Goal: Communication & Community: Share content

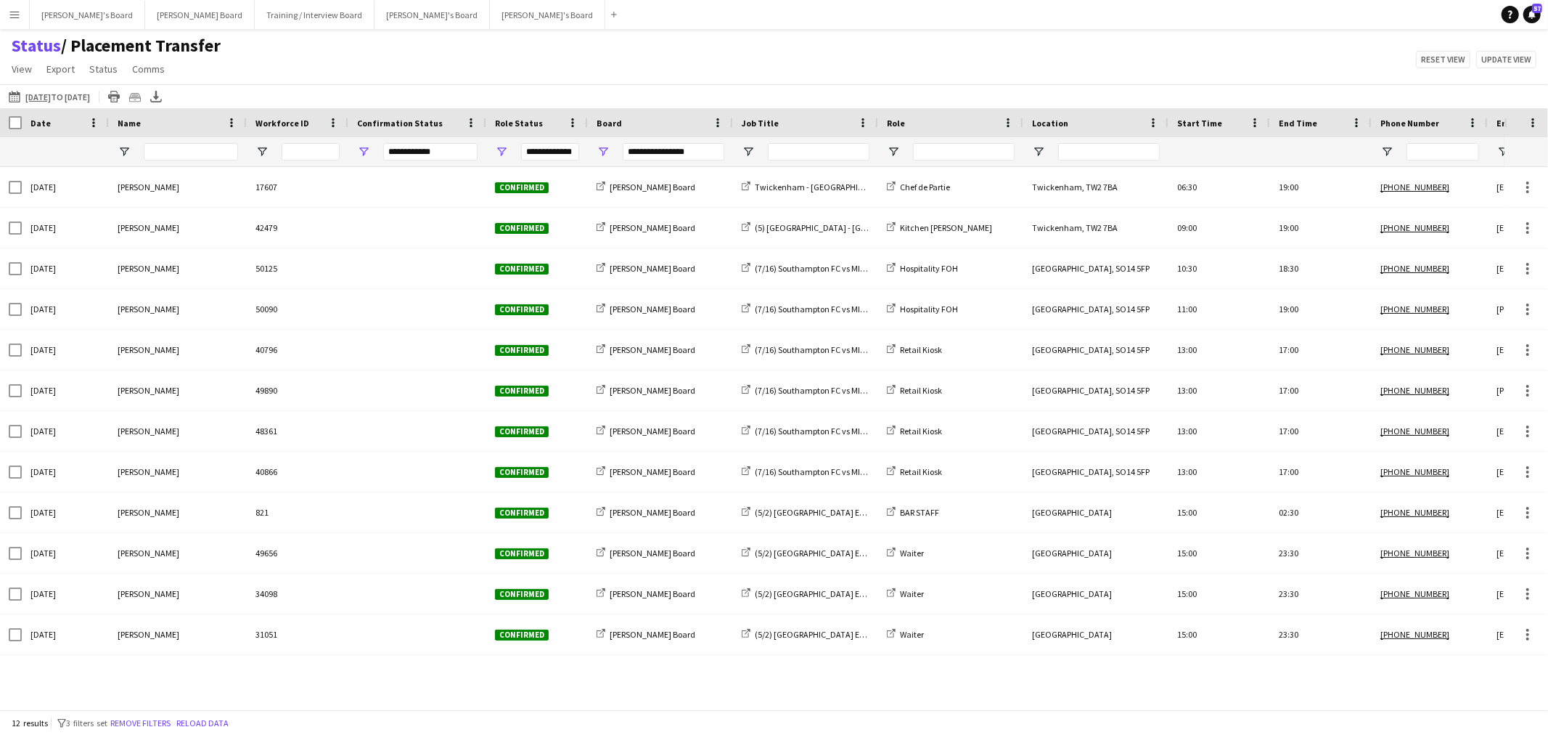
click at [208, 730] on div "12 results filter-1 3 filters set Remove filters Reload data" at bounding box center [774, 722] width 1548 height 25
click at [208, 724] on button "Reload data" at bounding box center [202, 723] width 58 height 16
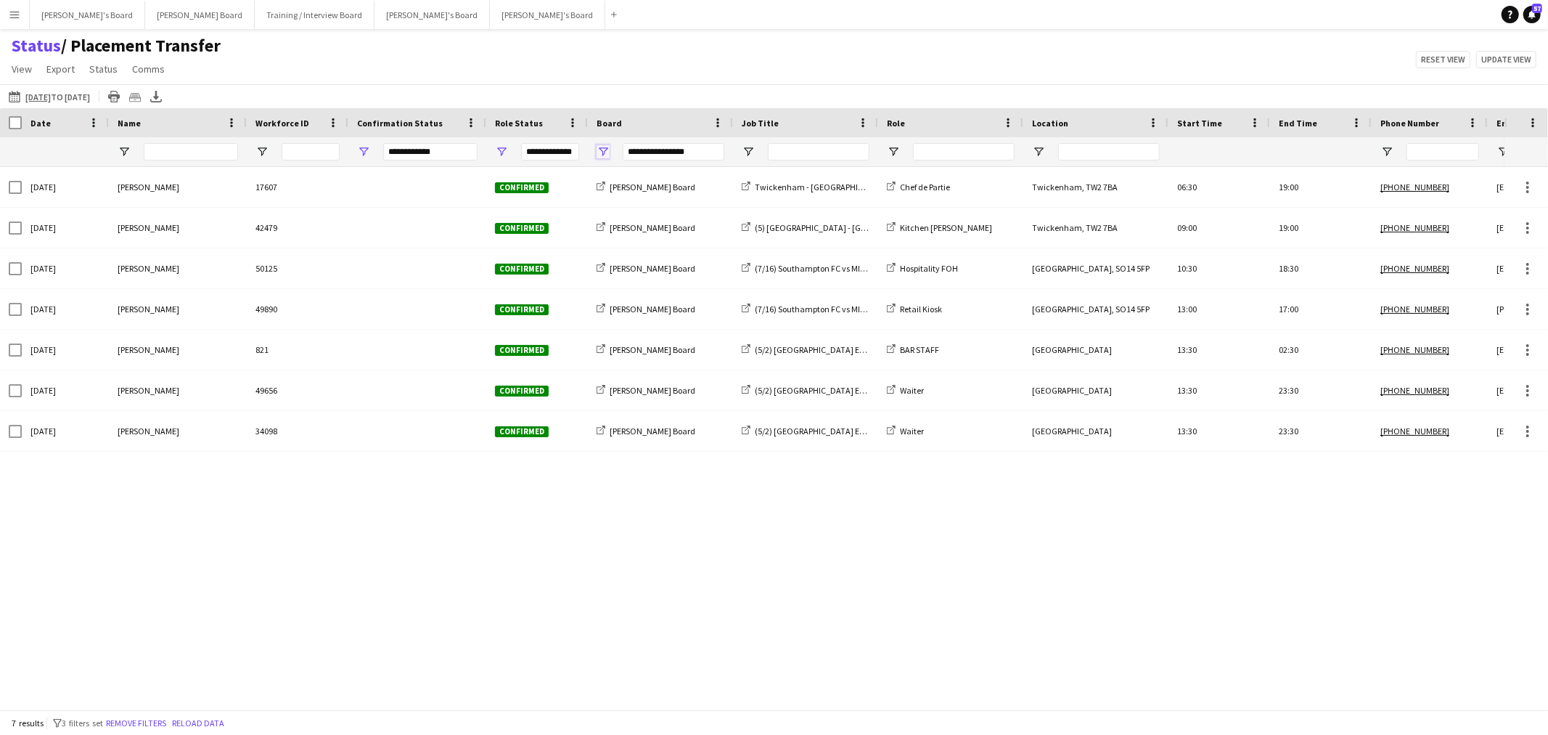
click at [608, 155] on span "Open Filter Menu" at bounding box center [603, 151] width 13 height 13
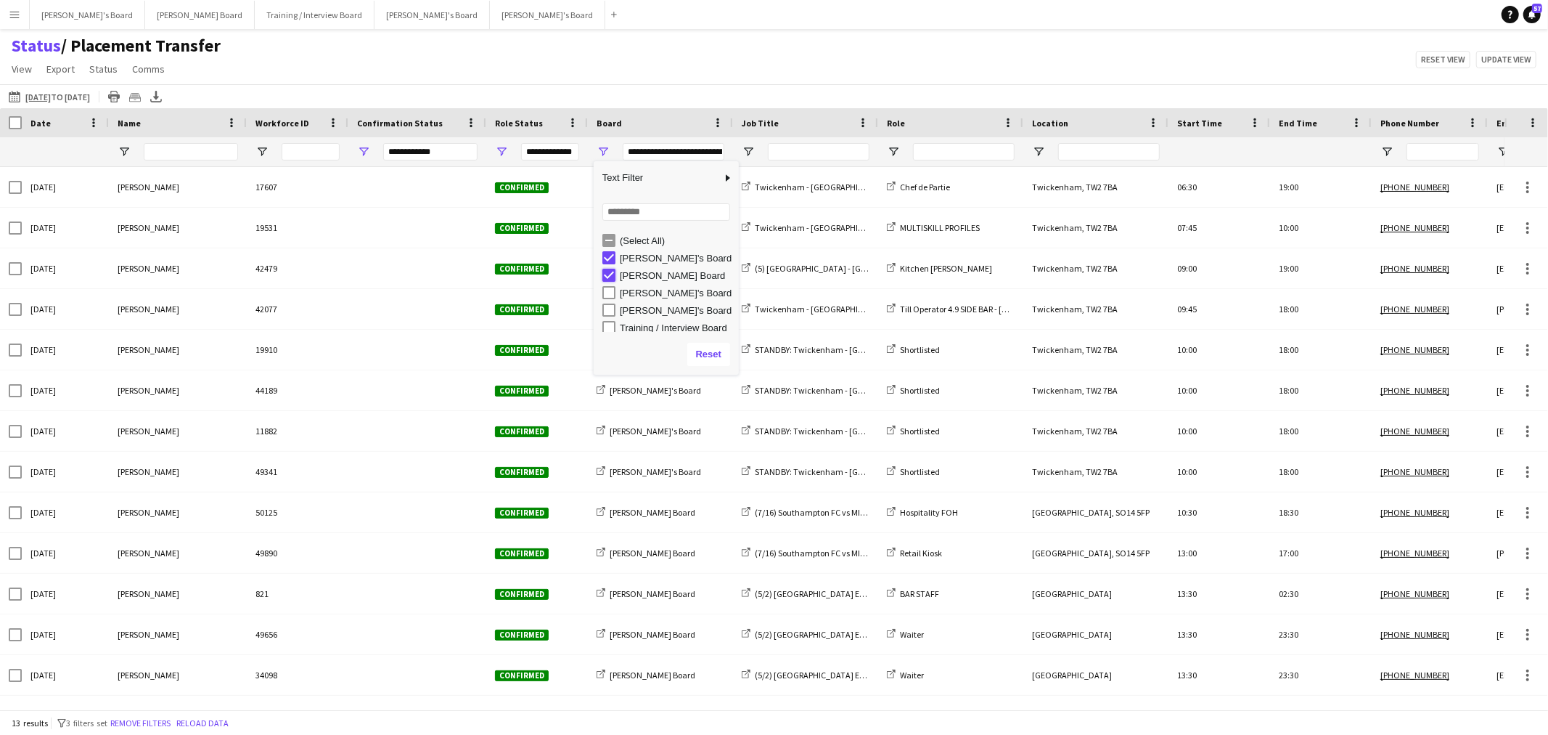
type input "**********"
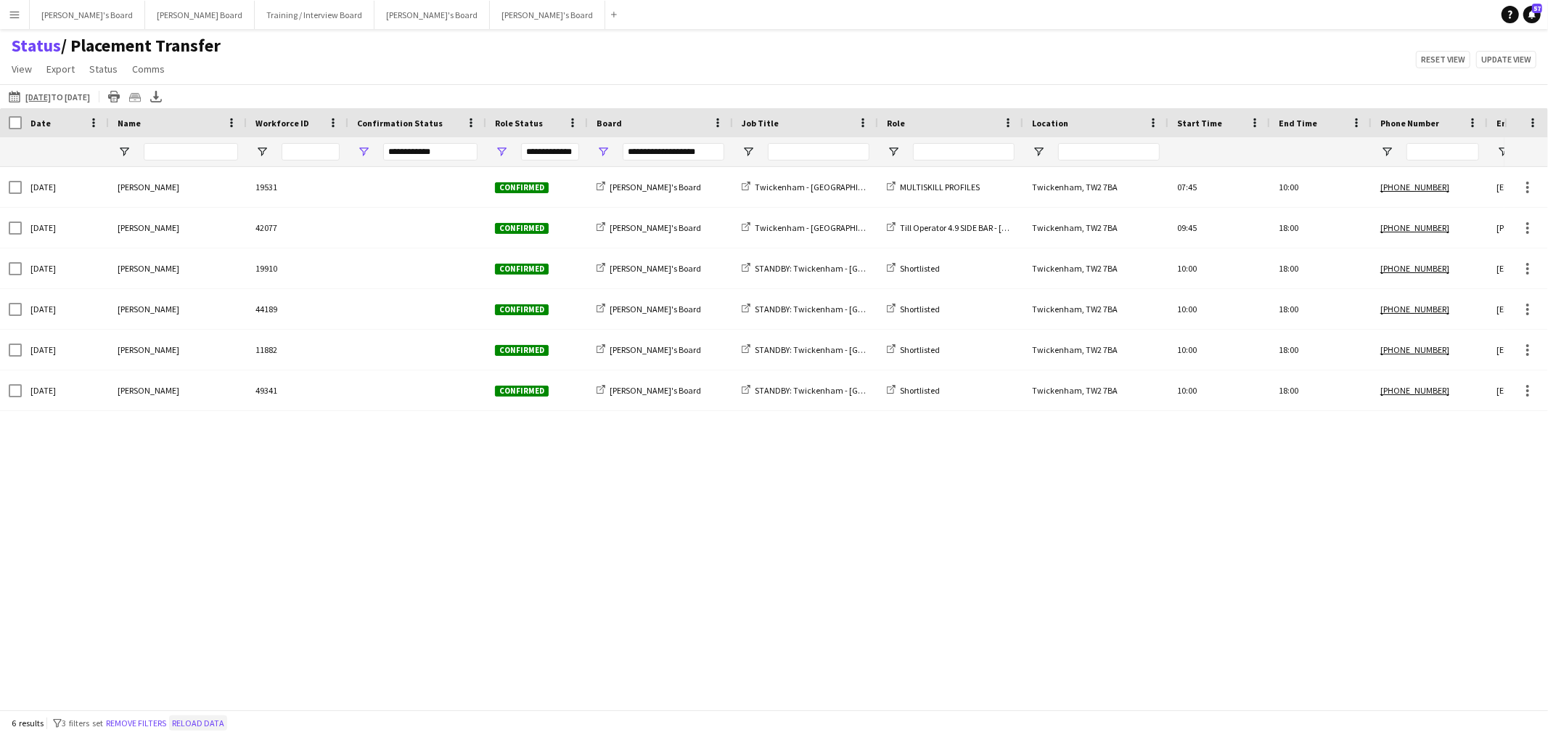
click at [220, 727] on button "Reload data" at bounding box center [198, 723] width 58 height 16
click at [218, 727] on button "Reload data" at bounding box center [198, 723] width 58 height 16
click at [740, 147] on div at bounding box center [805, 151] width 145 height 29
click at [745, 149] on span "Open Filter Menu" at bounding box center [748, 151] width 13 height 13
type input "**********"
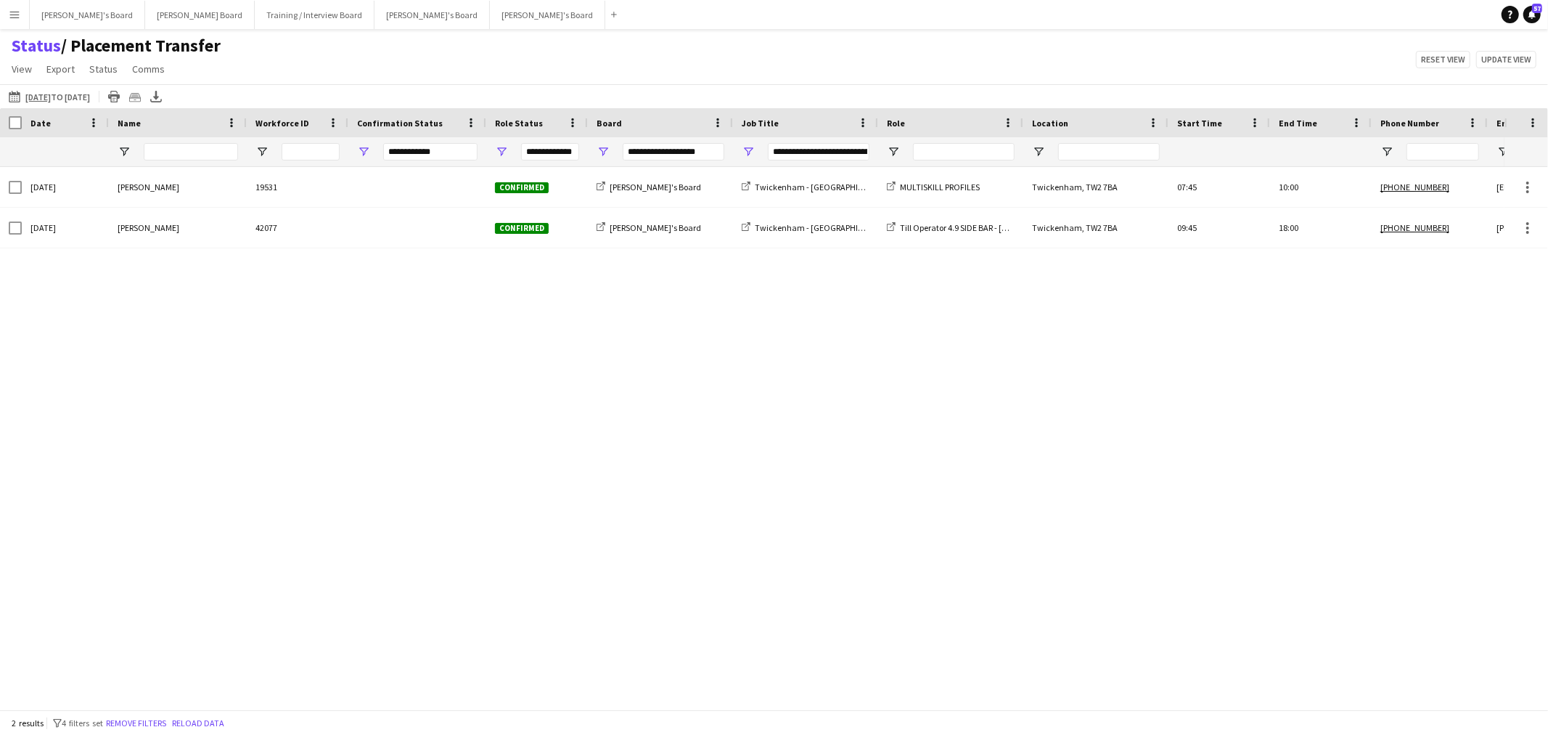
click at [570, 582] on div "[DATE] [PERSON_NAME] 19531 Confirmed [PERSON_NAME]'s Board [GEOGRAPHIC_DATA] MU…" at bounding box center [752, 432] width 1505 height 530
click at [218, 717] on button "Reload data" at bounding box center [198, 723] width 58 height 16
click at [85, 16] on button "[PERSON_NAME]'s Board Close" at bounding box center [87, 15] width 115 height 28
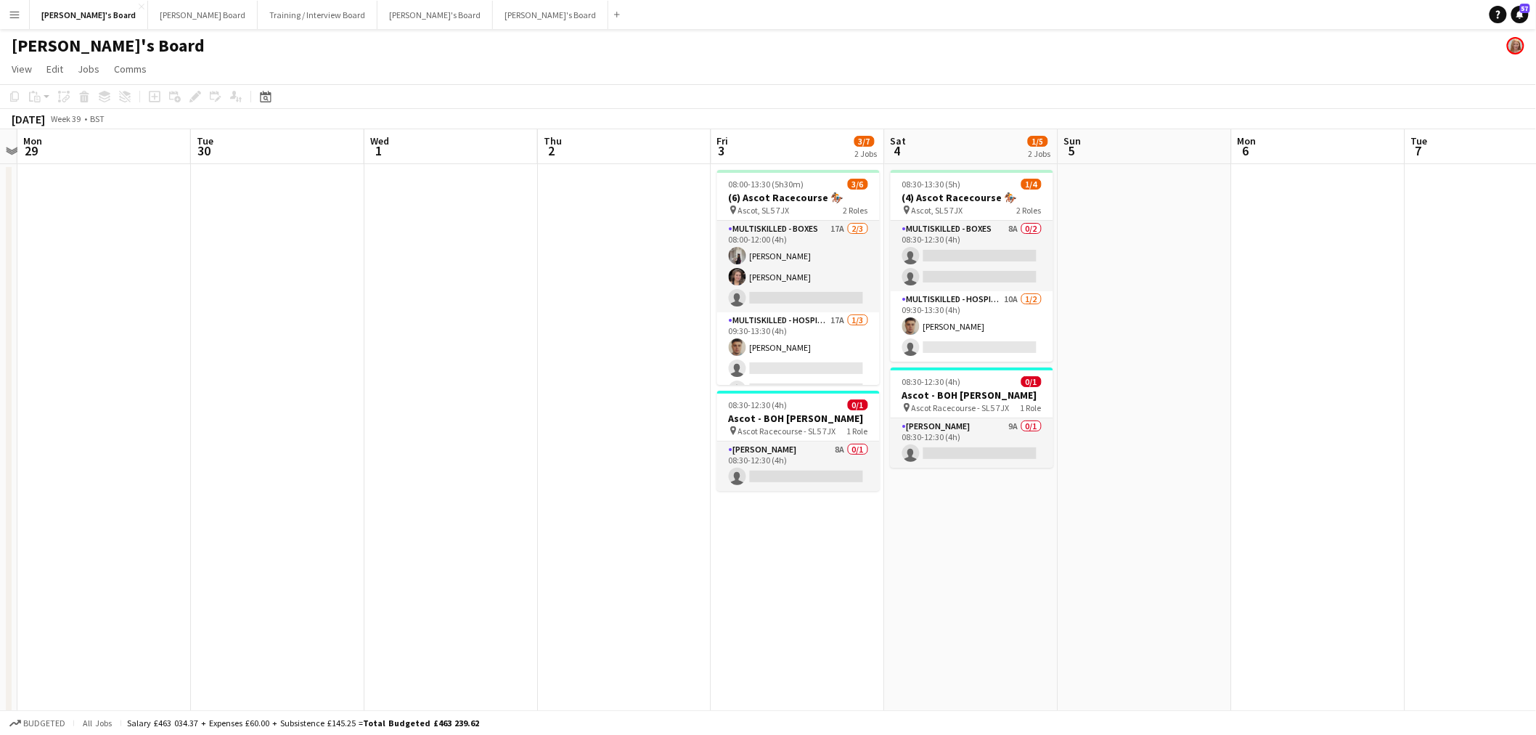
drag, startPoint x: 568, startPoint y: 357, endPoint x: 421, endPoint y: 352, distance: 147.4
click at [421, 352] on app-calendar-viewport "Fri 26 5/5 1 Job Sat 27 47/47 3 Jobs Sun 28 Mon 29 Tue 30 Wed 1 Thu 2 Fri 3 3/7…" at bounding box center [768, 717] width 1536 height 1177
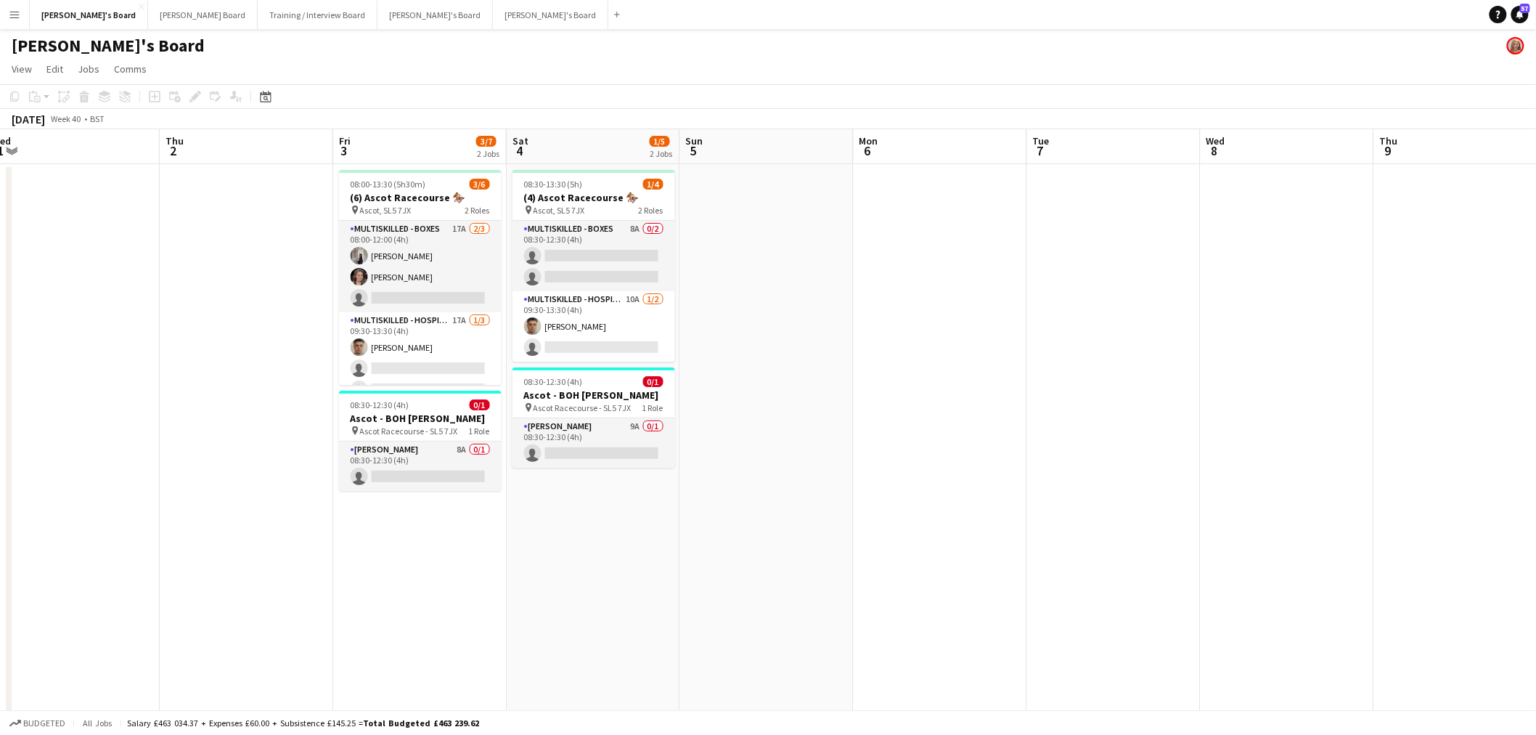
scroll to position [0, 543]
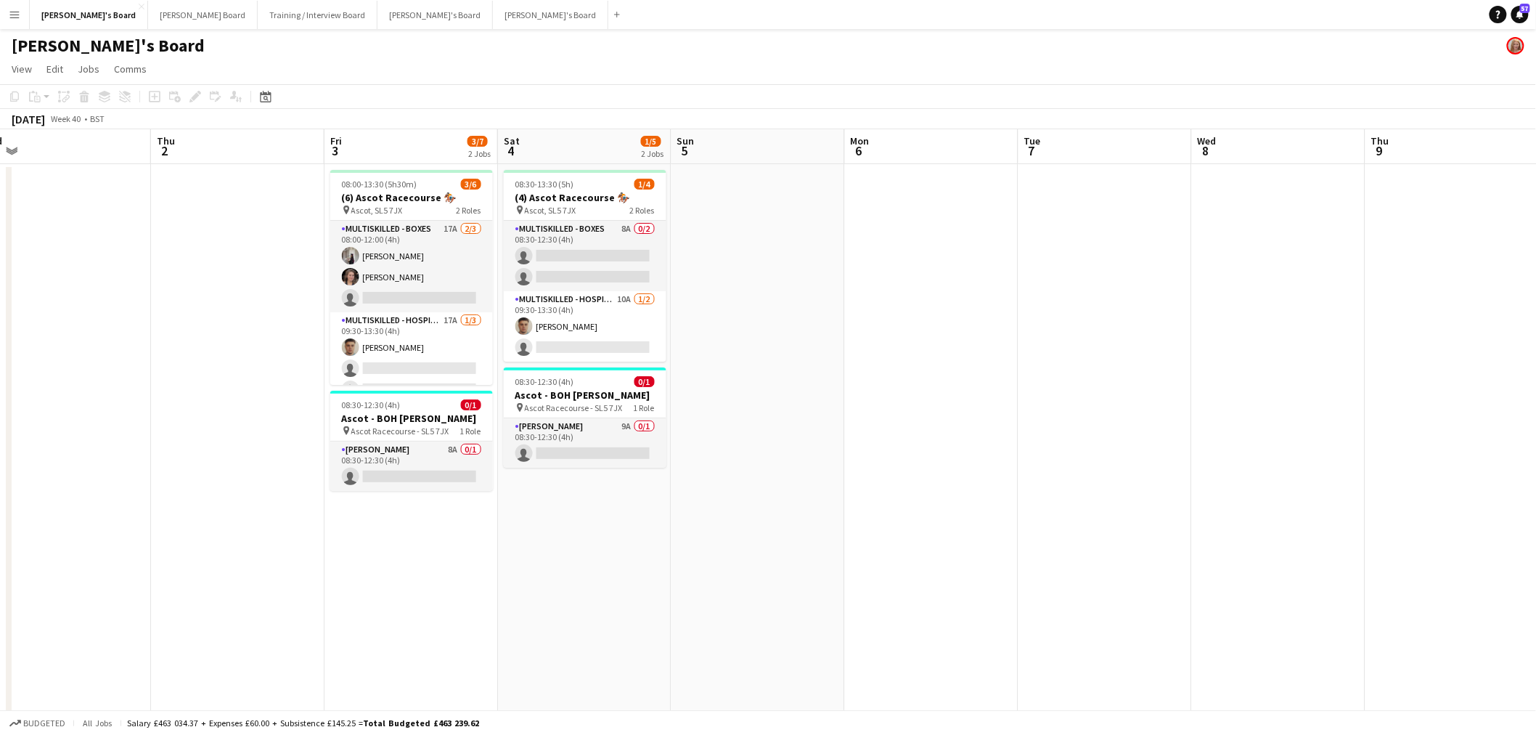
drag, startPoint x: 1180, startPoint y: 325, endPoint x: 799, endPoint y: 325, distance: 380.4
click at [799, 325] on app-calendar-viewport "Sun 28 Mon 29 Tue 30 Wed 1 Thu 2 Fri 3 3/7 2 Jobs Sat 4 1/5 2 Jobs Sun 5 Mon 6 …" at bounding box center [768, 717] width 1536 height 1177
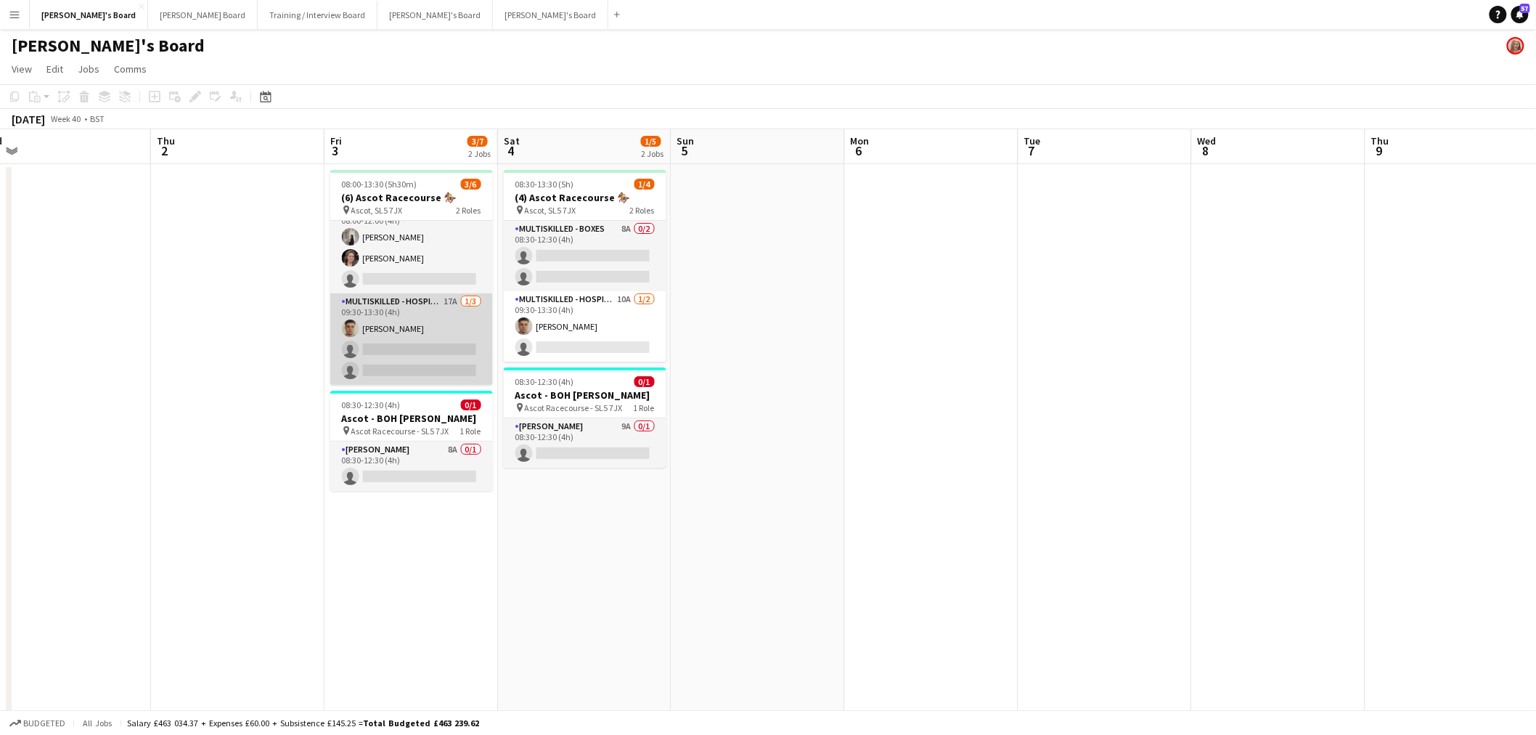
scroll to position [0, 0]
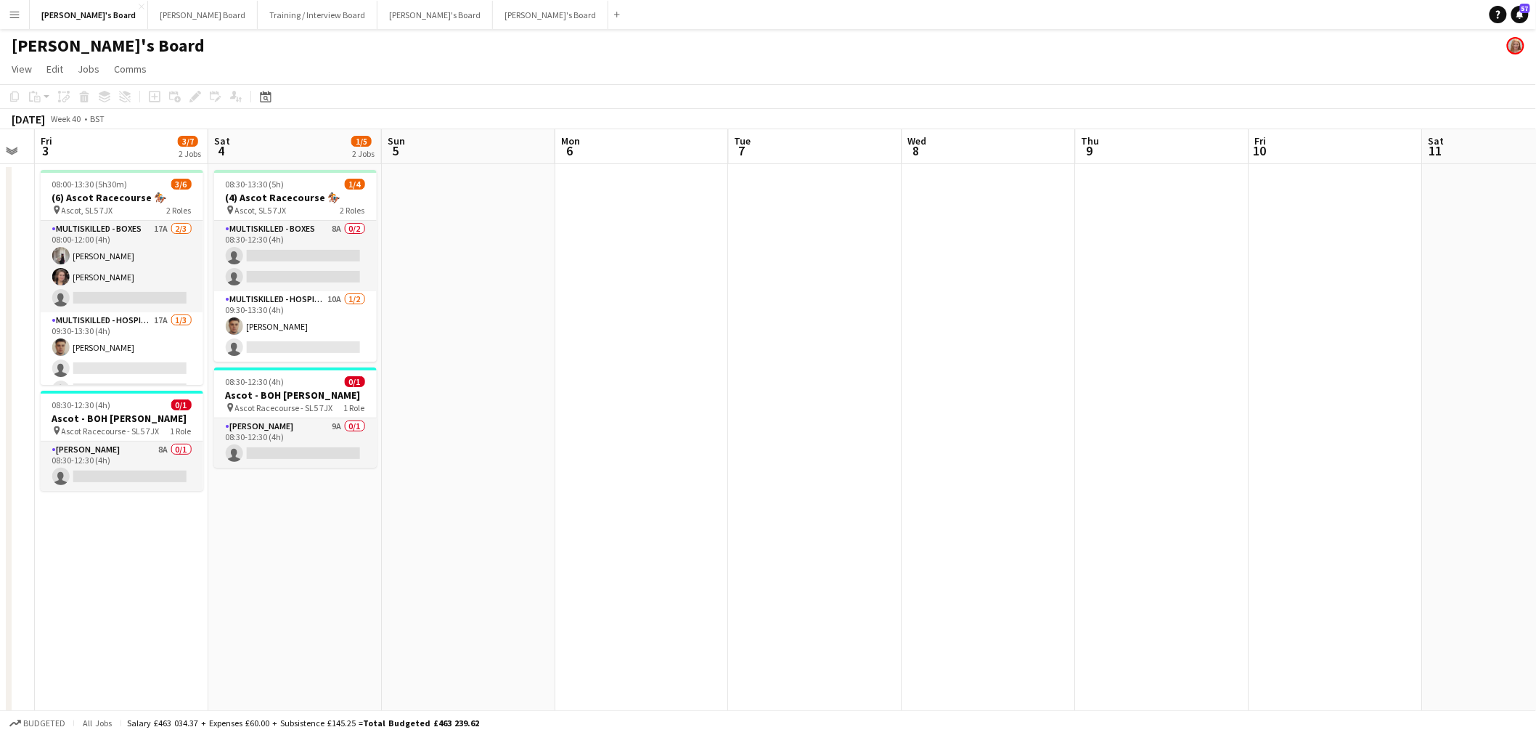
drag, startPoint x: 574, startPoint y: 318, endPoint x: 121, endPoint y: 335, distance: 453.3
click at [120, 335] on app-calendar-viewport "Tue 30 Wed 1 Thu 2 Fri 3 3/7 2 Jobs Sat 4 1/5 2 Jobs Sun 5 Mon 6 Tue 7 Wed 8 Th…" at bounding box center [768, 717] width 1536 height 1177
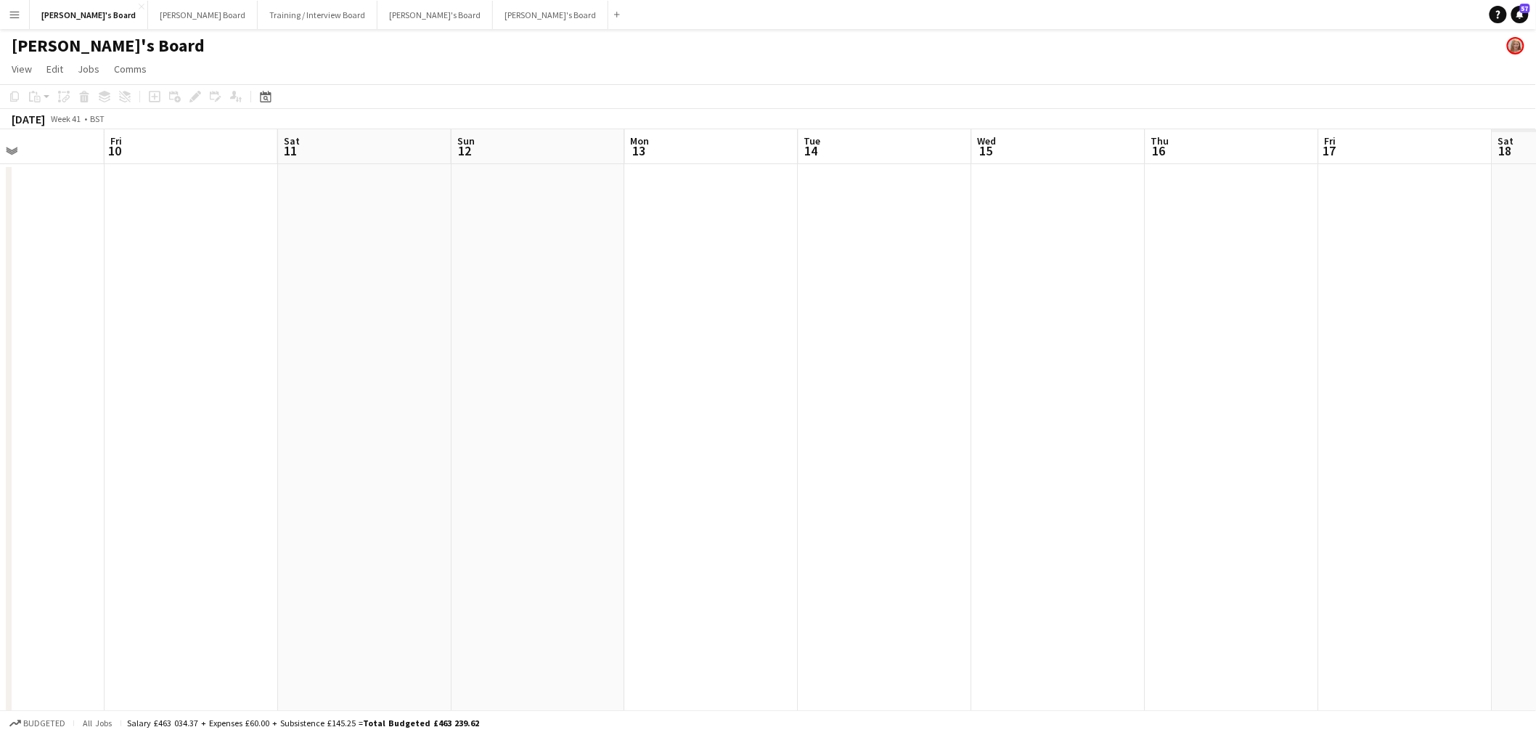
drag, startPoint x: 673, startPoint y: 332, endPoint x: 55, endPoint y: 346, distance: 617.9
click at [51, 346] on app-calendar-viewport "Mon 6 Tue 7 Wed 8 Thu 9 Fri 10 Sat 11 Sun 12 Mon 13 Tue 14 Wed 15 Thu 16 Fri 17…" at bounding box center [768, 717] width 1536 height 1177
drag, startPoint x: 497, startPoint y: 319, endPoint x: 1259, endPoint y: 316, distance: 762.2
click at [1536, 321] on html "Menu Boards Boards Boards All jobs Status Workforce Workforce My Workforce Recr…" at bounding box center [768, 665] width 1536 height 1331
drag, startPoint x: 682, startPoint y: 314, endPoint x: 1198, endPoint y: 317, distance: 516.1
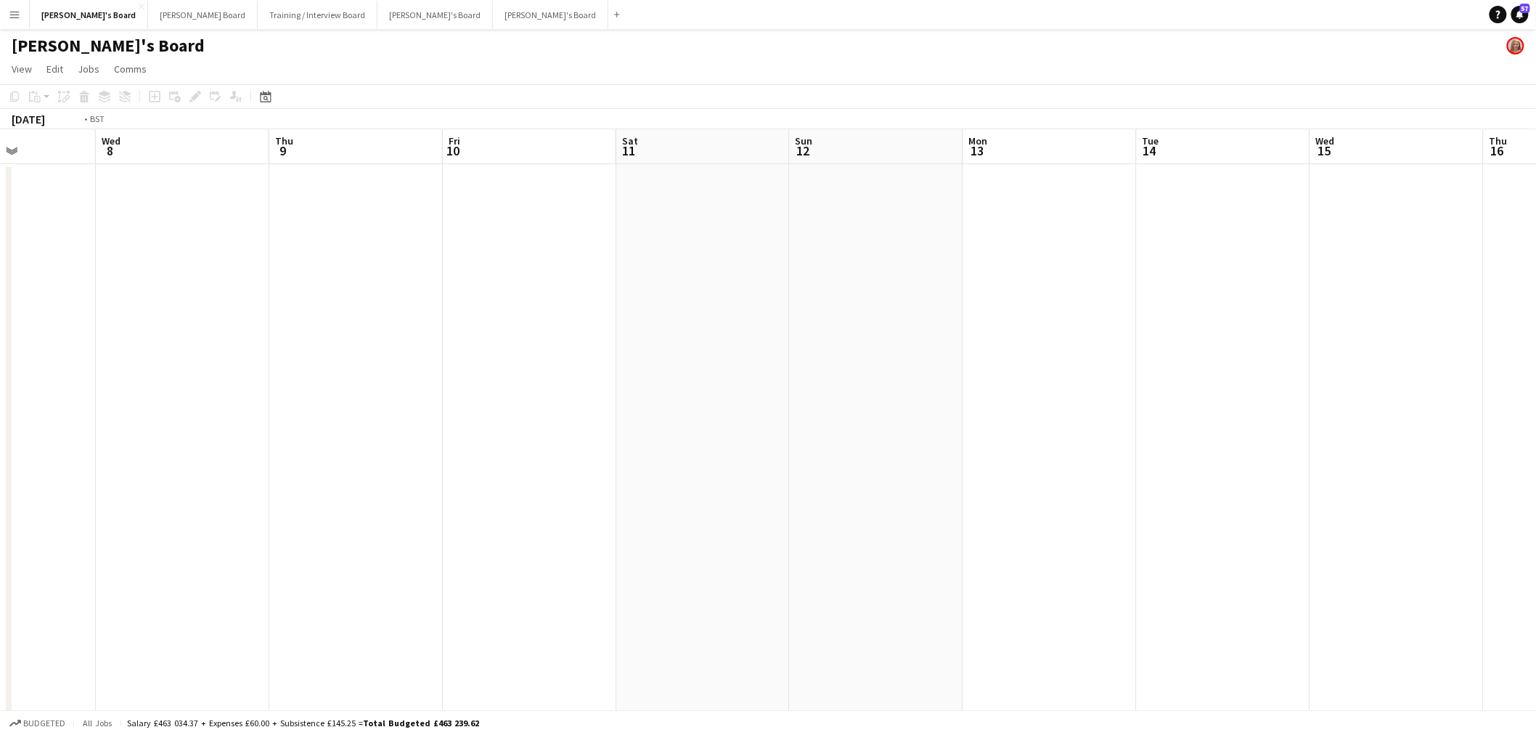
click at [1257, 317] on app-calendar-viewport "Sun 5 Mon 6 Tue 7 Wed 8 Thu 9 Fri 10 Sat 11 Sun 12 Mon 13 Tue 14 Wed 15 Thu 16 …" at bounding box center [768, 717] width 1536 height 1177
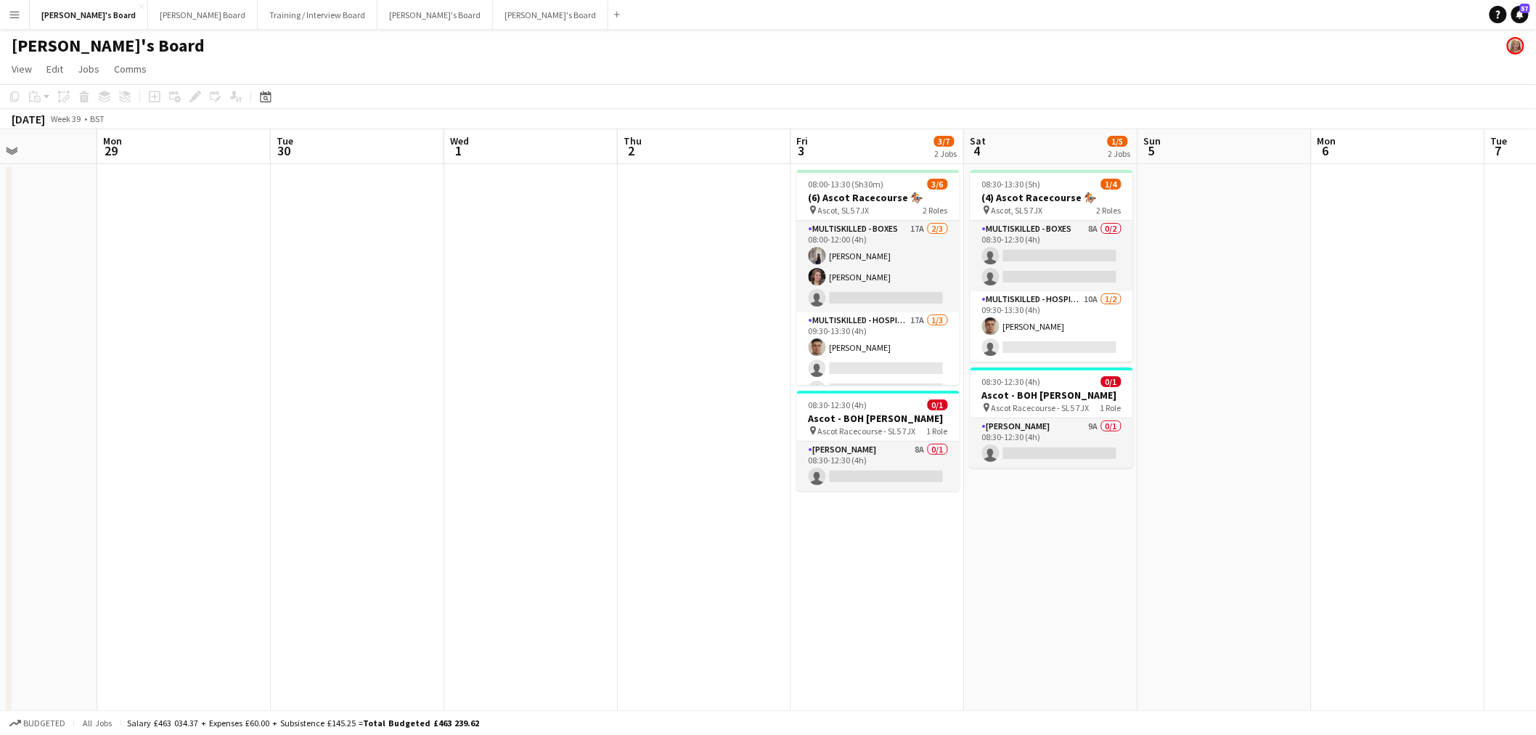
drag, startPoint x: 738, startPoint y: 327, endPoint x: 1097, endPoint y: 327, distance: 359.3
click at [1425, 327] on app-calendar-viewport "Fri 26 5/5 1 Job Sat 27 47/47 3 Jobs Sun 28 Mon 29 Tue 30 Wed 1 Thu 2 Fri 3 3/7…" at bounding box center [768, 717] width 1536 height 1177
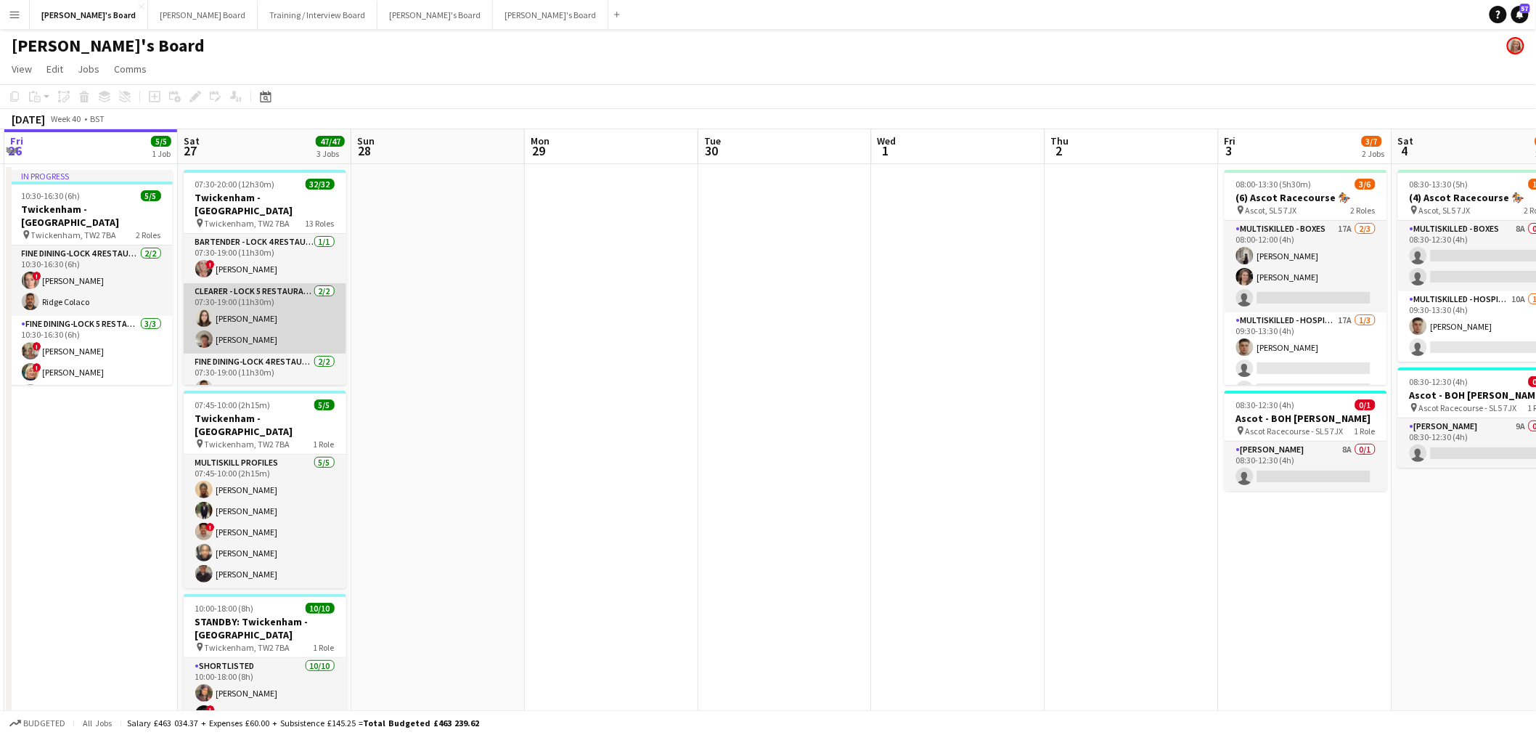
drag, startPoint x: 274, startPoint y: 324, endPoint x: 971, endPoint y: 328, distance: 696.9
click at [1082, 325] on app-calendar-viewport "Wed 24 Thu 25 Fri 26 5/5 1 Job Sat 27 47/47 3 Jobs Sun 28 Mon 29 Tue 30 Wed 1 T…" at bounding box center [768, 717] width 1536 height 1177
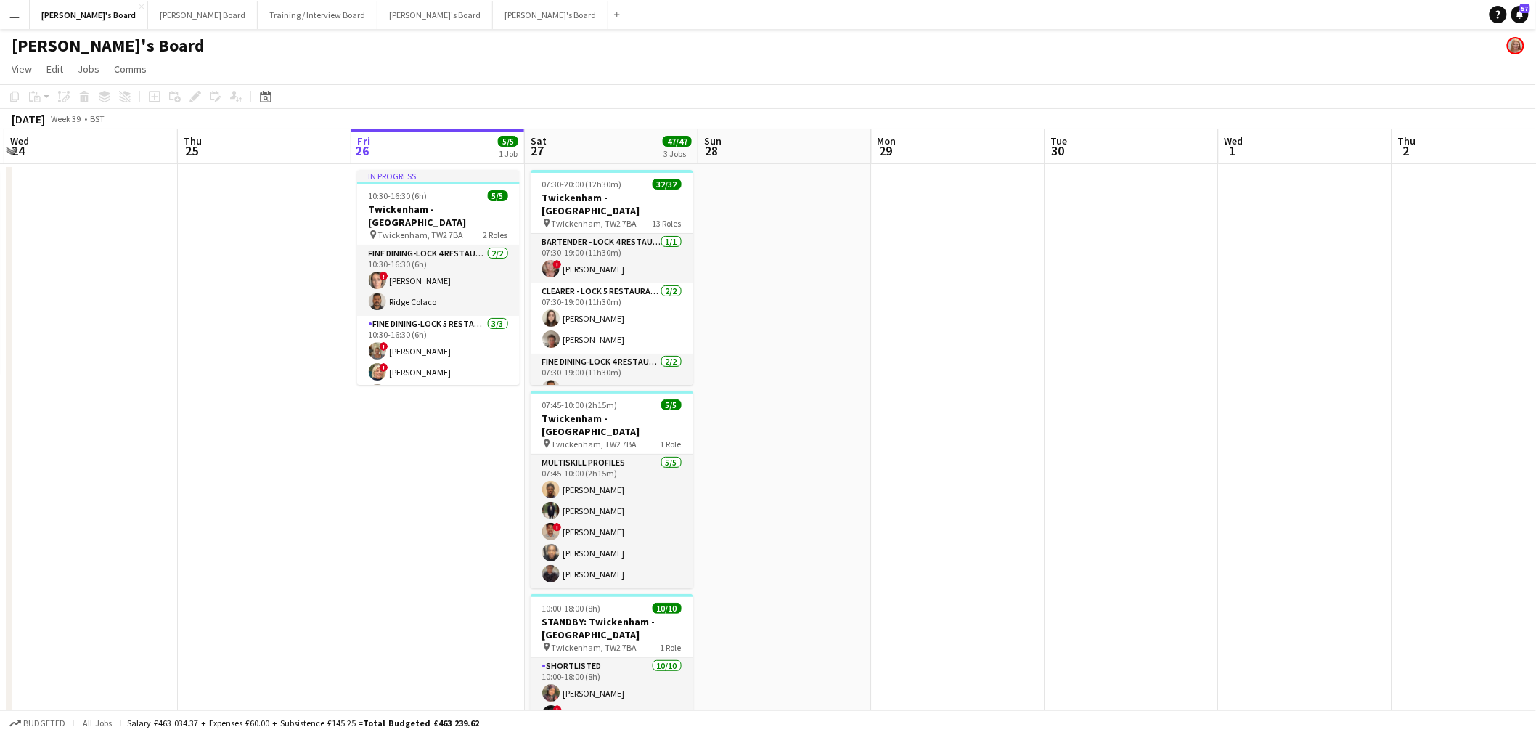
scroll to position [0, 434]
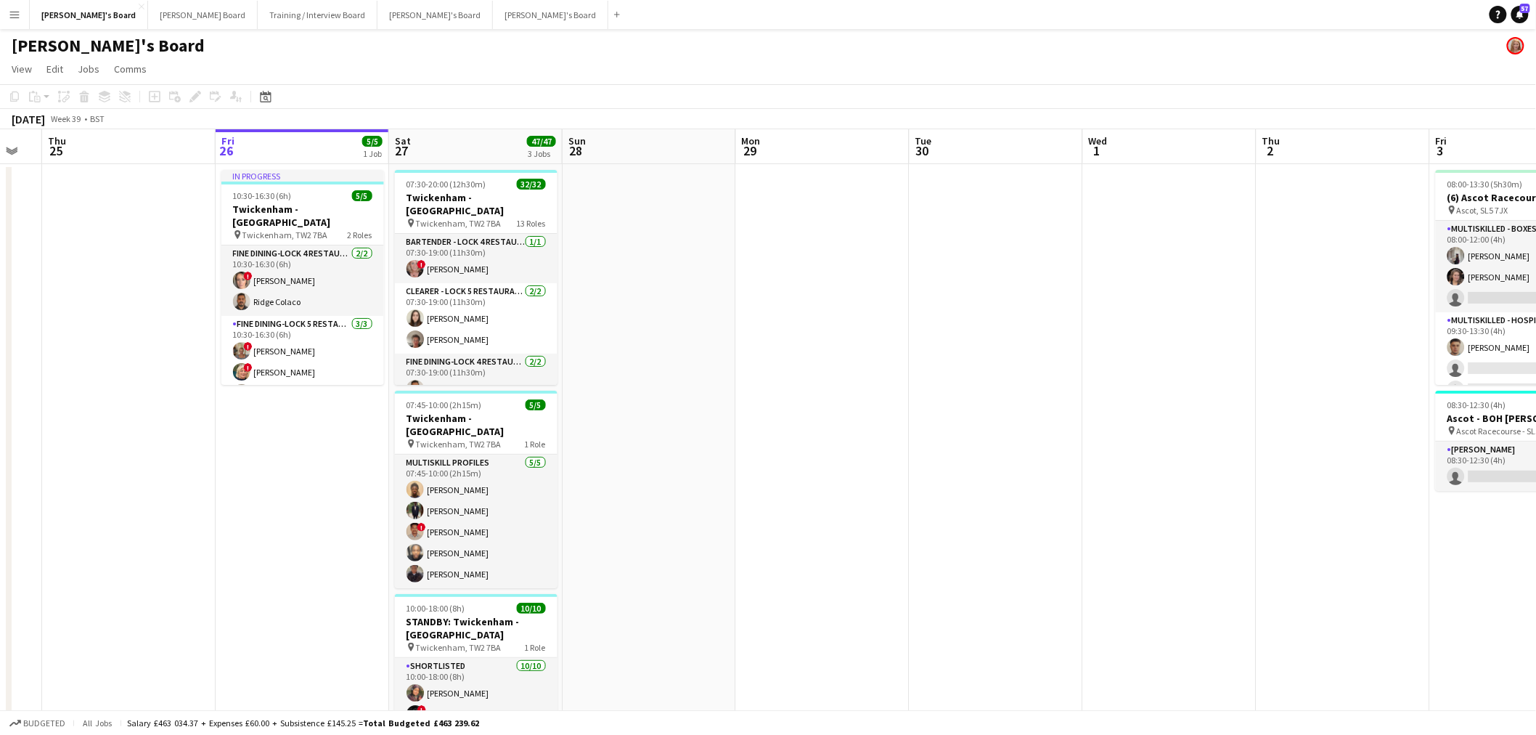
drag, startPoint x: 838, startPoint y: 320, endPoint x: 647, endPoint y: 332, distance: 191.3
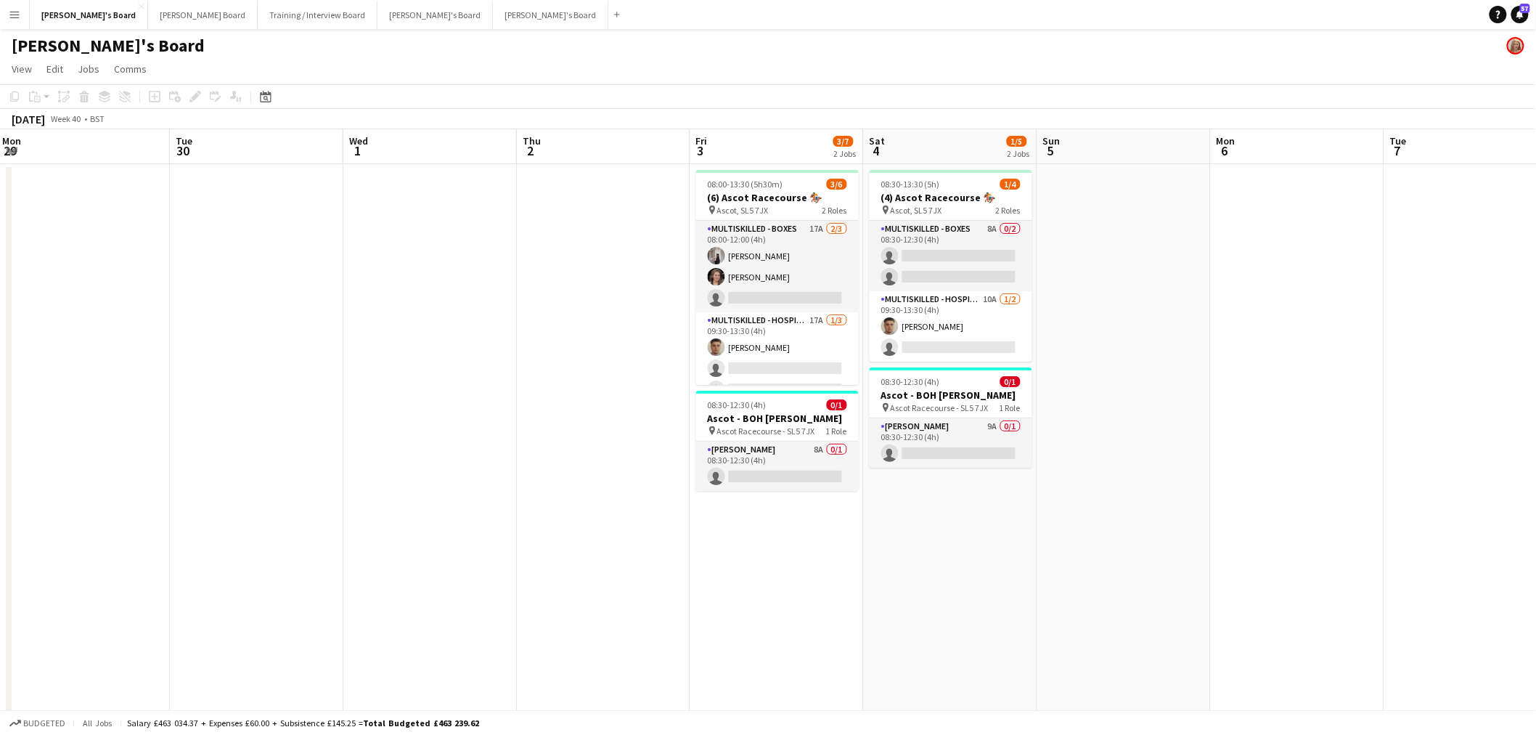
drag, startPoint x: 839, startPoint y: 352, endPoint x: 47, endPoint y: 346, distance: 792.0
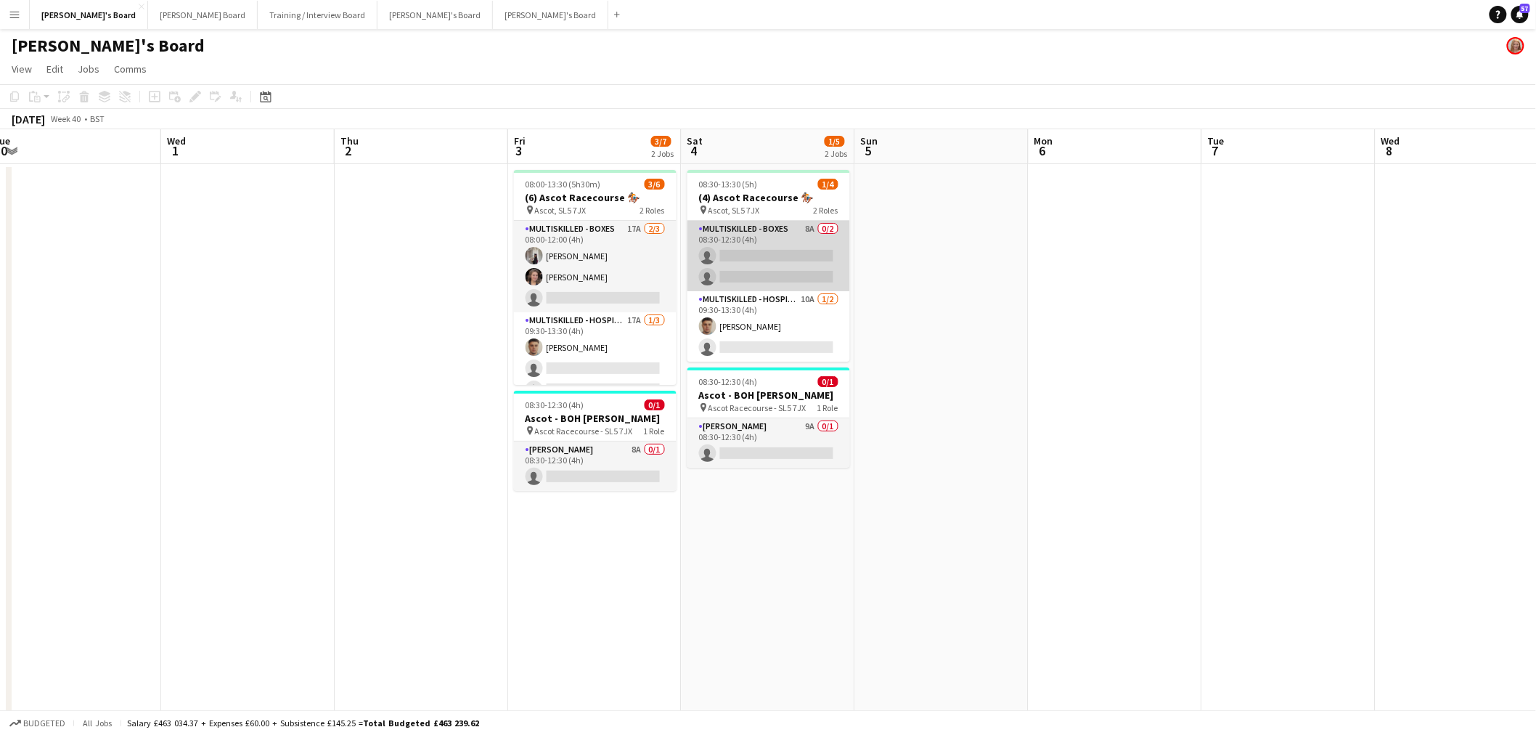
click at [761, 225] on app-card-role "Multiskilled - Boxes 8A 0/2 08:30-12:30 (4h) single-neutral-actions single-neut…" at bounding box center [768, 256] width 163 height 70
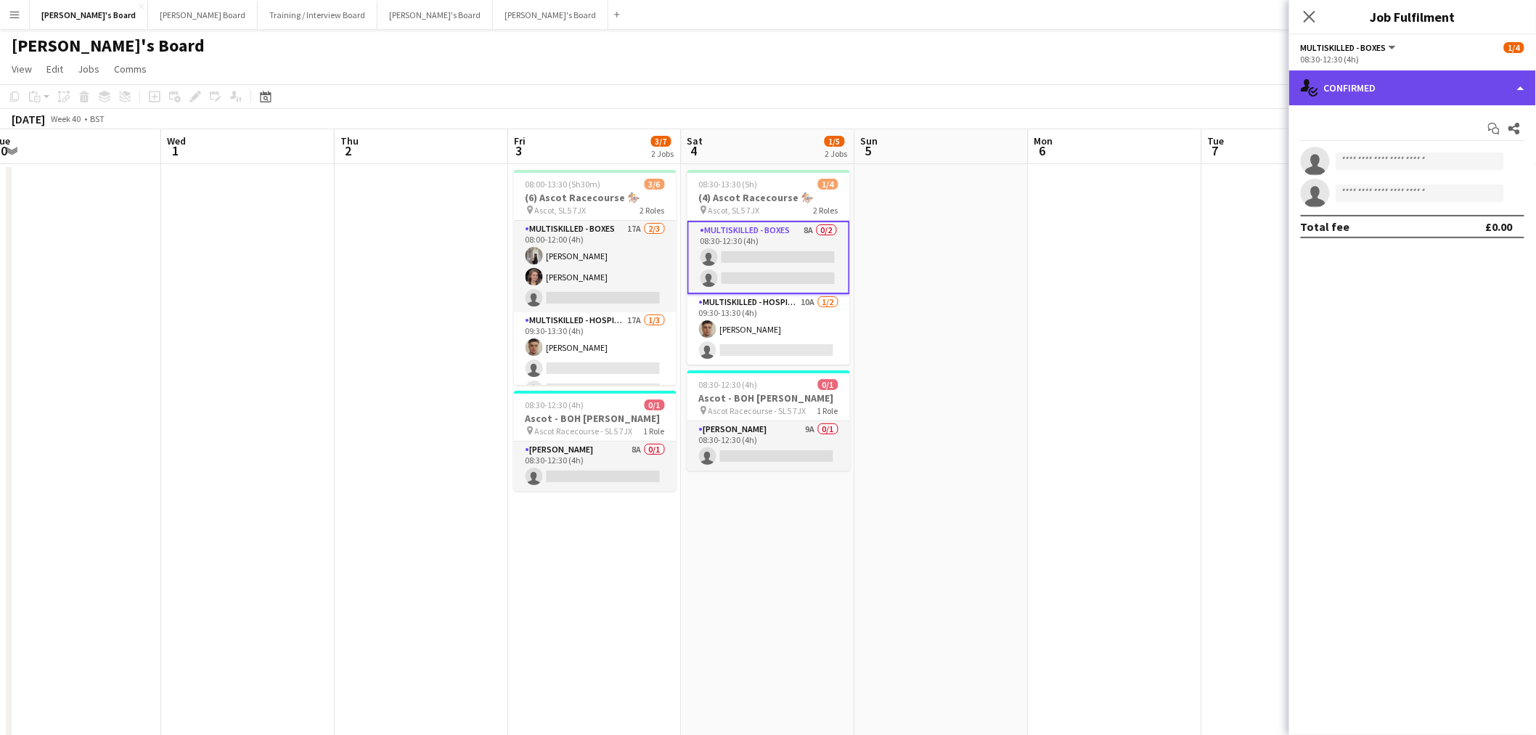
click at [1389, 95] on div "single-neutral-actions-check-2 Confirmed" at bounding box center [1412, 87] width 247 height 35
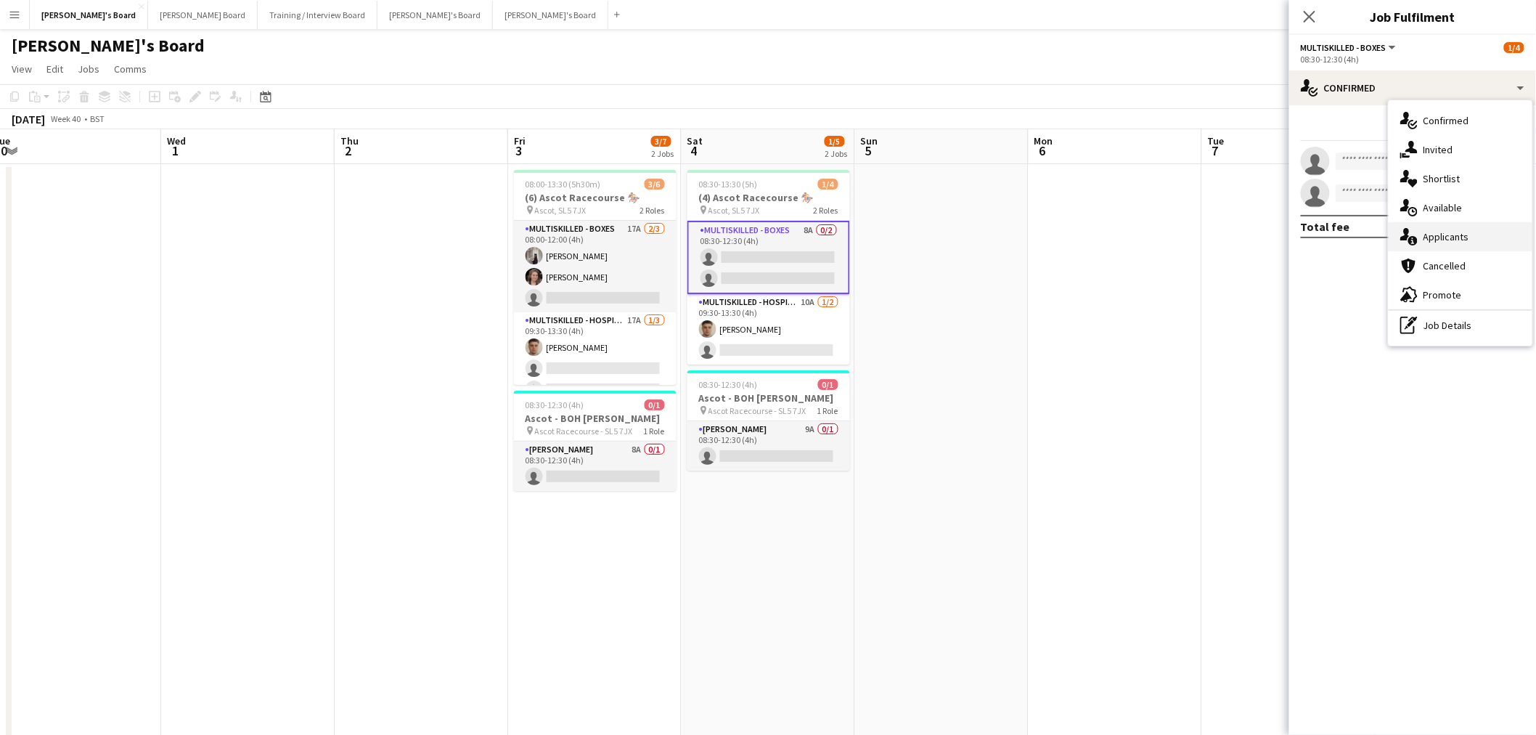
click at [1423, 245] on div "single-neutral-actions-information Applicants" at bounding box center [1461, 236] width 144 height 29
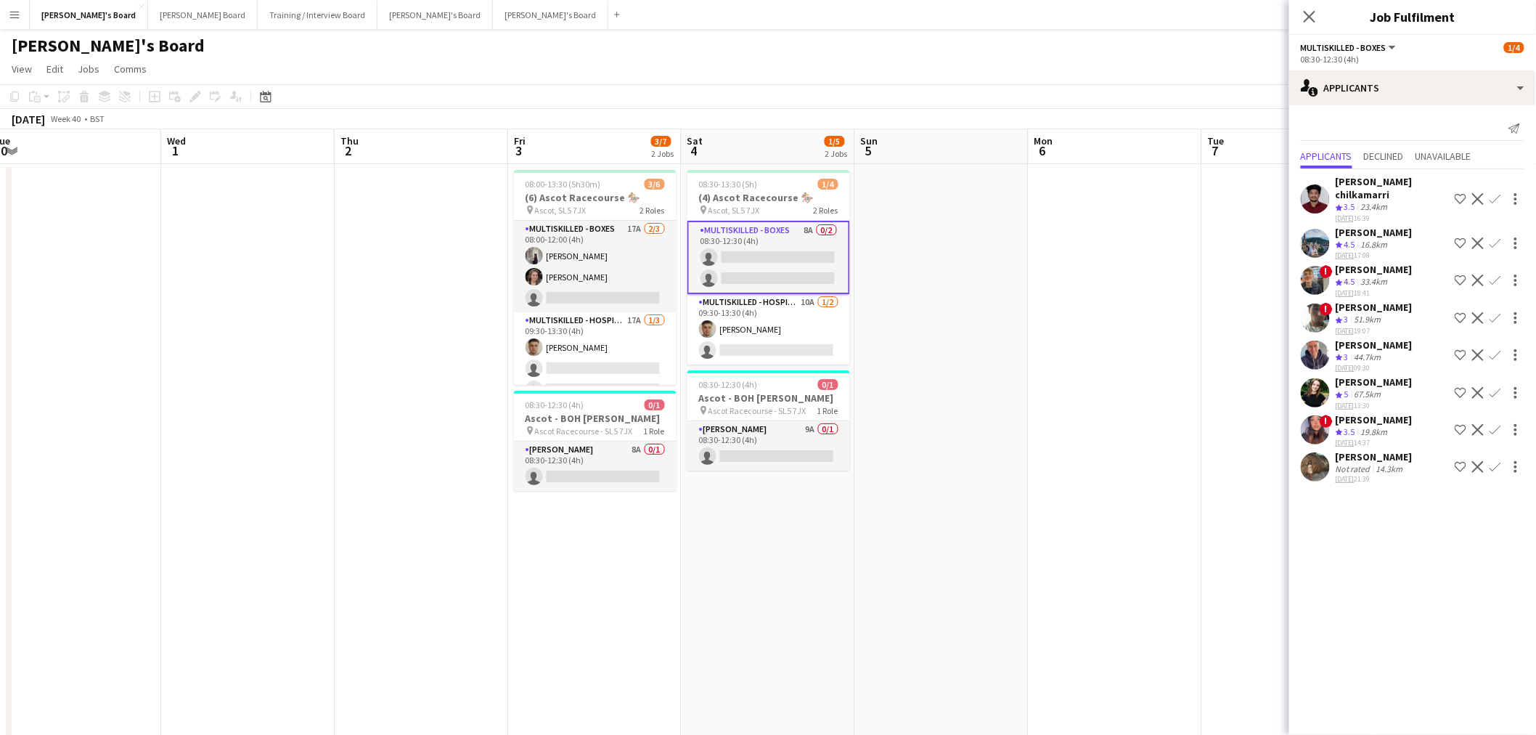
click at [1498, 274] on app-icon "Confirm" at bounding box center [1496, 280] width 12 height 12
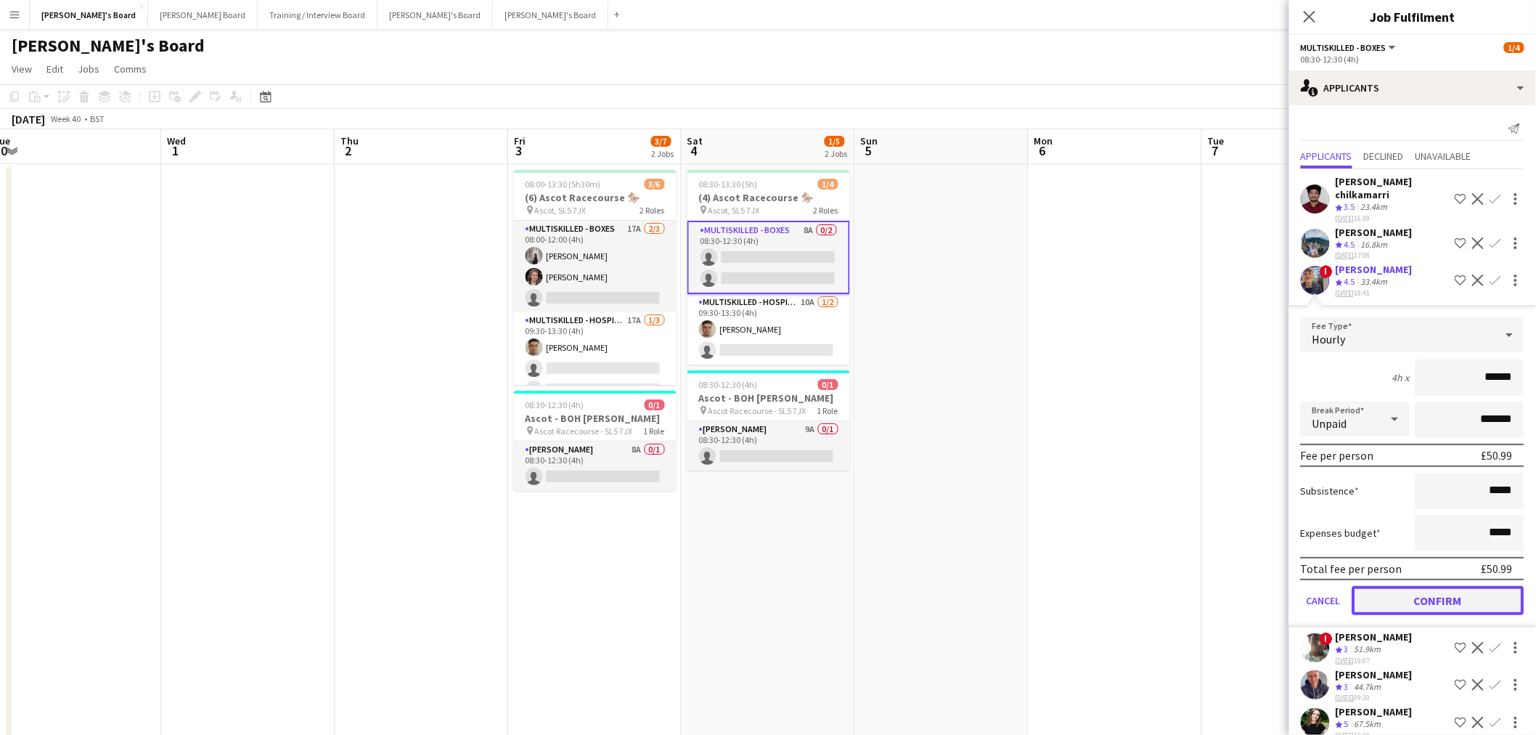
click at [1418, 589] on button "Confirm" at bounding box center [1438, 600] width 172 height 29
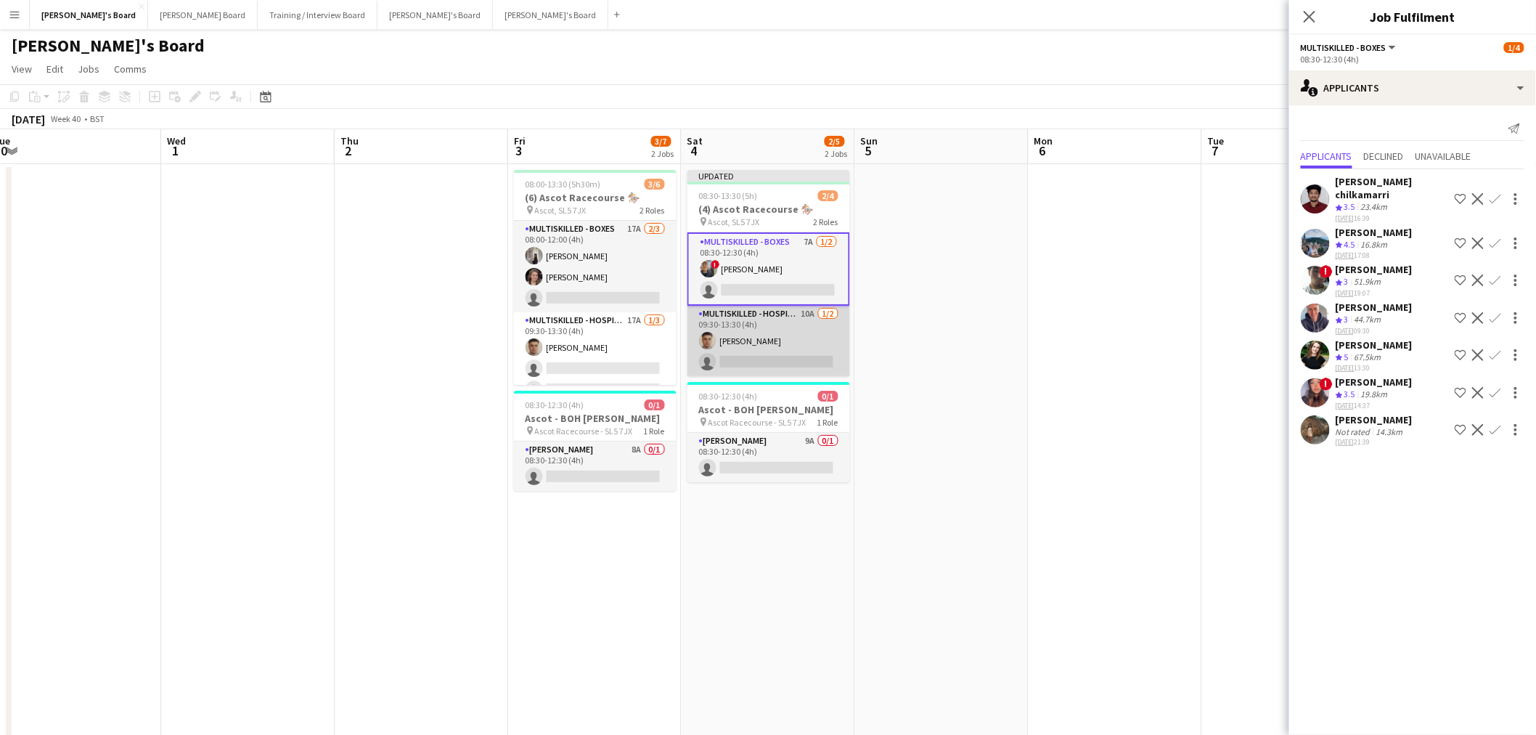
click at [788, 339] on app-card-role "Multiskilled - Hospitality 10A [DATE] 09:30-13:30 (4h) [PERSON_NAME] single-neu…" at bounding box center [768, 341] width 163 height 70
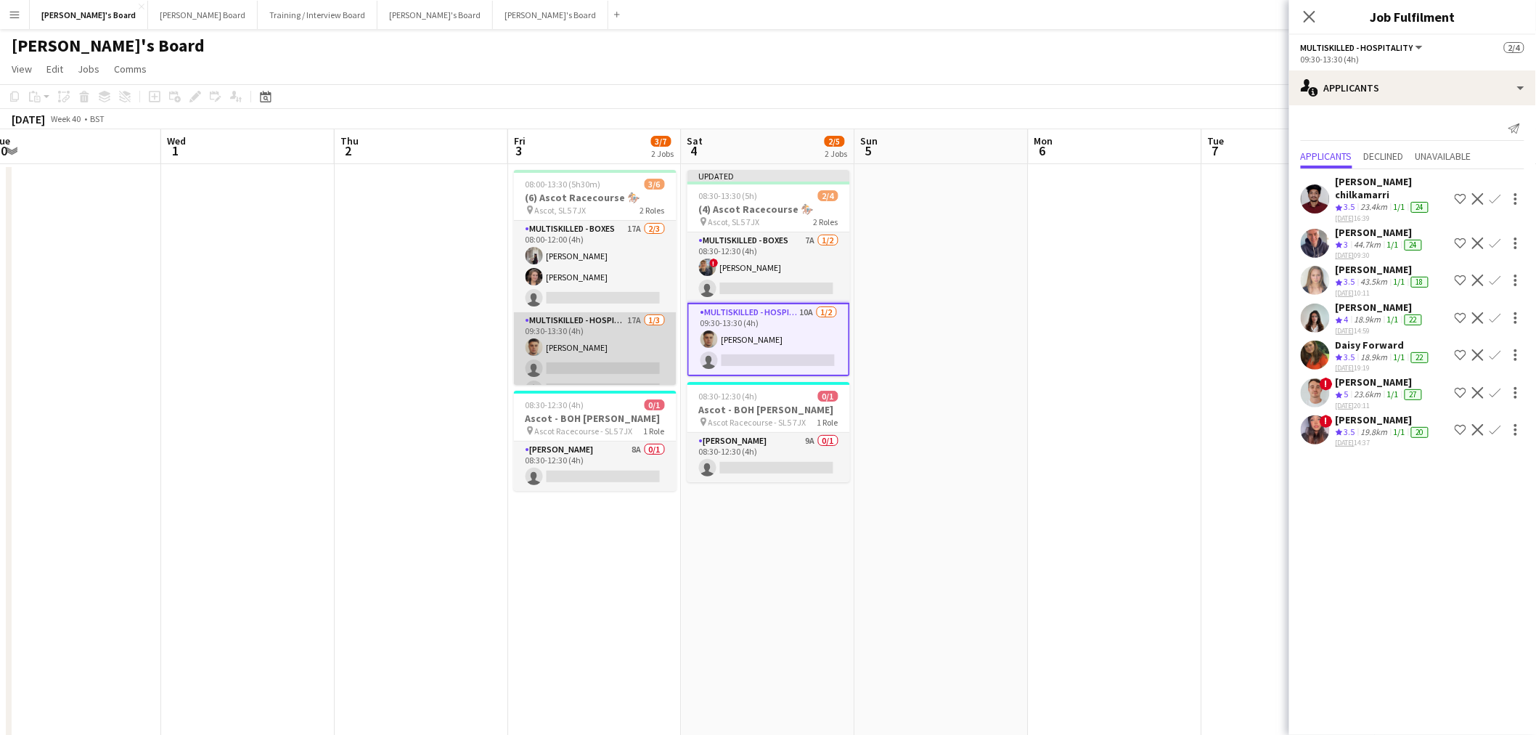
click at [597, 344] on app-card-role "Multiskilled - Hospitality 17A [DATE] 09:30-13:30 (4h) [PERSON_NAME] single-neu…" at bounding box center [595, 357] width 163 height 91
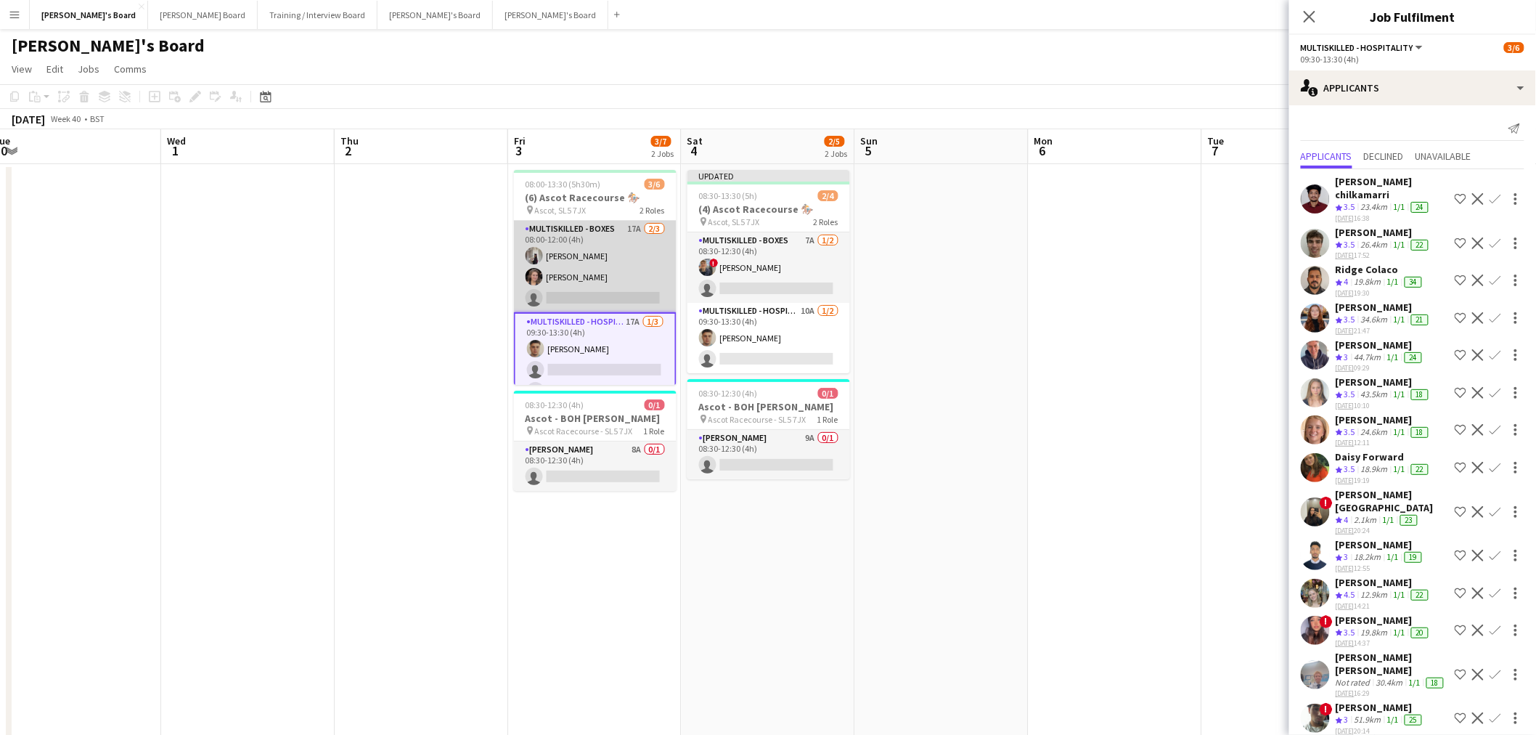
click at [619, 260] on app-card-role "Multiskilled - Boxes 17A [DATE] 08:00-12:00 (4h) [PERSON_NAME] [PERSON_NAME] si…" at bounding box center [595, 266] width 163 height 91
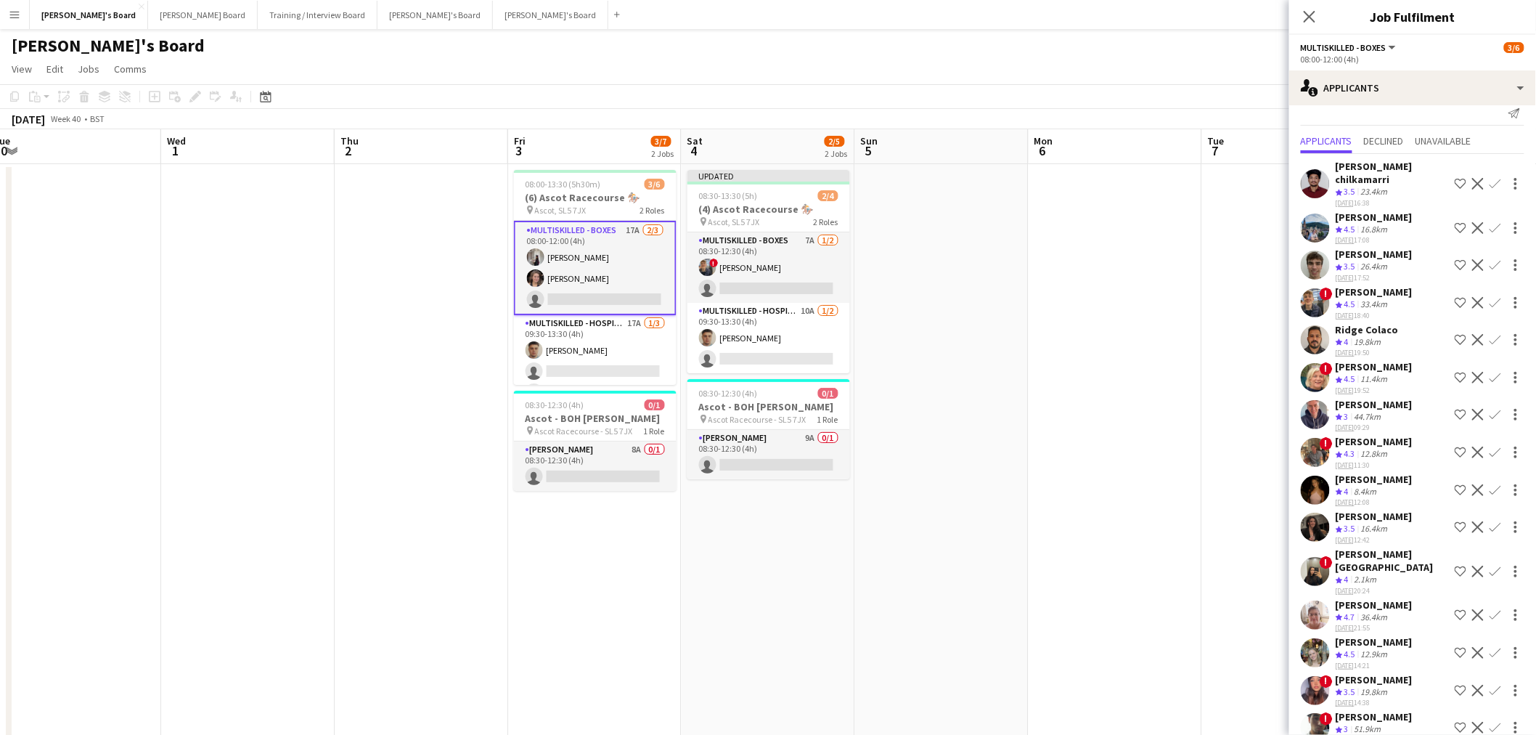
scroll to position [0, 0]
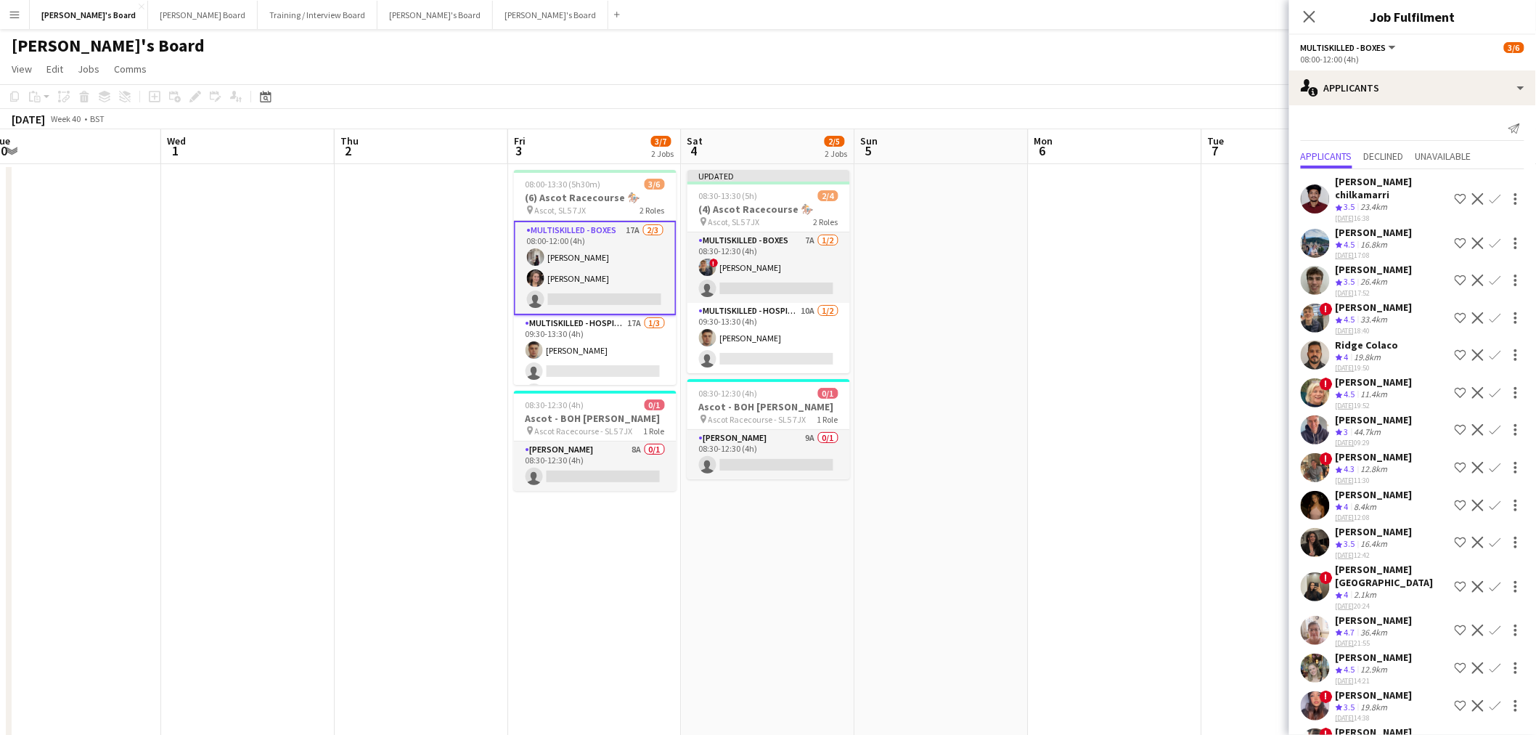
click at [1490, 312] on app-icon "Confirm" at bounding box center [1496, 318] width 12 height 12
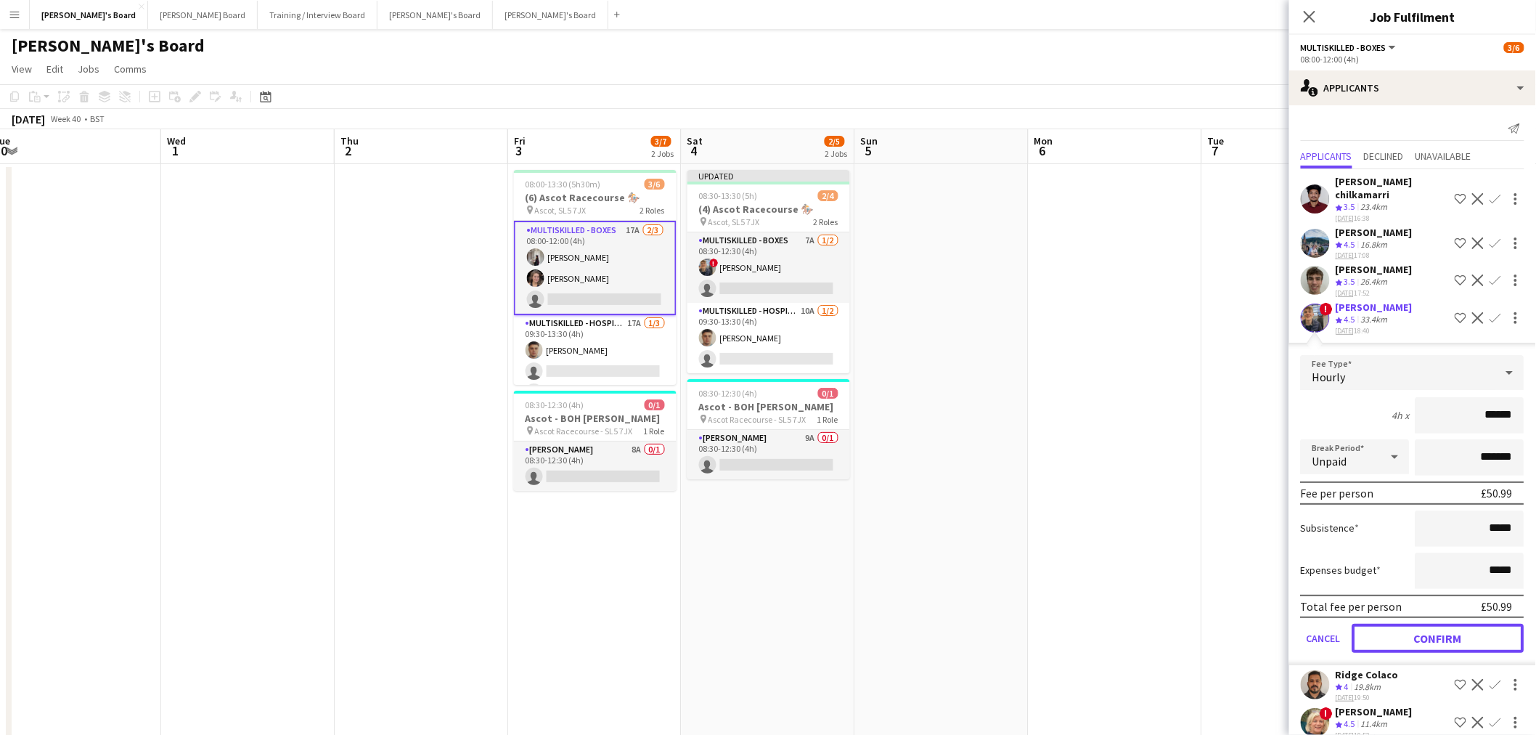
click at [1456, 624] on button "Confirm" at bounding box center [1438, 638] width 172 height 29
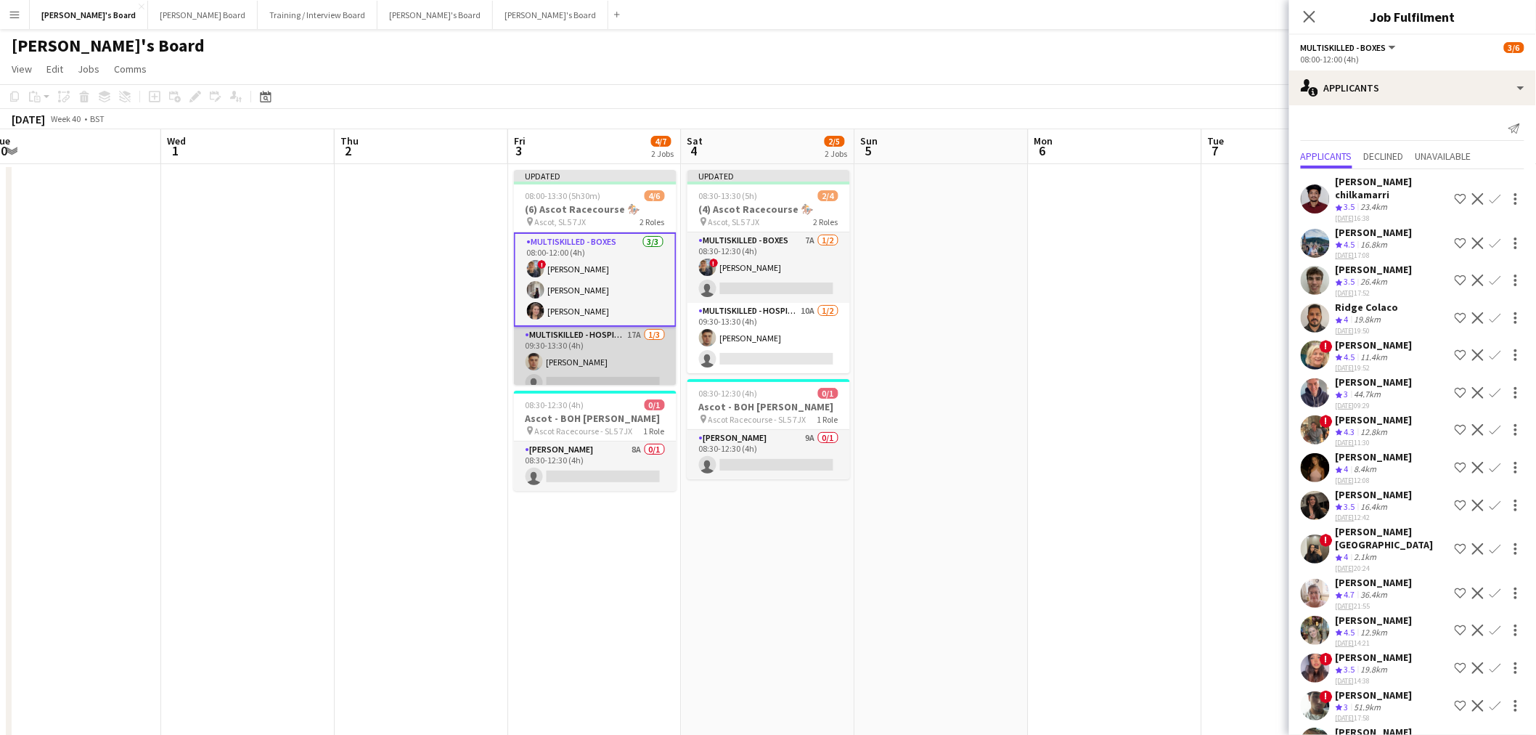
click at [579, 354] on app-card-role "Multiskilled - Hospitality 17A [DATE] 09:30-13:30 (4h) [PERSON_NAME] single-neu…" at bounding box center [595, 372] width 163 height 91
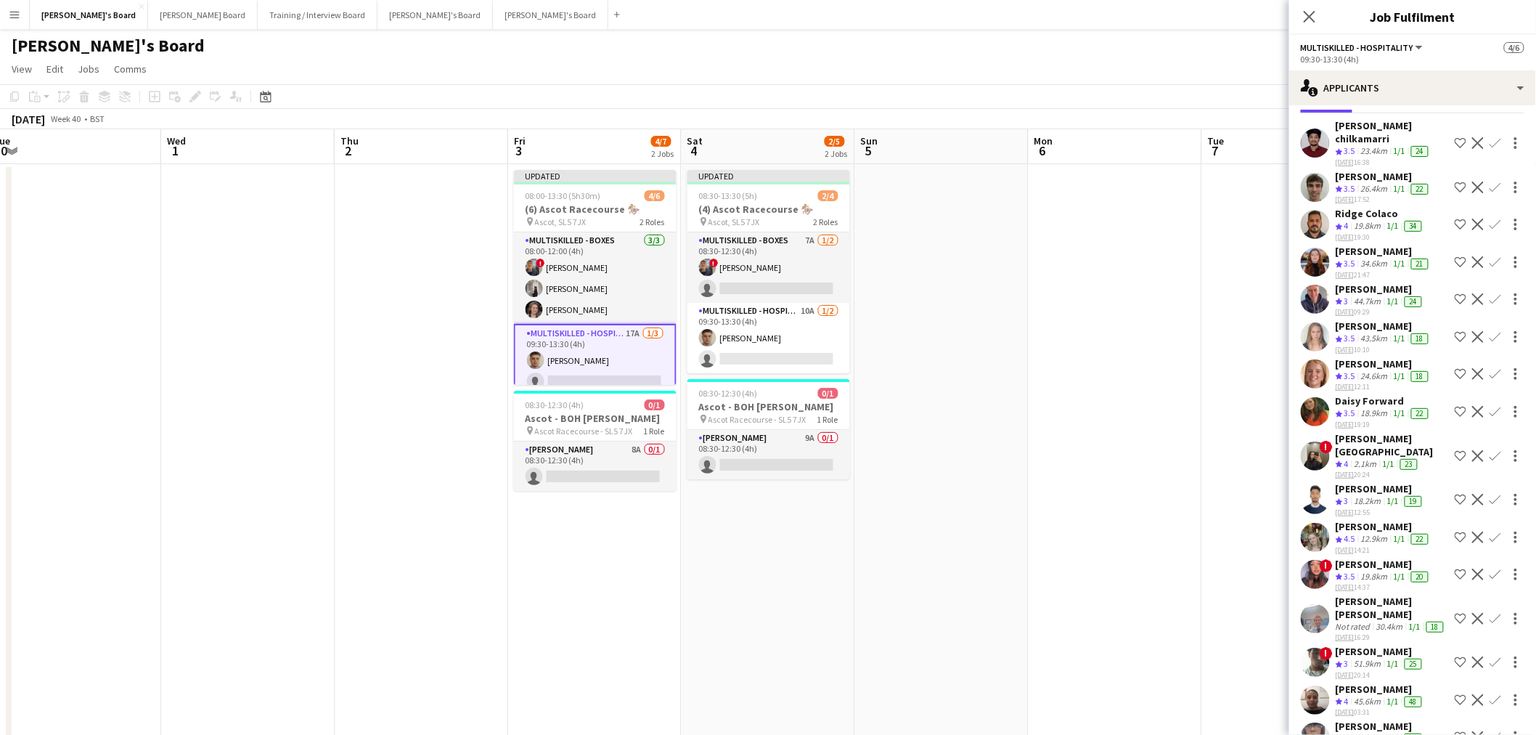
scroll to position [77, 0]
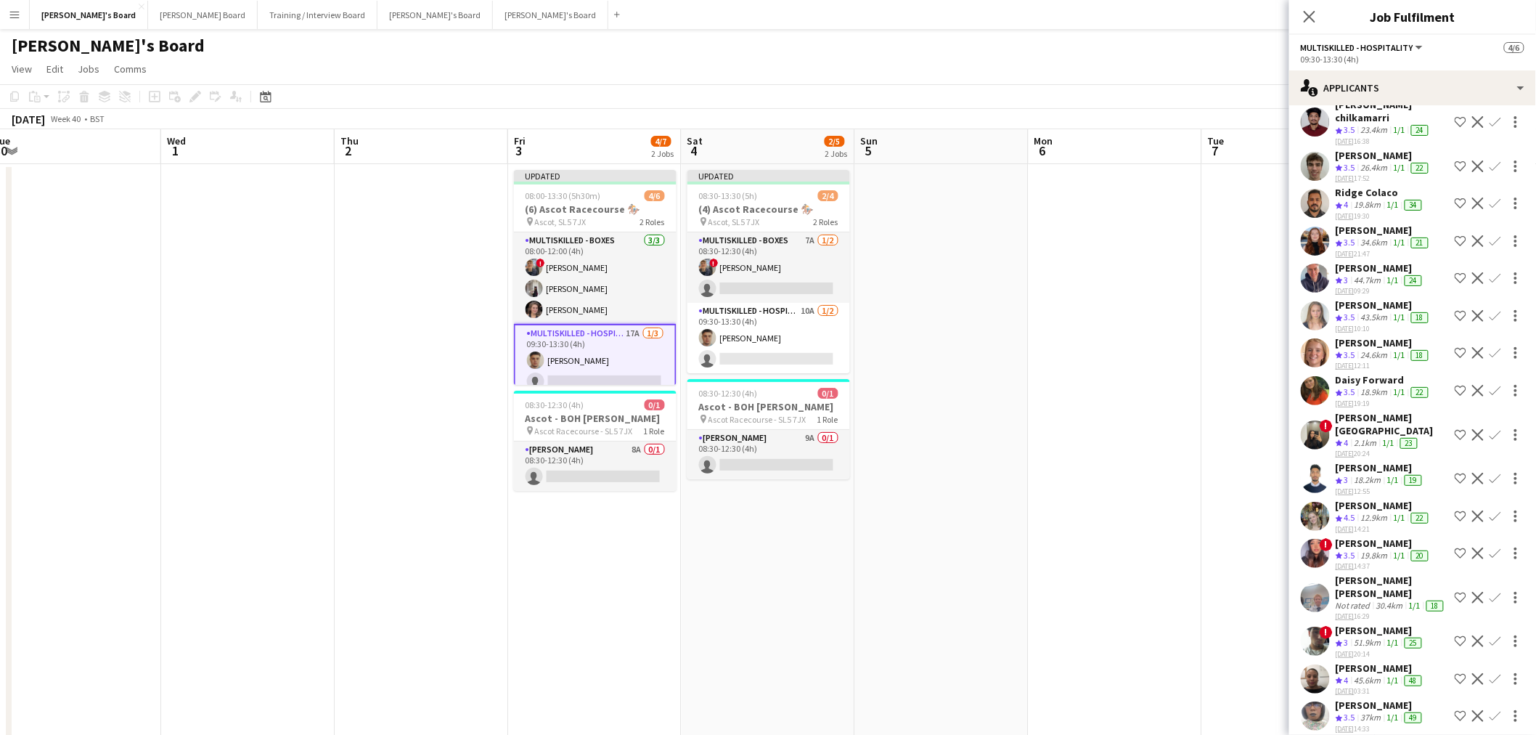
click at [1490, 197] on app-icon "Confirm" at bounding box center [1496, 203] width 12 height 12
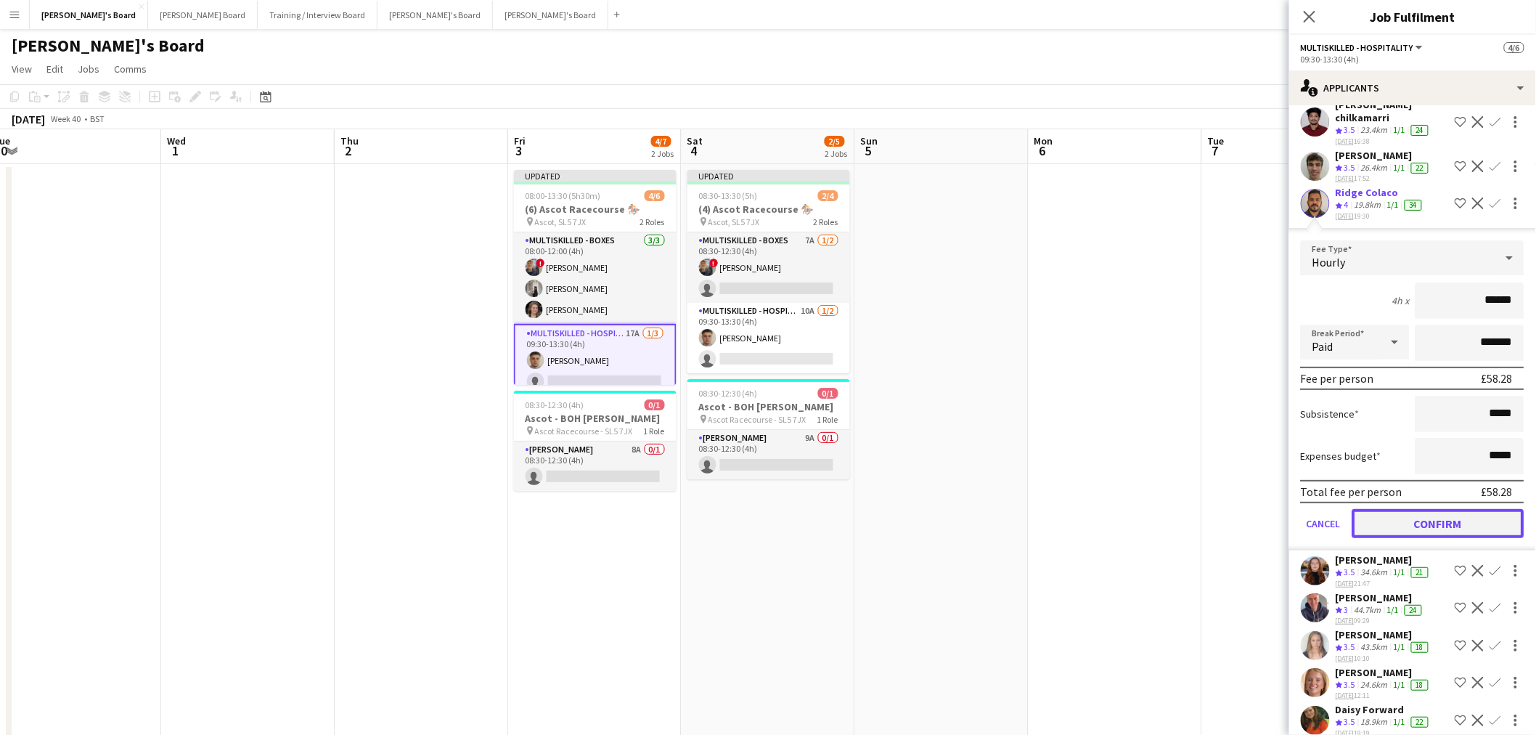
click at [1463, 509] on button "Confirm" at bounding box center [1438, 523] width 172 height 29
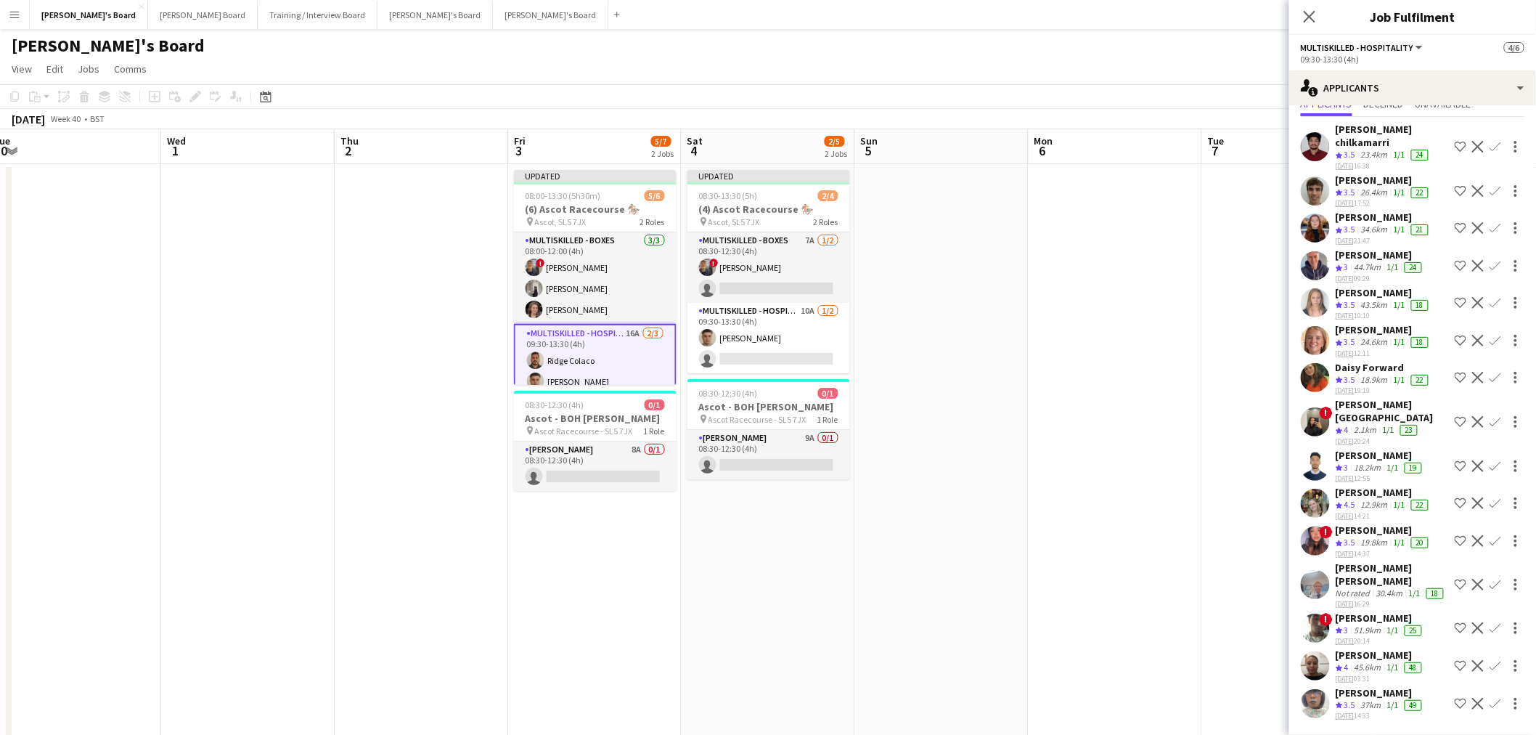
scroll to position [41, 0]
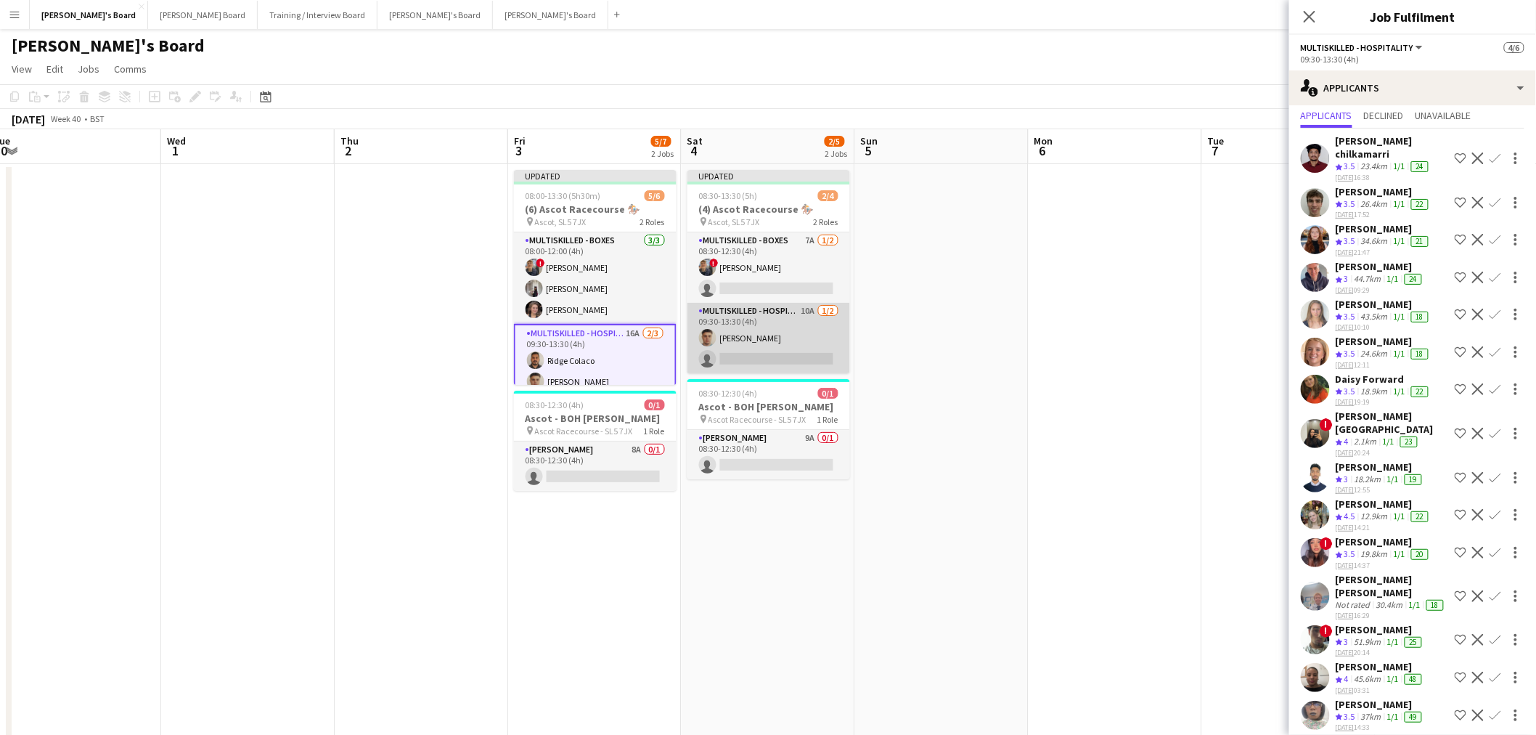
click at [782, 316] on app-card-role "Multiskilled - Hospitality 10A [DATE] 09:30-13:30 (4h) [PERSON_NAME] single-neu…" at bounding box center [768, 338] width 163 height 70
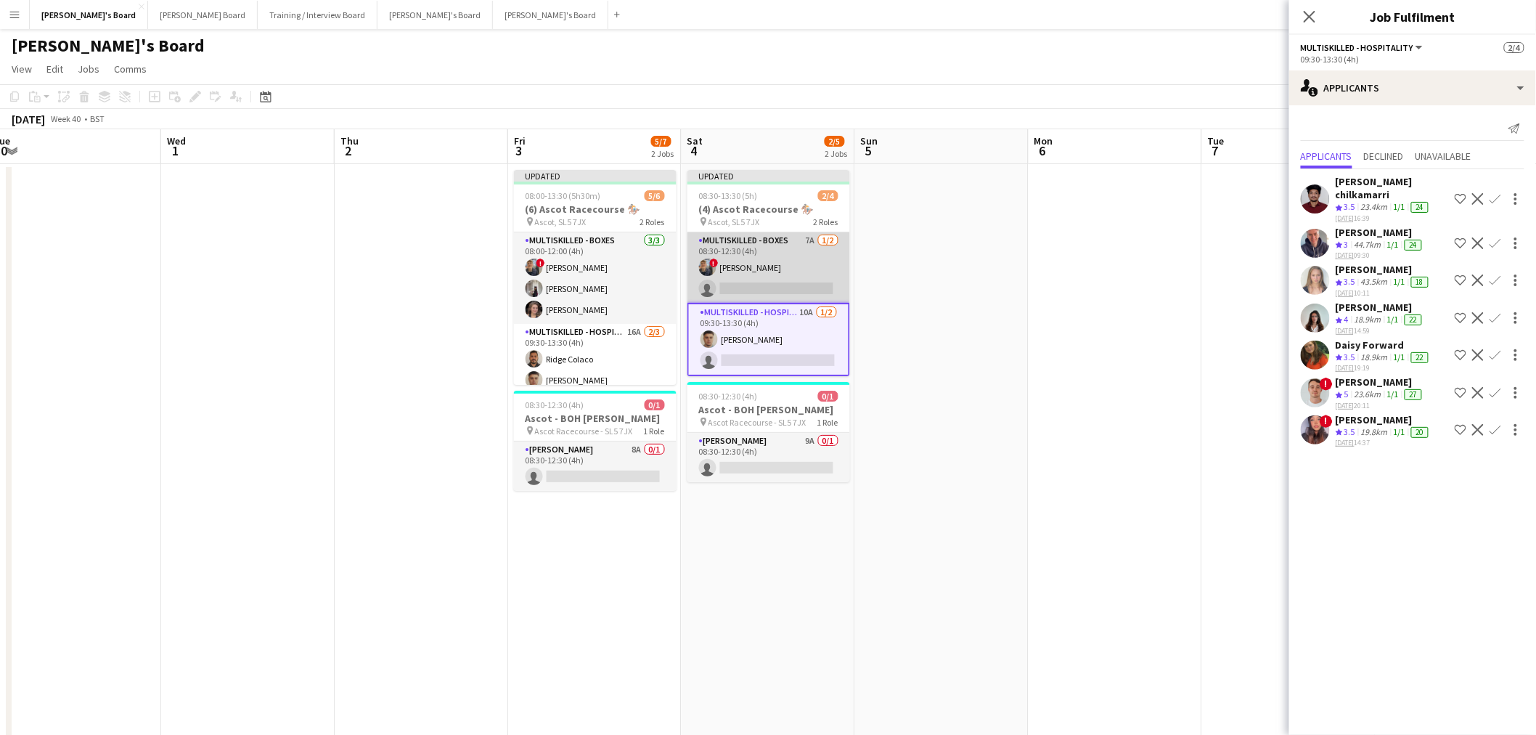
click at [822, 245] on app-card-role "Multiskilled - Boxes 7A [DATE] 08:30-12:30 (4h) ! [PERSON_NAME] single-neutral-…" at bounding box center [768, 267] width 163 height 70
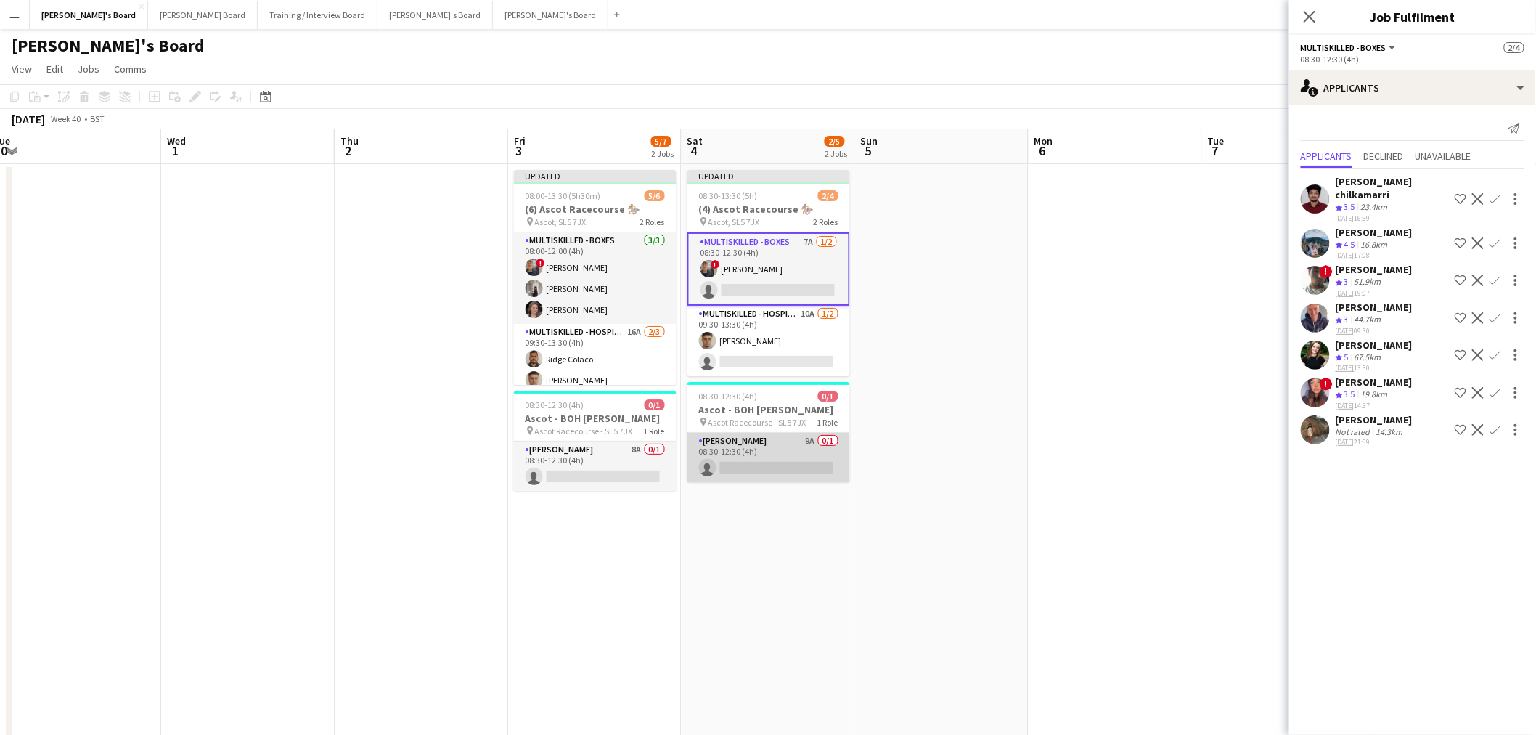
click at [824, 474] on app-card-role "[PERSON_NAME] 9A 0/1 08:30-12:30 (4h) single-neutral-actions" at bounding box center [768, 457] width 163 height 49
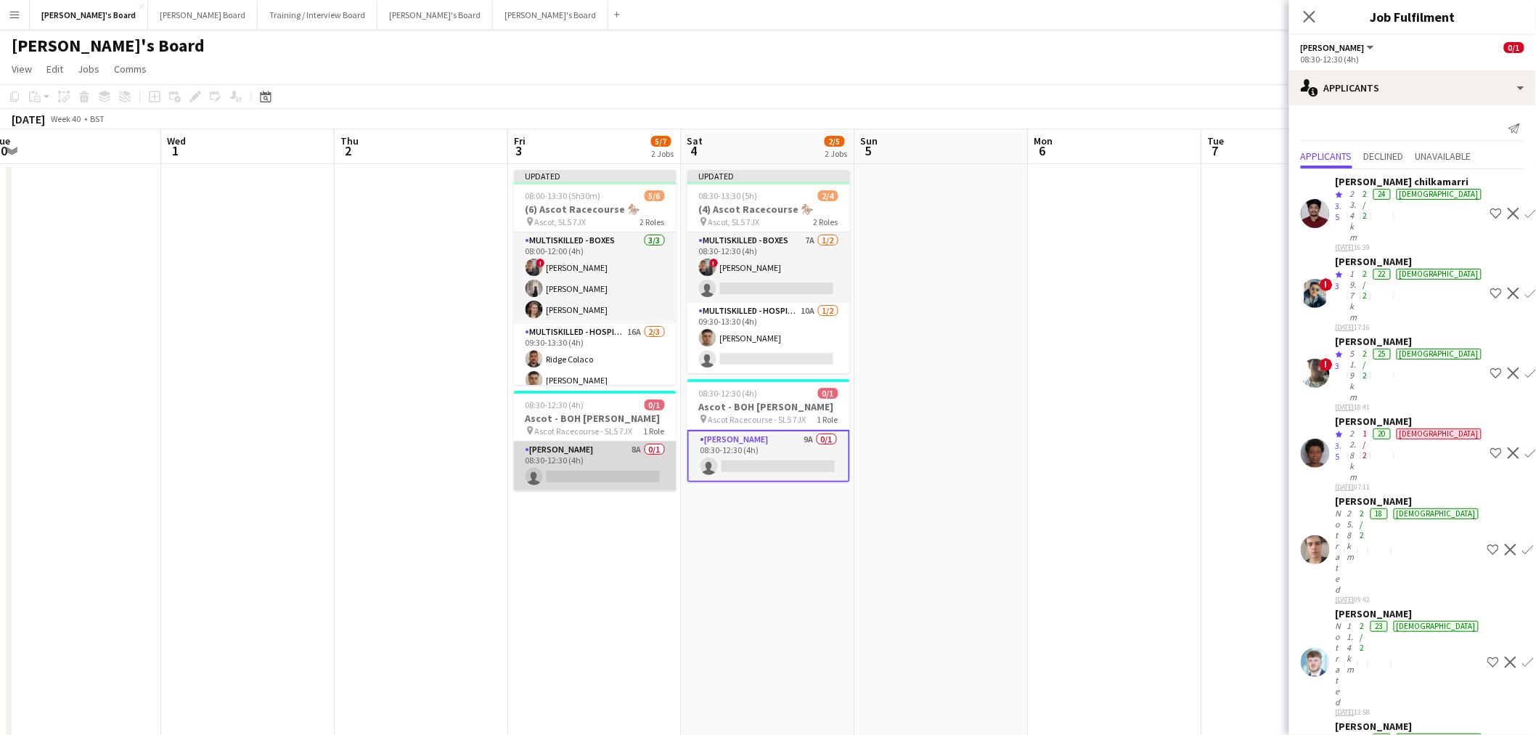
click at [646, 447] on app-card-role "[PERSON_NAME] 8A 0/1 08:30-12:30 (4h) single-neutral-actions" at bounding box center [595, 465] width 163 height 49
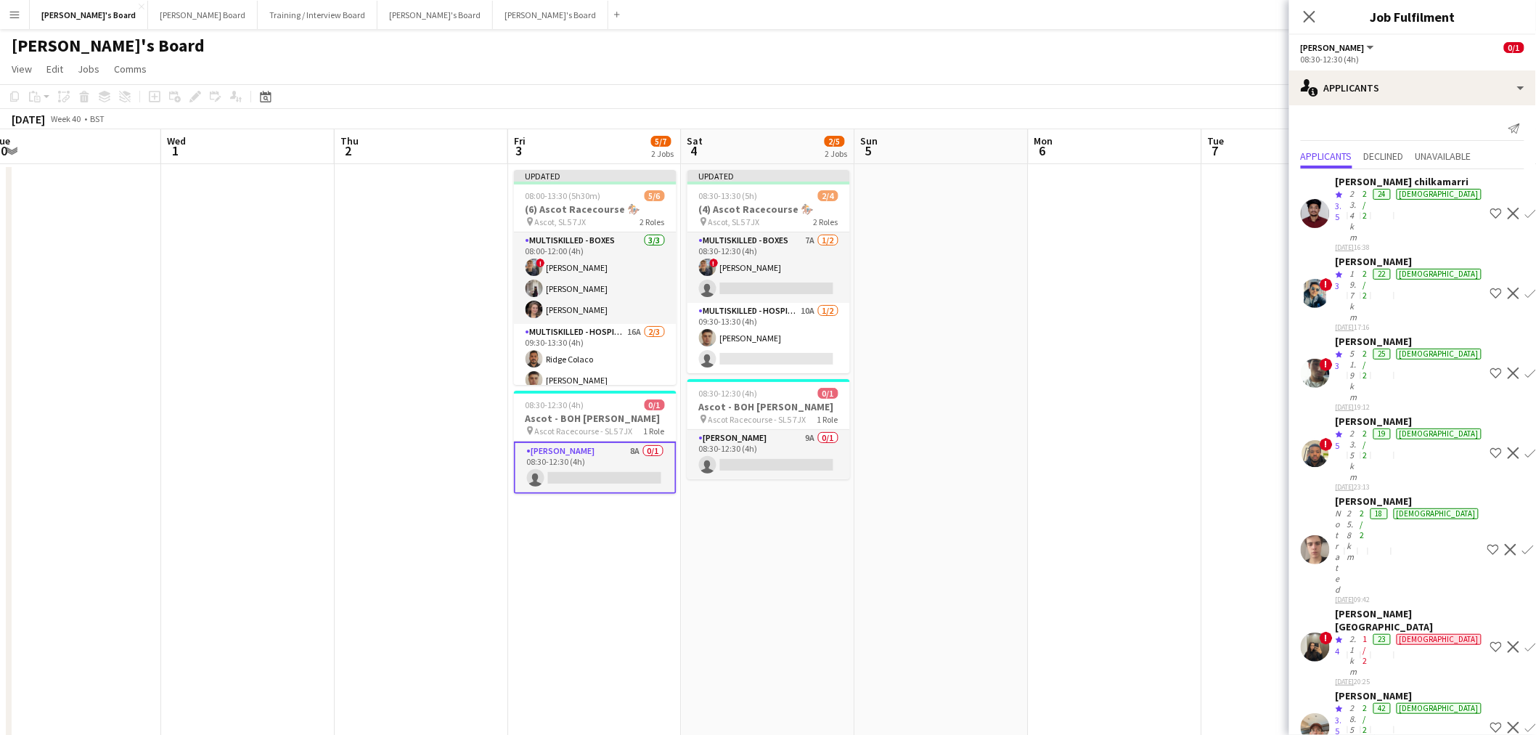
click at [1525, 447] on app-icon "Confirm" at bounding box center [1531, 453] width 12 height 12
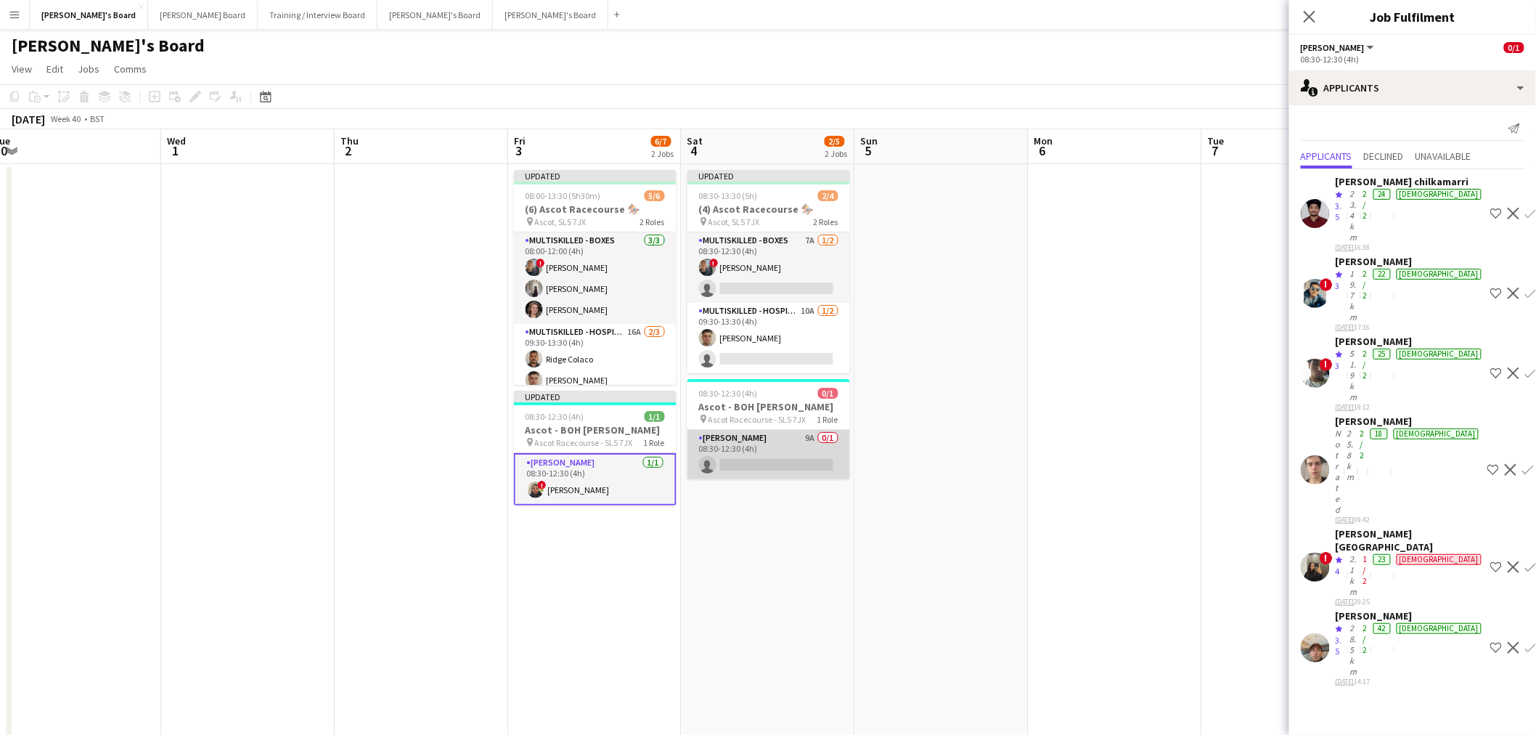
click at [804, 451] on app-card-role "[PERSON_NAME] 9A 0/1 08:30-12:30 (4h) single-neutral-actions" at bounding box center [768, 454] width 163 height 49
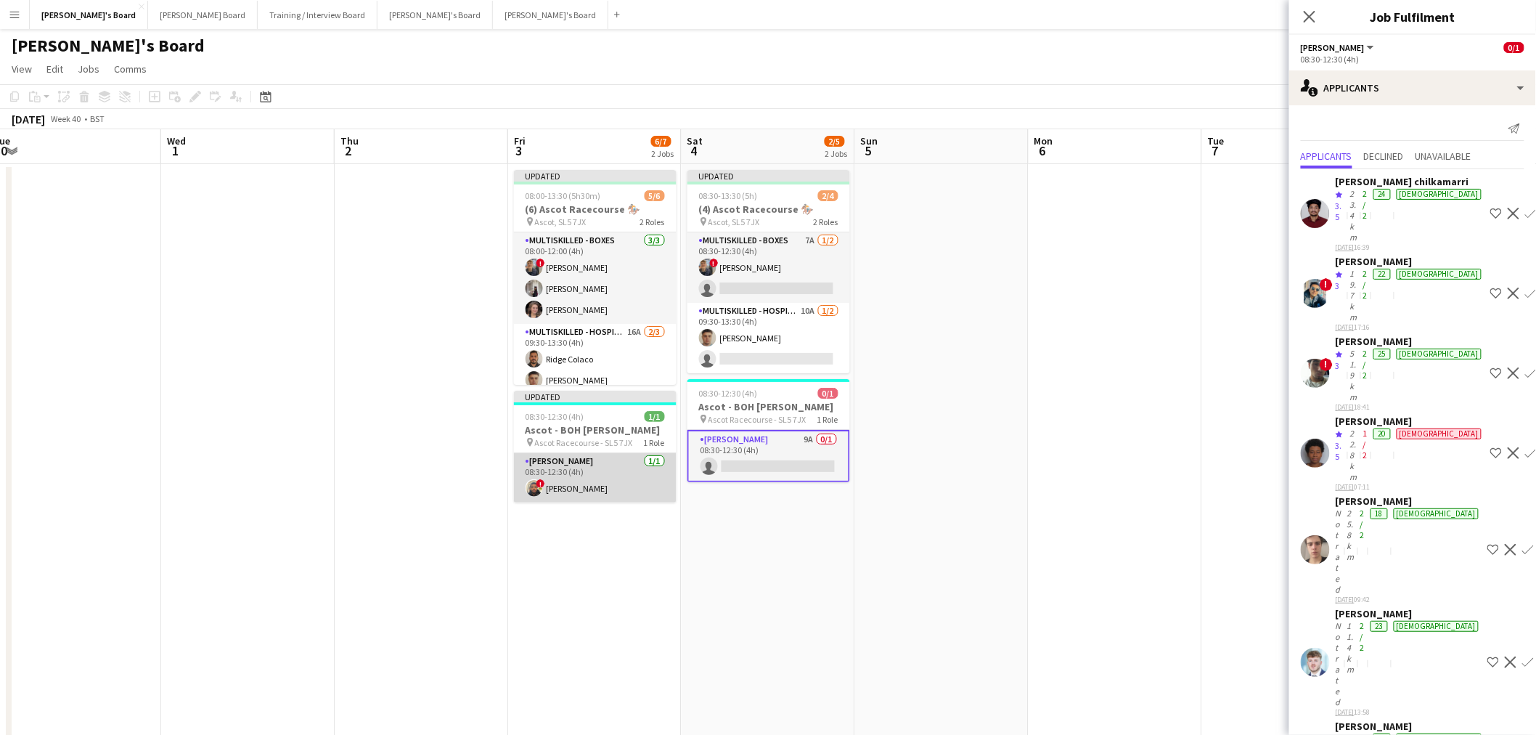
click at [605, 465] on app-card-role "[PERSON_NAME] [DATE] 08:30-12:30 (4h) ! [PERSON_NAME]" at bounding box center [595, 477] width 163 height 49
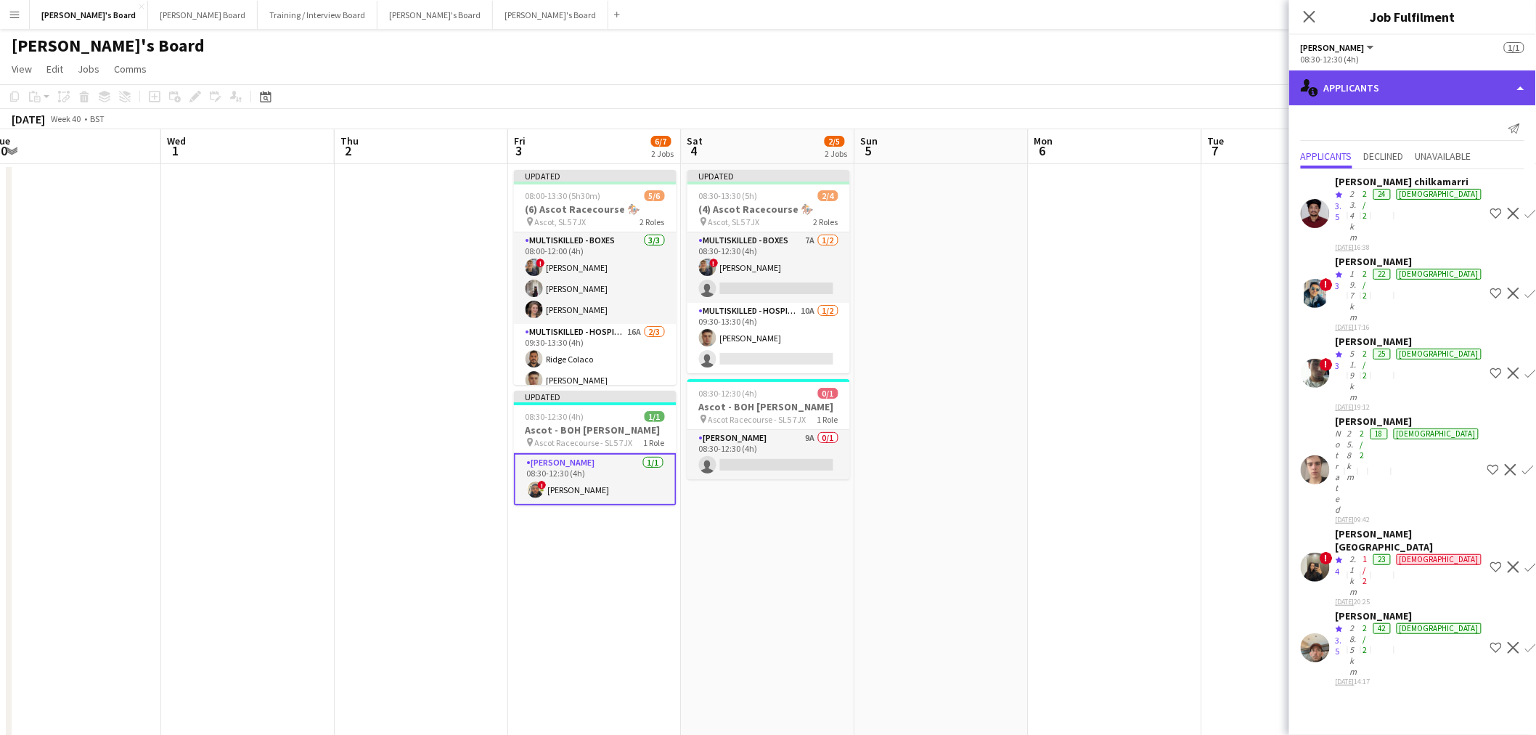
click at [1418, 91] on div "single-neutral-actions-information Applicants" at bounding box center [1412, 87] width 247 height 35
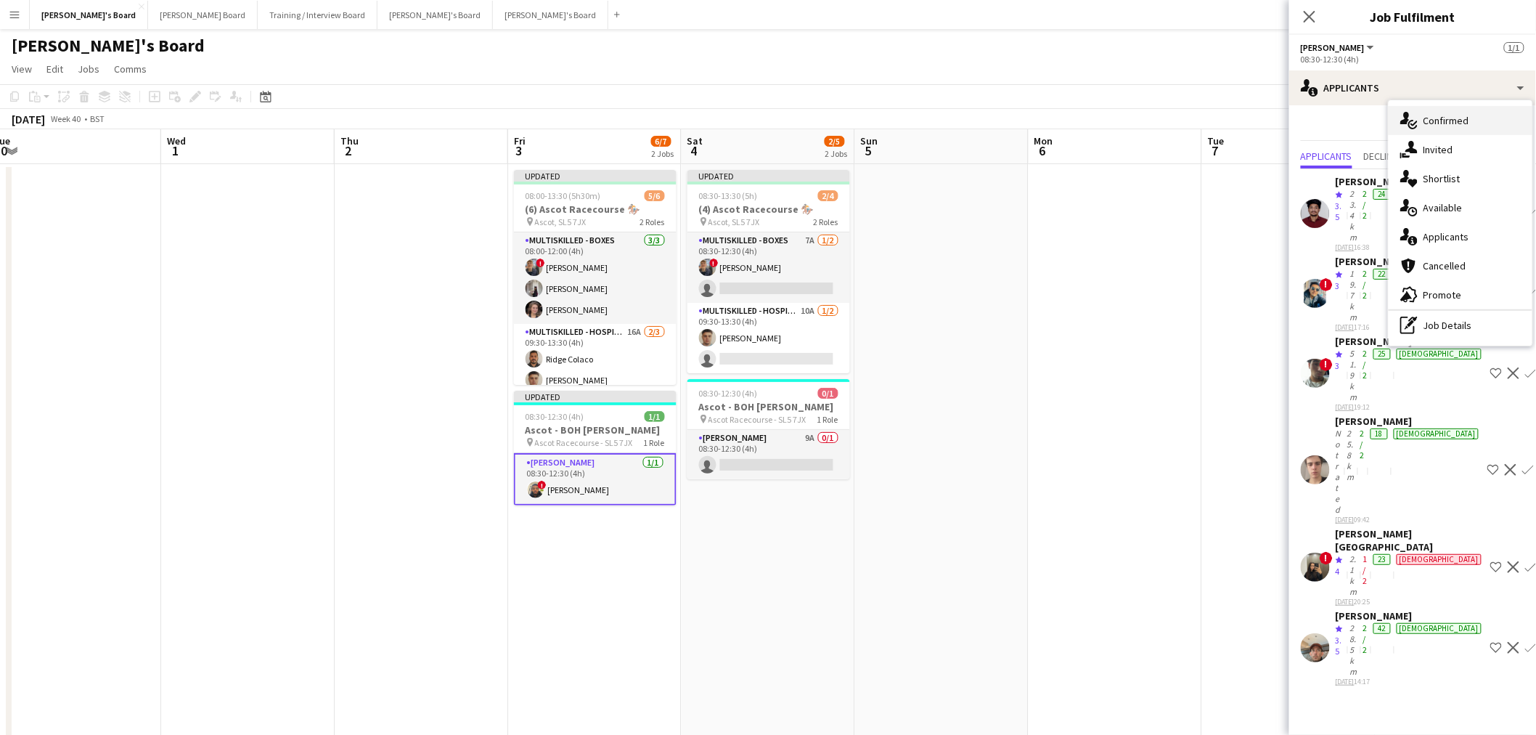
click at [1445, 123] on span "Confirmed" at bounding box center [1446, 120] width 46 height 13
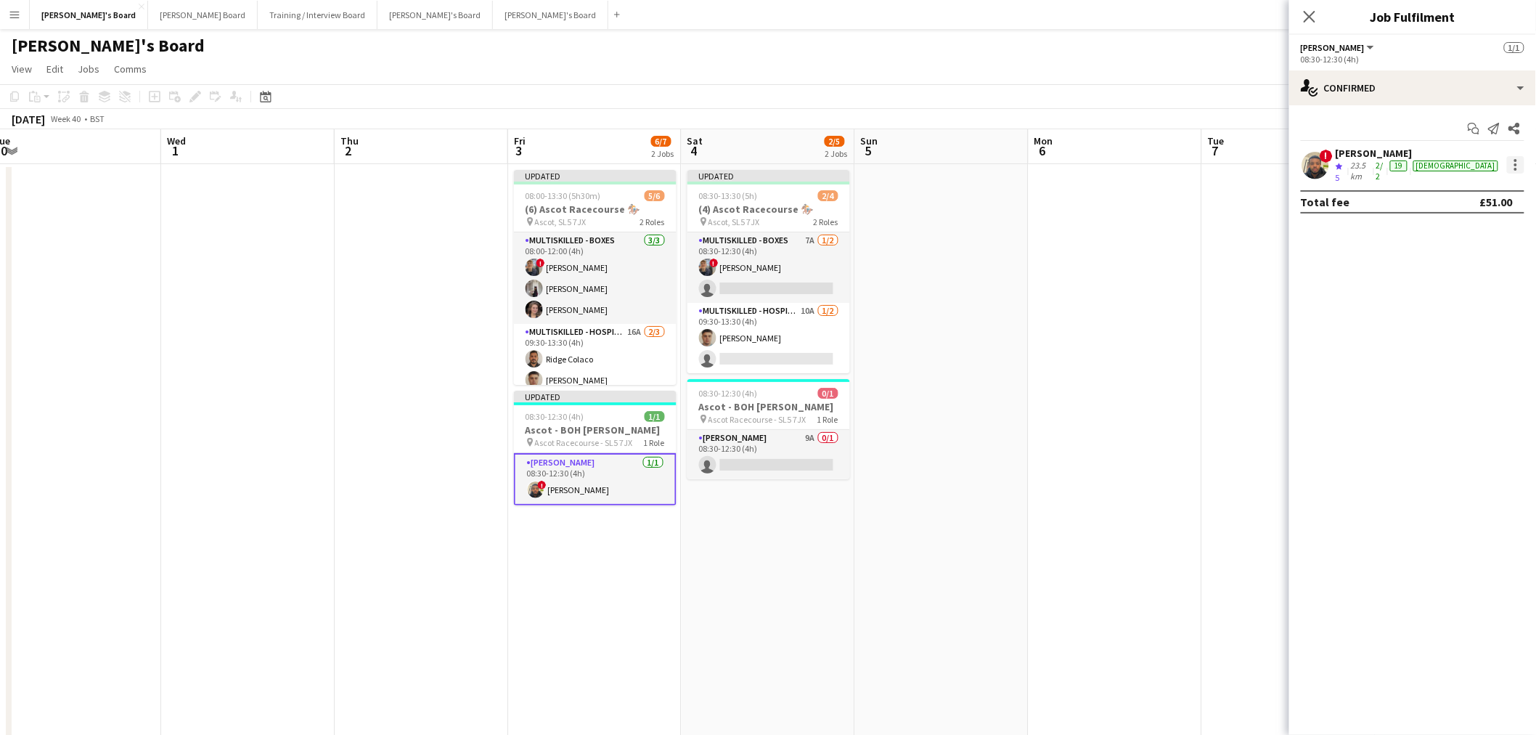
click at [1513, 169] on div at bounding box center [1515, 164] width 17 height 17
click at [1471, 322] on span "Remove" at bounding box center [1468, 327] width 90 height 13
click at [1164, 369] on app-date-cell at bounding box center [1115, 501] width 173 height 675
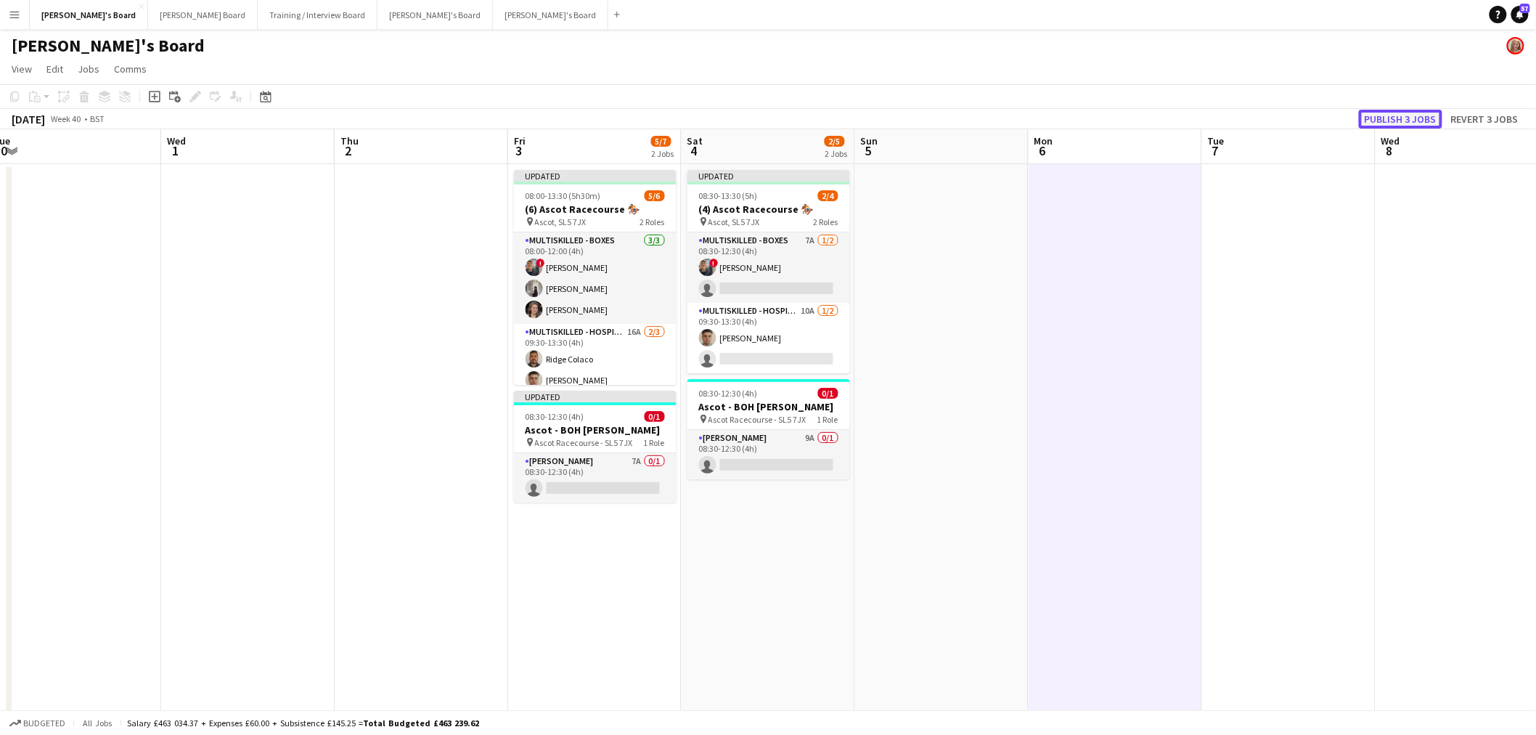
click at [1420, 118] on button "Publish 3 jobs" at bounding box center [1400, 119] width 83 height 19
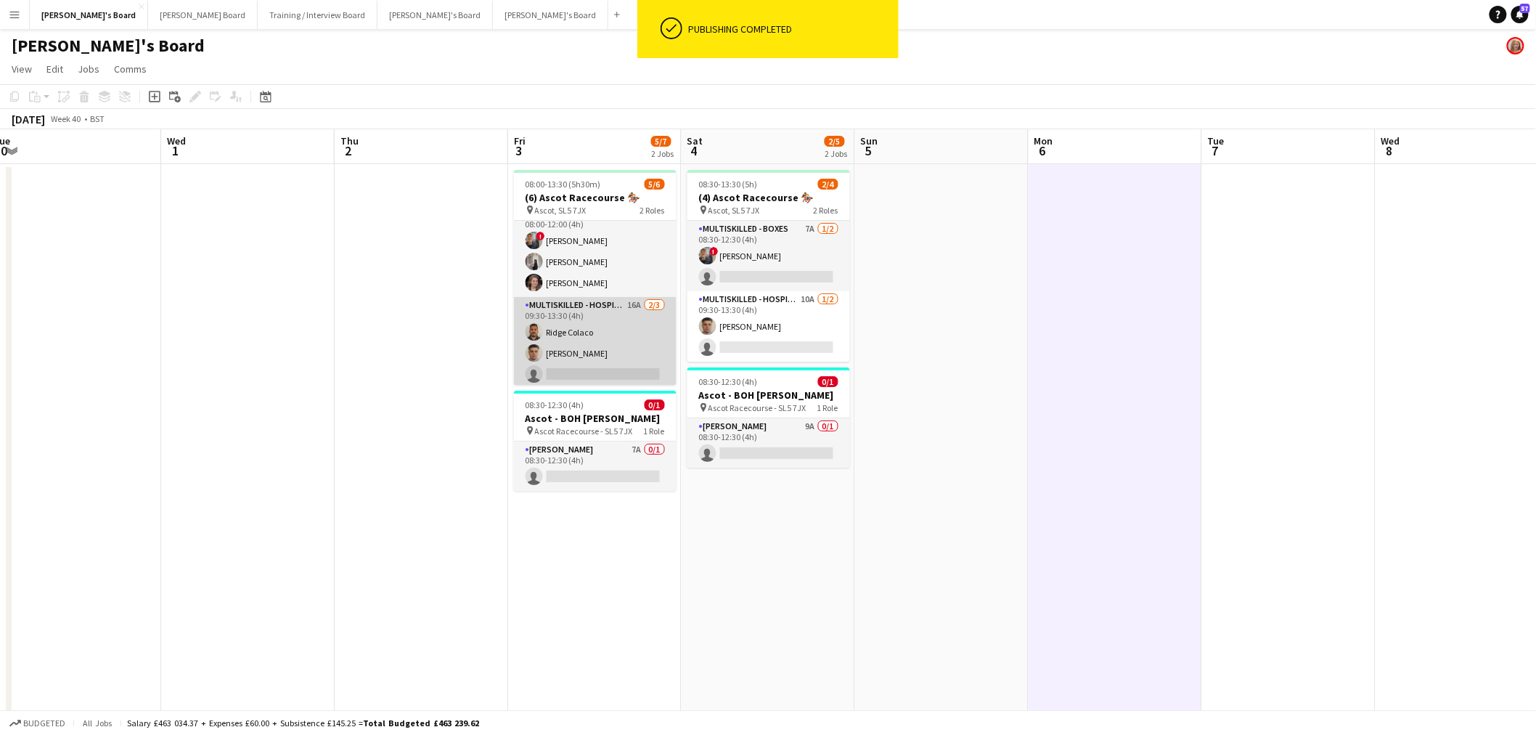
scroll to position [19, 0]
click at [619, 349] on app-card-role "Multiskilled - Hospitality 16A [DATE] 09:30-13:30 (4h) Ridge [PERSON_NAME] [PER…" at bounding box center [595, 338] width 163 height 91
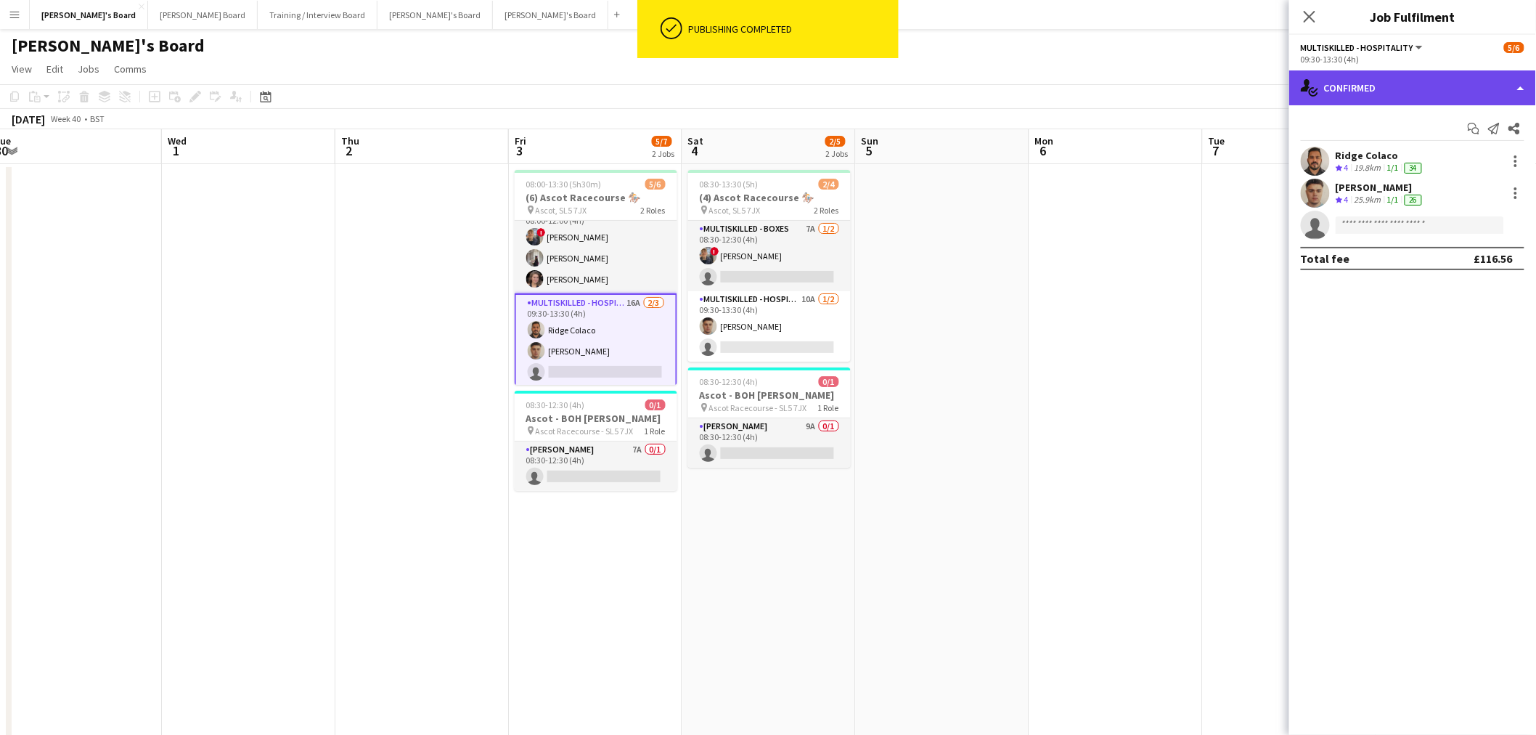
click at [1402, 83] on div "single-neutral-actions-check-2 Confirmed" at bounding box center [1412, 87] width 247 height 35
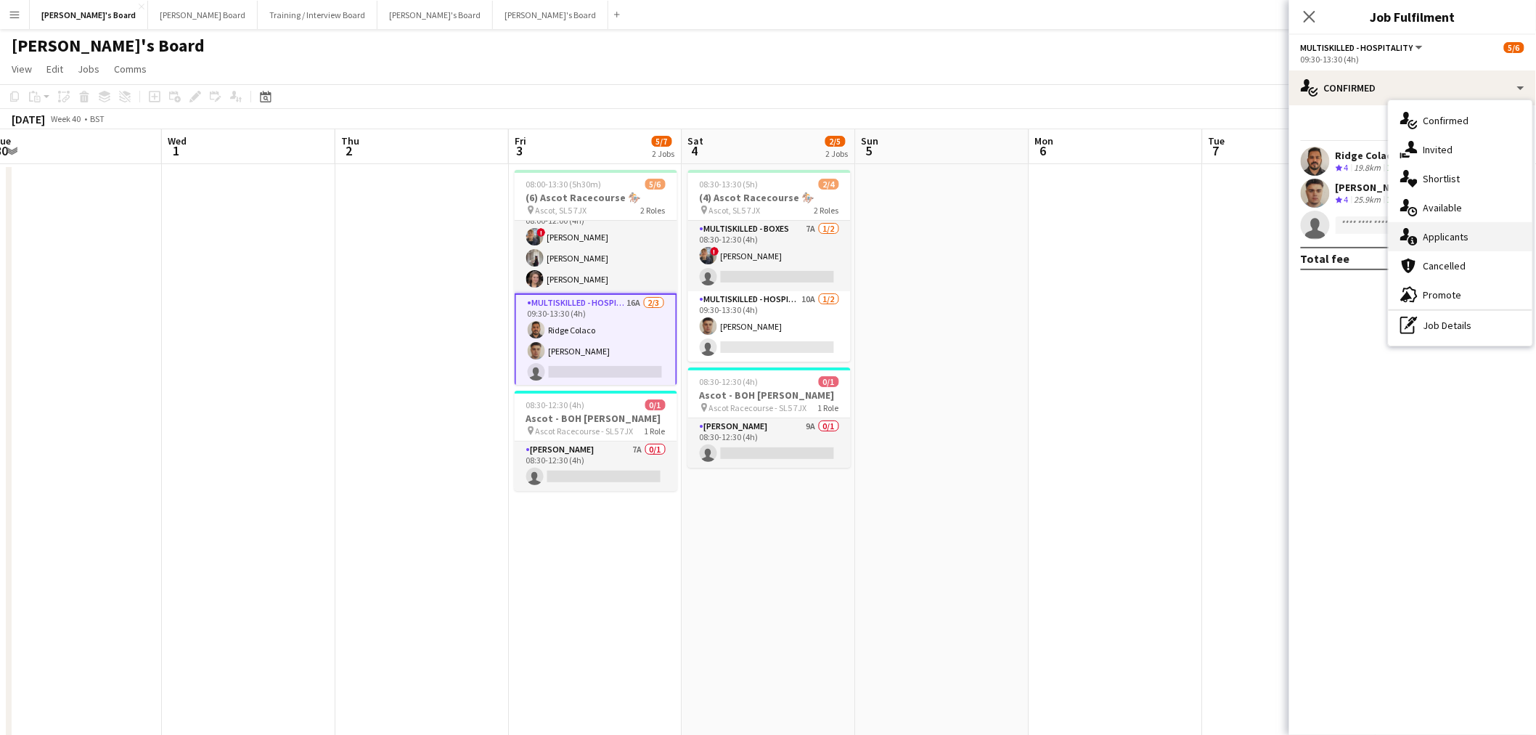
click at [1449, 244] on div "single-neutral-actions-information Applicants" at bounding box center [1461, 236] width 144 height 29
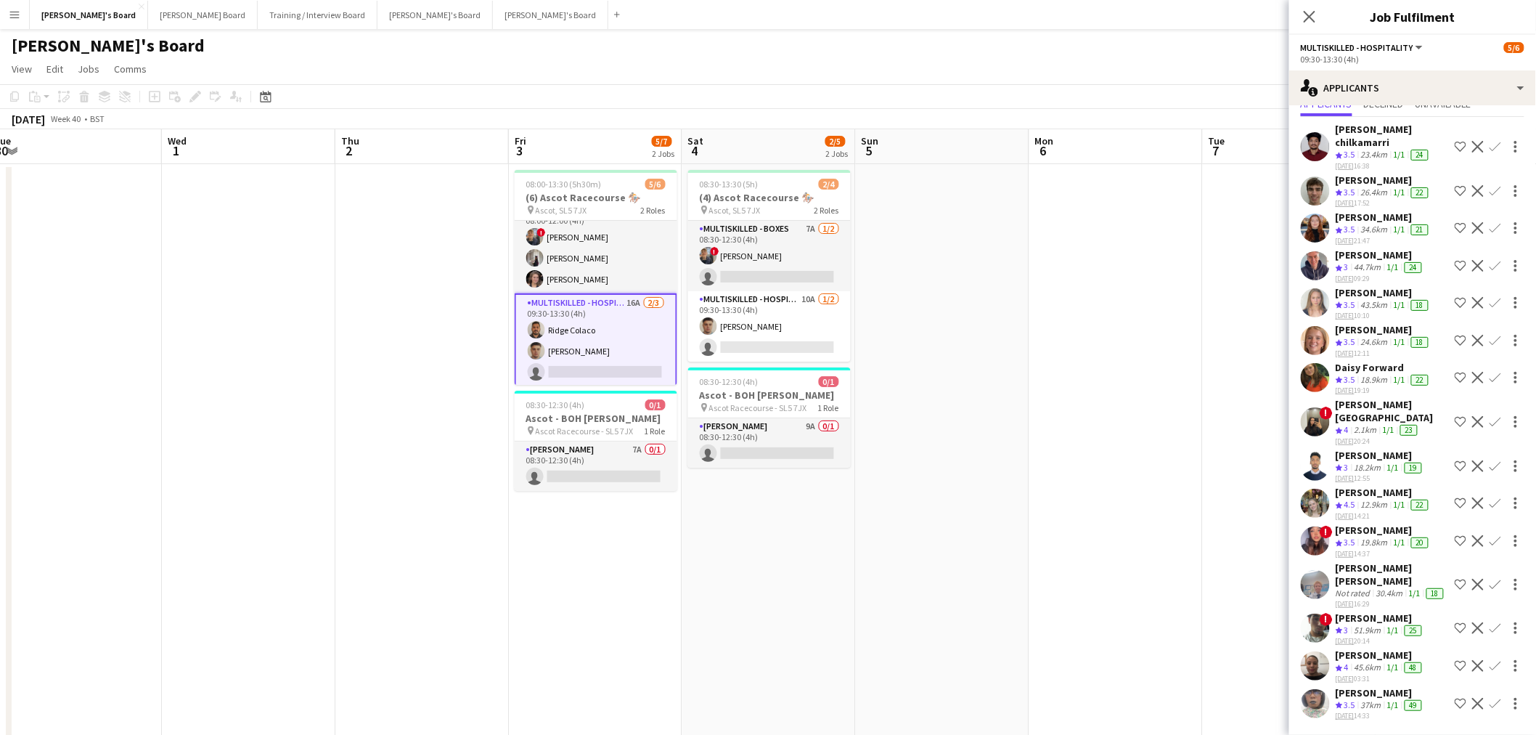
scroll to position [195, 0]
click at [1083, 396] on app-date-cell at bounding box center [1115, 501] width 173 height 675
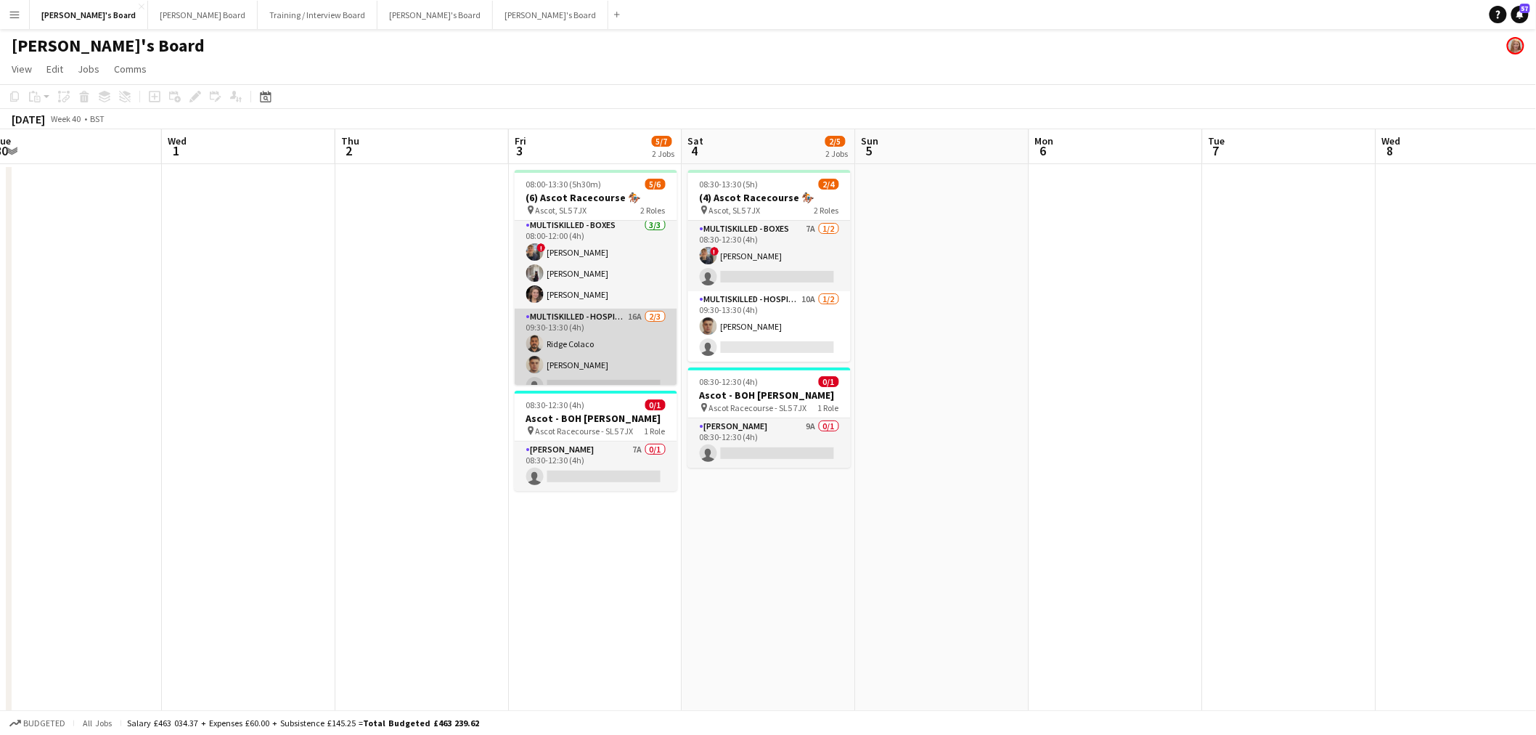
scroll to position [0, 0]
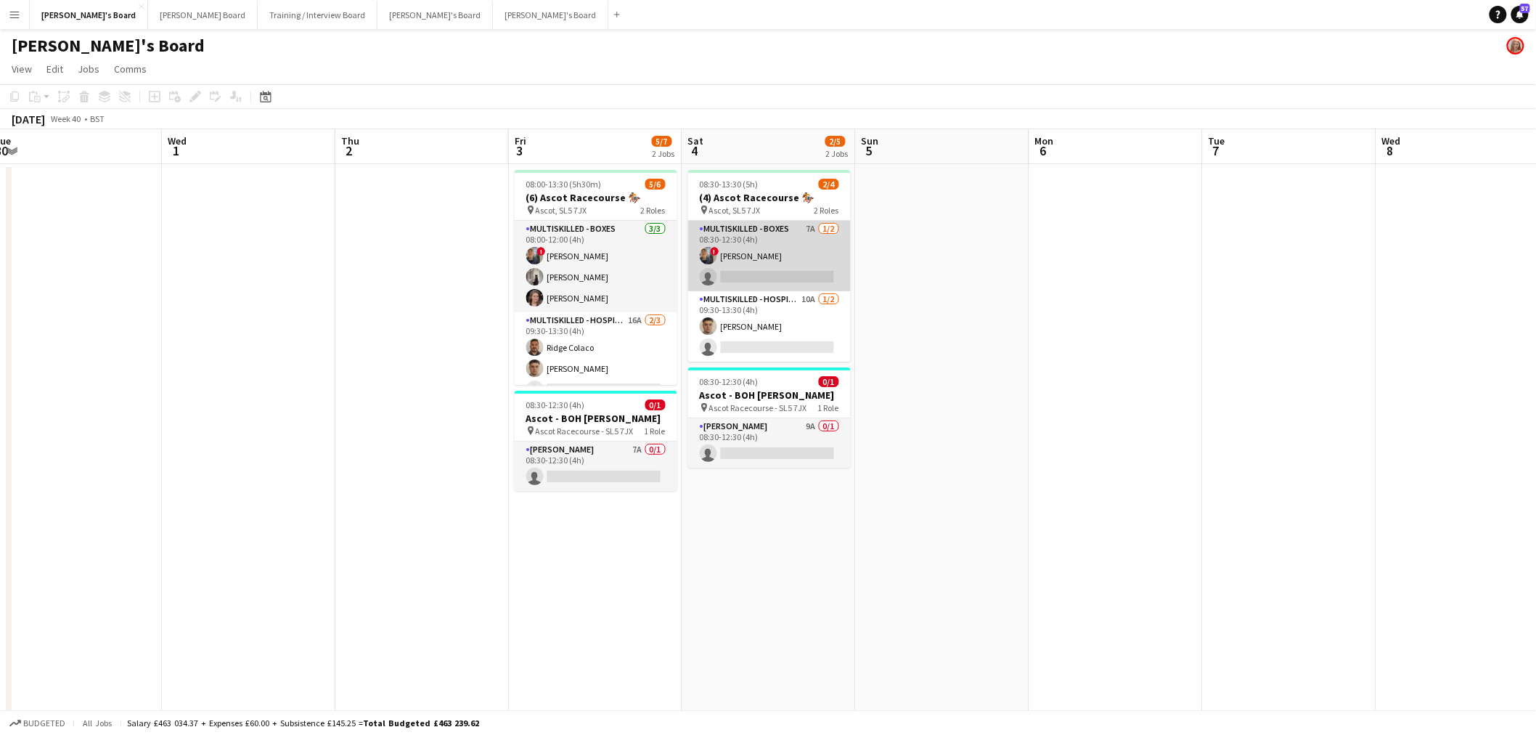
click at [814, 252] on app-card-role "Multiskilled - Boxes 7A [DATE] 08:30-12:30 (4h) ! [PERSON_NAME] single-neutral-…" at bounding box center [769, 256] width 163 height 70
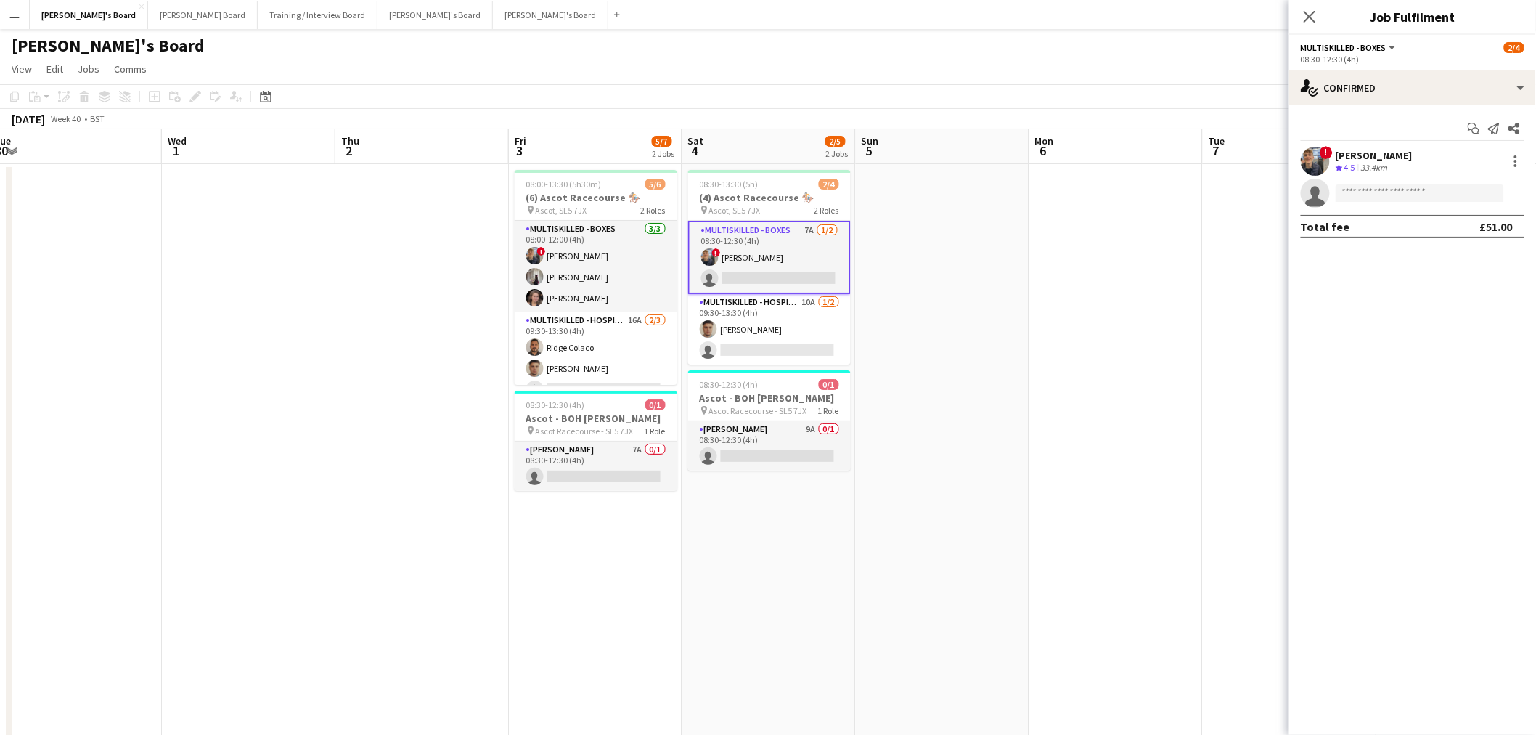
click at [1389, 106] on div "Start chat Send notification Share ! [PERSON_NAME] Crew rating 4.5 33.4km singl…" at bounding box center [1412, 177] width 247 height 144
click at [1418, 99] on div "single-neutral-actions-check-2 Confirmed" at bounding box center [1412, 87] width 247 height 35
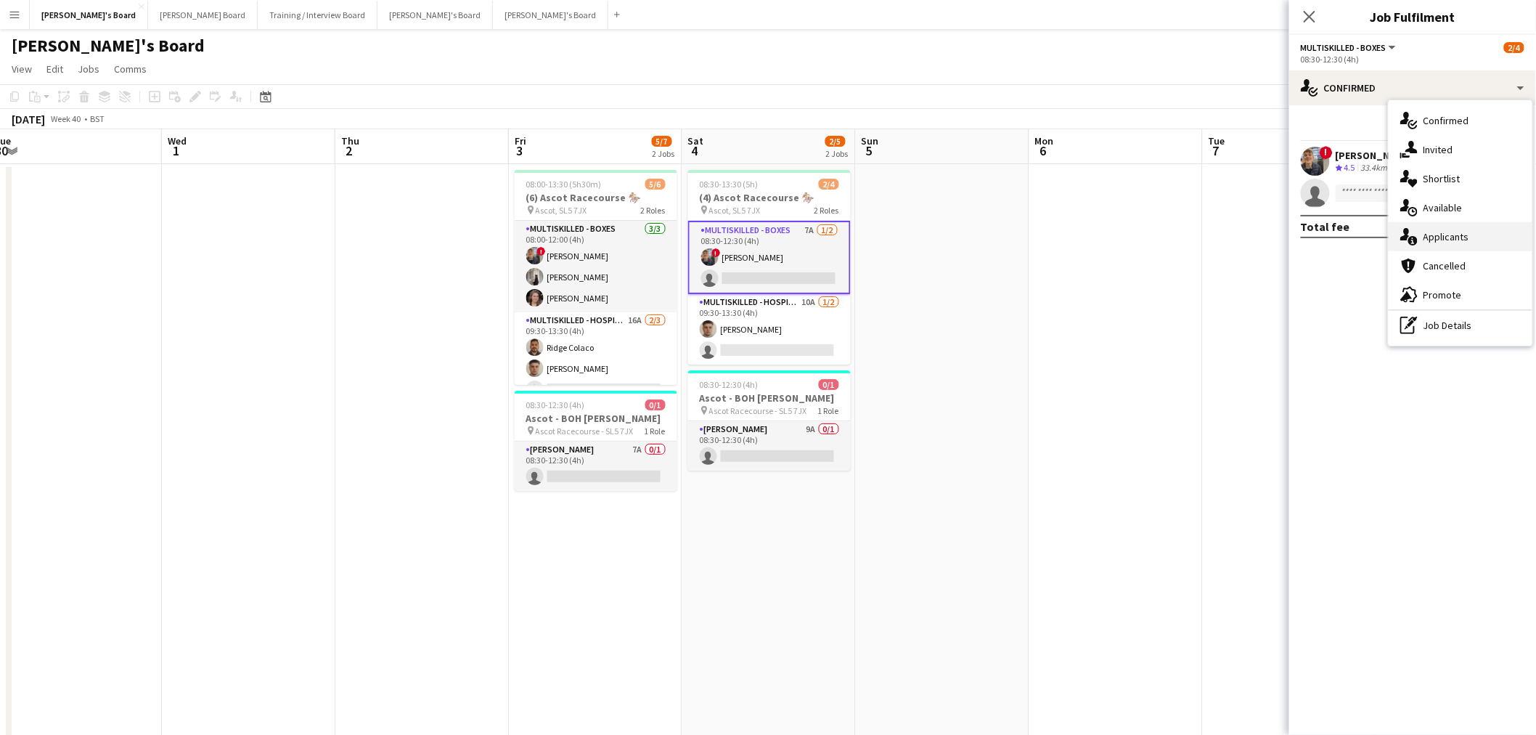
click at [1449, 231] on span "Applicants" at bounding box center [1446, 236] width 46 height 13
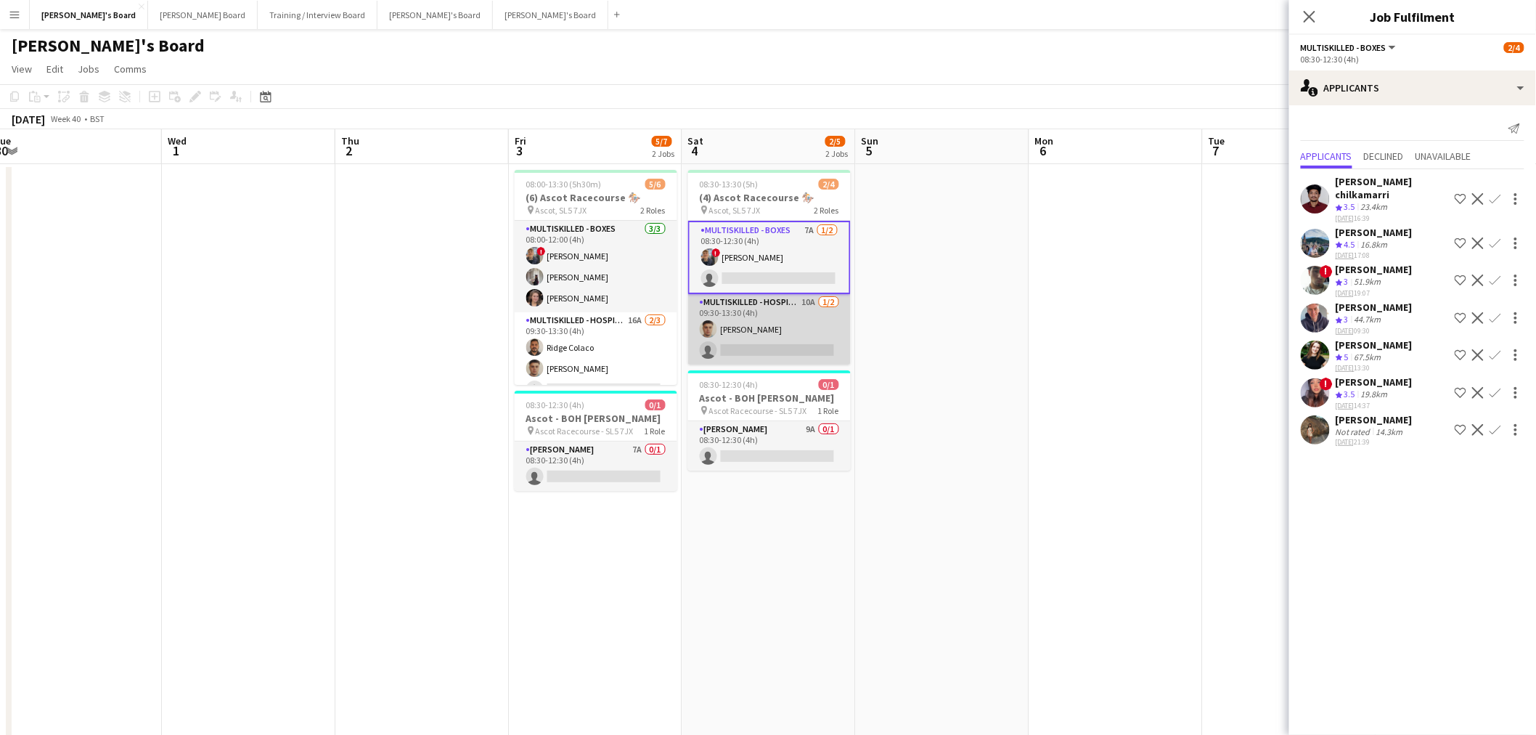
click at [830, 335] on app-card-role "Multiskilled - Hospitality 10A [DATE] 09:30-13:30 (4h) [PERSON_NAME] single-neu…" at bounding box center [769, 329] width 163 height 70
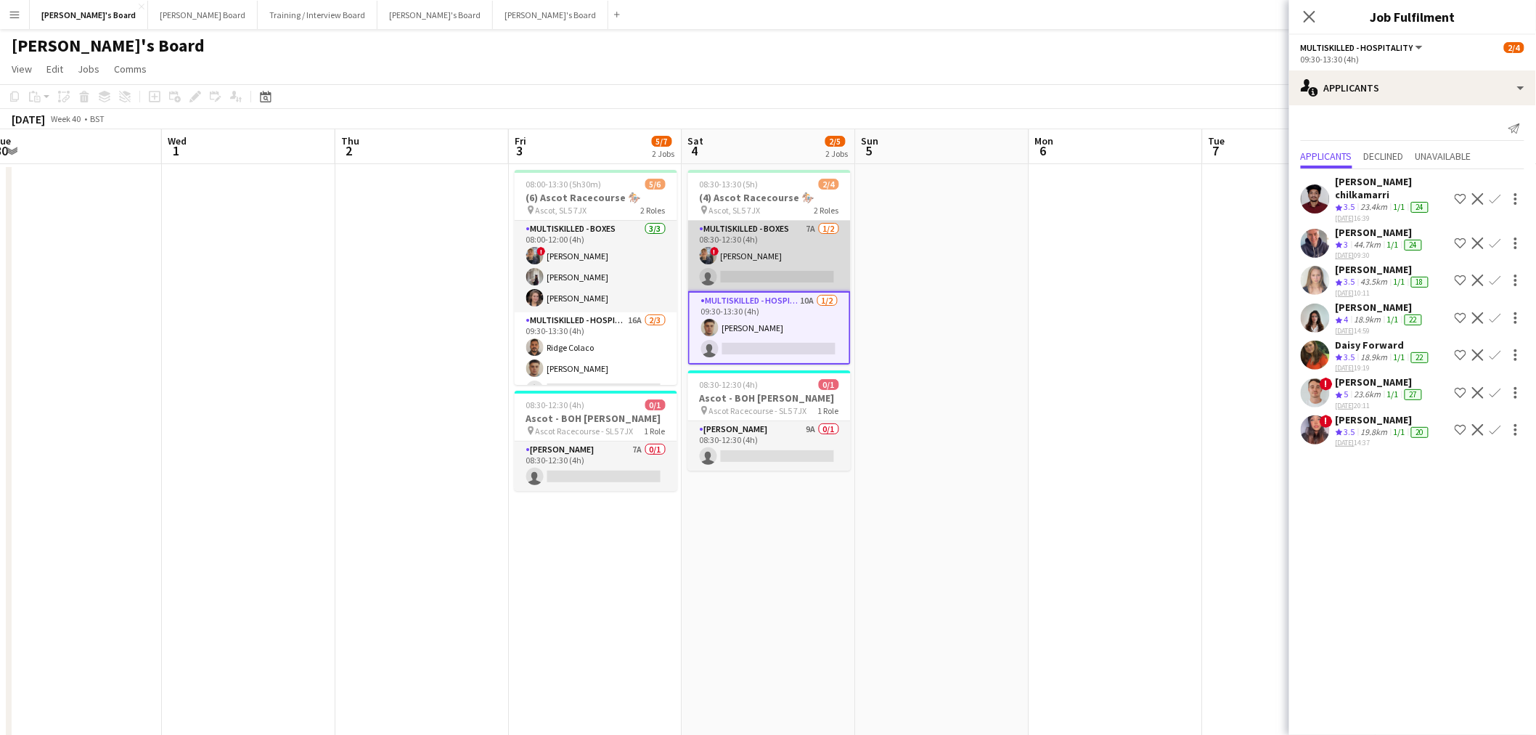
click at [796, 256] on app-card-role "Multiskilled - Boxes 7A [DATE] 08:30-12:30 (4h) ! [PERSON_NAME] single-neutral-…" at bounding box center [769, 256] width 163 height 70
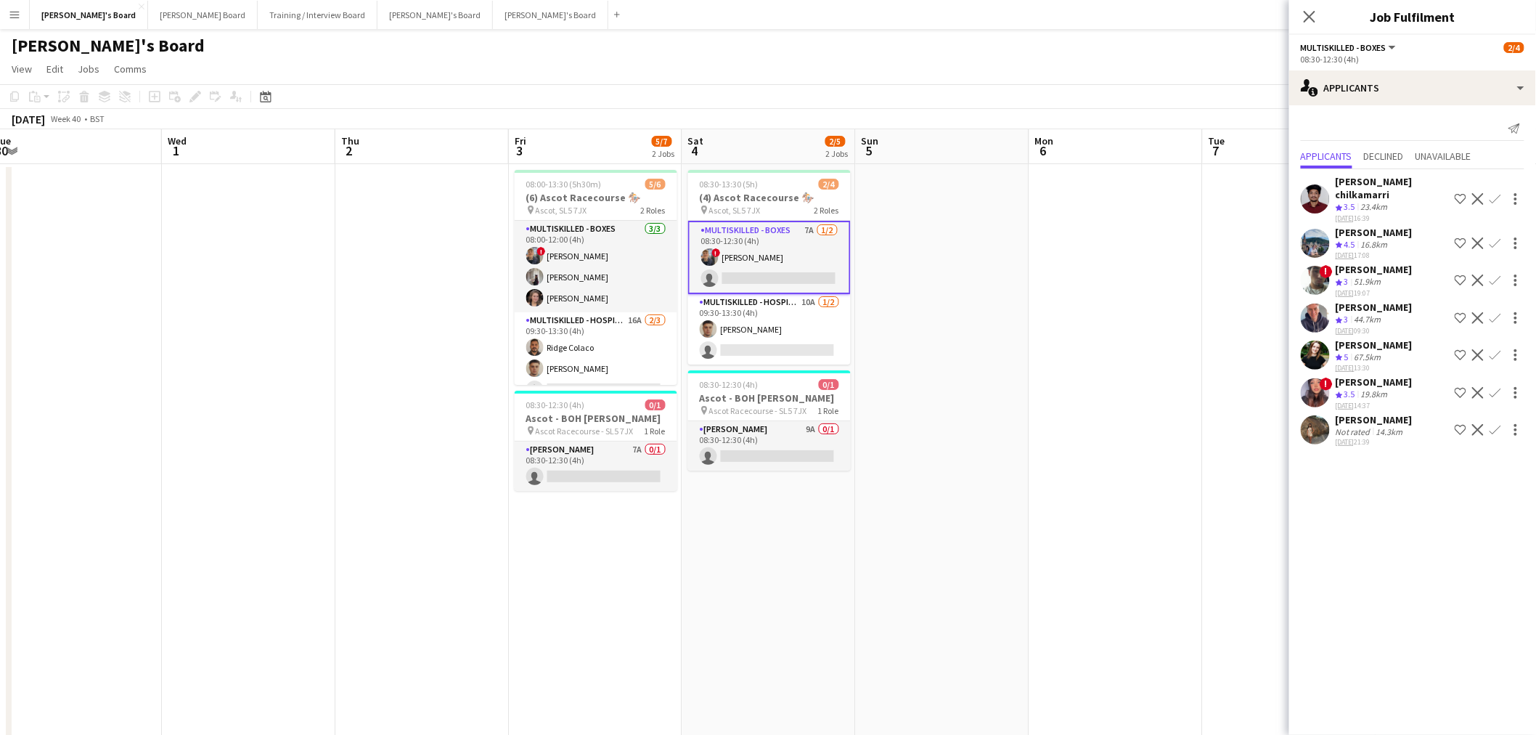
click at [1020, 367] on app-date-cell at bounding box center [942, 501] width 173 height 675
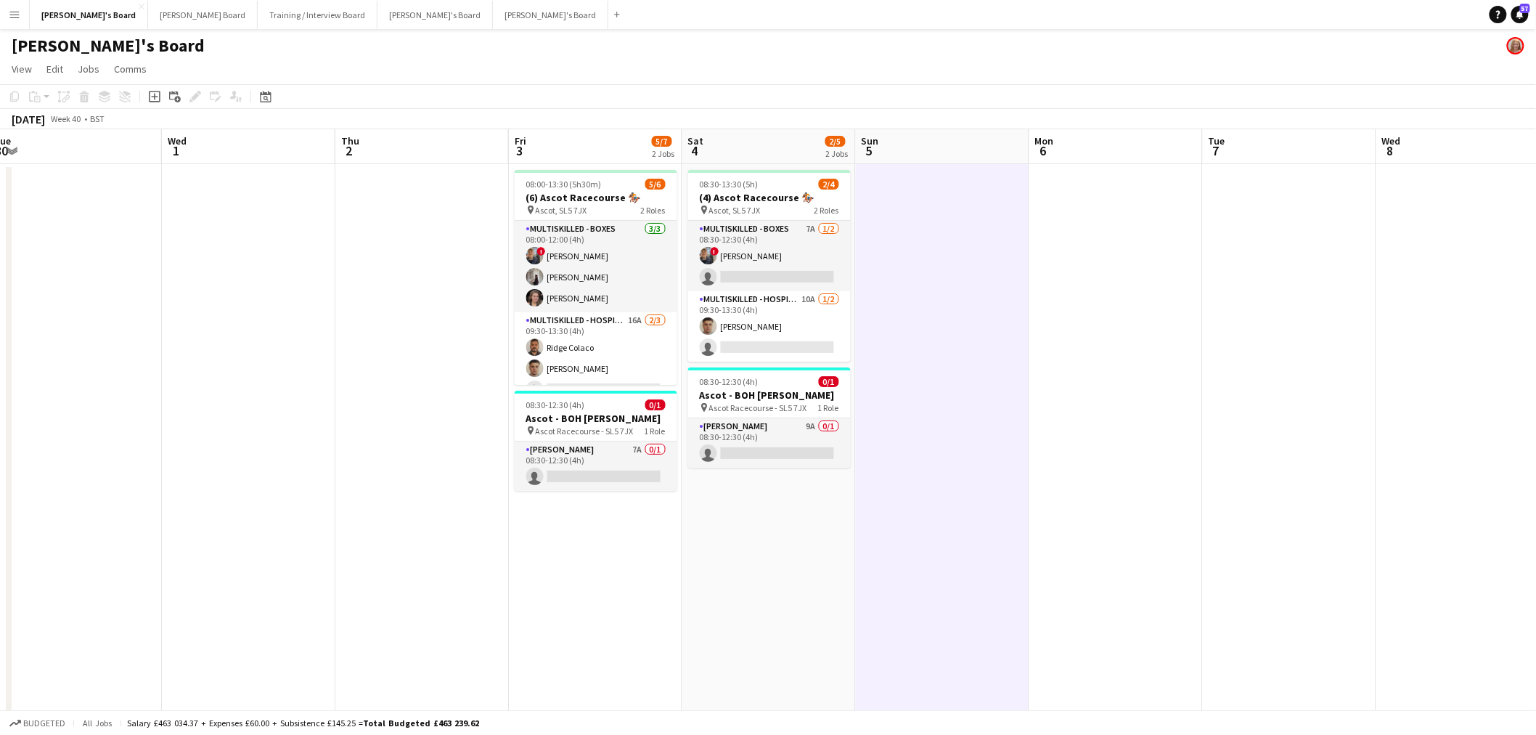
click at [1020, 367] on app-date-cell at bounding box center [942, 501] width 173 height 675
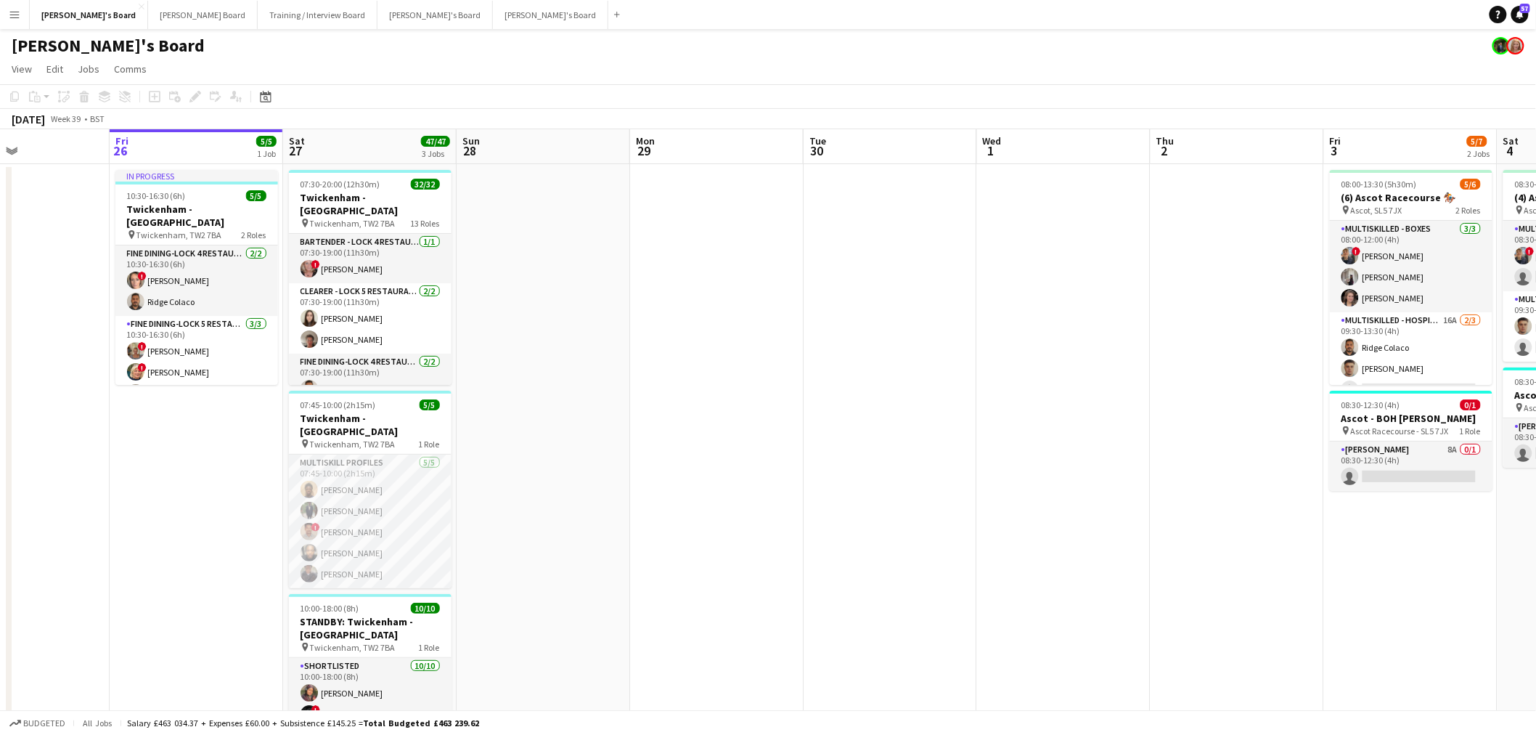
drag, startPoint x: 336, startPoint y: 316, endPoint x: 868, endPoint y: 360, distance: 533.9
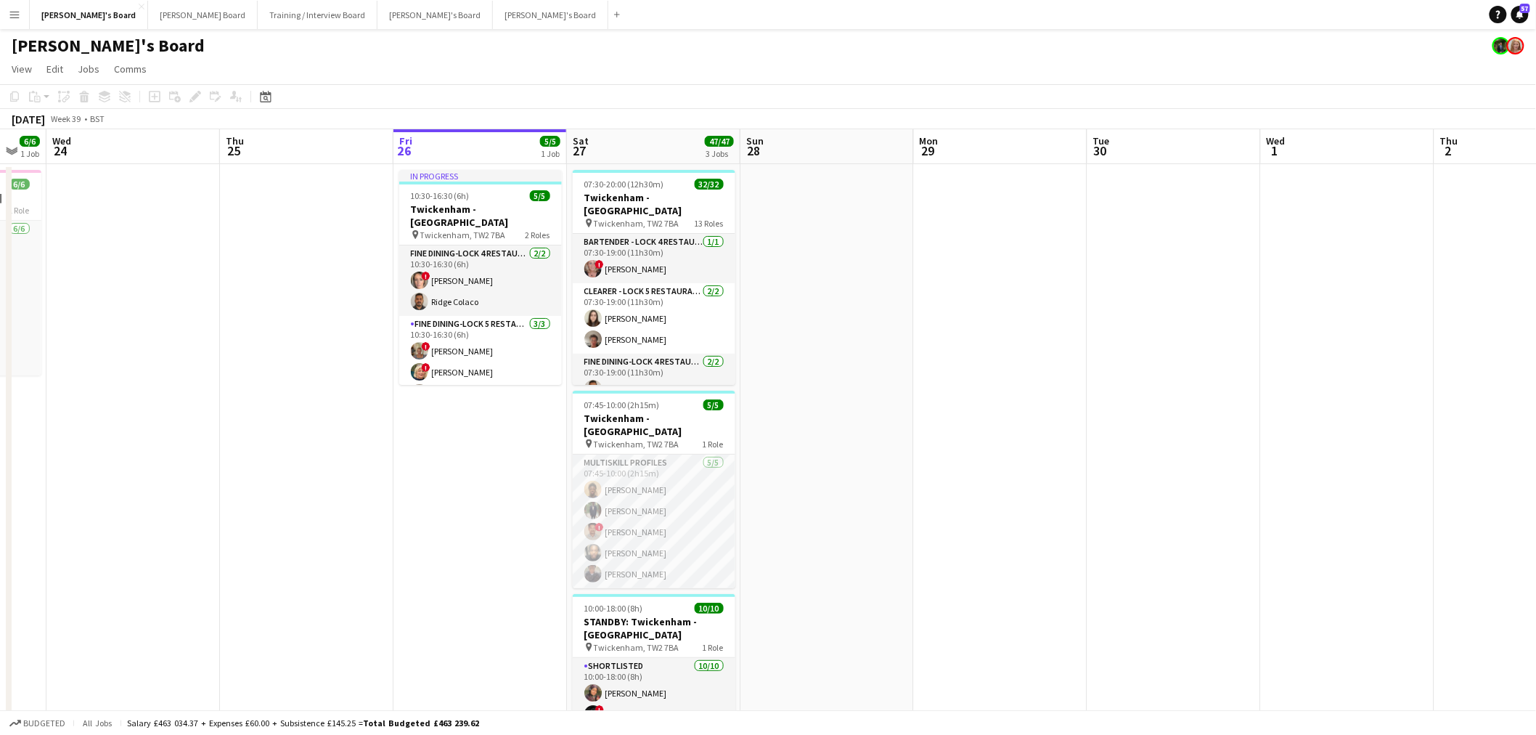
scroll to position [0, 338]
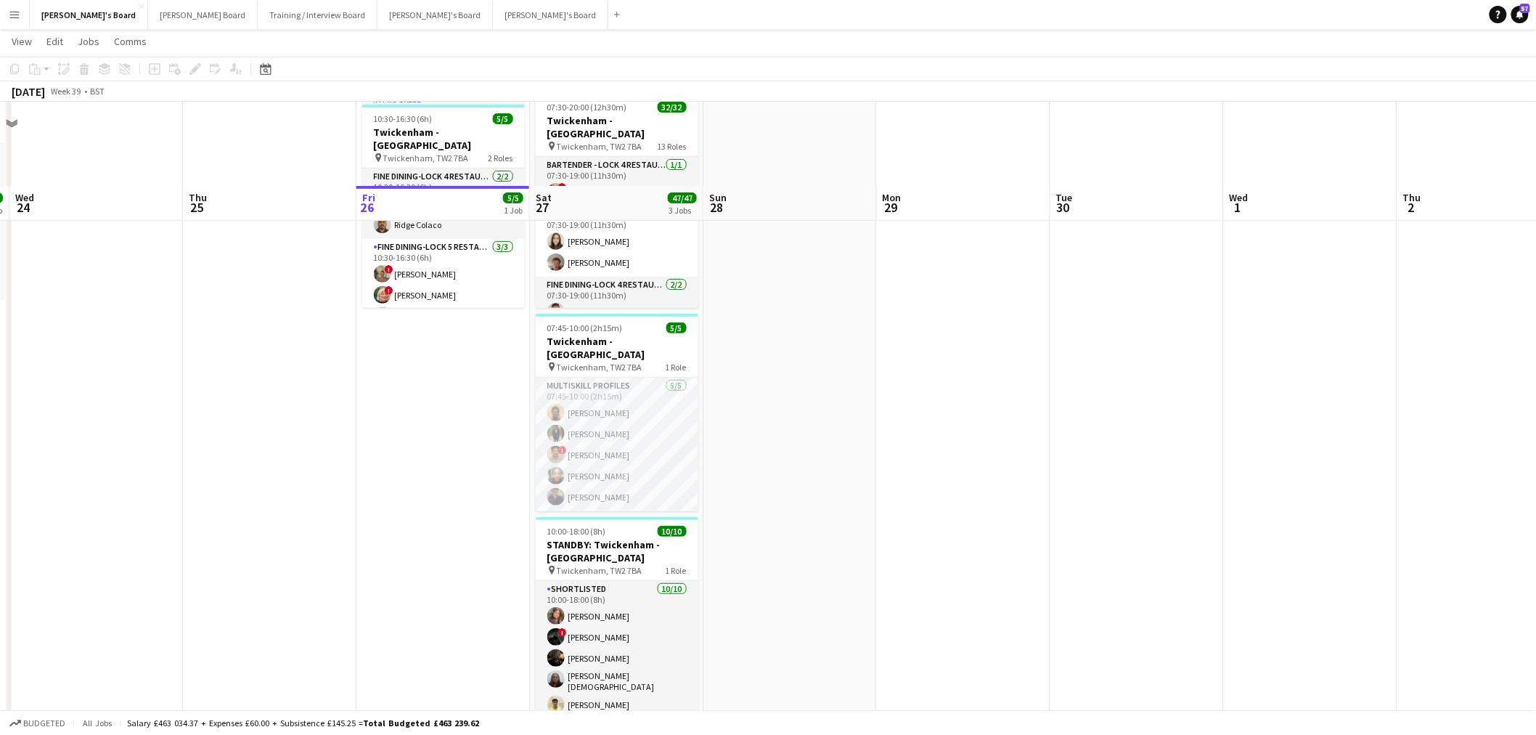
scroll to position [161, 0]
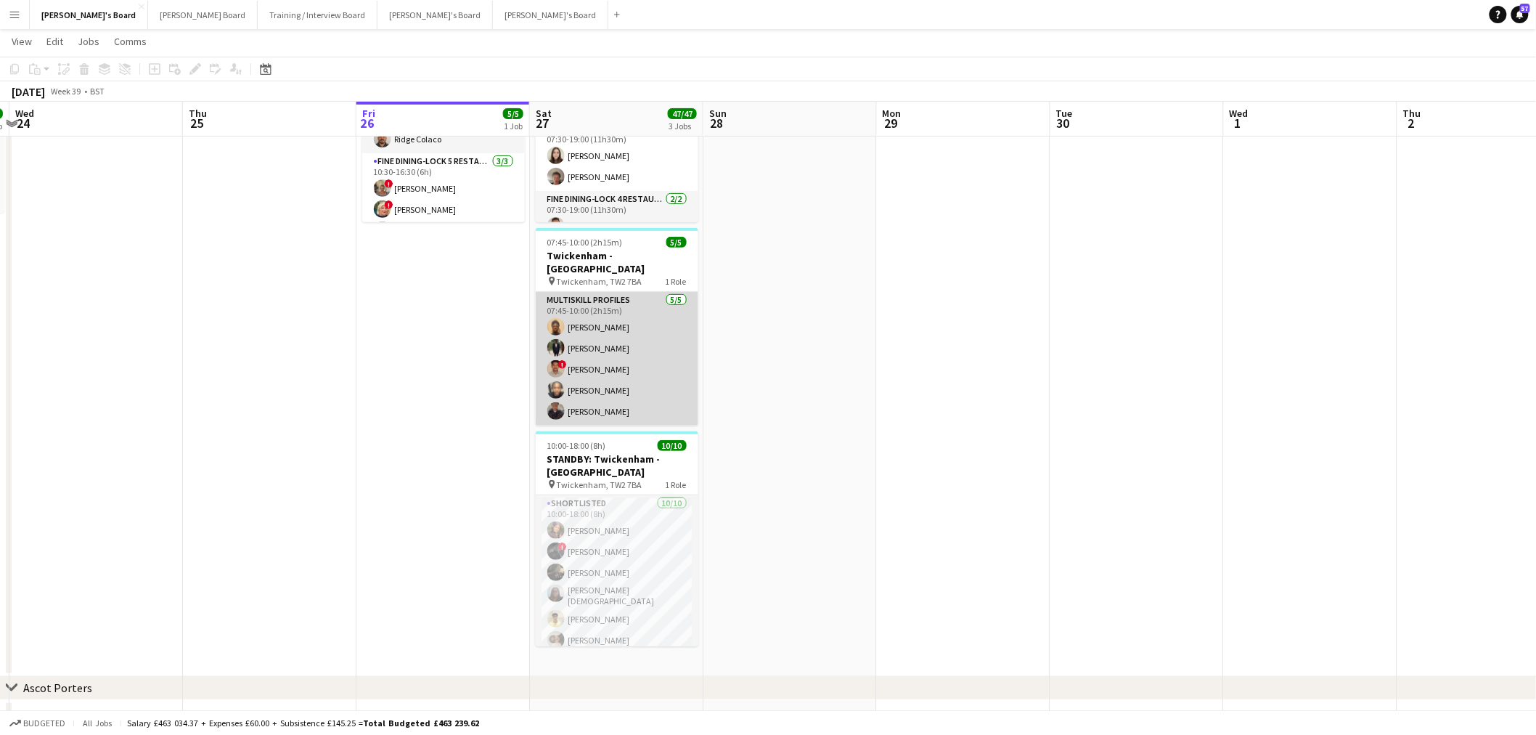
click at [610, 324] on app-card-role "MULTISKILL PROFILES [DATE] 07:45-10:00 (2h15m) [PERSON_NAME] [PERSON_NAME] Ndja…" at bounding box center [617, 359] width 163 height 134
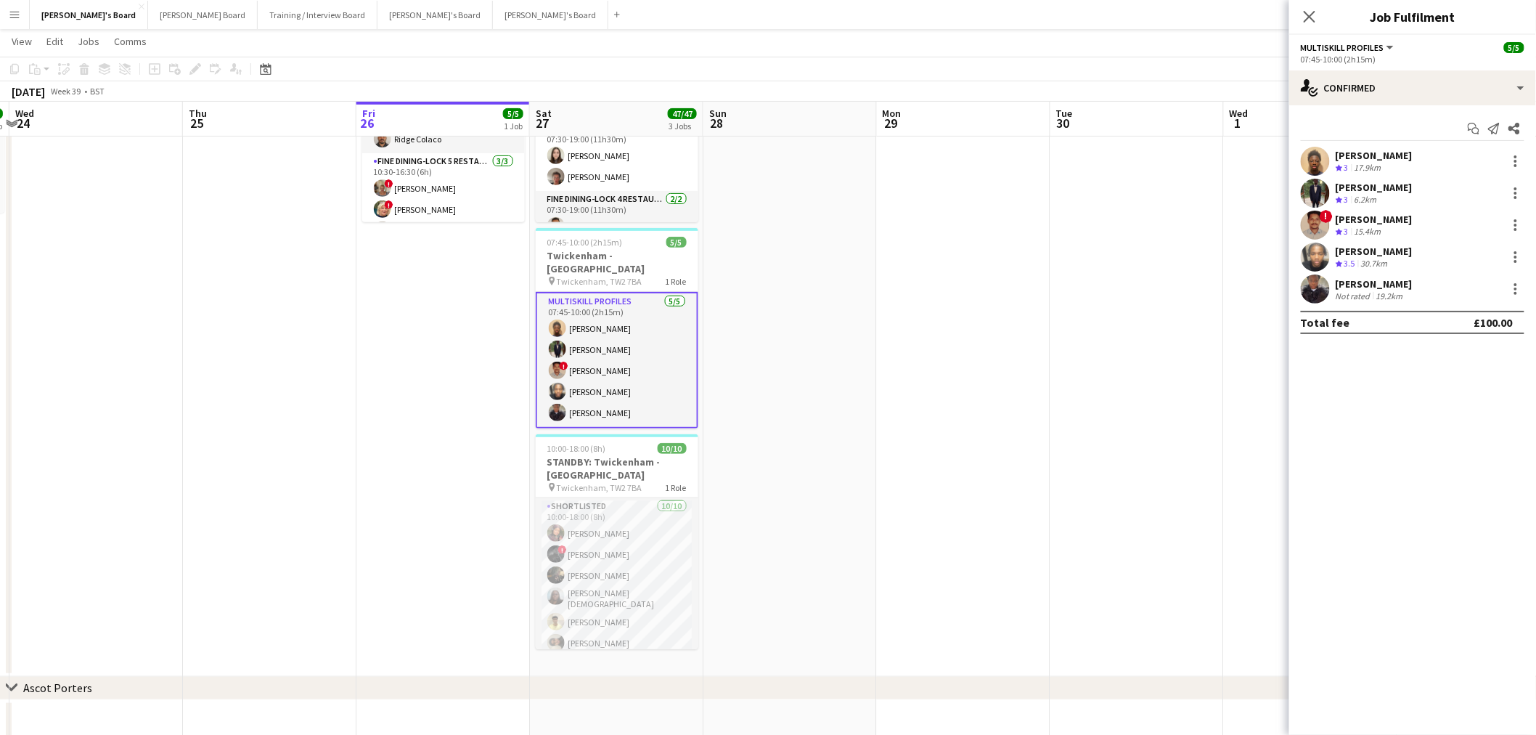
click at [764, 343] on app-date-cell at bounding box center [789, 338] width 173 height 675
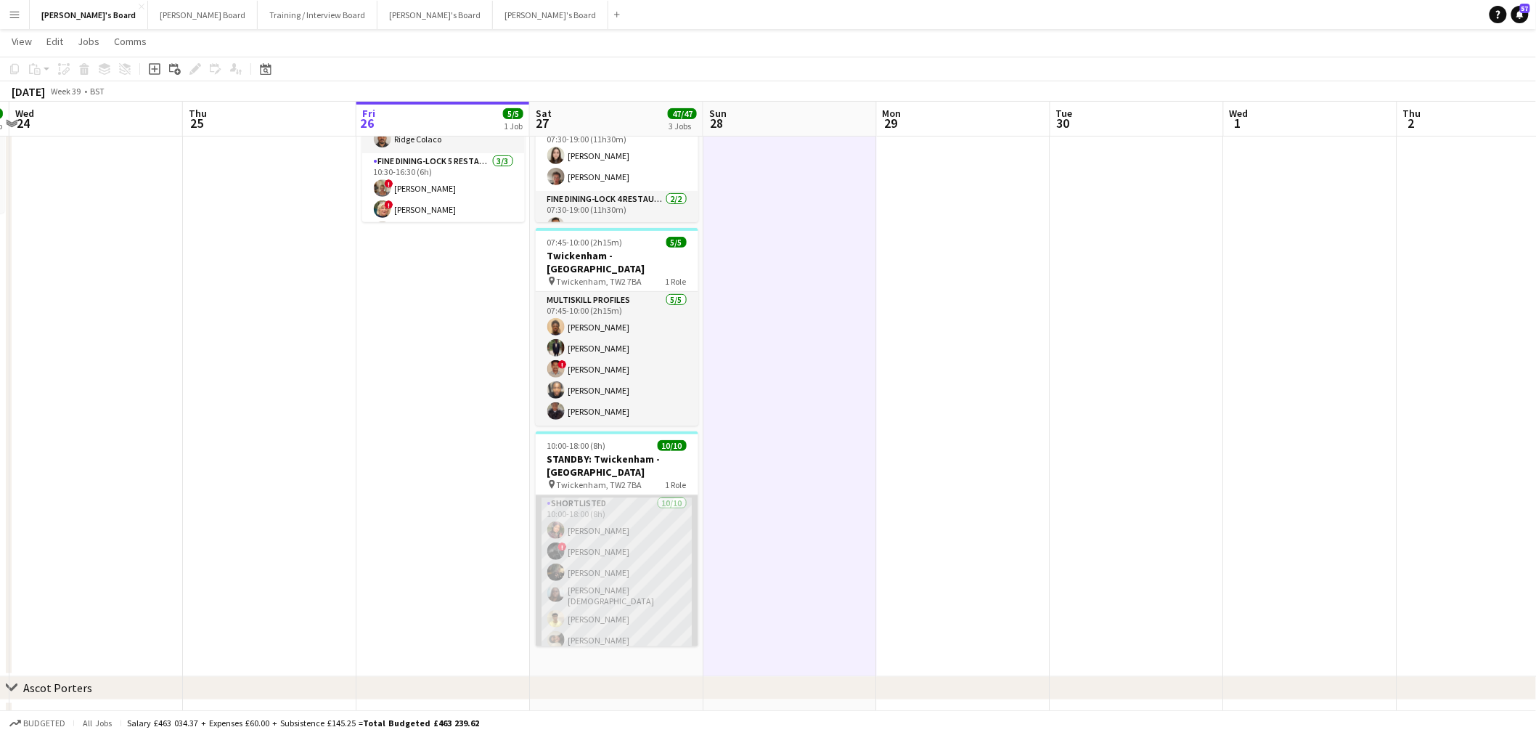
click at [616, 535] on app-card-role "Shortlisted [DATE] 10:00-18:00 (8h) [PERSON_NAME] ! [PERSON_NAME] [PERSON_NAME]…" at bounding box center [617, 616] width 163 height 243
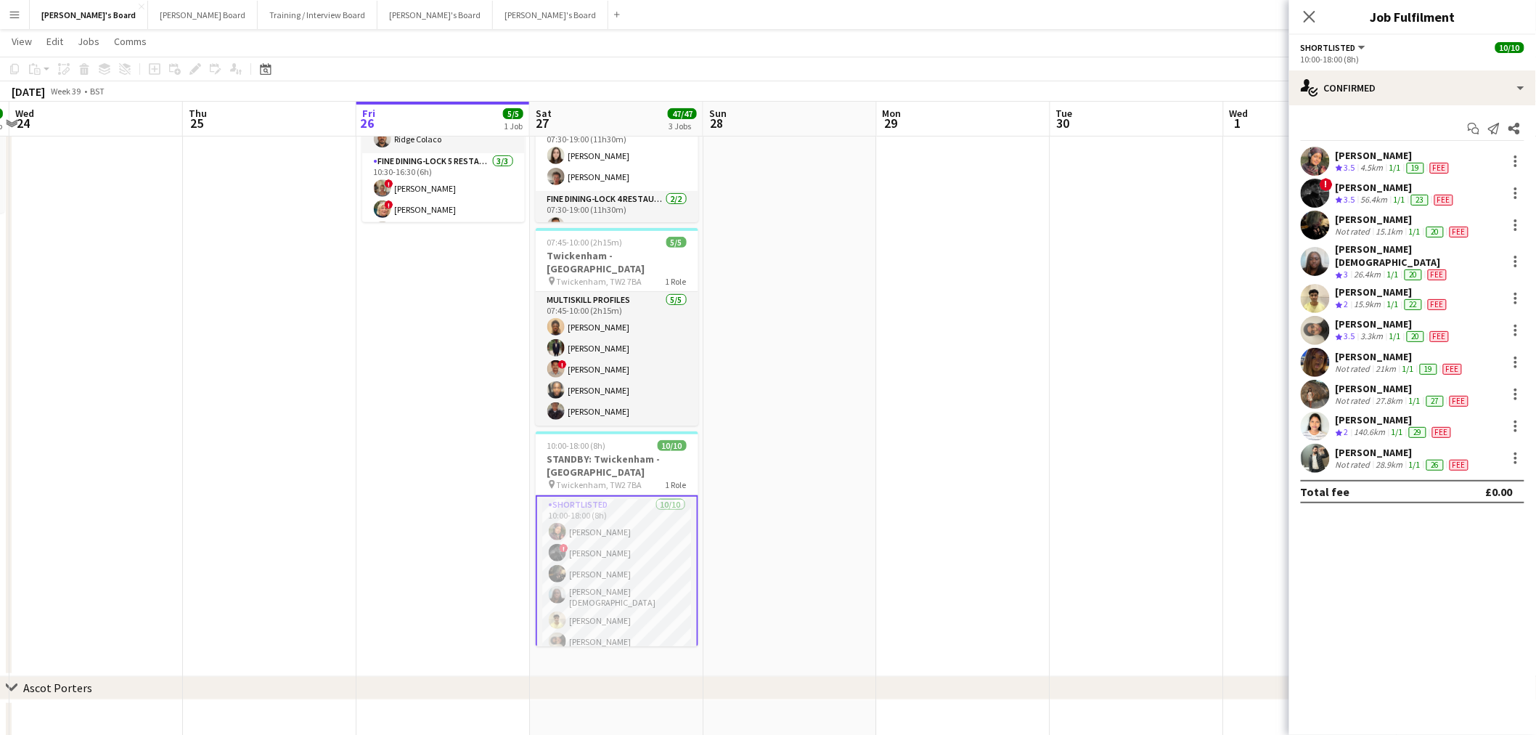
click at [1381, 383] on div "[PERSON_NAME]" at bounding box center [1404, 388] width 136 height 13
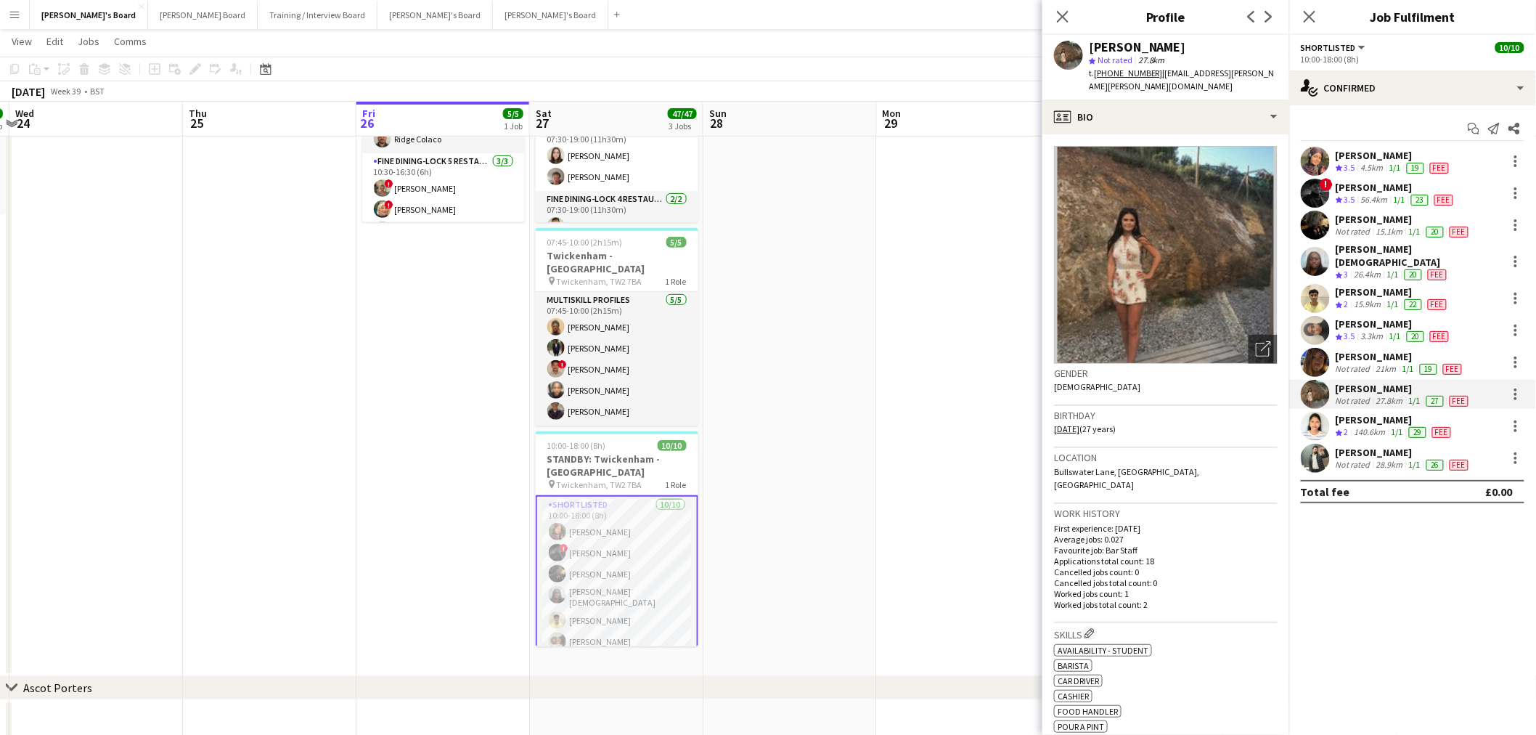
click at [1376, 298] on div "15.9km" at bounding box center [1368, 304] width 33 height 12
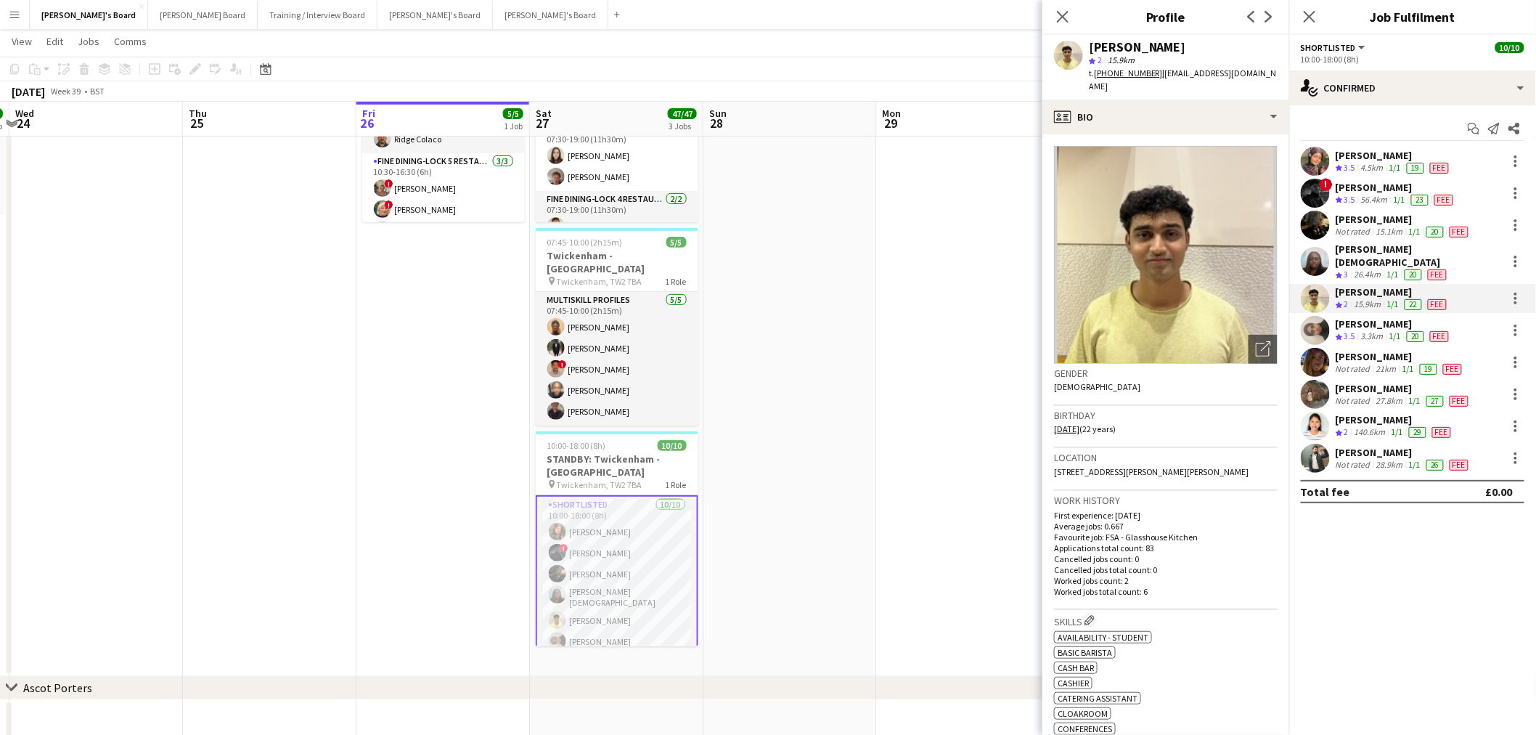
click at [1368, 317] on div "[PERSON_NAME]" at bounding box center [1394, 323] width 116 height 13
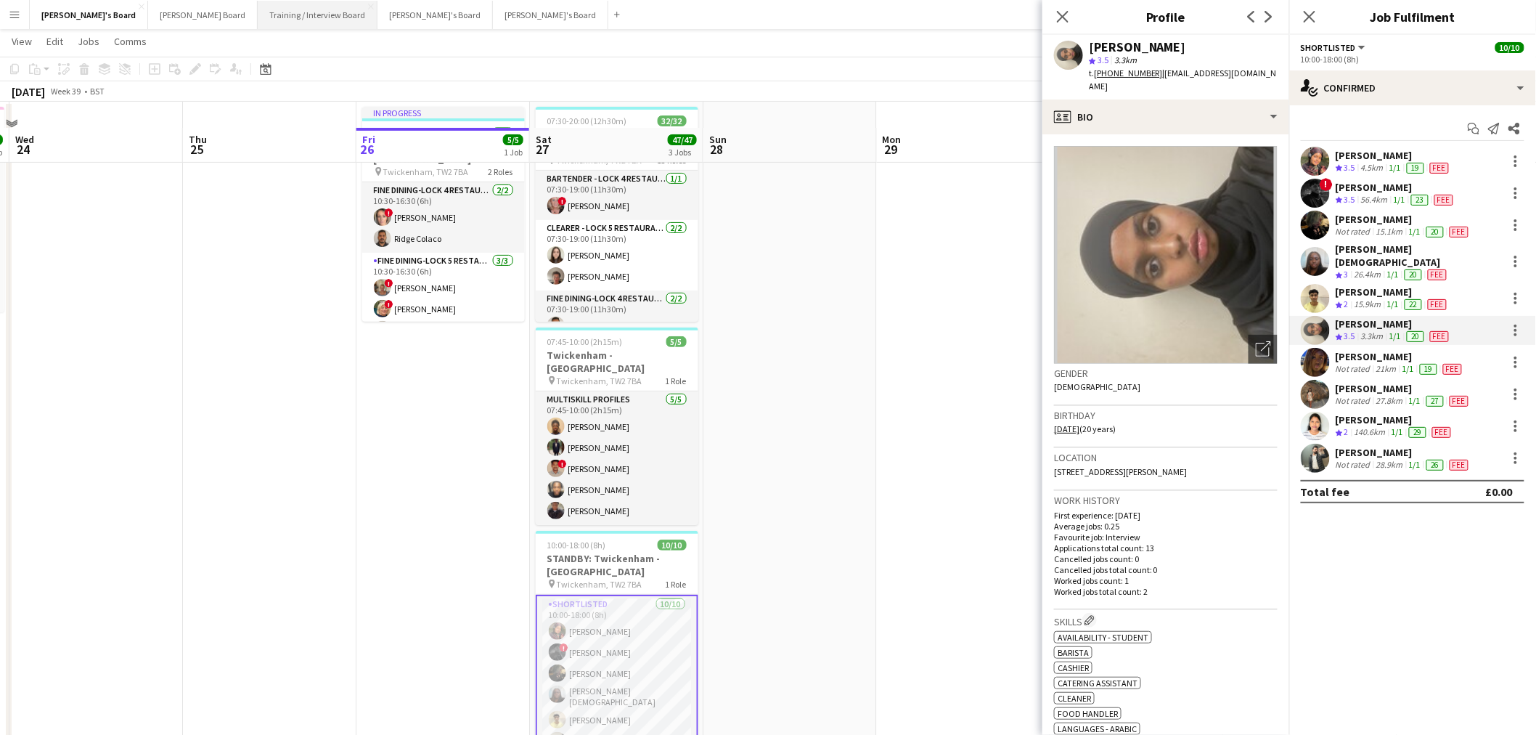
scroll to position [0, 0]
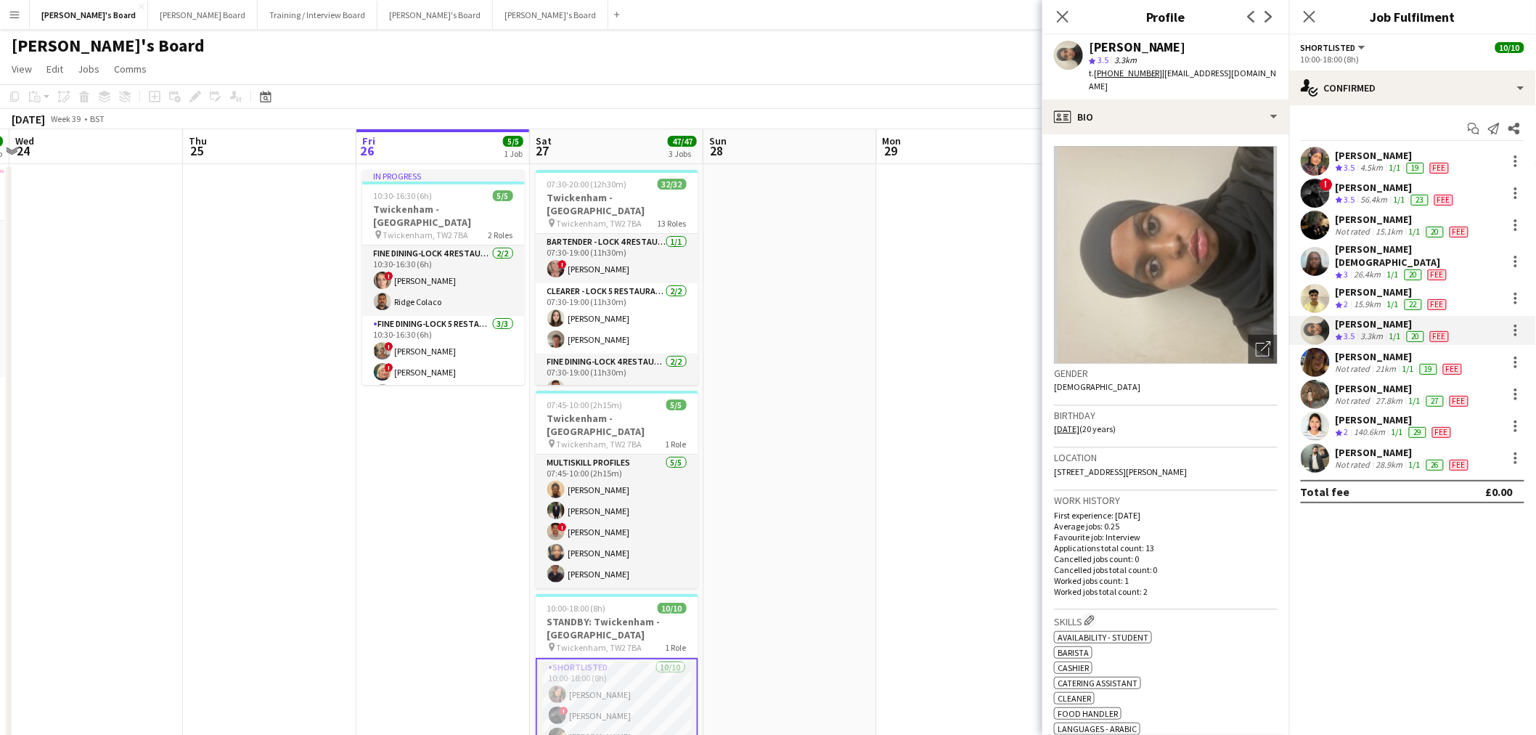
click at [711, 234] on app-date-cell at bounding box center [789, 501] width 173 height 675
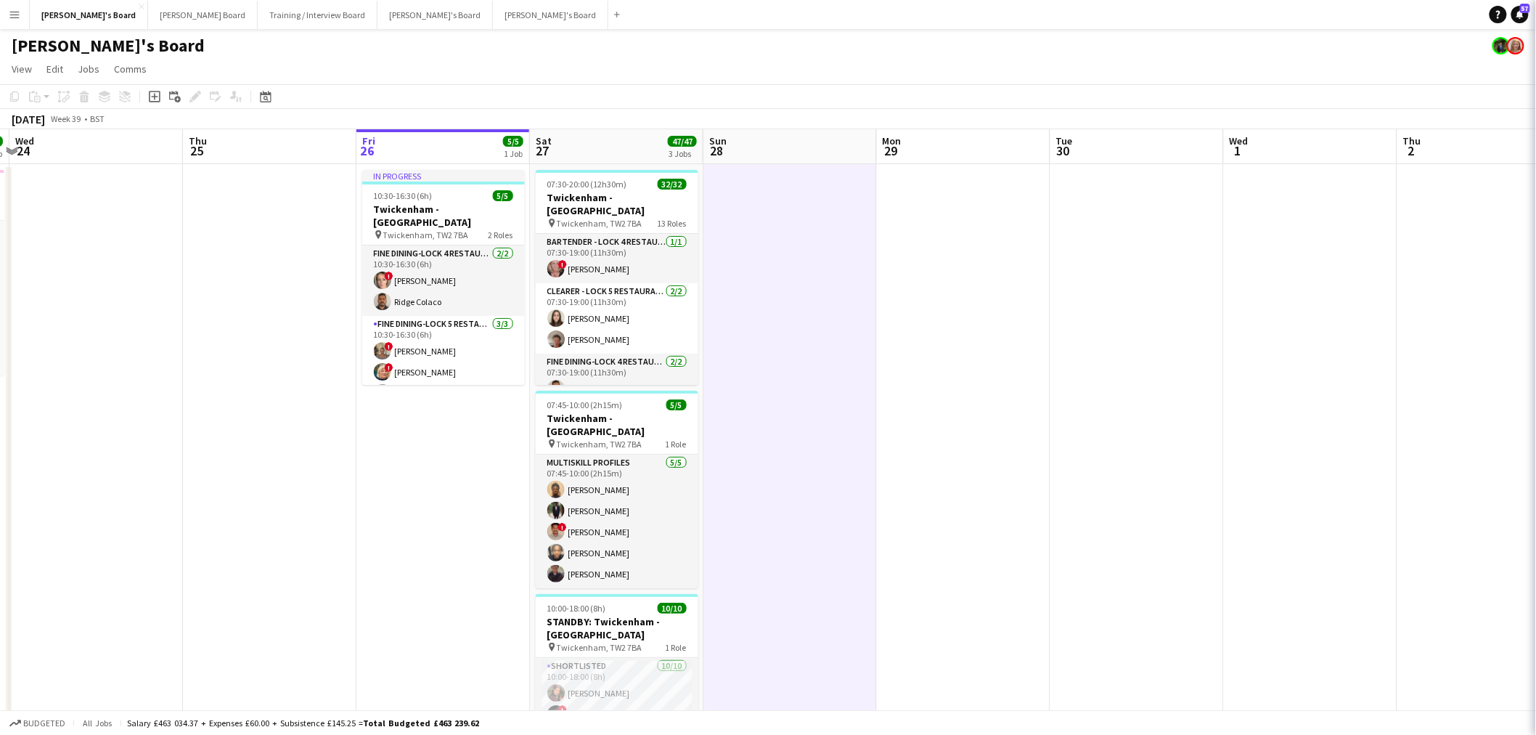
click at [793, 248] on app-date-cell at bounding box center [789, 501] width 173 height 675
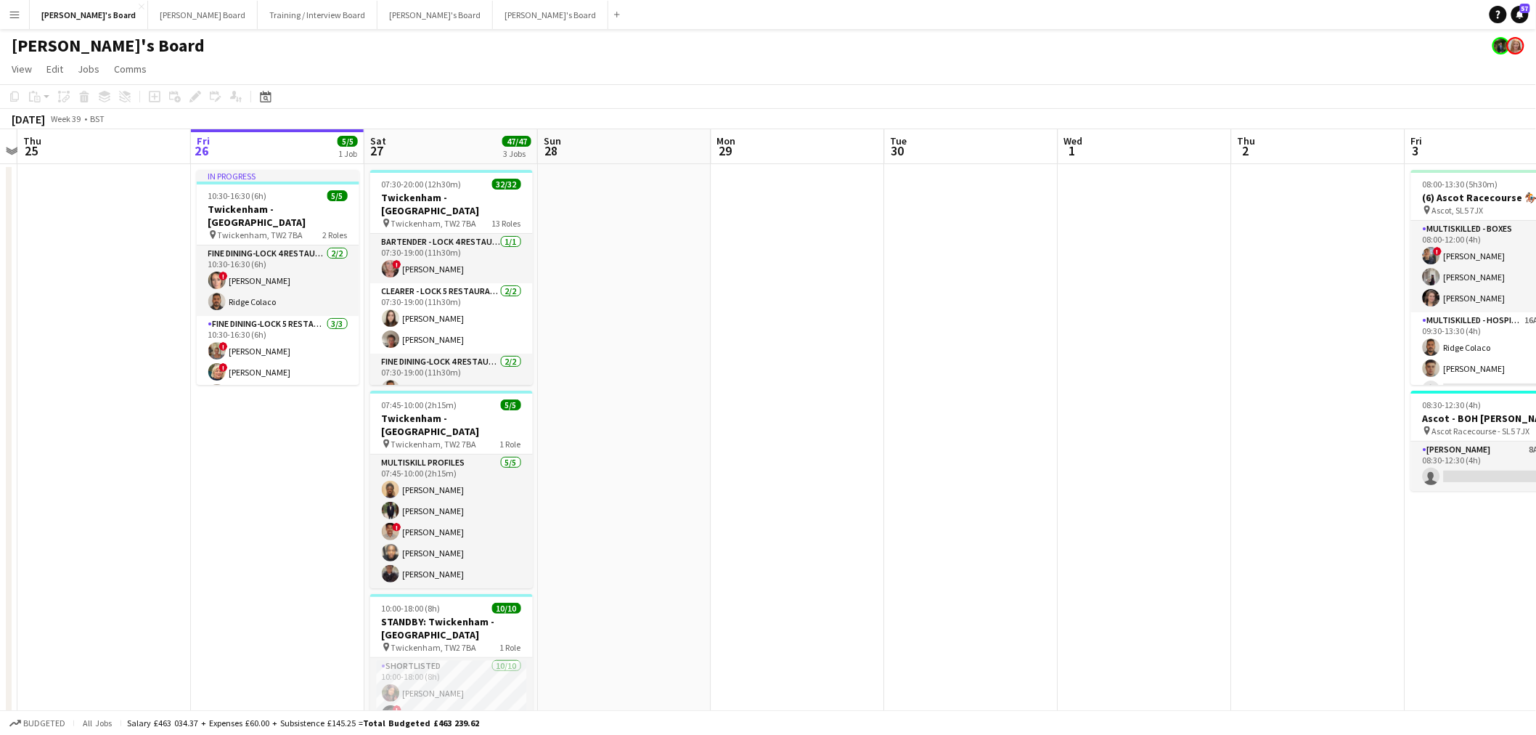
drag, startPoint x: -60, startPoint y: 316, endPoint x: -321, endPoint y: 295, distance: 262.2
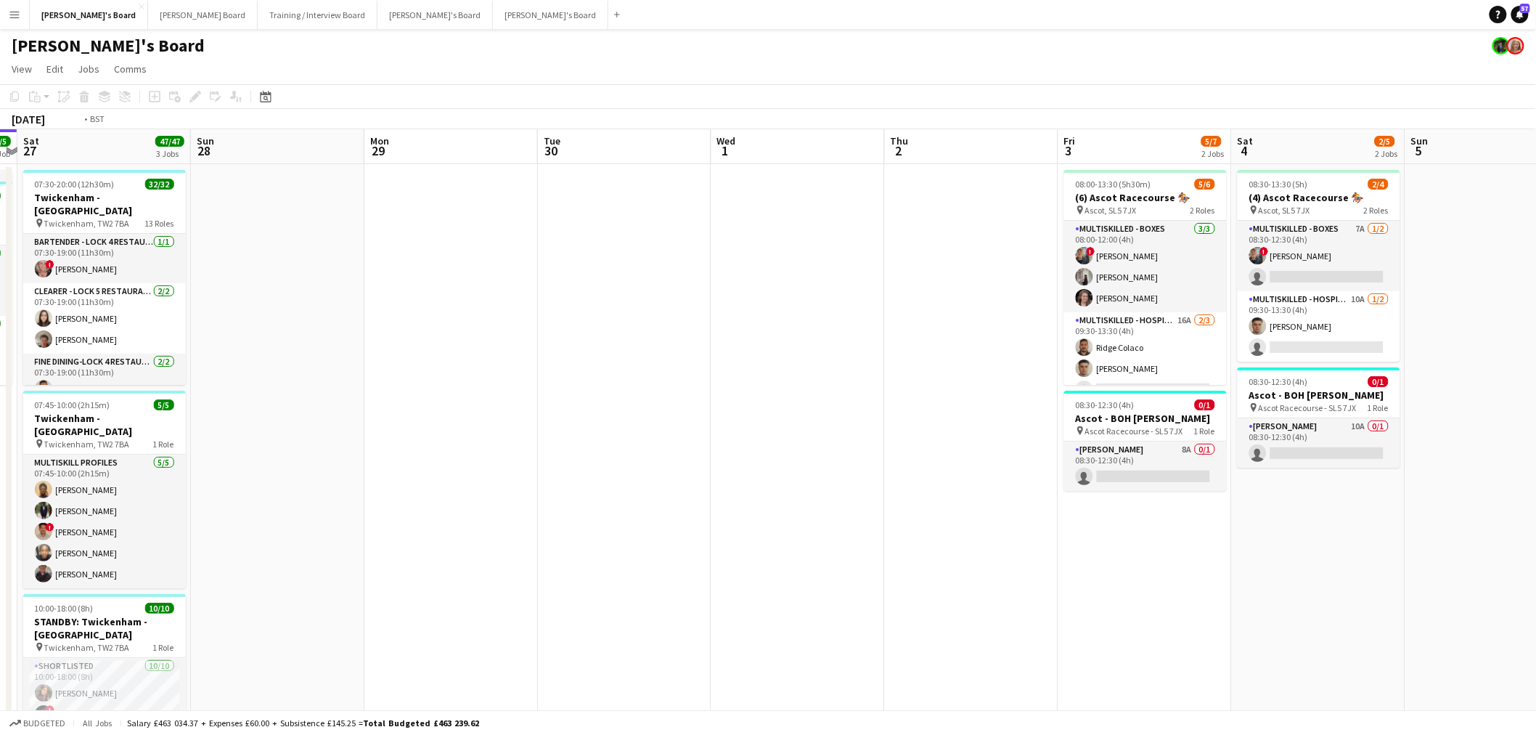
drag, startPoint x: 738, startPoint y: 220, endPoint x: 58, endPoint y: 213, distance: 679.5
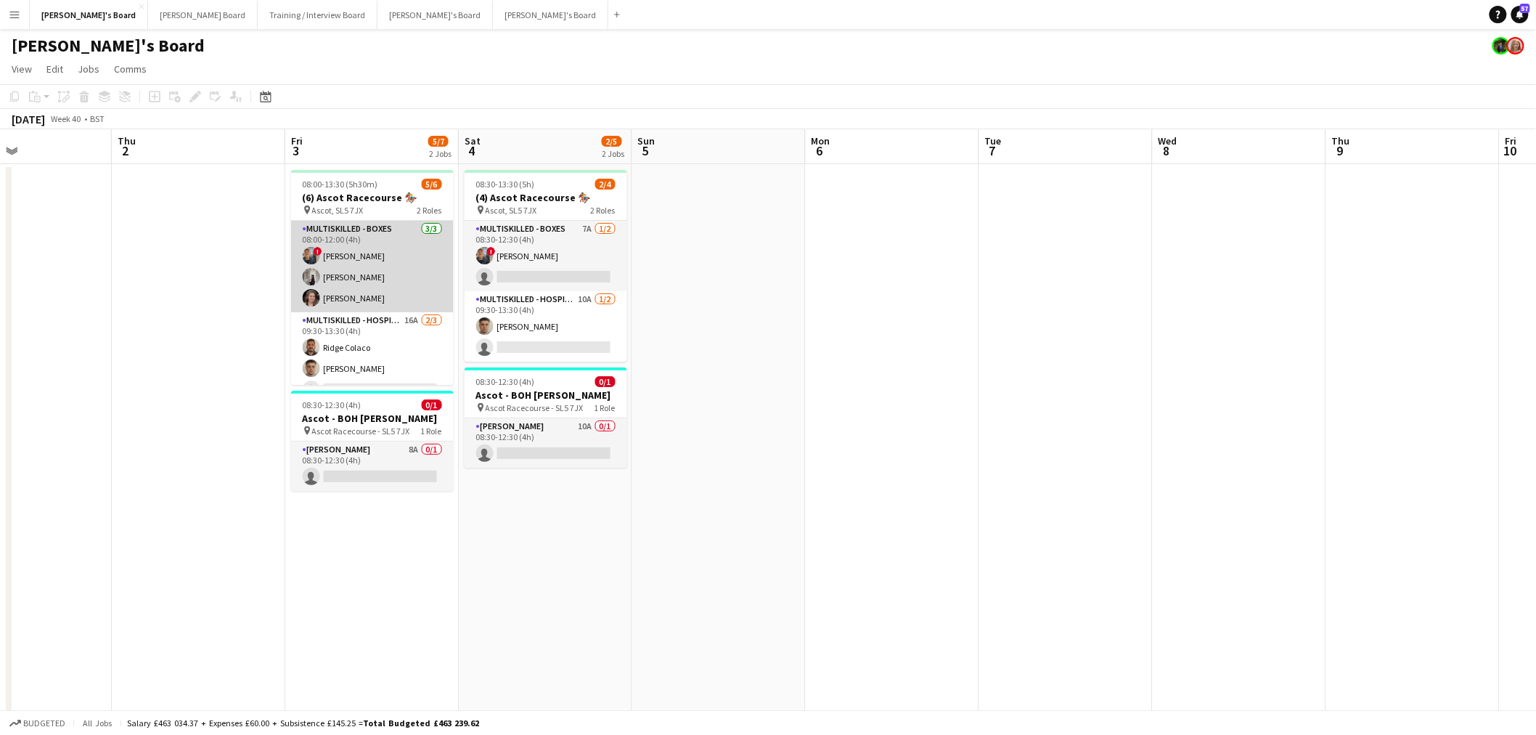
click at [367, 259] on app-card-role "Multiskilled - Boxes [DATE] 08:00-12:00 (4h) ! [PERSON_NAME] [PERSON_NAME] [PER…" at bounding box center [372, 266] width 163 height 91
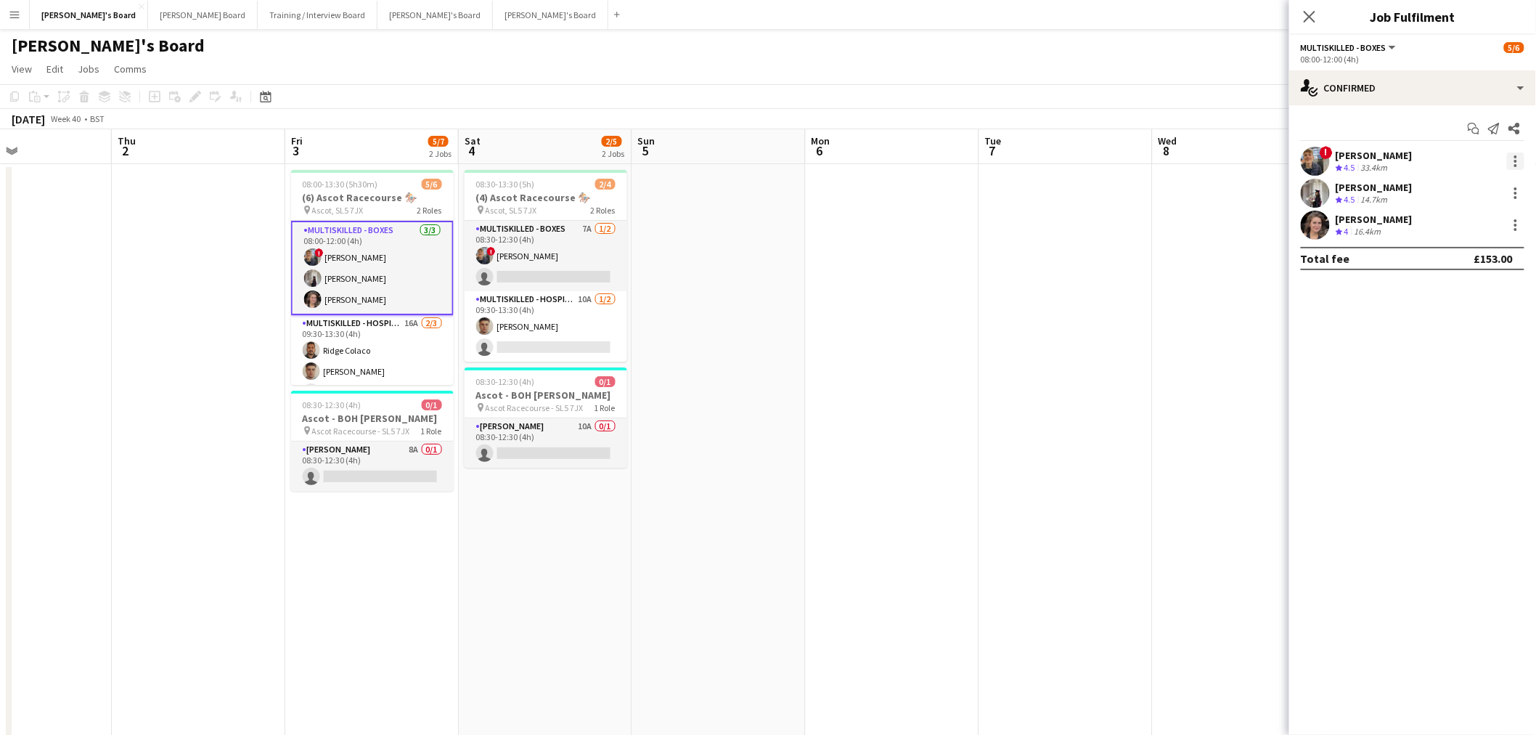
click at [1515, 155] on div at bounding box center [1515, 156] width 3 height 3
click at [1460, 319] on button "Remove" at bounding box center [1468, 327] width 113 height 35
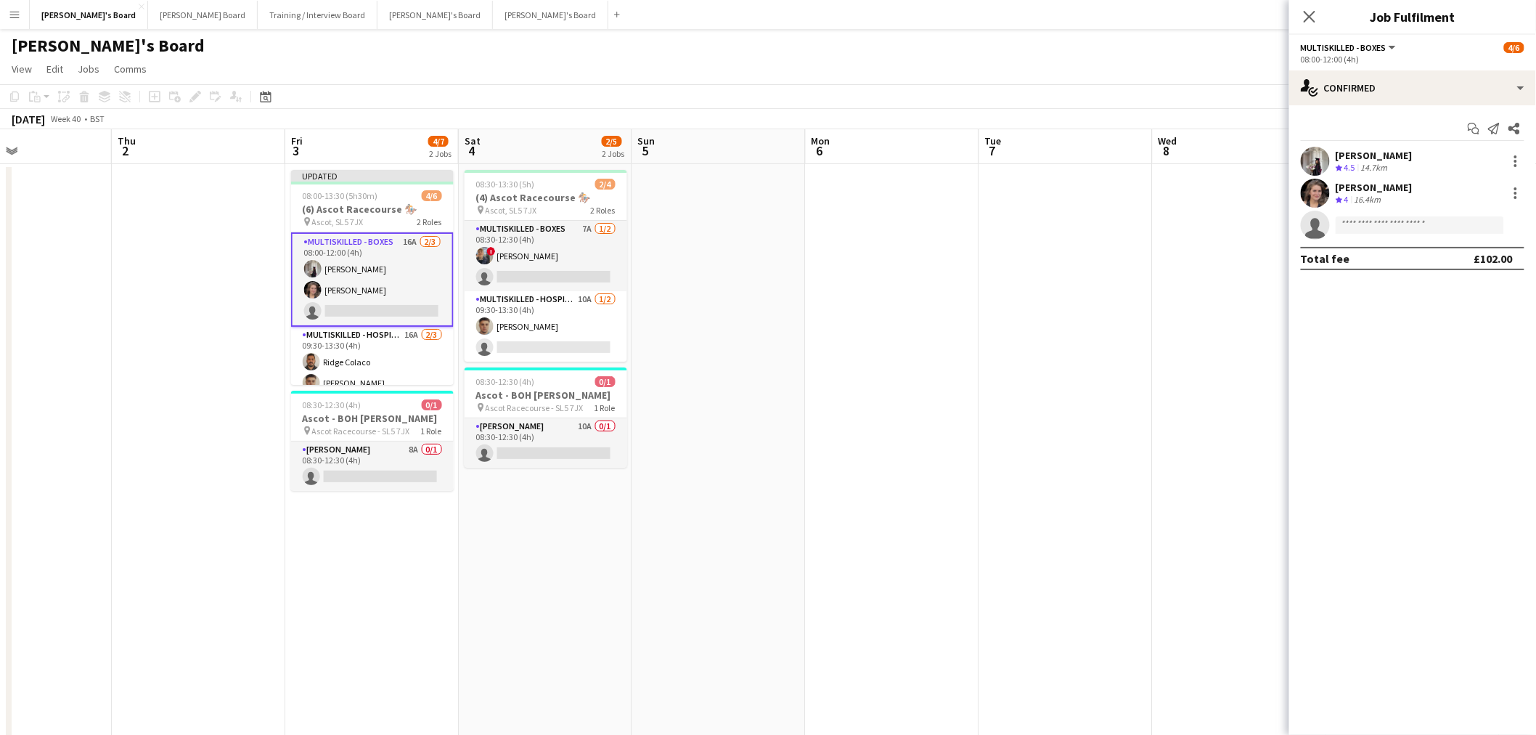
click at [939, 364] on app-date-cell at bounding box center [892, 501] width 173 height 675
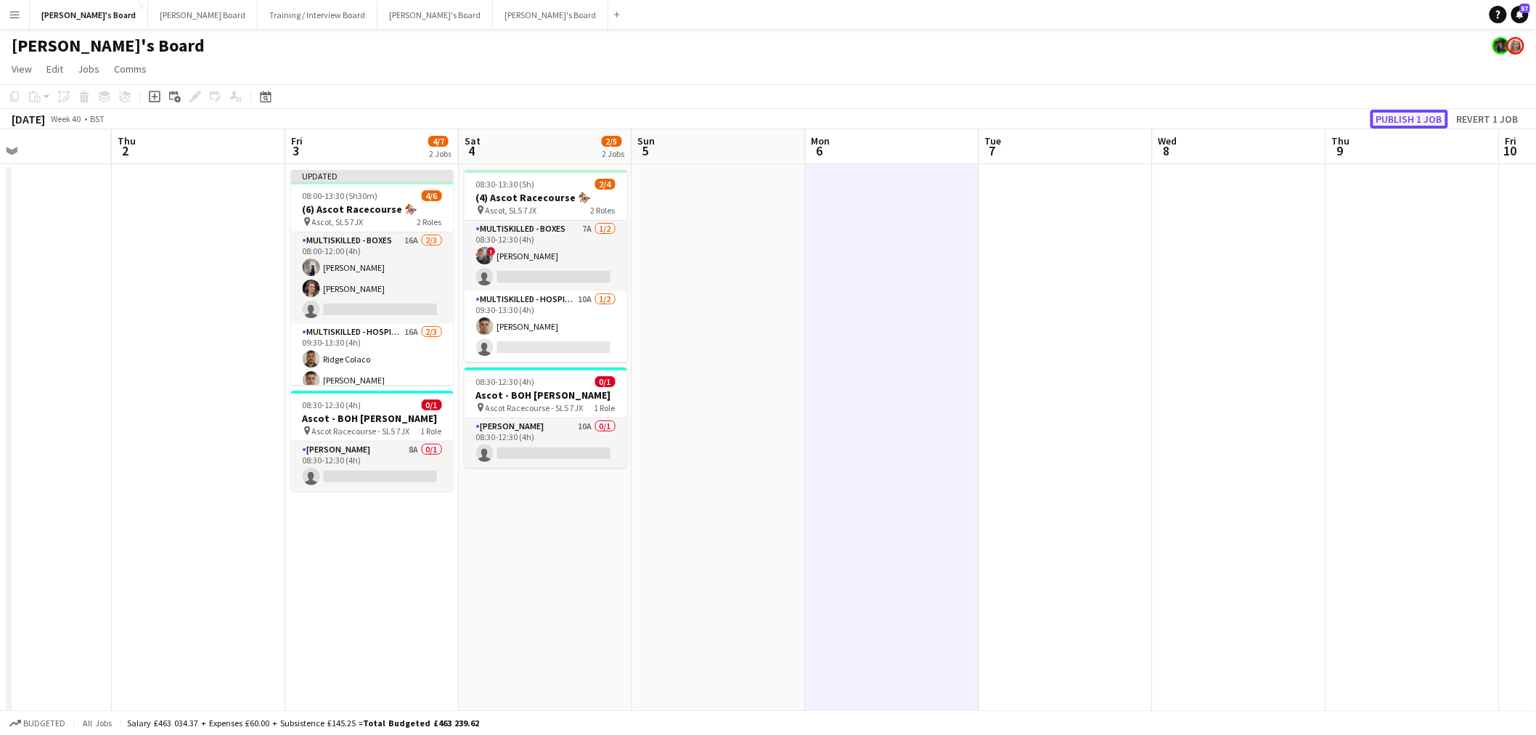
click at [1413, 113] on button "Publish 1 job" at bounding box center [1409, 119] width 78 height 19
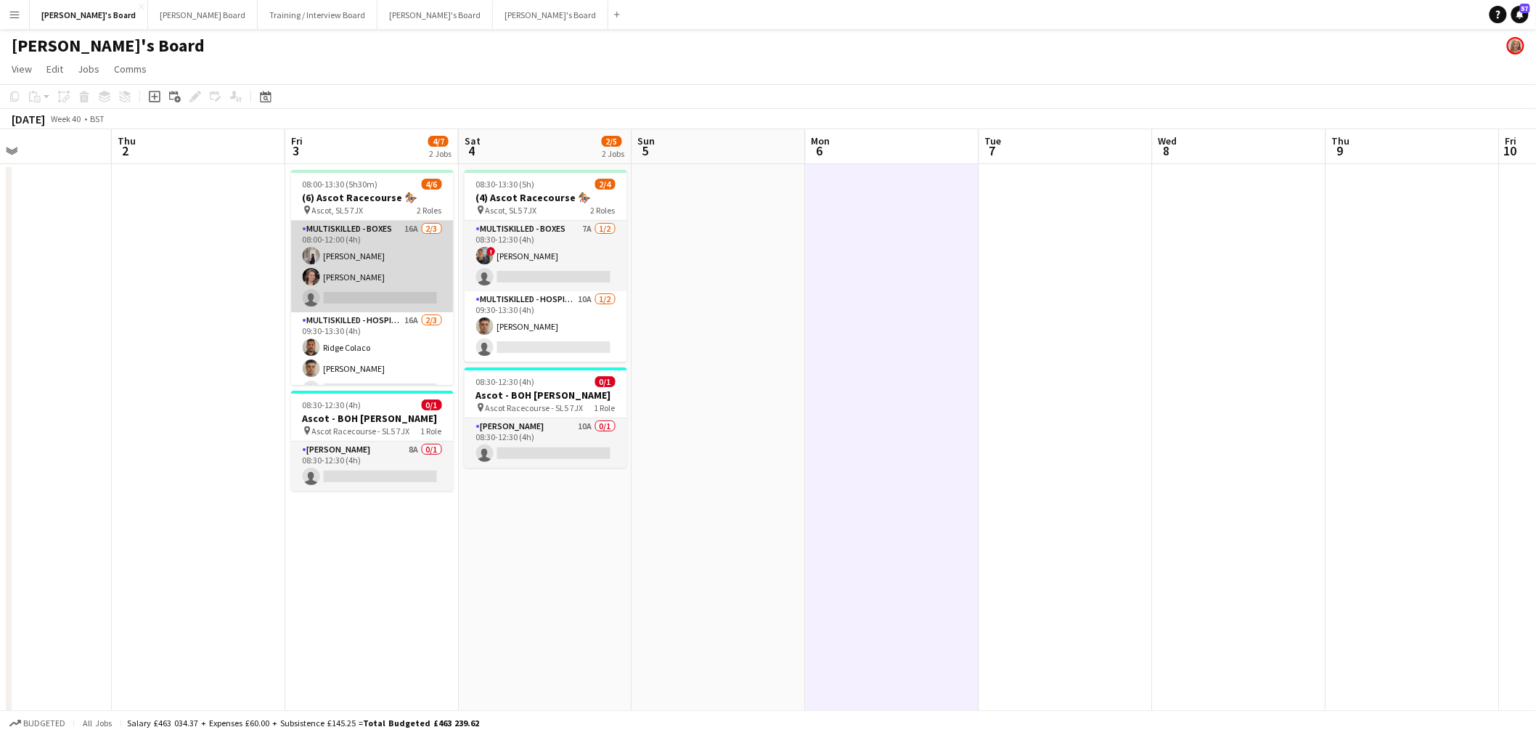
drag, startPoint x: 397, startPoint y: 245, endPoint x: 412, endPoint y: 250, distance: 16.1
click at [396, 245] on app-card-role "Multiskilled - Boxes 16A [DATE] 08:00-12:00 (4h) [PERSON_NAME] [PERSON_NAME] si…" at bounding box center [372, 266] width 163 height 91
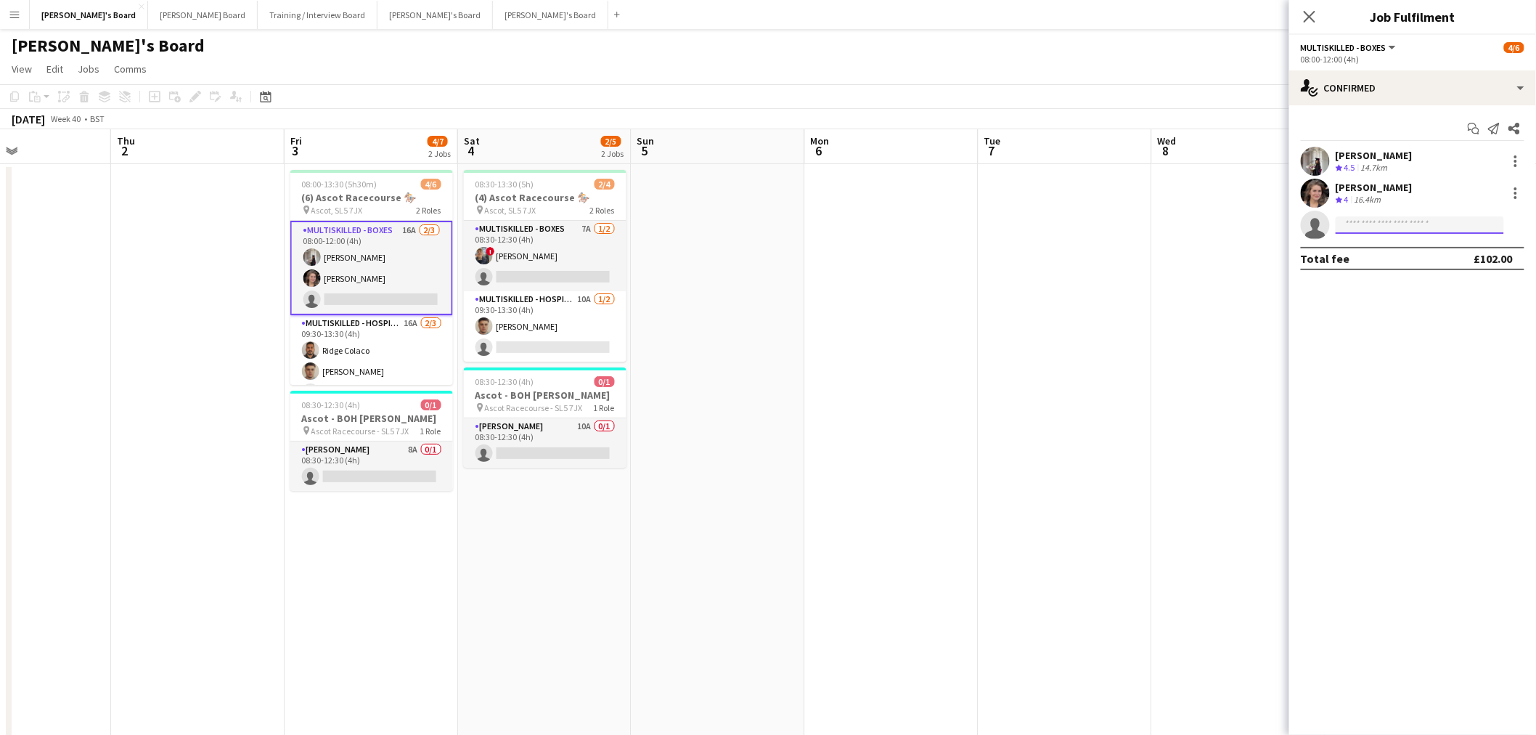
click at [1439, 218] on input at bounding box center [1420, 224] width 168 height 17
type input "*******"
click at [1436, 261] on span "[EMAIL_ADDRESS][DOMAIN_NAME]" at bounding box center [1420, 258] width 145 height 12
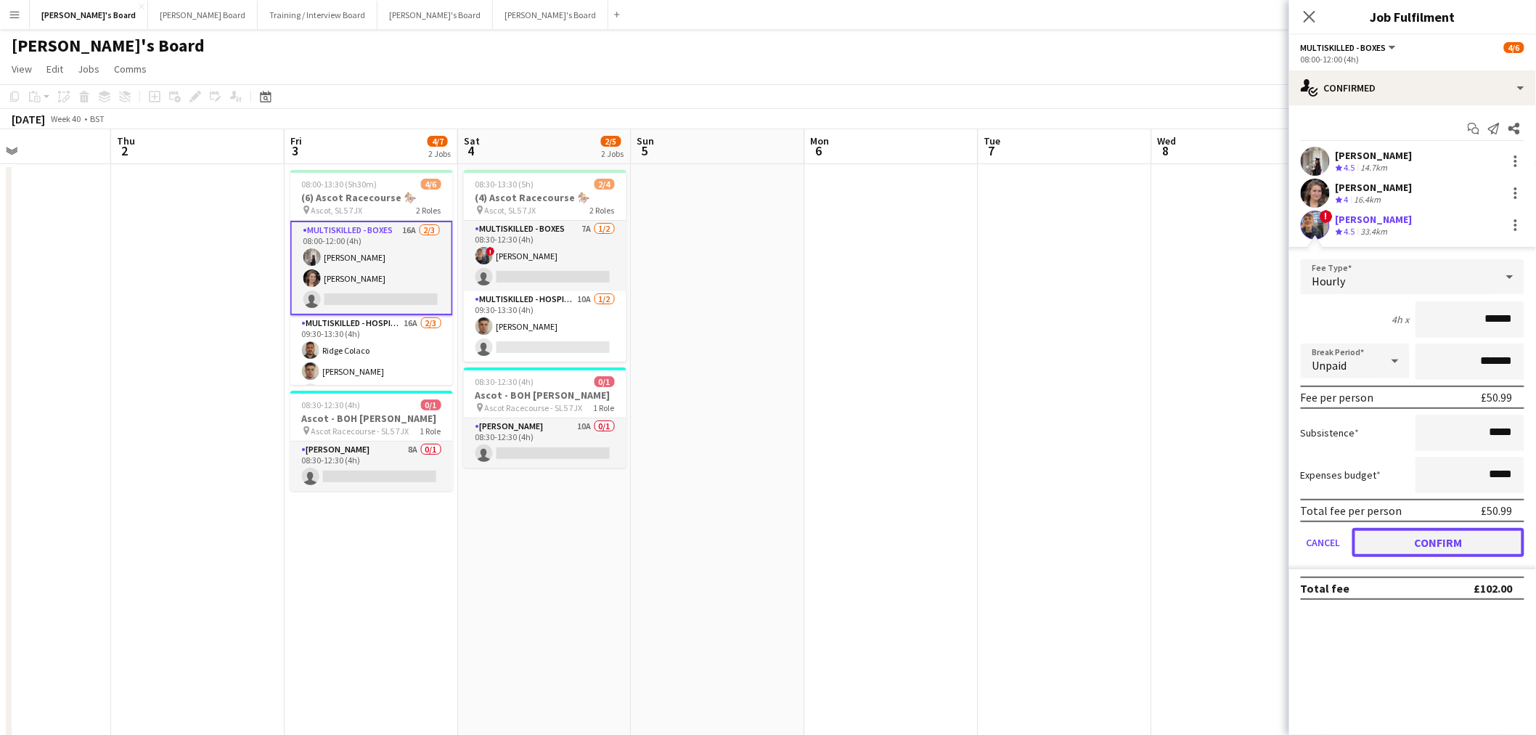
click at [1482, 537] on button "Confirm" at bounding box center [1438, 542] width 172 height 29
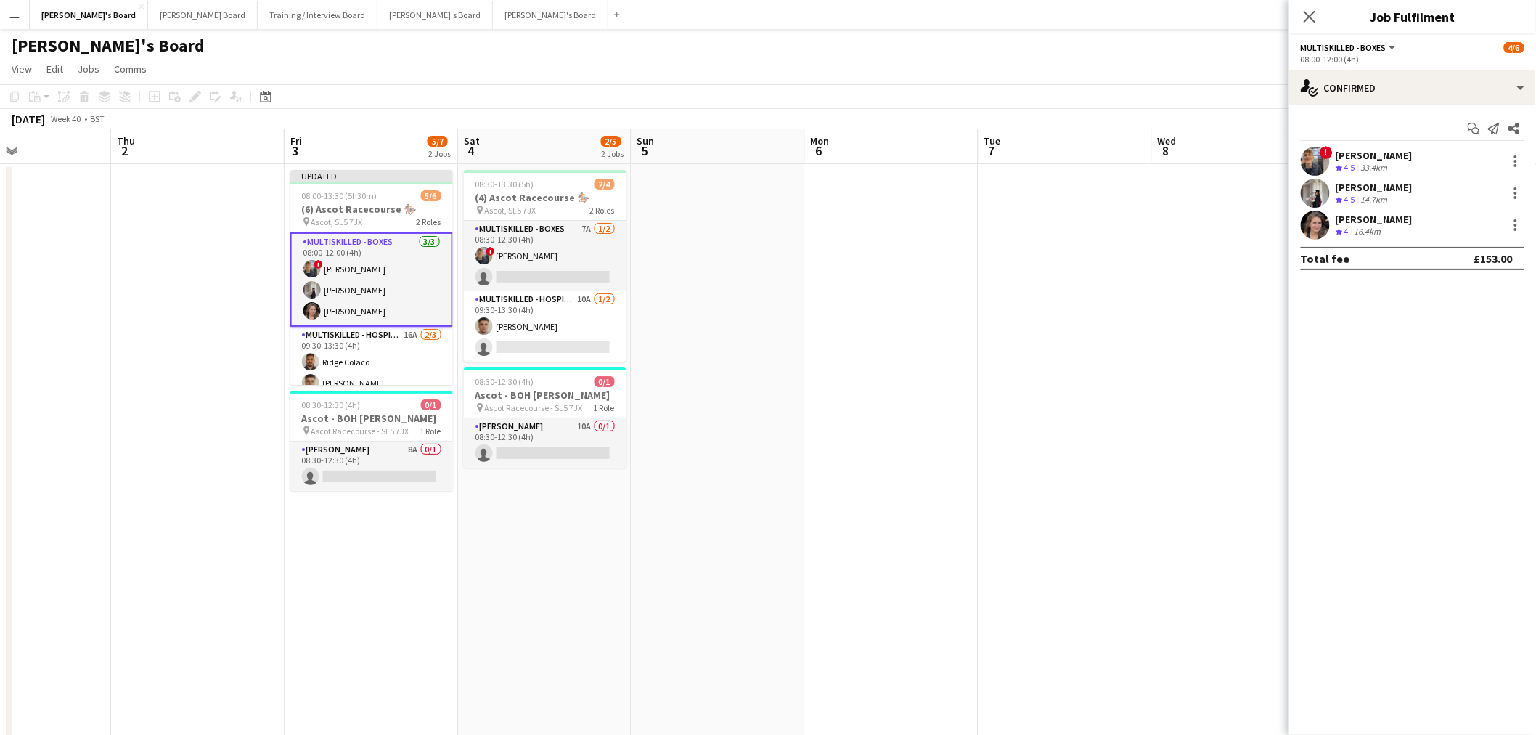
click at [1080, 425] on app-date-cell at bounding box center [1065, 501] width 173 height 675
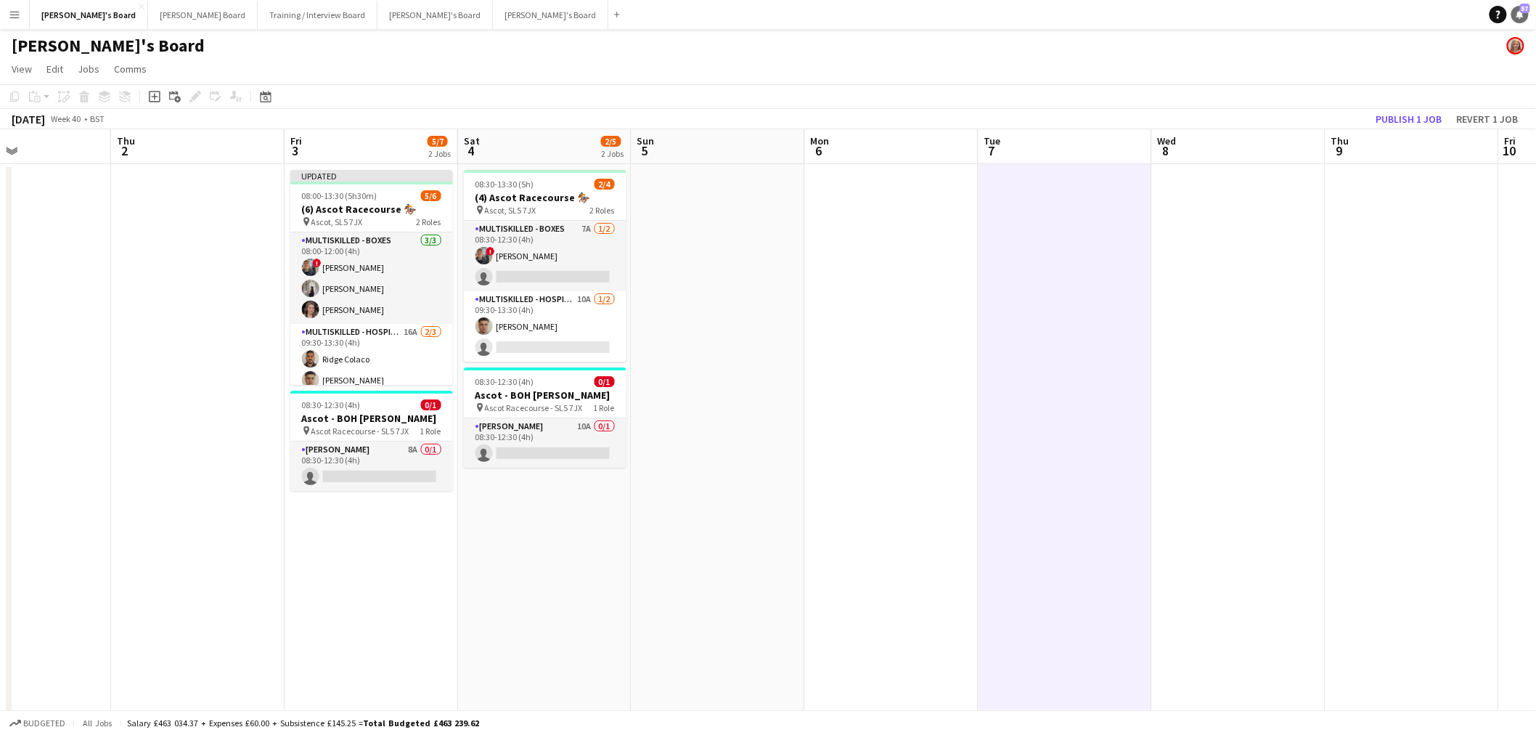
scroll to position [0, 581]
click at [1396, 138] on app-board-header-date "Thu 9" at bounding box center [1414, 146] width 173 height 35
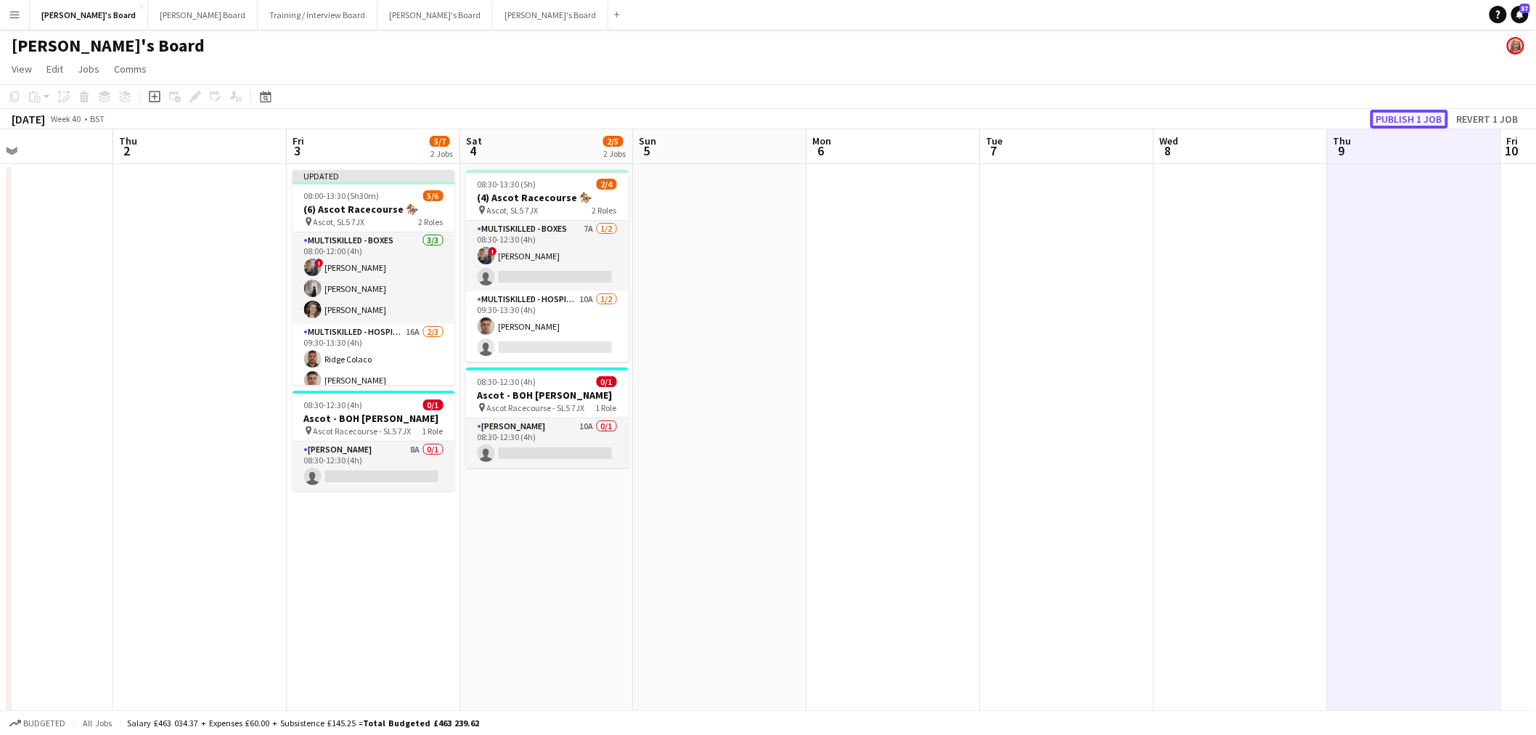
click at [1408, 118] on button "Publish 1 job" at bounding box center [1409, 119] width 78 height 19
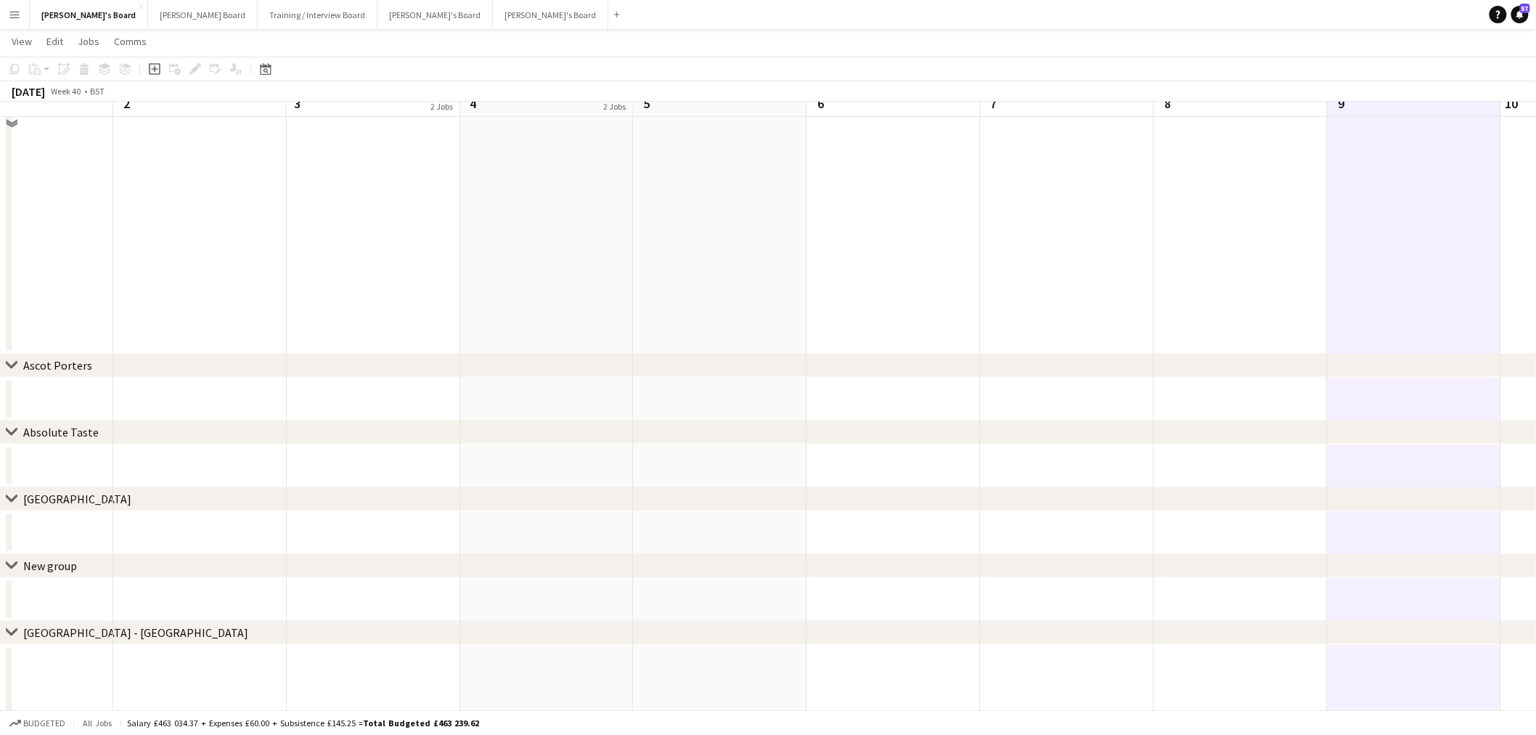
scroll to position [0, 0]
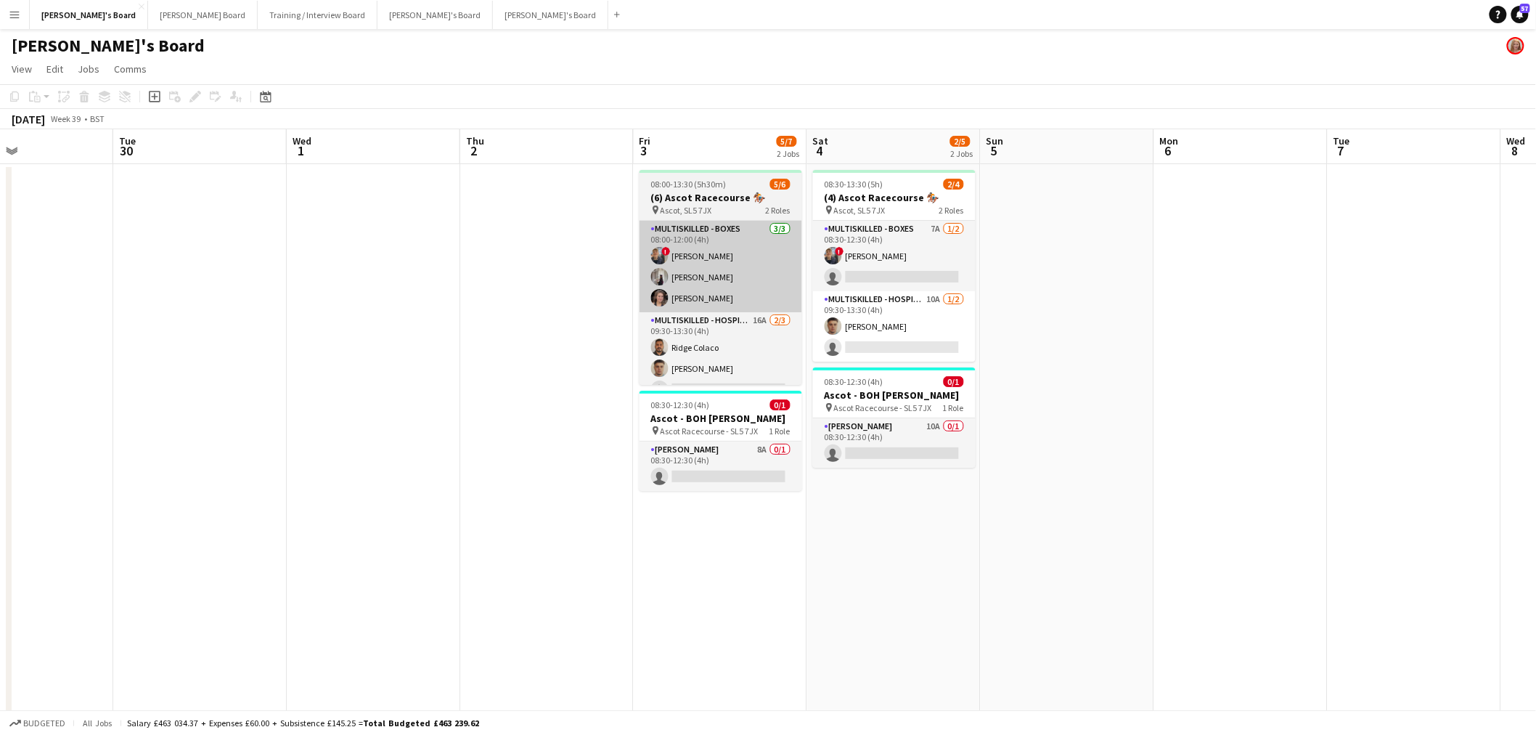
drag, startPoint x: 1396, startPoint y: 283, endPoint x: 1292, endPoint y: 248, distance: 109.7
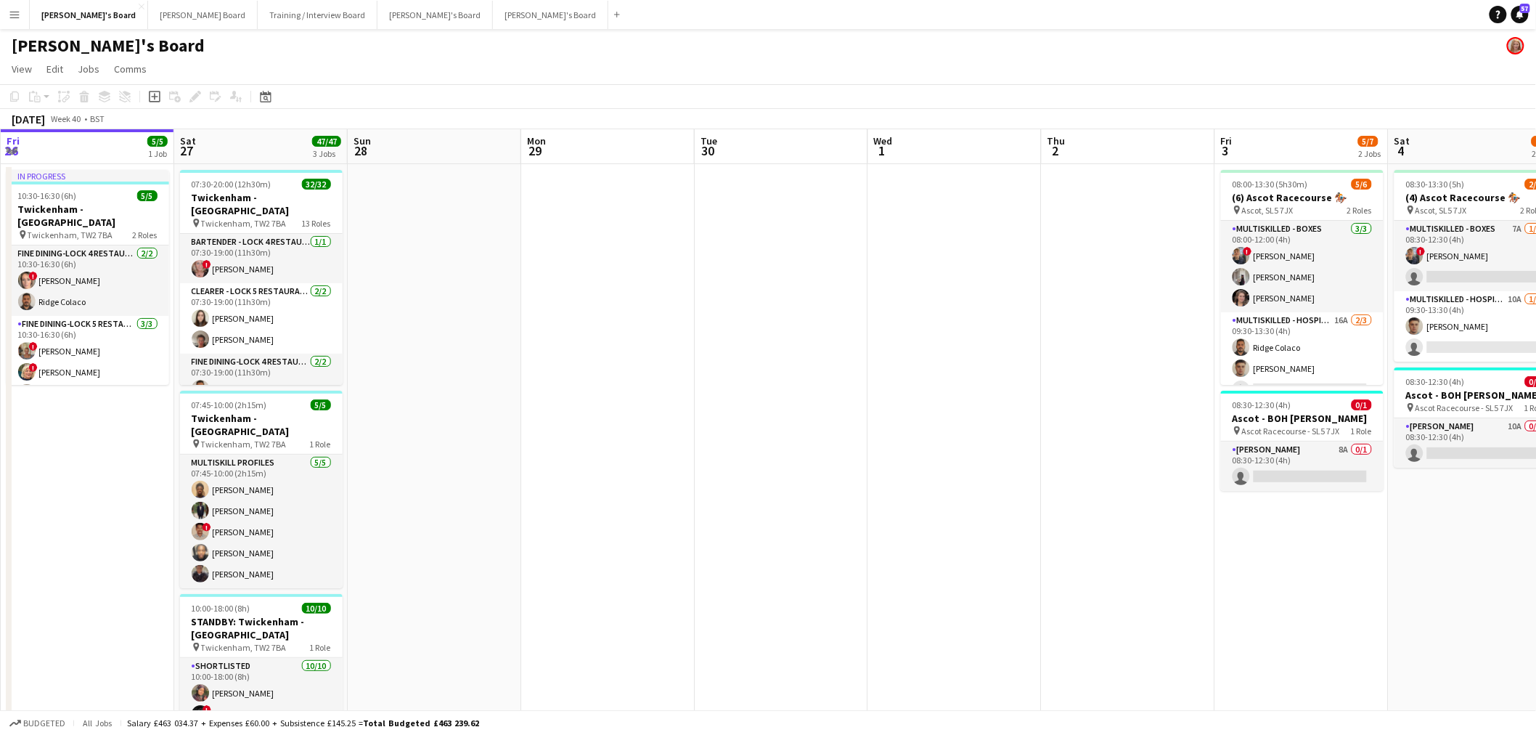
scroll to position [0, 372]
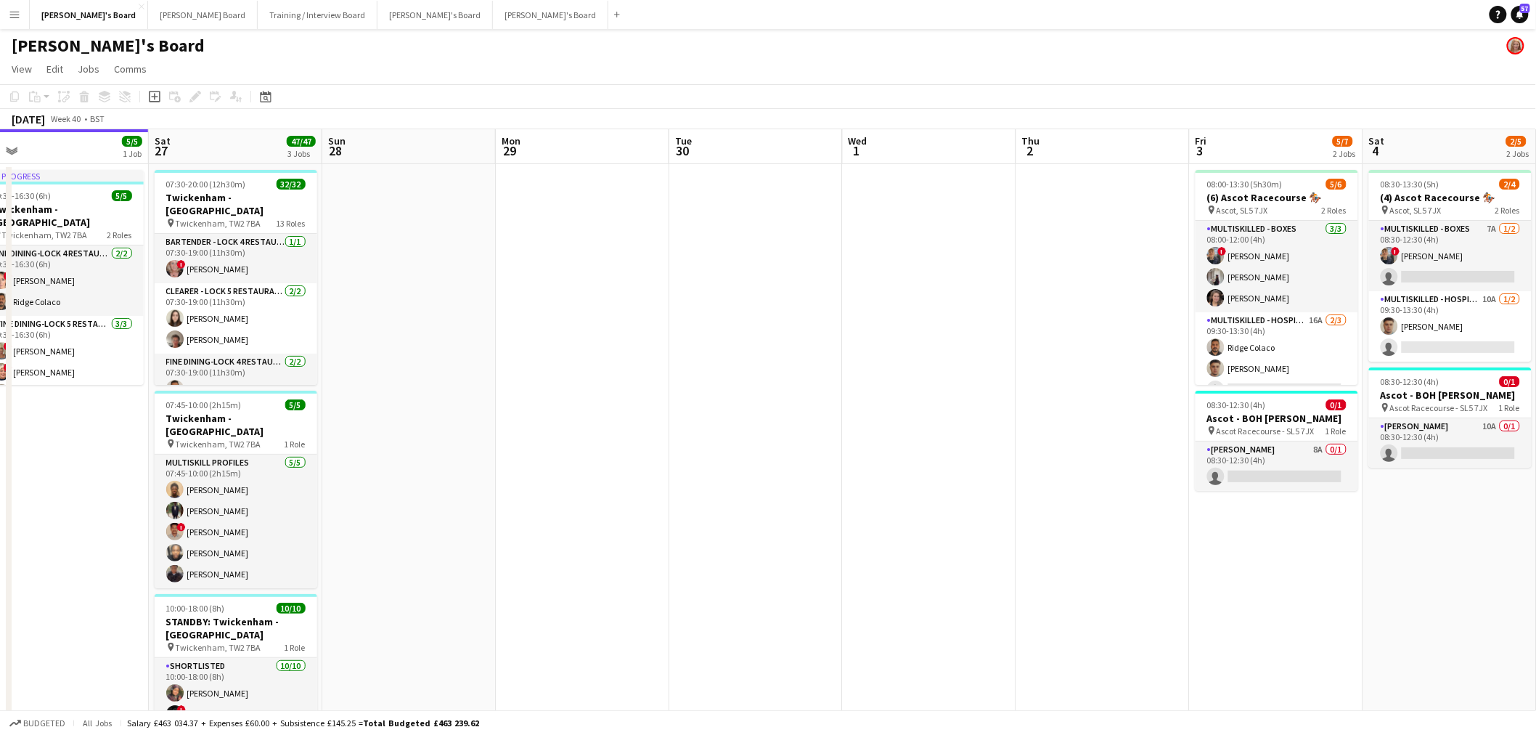
drag, startPoint x: 588, startPoint y: 394, endPoint x: 1084, endPoint y: 356, distance: 497.3
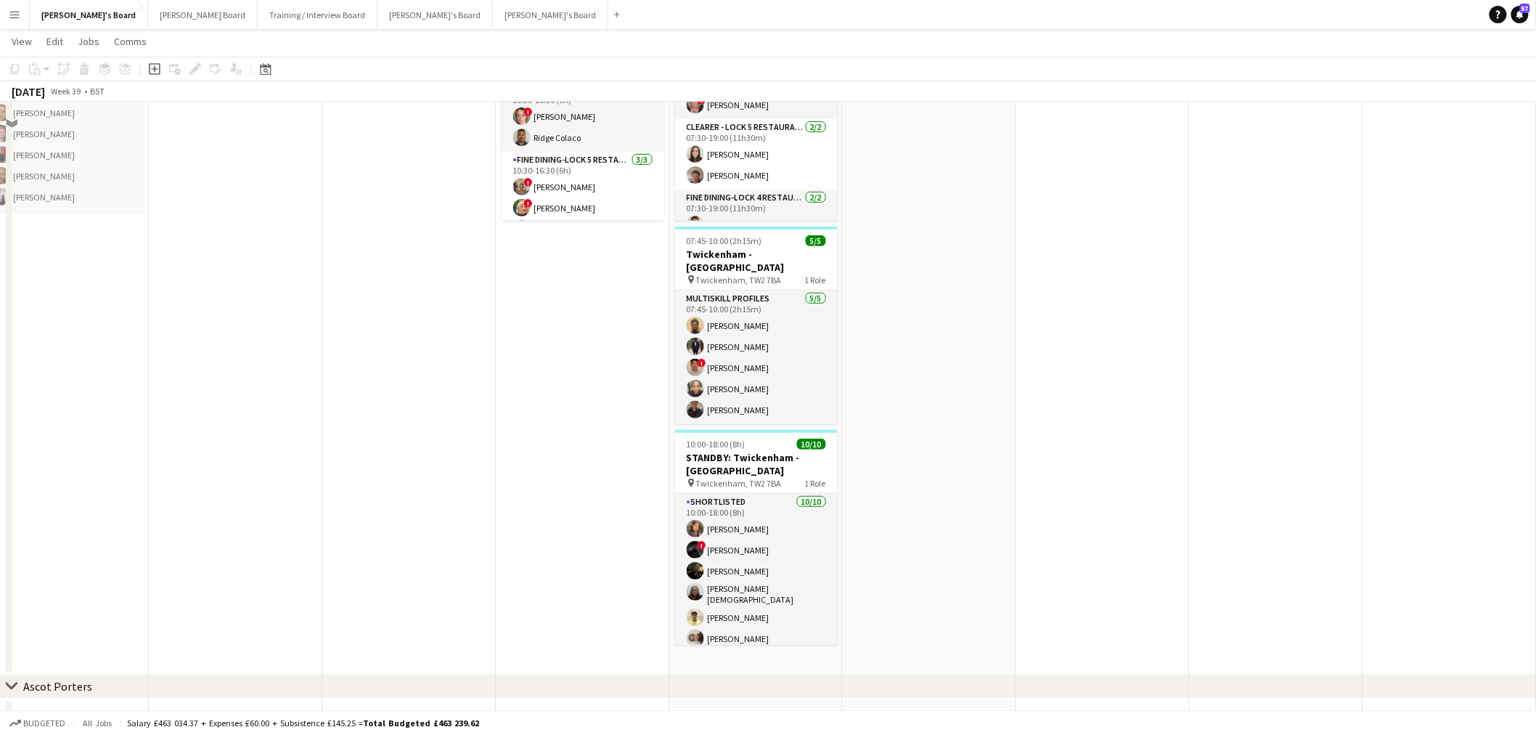
scroll to position [242, 0]
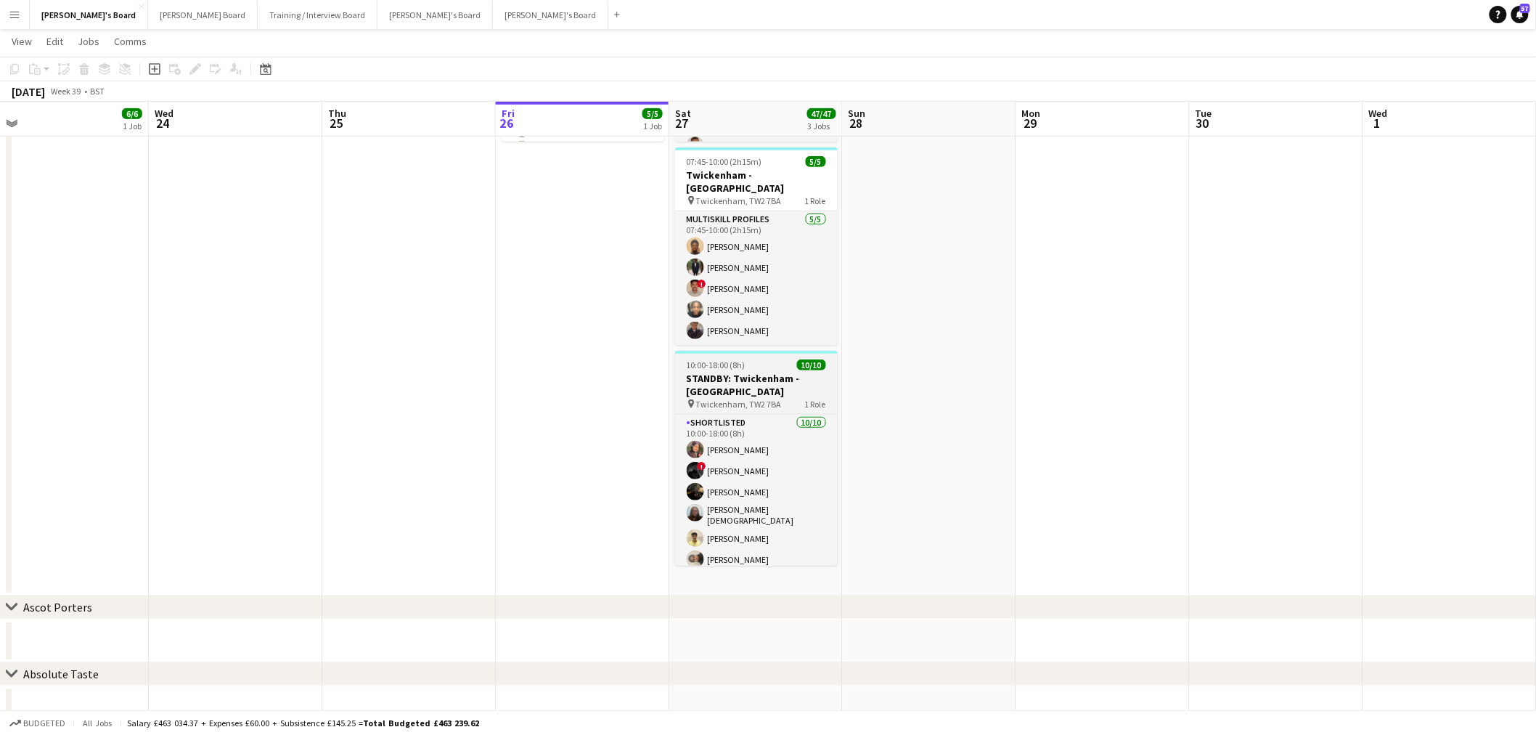
click at [772, 372] on h3 "STANDBY: Twickenham - [GEOGRAPHIC_DATA]" at bounding box center [756, 385] width 163 height 26
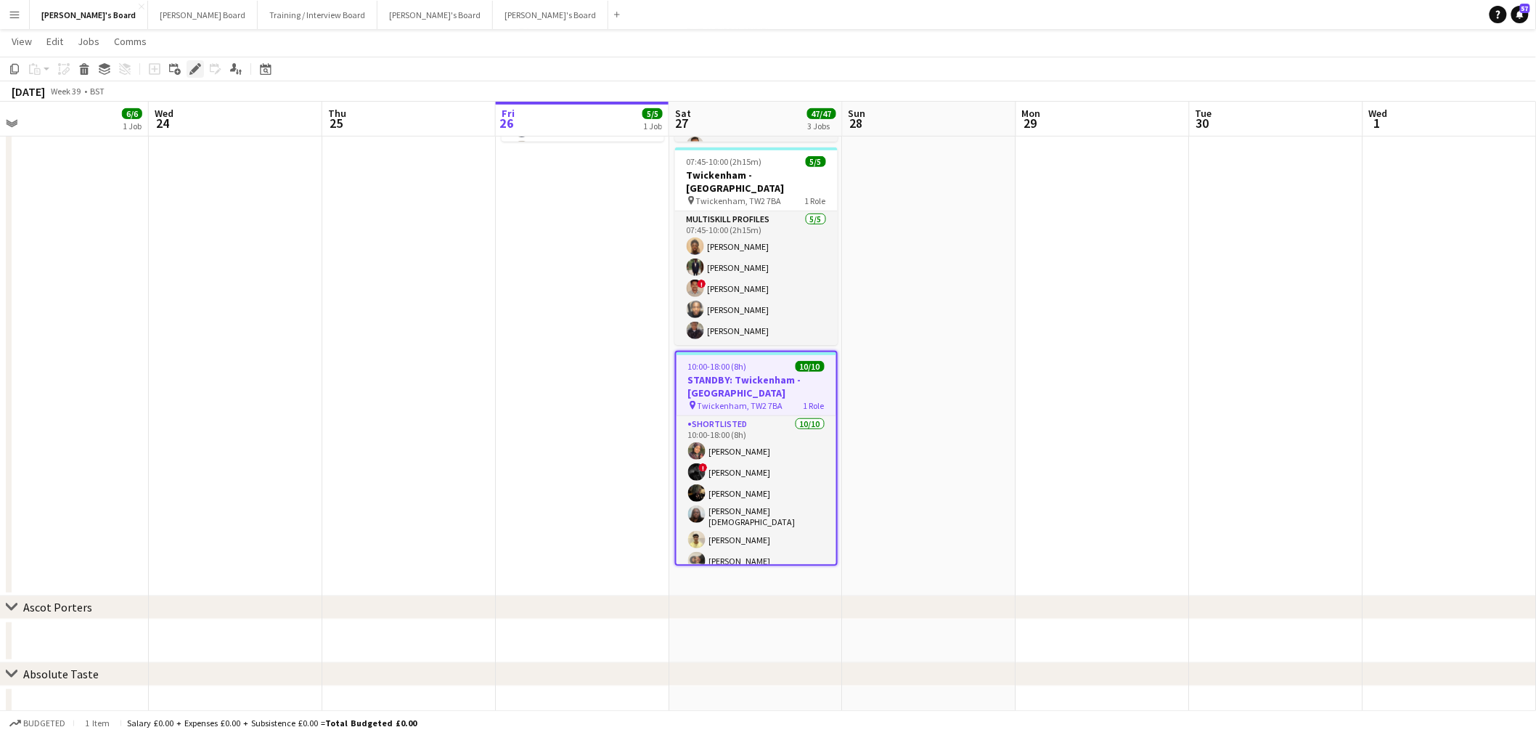
click at [199, 70] on icon "Edit" at bounding box center [195, 69] width 12 height 12
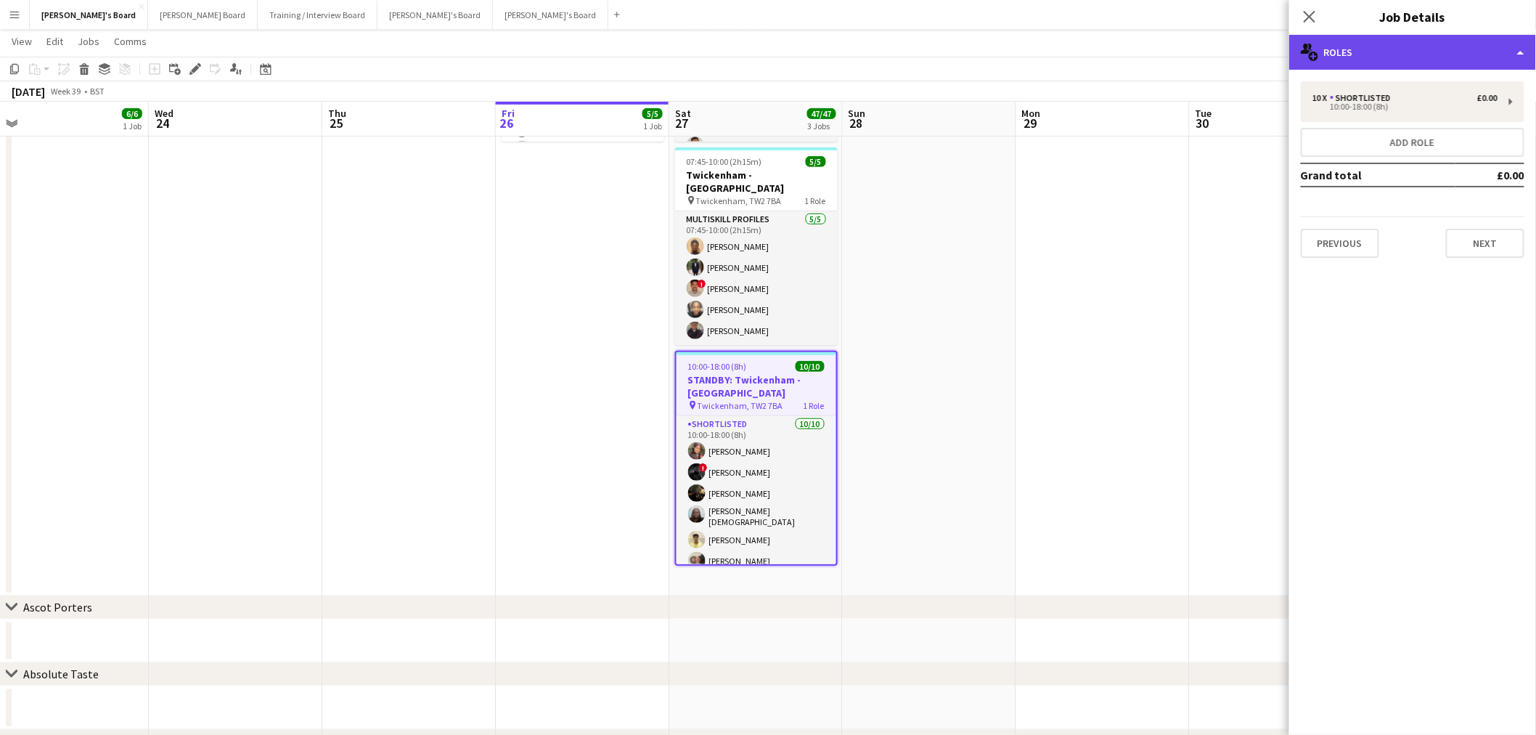
click at [1370, 46] on div "multiple-users-add Roles" at bounding box center [1412, 52] width 247 height 35
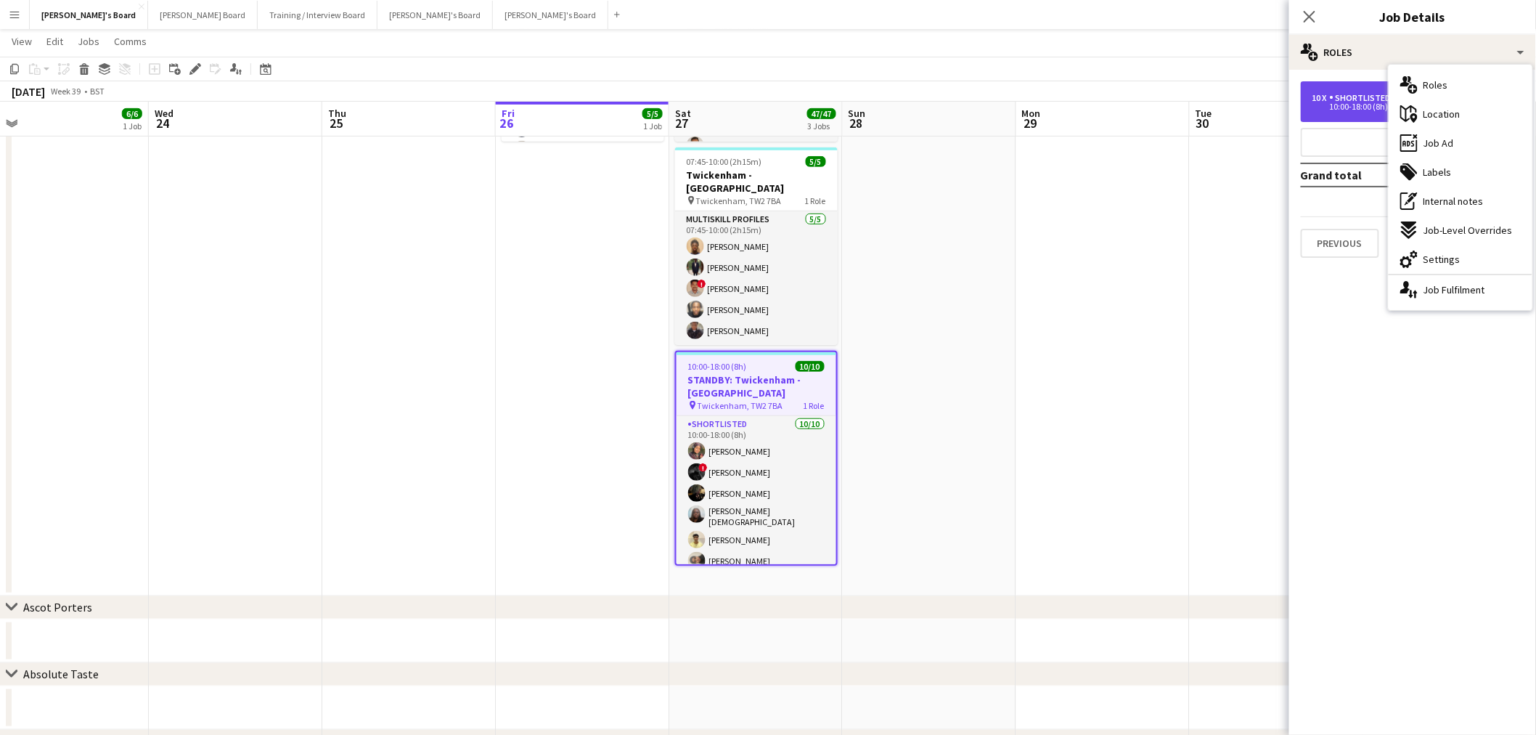
click at [1357, 109] on div "10:00-18:00 (8h)" at bounding box center [1404, 106] width 185 height 7
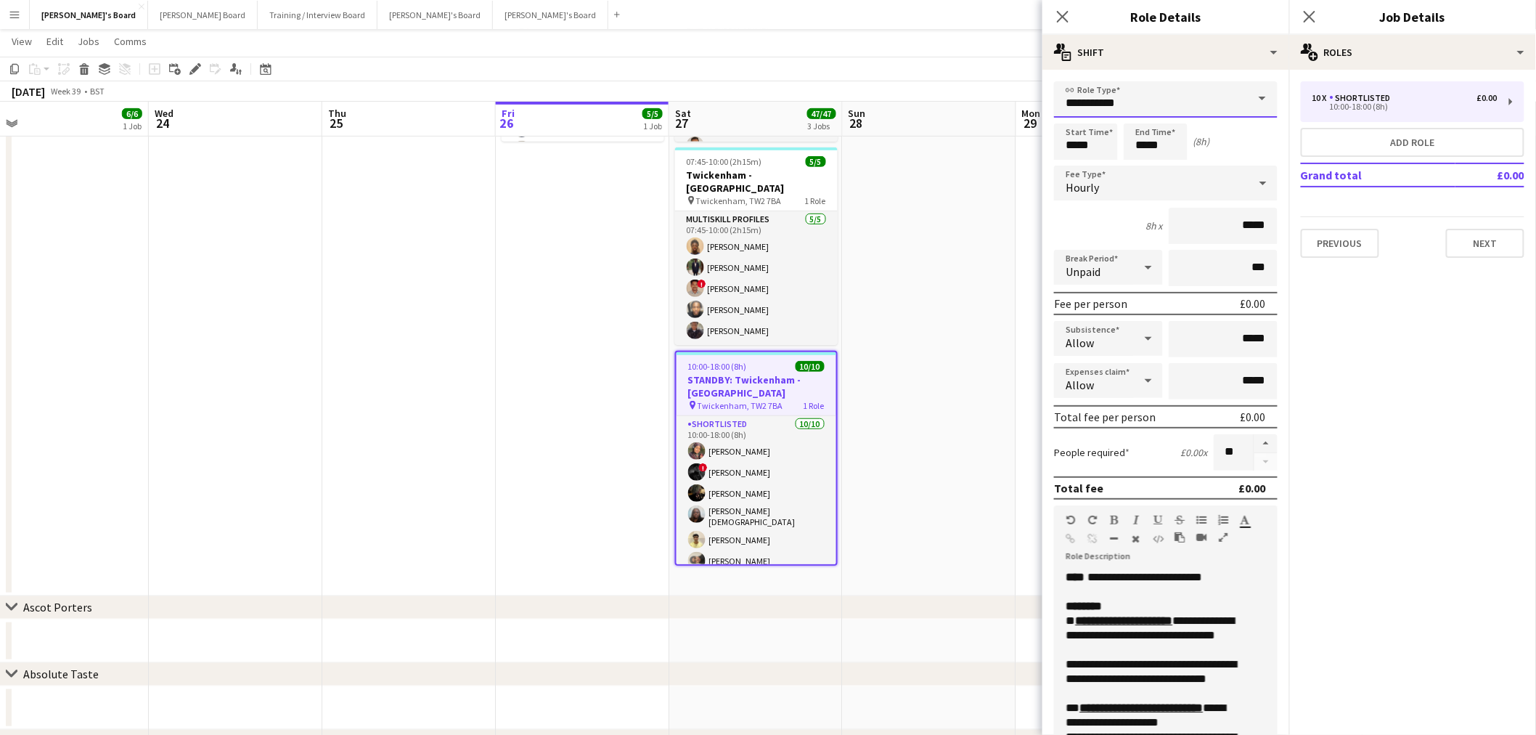
click at [1115, 99] on input "**********" at bounding box center [1166, 99] width 224 height 36
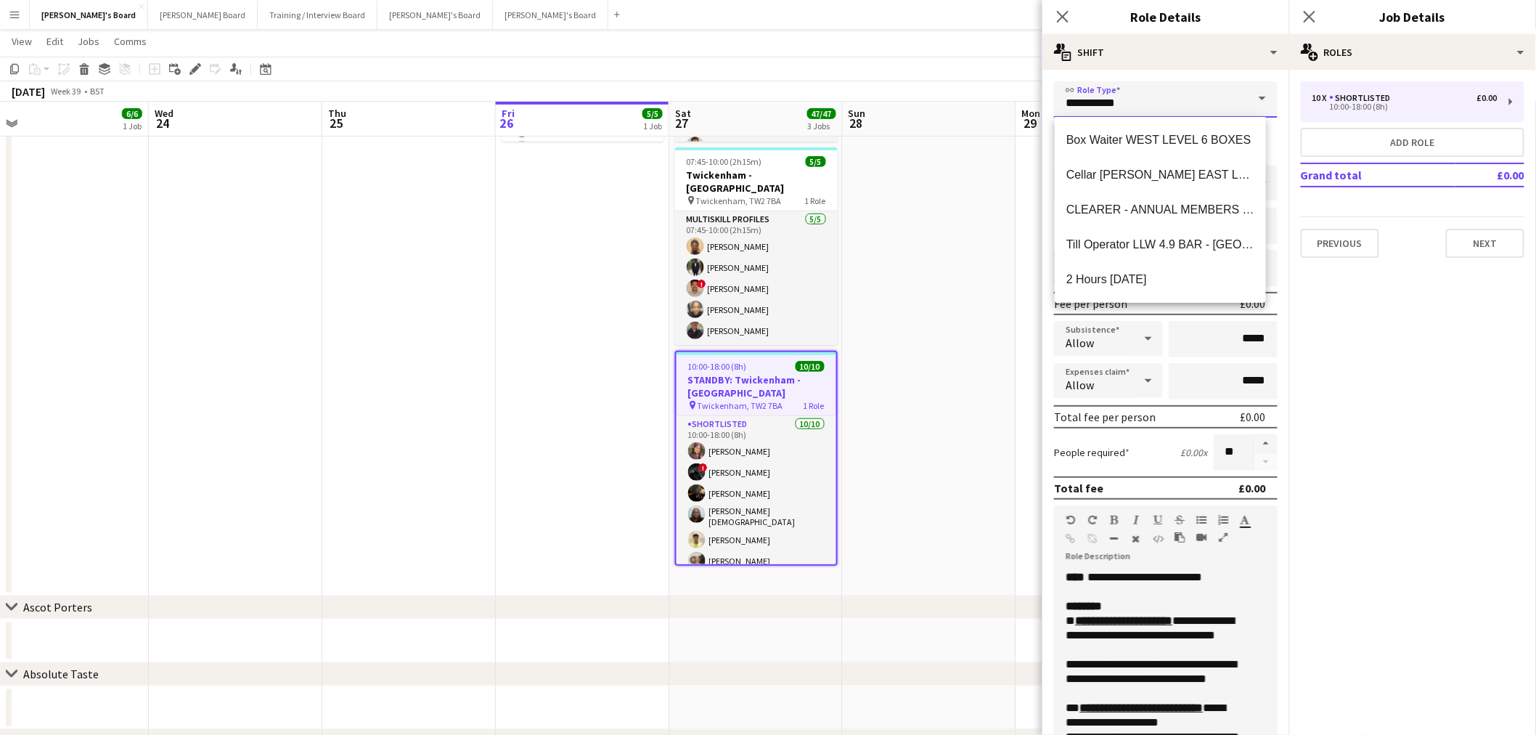
click at [1114, 104] on input "**********" at bounding box center [1166, 99] width 224 height 36
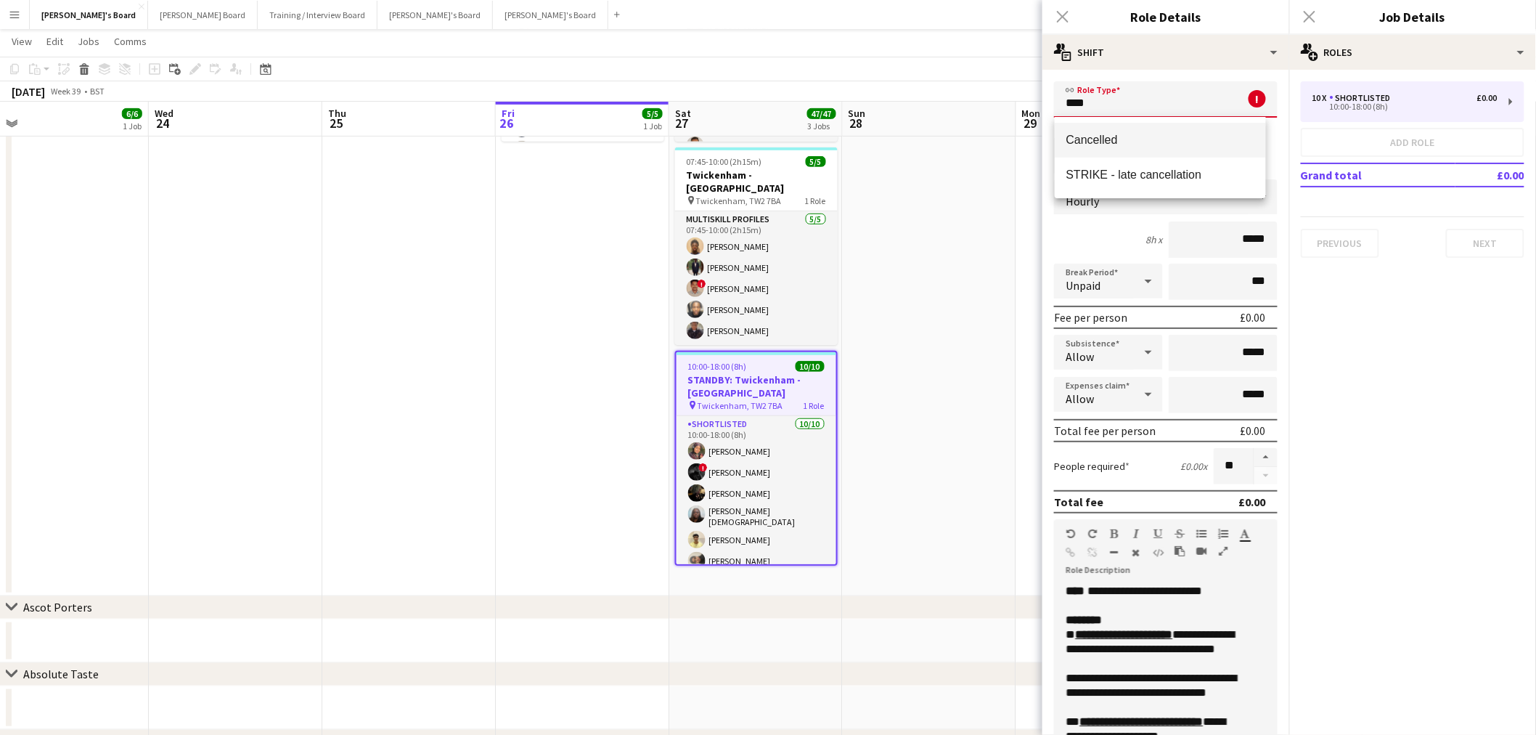
click at [1155, 132] on mat-option "Cancelled" at bounding box center [1160, 140] width 211 height 35
type input "*********"
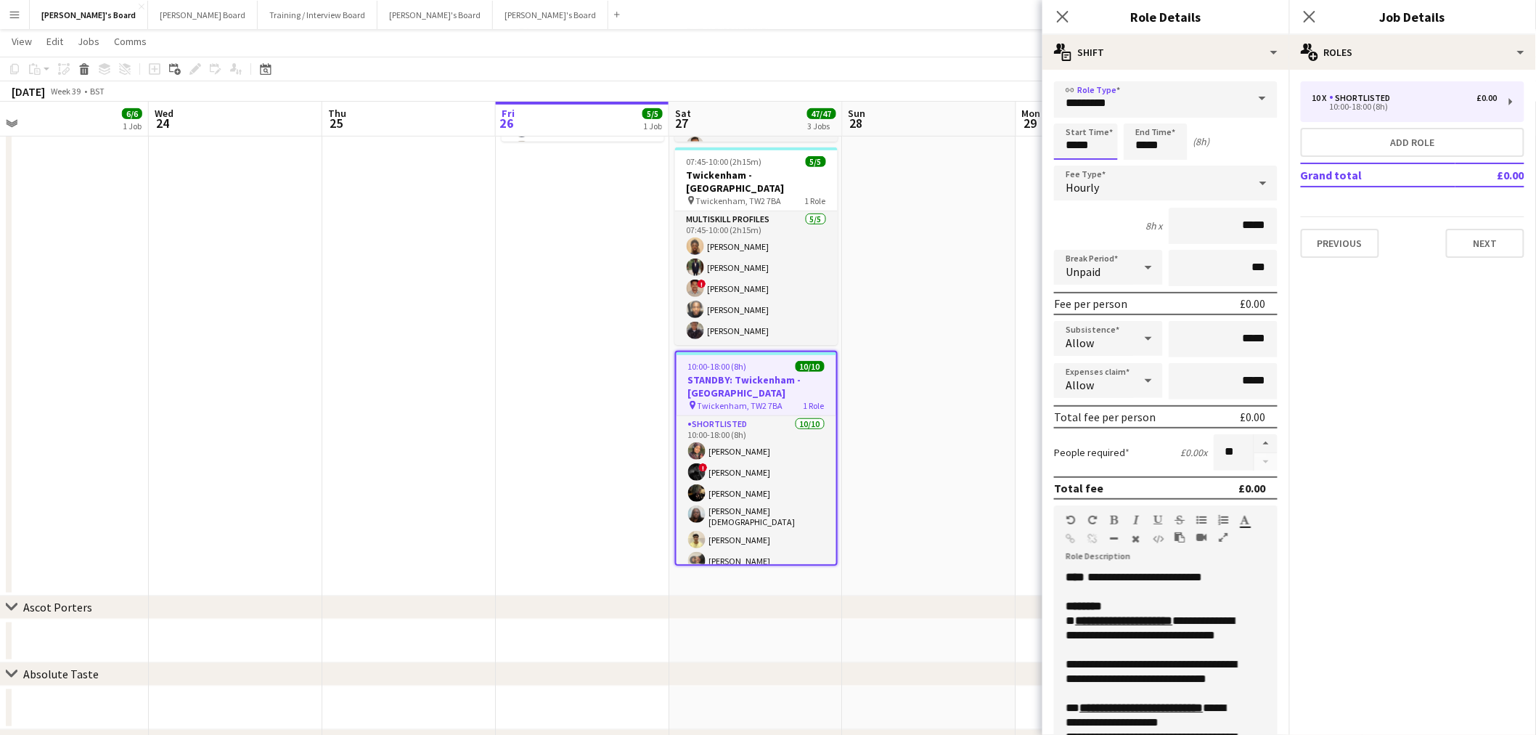
click at [1084, 144] on input "*****" at bounding box center [1086, 141] width 64 height 36
drag, startPoint x: 1096, startPoint y: 143, endPoint x: 830, endPoint y: 190, distance: 270.5
click at [843, 186] on body "Menu Boards Boards Boards All jobs Status Workforce Workforce My Workforce Recr…" at bounding box center [768, 636] width 1536 height 1757
type input "*****"
drag, startPoint x: 1151, startPoint y: 153, endPoint x: 1060, endPoint y: 171, distance: 92.4
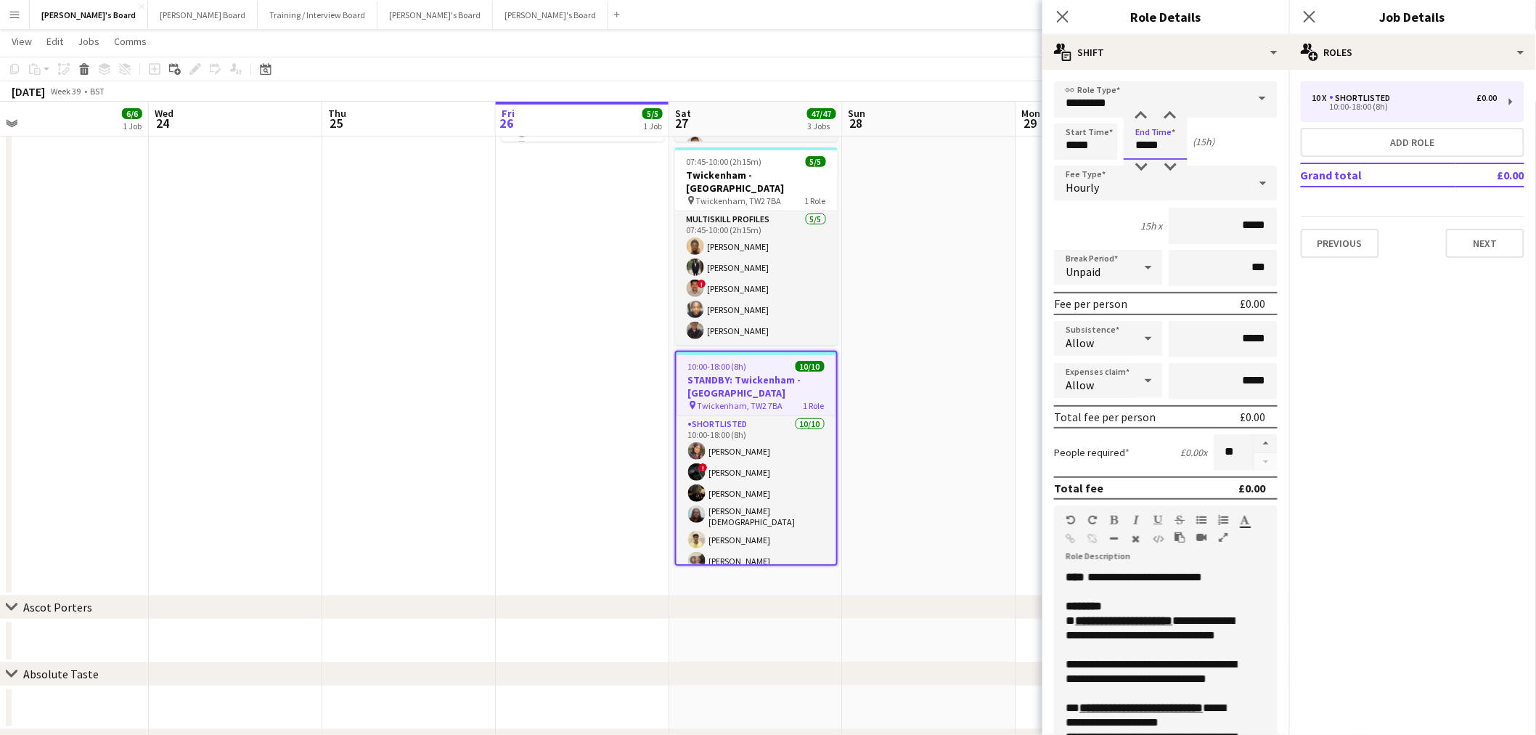
click at [1055, 165] on form "**********" at bounding box center [1165, 532] width 247 height 902
drag, startPoint x: 1162, startPoint y: 142, endPoint x: 909, endPoint y: 186, distance: 257.2
click at [937, 178] on body "Menu Boards Boards Boards All jobs Status Workforce Workforce My Workforce Recr…" at bounding box center [768, 636] width 1536 height 1757
type input "*****"
click at [1243, 146] on div "Start Time ***** End Time ***** (0h 1m)" at bounding box center [1166, 141] width 224 height 36
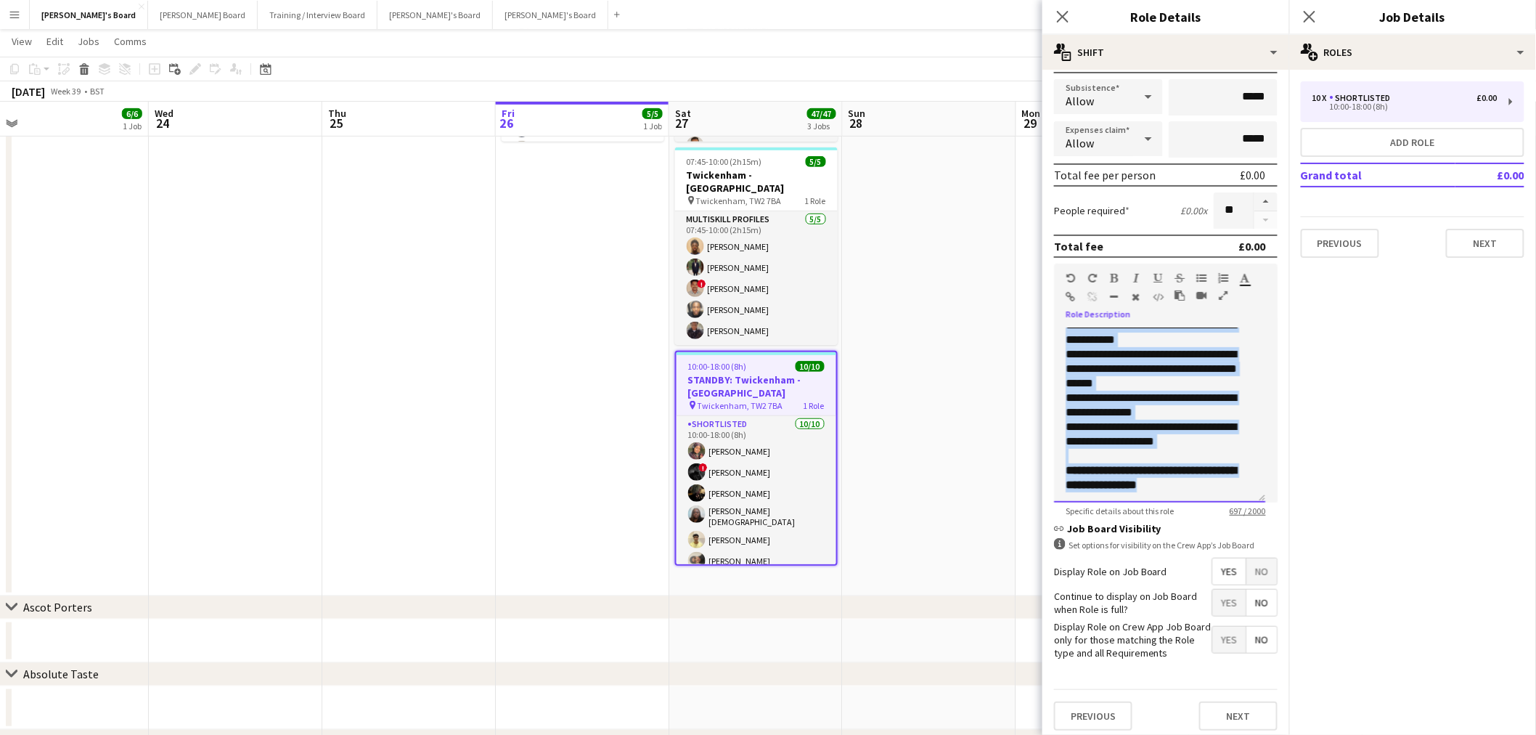
scroll to position [0, 0]
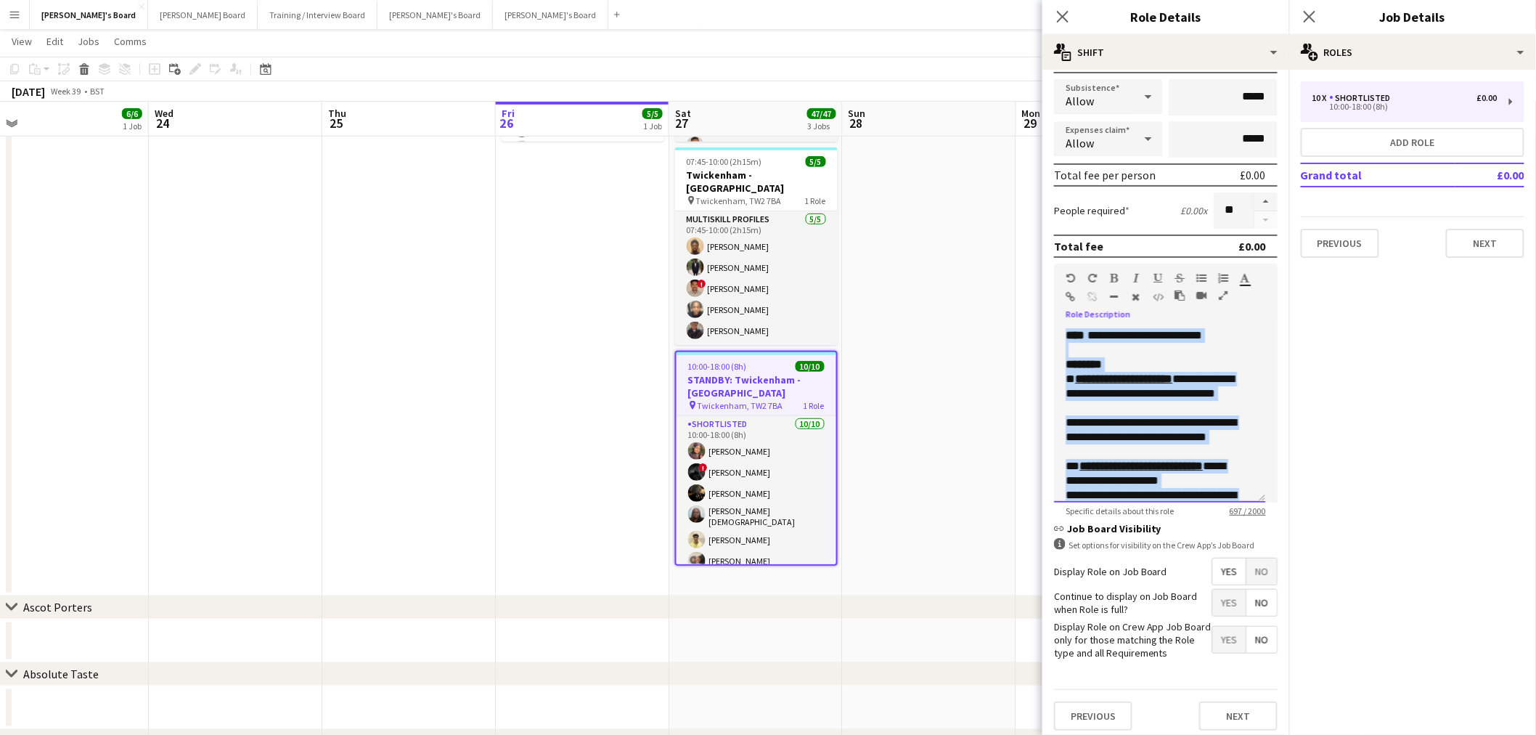
drag, startPoint x: 1225, startPoint y: 485, endPoint x: 954, endPoint y: 203, distance: 391.2
click at [954, 203] on body "Menu Boards Boards Boards All jobs Status Workforce Workforce My Workforce Recr…" at bounding box center [768, 636] width 1536 height 1757
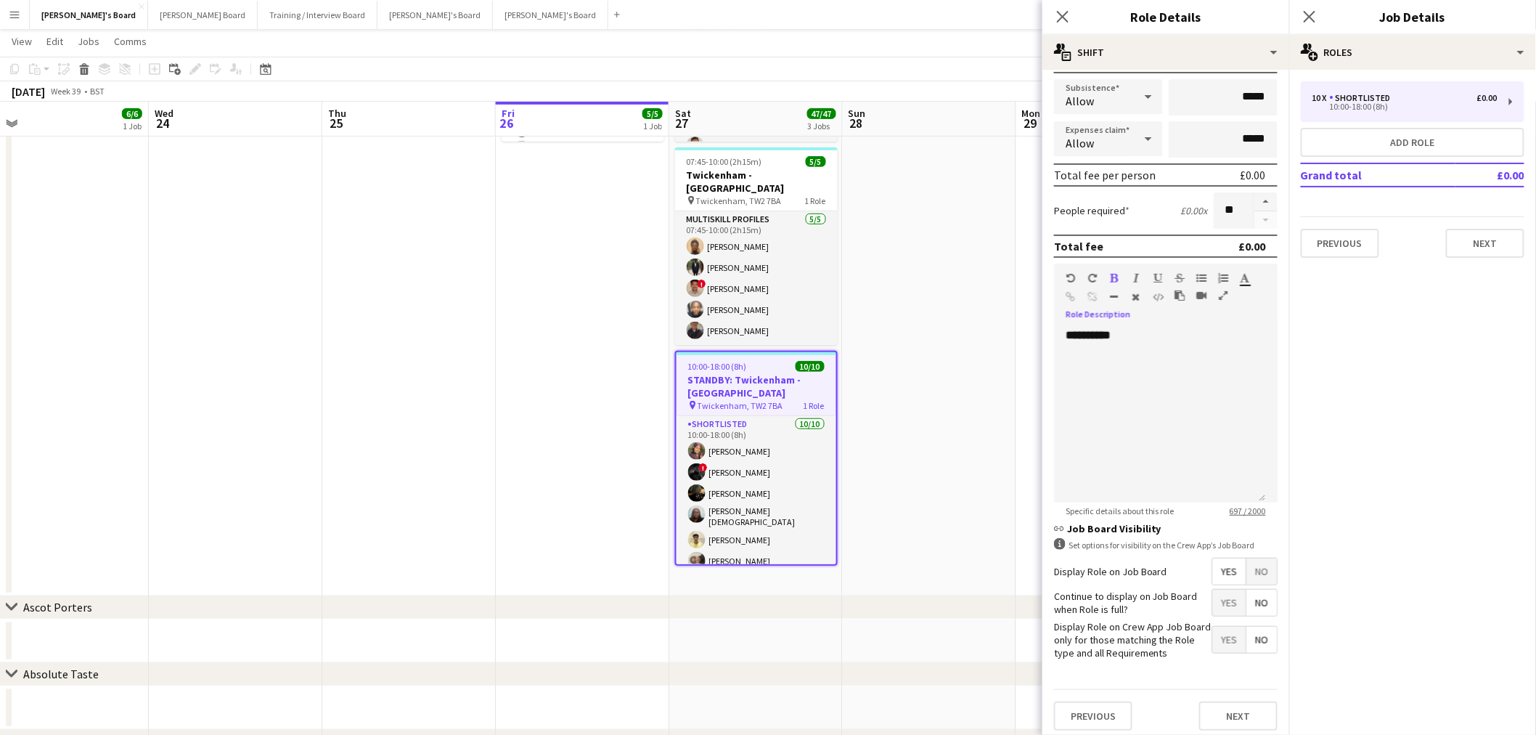
click at [1362, 26] on div "Close pop-in Job Details" at bounding box center [1412, 17] width 247 height 35
click at [1360, 38] on div "multiple-users-add Roles" at bounding box center [1412, 52] width 247 height 35
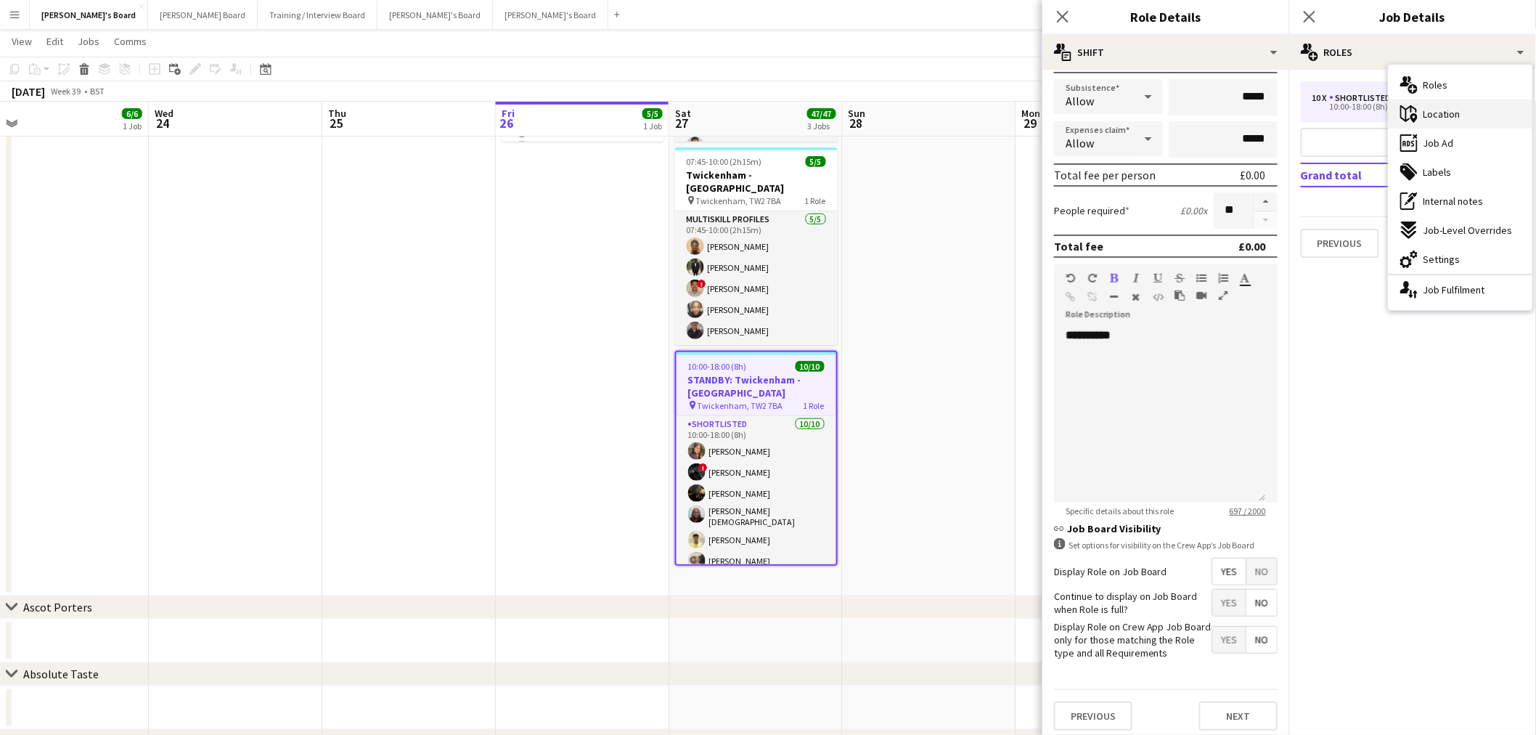
click at [1431, 103] on div "maps-pin-1 Location" at bounding box center [1461, 113] width 144 height 29
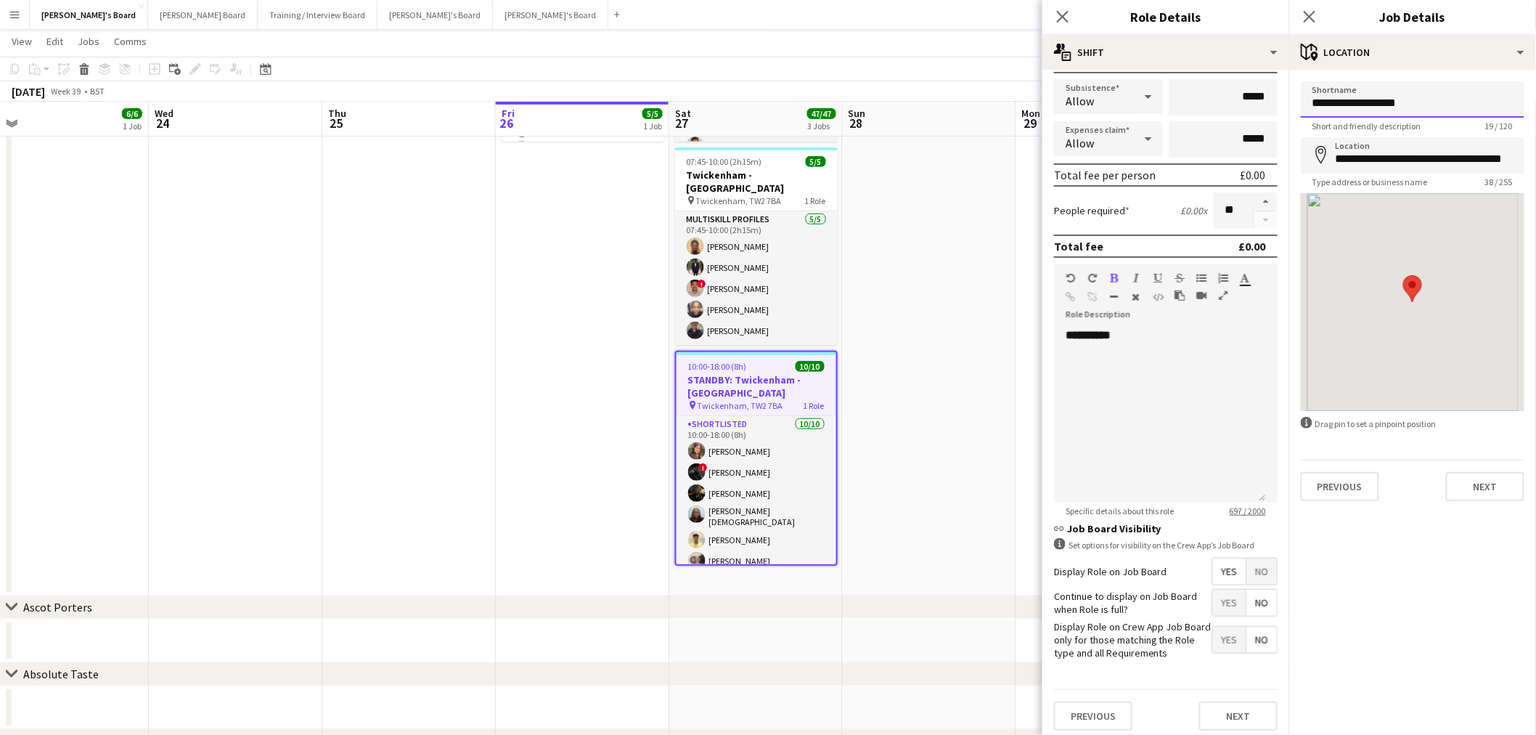
drag, startPoint x: 1408, startPoint y: 97, endPoint x: 896, endPoint y: 136, distance: 514.0
click at [897, 136] on body "Menu Boards Boards Boards All jobs Status Workforce Workforce My Workforce Recr…" at bounding box center [768, 636] width 1536 height 1757
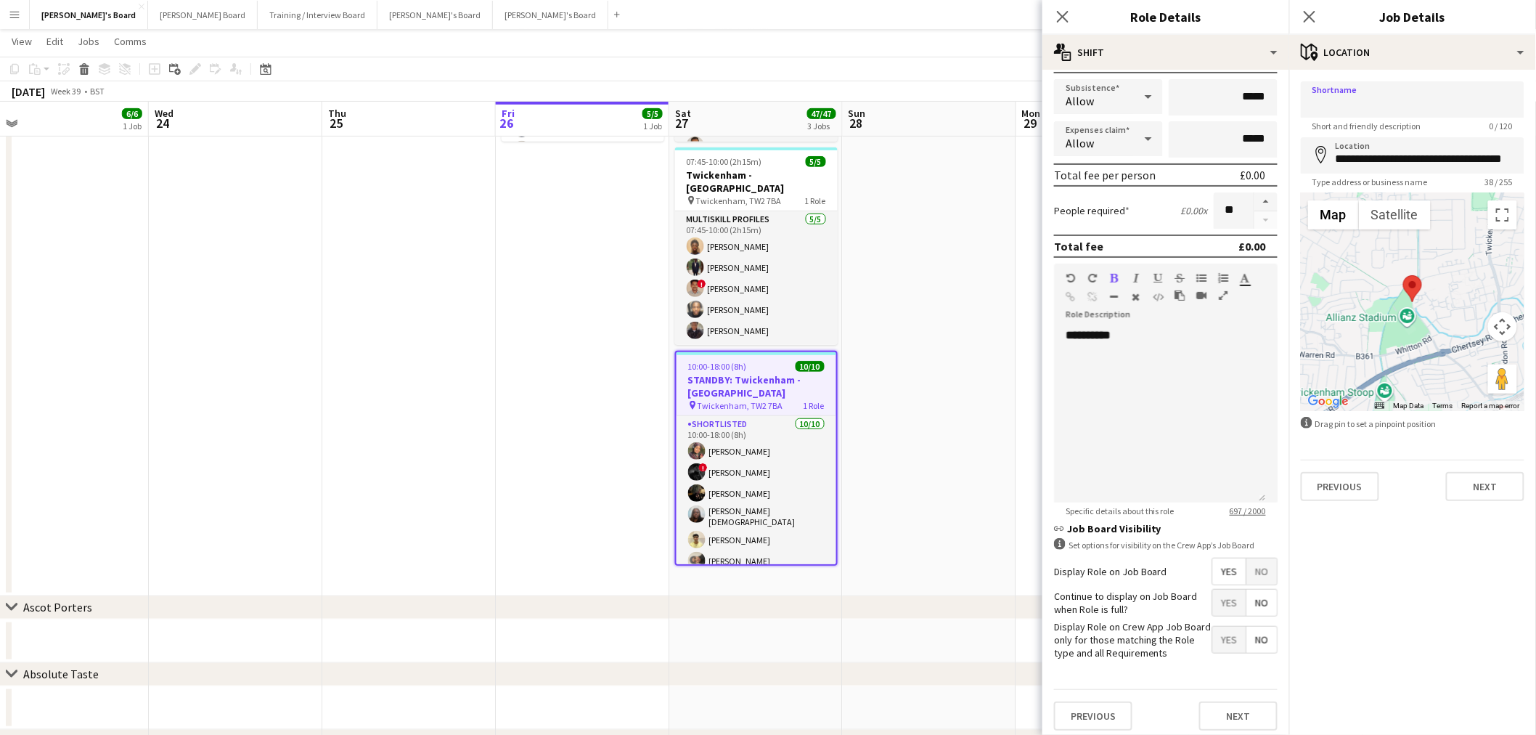
click at [1455, 172] on app-form-group "**********" at bounding box center [1413, 162] width 224 height 50
click at [1449, 157] on input "**********" at bounding box center [1413, 155] width 224 height 36
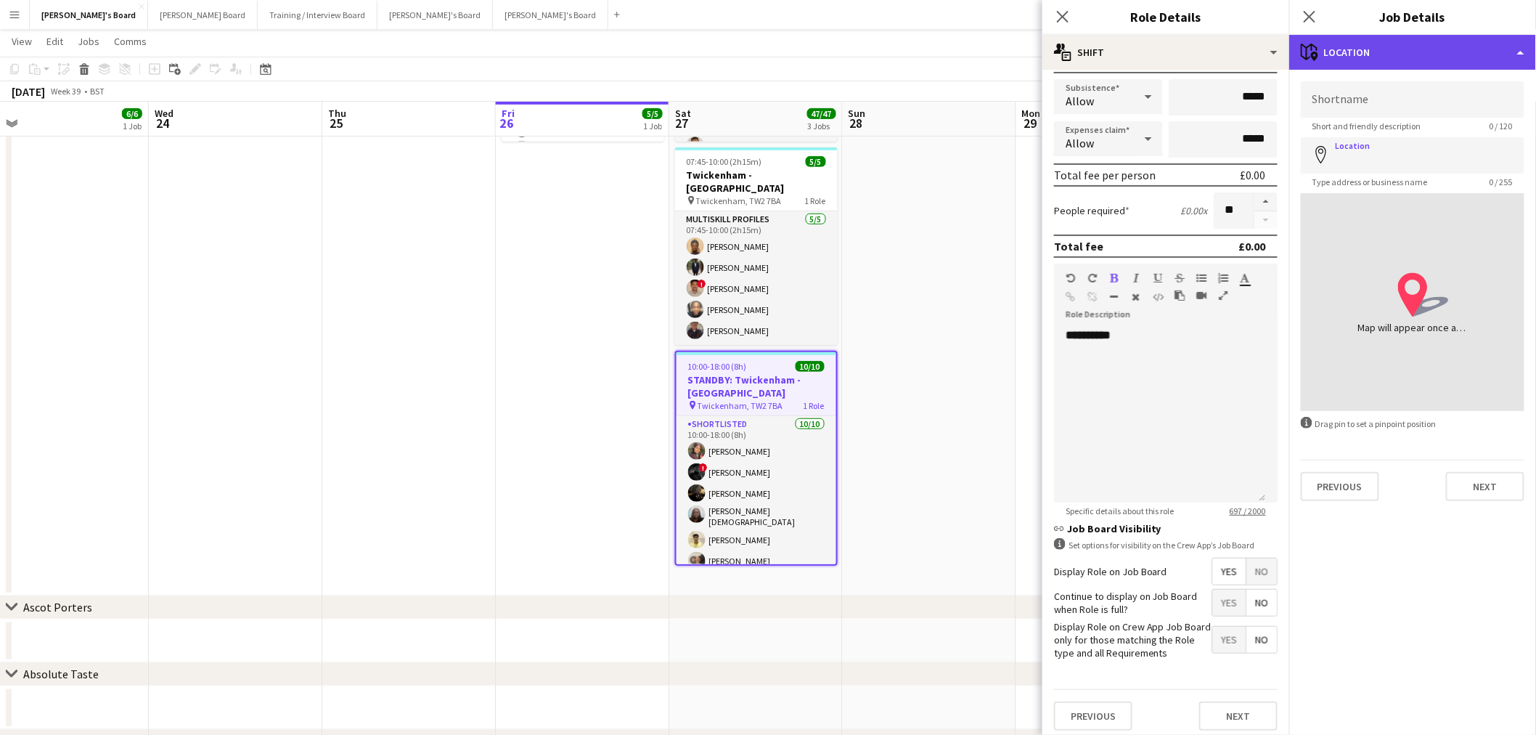
click at [1408, 41] on div "maps-pin-1 Location" at bounding box center [1412, 52] width 247 height 35
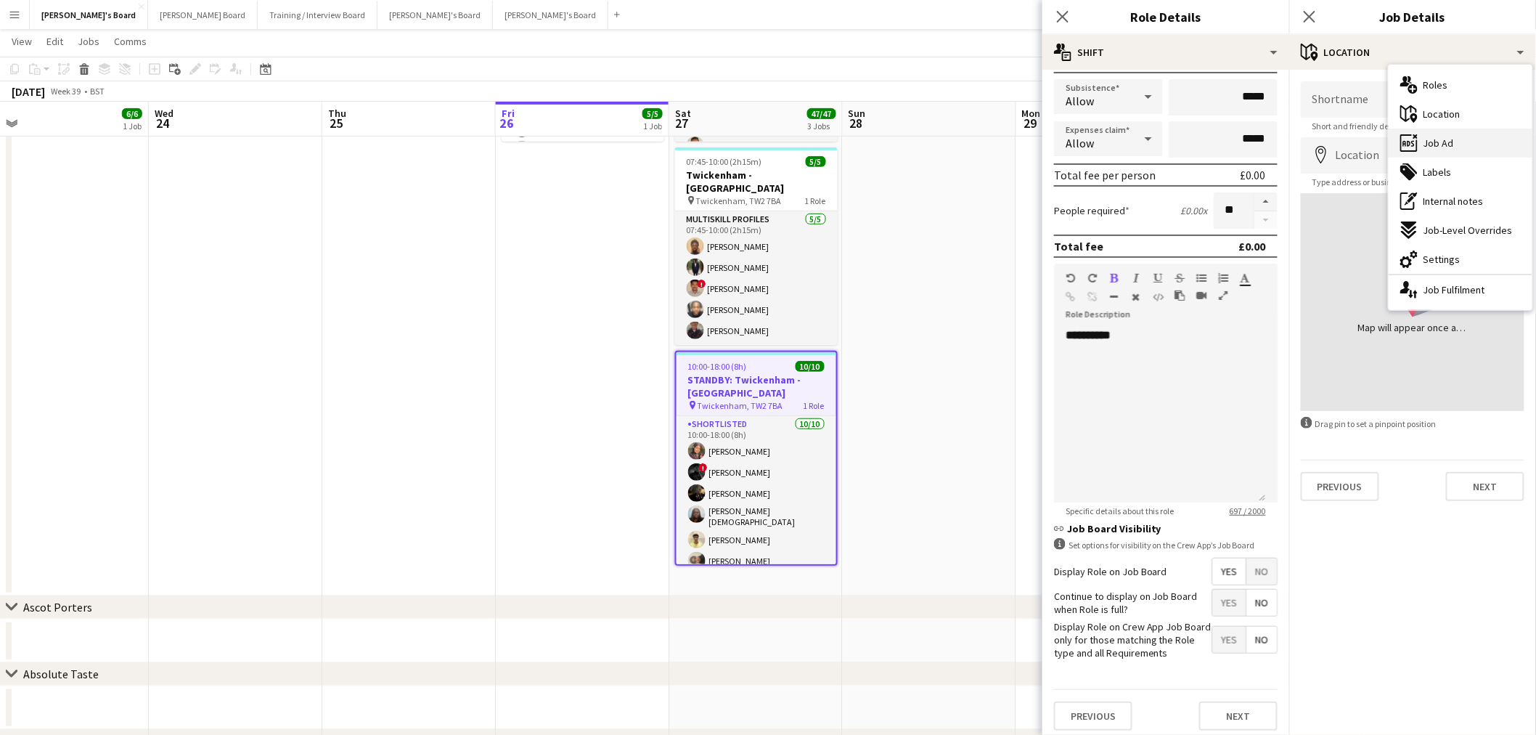
click at [1431, 141] on span "Job Ad" at bounding box center [1438, 142] width 30 height 13
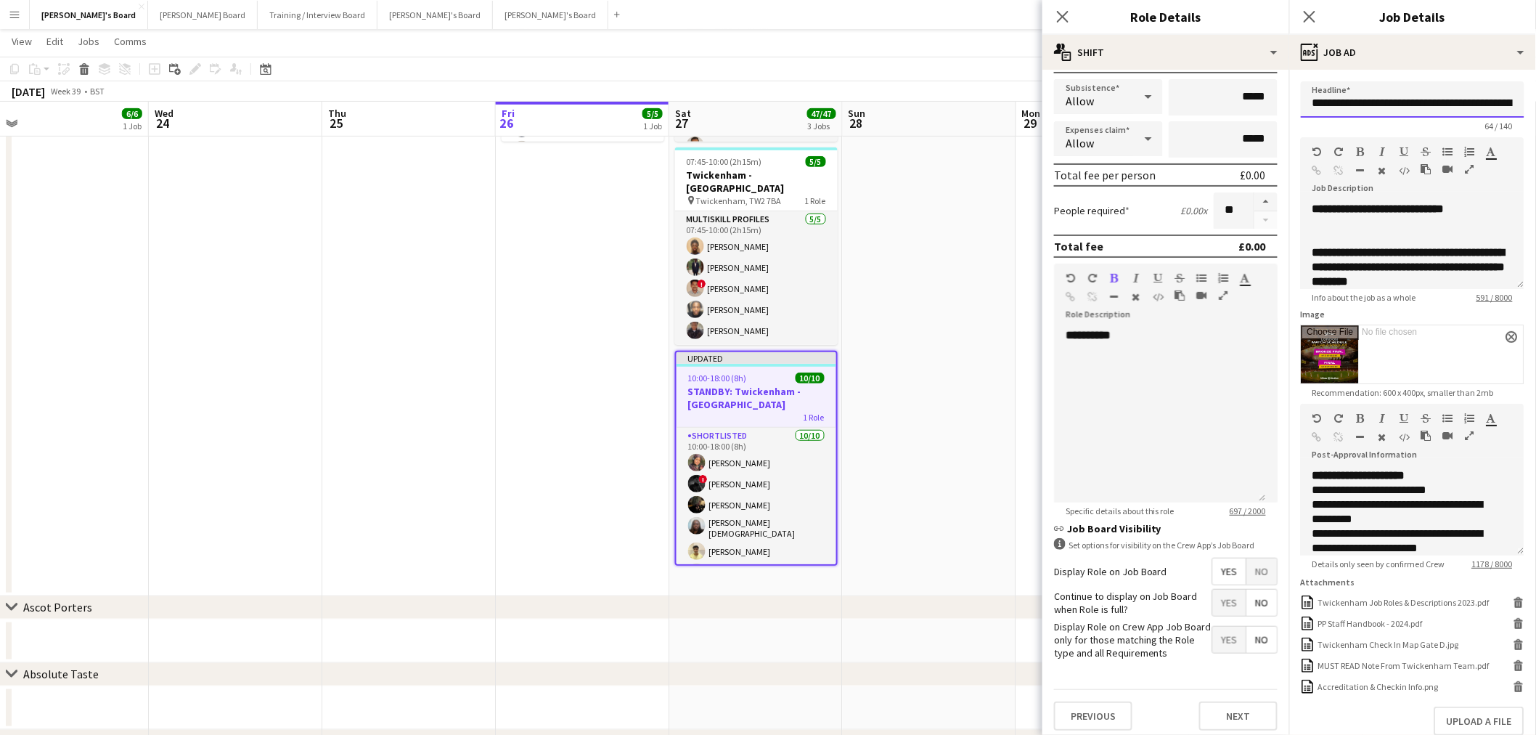
click at [1386, 109] on input "**********" at bounding box center [1413, 99] width 224 height 36
click at [1334, 115] on input "*********" at bounding box center [1413, 99] width 224 height 36
type input "*********"
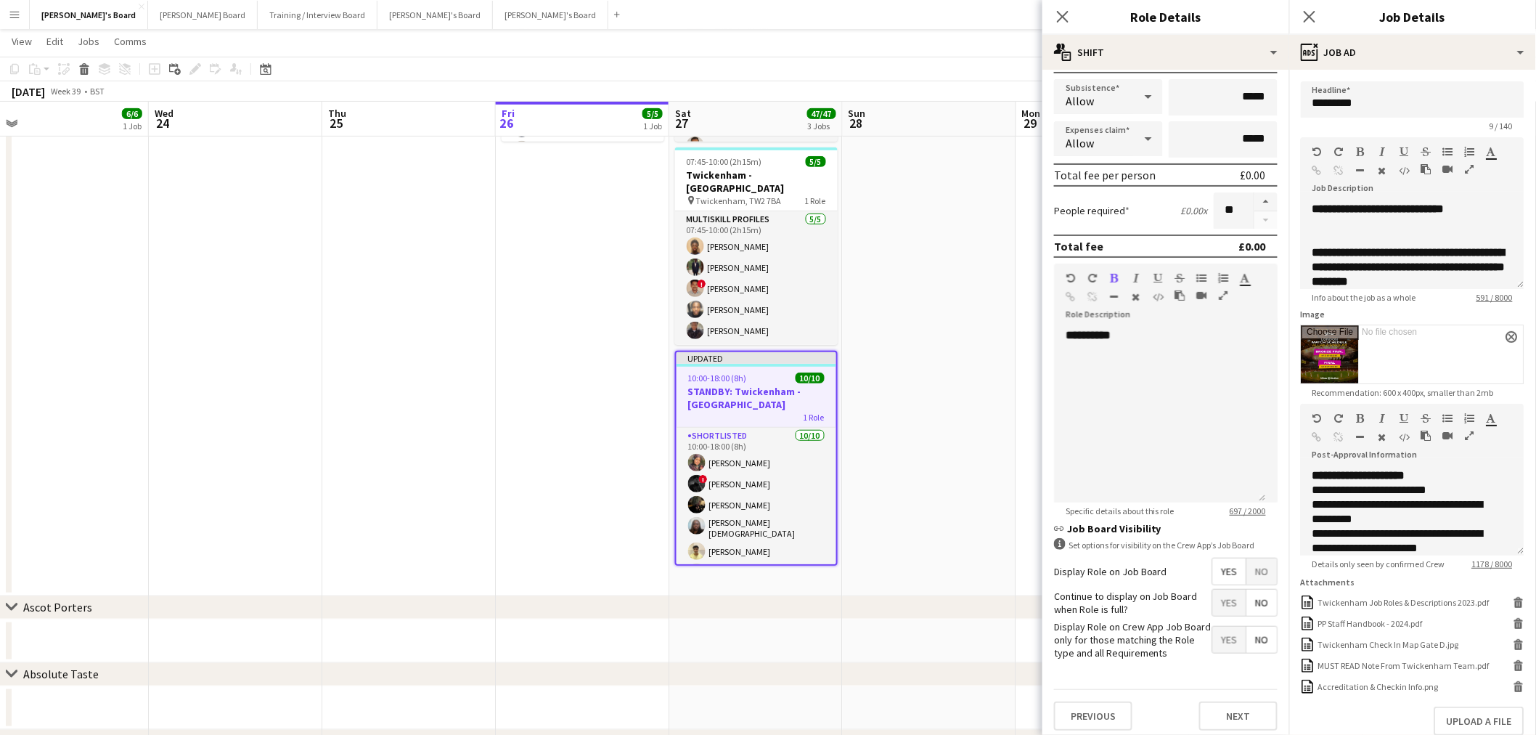
click at [1327, 123] on div "9 / 140" at bounding box center [1413, 125] width 224 height 11
click at [1381, 214] on b "**********" at bounding box center [1378, 208] width 132 height 11
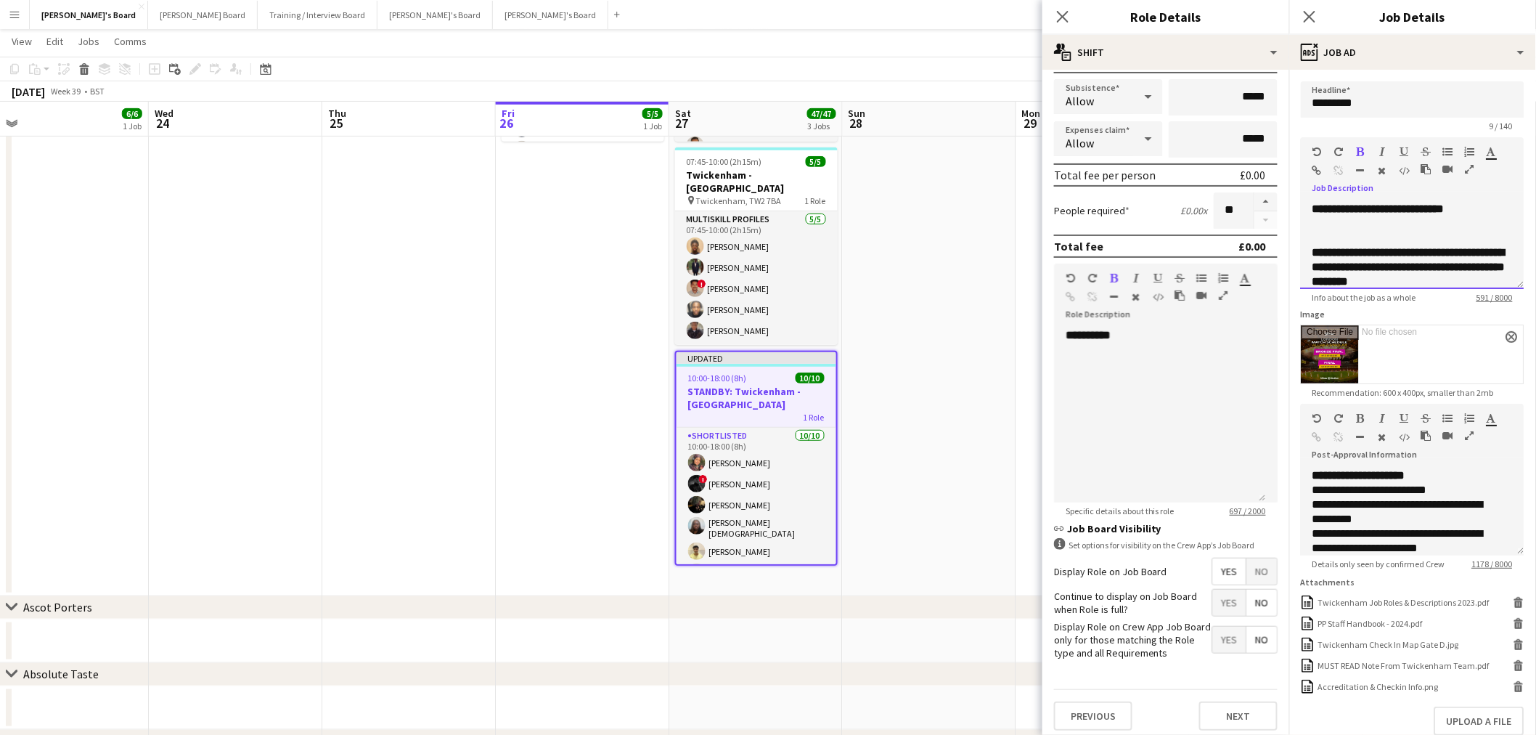
click at [1397, 279] on b "**********" at bounding box center [1408, 267] width 193 height 40
drag, startPoint x: 1397, startPoint y: 277, endPoint x: 1286, endPoint y: 37, distance: 264.7
click at [1286, 37] on body "Menu Boards Boards Boards All jobs Status Workforce Workforce My Workforce Recr…" at bounding box center [768, 636] width 1536 height 1757
drag, startPoint x: 1359, startPoint y: 236, endPoint x: 1324, endPoint y: 177, distance: 68.3
click at [1304, 163] on div "**********" at bounding box center [1413, 213] width 224 height 152
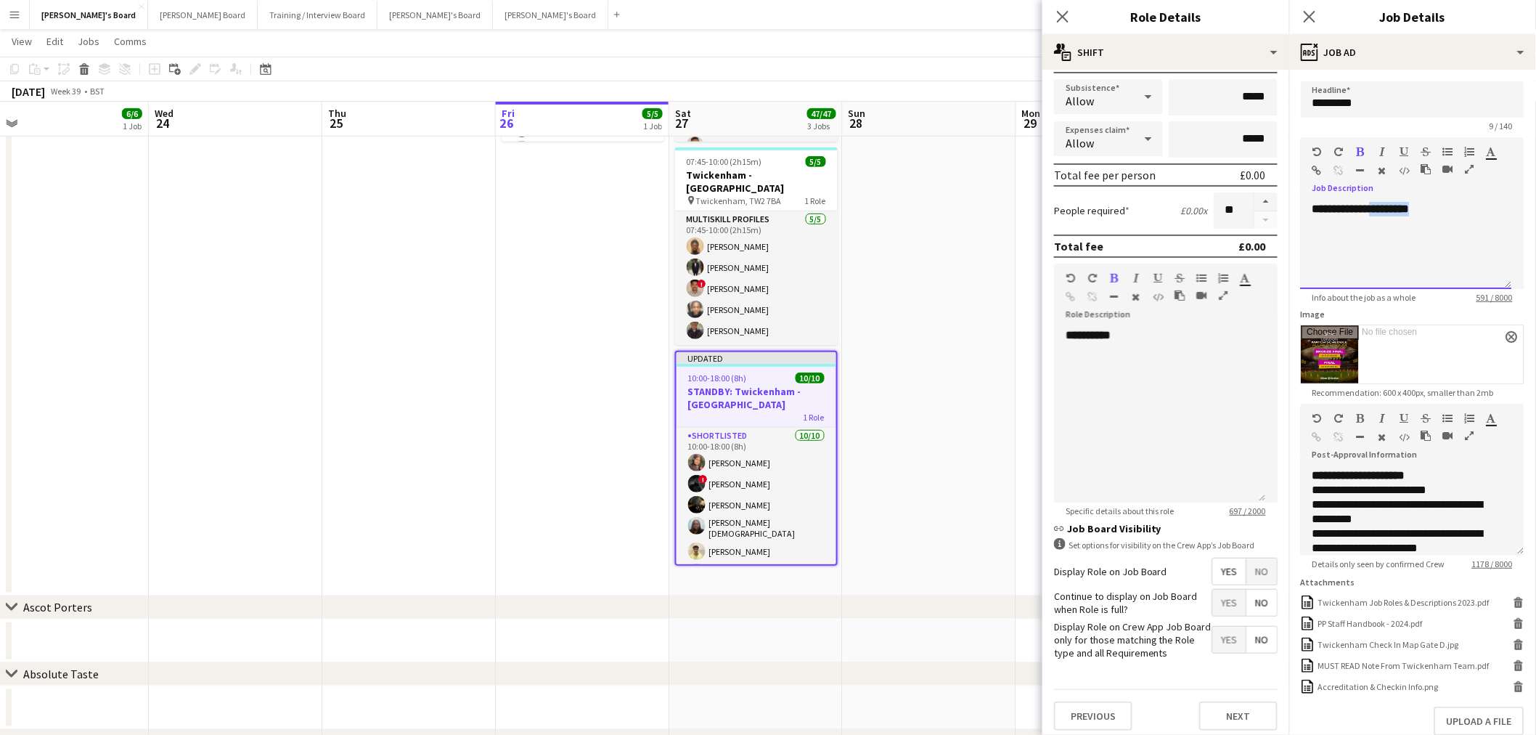
drag, startPoint x: 1449, startPoint y: 205, endPoint x: 1140, endPoint y: 223, distance: 309.0
click at [1140, 223] on body "Menu Boards Boards Boards All jobs Status Workforce Workforce My Workforce Recr…" at bounding box center [768, 636] width 1536 height 1757
drag, startPoint x: 1400, startPoint y: 212, endPoint x: 1286, endPoint y: 216, distance: 113.3
click at [1286, 216] on body "Menu Boards Boards Boards All jobs Status Workforce Workforce My Workforce Recr…" at bounding box center [768, 636] width 1536 height 1757
drag, startPoint x: 1401, startPoint y: 207, endPoint x: 1304, endPoint y: 206, distance: 96.5
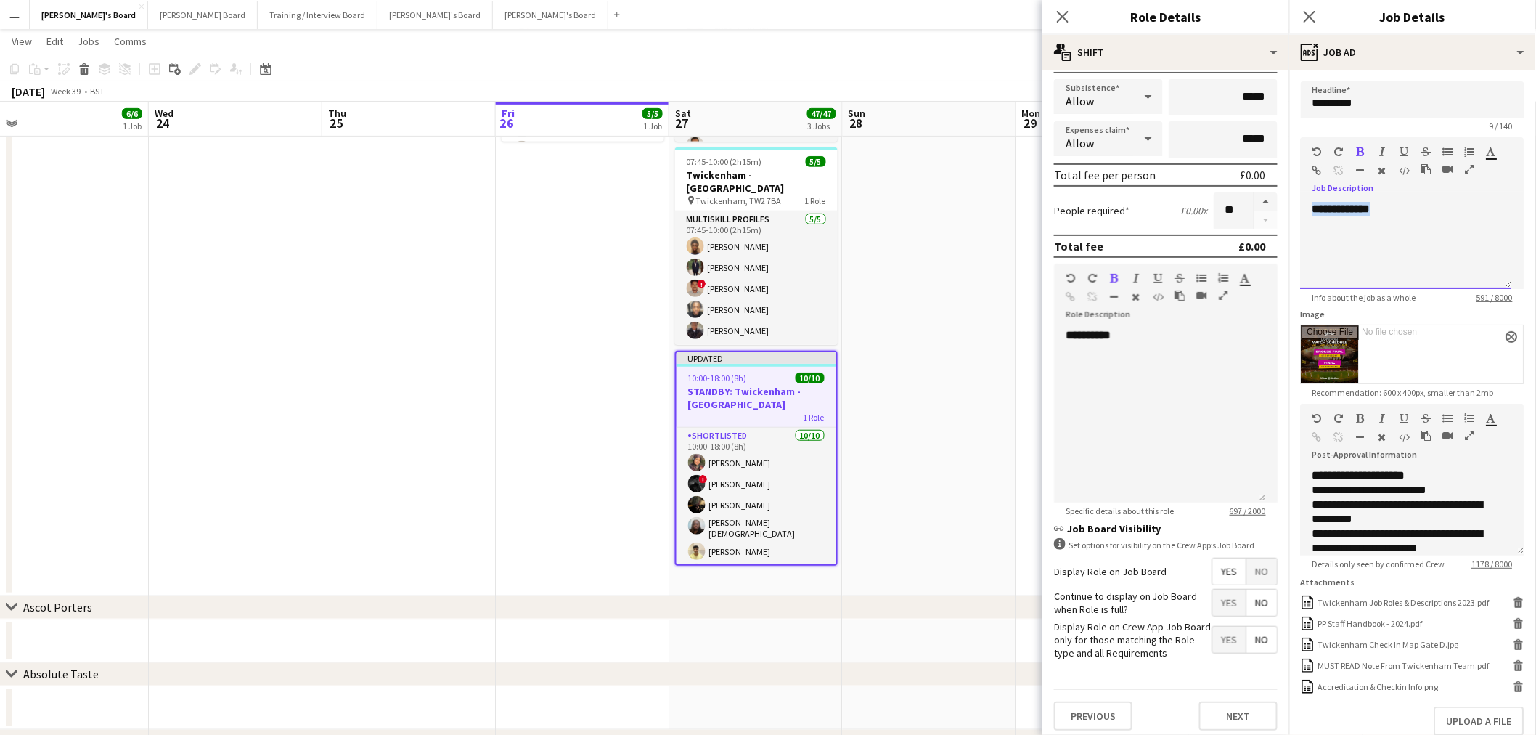
click at [1304, 206] on div "**********" at bounding box center [1406, 245] width 211 height 87
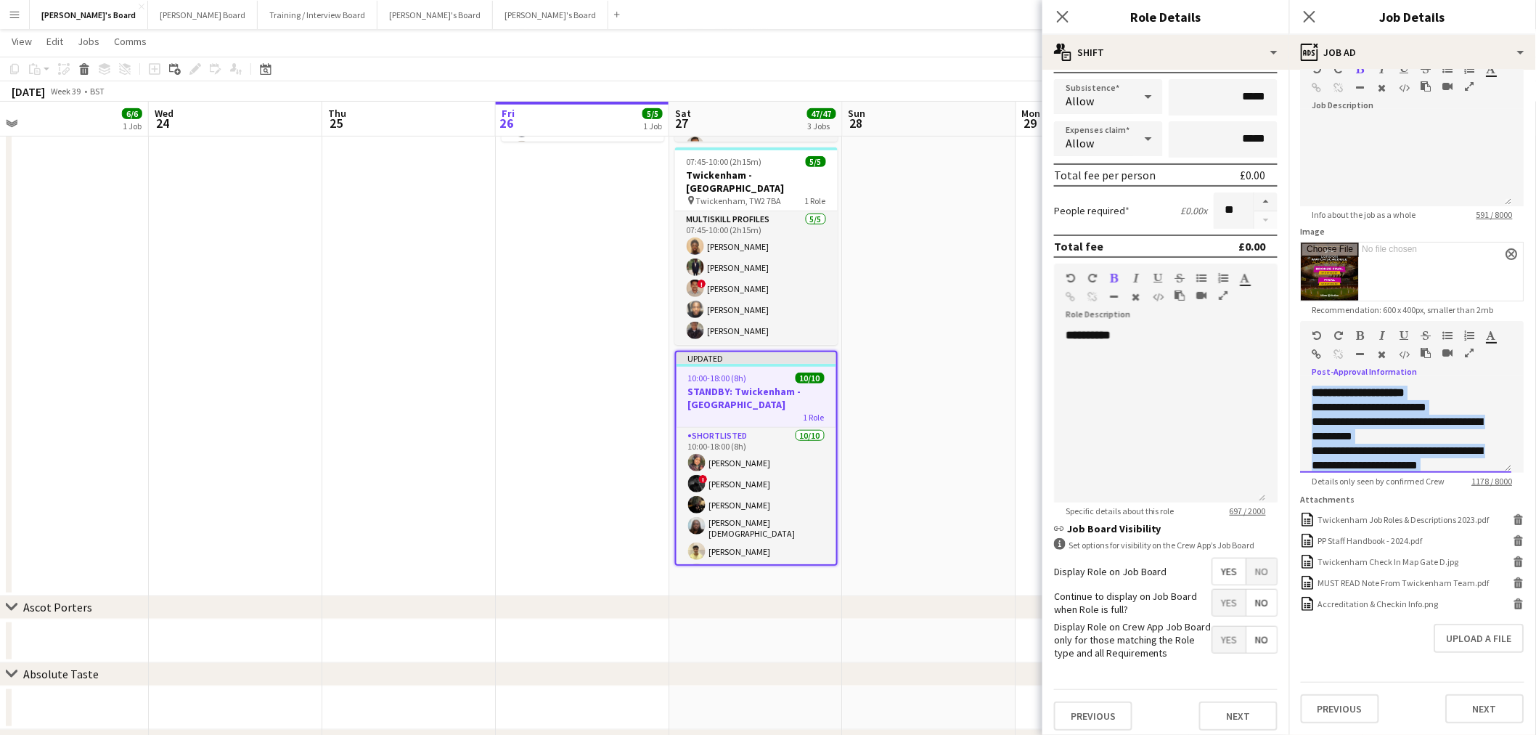
drag, startPoint x: 1376, startPoint y: 454, endPoint x: 1302, endPoint y: 256, distance: 211.8
click at [1302, 256] on form "**********" at bounding box center [1412, 361] width 247 height 724
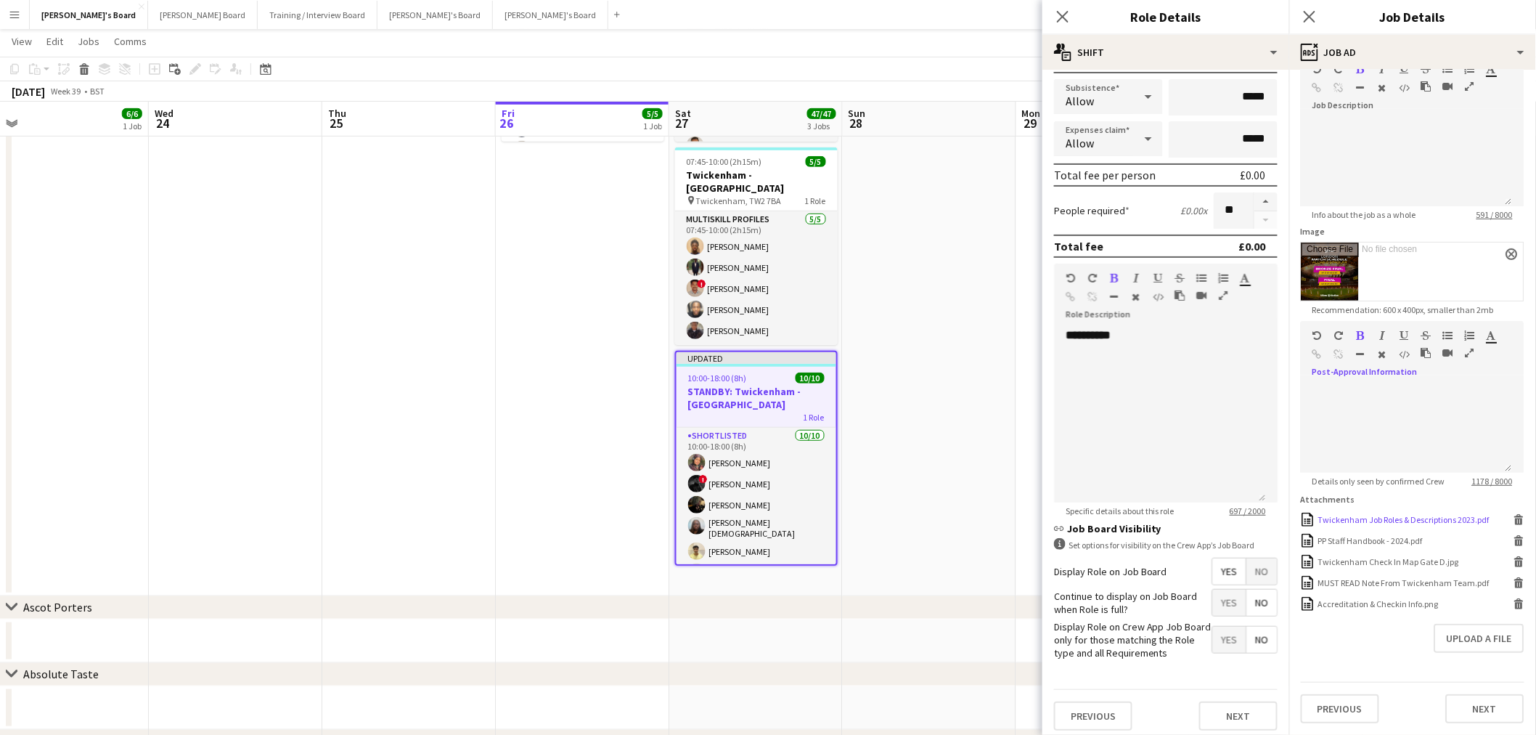
click at [1516, 523] on icon at bounding box center [1519, 521] width 7 height 7
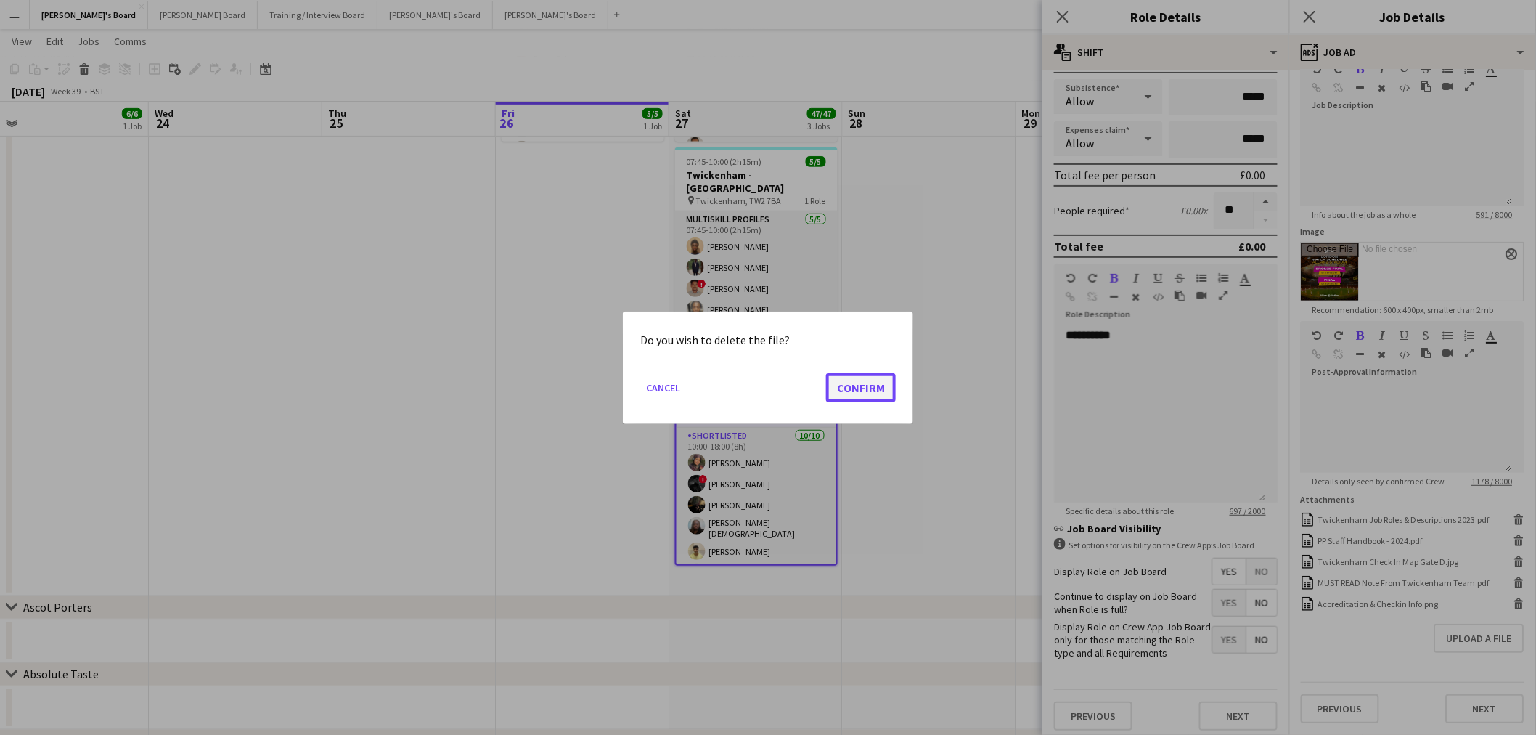
click at [868, 396] on button "Confirm" at bounding box center [861, 386] width 70 height 29
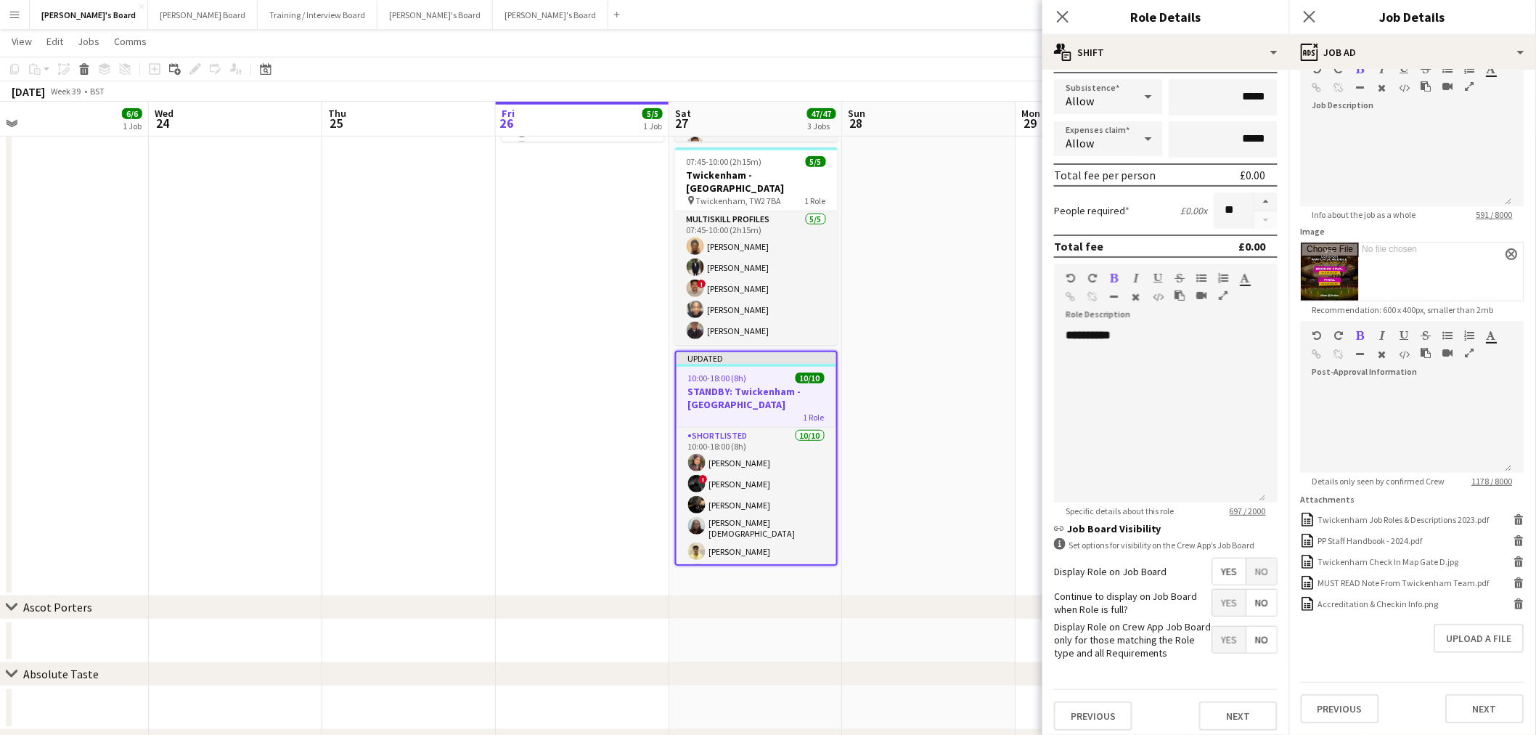
scroll to position [69, 0]
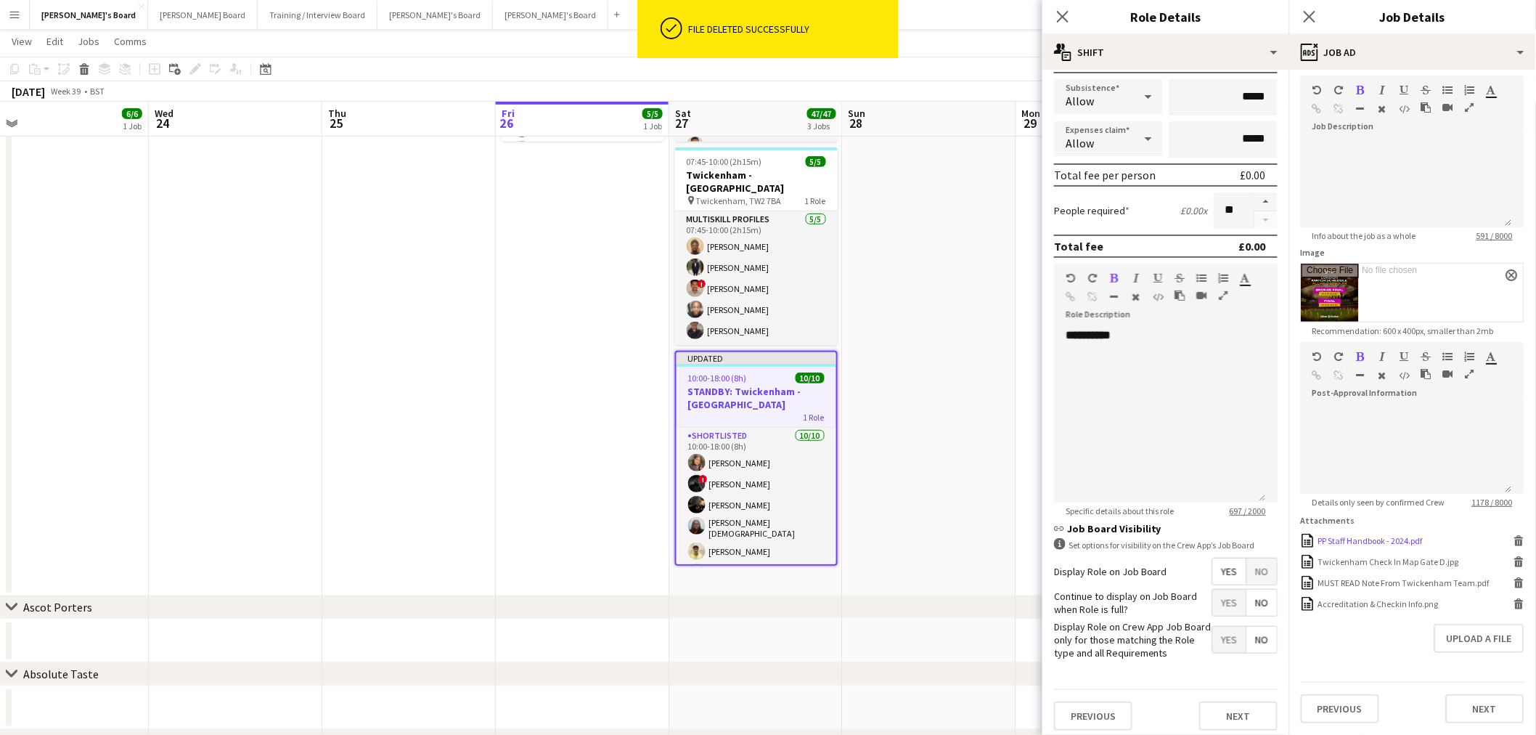
click at [1503, 542] on div "PP Staff Handbook - 2024.pdf PP Staff Handbook - 2024.pdf [GEOGRAPHIC_DATA]" at bounding box center [1413, 541] width 224 height 14
click at [1513, 539] on icon "Delete" at bounding box center [1518, 540] width 11 height 11
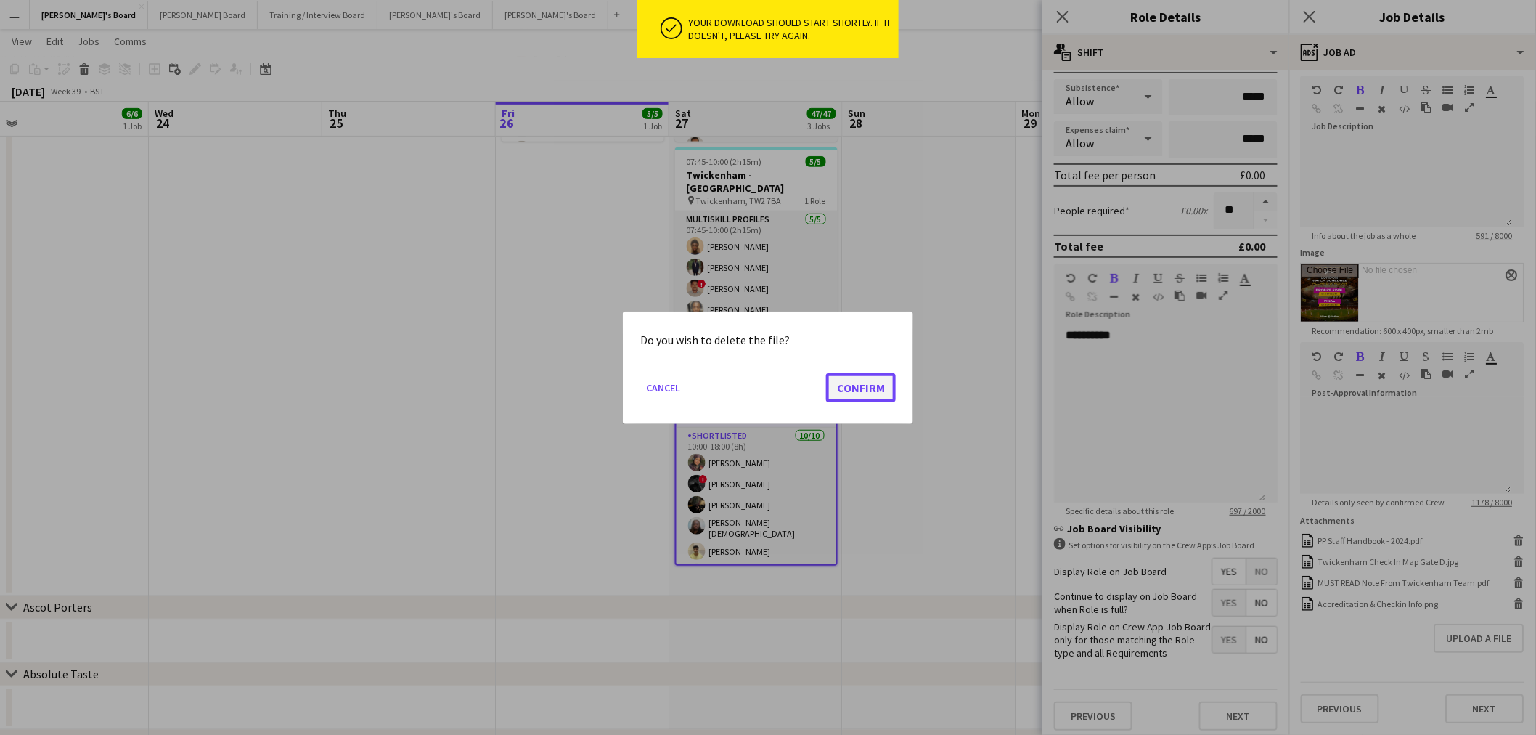
click at [881, 388] on button "Confirm" at bounding box center [861, 386] width 70 height 29
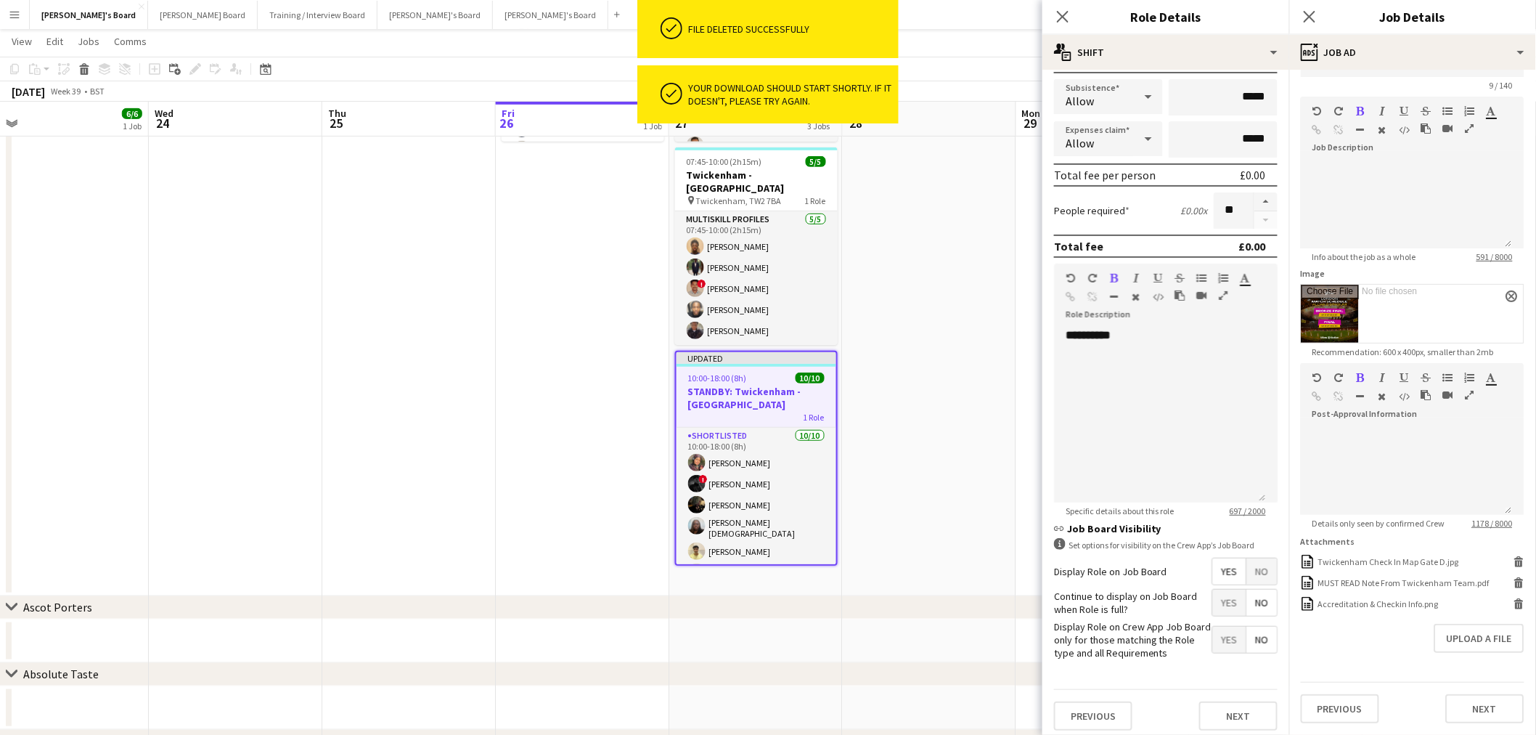
scroll to position [48, 0]
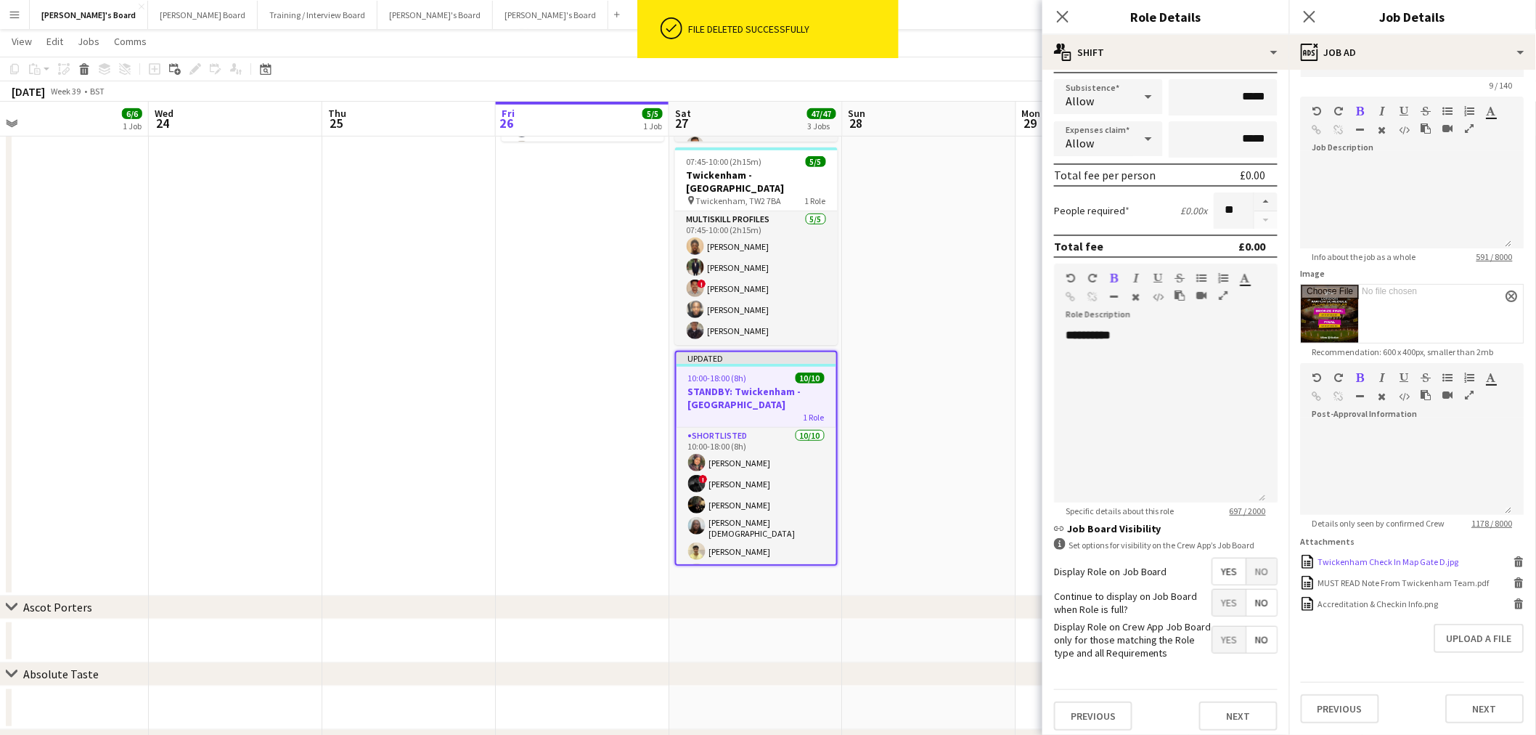
click at [1514, 560] on icon at bounding box center [1518, 558] width 9 height 4
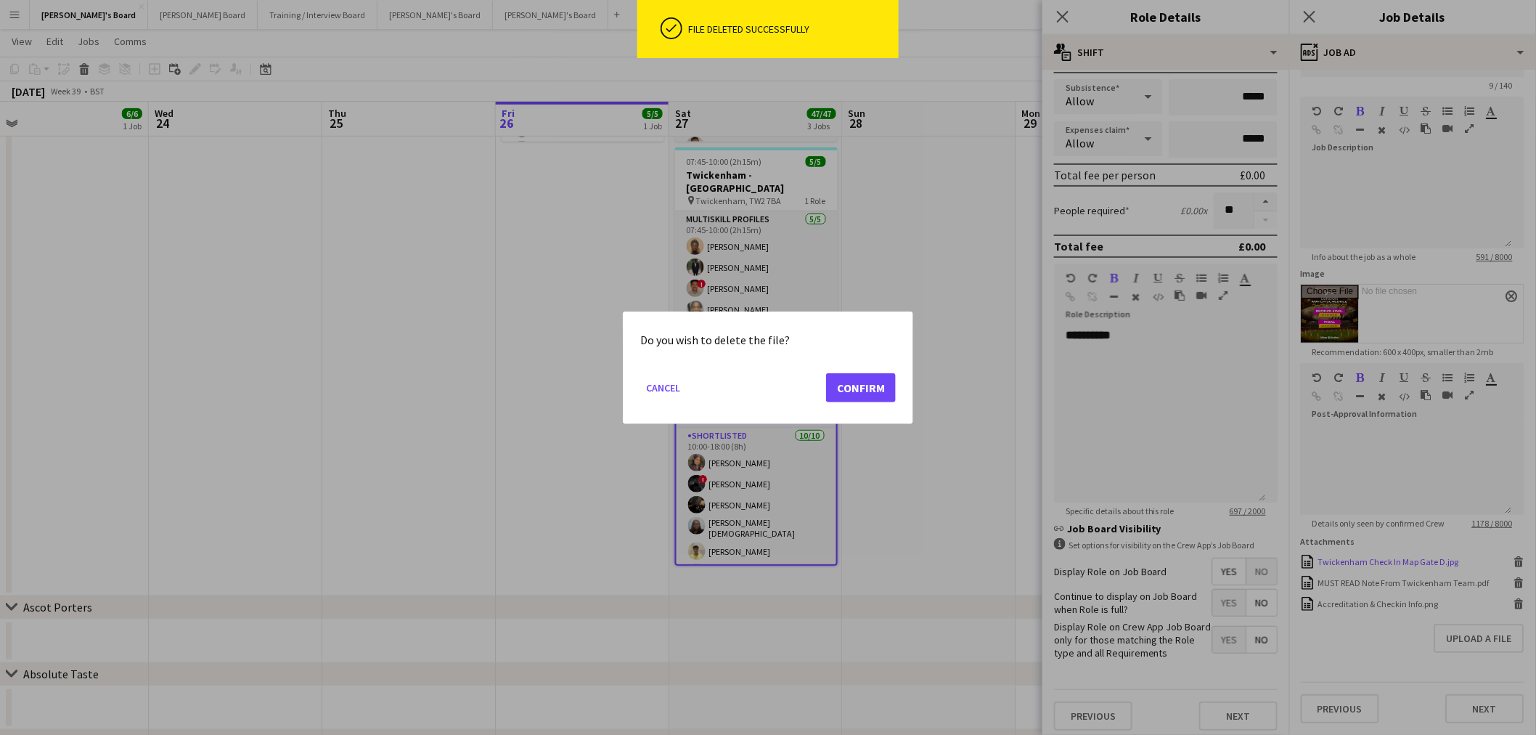
scroll to position [0, 0]
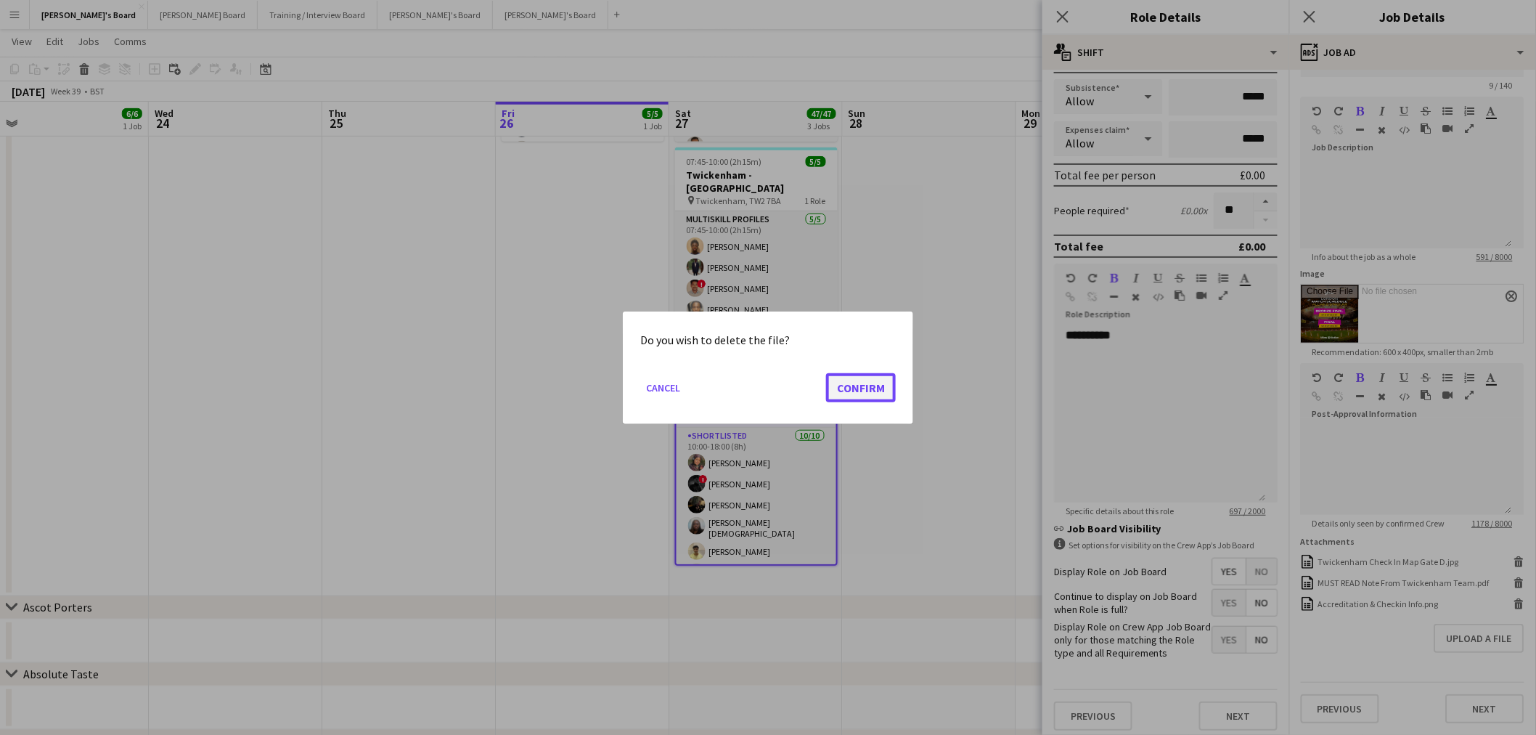
click at [862, 379] on button "Confirm" at bounding box center [861, 386] width 70 height 29
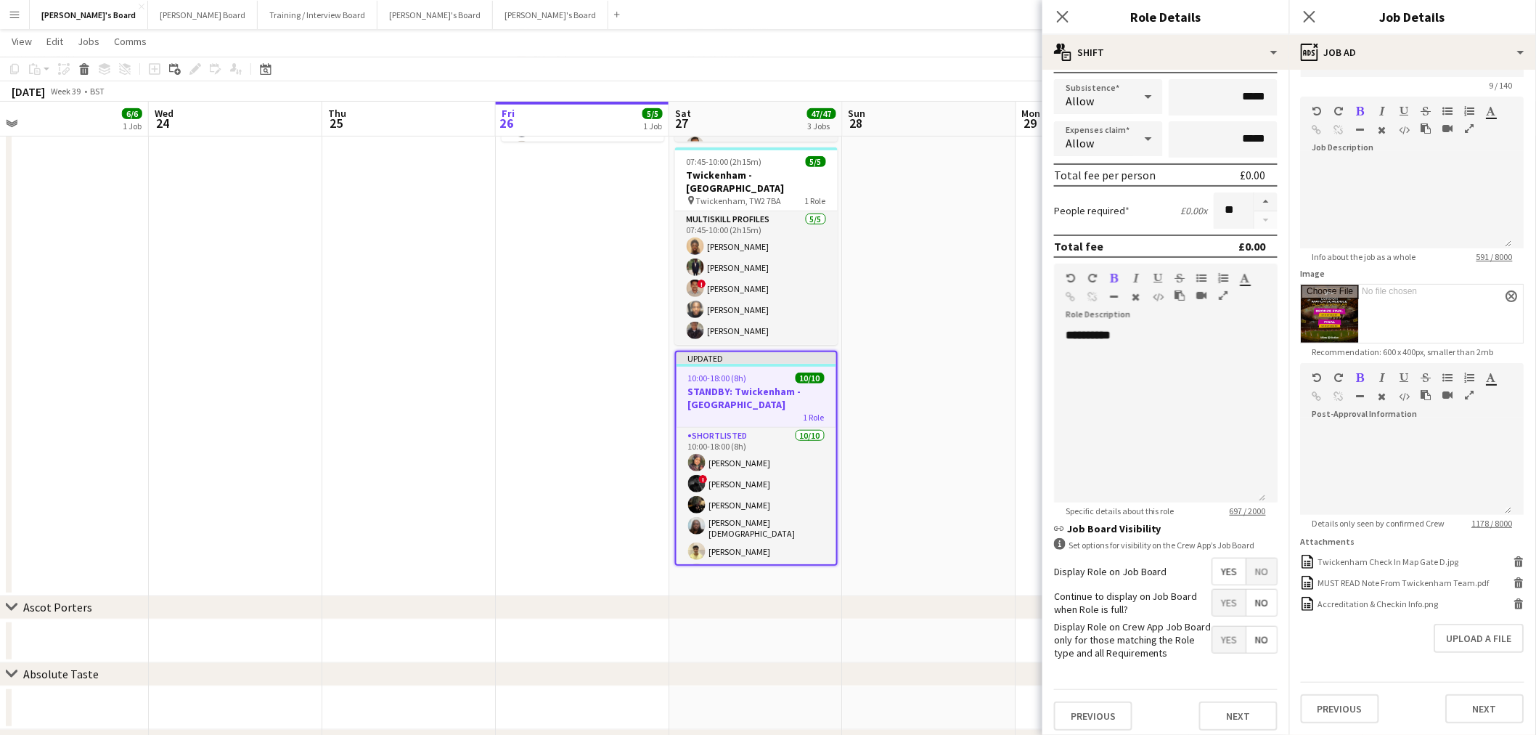
scroll to position [27, 0]
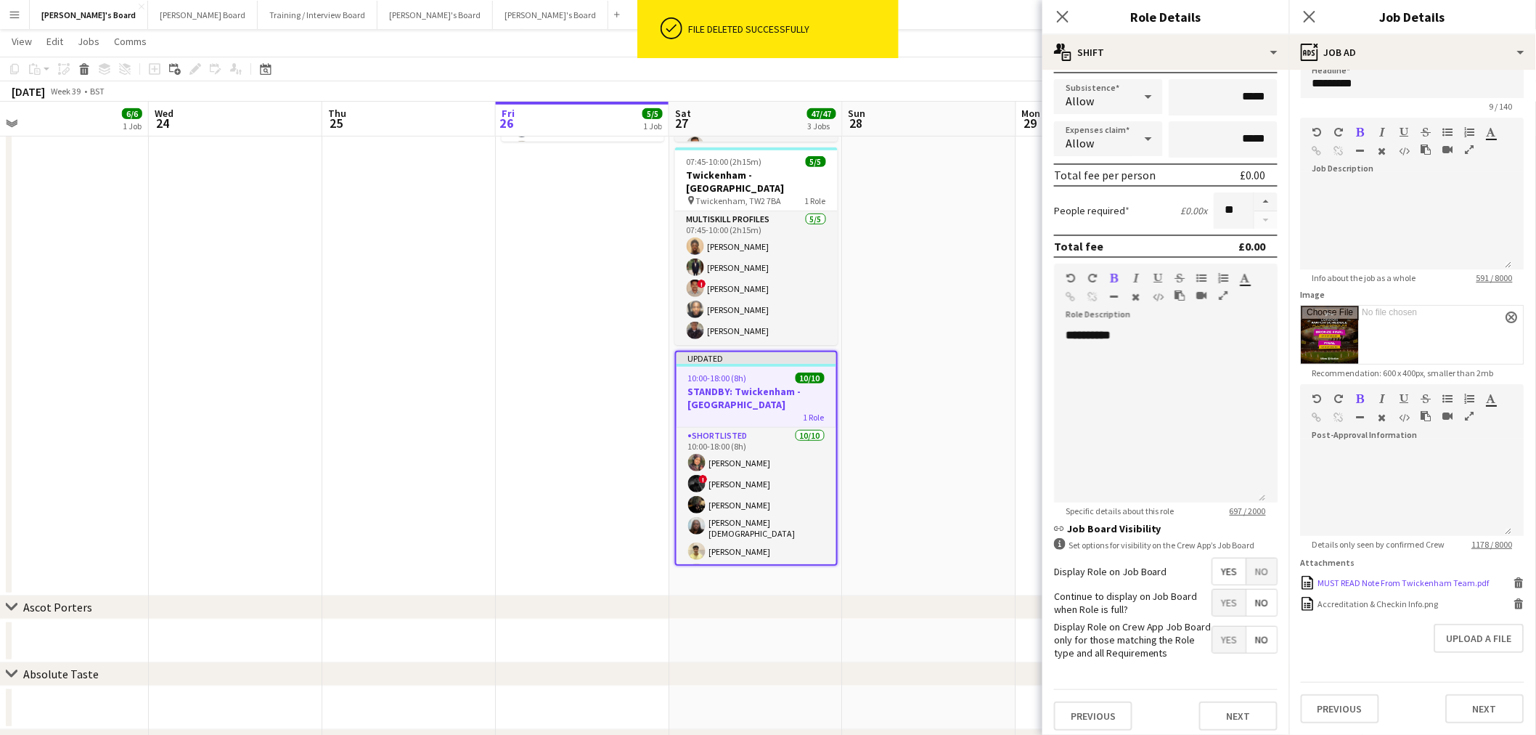
click at [1513, 587] on icon "Delete" at bounding box center [1518, 582] width 11 height 11
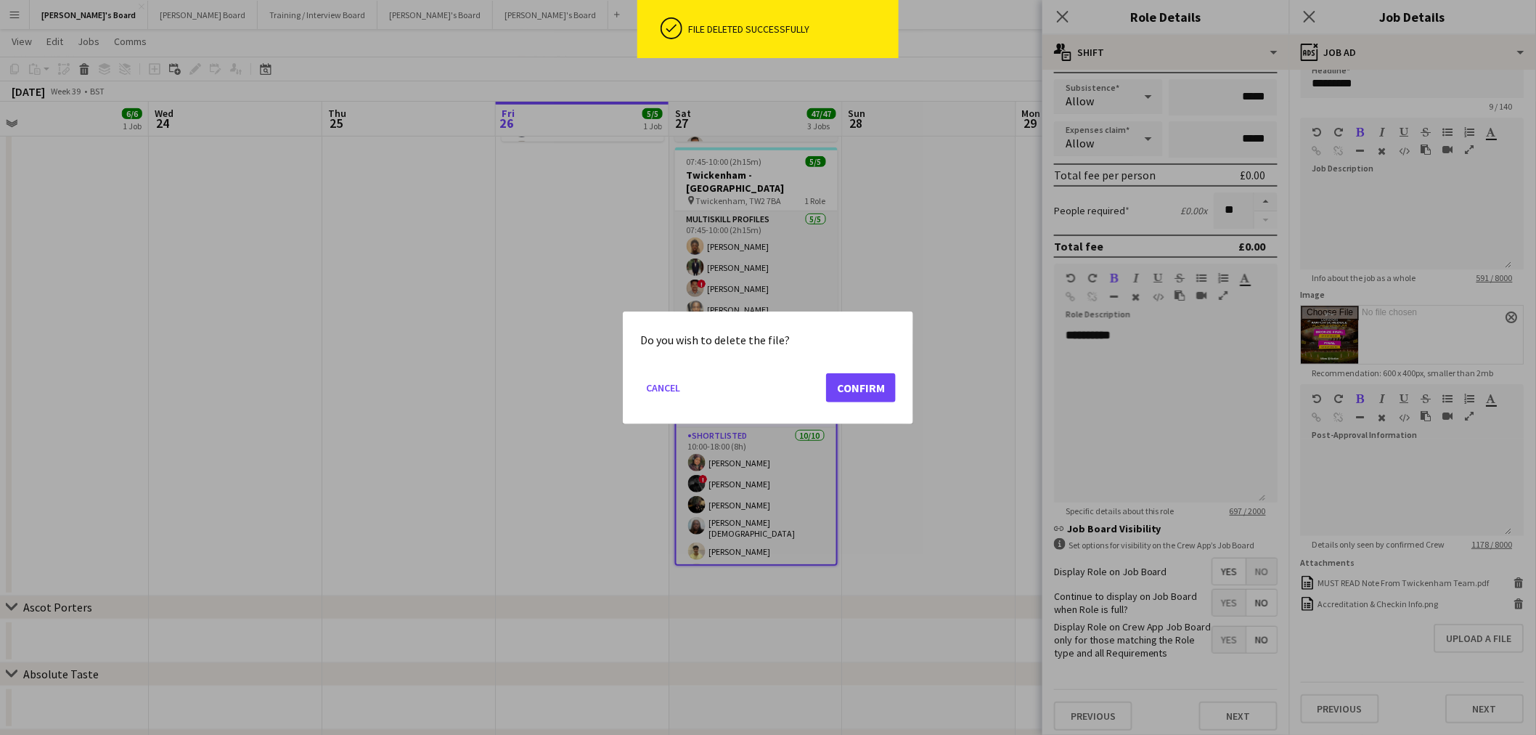
scroll to position [0, 0]
click at [874, 391] on button "Confirm" at bounding box center [861, 386] width 70 height 29
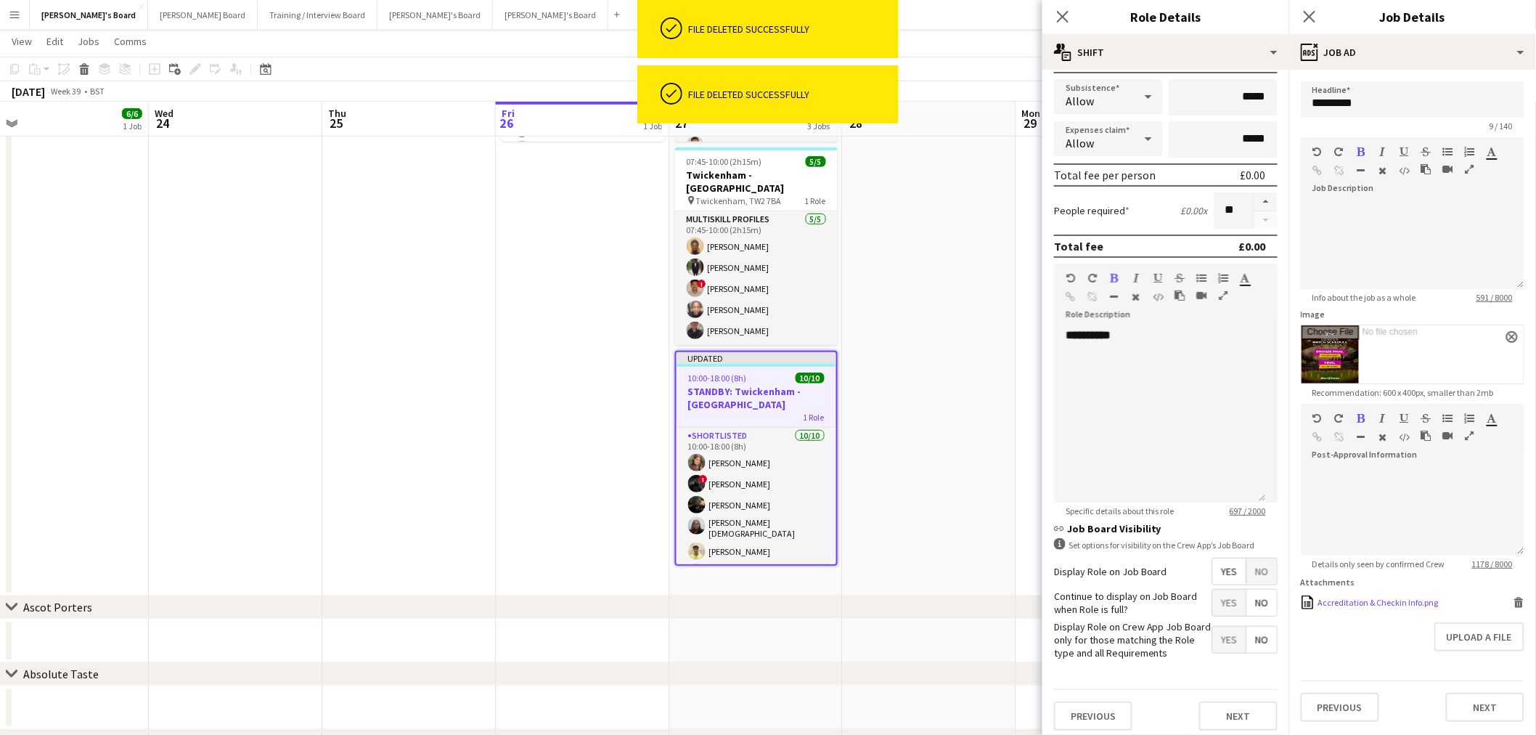
click at [1523, 600] on icon "Delete" at bounding box center [1518, 602] width 11 height 11
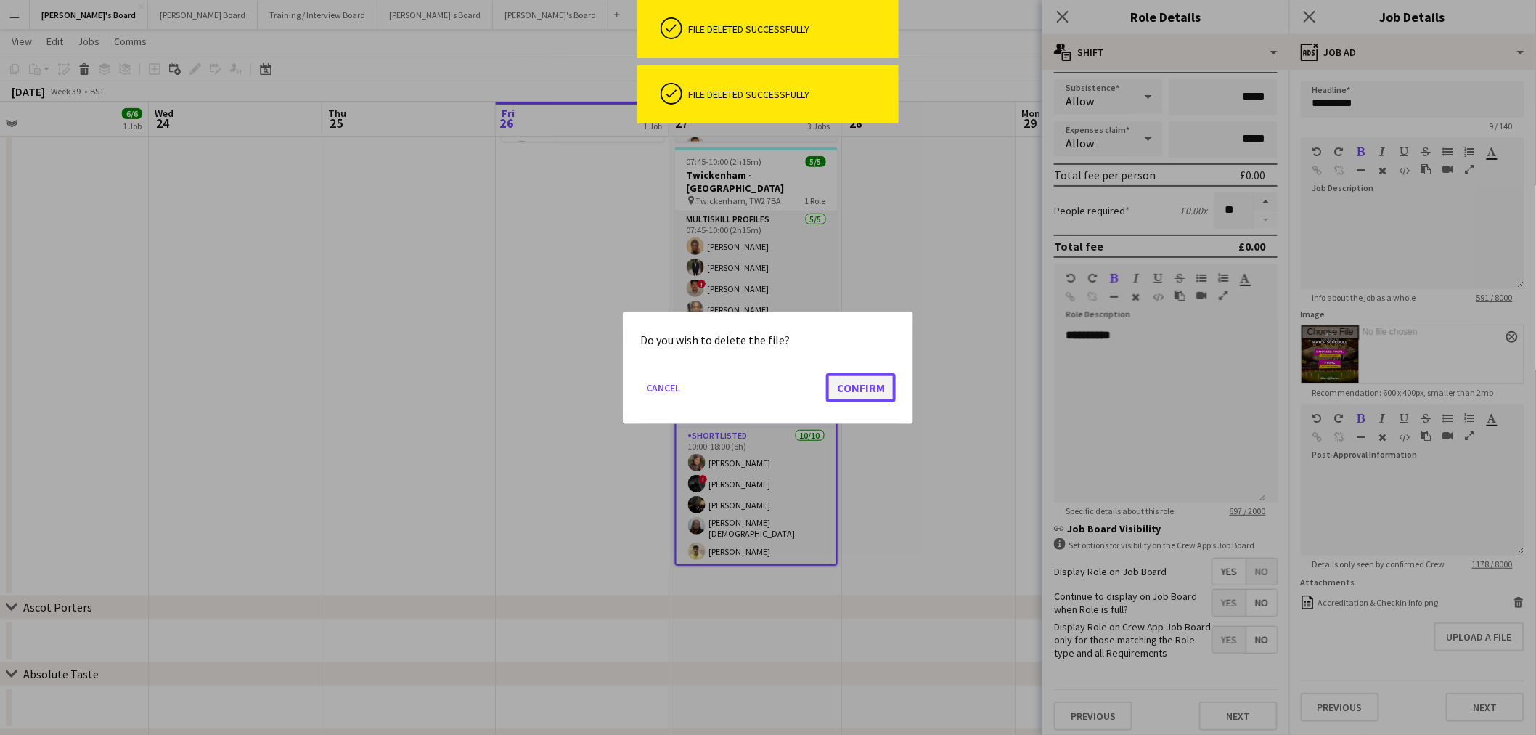
click at [869, 386] on button "Confirm" at bounding box center [861, 386] width 70 height 29
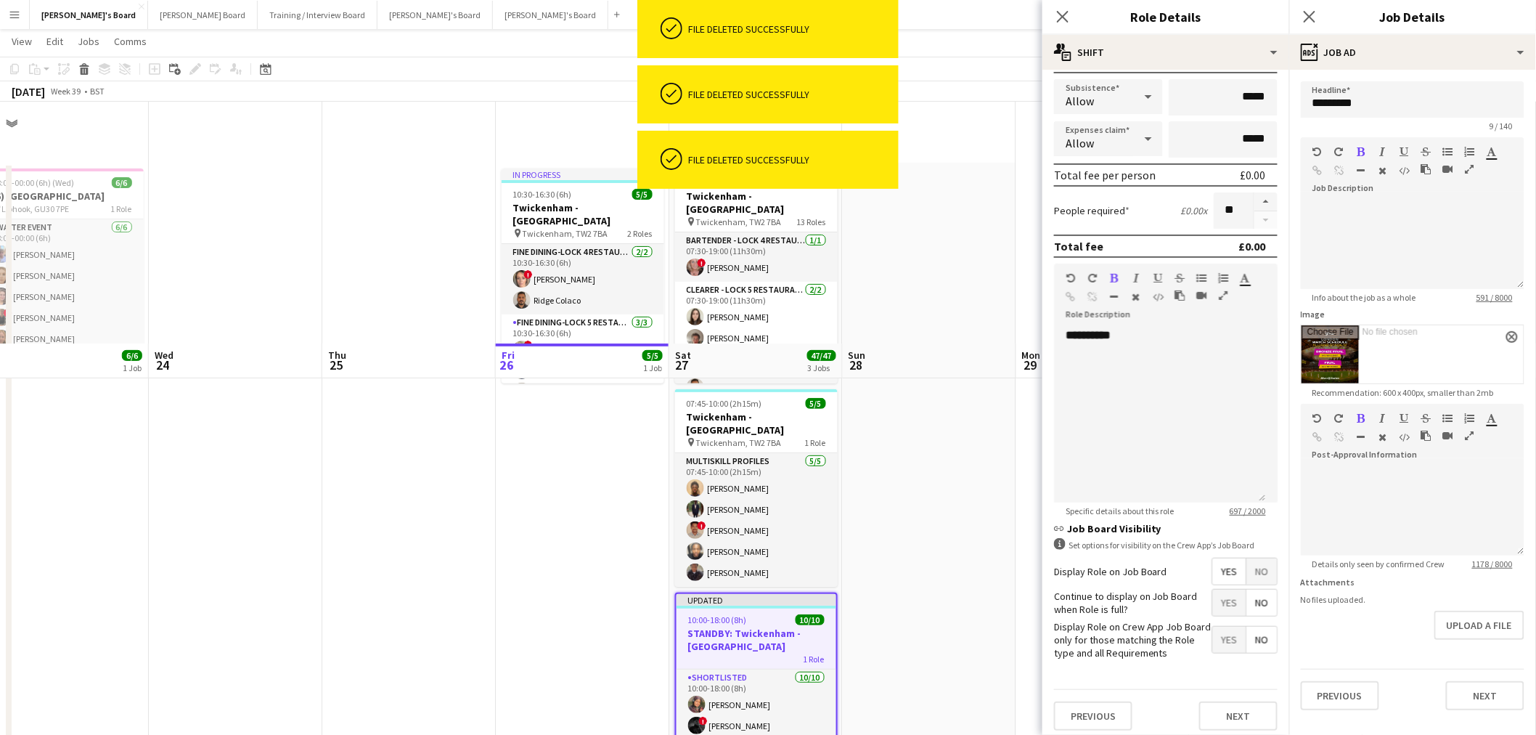
scroll to position [242, 0]
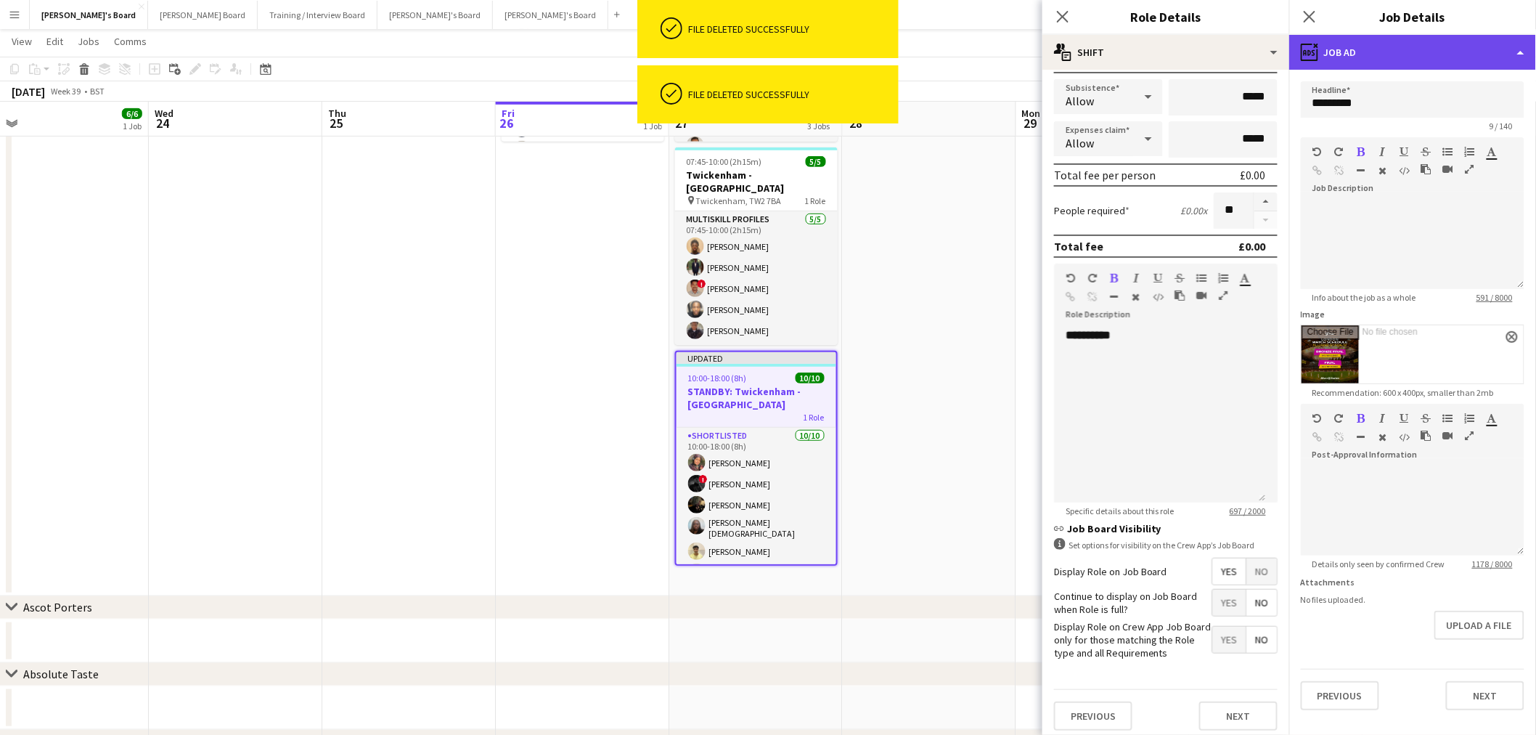
click at [1381, 46] on div "ads-window Job Ad" at bounding box center [1412, 52] width 247 height 35
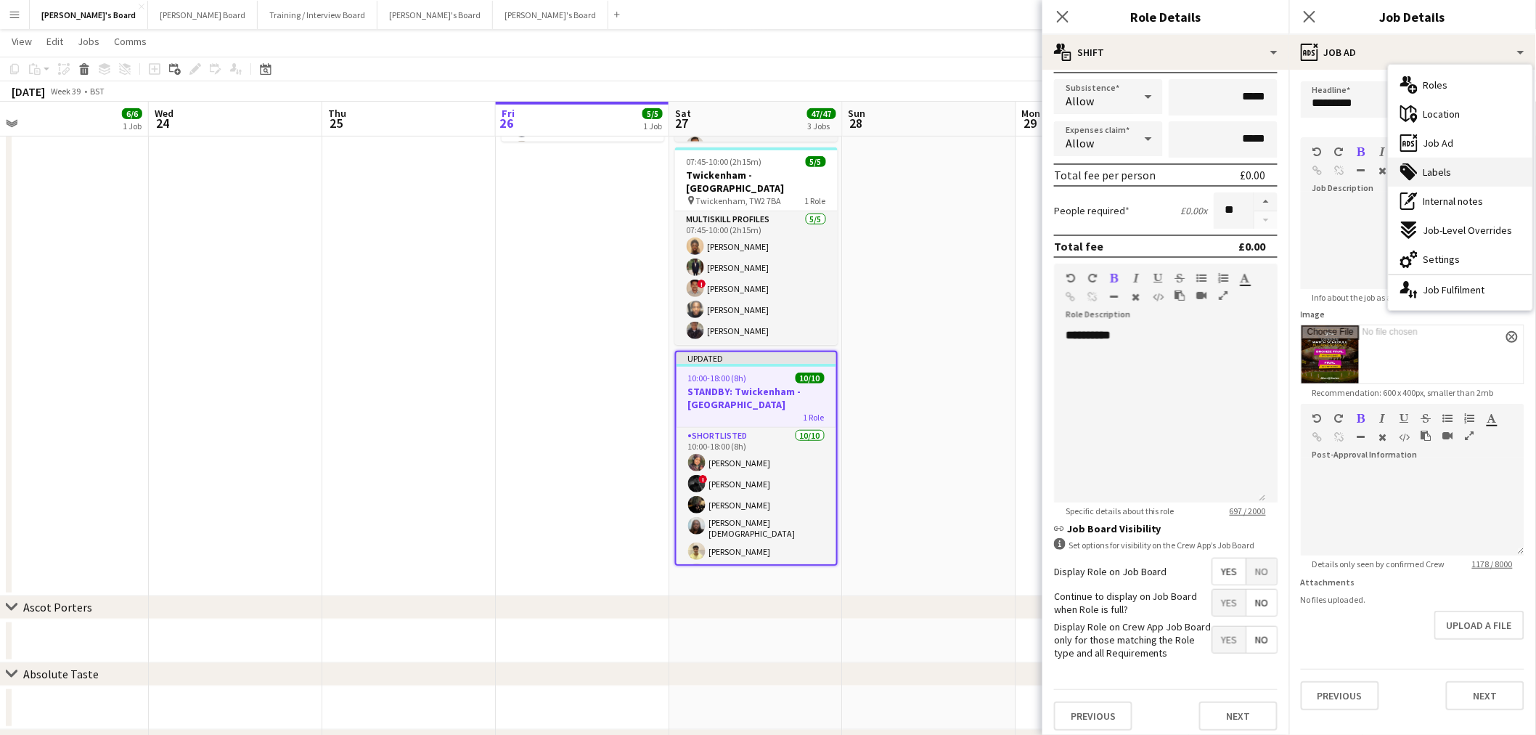
click at [1443, 183] on div "tags-double Labels" at bounding box center [1461, 172] width 144 height 29
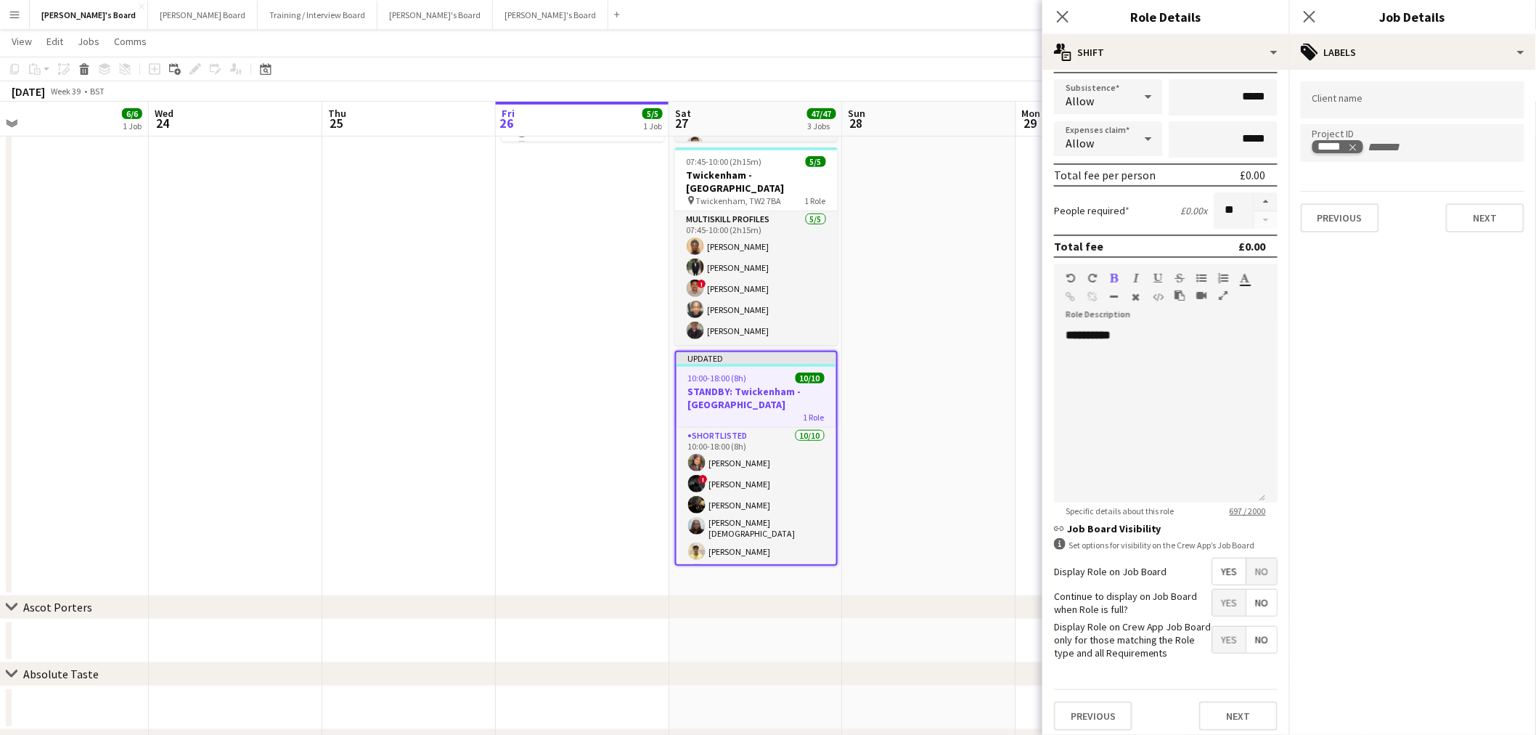
click at [1354, 147] on icon "Remove tag" at bounding box center [1352, 147] width 7 height 7
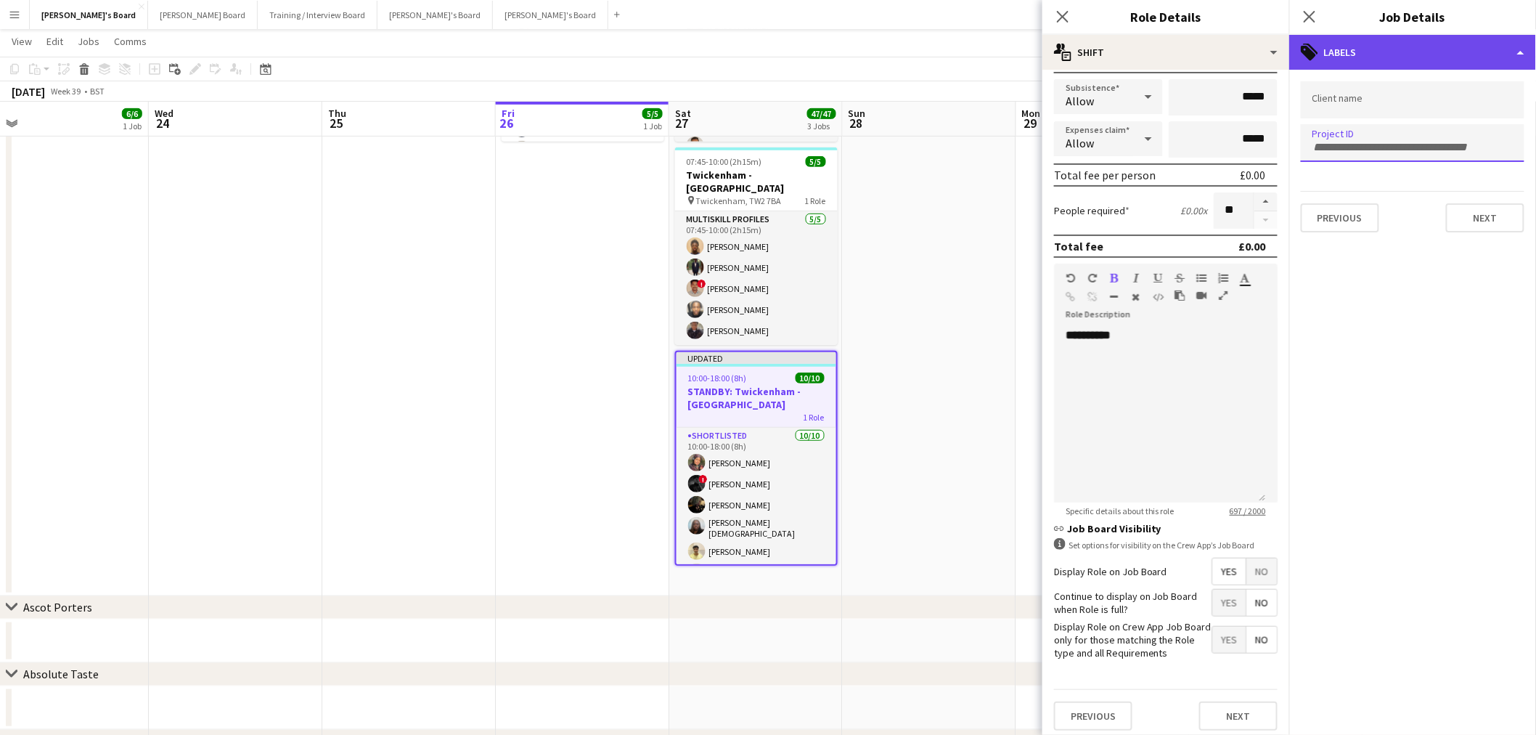
click at [1392, 52] on div "tags-double Labels" at bounding box center [1412, 52] width 247 height 35
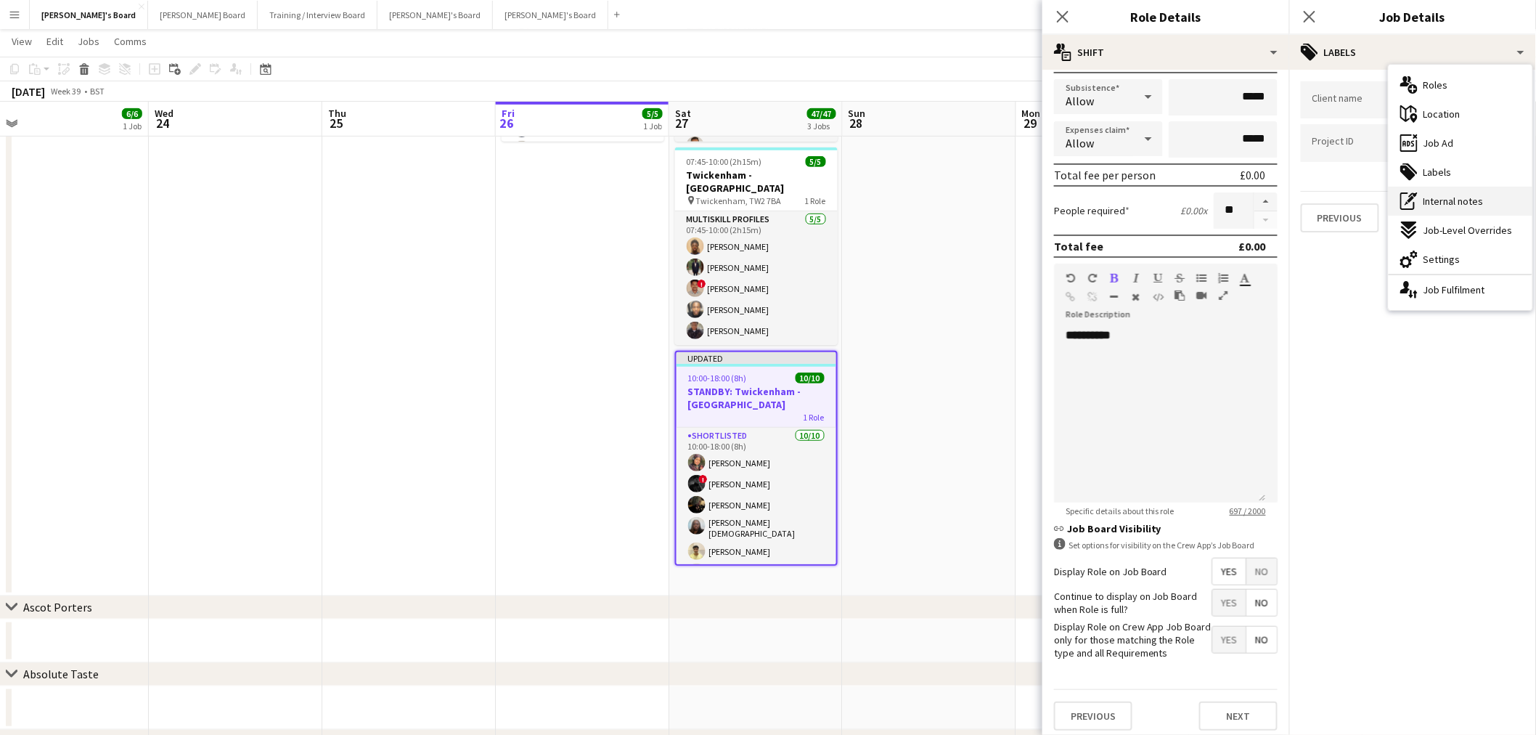
click at [1435, 187] on div "pen-write Internal notes" at bounding box center [1461, 201] width 144 height 29
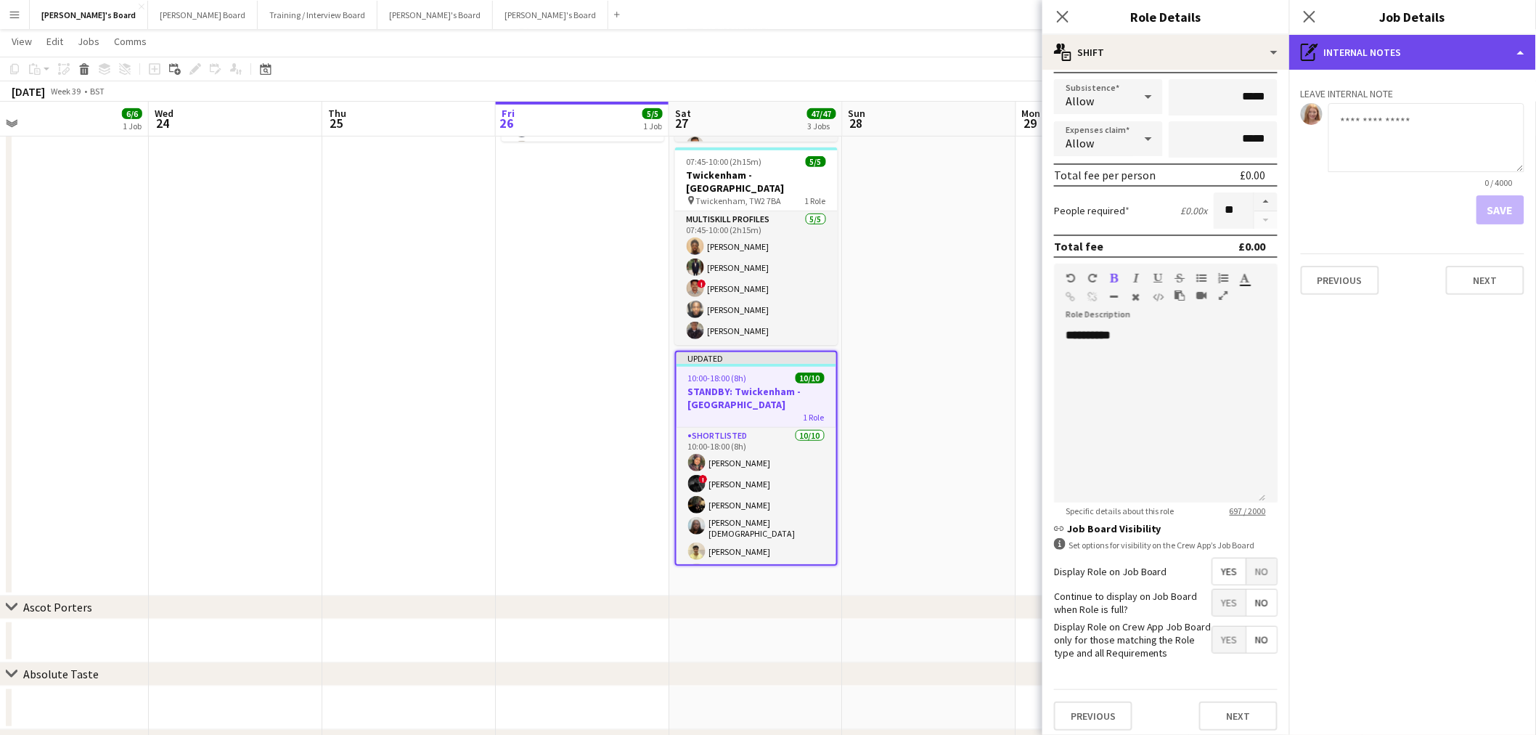
click at [1421, 55] on div "pen-write Internal notes" at bounding box center [1412, 52] width 247 height 35
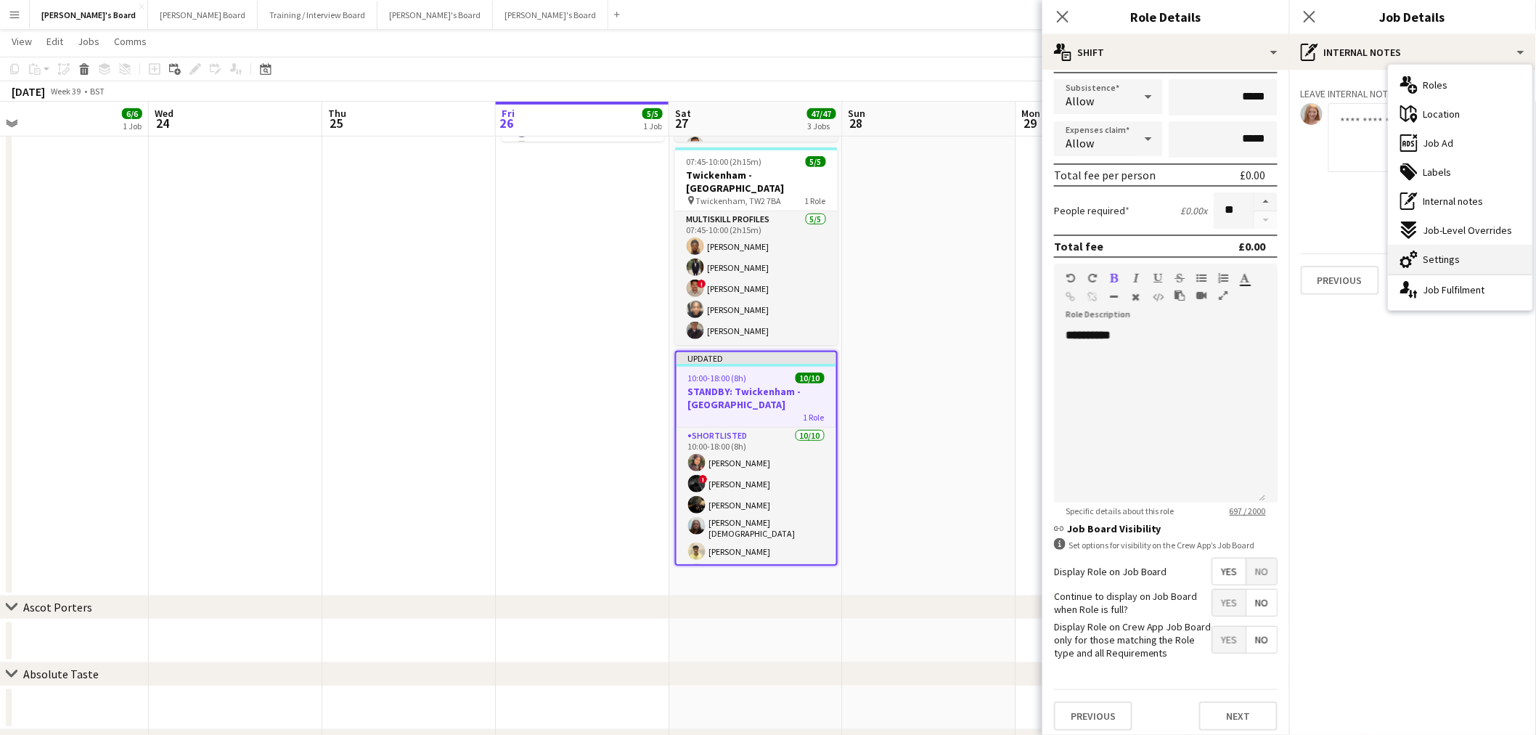
click at [1453, 250] on div "cog-double-3 Settings" at bounding box center [1461, 259] width 144 height 29
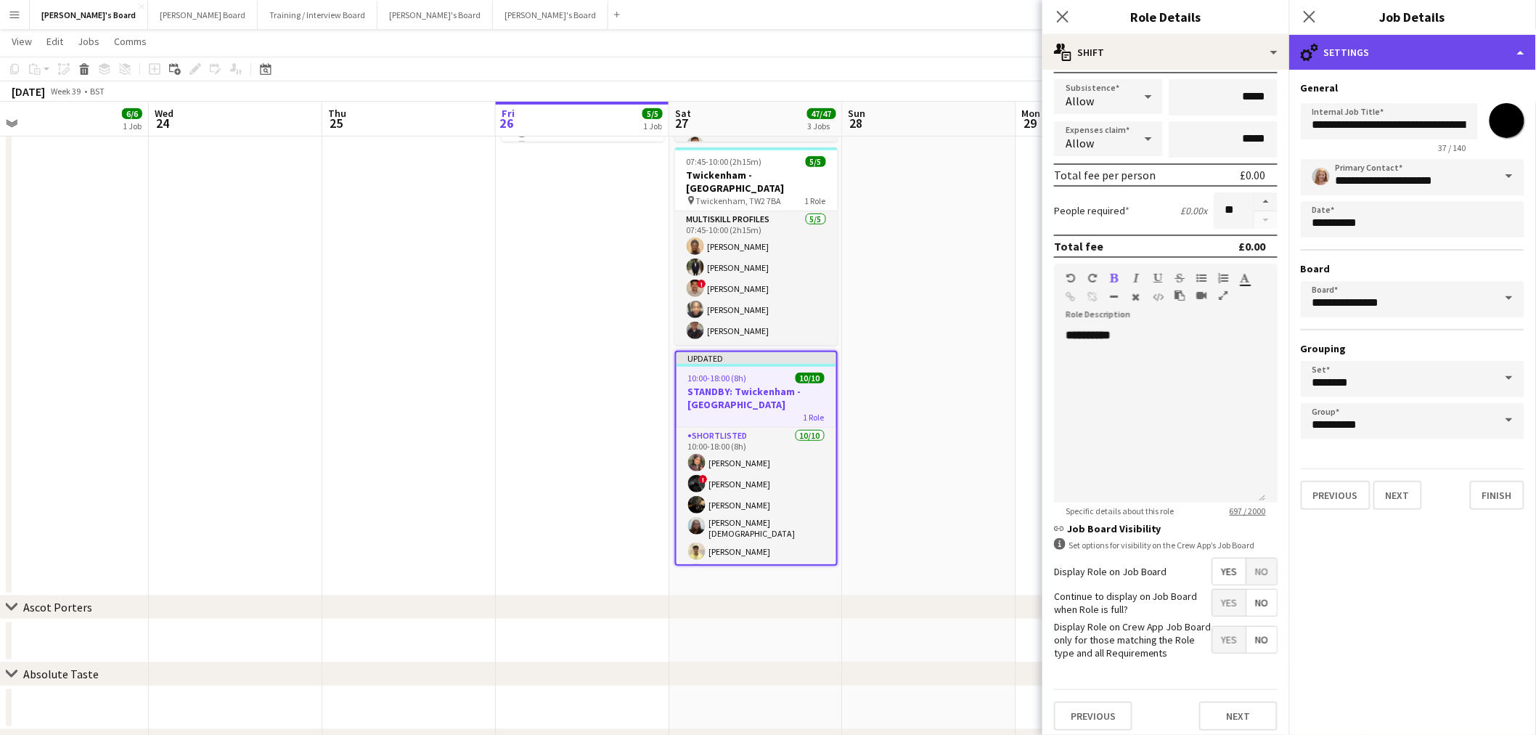
click at [1421, 48] on div "cog-double-3 Settings" at bounding box center [1412, 52] width 247 height 35
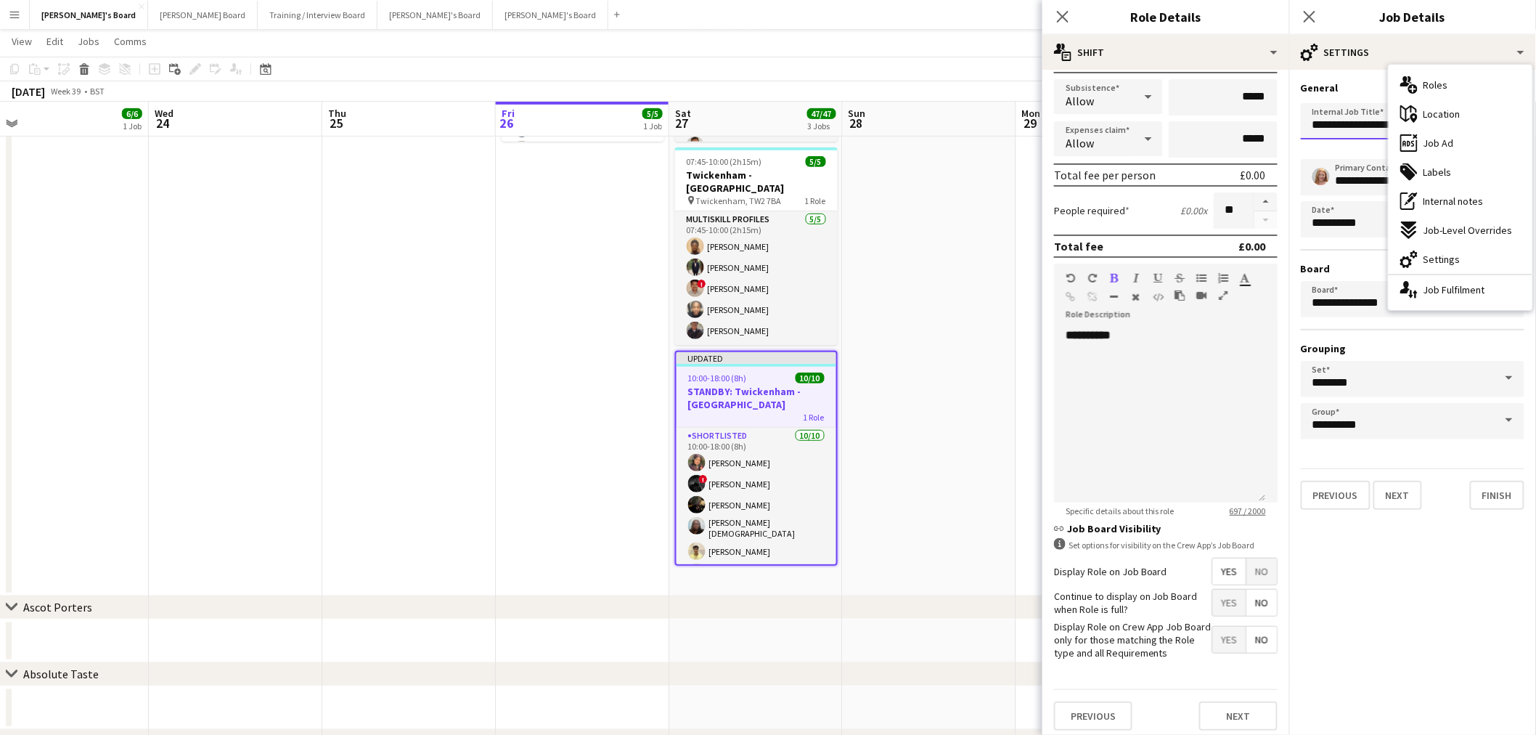
click at [1365, 118] on input "**********" at bounding box center [1389, 121] width 177 height 36
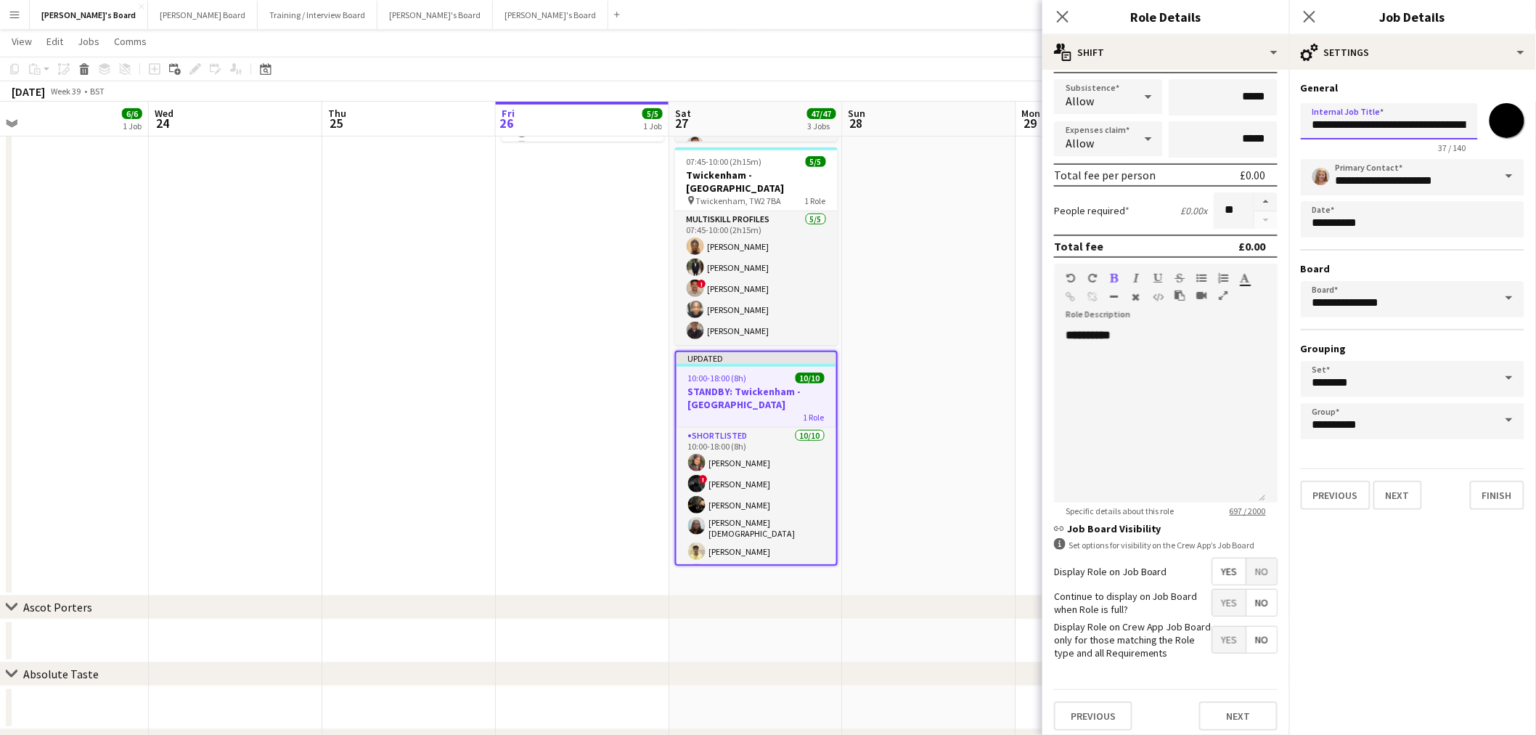
click at [1365, 118] on input "**********" at bounding box center [1389, 121] width 177 height 36
type input "*********"
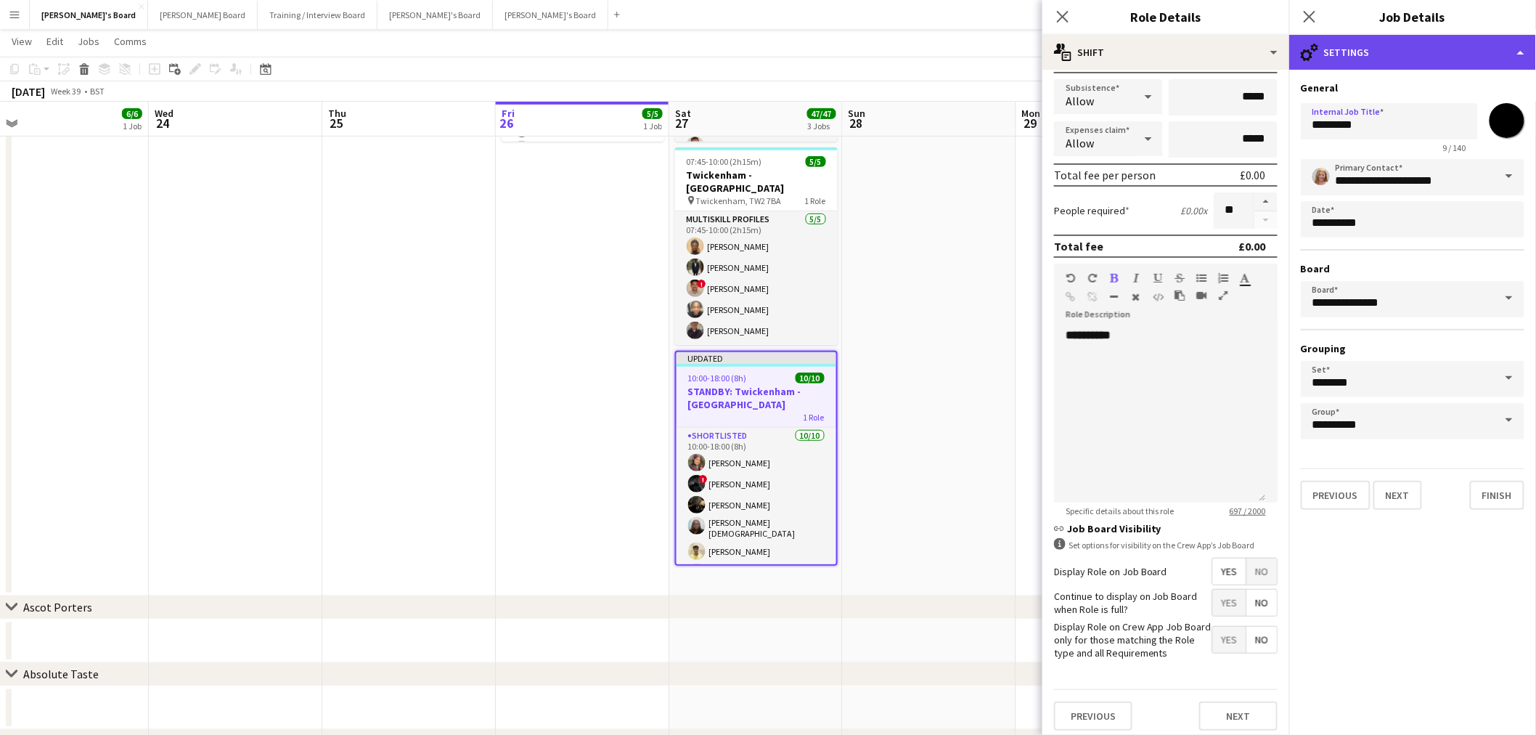
click at [1353, 61] on div "cog-double-3 Settings" at bounding box center [1412, 52] width 247 height 35
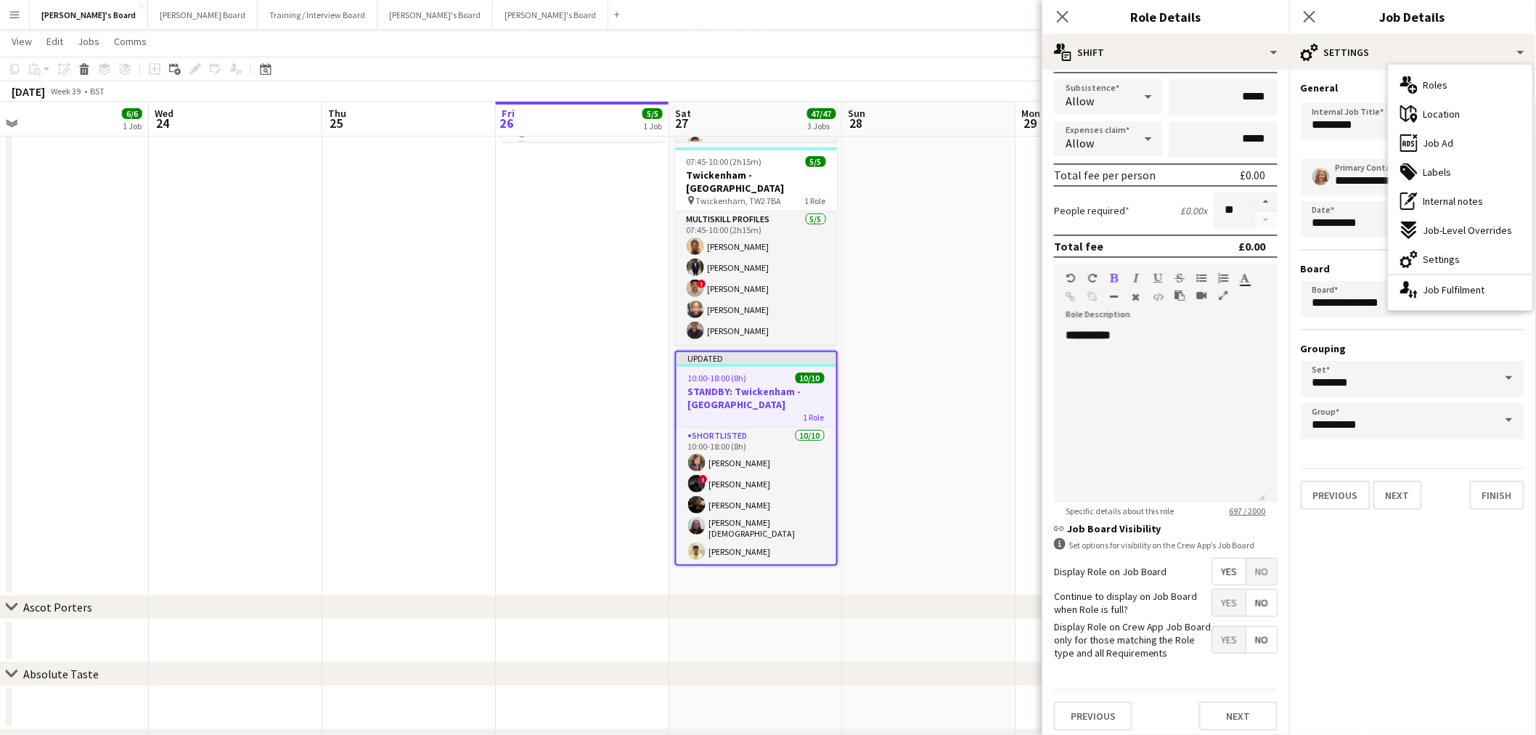
click at [1448, 150] on div "ads-window Job Ad" at bounding box center [1461, 142] width 144 height 29
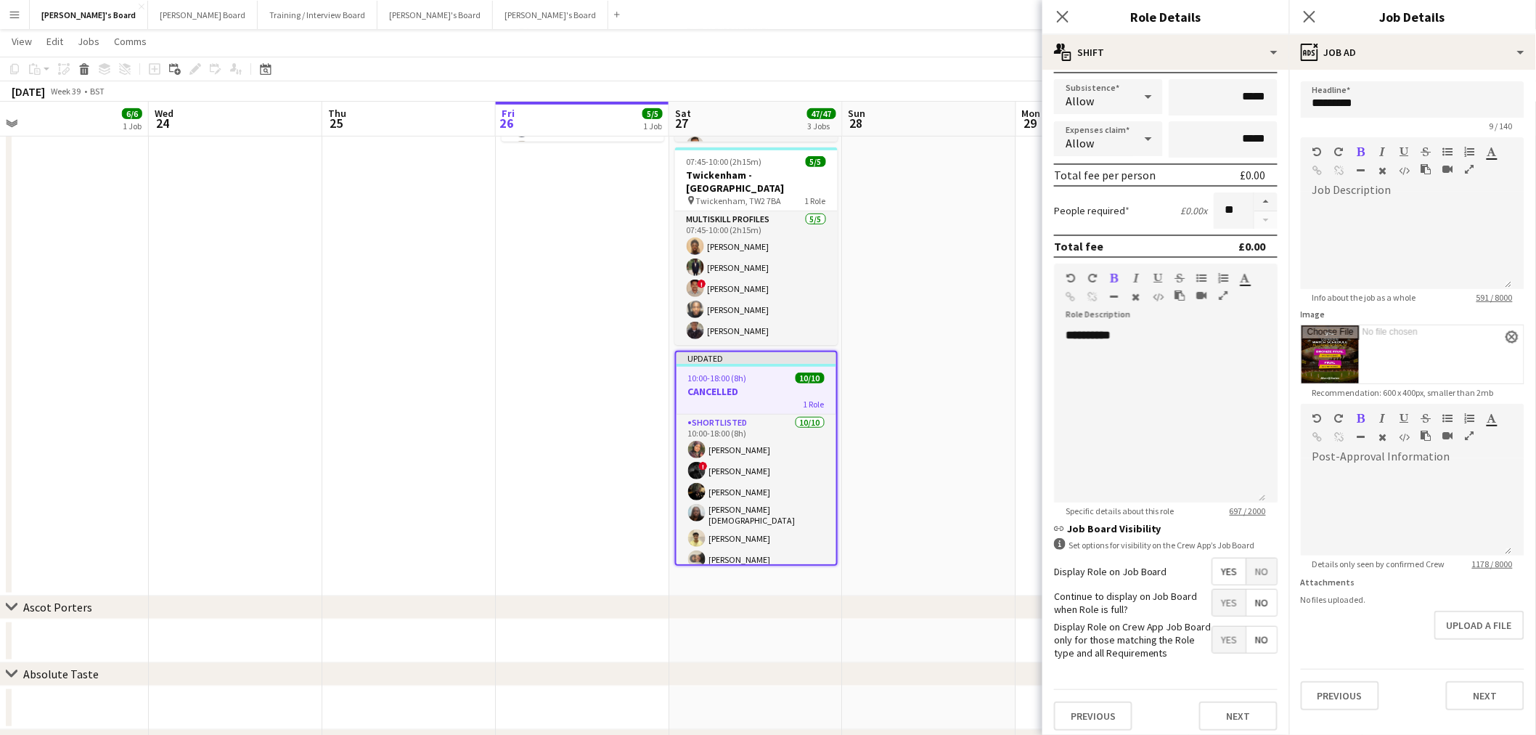
click at [1506, 332] on button "close" at bounding box center [1512, 337] width 12 height 12
click at [1491, 346] on input "Image" at bounding box center [1413, 352] width 222 height 54
type input "**********"
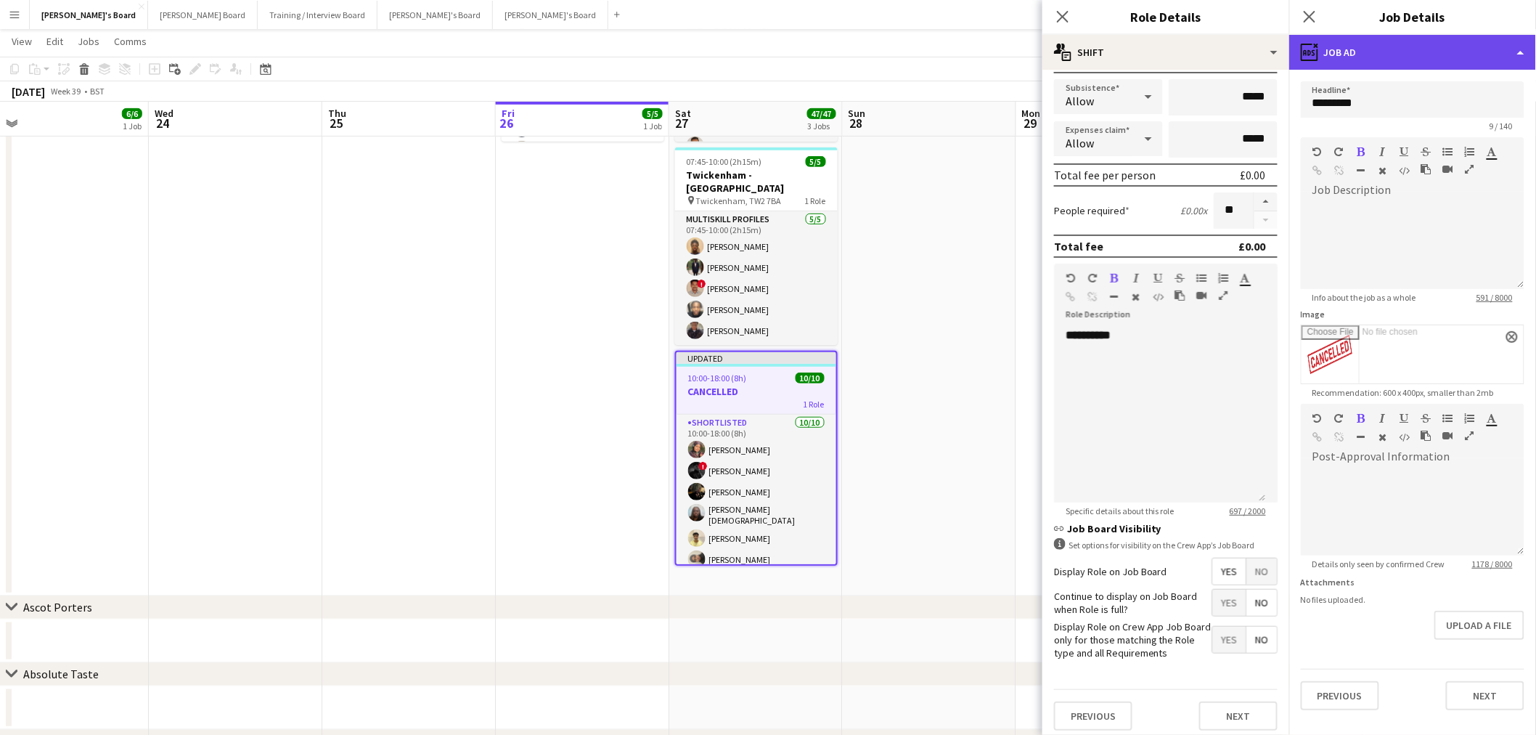
click at [1400, 62] on div "ads-window Job Ad" at bounding box center [1412, 52] width 247 height 35
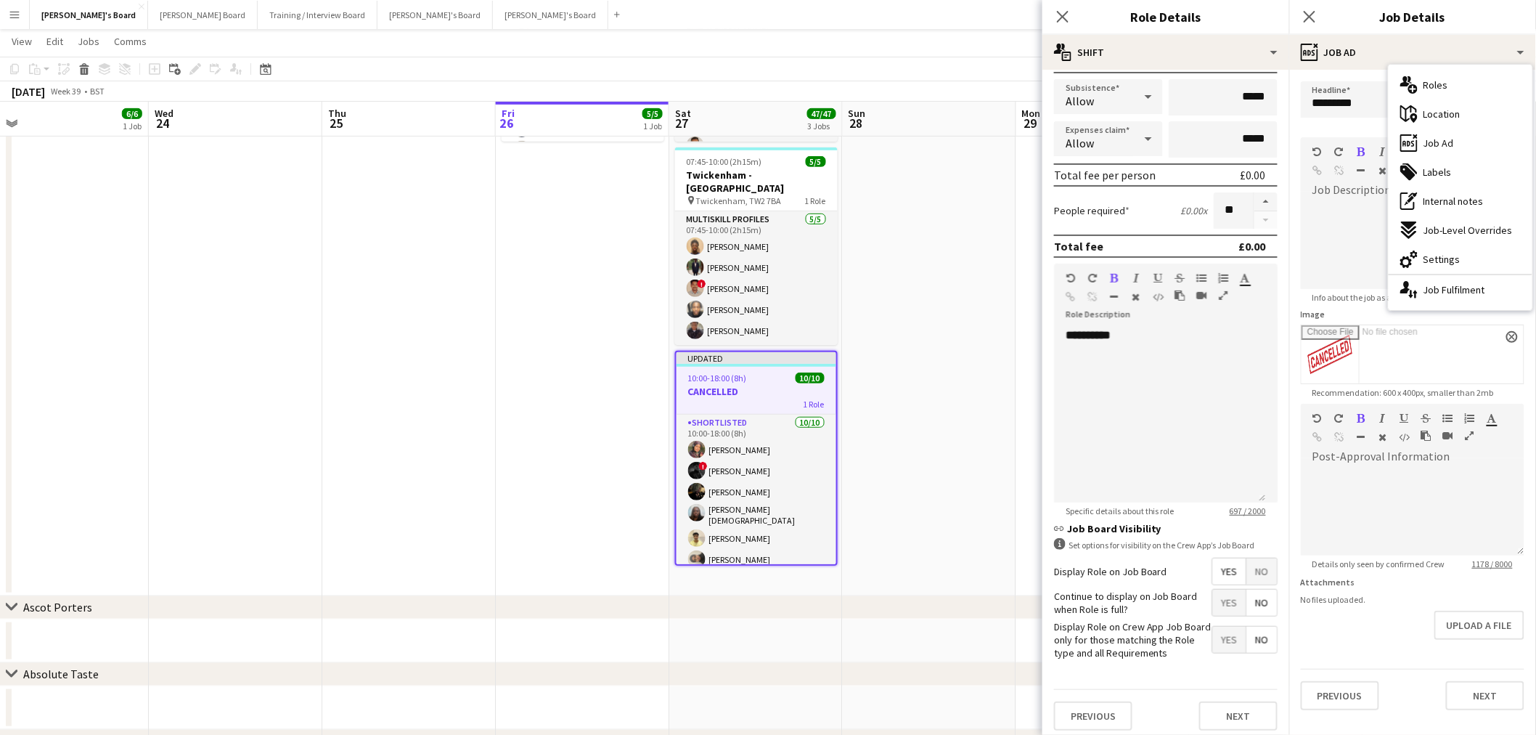
click at [904, 366] on app-date-cell at bounding box center [929, 258] width 173 height 675
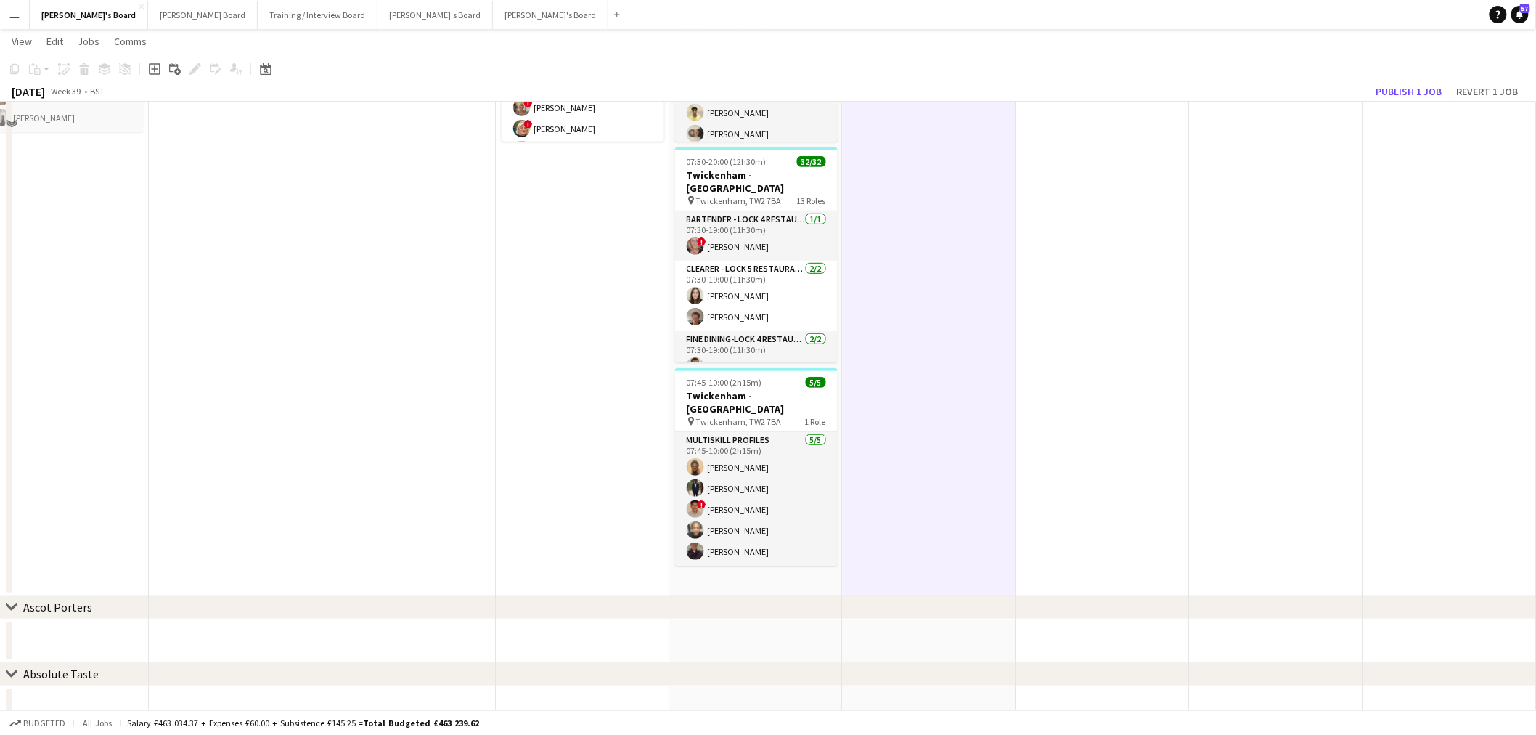
scroll to position [0, 0]
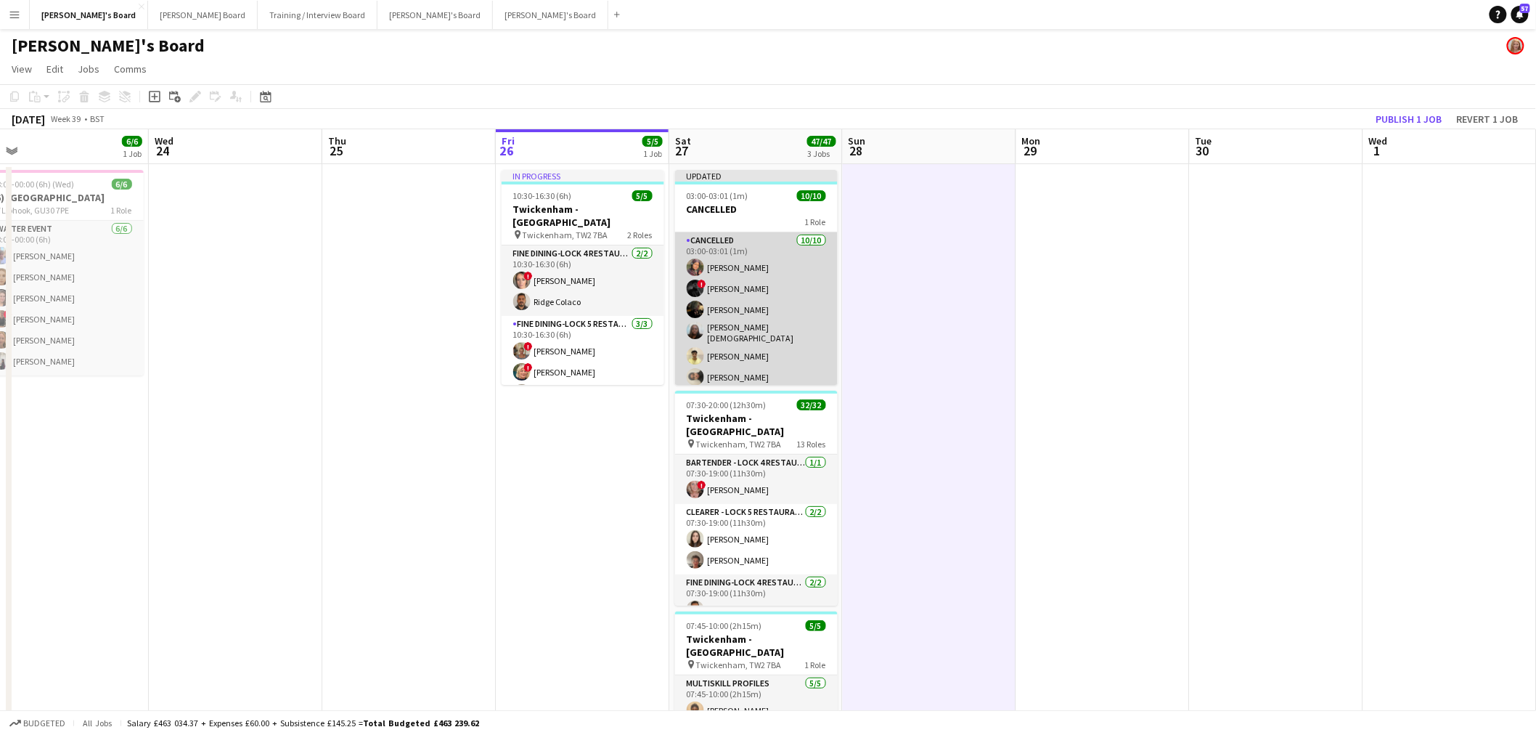
click at [764, 280] on app-card-role "Cancelled [DATE] 03:00-03:01 (1m) [PERSON_NAME] ! [PERSON_NAME] [PERSON_NAME] […" at bounding box center [756, 353] width 163 height 243
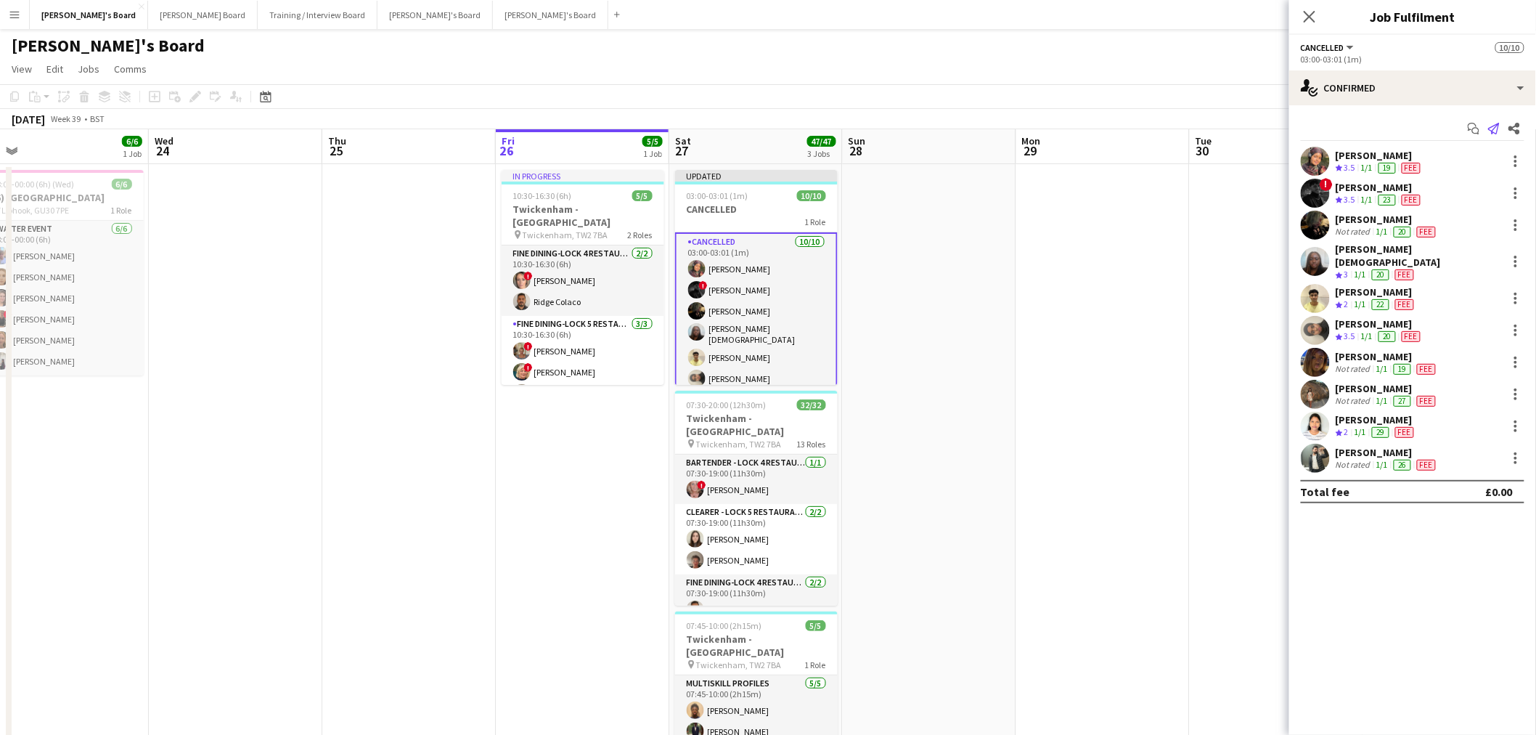
click at [1499, 132] on icon "Send notification" at bounding box center [1494, 129] width 12 height 12
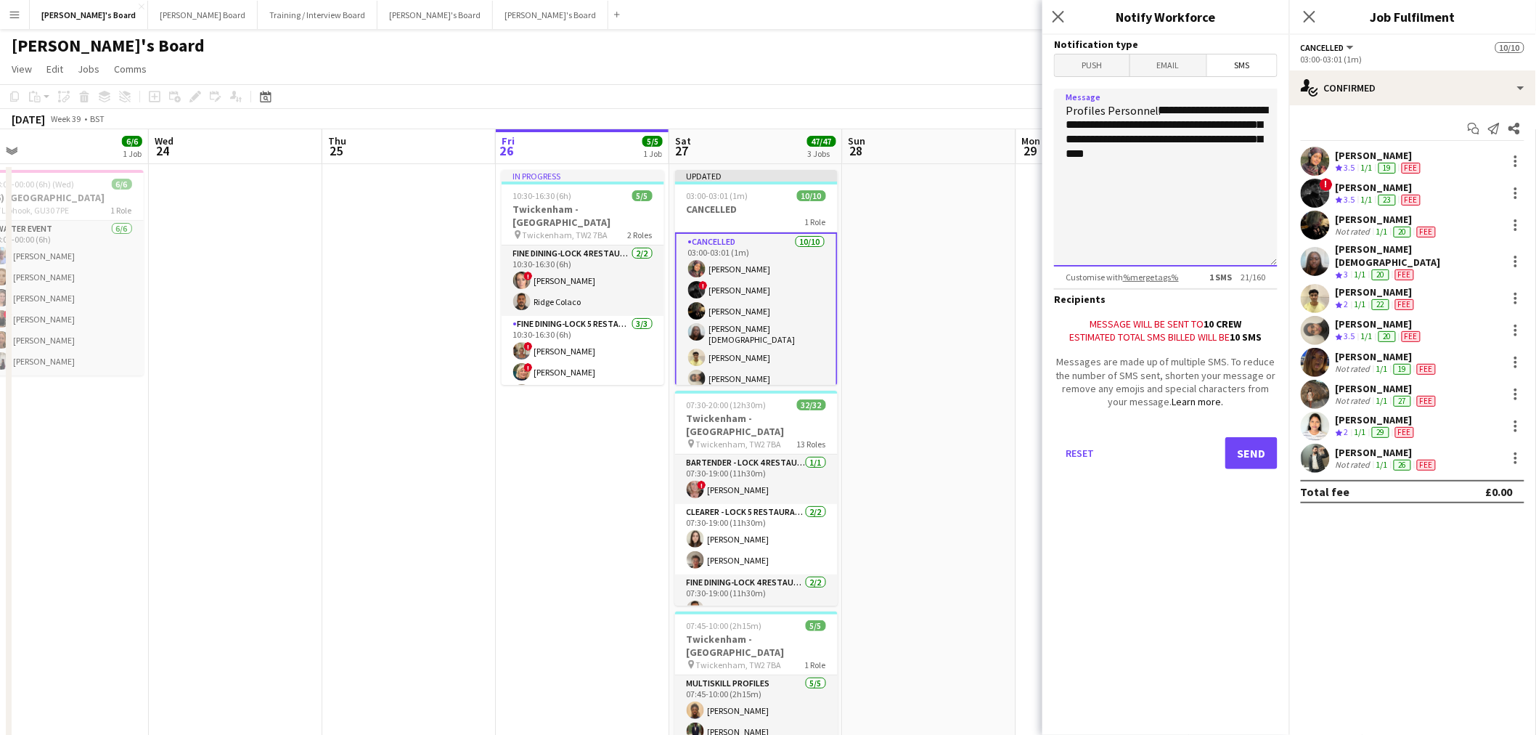
drag, startPoint x: 1213, startPoint y: 183, endPoint x: 931, endPoint y: 62, distance: 306.3
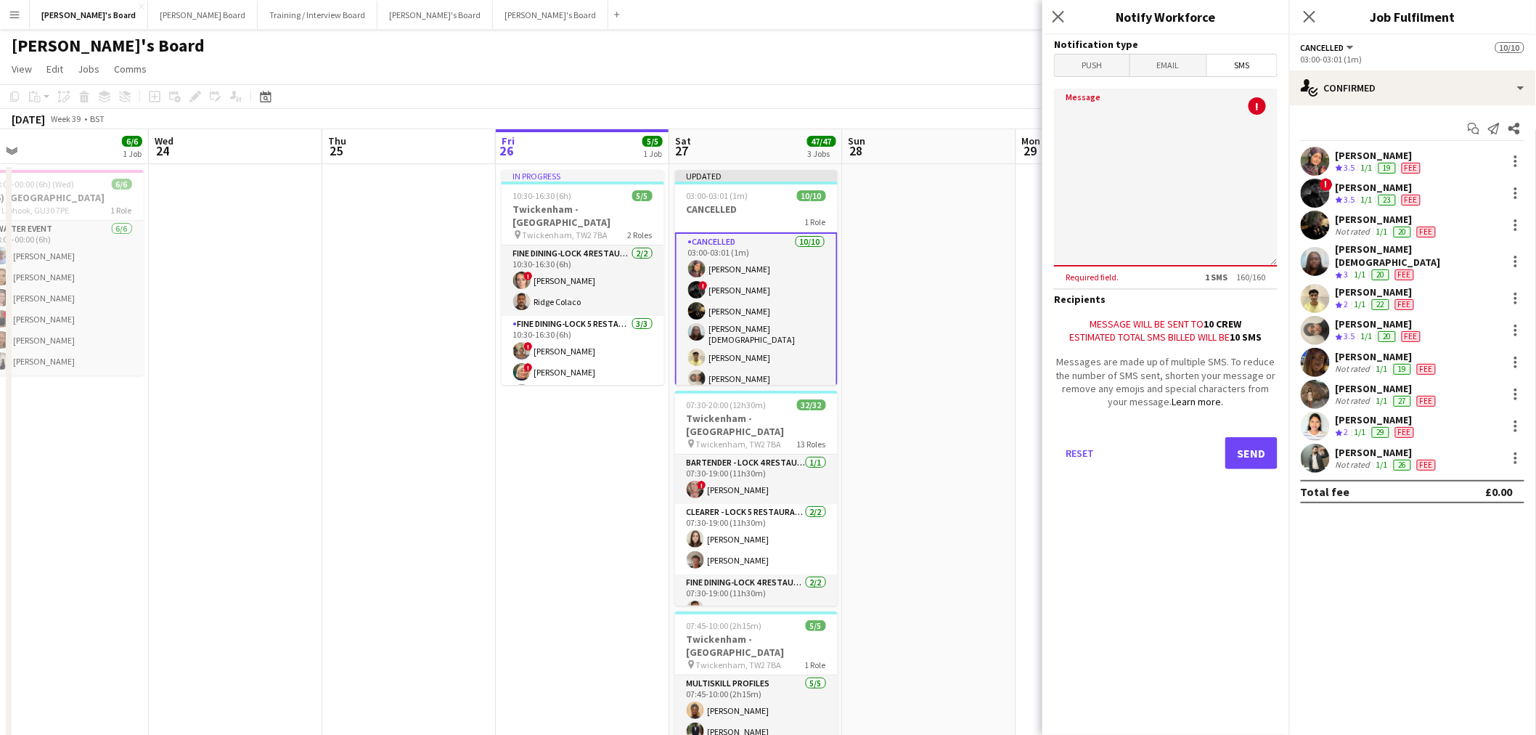
paste textarea "**********"
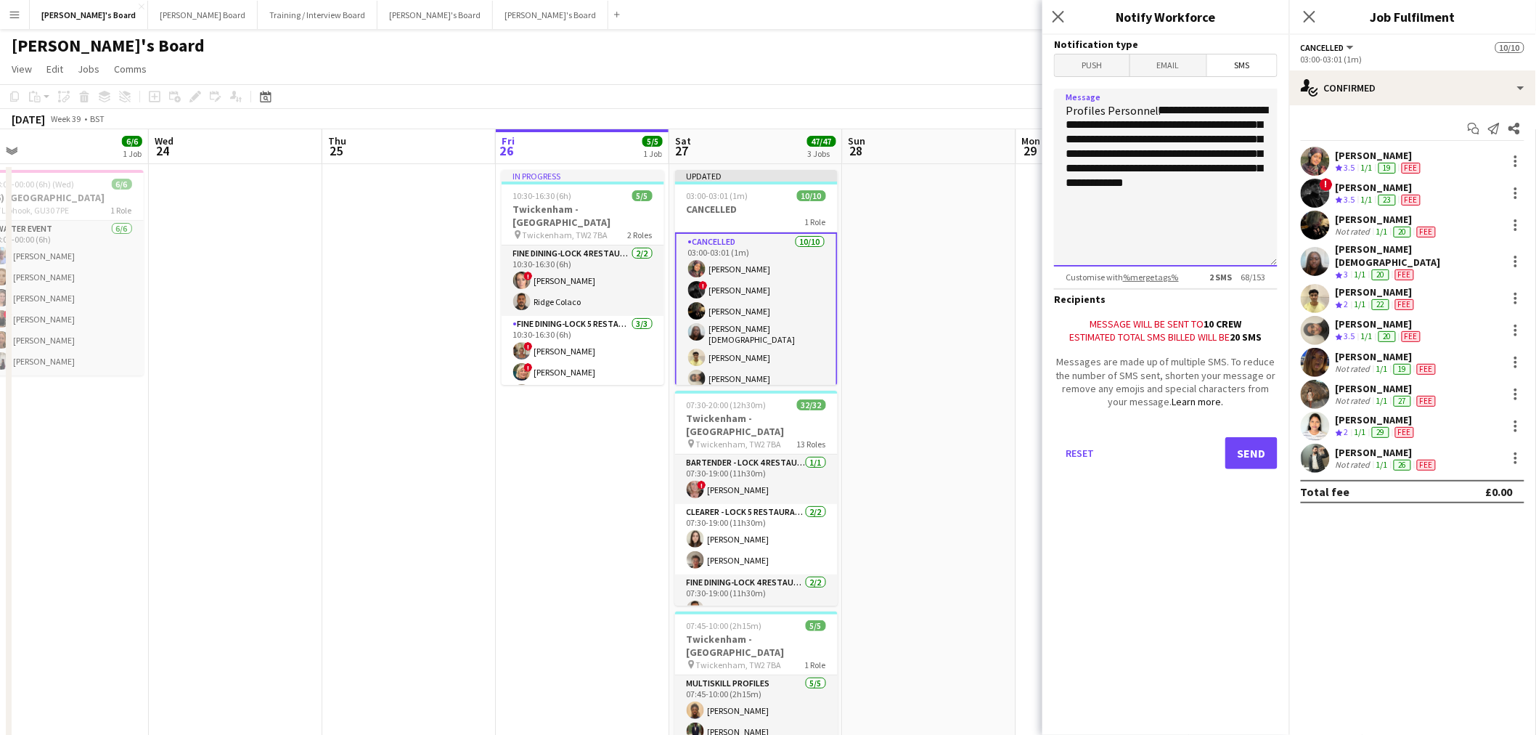
type textarea "**********"
click at [1257, 450] on button "Send" at bounding box center [1251, 453] width 52 height 32
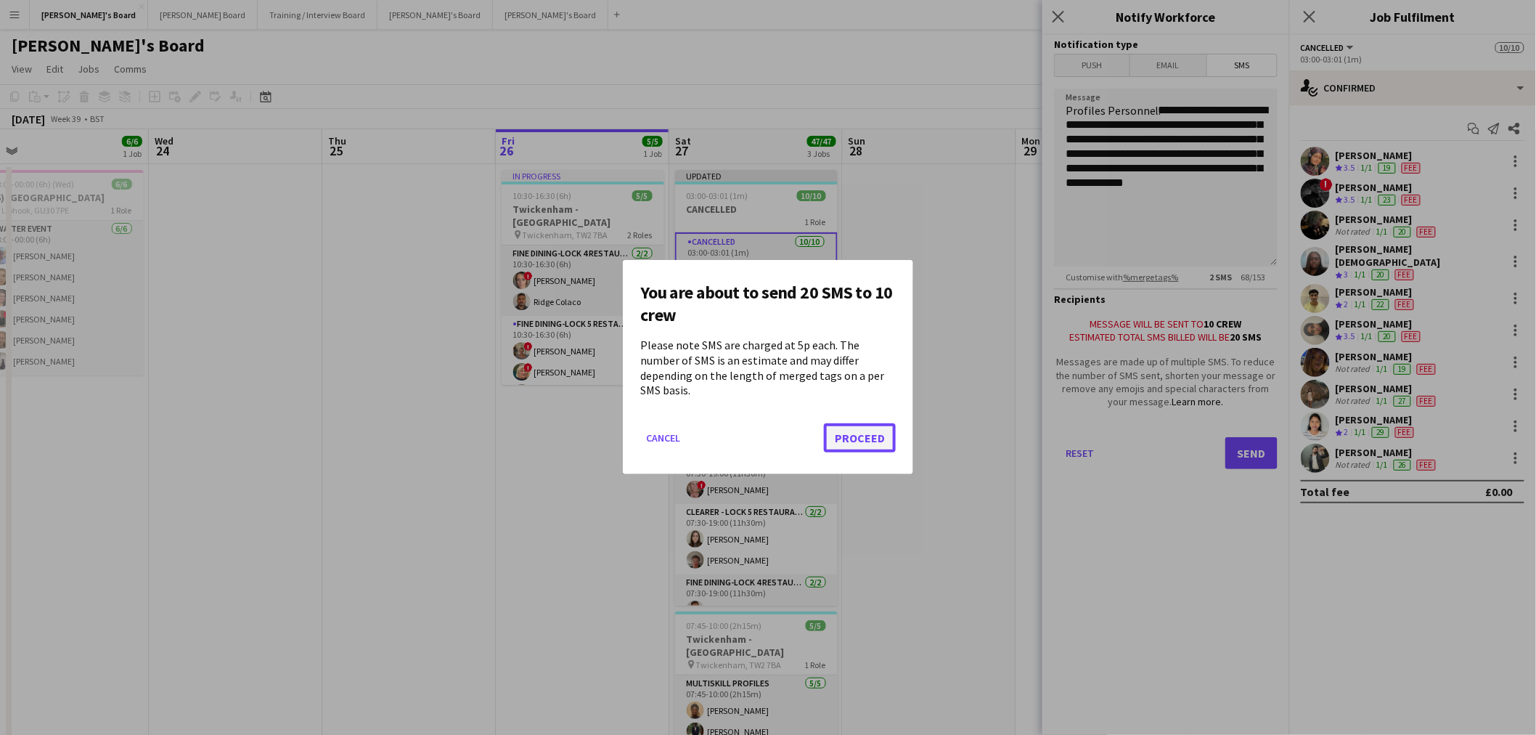
click at [867, 425] on button "Proceed" at bounding box center [860, 438] width 72 height 29
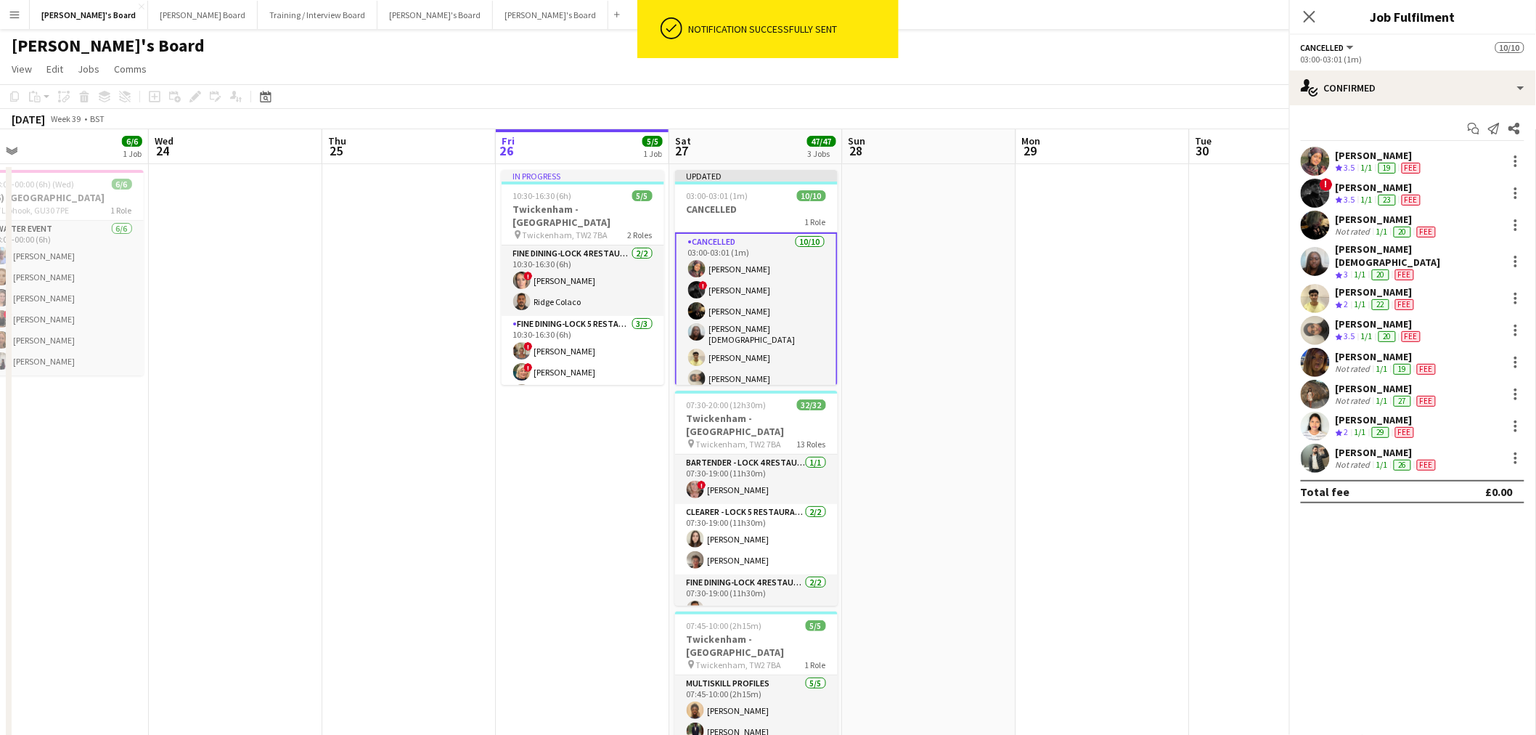
click at [951, 287] on app-date-cell at bounding box center [929, 501] width 173 height 675
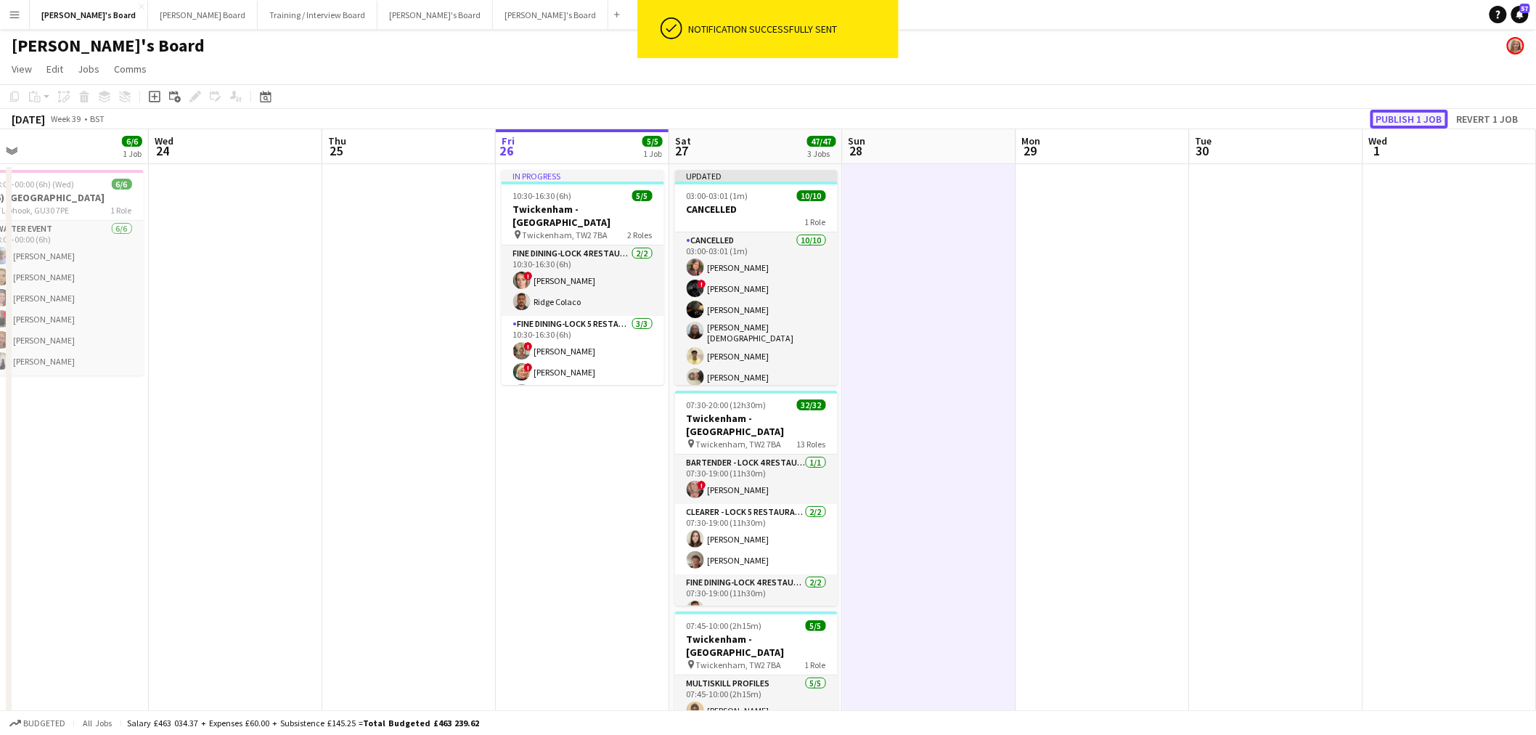
click at [1414, 110] on button "Publish 1 job" at bounding box center [1409, 119] width 78 height 19
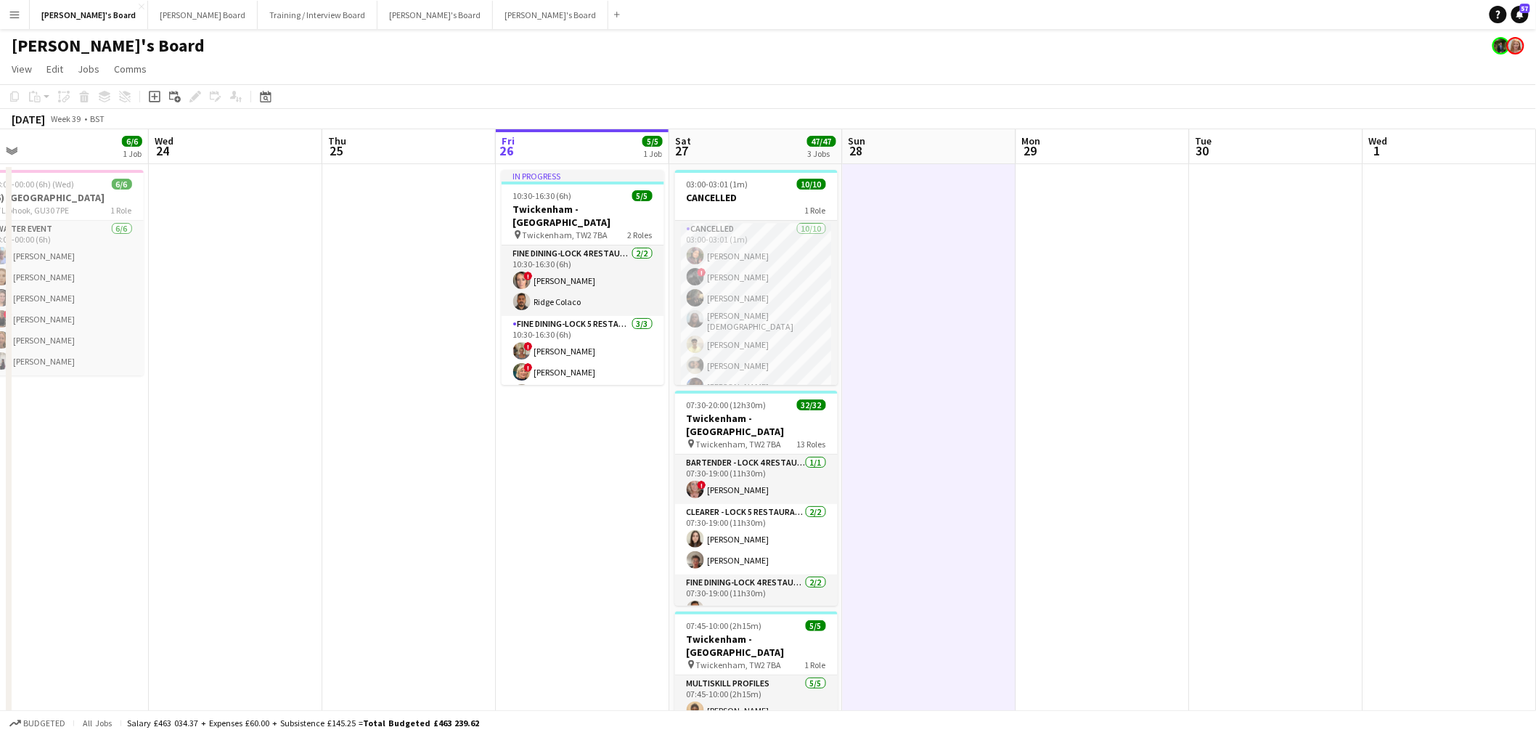
click at [952, 445] on app-date-cell at bounding box center [929, 501] width 173 height 675
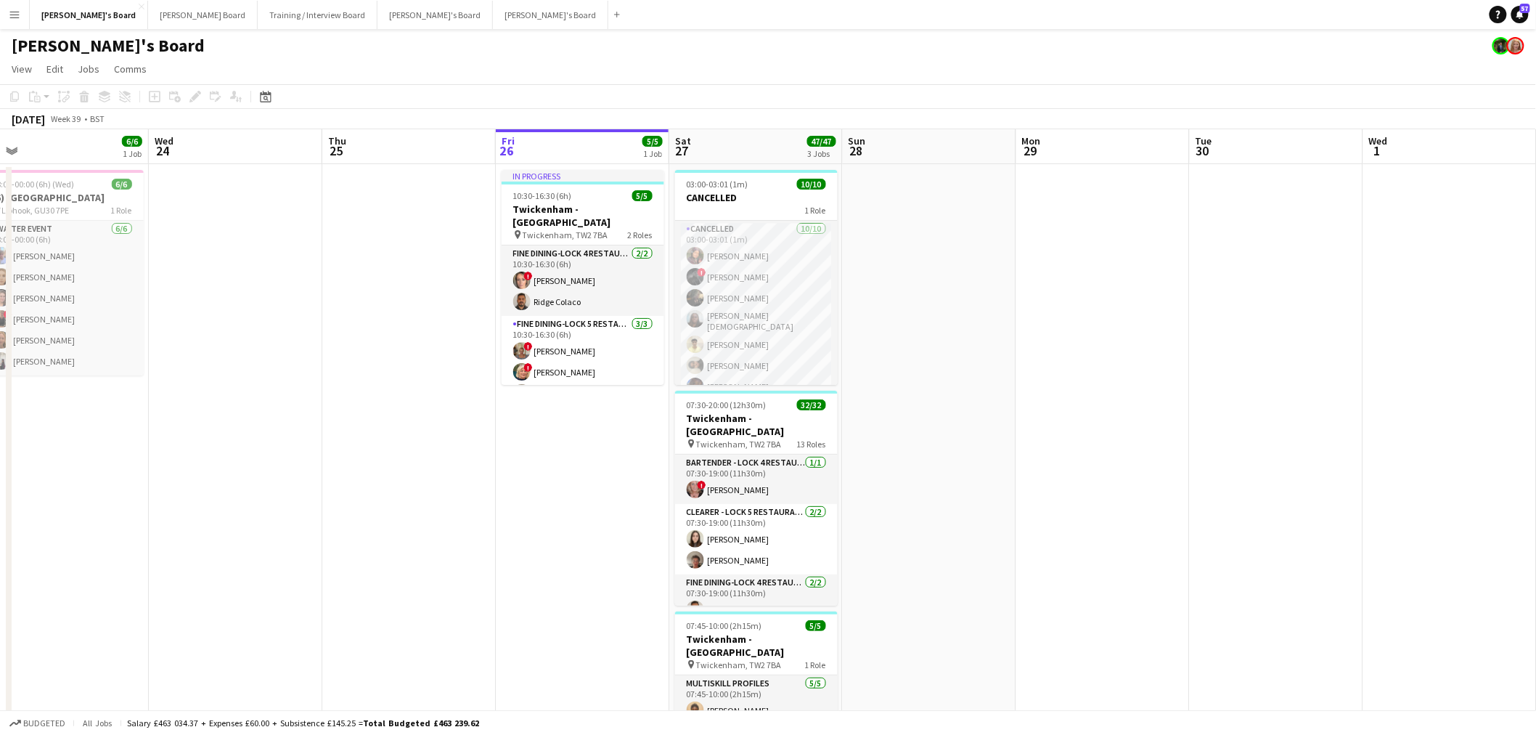
click at [952, 445] on app-date-cell at bounding box center [929, 501] width 173 height 675
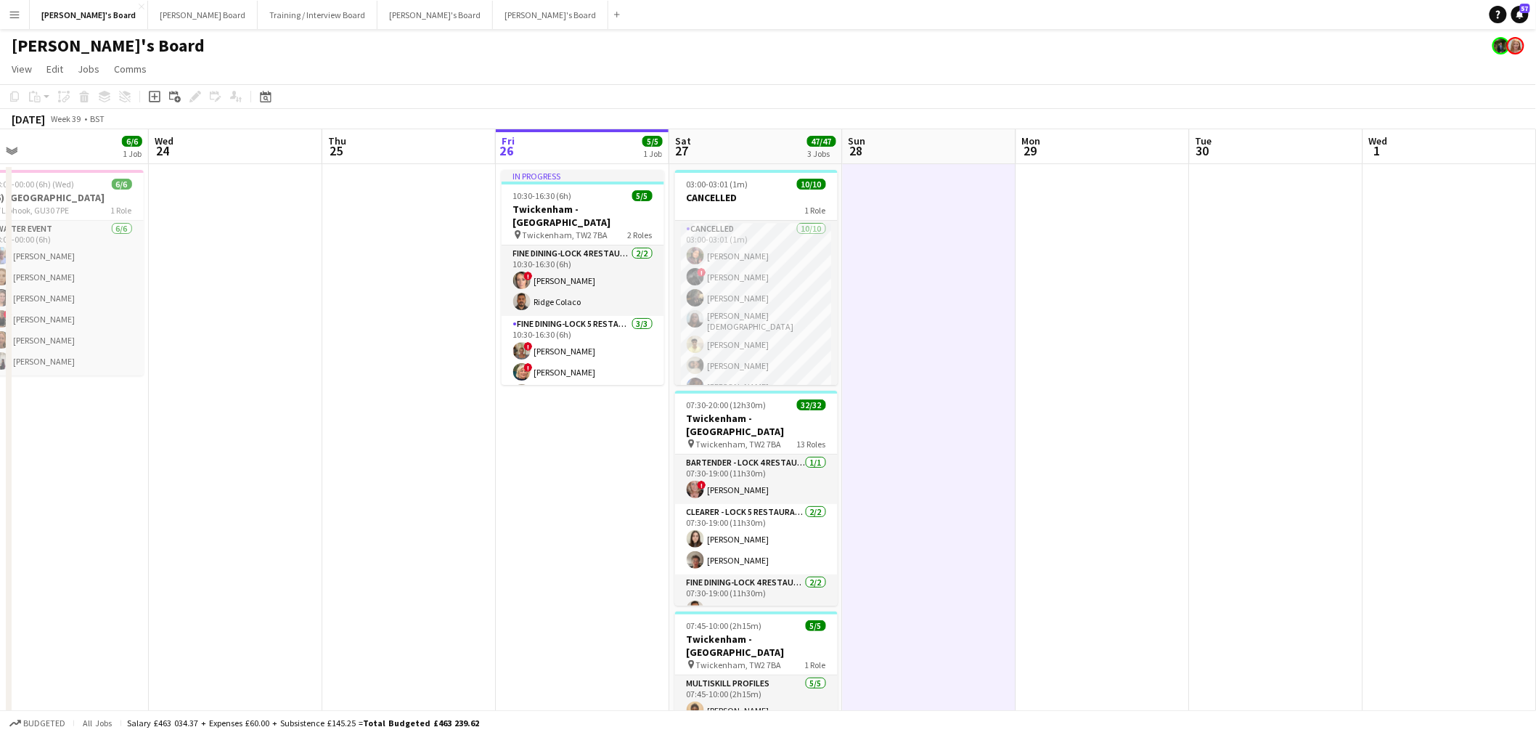
click at [952, 445] on app-date-cell at bounding box center [929, 501] width 173 height 675
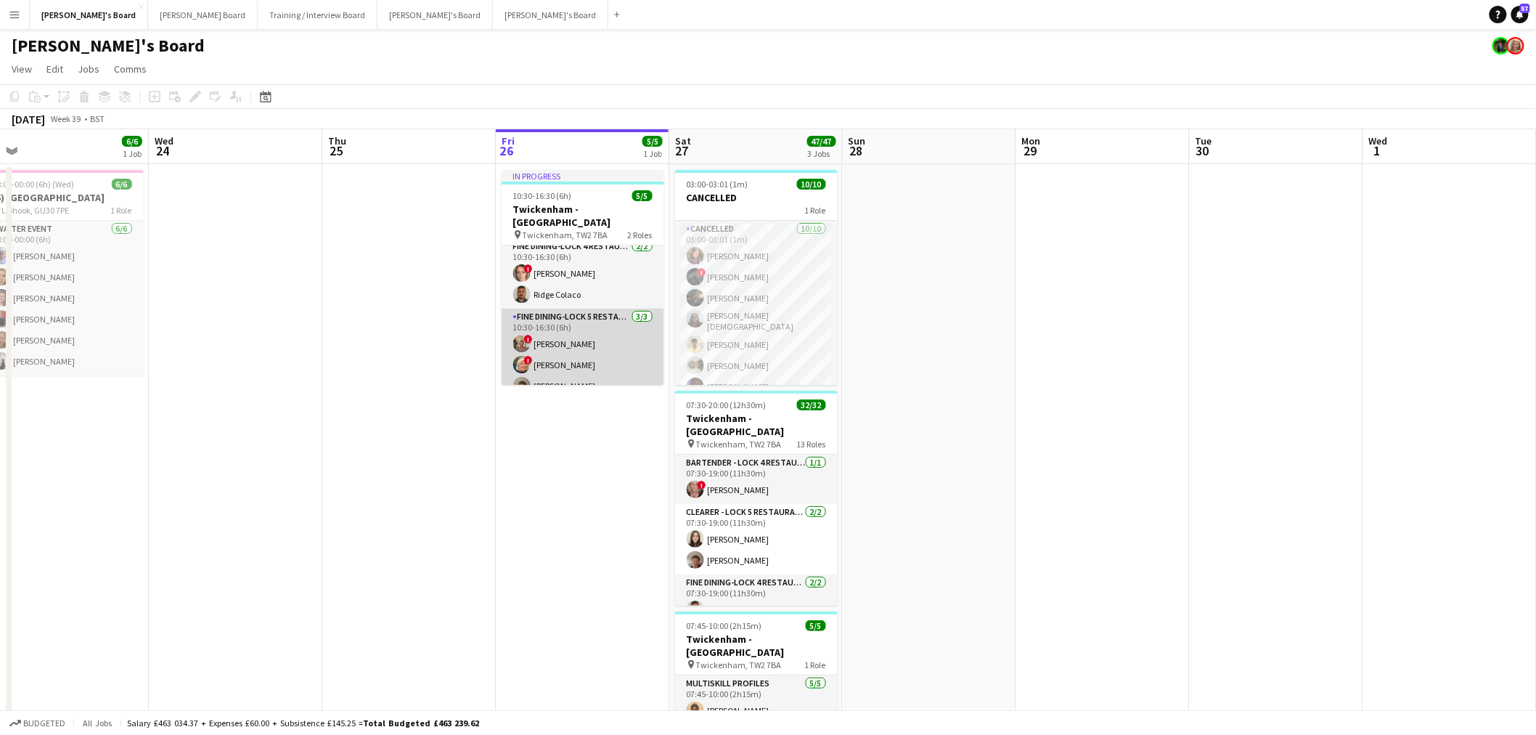
scroll to position [9, 0]
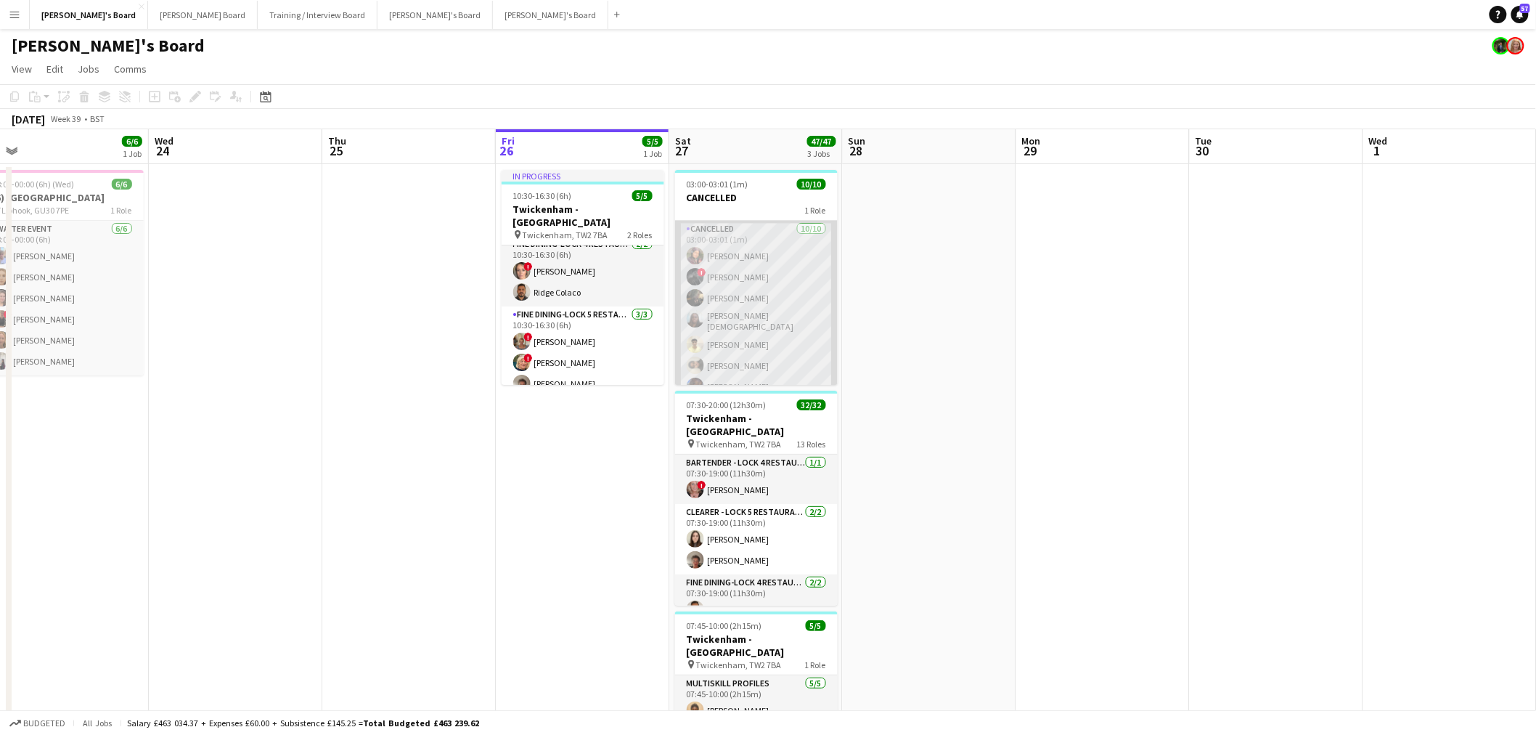
click at [709, 258] on app-card-role "Cancelled [DATE] 03:00-03:01 (1m) [PERSON_NAME] ! [PERSON_NAME] [PERSON_NAME] […" at bounding box center [756, 342] width 163 height 243
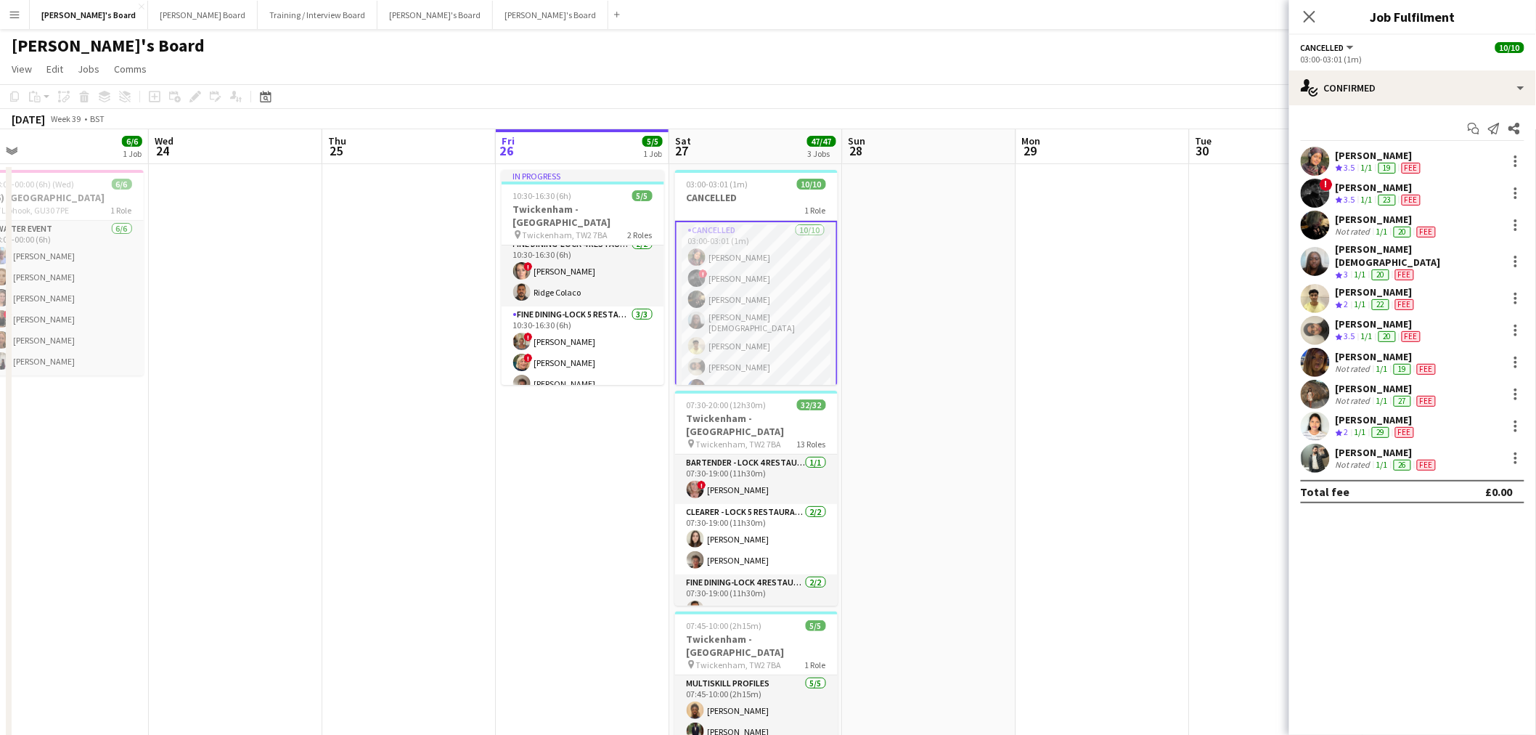
click at [1388, 176] on div "[PERSON_NAME] Crew rating 3.5 1/1 19 Fee ! [PERSON_NAME] Crew rating 3.5 1/1 23…" at bounding box center [1412, 310] width 247 height 326
click at [1384, 184] on div "[PERSON_NAME]" at bounding box center [1380, 187] width 88 height 13
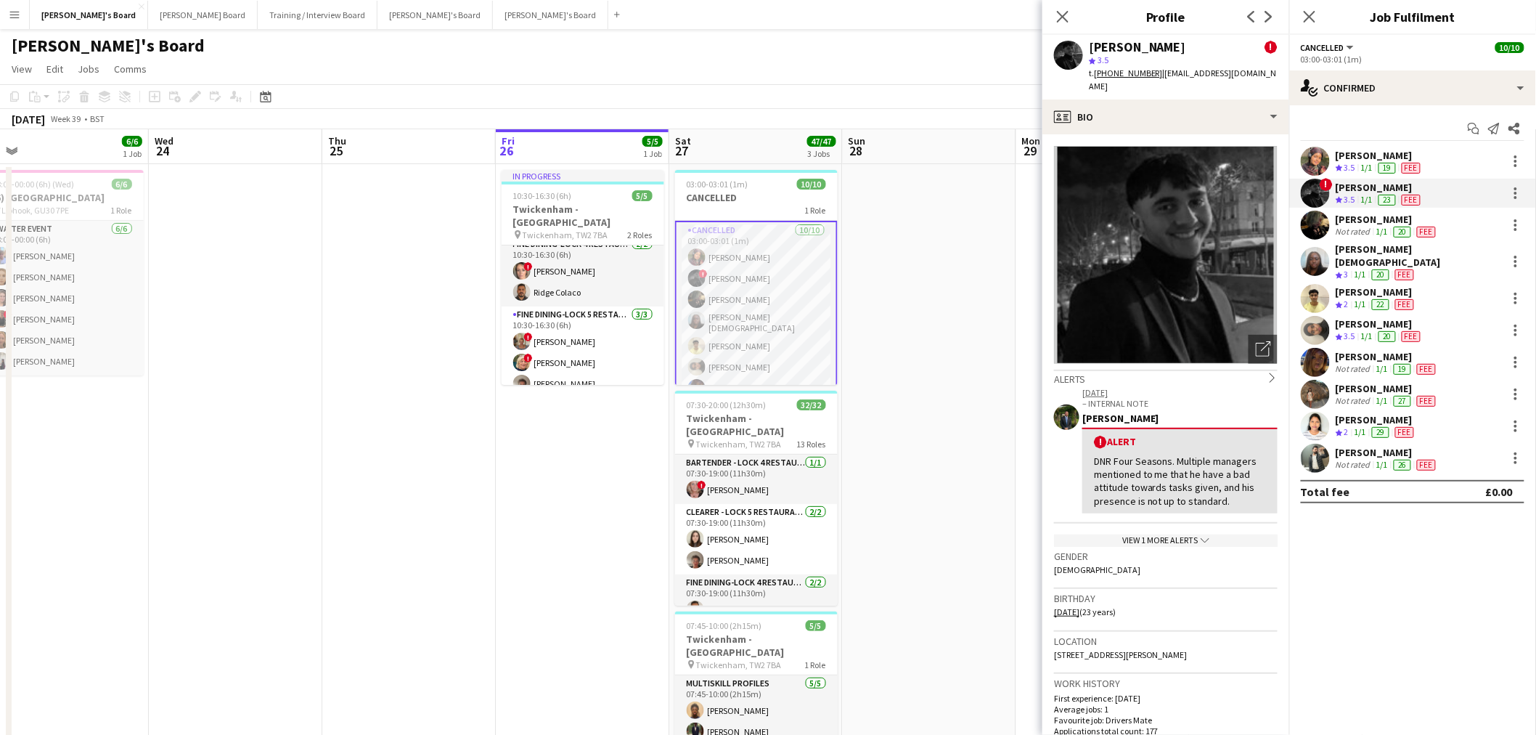
click at [1325, 298] on app-user-avatar at bounding box center [1315, 298] width 29 height 29
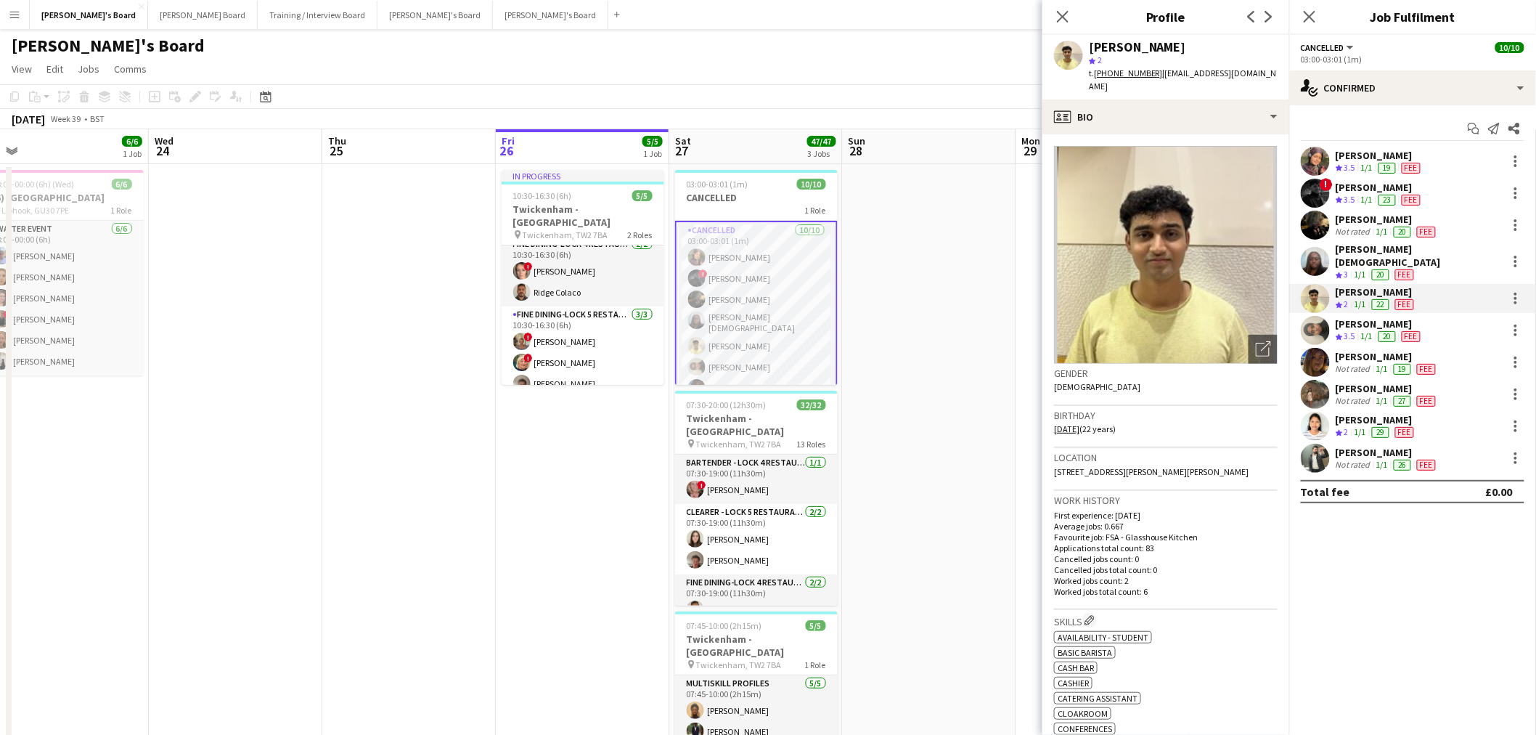
click at [1369, 448] on div "[PERSON_NAME]" at bounding box center [1387, 452] width 103 height 13
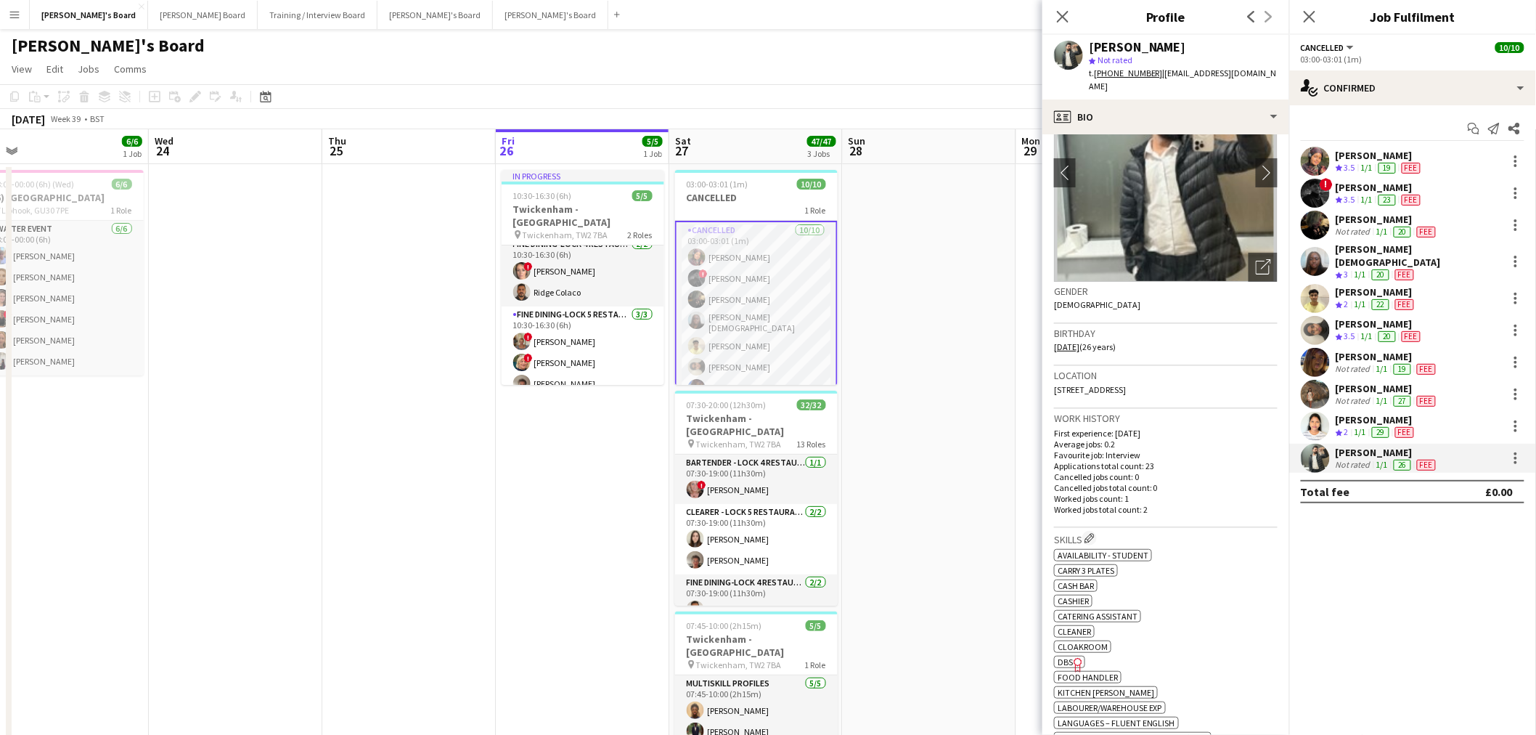
scroll to position [81, 0]
drag, startPoint x: 1194, startPoint y: 49, endPoint x: 1076, endPoint y: 52, distance: 118.3
click at [1076, 52] on div "[PERSON_NAME] star Not rated t. [PHONE_NUMBER] | [EMAIL_ADDRESS][DOMAIN_NAME]" at bounding box center [1165, 67] width 247 height 65
click at [978, 314] on app-date-cell at bounding box center [929, 501] width 173 height 675
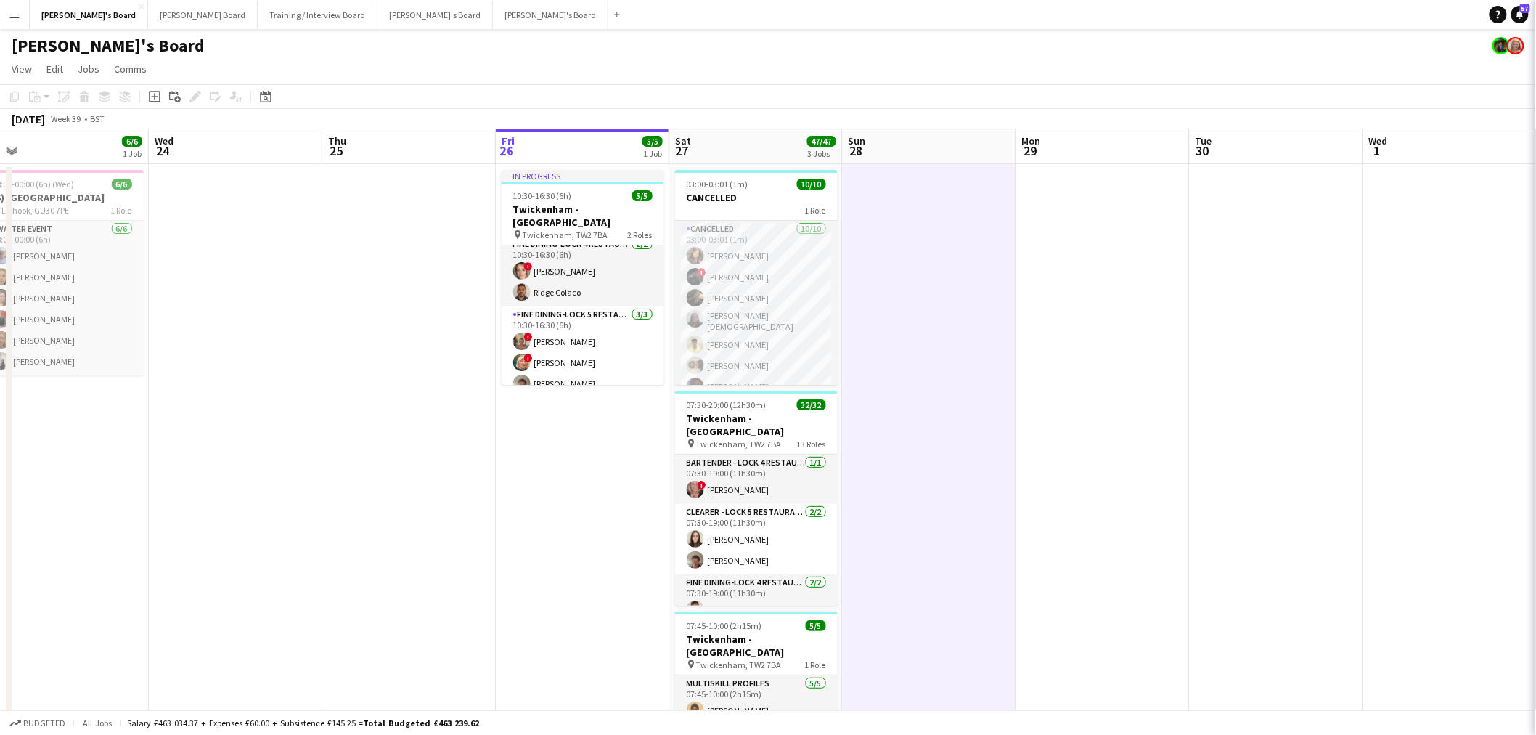
click at [976, 314] on app-date-cell at bounding box center [929, 501] width 173 height 675
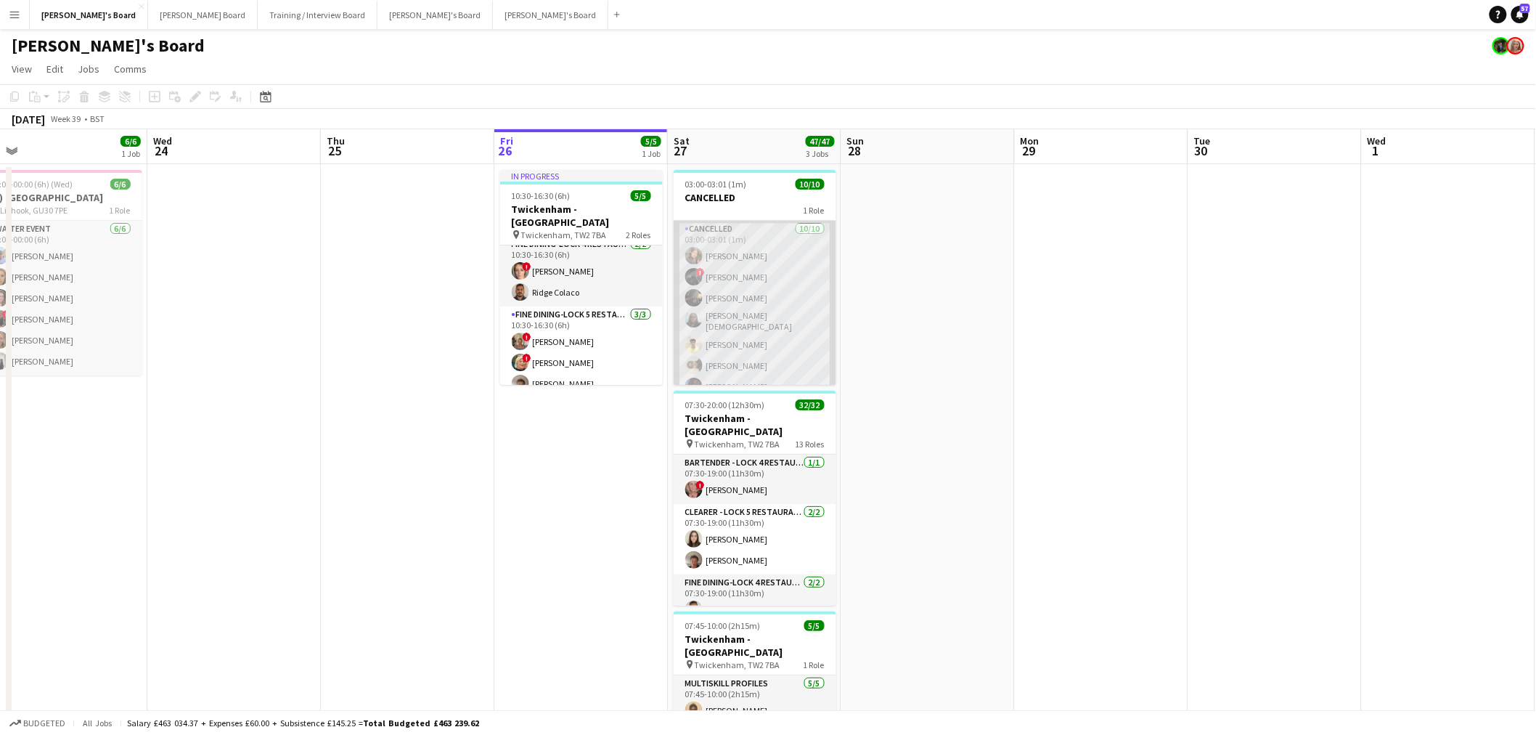
click at [820, 264] on app-card-role "Cancelled [DATE] 03:00-03:01 (1m) [PERSON_NAME] ! [PERSON_NAME] [PERSON_NAME] […" at bounding box center [755, 342] width 163 height 243
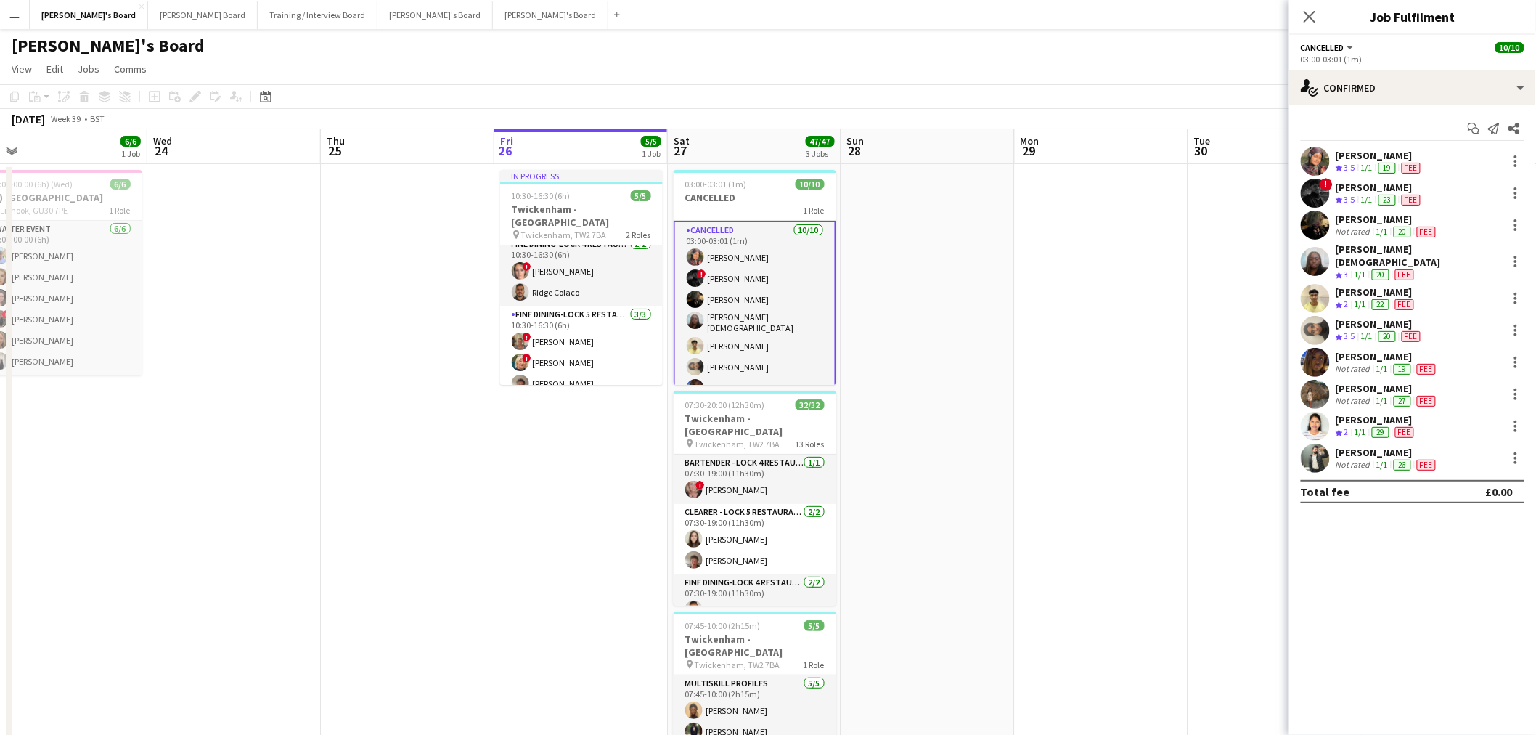
click at [957, 272] on app-date-cell at bounding box center [927, 501] width 173 height 675
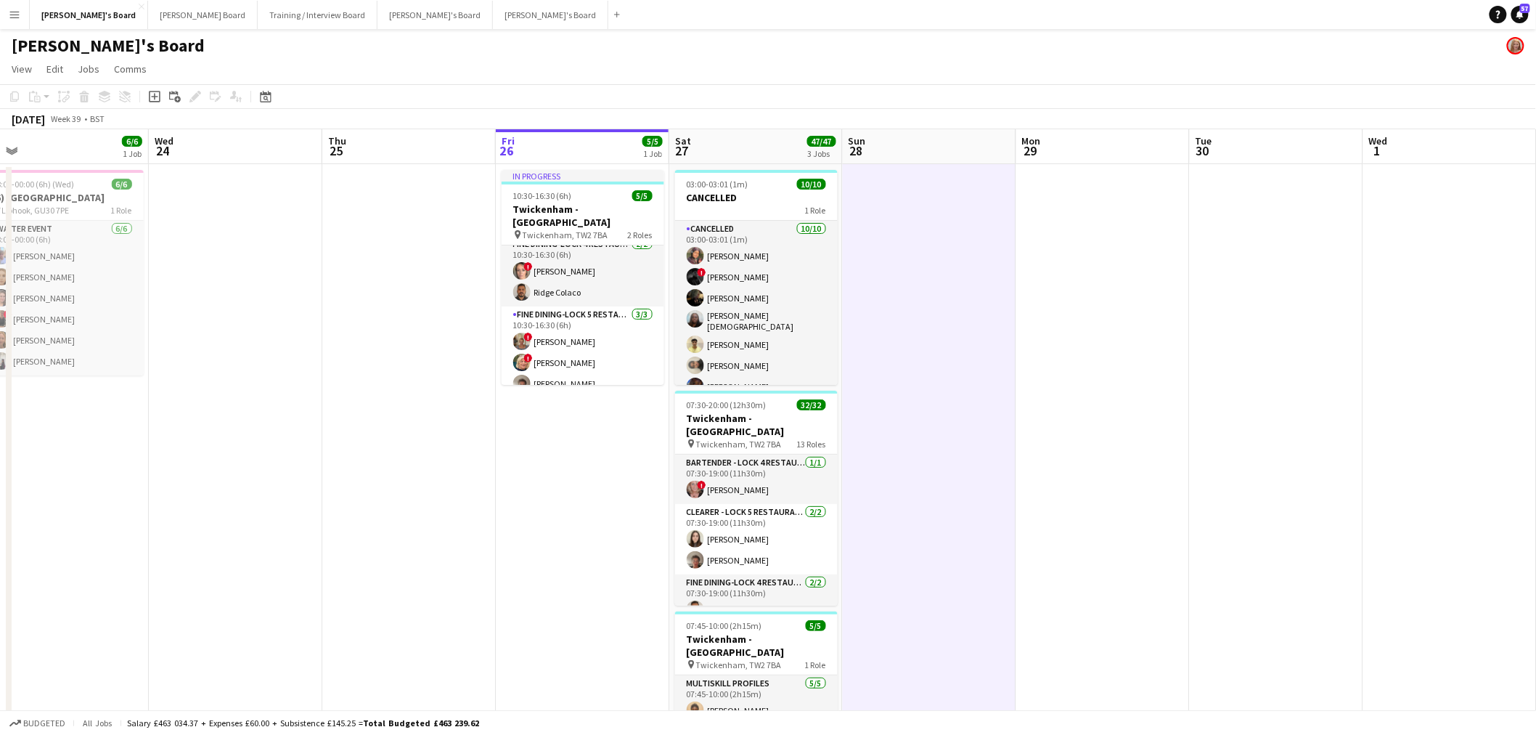
click at [957, 272] on app-date-cell at bounding box center [929, 501] width 173 height 675
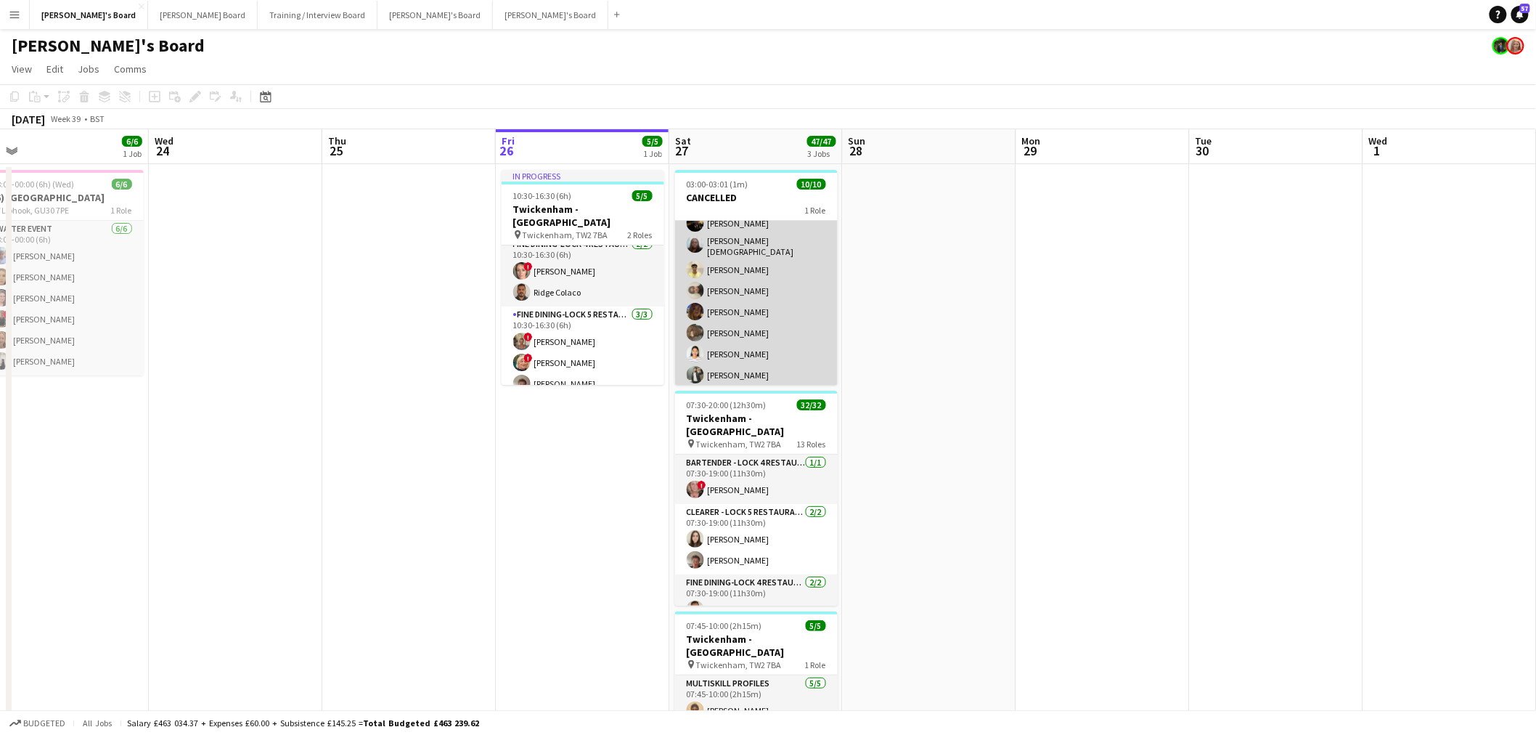
scroll to position [81, 0]
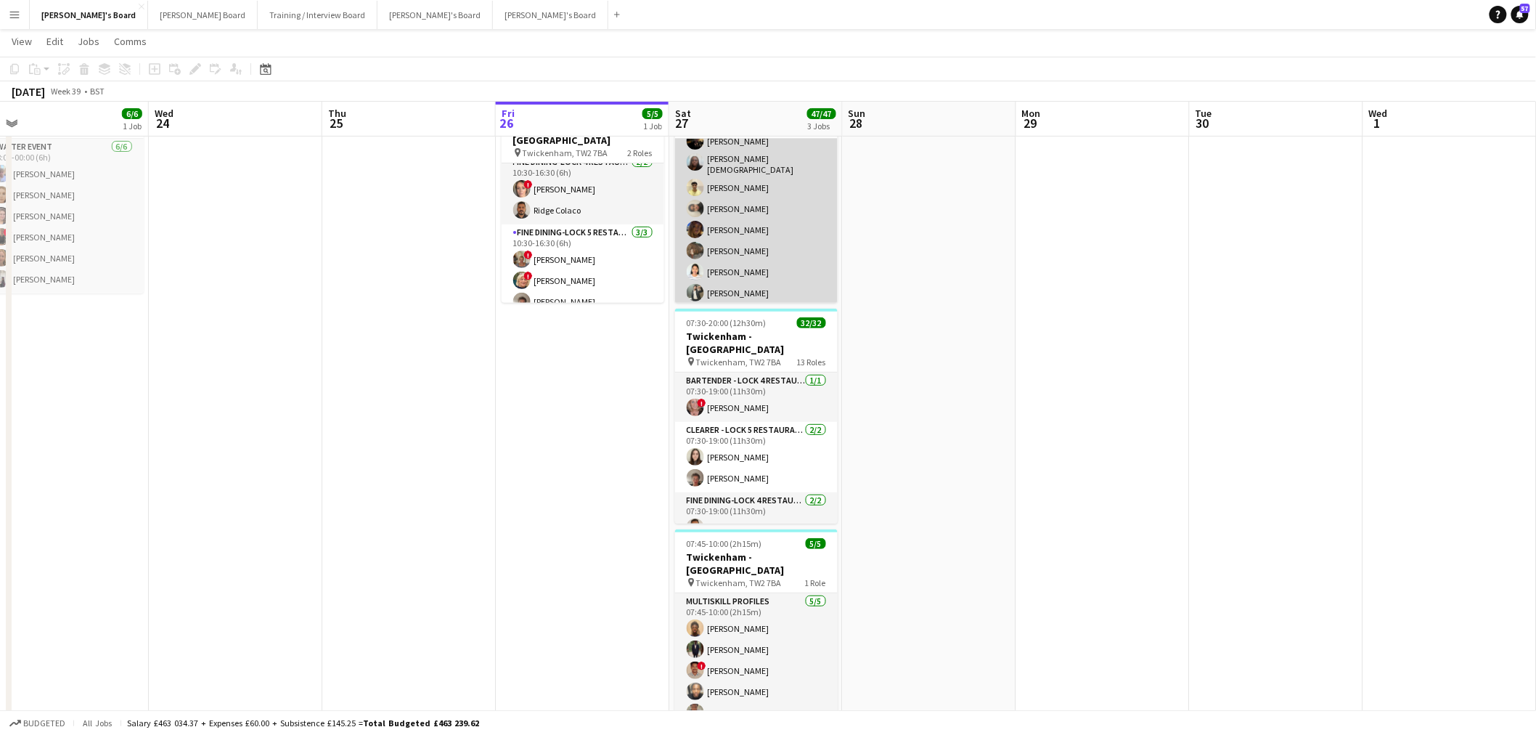
click at [781, 192] on app-card-role "Cancelled [DATE] 03:00-03:01 (1m) [PERSON_NAME] ! [PERSON_NAME] [PERSON_NAME] […" at bounding box center [756, 185] width 163 height 243
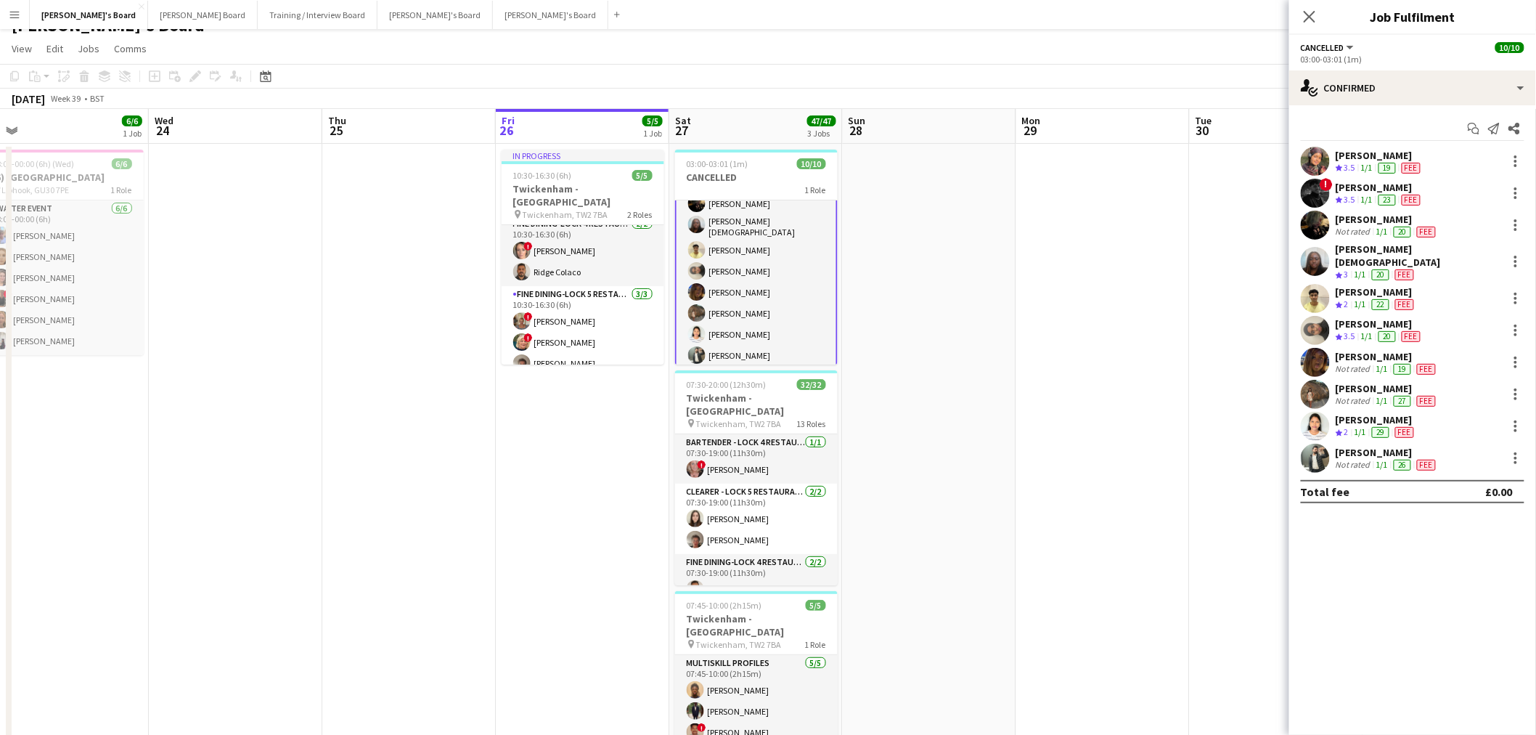
scroll to position [0, 0]
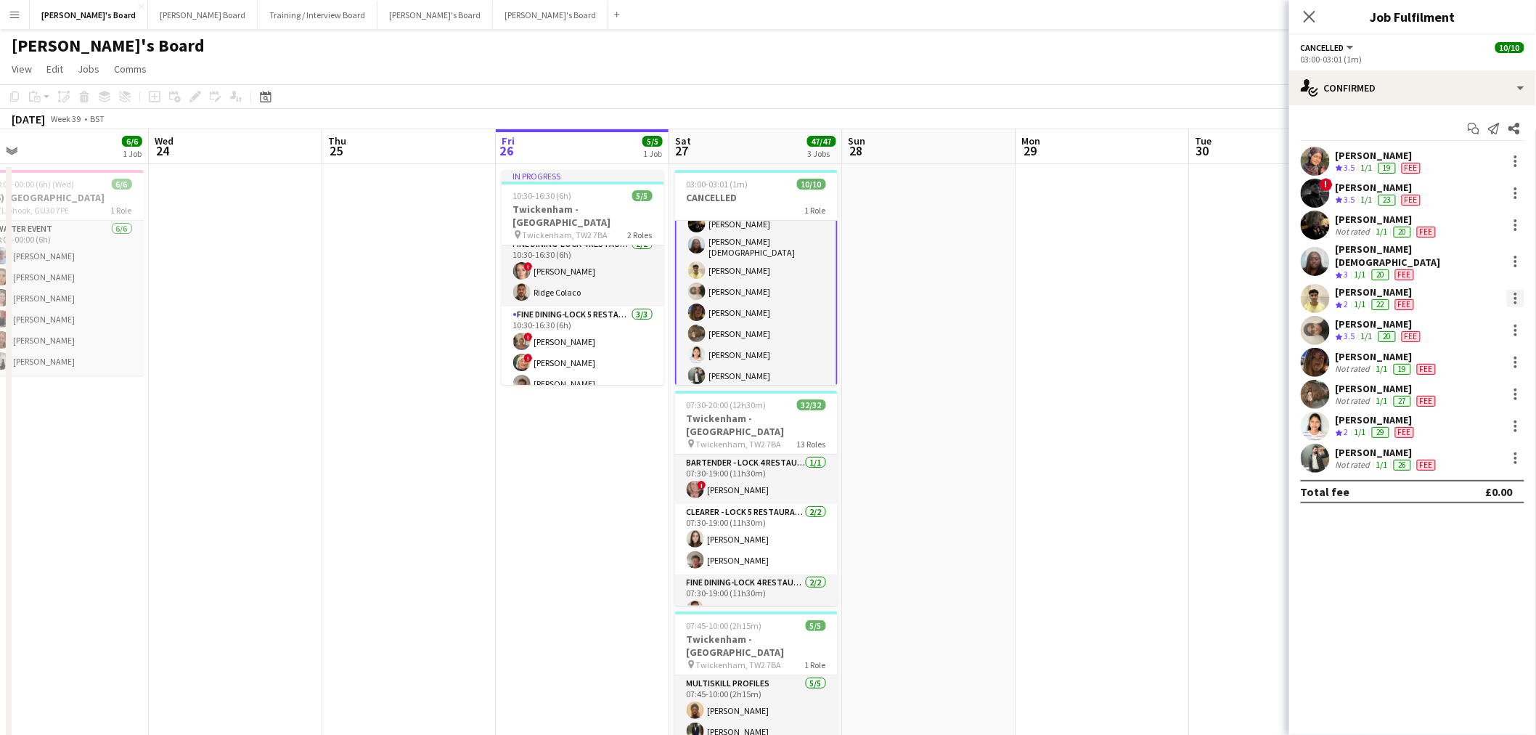
click at [1519, 290] on div at bounding box center [1515, 298] width 17 height 17
click at [1477, 455] on span "Remove" at bounding box center [1468, 455] width 90 height 13
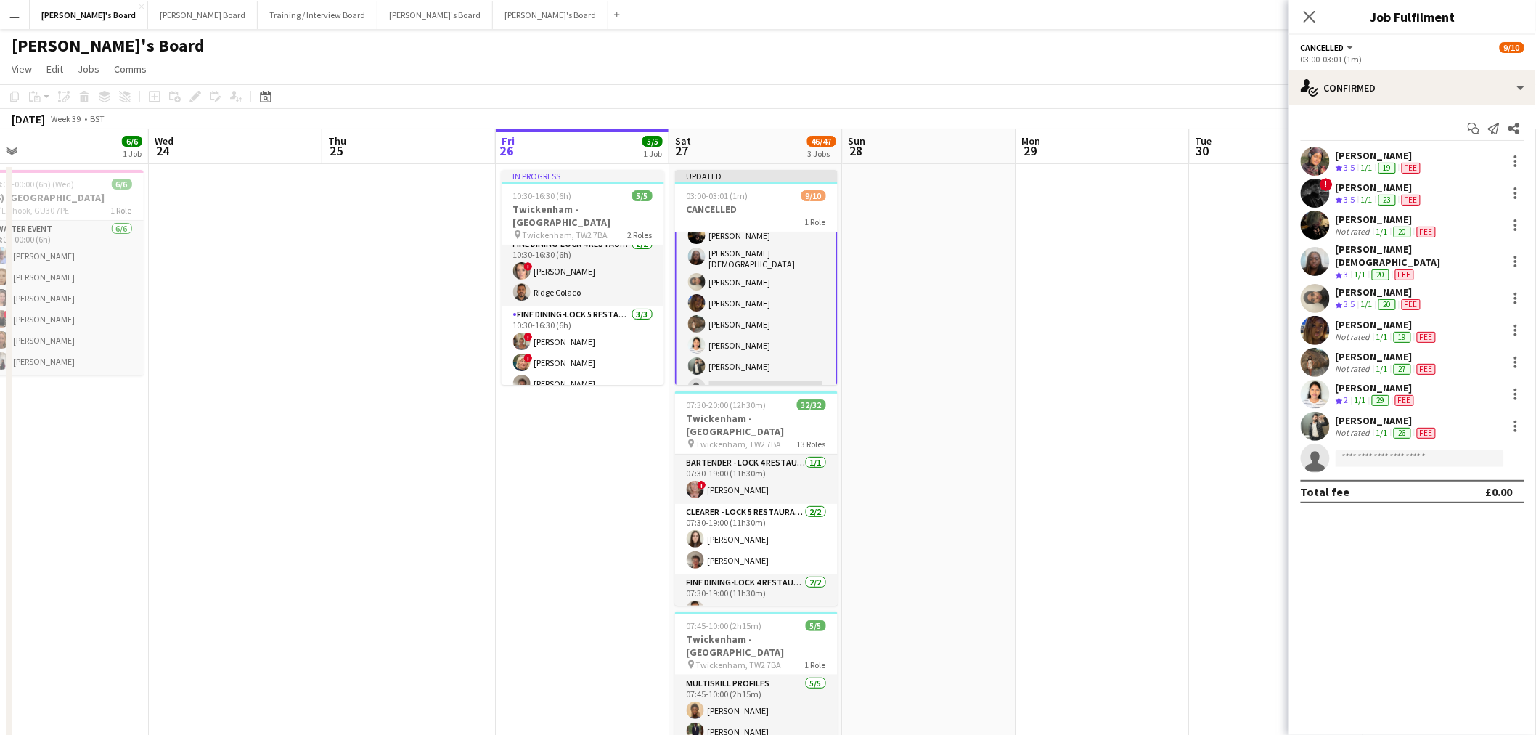
click at [1158, 406] on app-date-cell at bounding box center [1102, 501] width 173 height 675
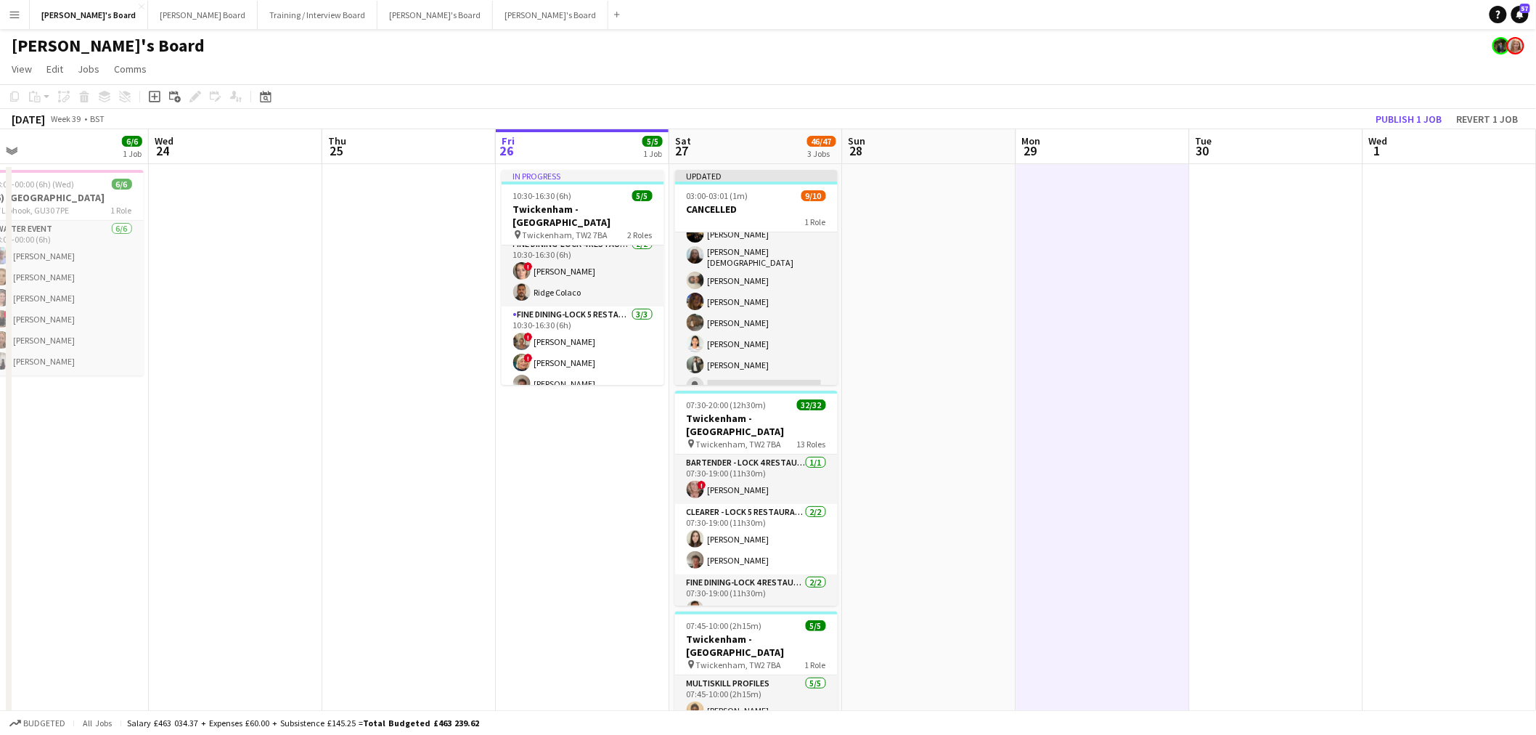
scroll to position [75, 0]
click at [1421, 118] on button "Publish 1 job" at bounding box center [1409, 119] width 78 height 19
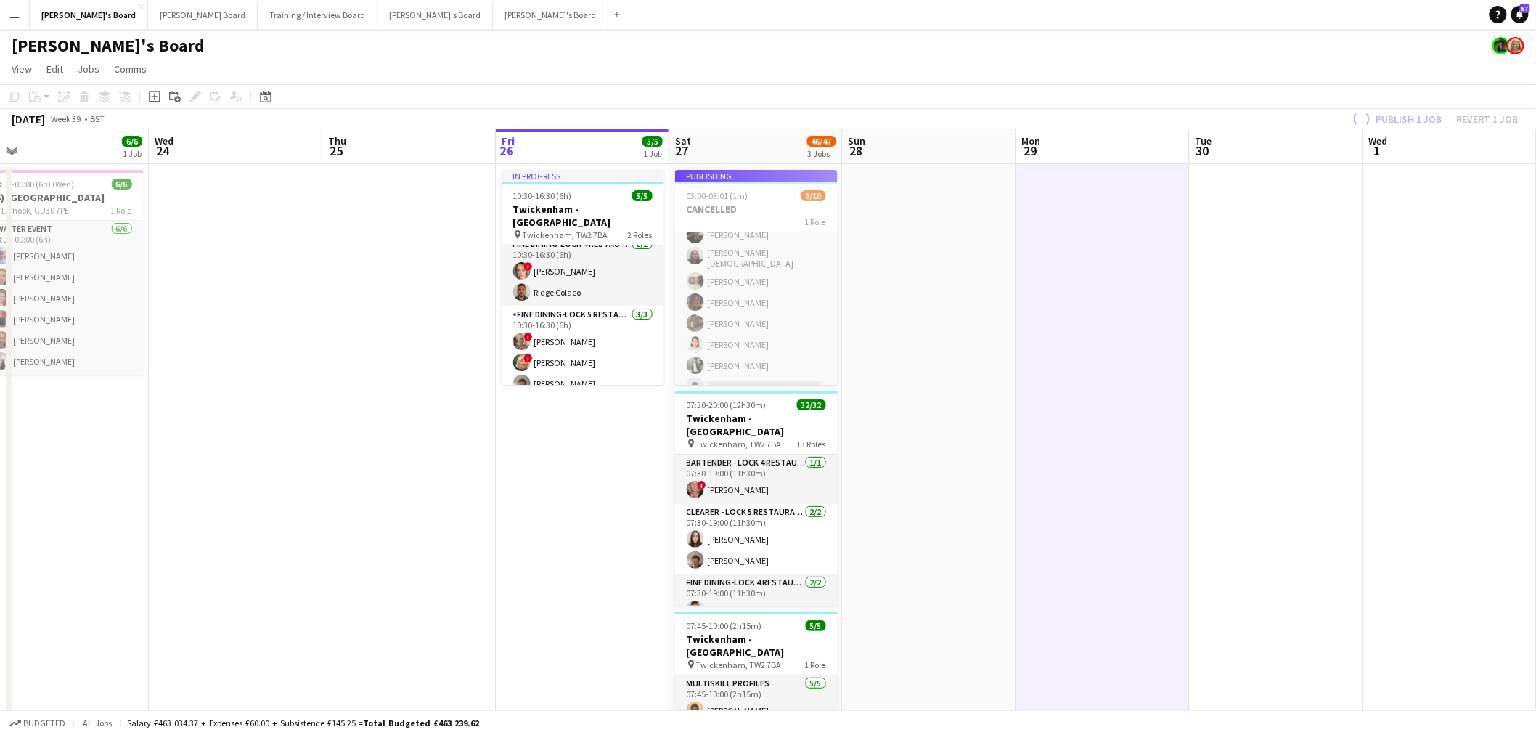
click at [790, 330] on app-job-card "Publishing 03:00-03:01 (1m) 9/10 CANCELLED 1 Role Cancelled 18A [DATE] 03:00-03…" at bounding box center [756, 277] width 163 height 215
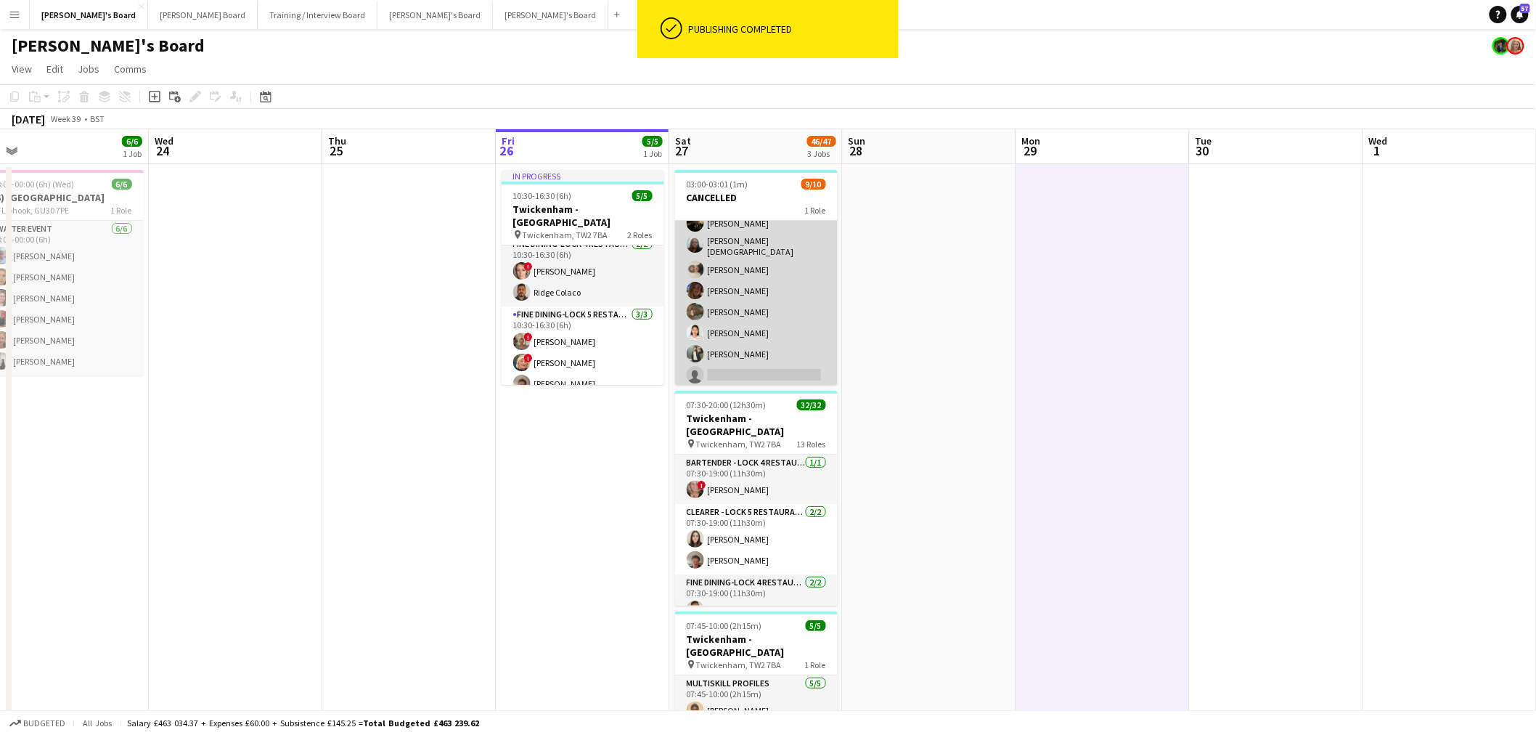
click at [763, 322] on app-card-role "Cancelled 18A [DATE] 03:00-03:01 (1m) [PERSON_NAME] ! [PERSON_NAME] [PERSON_NAM…" at bounding box center [756, 267] width 163 height 243
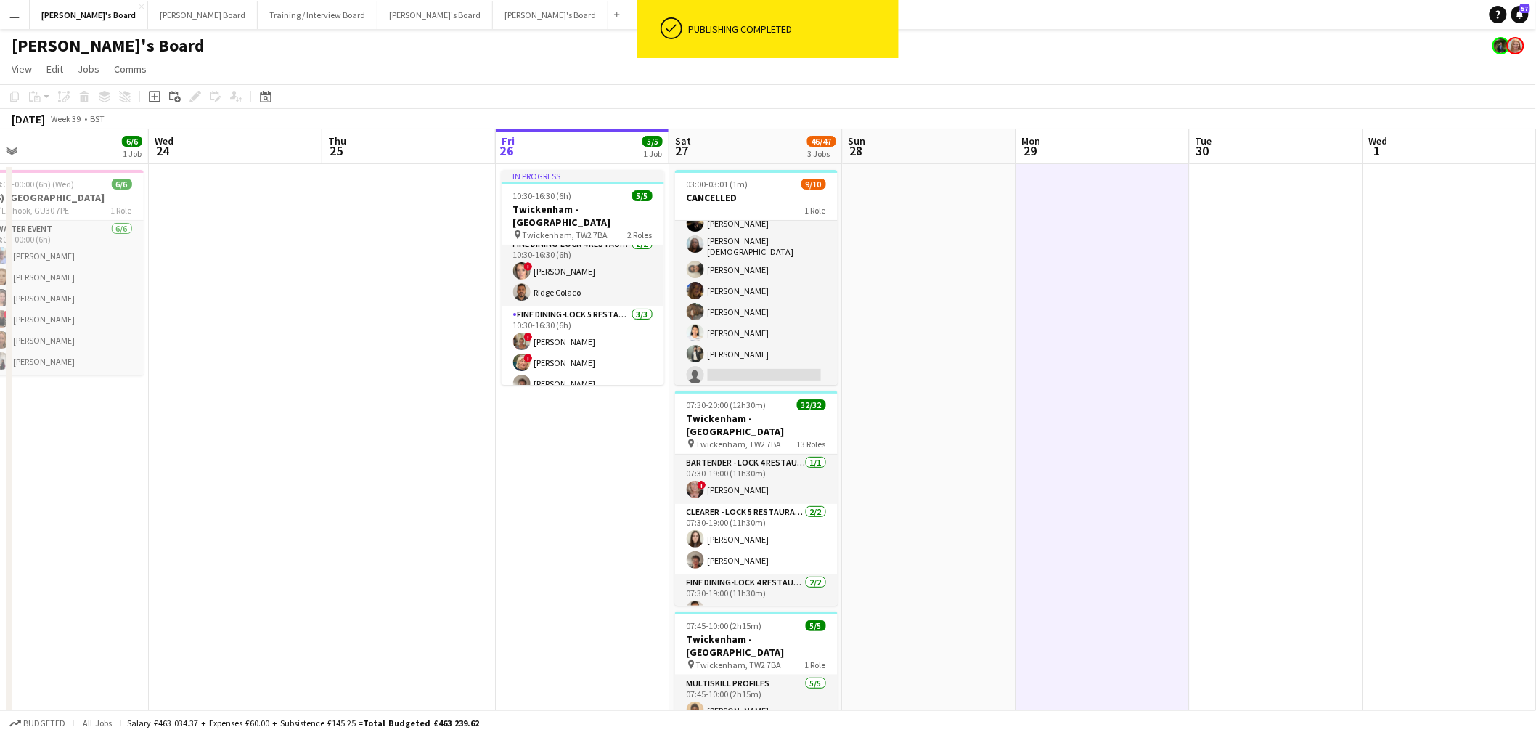
scroll to position [75, 0]
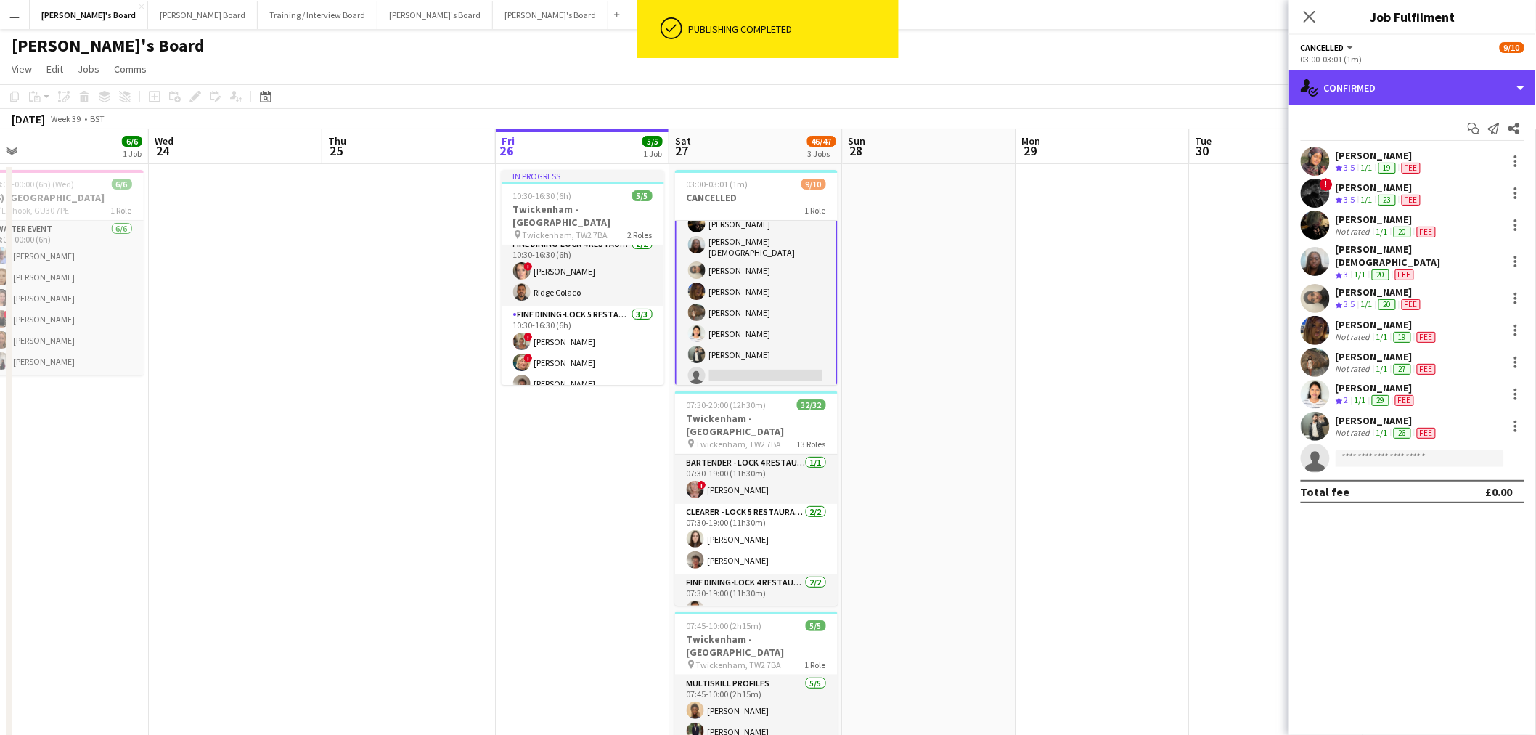
drag, startPoint x: 1405, startPoint y: 99, endPoint x: 1409, endPoint y: 143, distance: 44.4
click at [1405, 99] on div "single-neutral-actions-check-2 Confirmed" at bounding box center [1412, 87] width 247 height 35
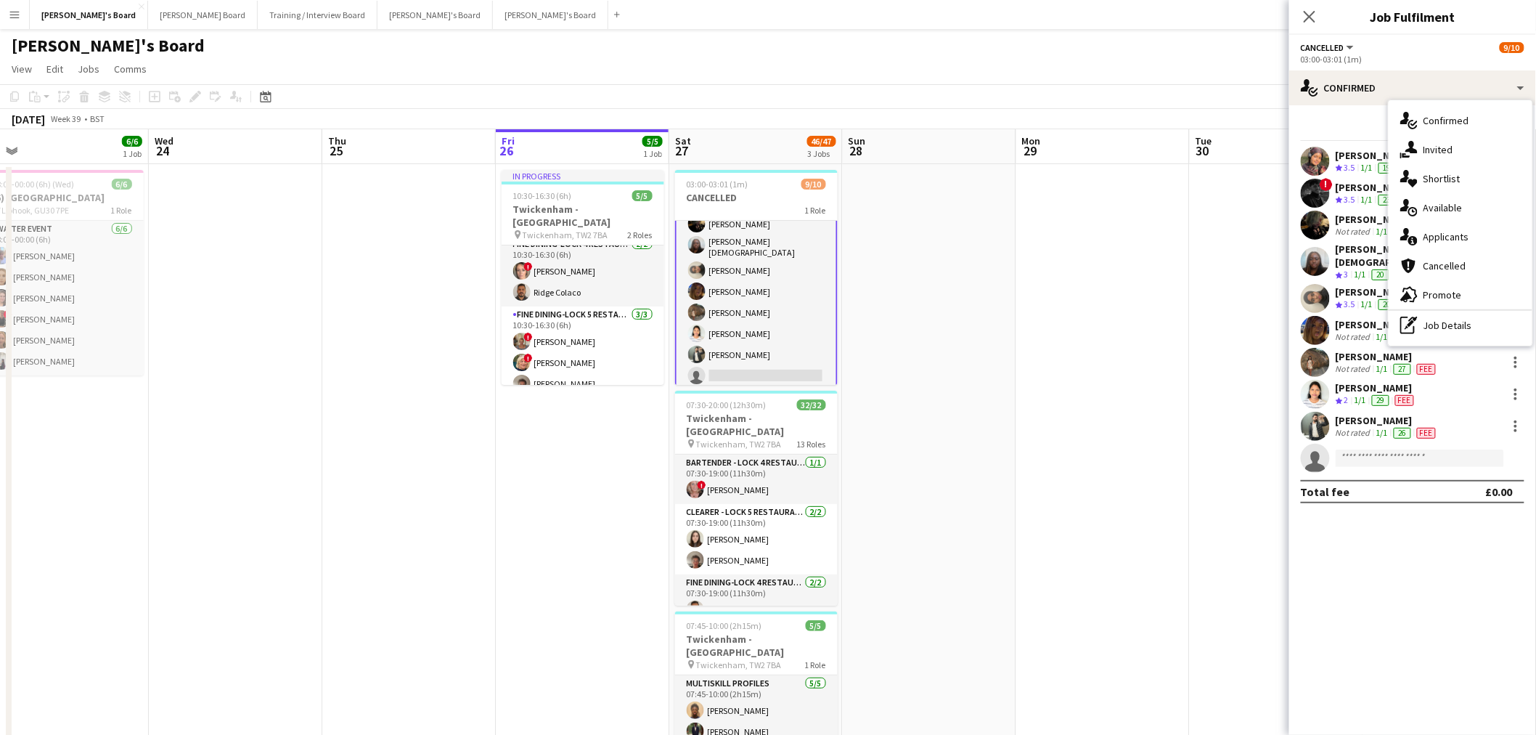
click at [1409, 480] on div "Total fee £0.00" at bounding box center [1413, 491] width 224 height 23
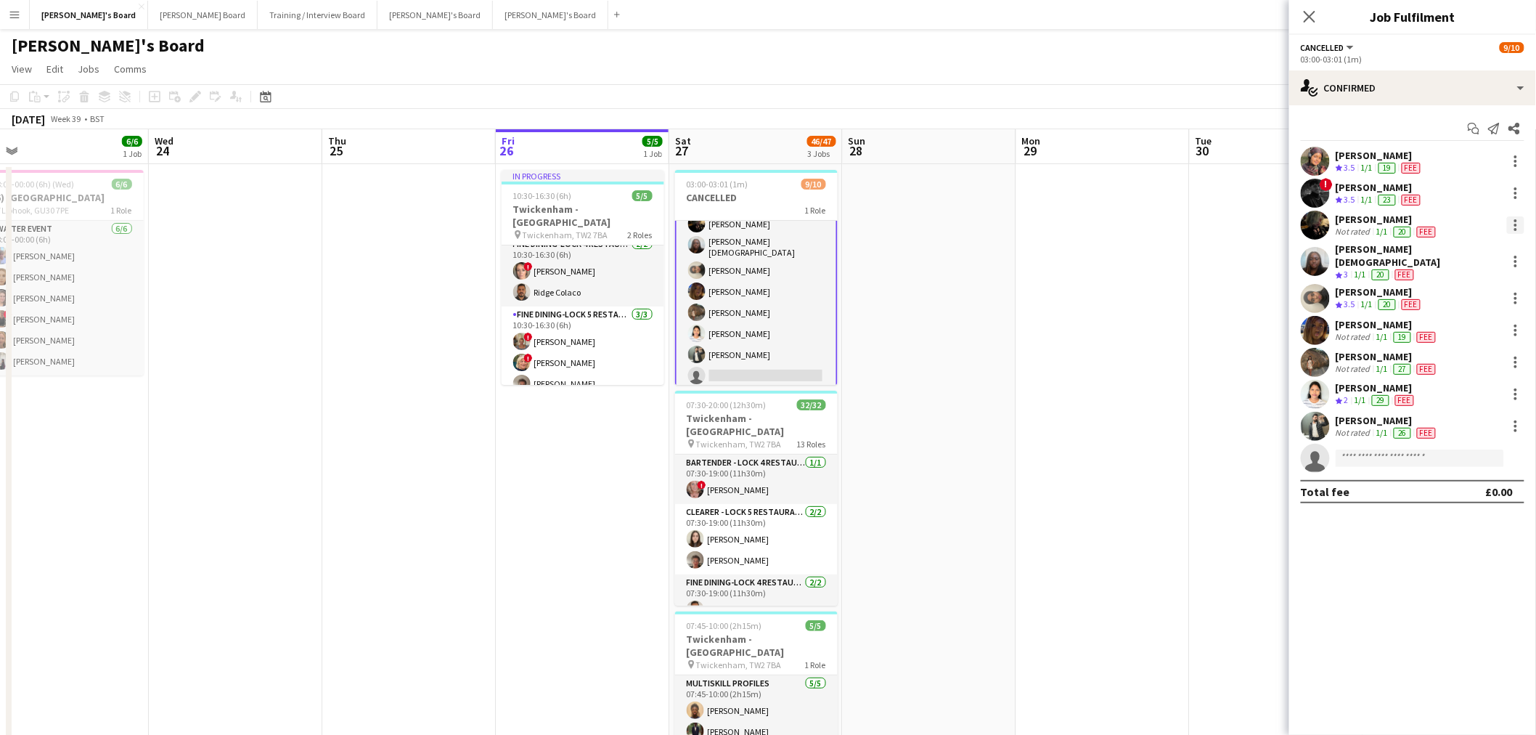
click at [1518, 225] on div at bounding box center [1515, 224] width 17 height 17
click at [1442, 396] on span "Remove" at bounding box center [1445, 391] width 44 height 12
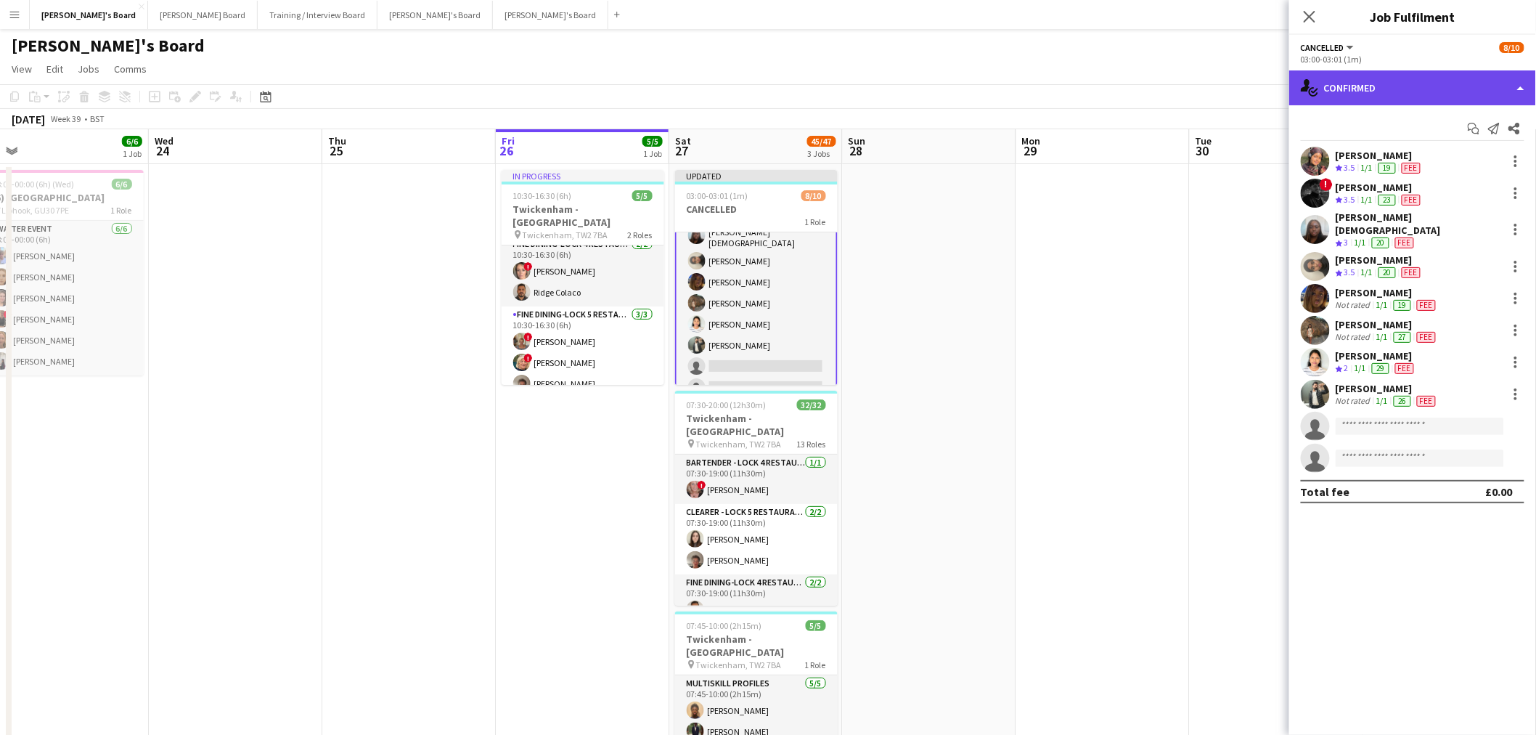
click at [1431, 83] on div "single-neutral-actions-check-2 Confirmed" at bounding box center [1412, 87] width 247 height 35
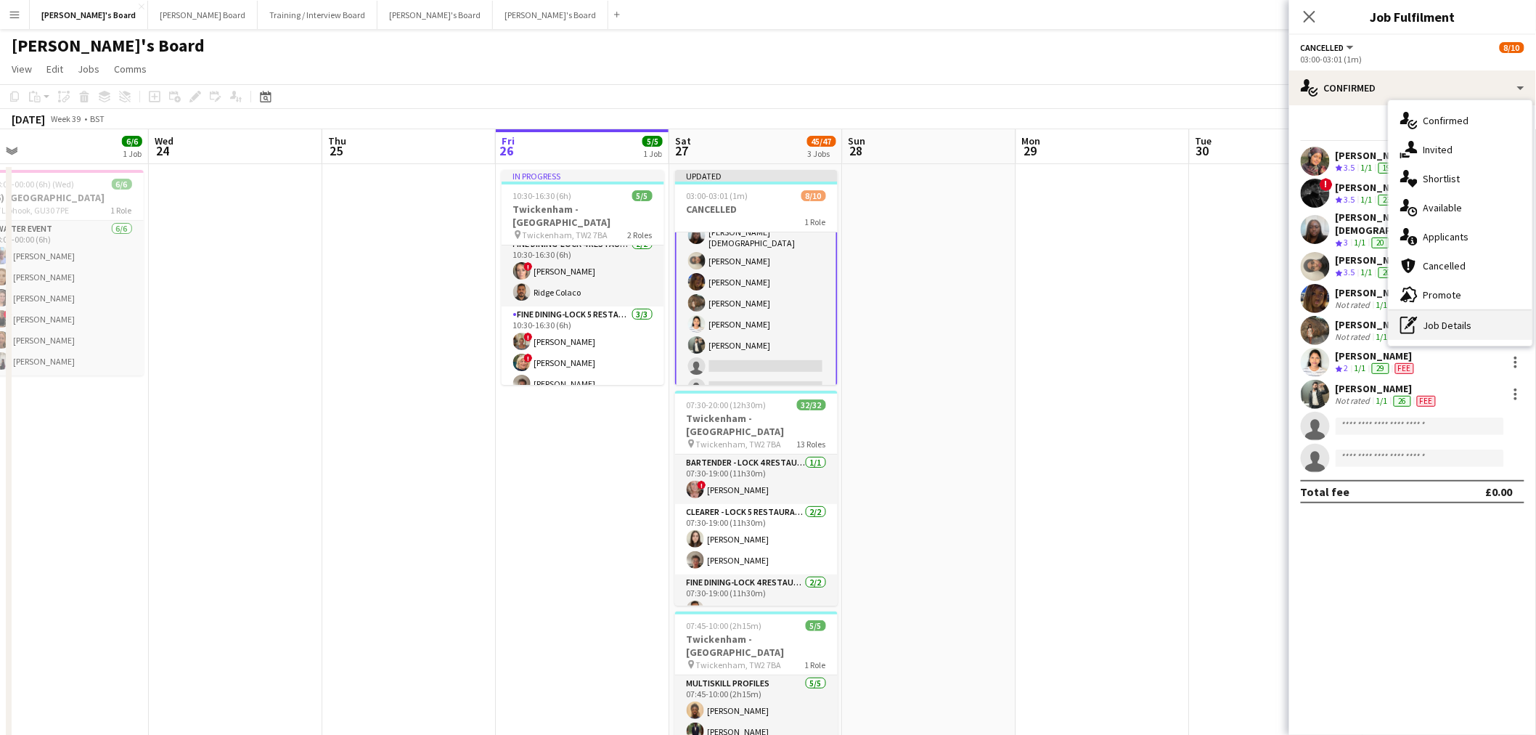
click at [1454, 331] on div "pen-write Job Details" at bounding box center [1461, 325] width 144 height 29
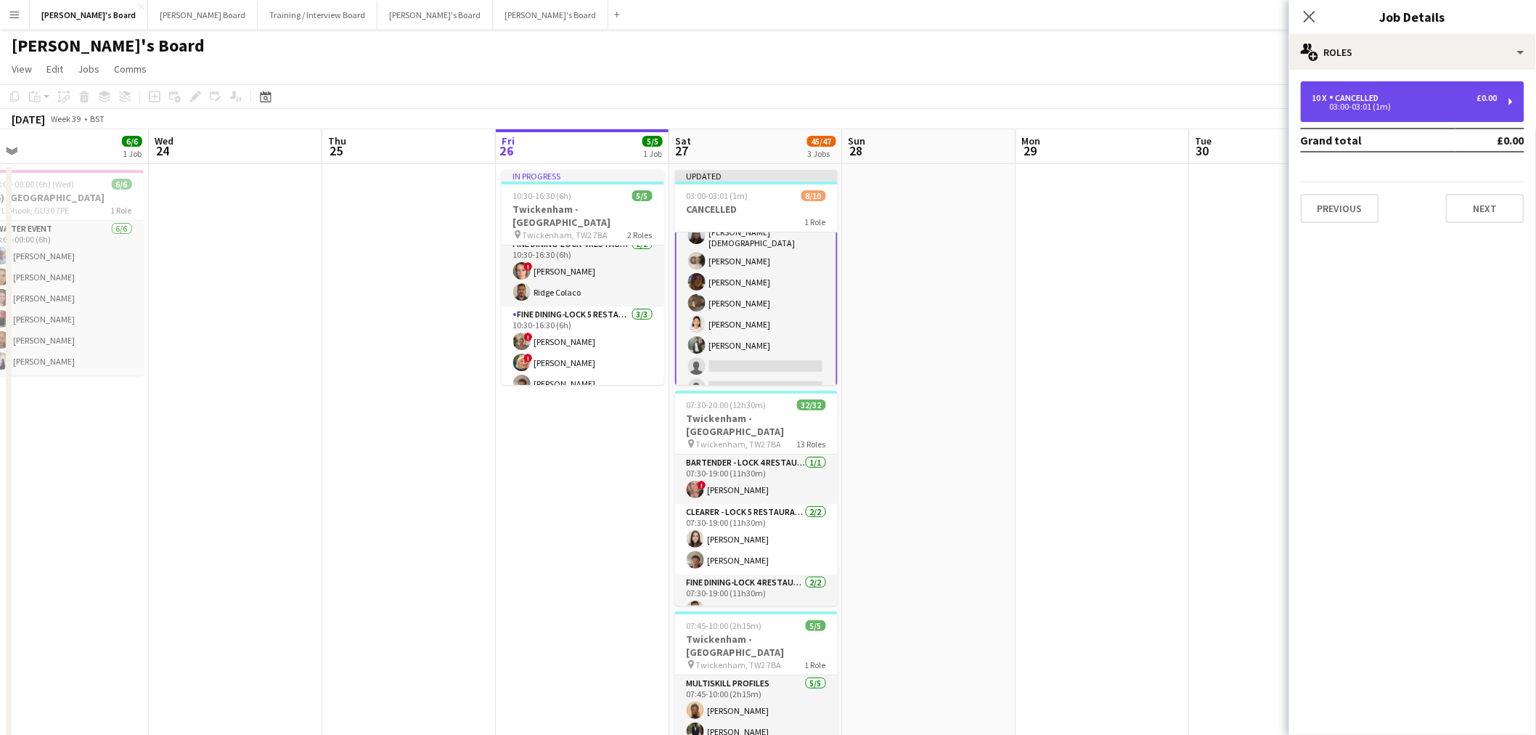
click at [1360, 93] on div "Cancelled" at bounding box center [1357, 98] width 55 height 10
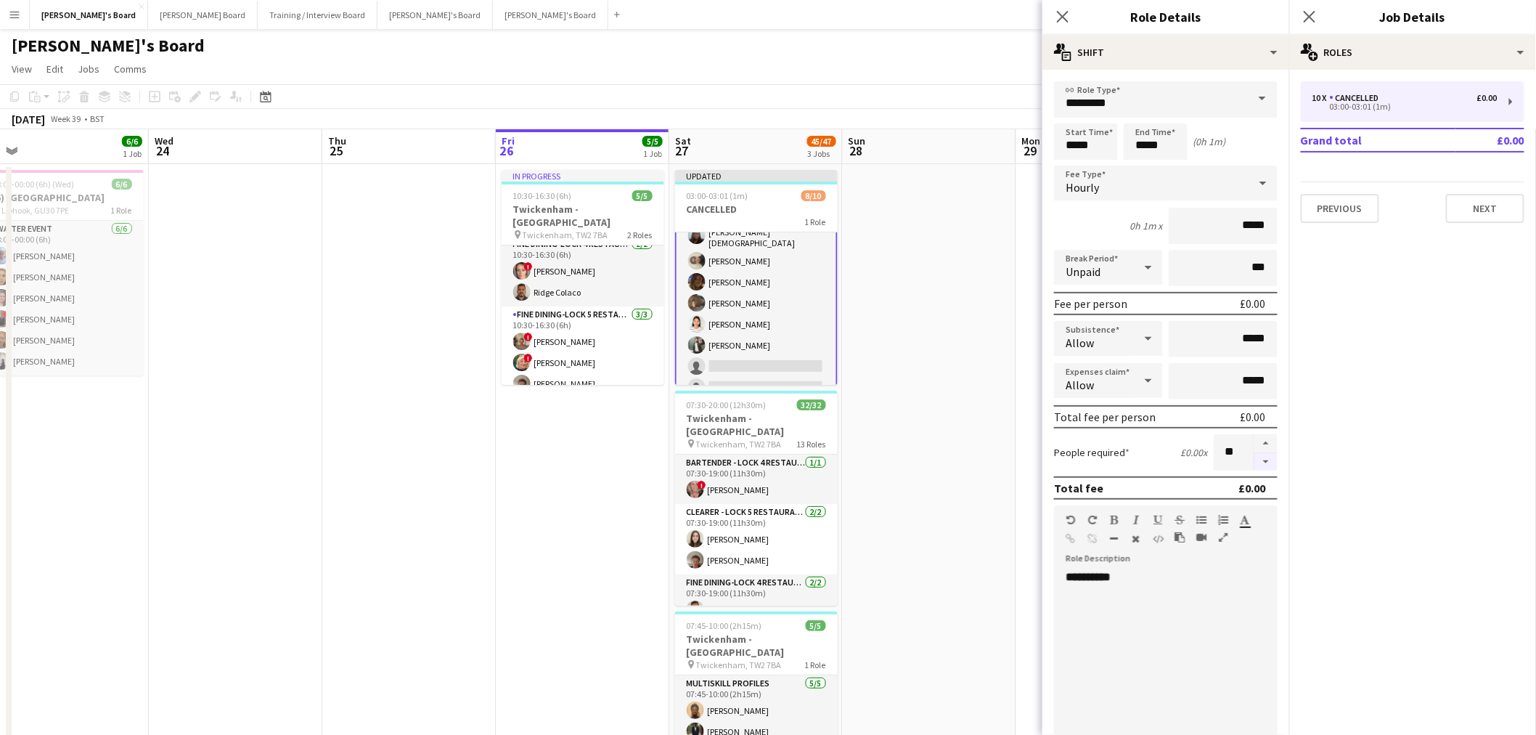
click at [1259, 462] on button "button" at bounding box center [1265, 462] width 23 height 18
type input "*"
click at [916, 348] on app-date-cell at bounding box center [929, 501] width 173 height 675
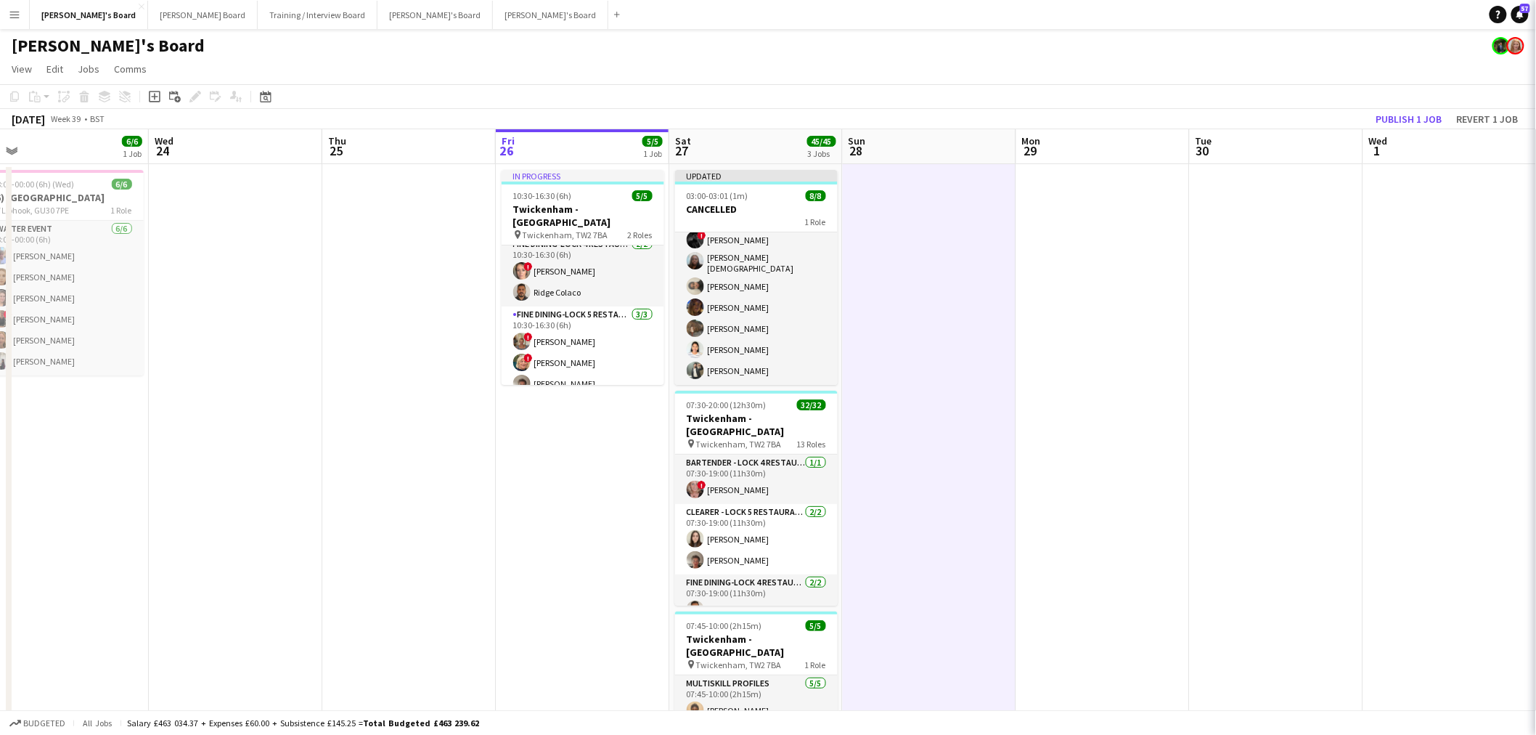
scroll to position [44, 0]
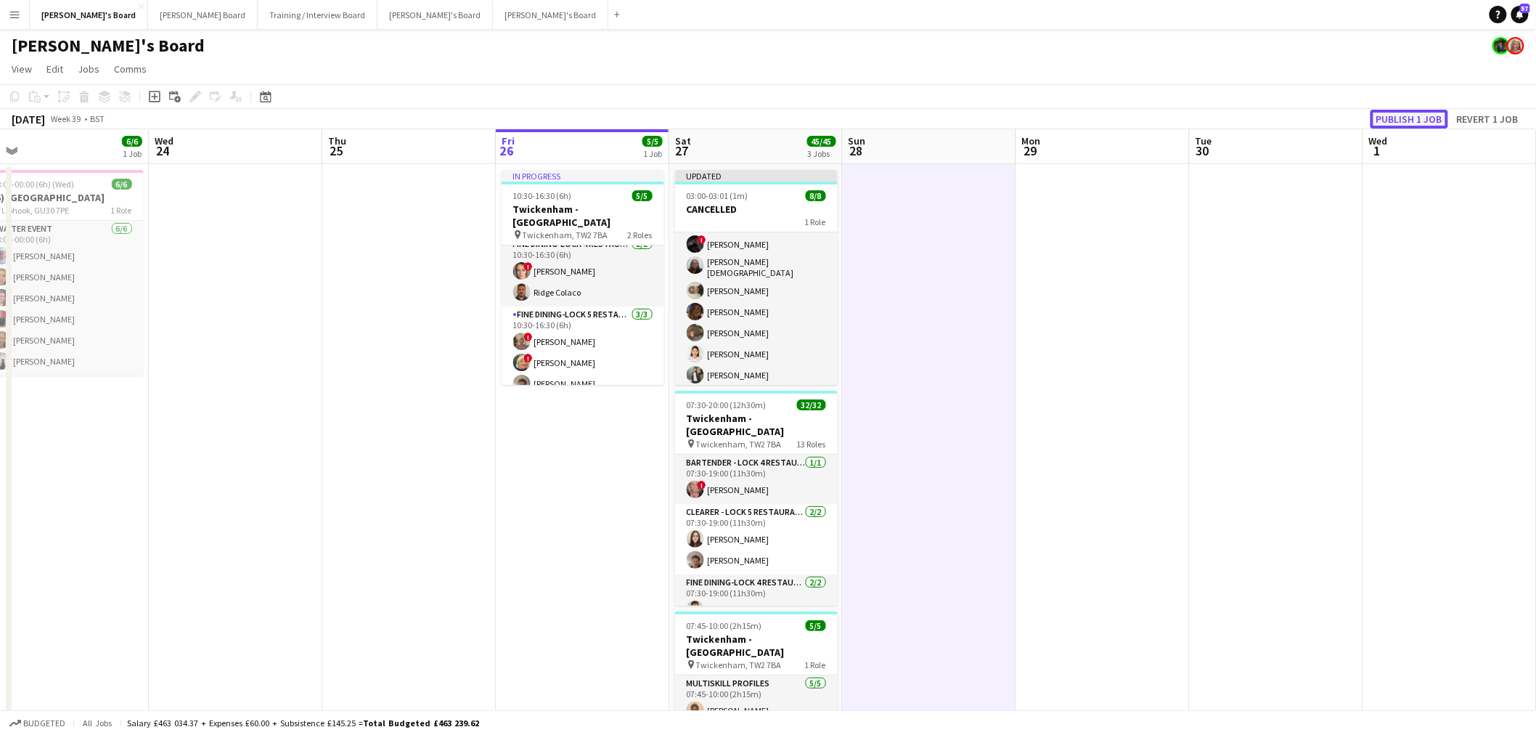
click at [1402, 126] on button "Publish 1 job" at bounding box center [1409, 119] width 78 height 19
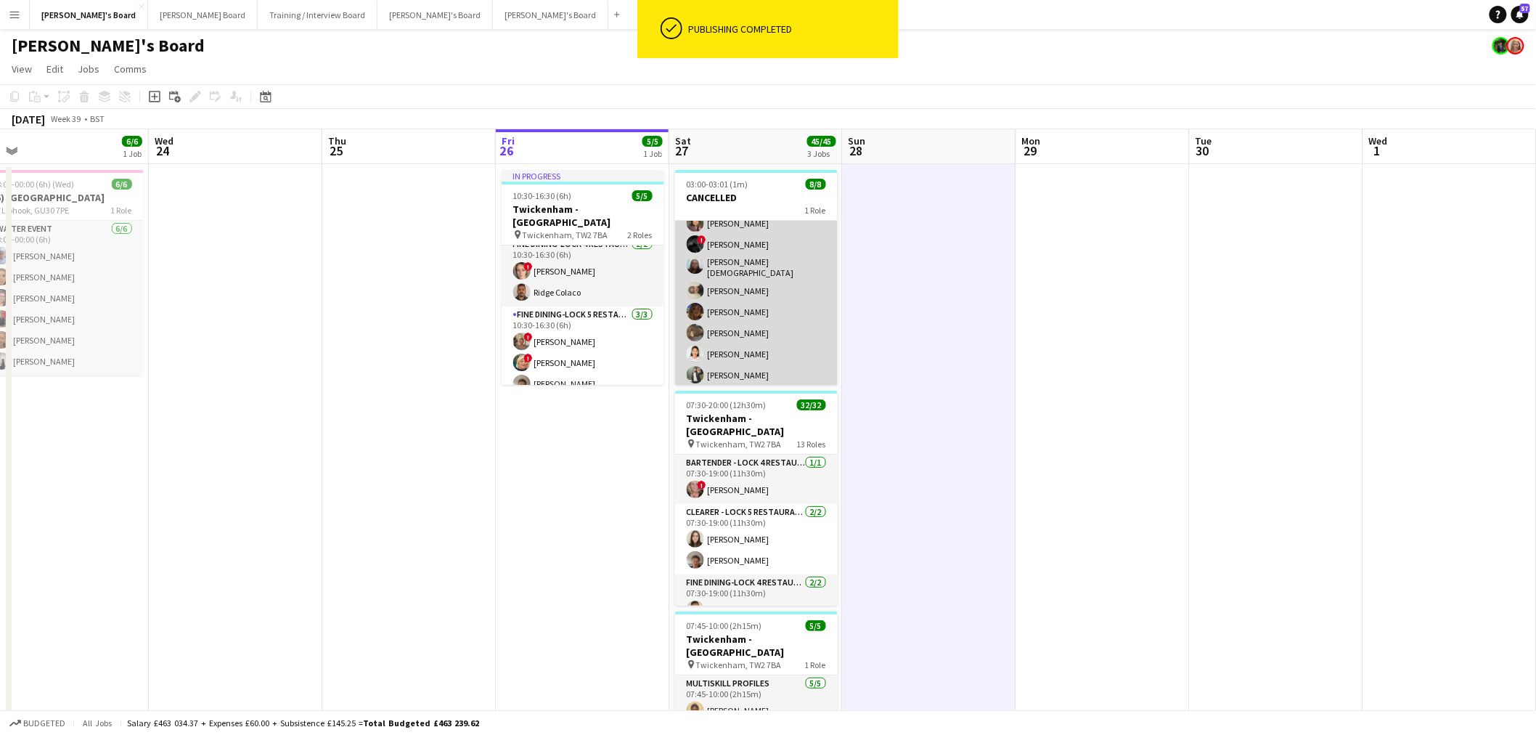
click at [739, 300] on app-card-role "Cancelled [DATE] 03:00-03:01 (1m) [PERSON_NAME] ! [PERSON_NAME] [PERSON_NAME] […" at bounding box center [756, 288] width 163 height 201
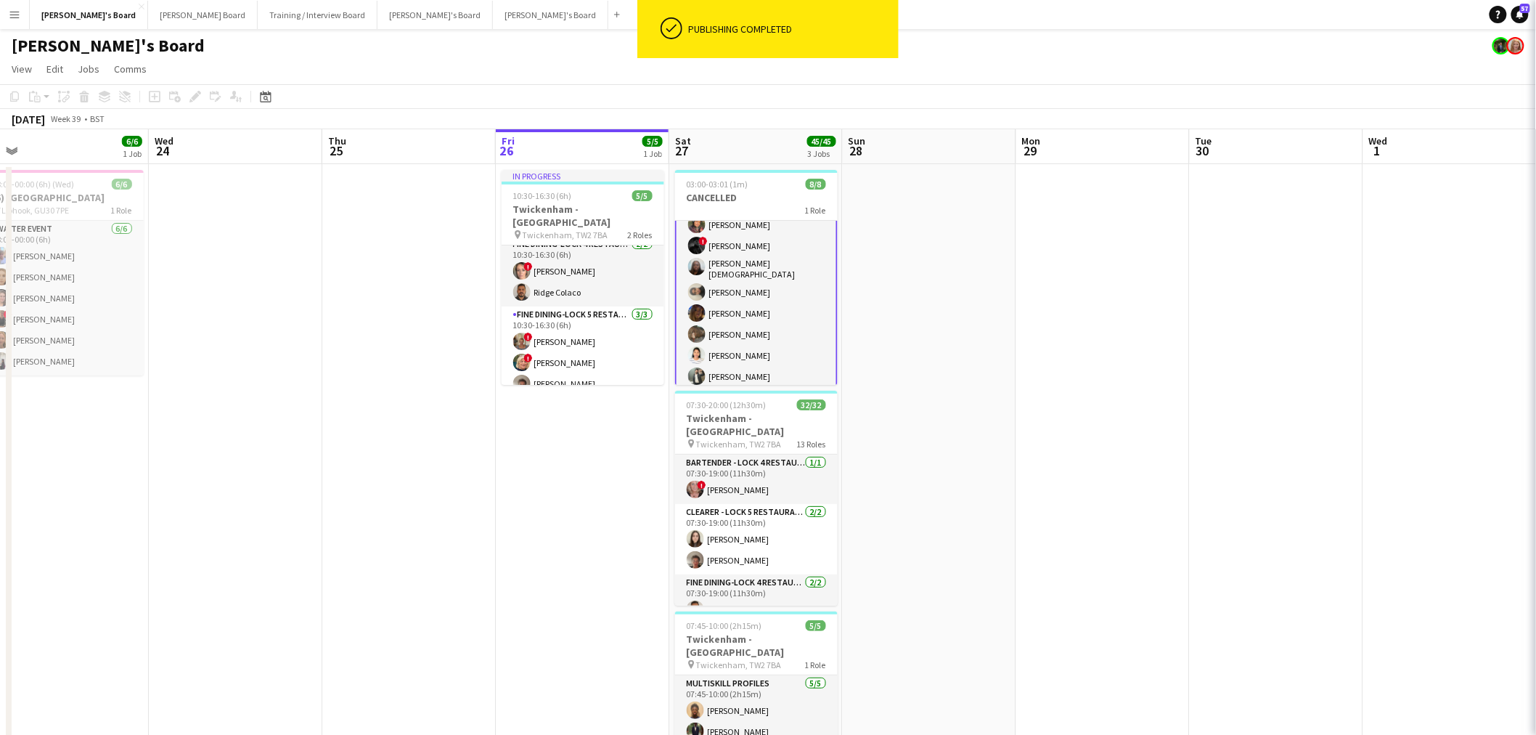
scroll to position [33, 0]
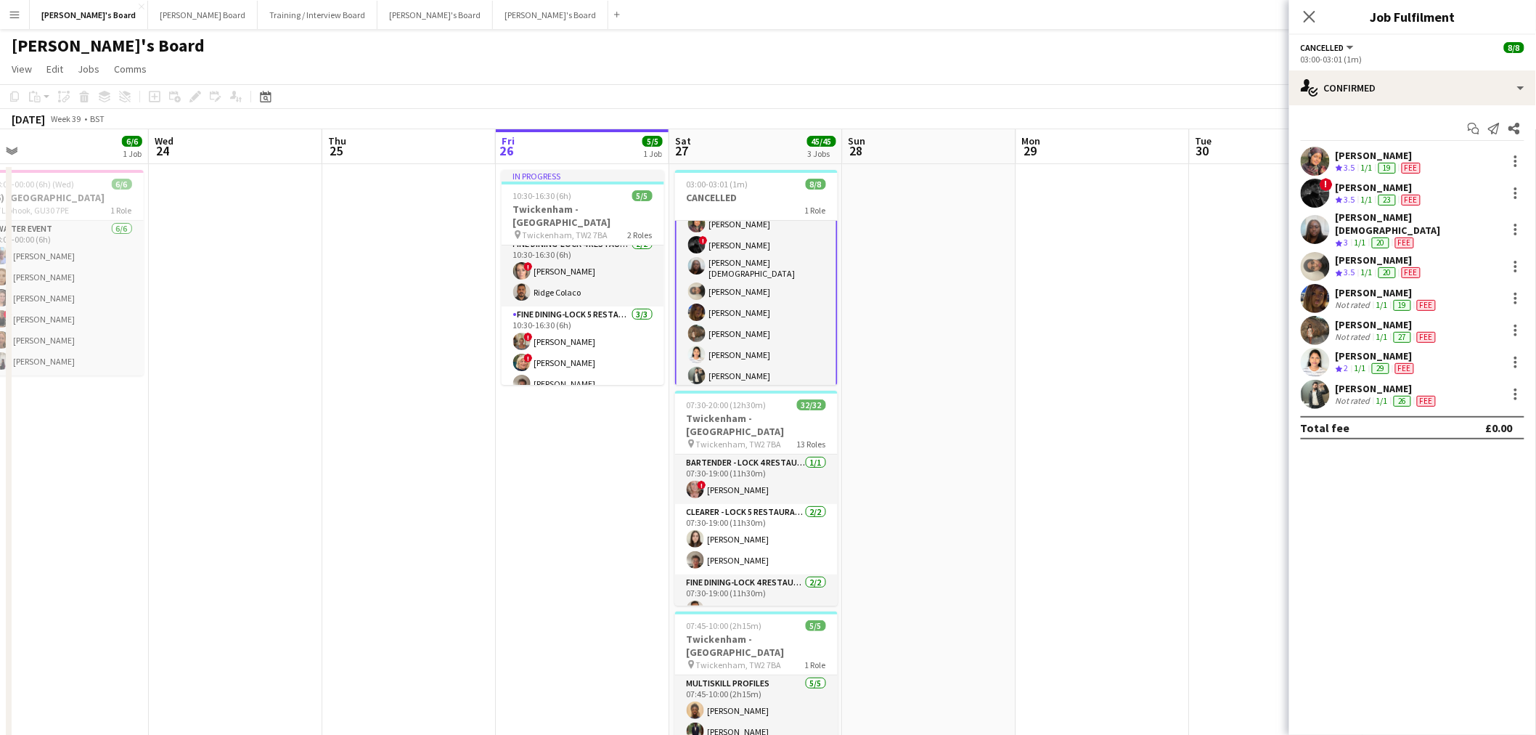
click at [1396, 267] on div "20" at bounding box center [1386, 272] width 17 height 11
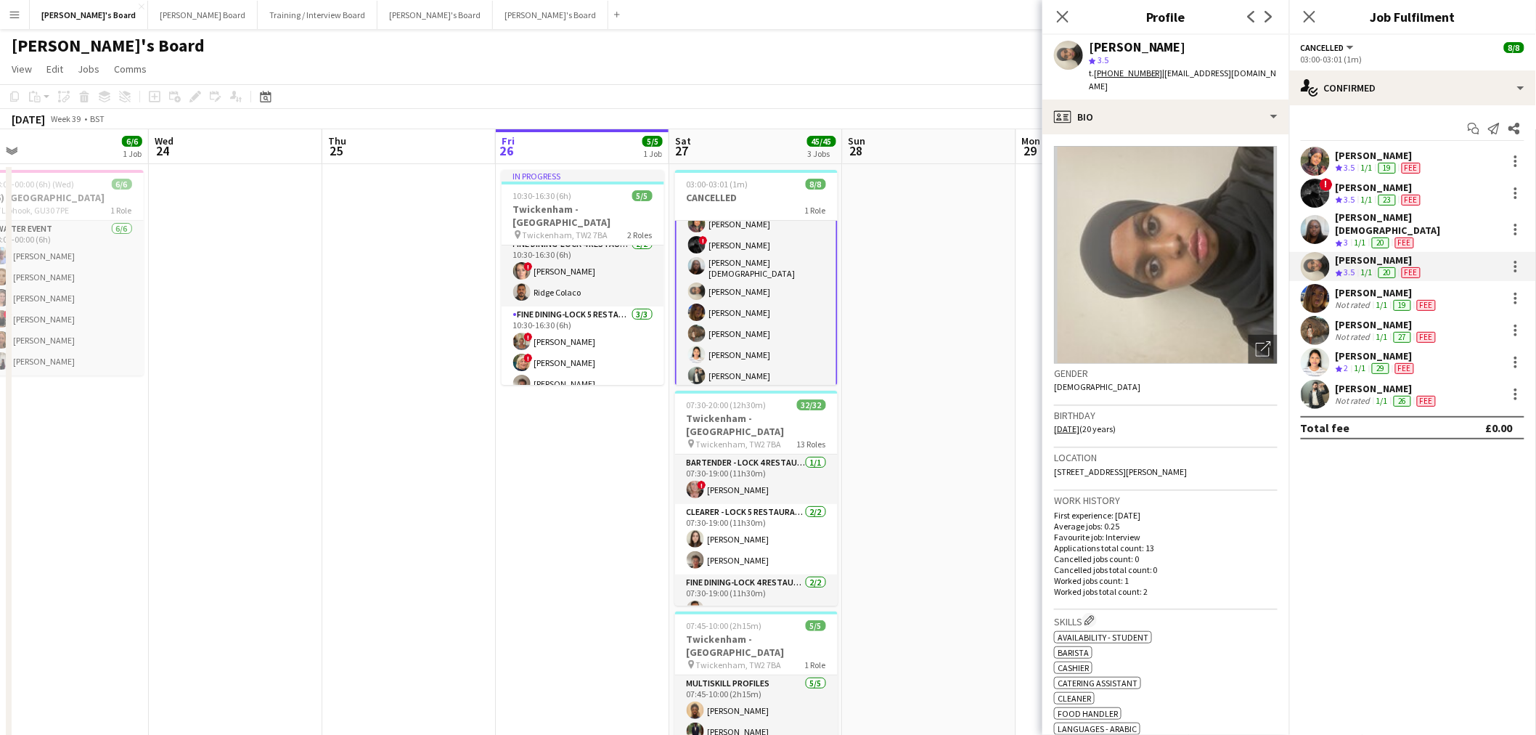
click at [1331, 196] on div "! [PERSON_NAME] Crew rating 3.5 1/1 23 Fee" at bounding box center [1412, 193] width 247 height 29
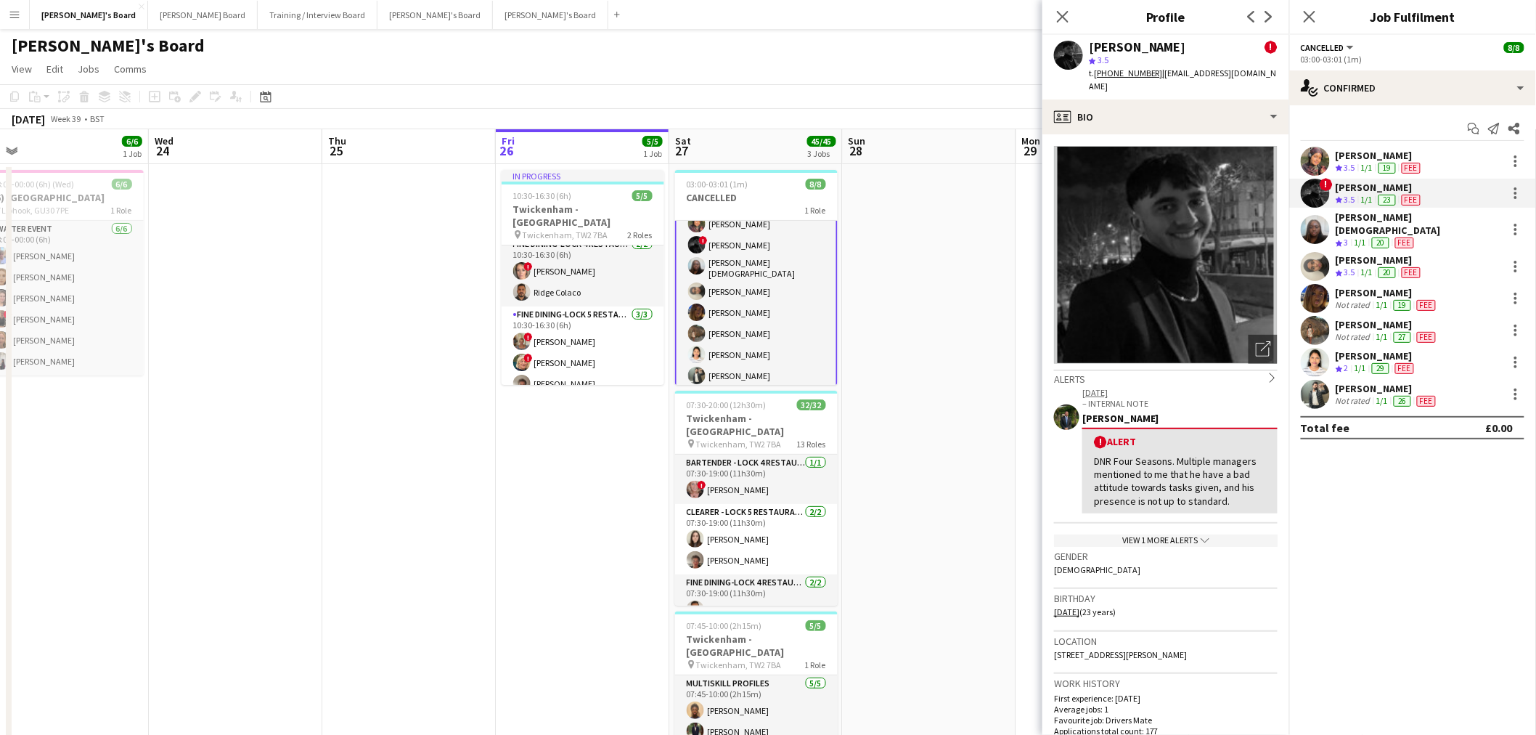
click at [1354, 382] on div "[PERSON_NAME]" at bounding box center [1387, 388] width 103 height 13
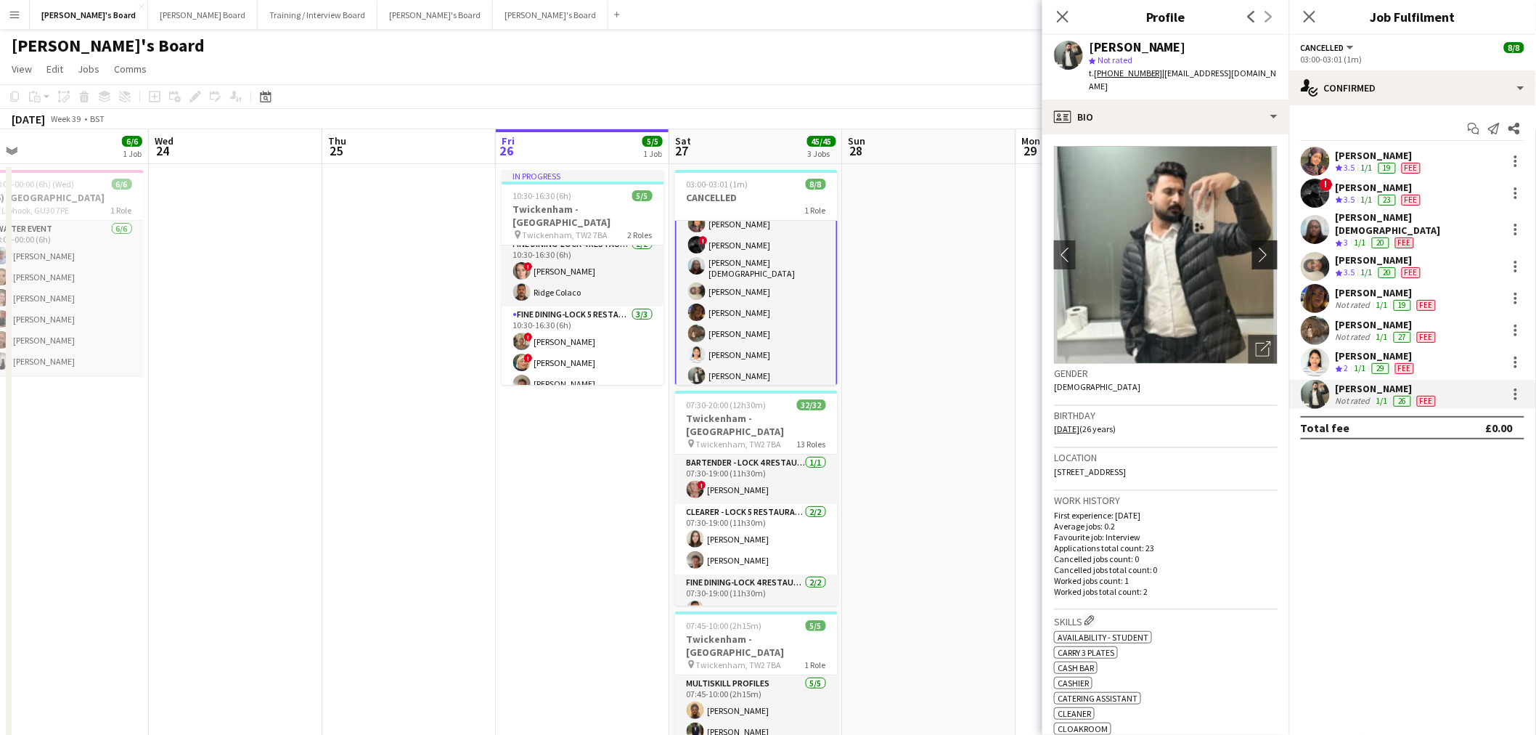
click at [1257, 247] on app-icon "chevron-right" at bounding box center [1267, 254] width 23 height 15
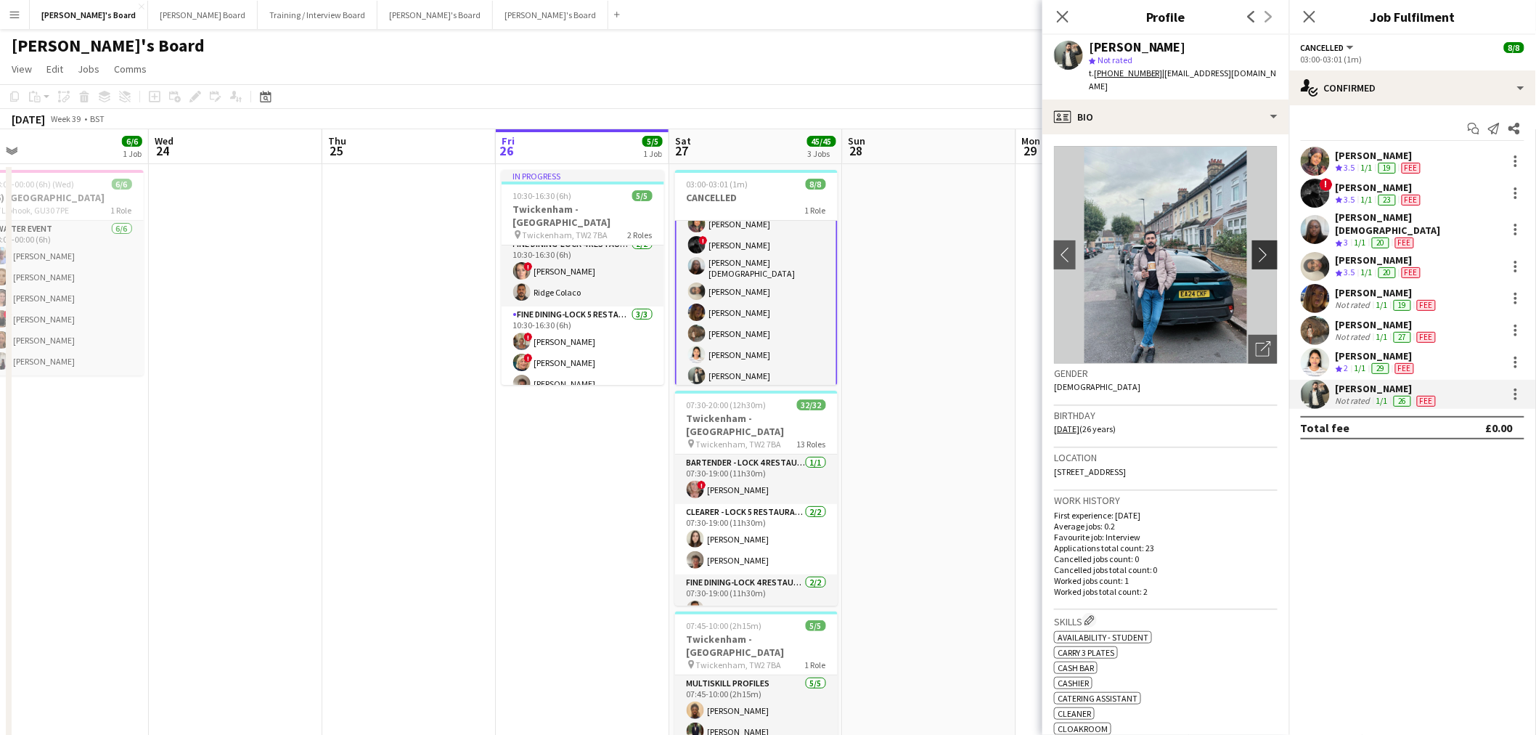
click at [1257, 247] on app-icon "chevron-right" at bounding box center [1267, 254] width 23 height 15
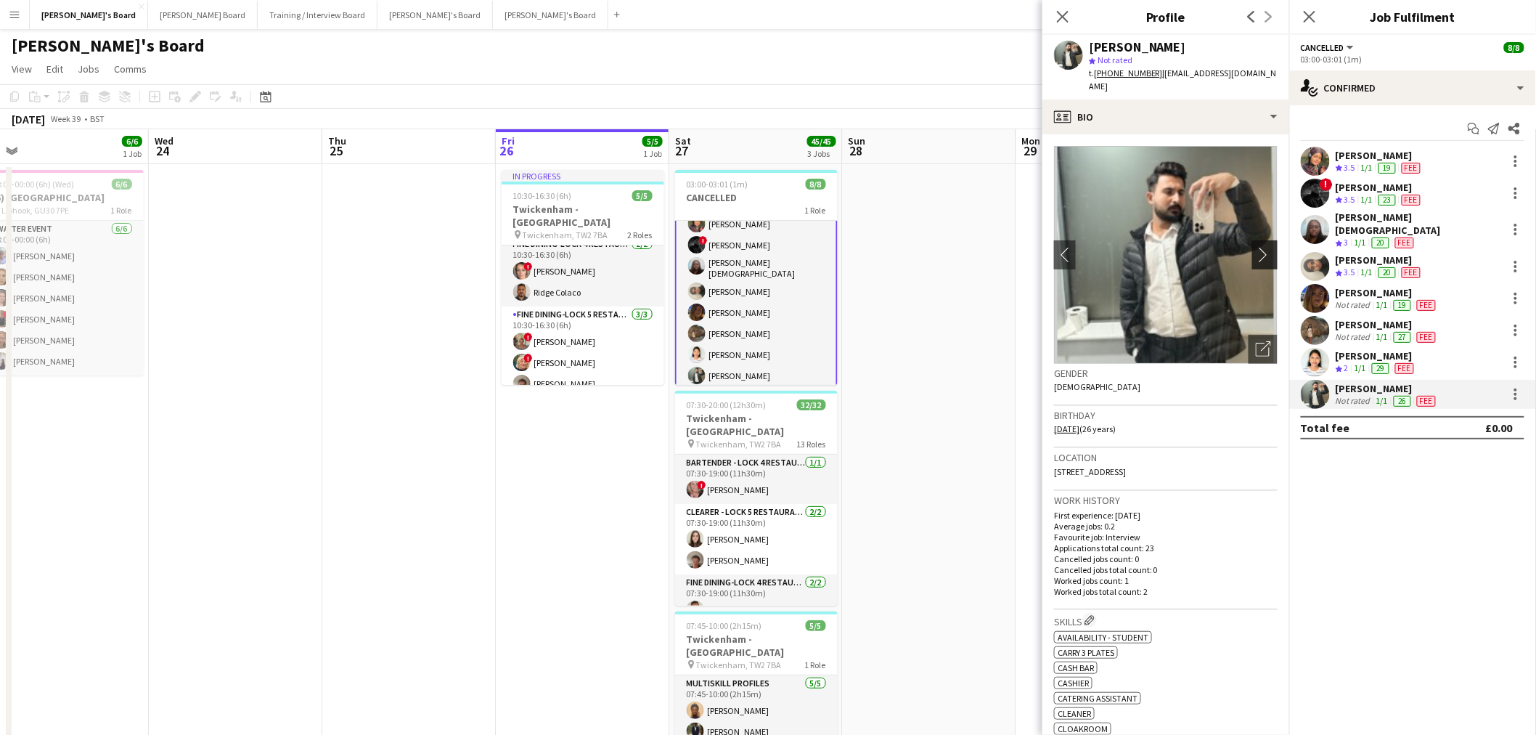
click at [1257, 247] on app-icon "chevron-right" at bounding box center [1267, 254] width 23 height 15
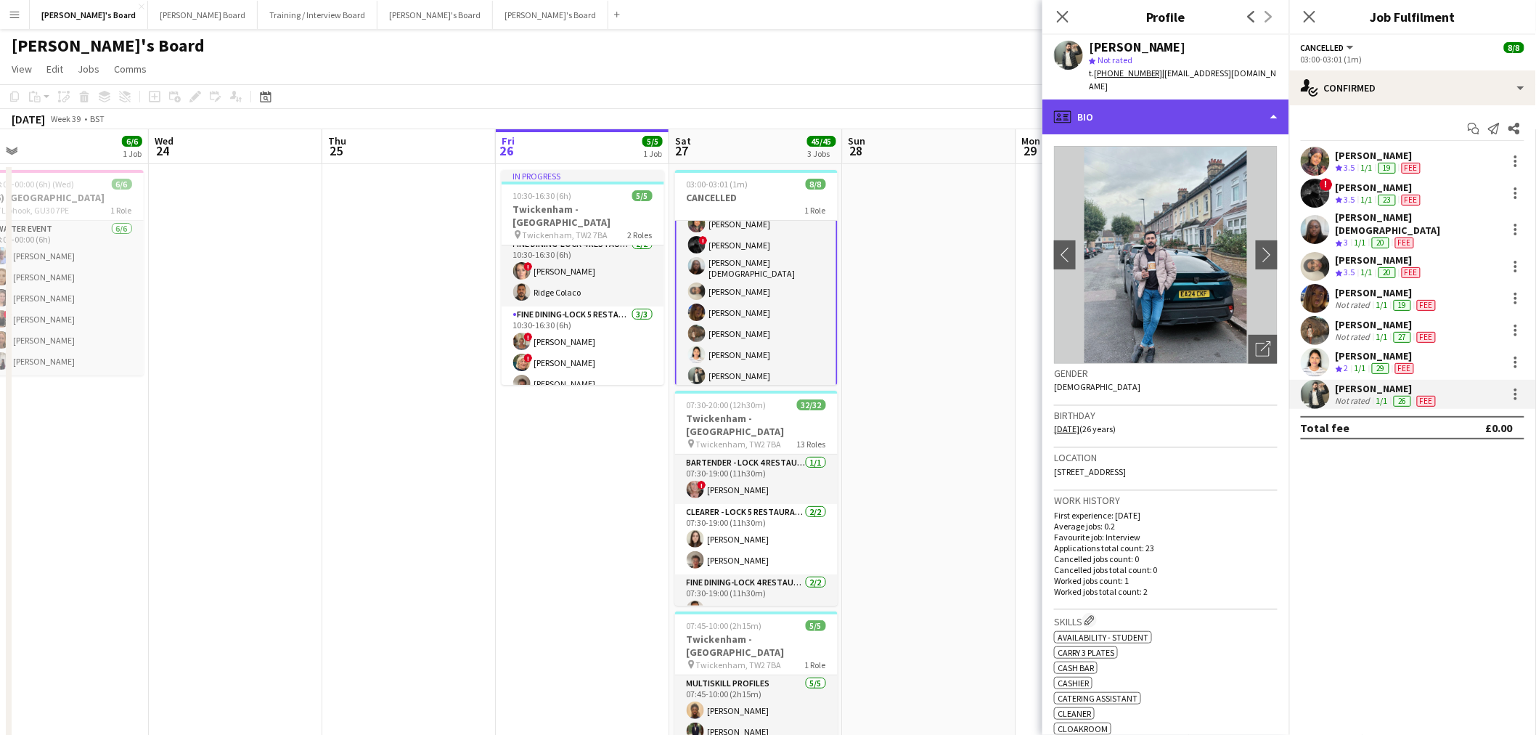
click at [1253, 110] on div "profile Bio" at bounding box center [1165, 116] width 247 height 35
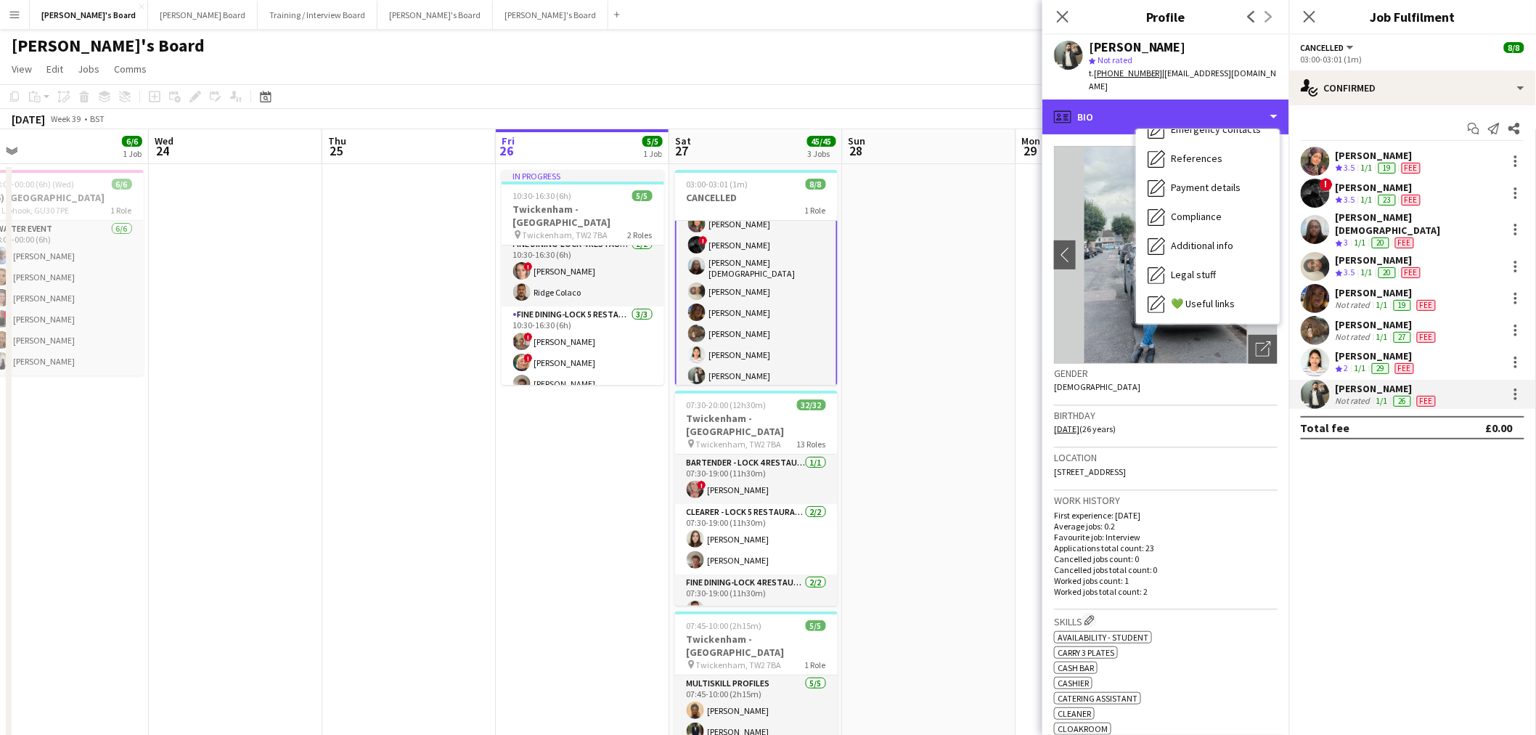
scroll to position [193, 0]
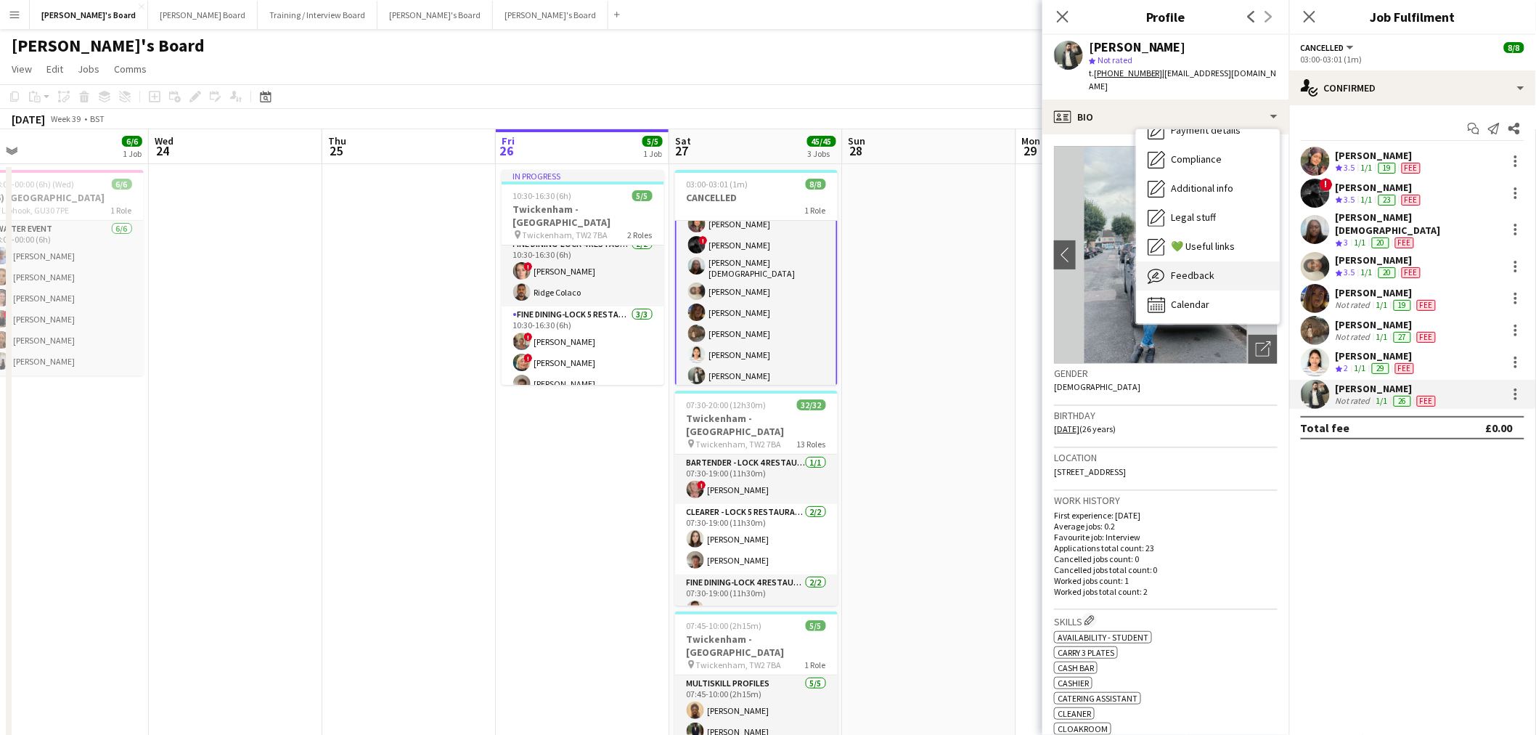
click at [1228, 265] on div "Feedback Feedback" at bounding box center [1208, 275] width 144 height 29
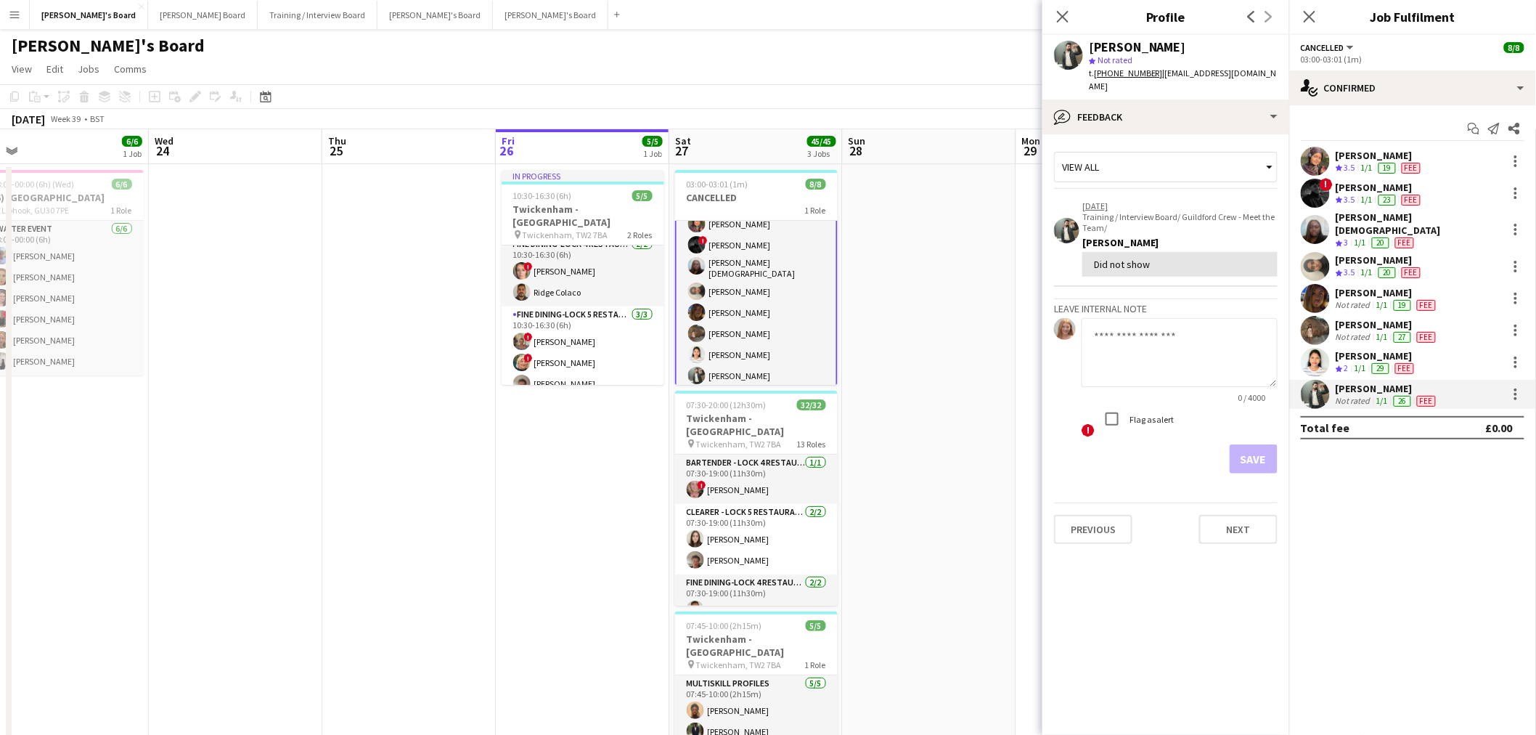
click at [1196, 82] on div "[PERSON_NAME] star Not rated t. [PHONE_NUMBER] | [EMAIL_ADDRESS][DOMAIN_NAME]" at bounding box center [1165, 67] width 247 height 65
click at [1200, 99] on div "bubble-pencil Feedback" at bounding box center [1165, 116] width 247 height 35
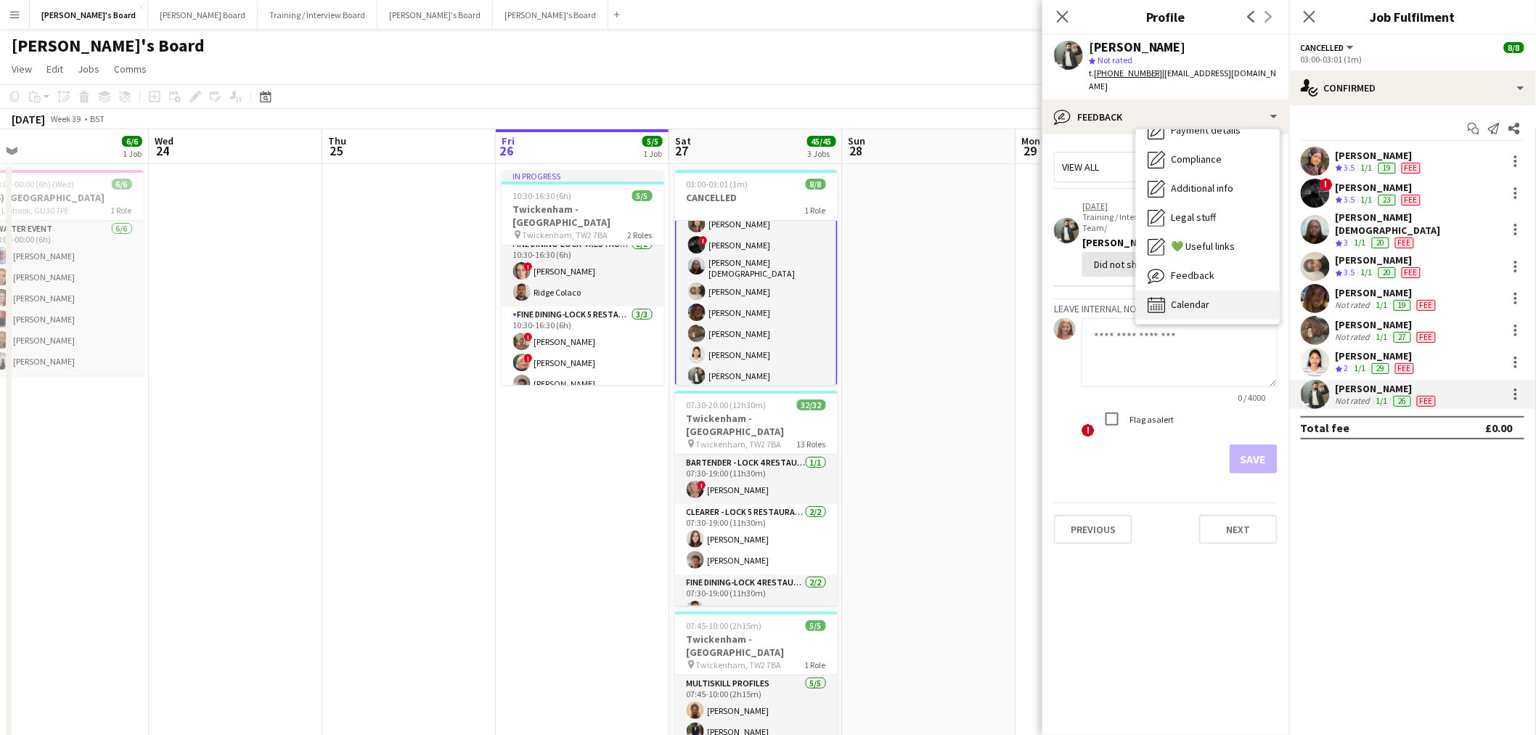
click at [1215, 295] on div "Calendar Calendar" at bounding box center [1208, 304] width 144 height 29
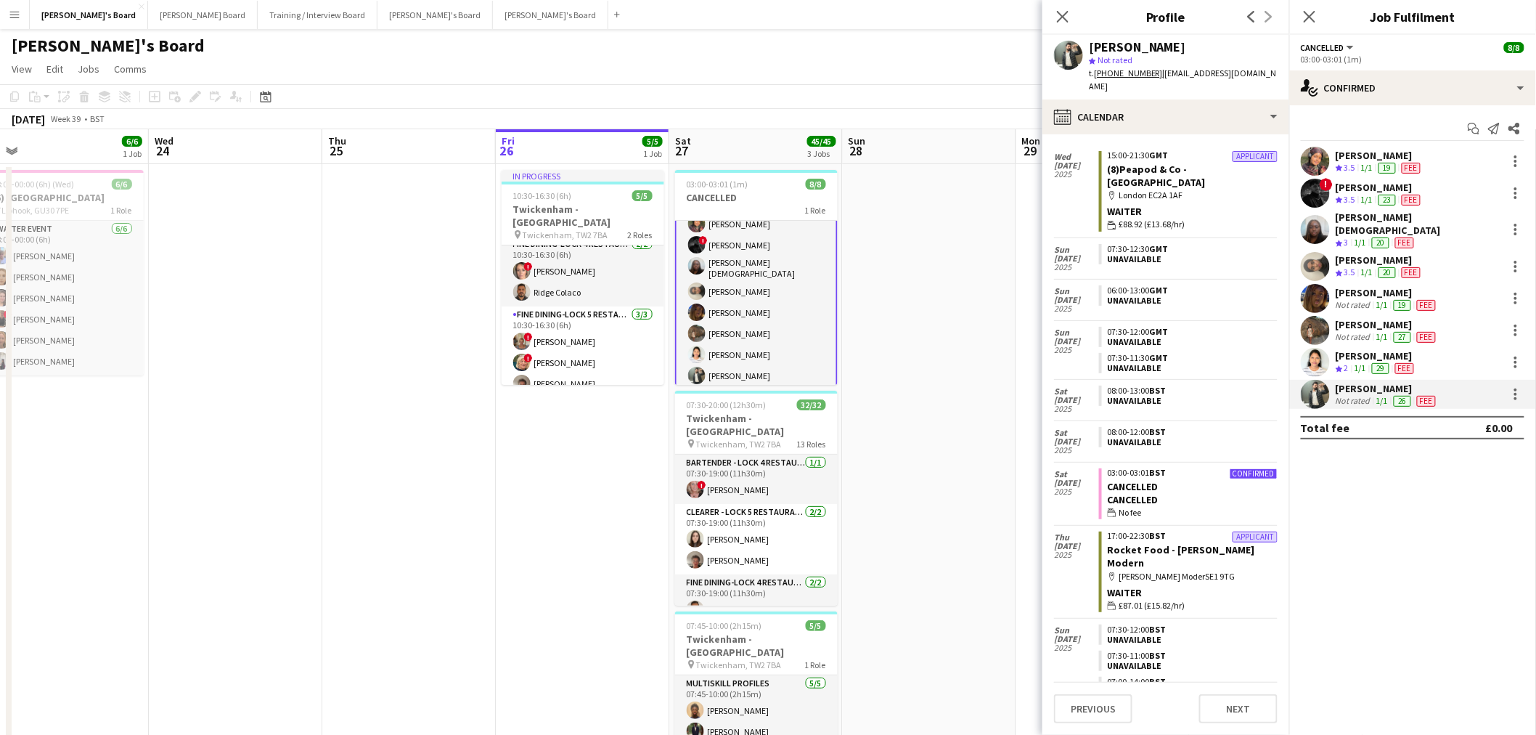
scroll to position [163, 0]
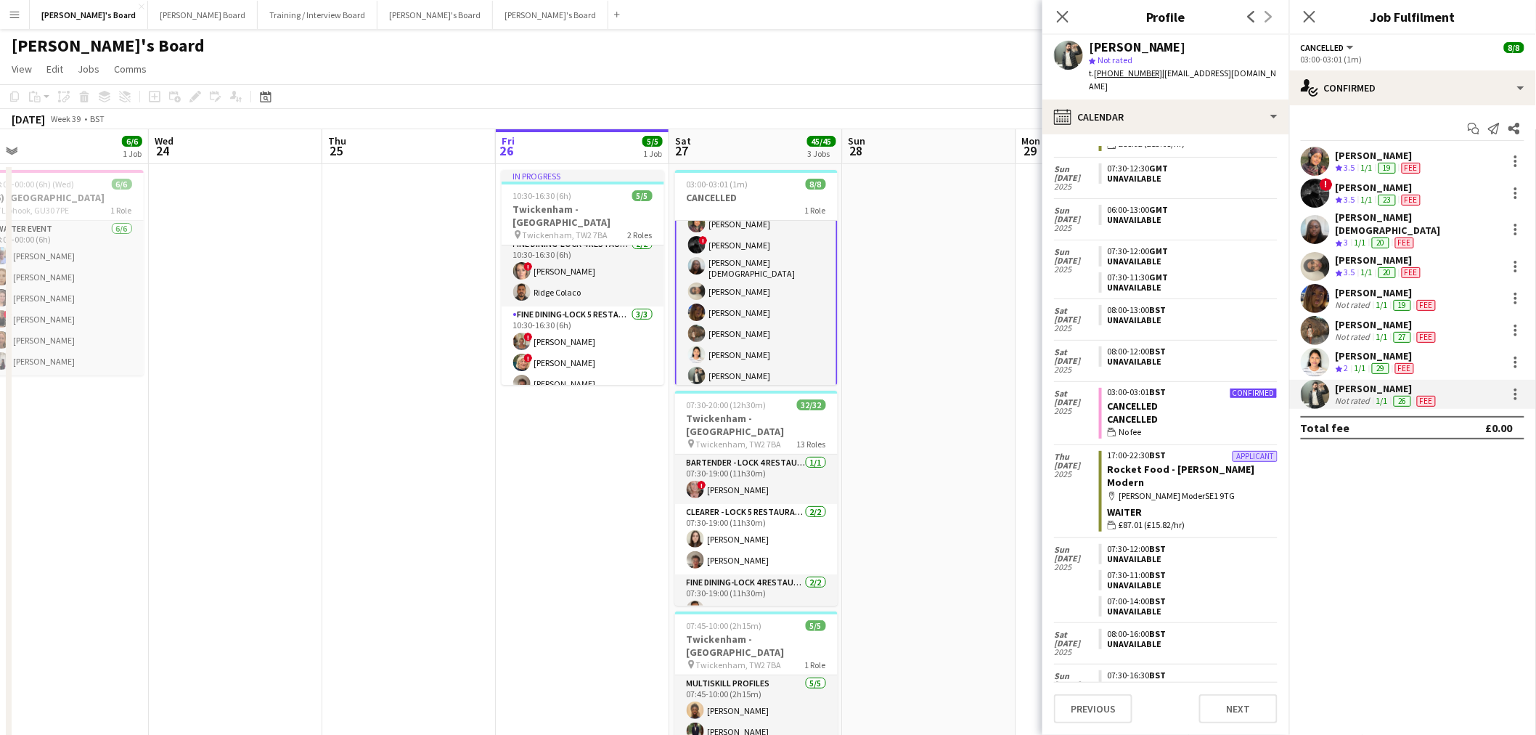
click at [1370, 321] on div "[PERSON_NAME]" at bounding box center [1387, 324] width 103 height 13
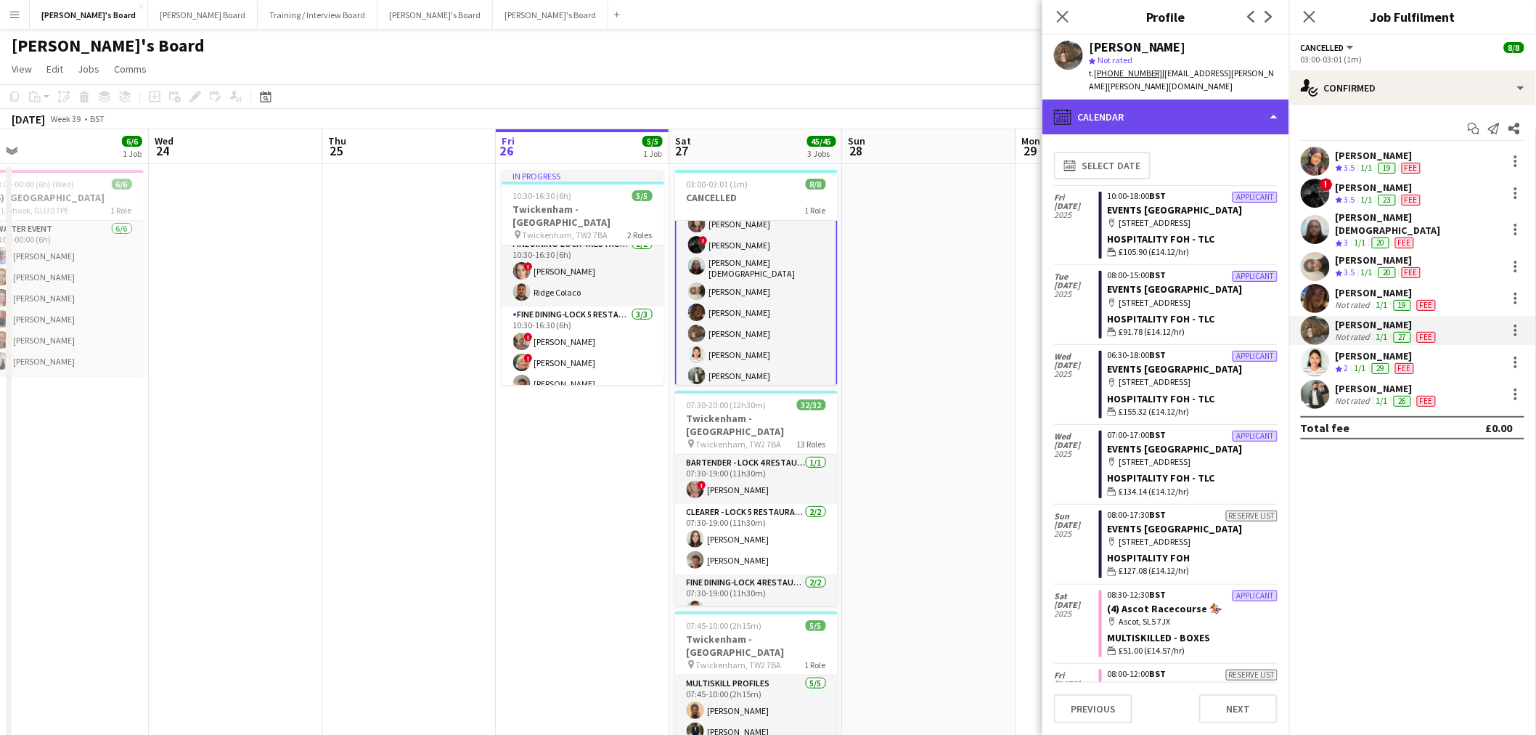
click at [1167, 112] on div "calendar-full Calendar" at bounding box center [1165, 116] width 247 height 35
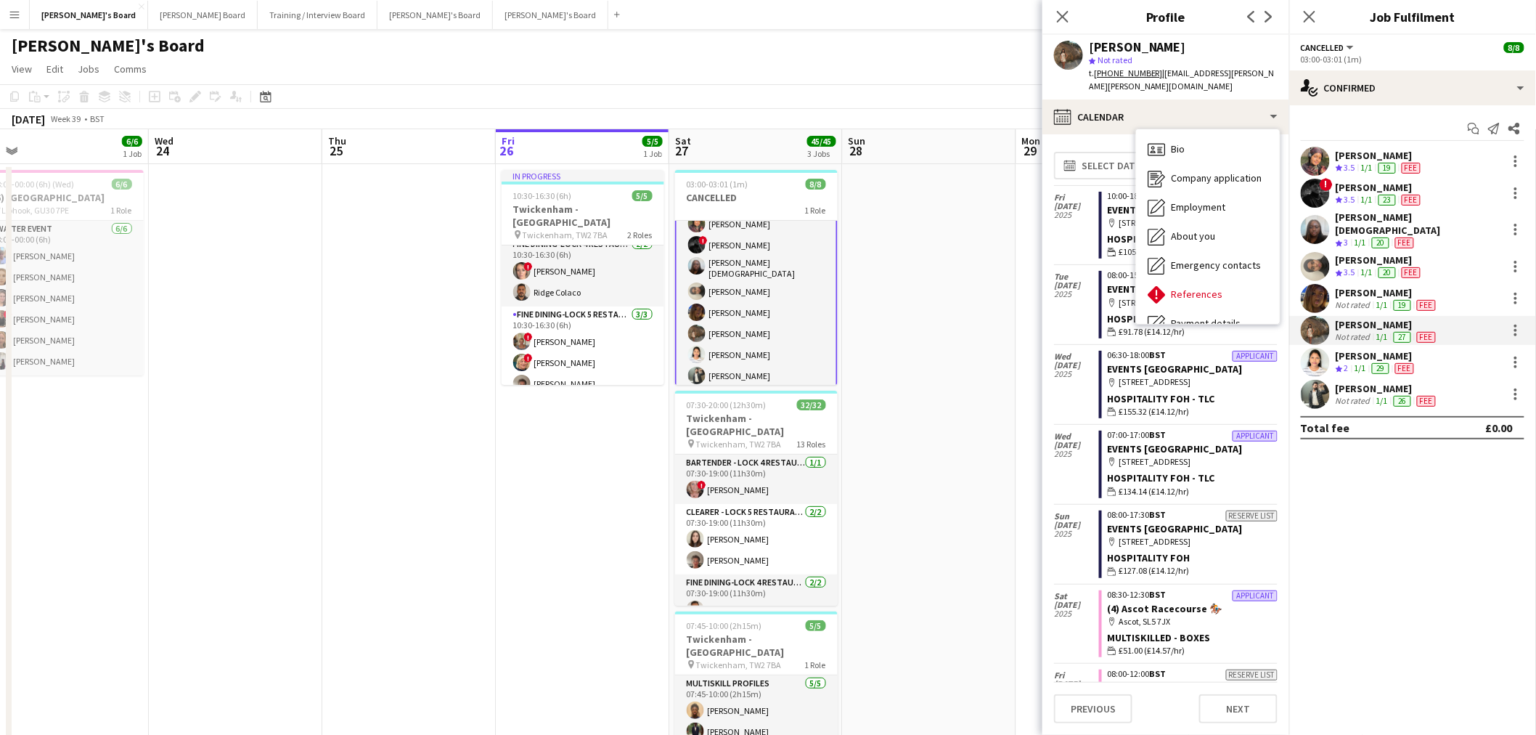
click at [1368, 349] on div "[PERSON_NAME]" at bounding box center [1376, 355] width 81 height 13
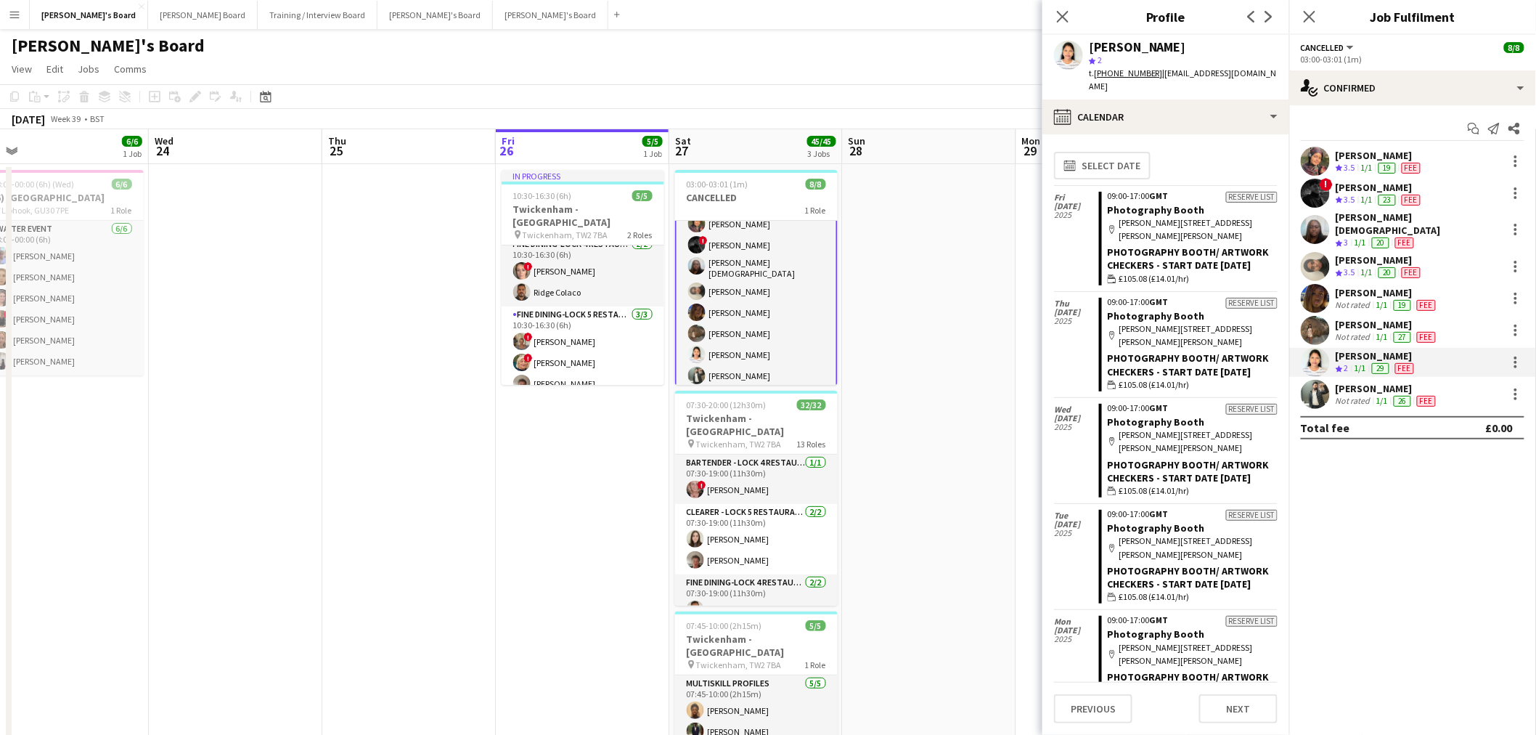
click at [1362, 266] on div "1/1" at bounding box center [1366, 272] width 17 height 12
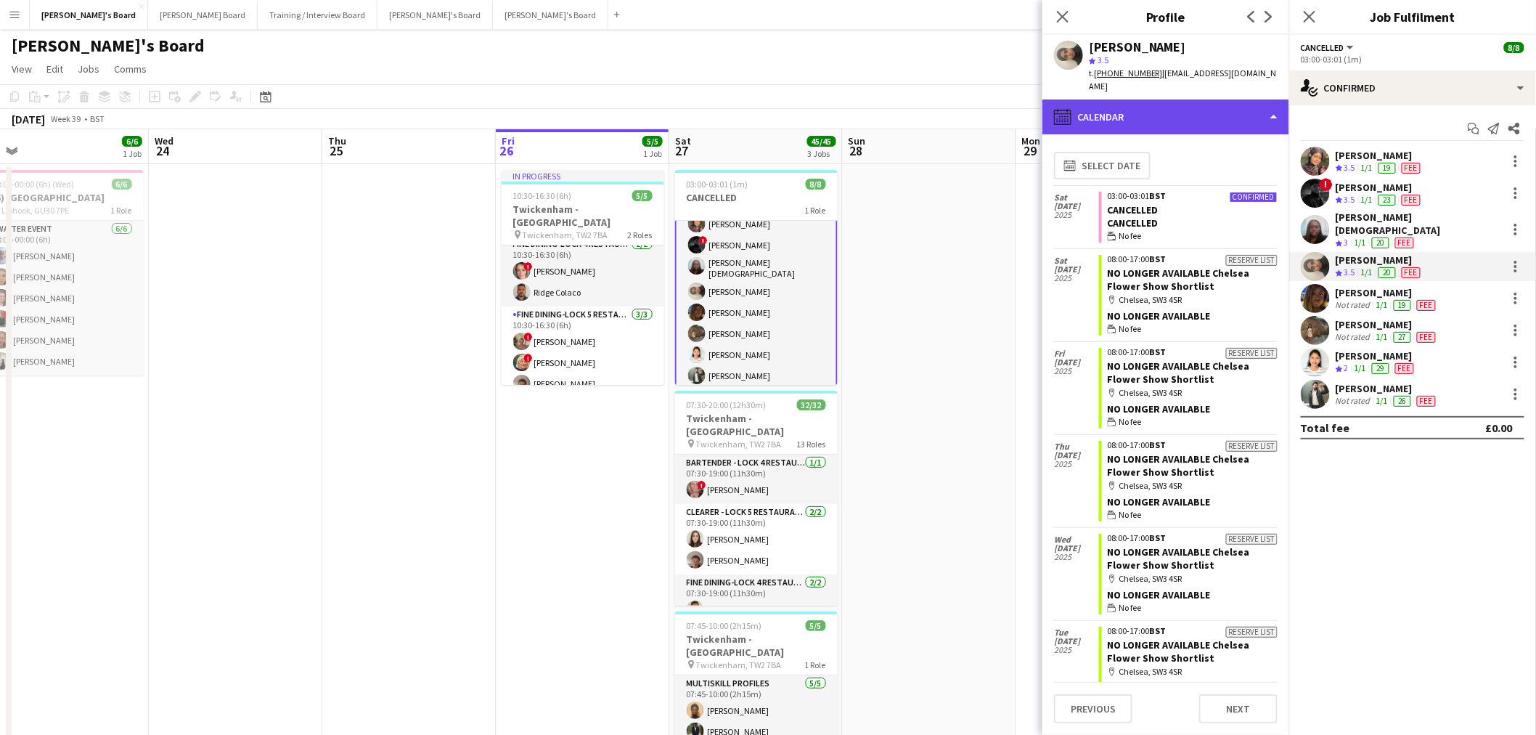
click at [1179, 99] on div "calendar-full Calendar" at bounding box center [1165, 116] width 247 height 35
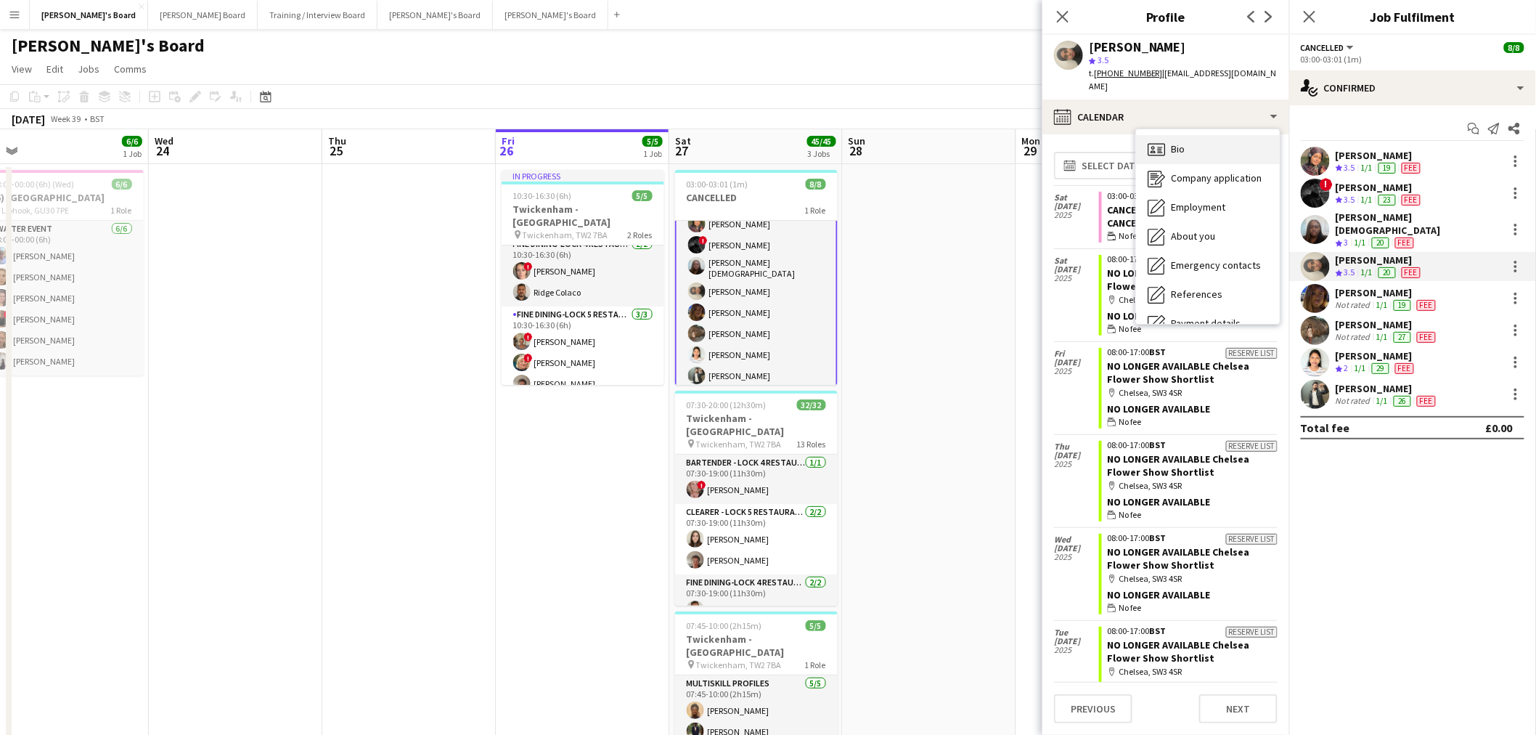
click at [1222, 138] on div "Bio Bio" at bounding box center [1208, 149] width 144 height 29
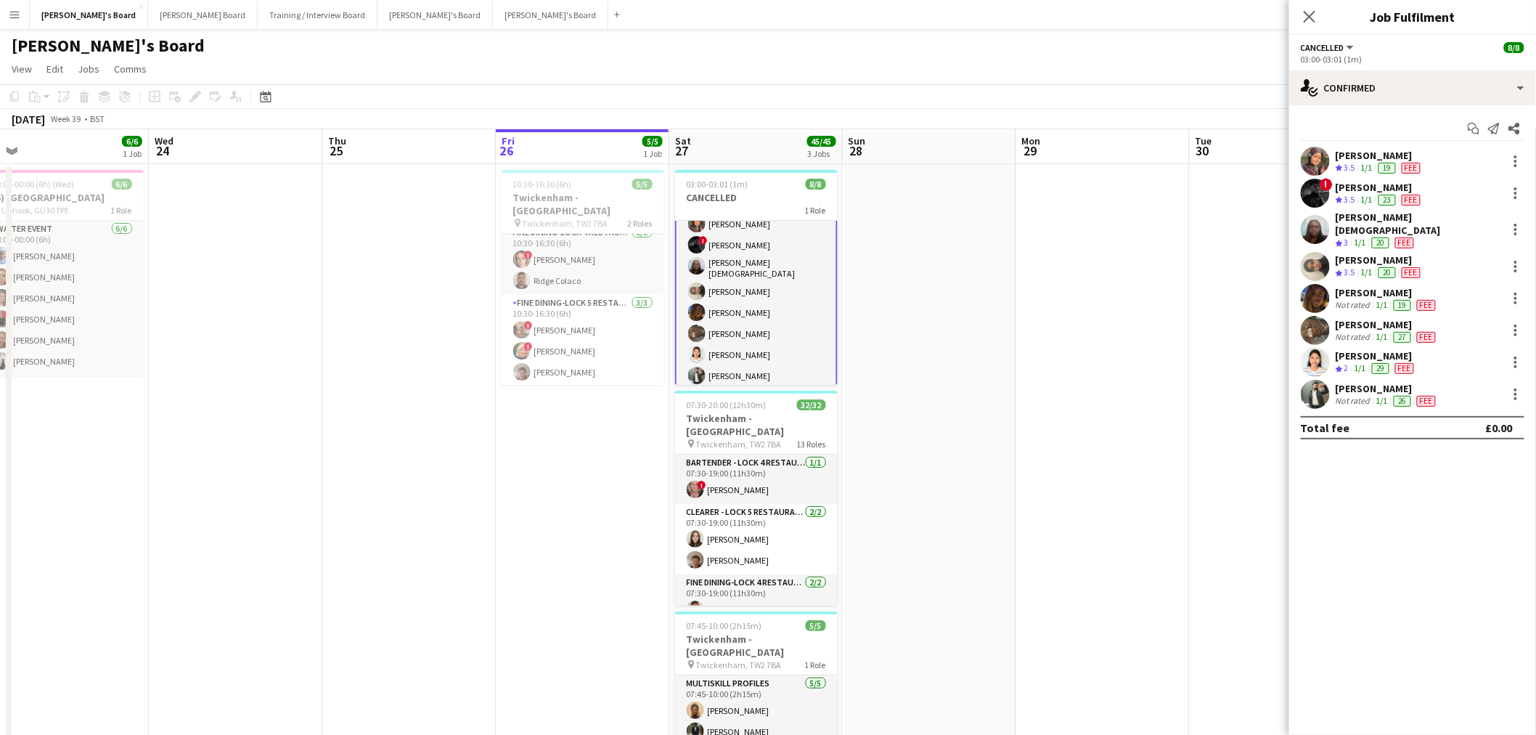
scroll to position [0, 0]
click at [15, 4] on button "Menu" at bounding box center [14, 14] width 29 height 29
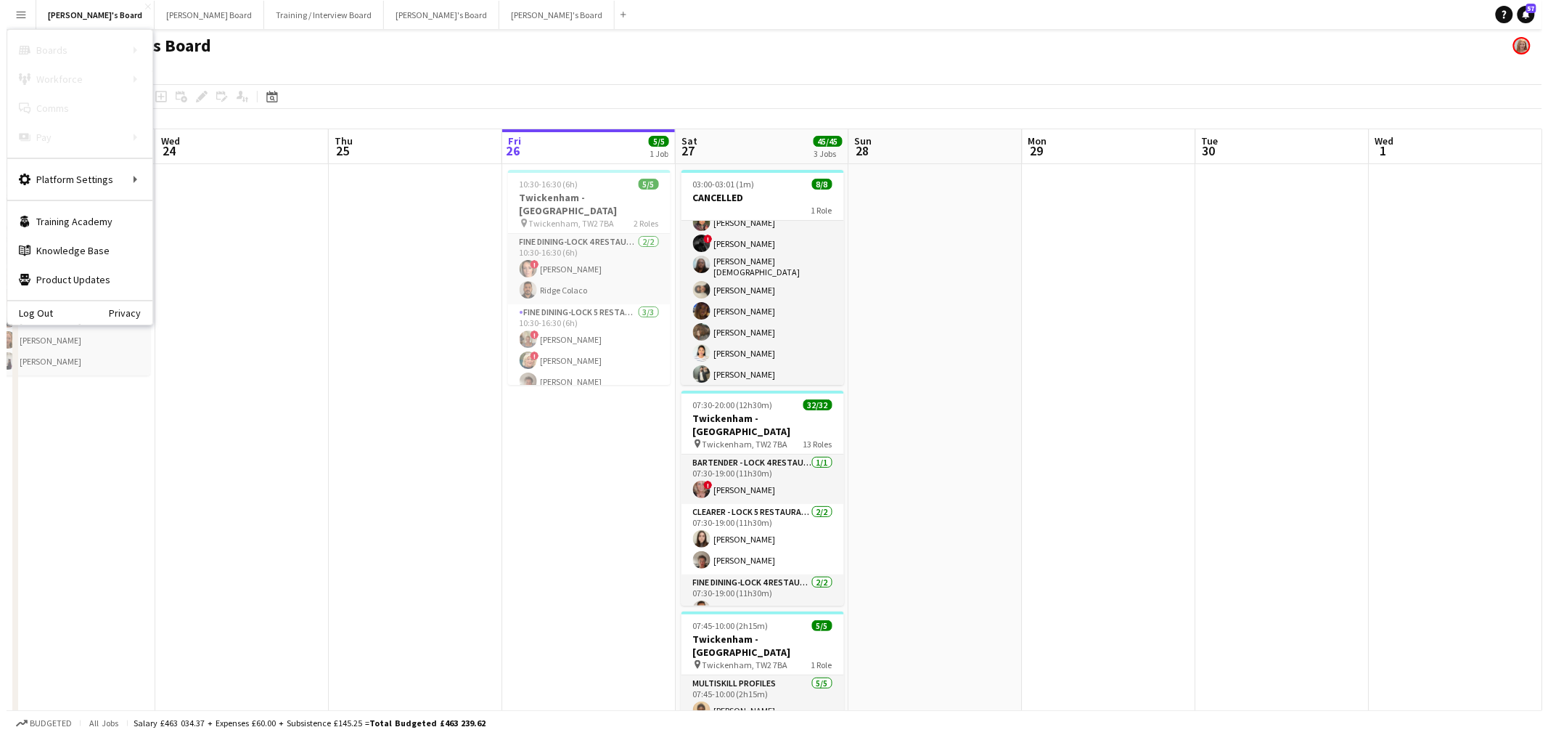
scroll to position [33, 0]
click at [198, 83] on link "My Workforce" at bounding box center [219, 79] width 145 height 29
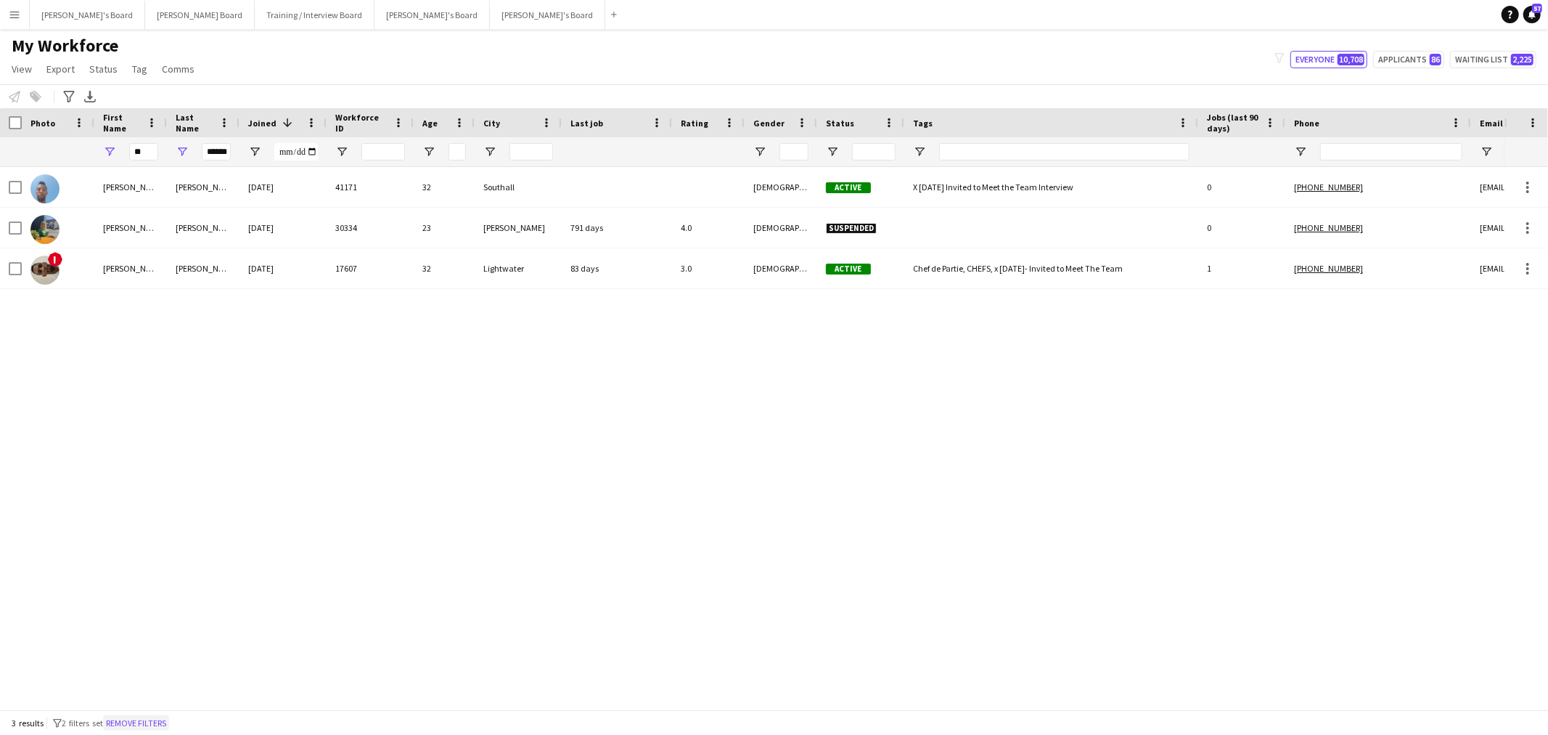
click at [136, 721] on button "Remove filters" at bounding box center [136, 723] width 66 height 16
click at [136, 721] on div "3 results filter-1 2 filters set Remove filters" at bounding box center [774, 722] width 1548 height 25
drag, startPoint x: 136, startPoint y: 721, endPoint x: 114, endPoint y: 734, distance: 25.4
click at [136, 721] on div "3 results filter-1 2 filters set Remove filters" at bounding box center [774, 722] width 1548 height 25
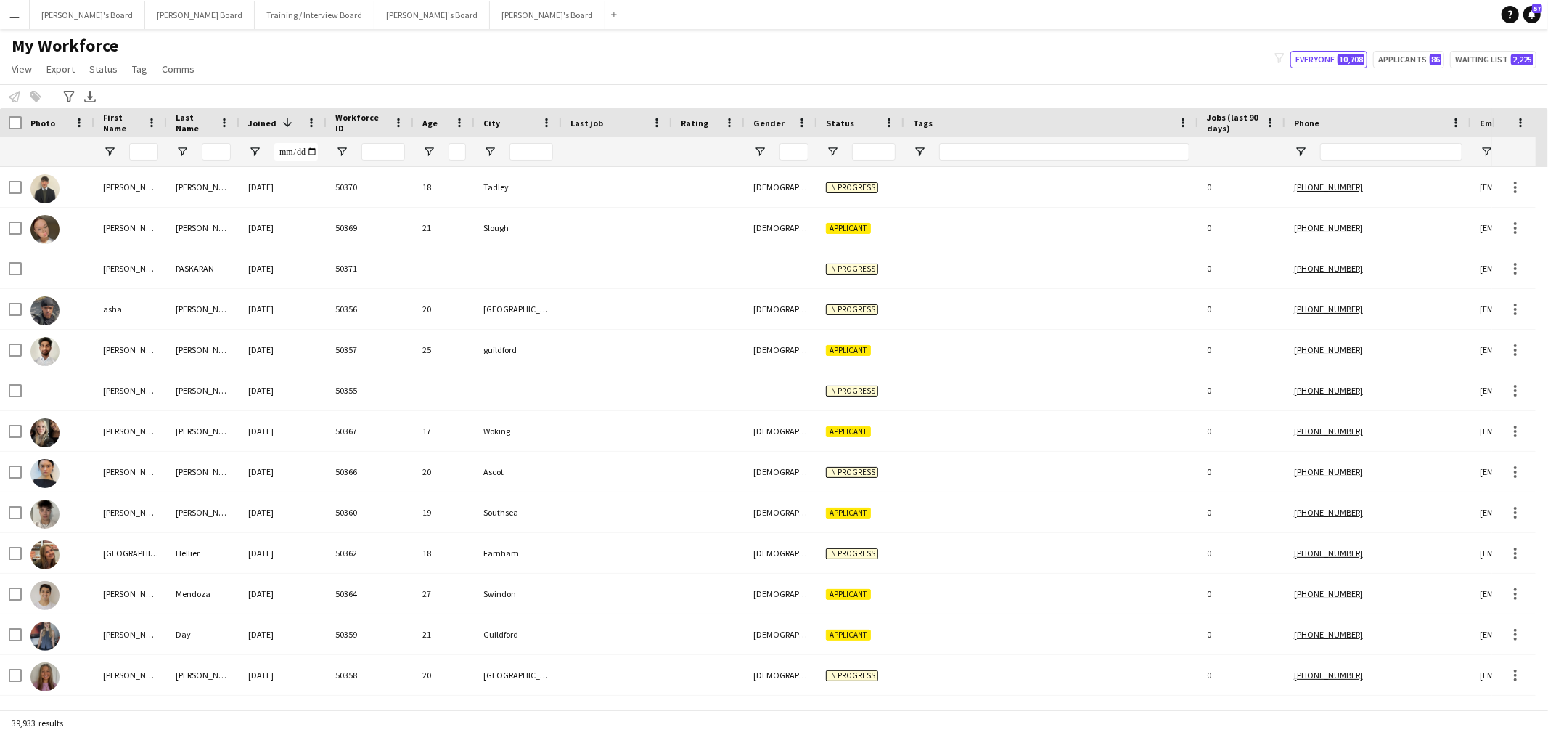
click at [973, 95] on div "Notify workforce Add to tag Select at least one crew to tag him or her. Advance…" at bounding box center [774, 96] width 1548 height 24
click at [206, 155] on input "Last Name Filter Input" at bounding box center [216, 151] width 29 height 17
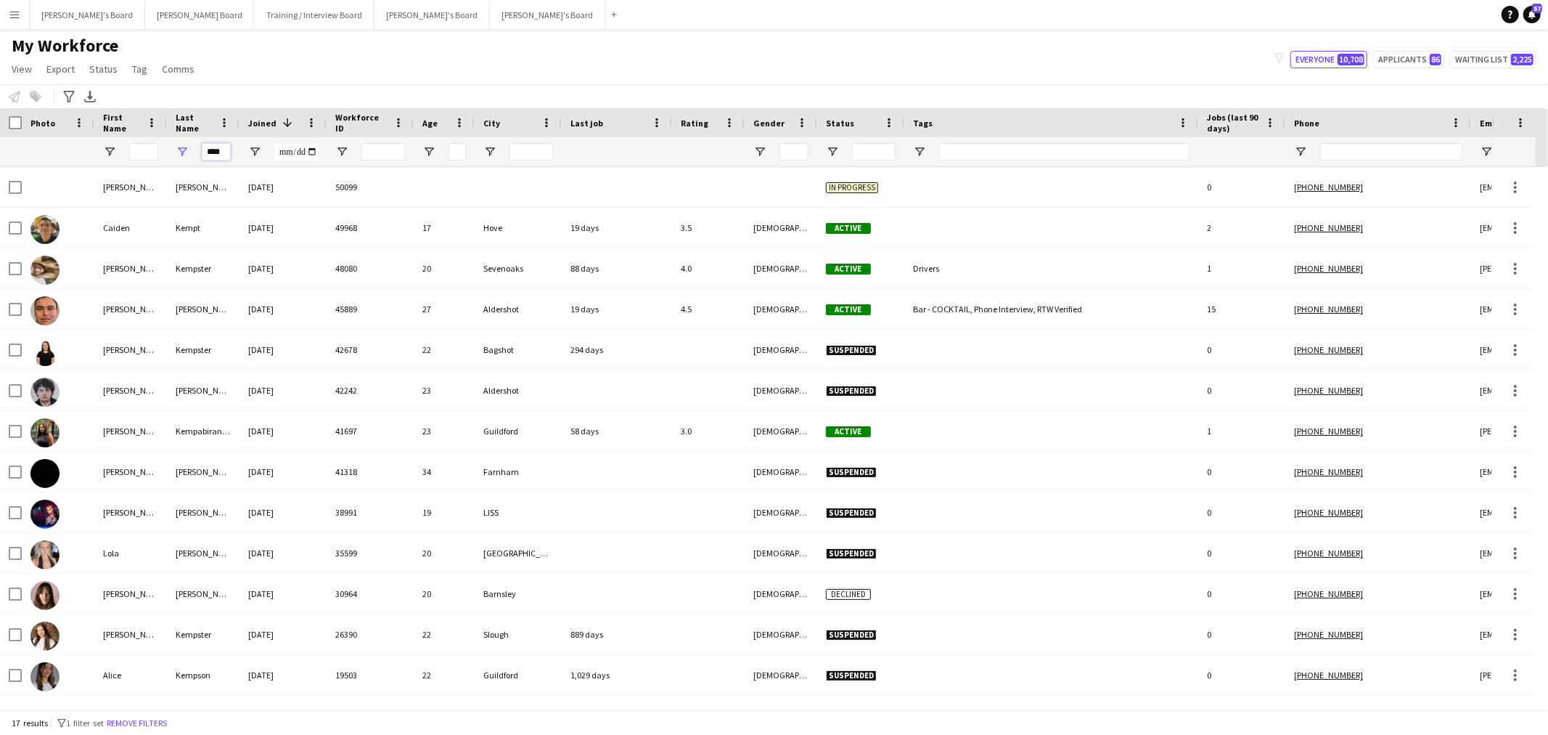
type input "****"
click at [138, 158] on input "First Name Filter Input" at bounding box center [143, 151] width 29 height 17
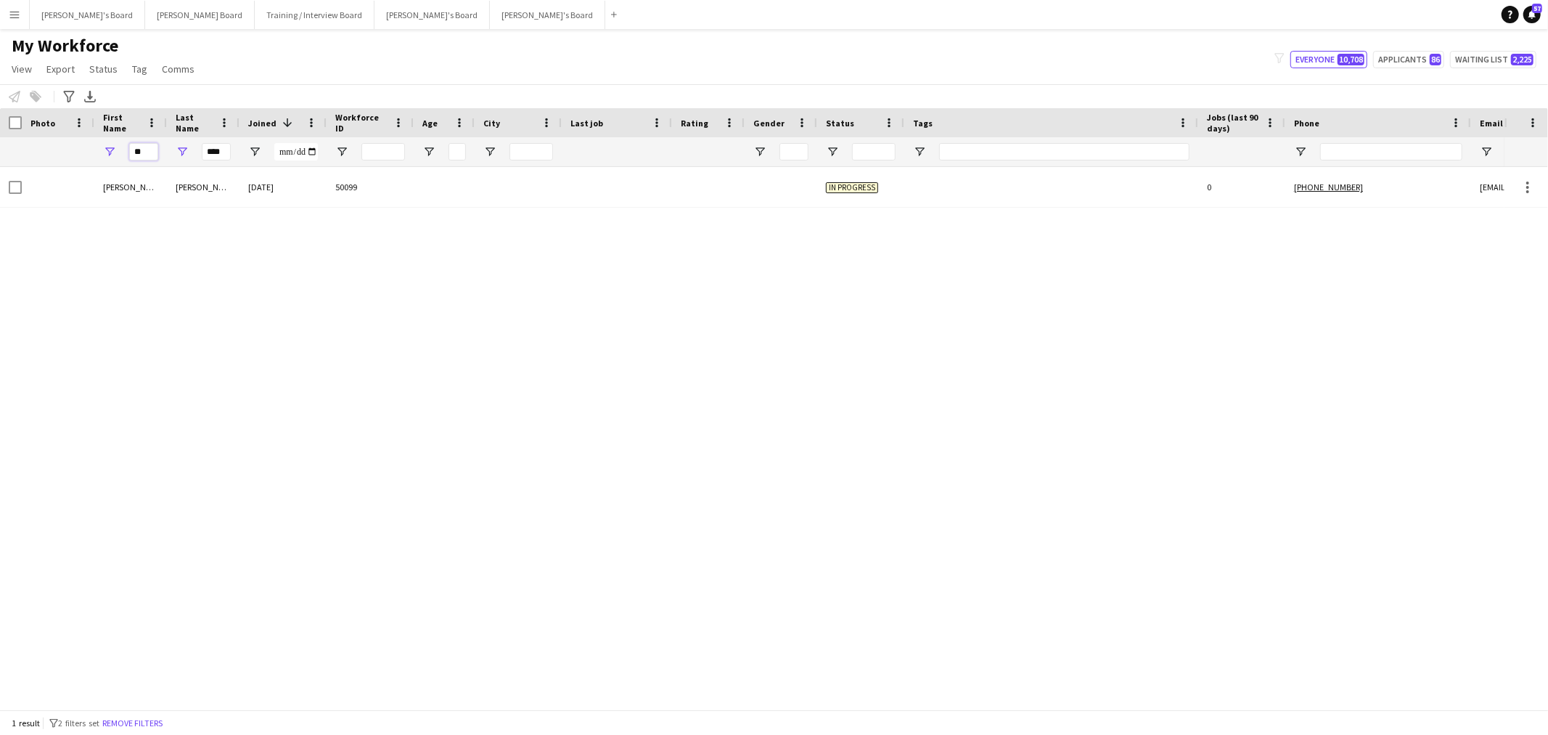
type input "*"
click at [205, 152] on input "****" at bounding box center [216, 151] width 29 height 17
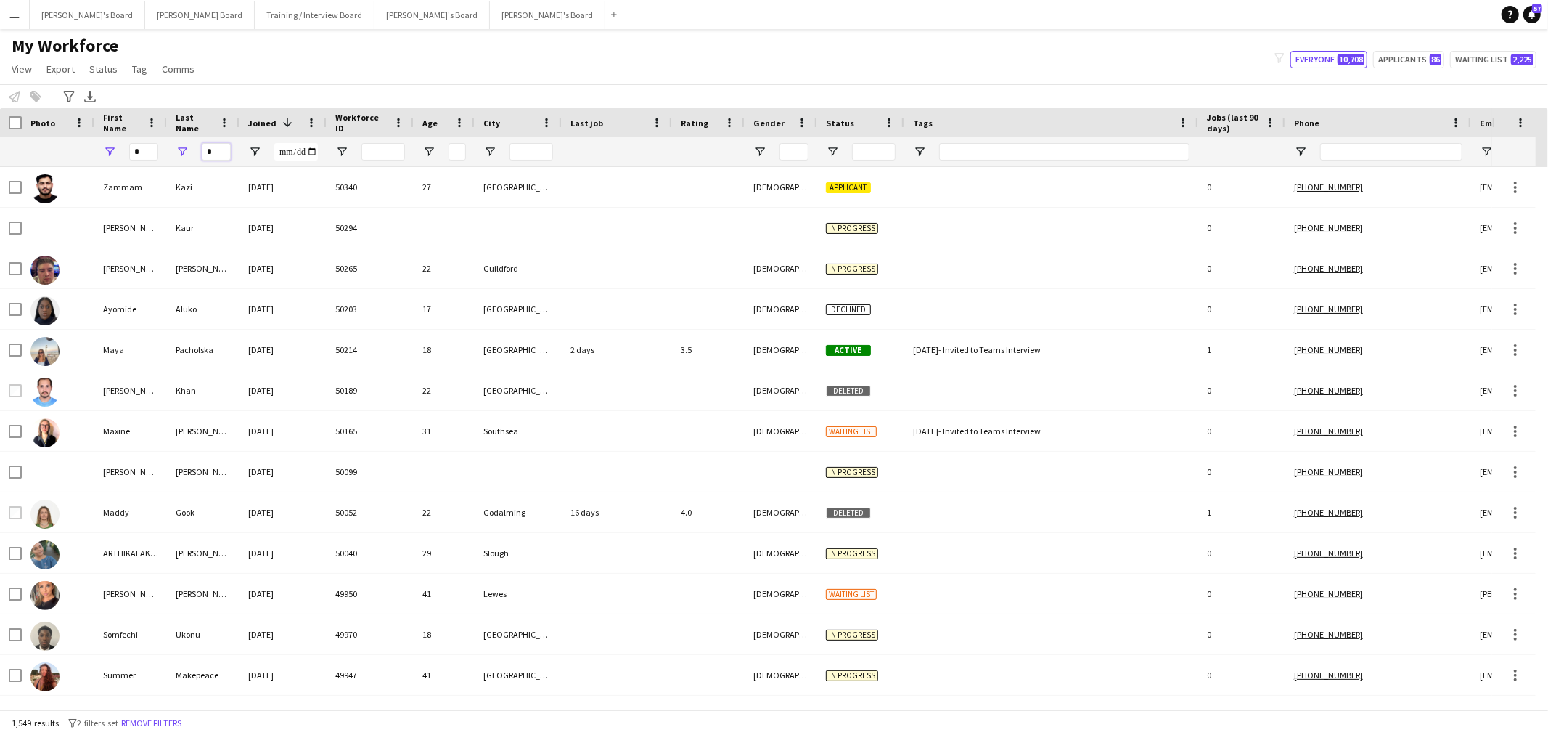
type input "*"
click at [138, 152] on input "*" at bounding box center [143, 151] width 29 height 17
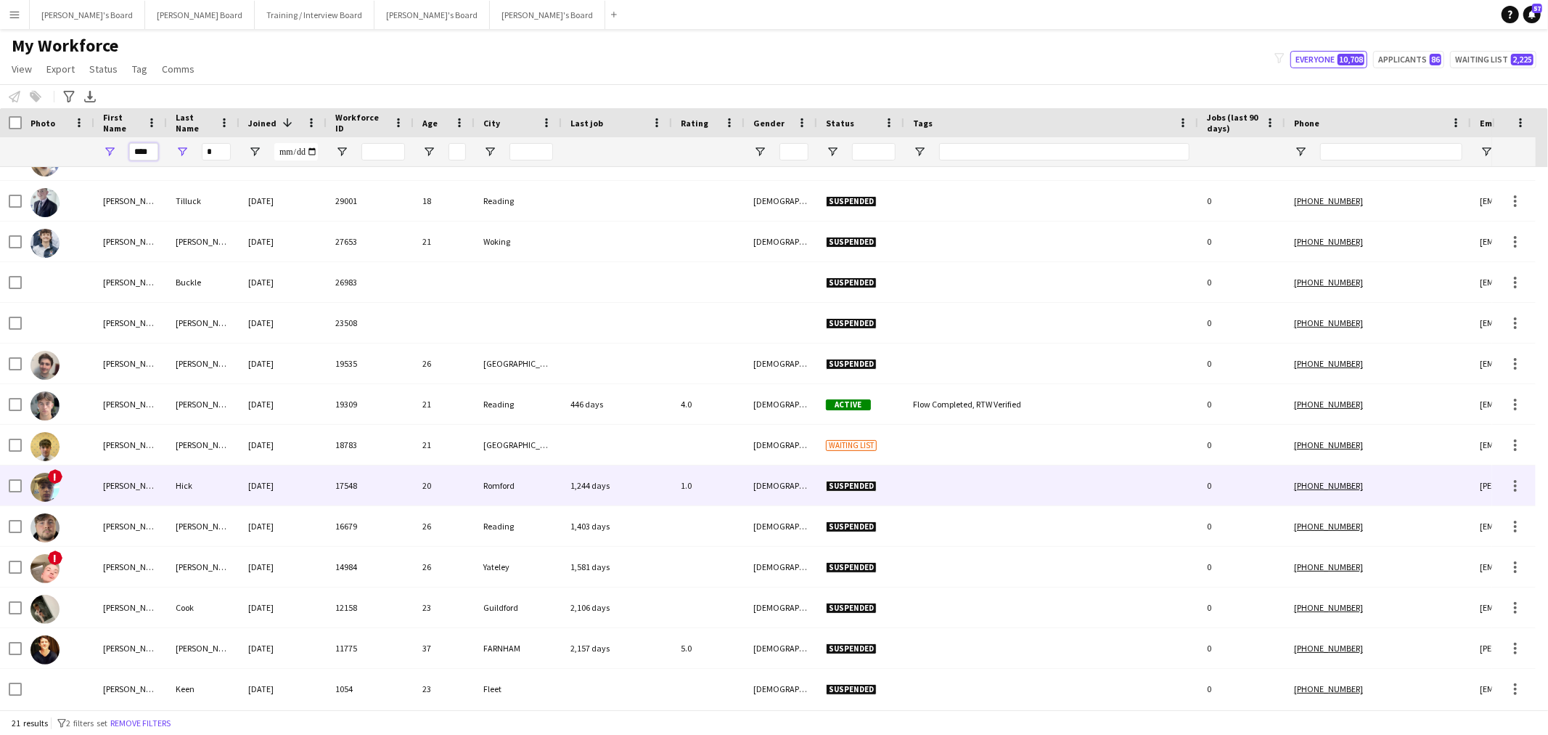
scroll to position [266, 0]
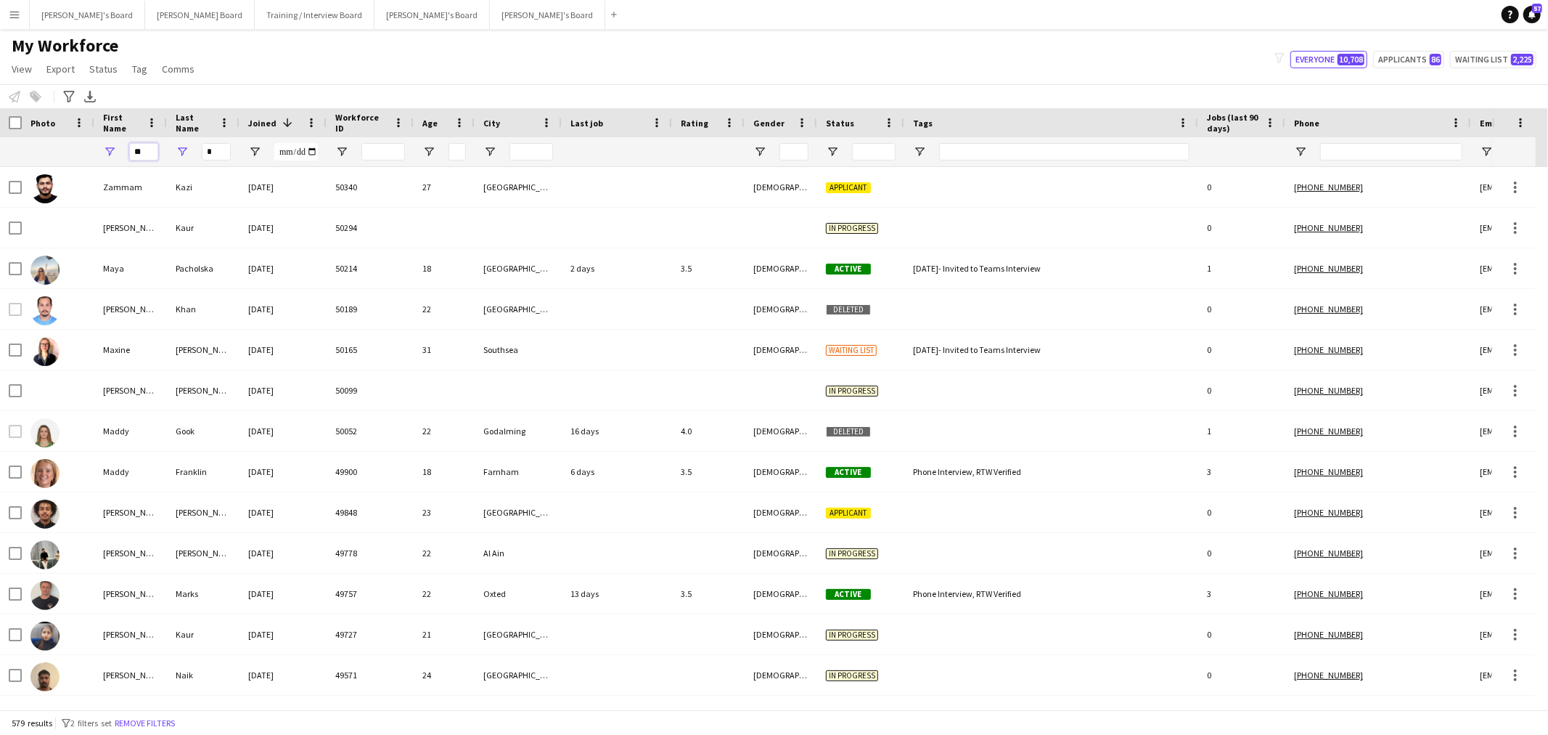
type input "*"
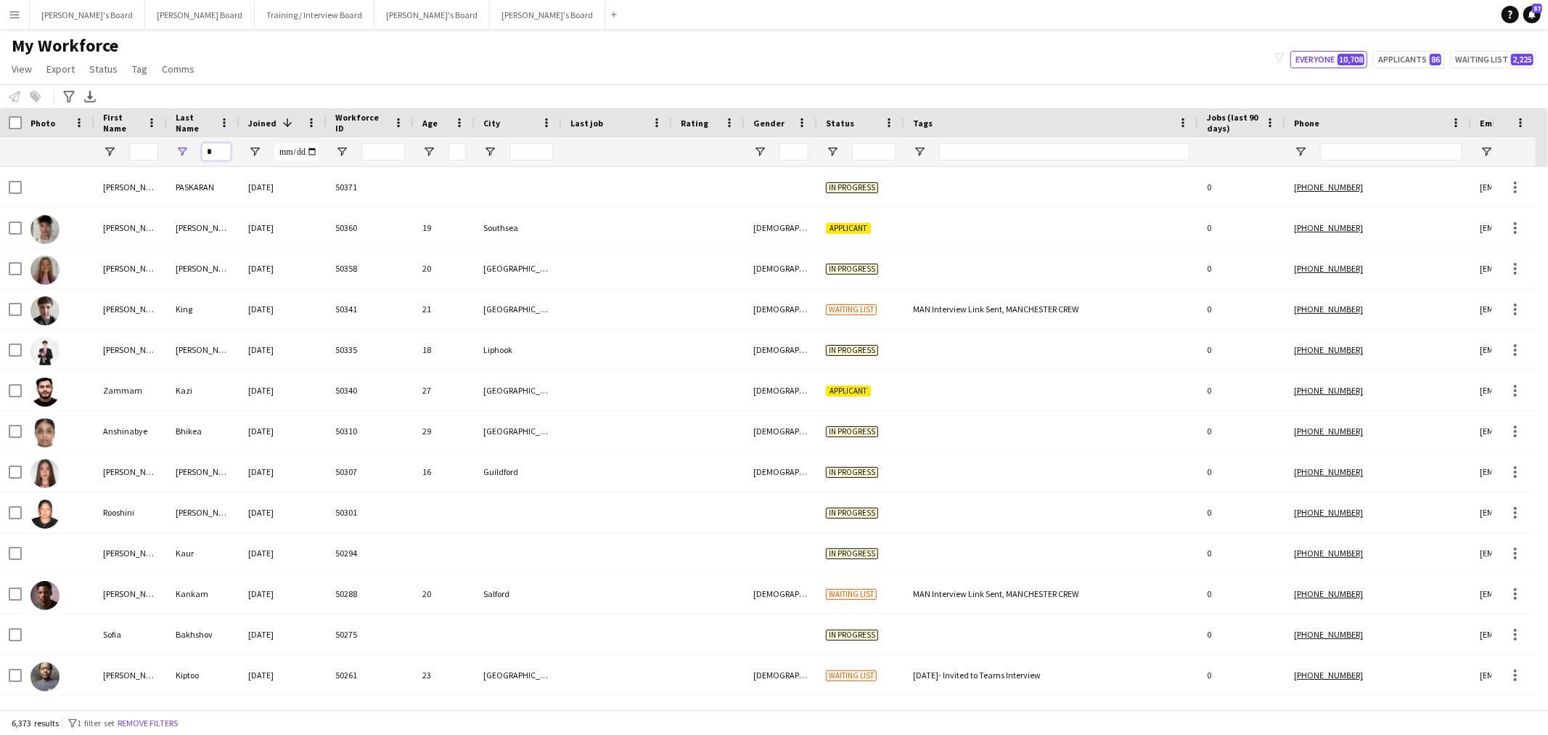
click at [213, 153] on input "*" at bounding box center [216, 151] width 29 height 17
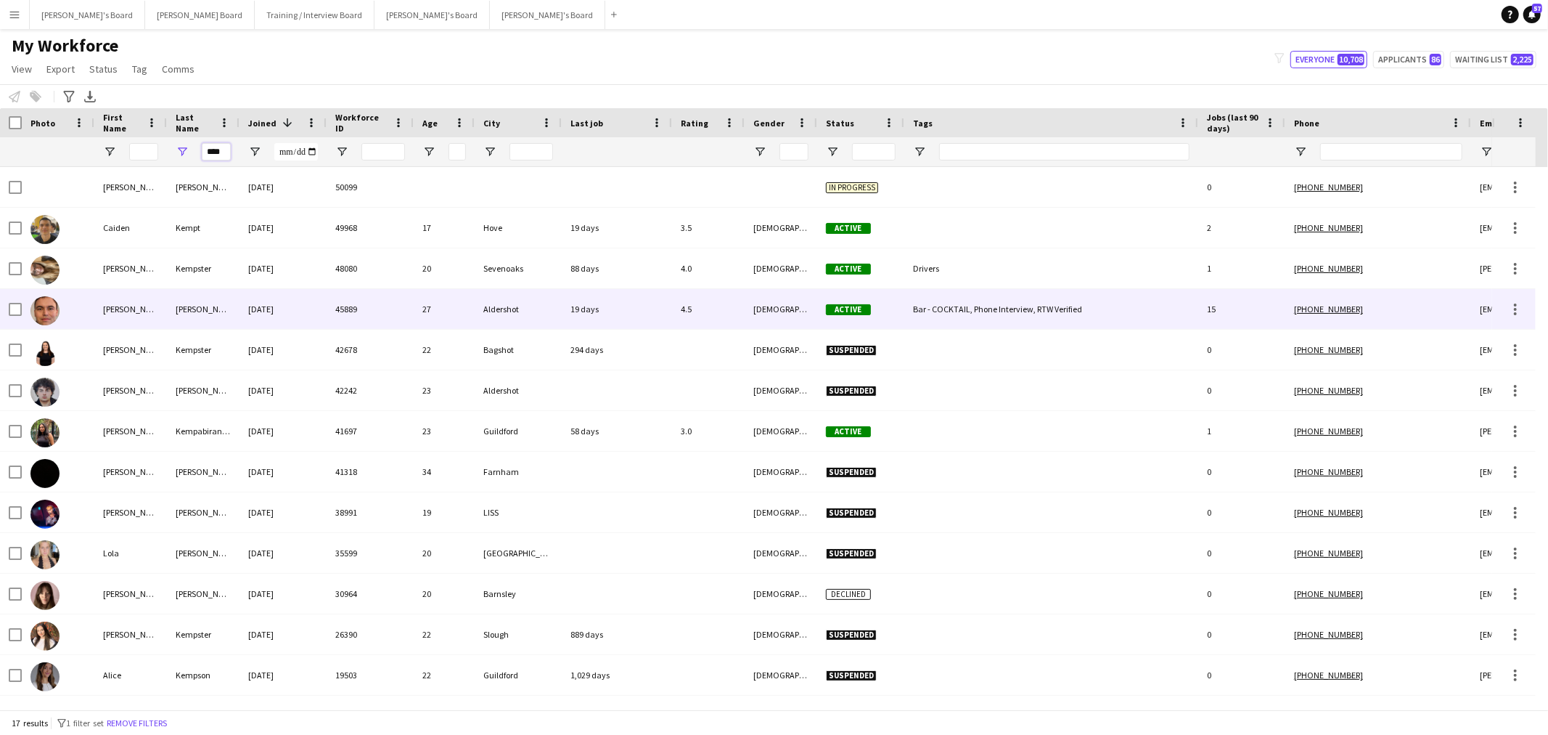
type input "****"
click at [160, 309] on div "[PERSON_NAME]" at bounding box center [130, 309] width 73 height 40
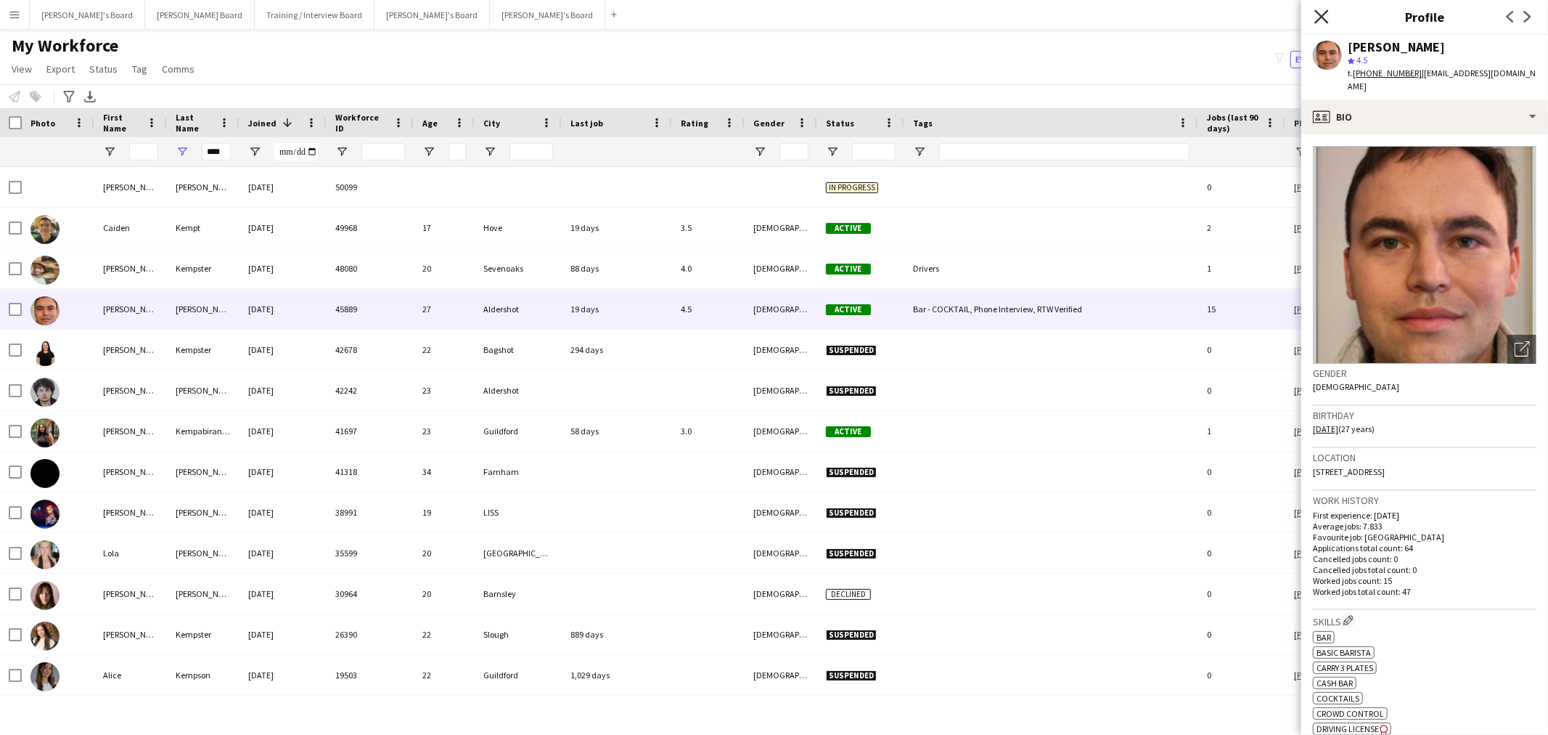
click at [1322, 19] on icon "Close pop-in" at bounding box center [1322, 16] width 14 height 14
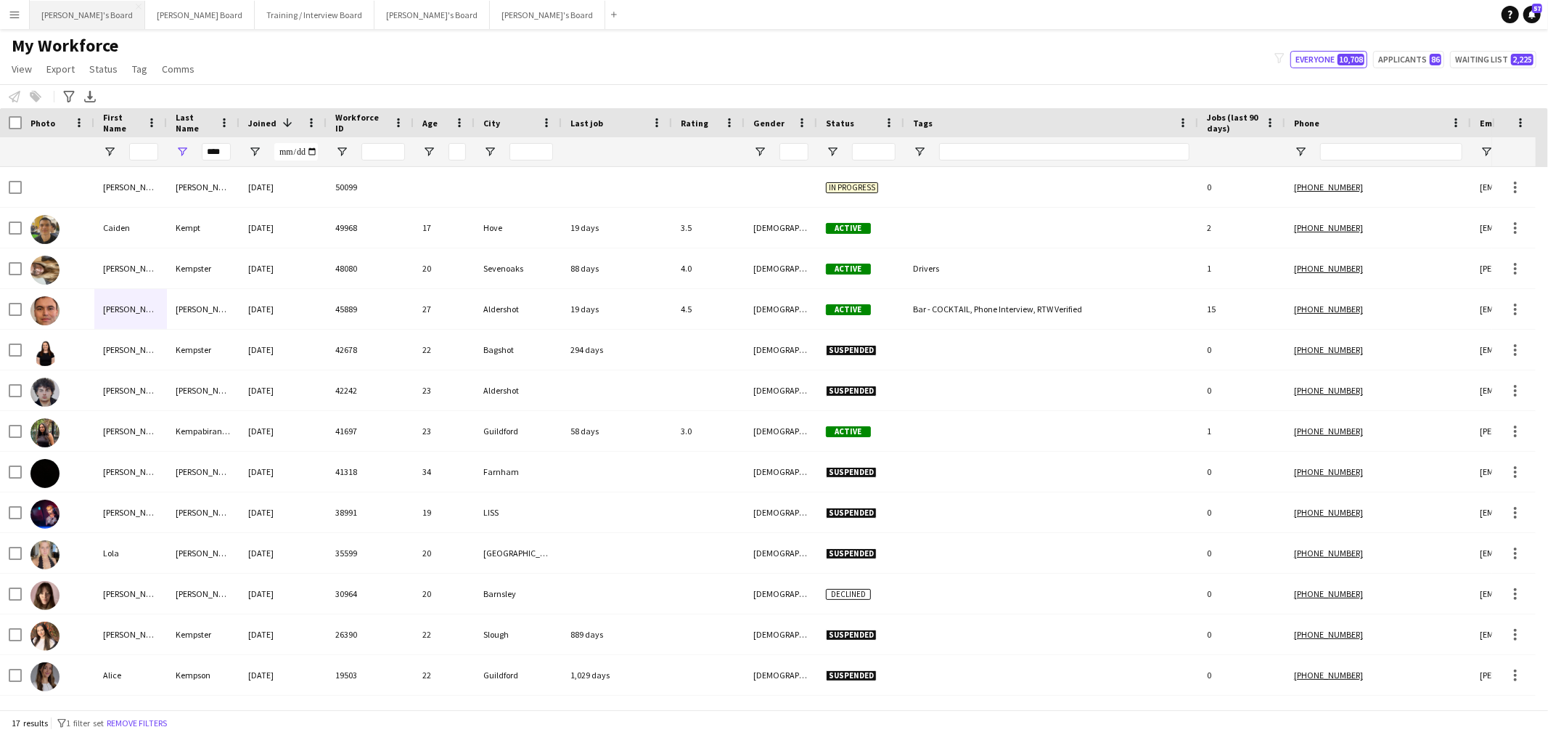
click at [74, 17] on button "[PERSON_NAME]'s Board Close" at bounding box center [87, 15] width 115 height 28
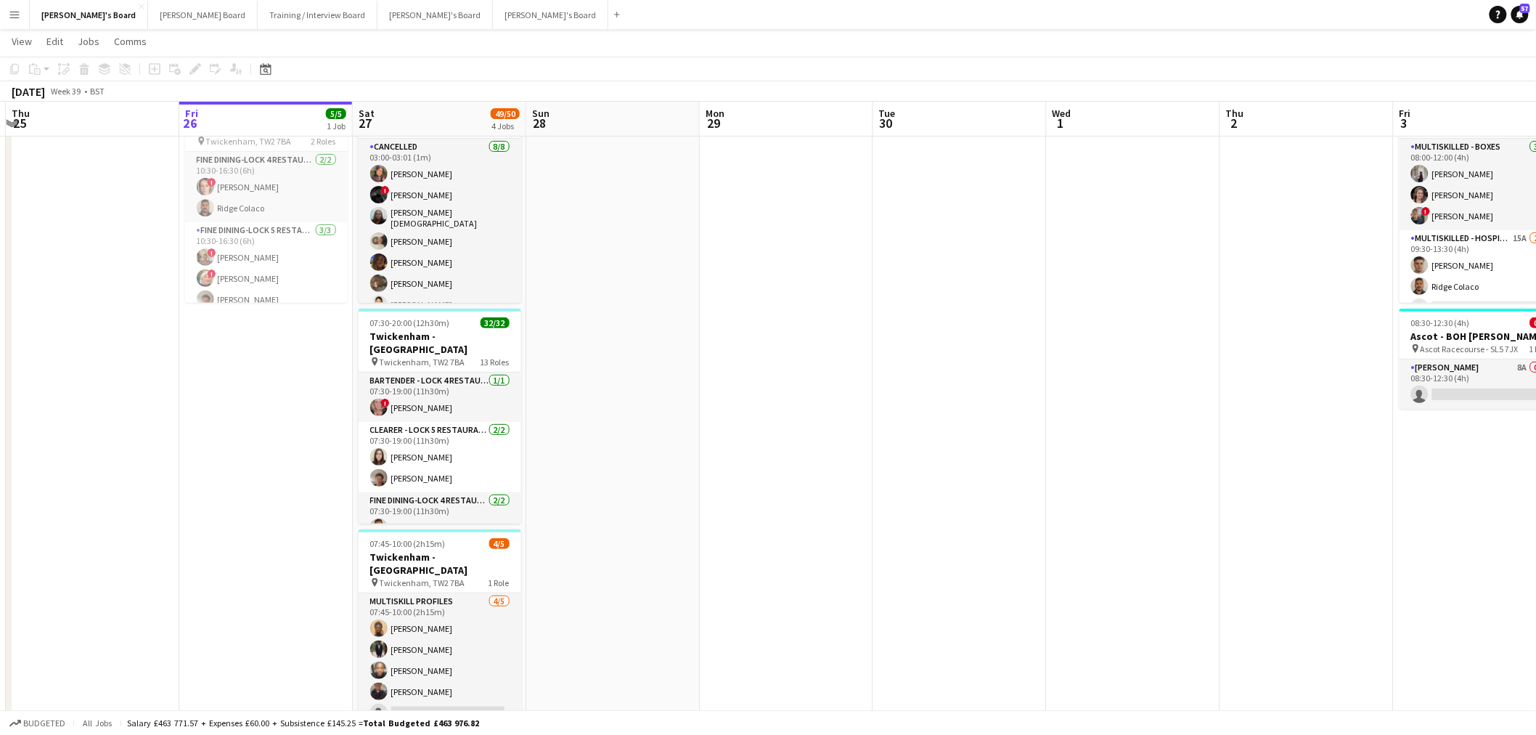
scroll to position [0, 418]
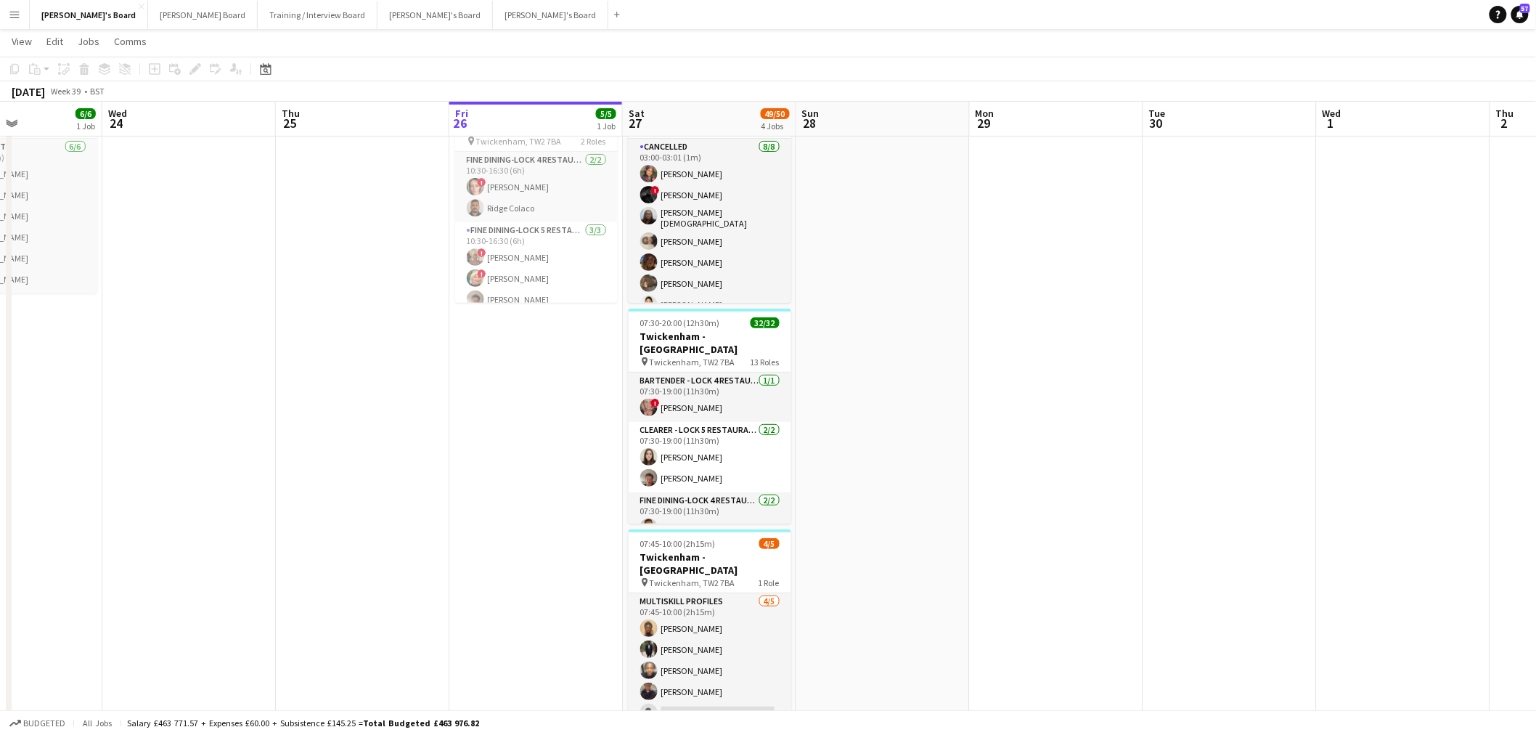
drag, startPoint x: 699, startPoint y: 323, endPoint x: 968, endPoint y: 398, distance: 279.5
click at [968, 398] on app-calendar-viewport "Sun 21 Mon 22 Tue 23 6/6 1 Job Wed 24 Thu 25 Fri 26 5/5 1 Job Sat 27 49/50 4 Jo…" at bounding box center [768, 702] width 1536 height 1453
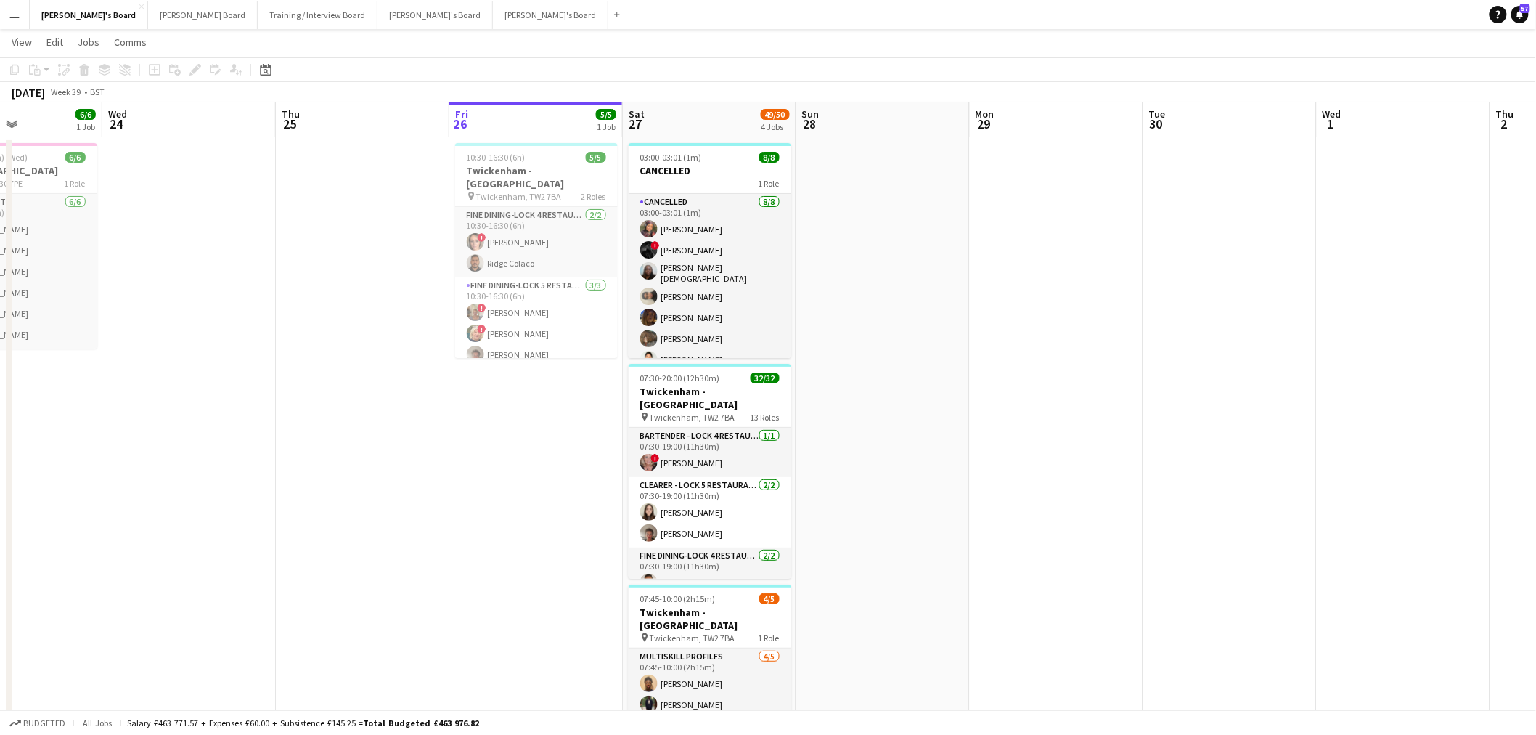
scroll to position [0, 0]
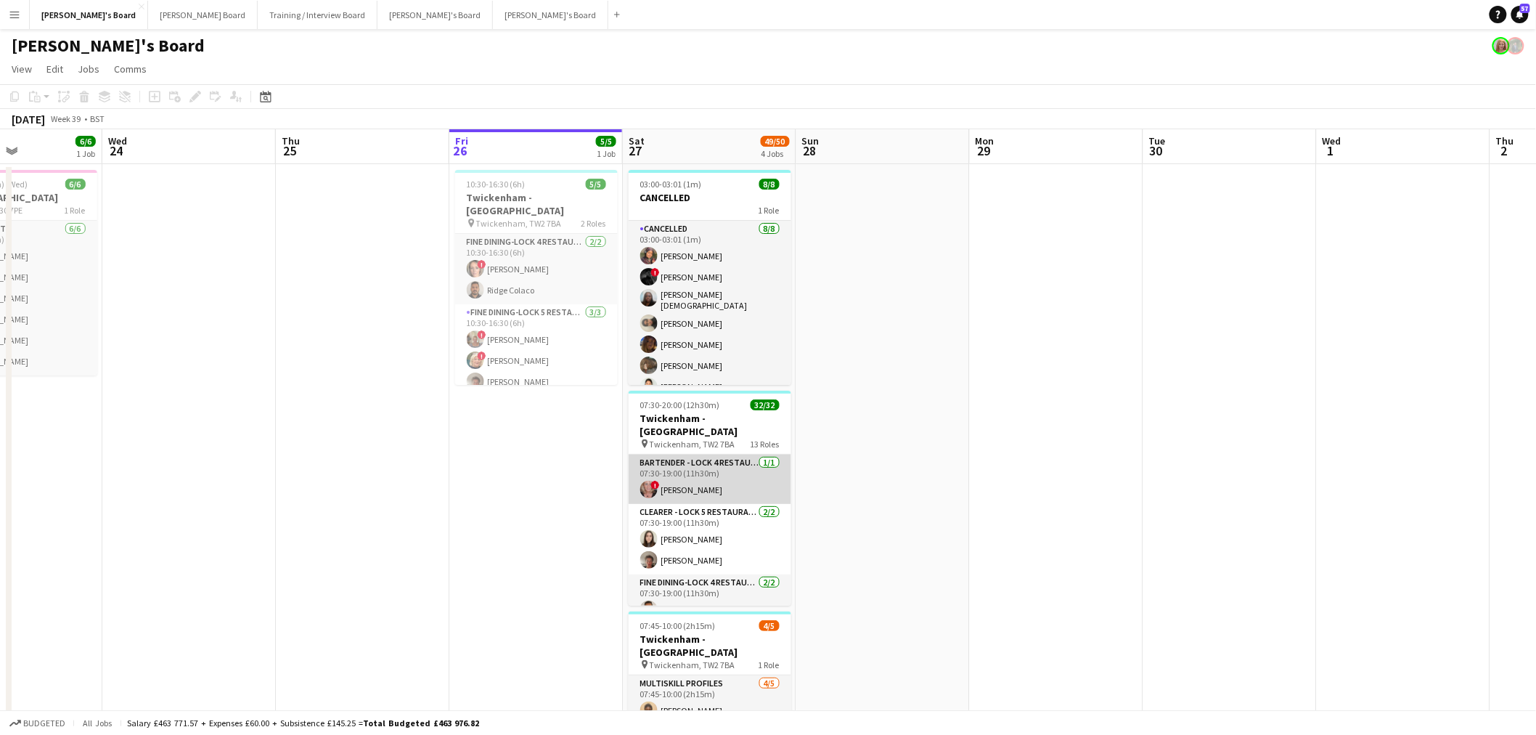
click at [709, 460] on app-card-role "Bartender - LOCK 4 RESTAURANT - [GEOGRAPHIC_DATA] - LEVEL 3 [DATE] 07:30-19:00 …" at bounding box center [710, 478] width 163 height 49
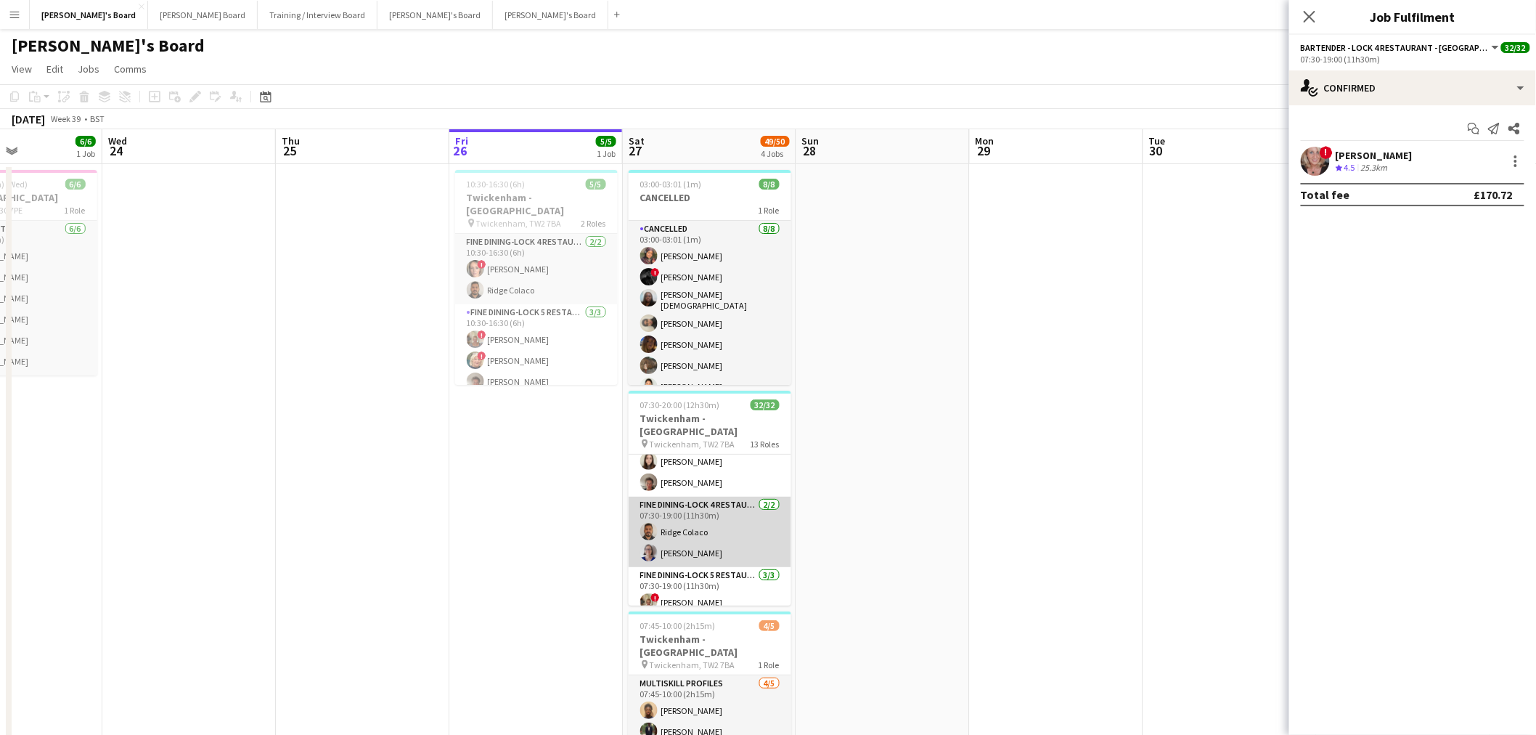
click at [708, 520] on app-card-role "Fine Dining-LOCK 4 RESTAURANT - [GEOGRAPHIC_DATA] - LEVEL 3 [DATE] 07:30-19:00 …" at bounding box center [710, 532] width 163 height 70
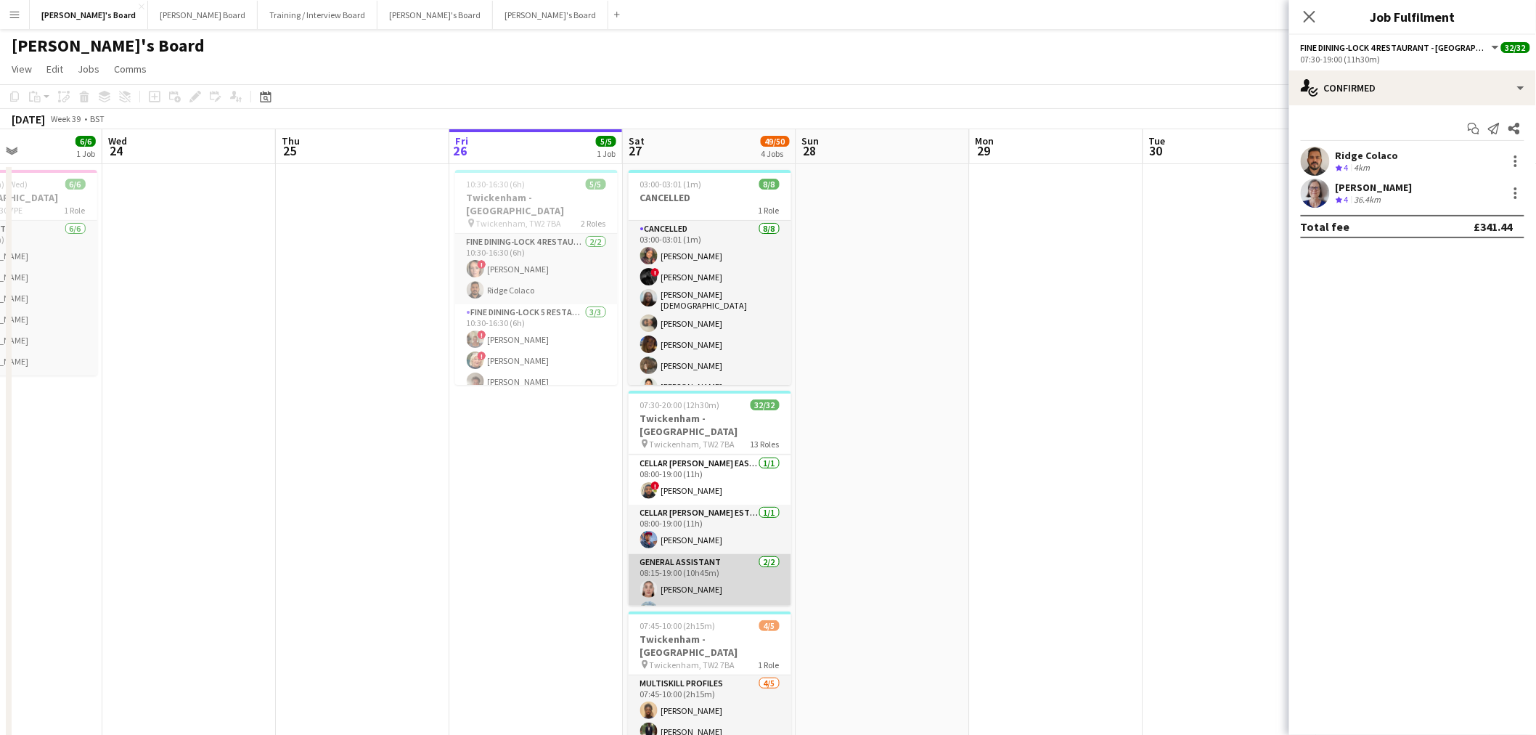
scroll to position [401, 0]
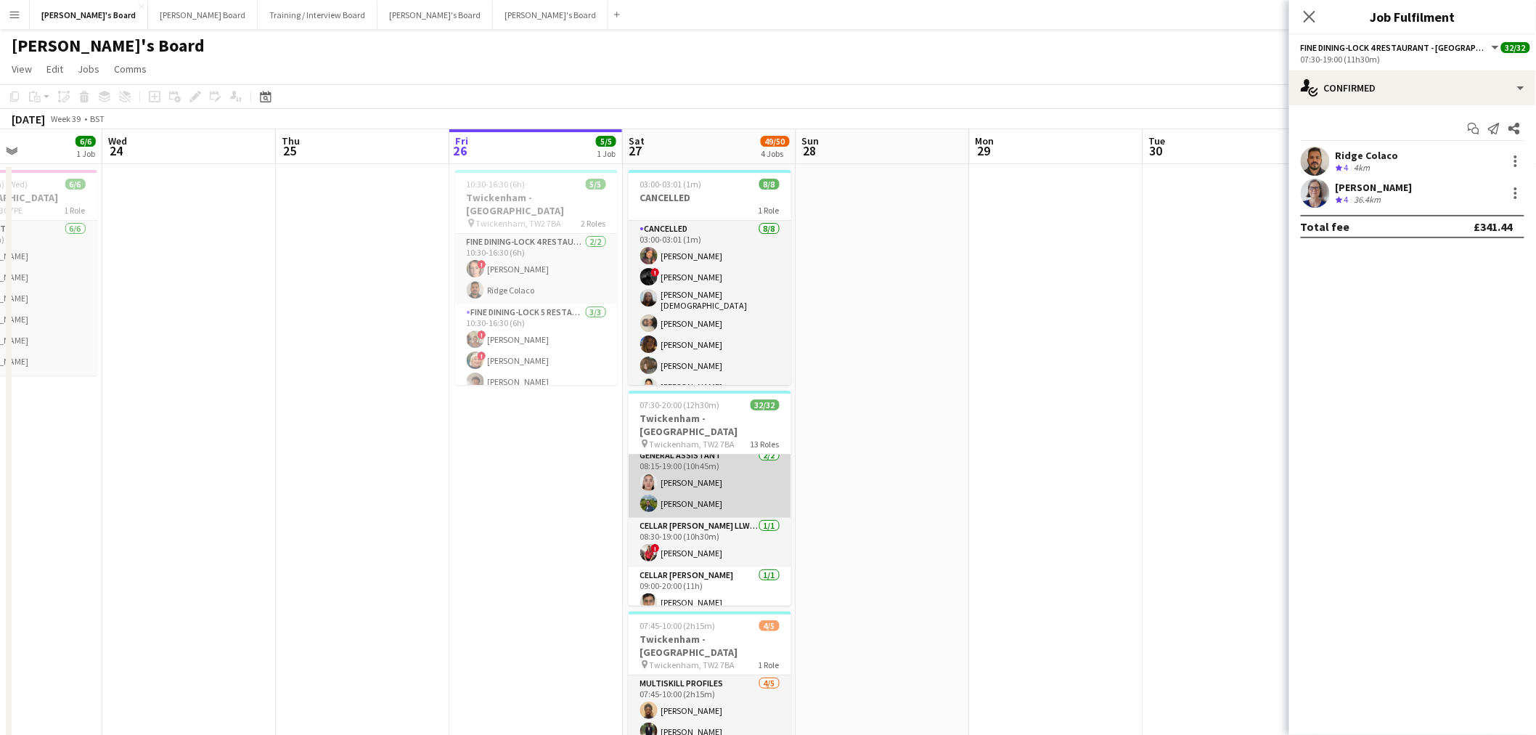
click at [714, 463] on app-card-role "General Assistant [DATE] 08:15-19:00 (10h45m) [PERSON_NAME] [PERSON_NAME]" at bounding box center [710, 482] width 163 height 70
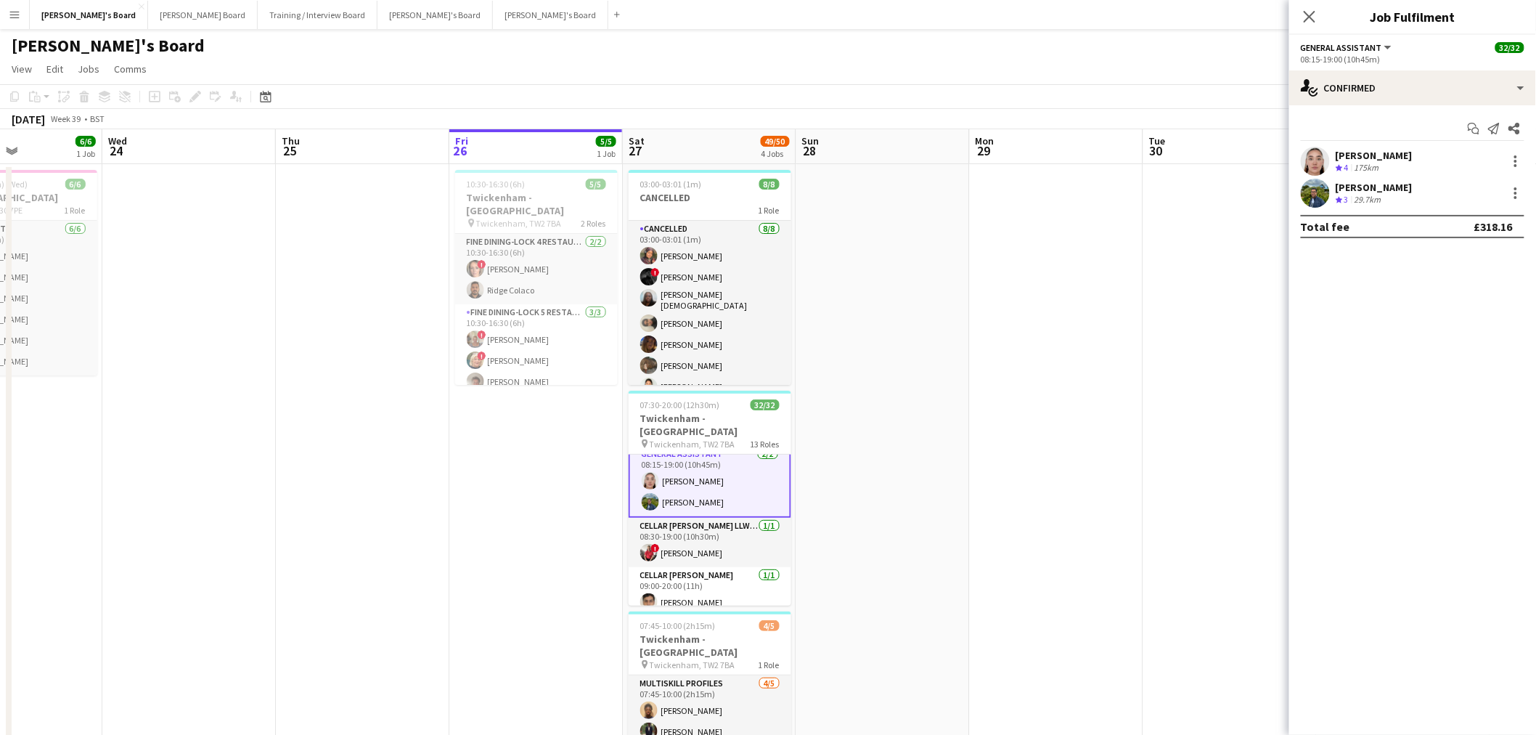
scroll to position [481, 0]
click at [1367, 174] on div "[PERSON_NAME] Crew rating 4 175km" at bounding box center [1412, 161] width 247 height 29
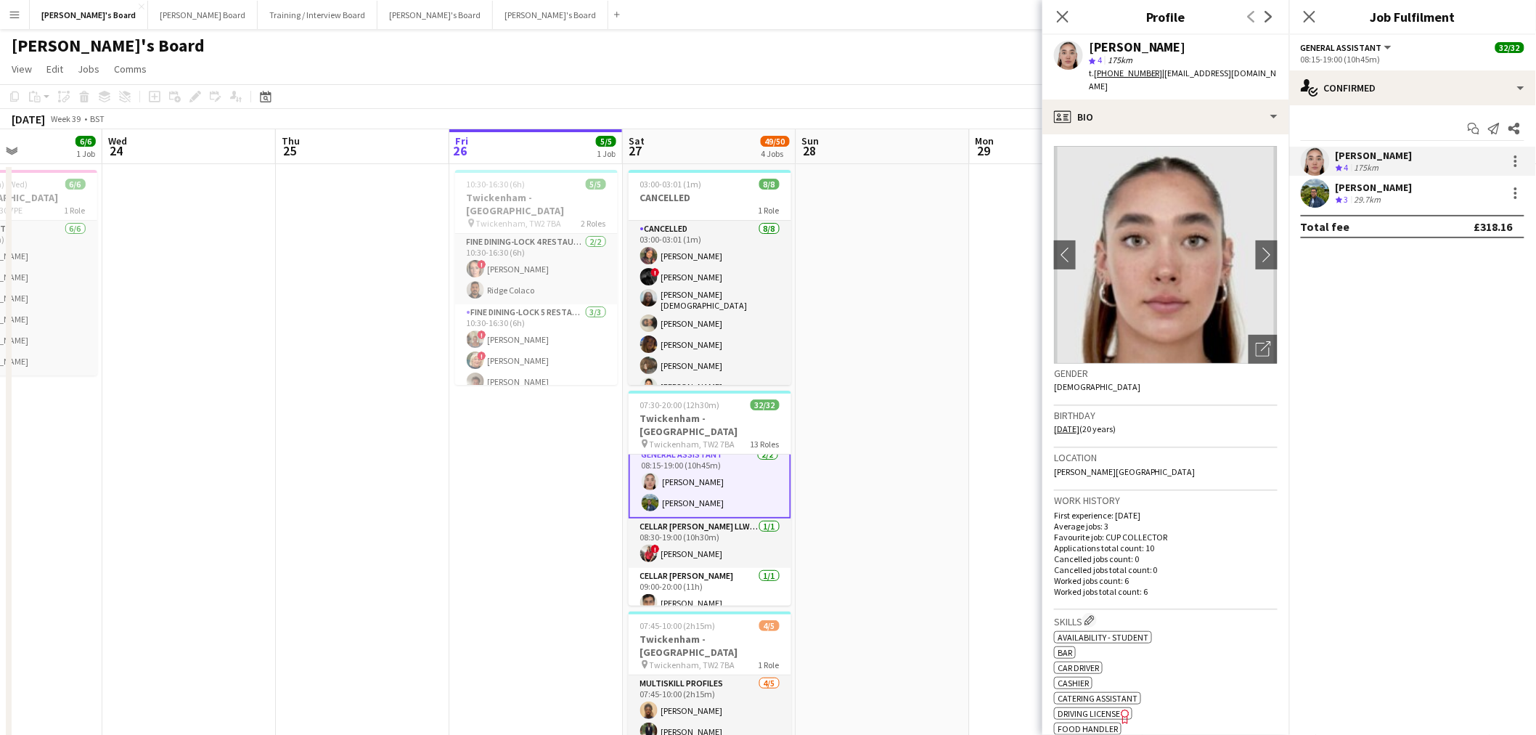
drag, startPoint x: 1126, startPoint y: 455, endPoint x: 1053, endPoint y: 465, distance: 73.9
click at [1053, 465] on app-crew-profile-bio "chevron-left chevron-right Open photos pop-in Gender [DEMOGRAPHIC_DATA] Birthda…" at bounding box center [1165, 434] width 247 height 600
click at [1164, 455] on div "Location [PERSON_NAME][GEOGRAPHIC_DATA]" at bounding box center [1166, 469] width 224 height 42
click at [1171, 114] on div "profile Bio" at bounding box center [1165, 116] width 247 height 35
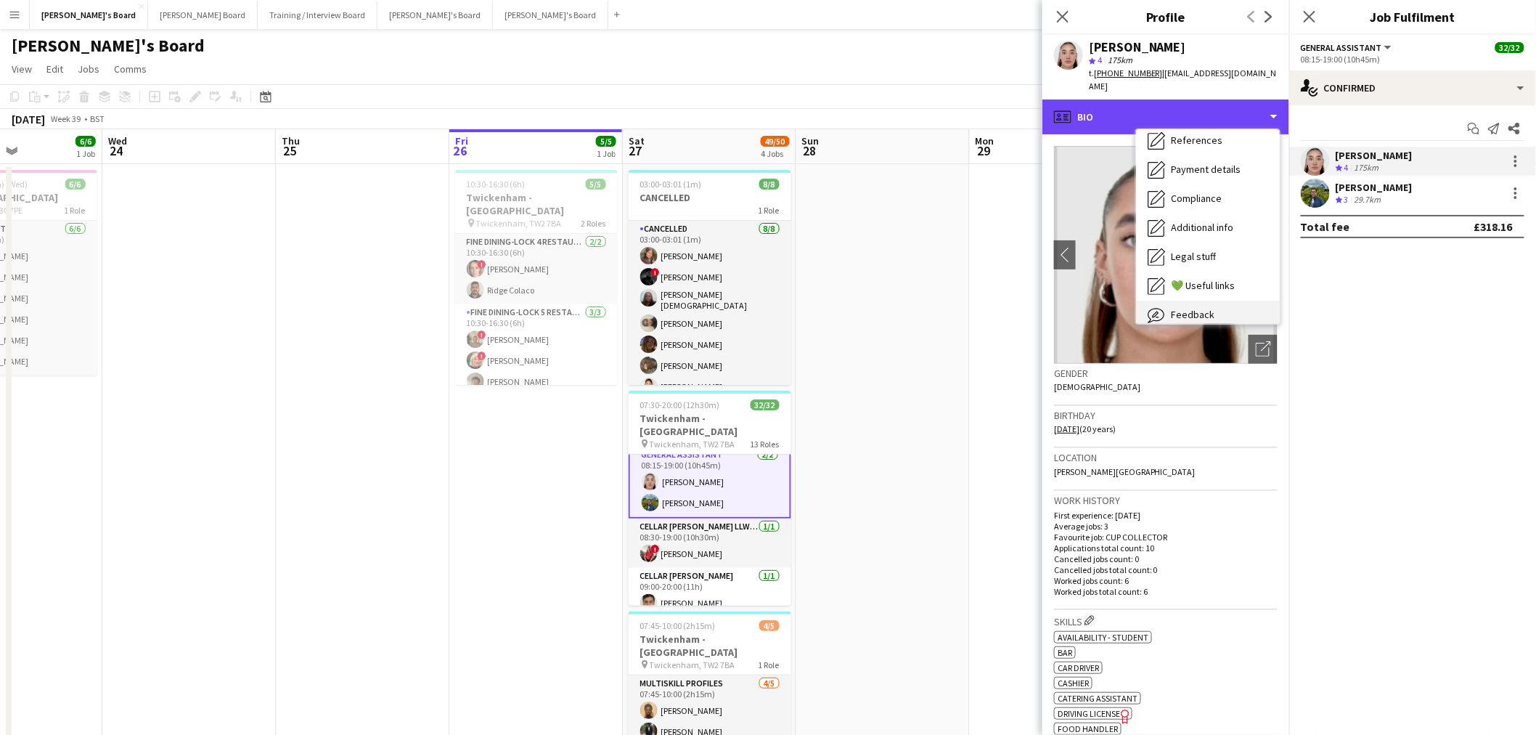
scroll to position [193, 0]
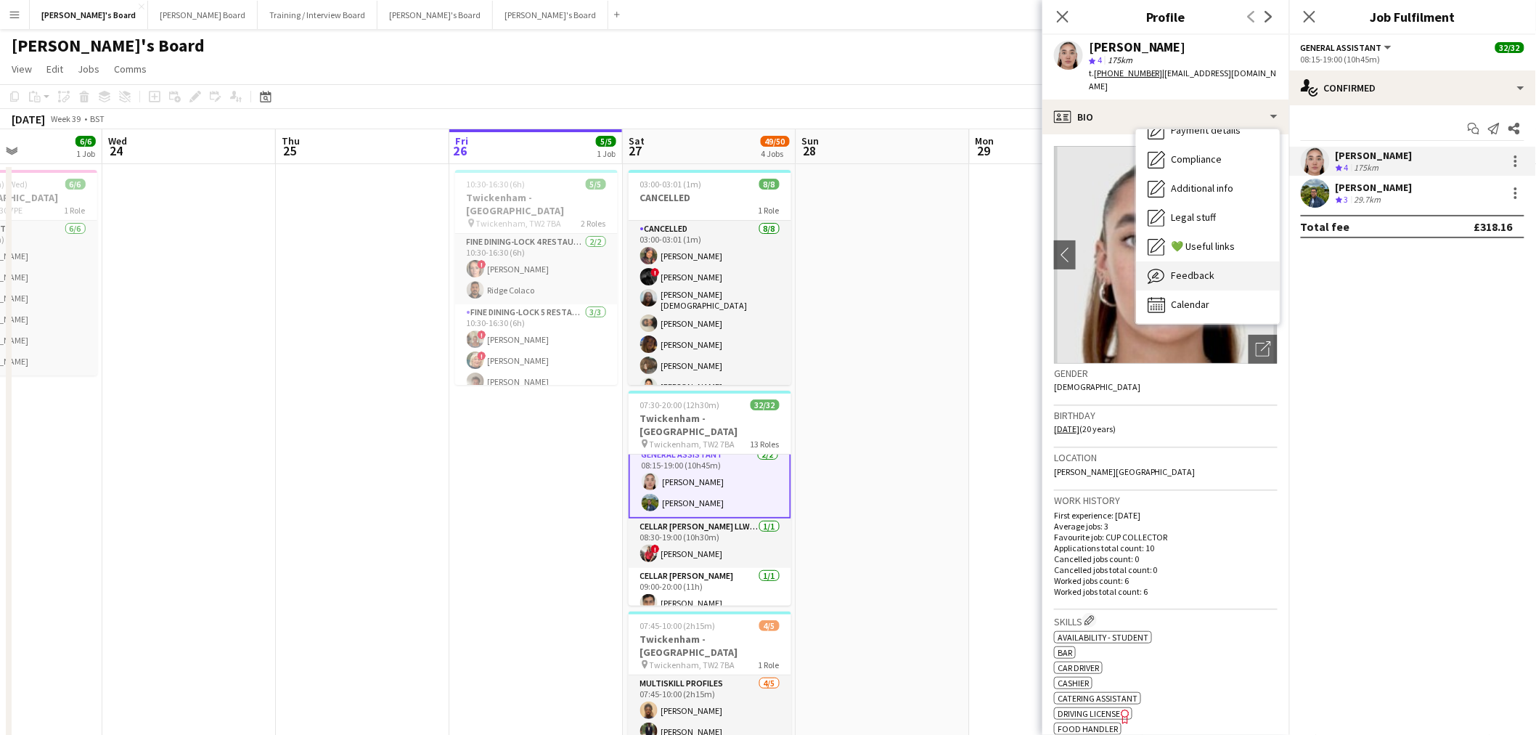
click at [1203, 269] on span "Feedback" at bounding box center [1193, 275] width 44 height 13
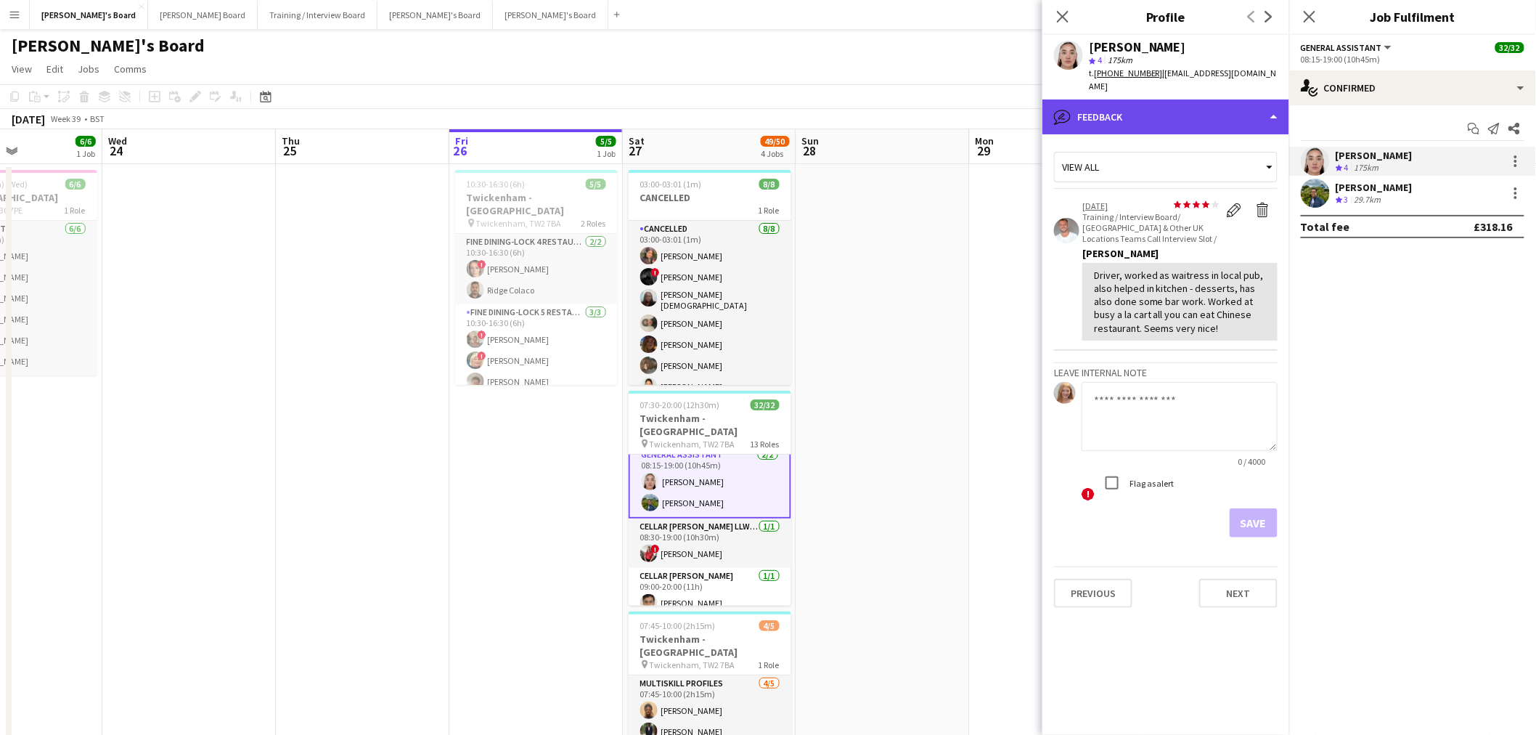
click at [1177, 117] on div "bubble-pencil Feedback" at bounding box center [1165, 116] width 247 height 35
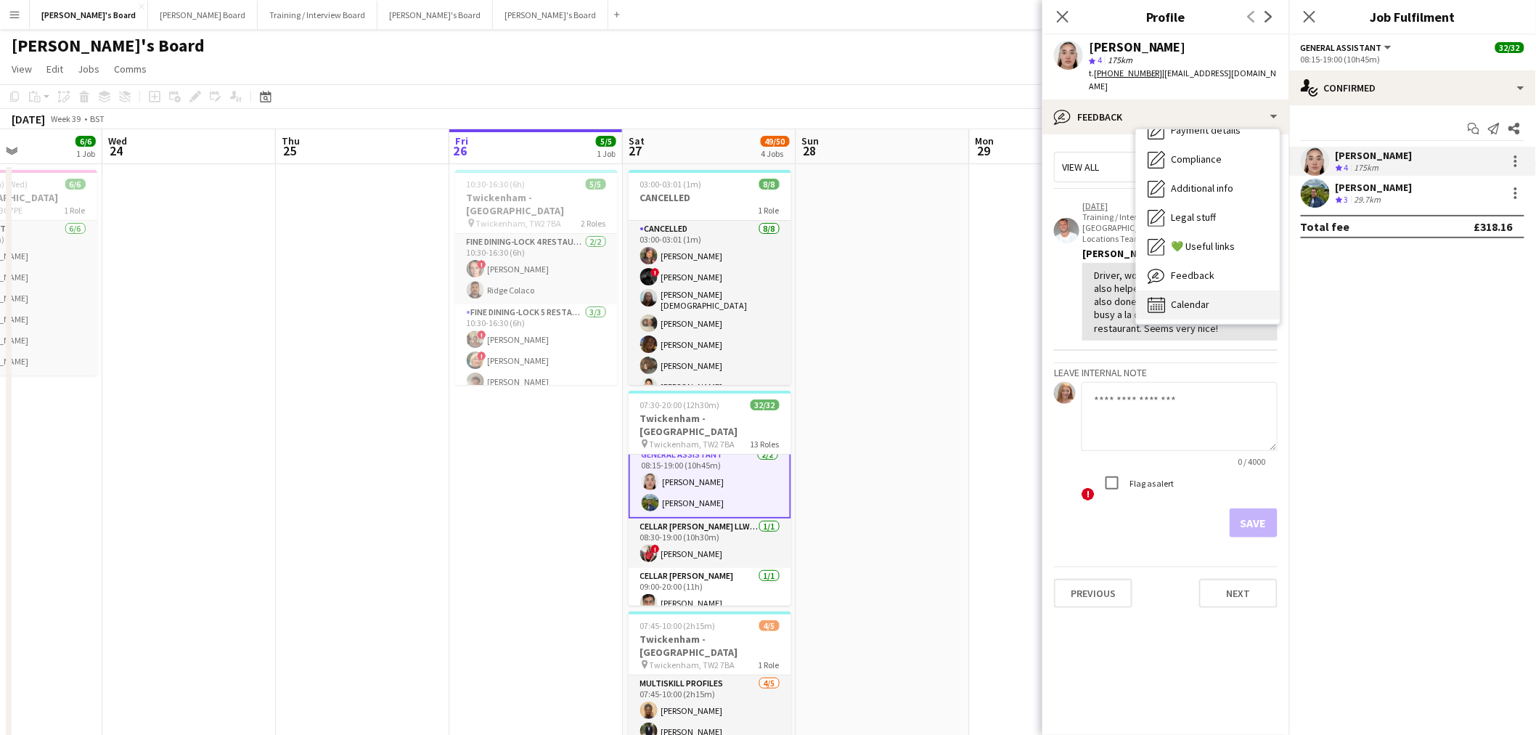
click at [1185, 301] on div "Calendar Calendar" at bounding box center [1208, 304] width 144 height 29
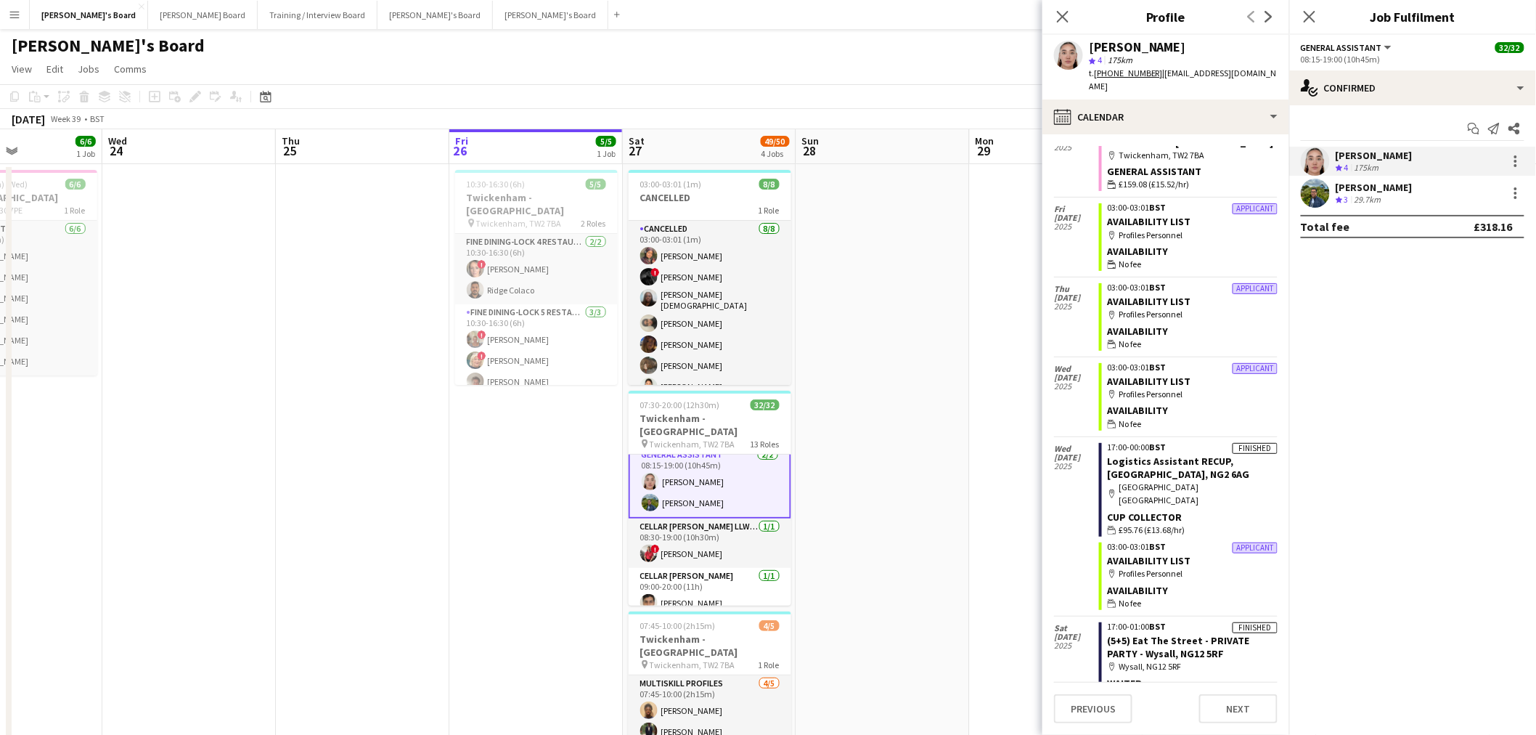
scroll to position [161, 0]
drag, startPoint x: 1209, startPoint y: 497, endPoint x: 1098, endPoint y: 433, distance: 127.1
click at [1096, 436] on div "[DATE] Finished 17:00-00:00 BST Logistics Assistant RECUP, [GEOGRAPHIC_DATA] ma…" at bounding box center [1166, 525] width 224 height 179
click at [672, 526] on app-card-role "Cellar [PERSON_NAME] LLW WEST LEVEL 3 NORTH BOXES - WEST STAND - LEVEL 3 [DATE]…" at bounding box center [710, 542] width 163 height 49
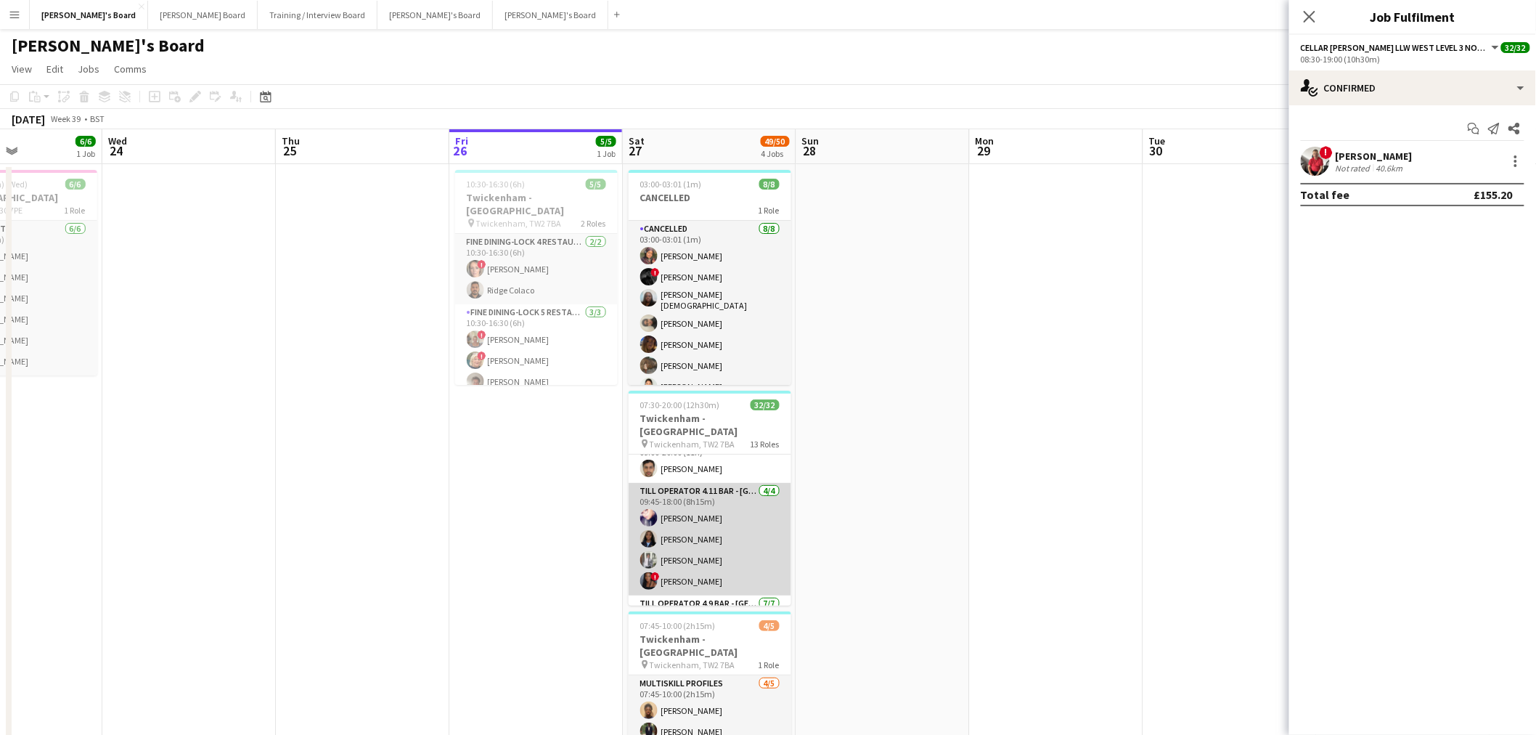
scroll to position [642, 0]
click at [690, 518] on app-card-role "Till Operator 4.11 BAR - [GEOGRAPHIC_DATA] - LEVEL 4 [DATE] 09:45-18:00 (8h15m)…" at bounding box center [710, 513] width 163 height 113
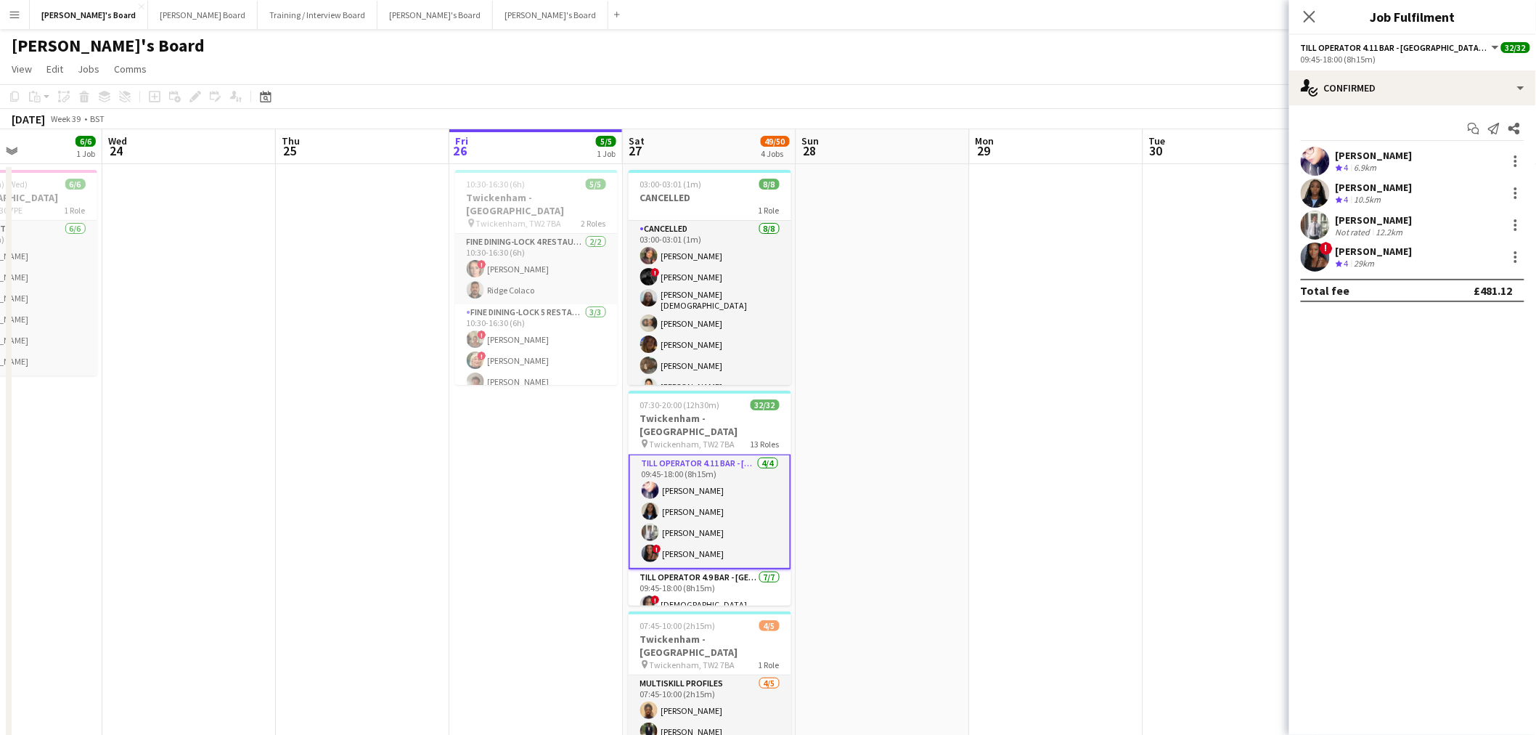
scroll to position [640, 0]
click at [1339, 218] on div "[PERSON_NAME]" at bounding box center [1374, 219] width 77 height 13
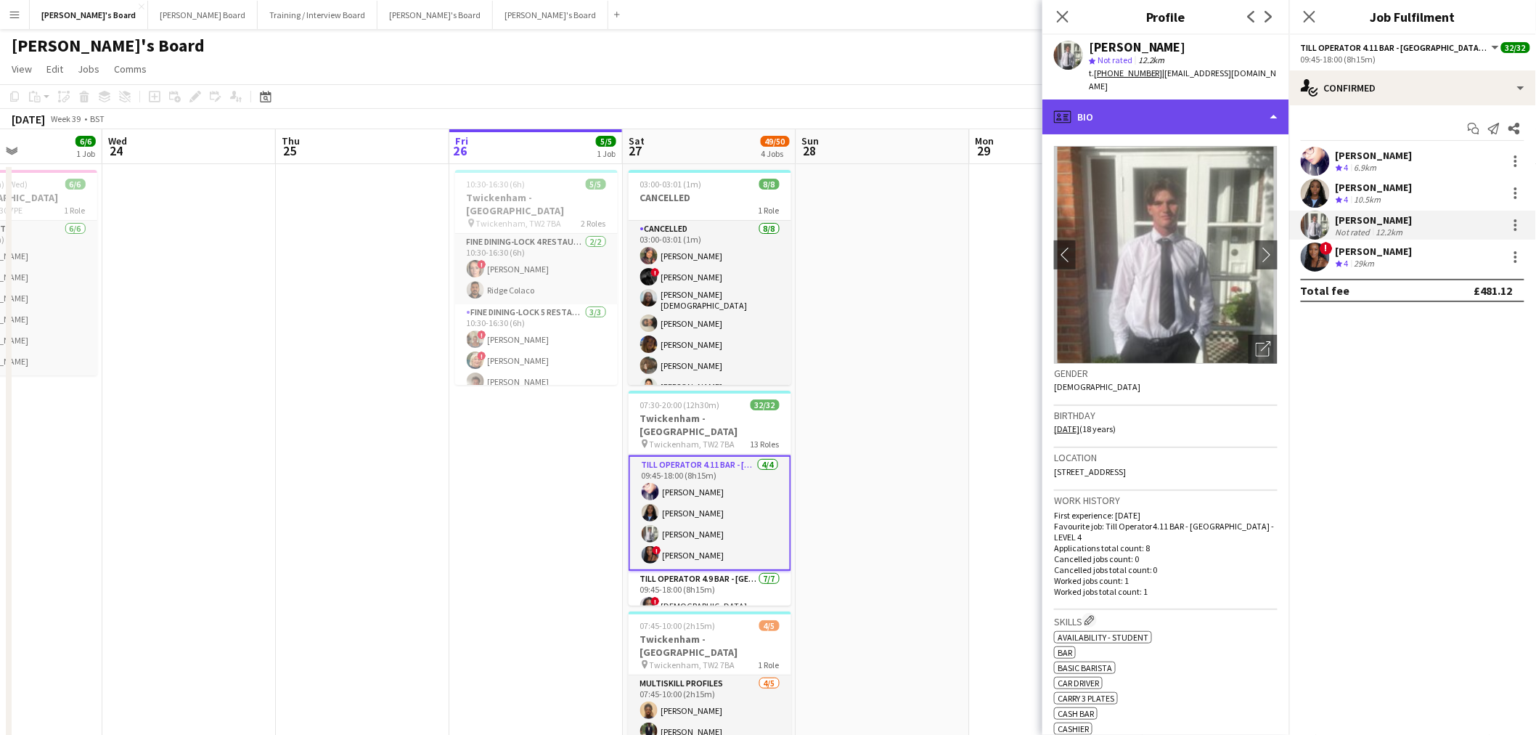
click at [1177, 99] on div "profile Bio" at bounding box center [1165, 116] width 247 height 35
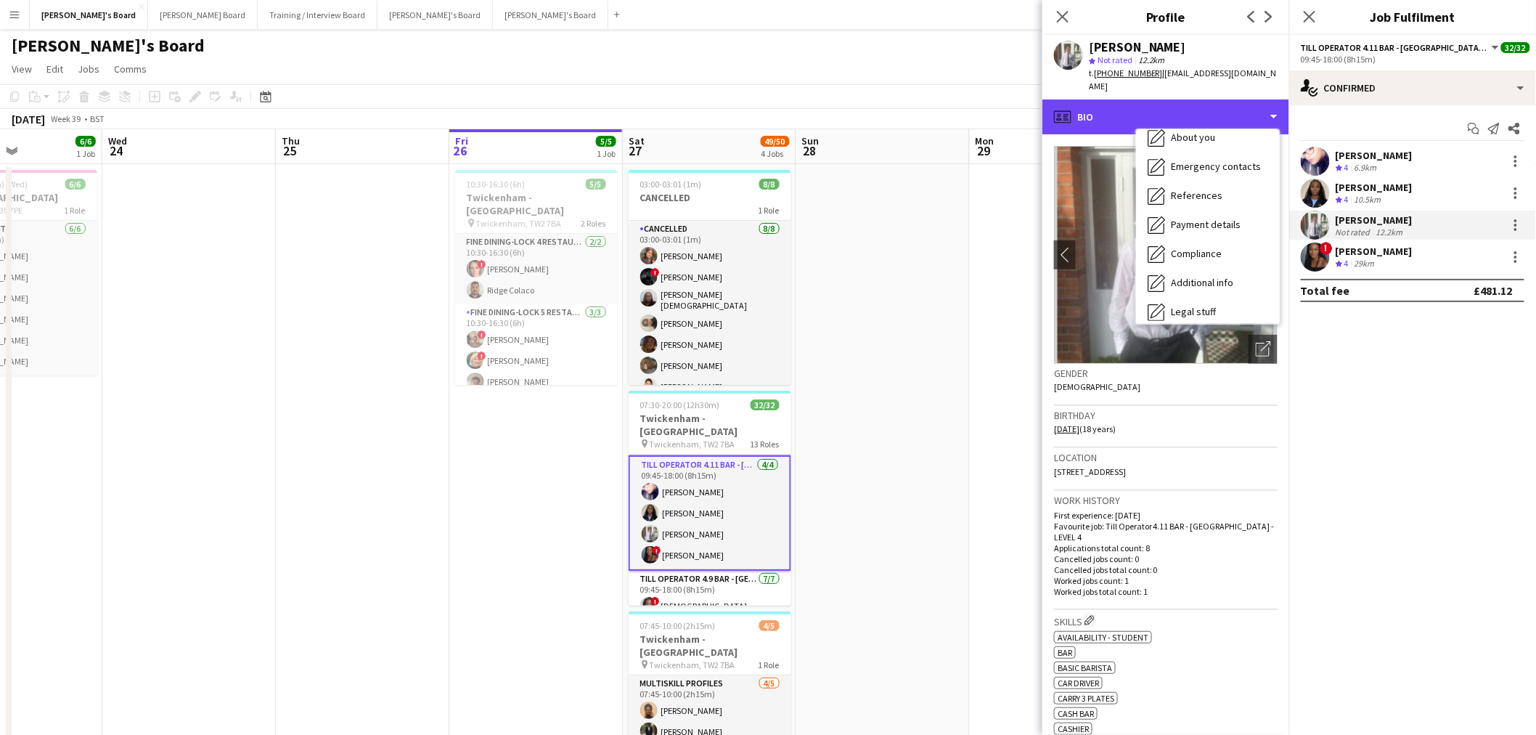
scroll to position [193, 0]
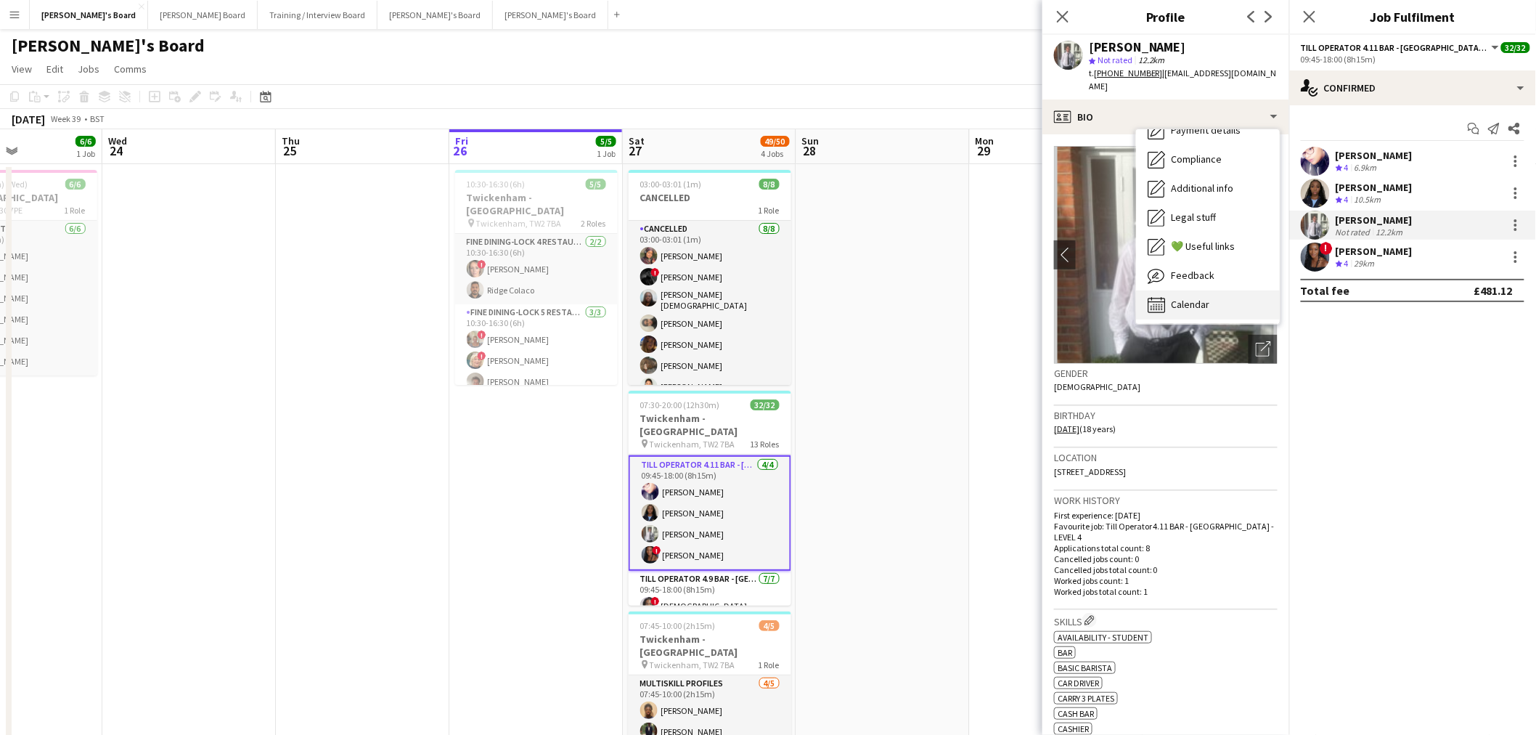
click at [1185, 305] on div "Calendar Calendar" at bounding box center [1208, 304] width 144 height 29
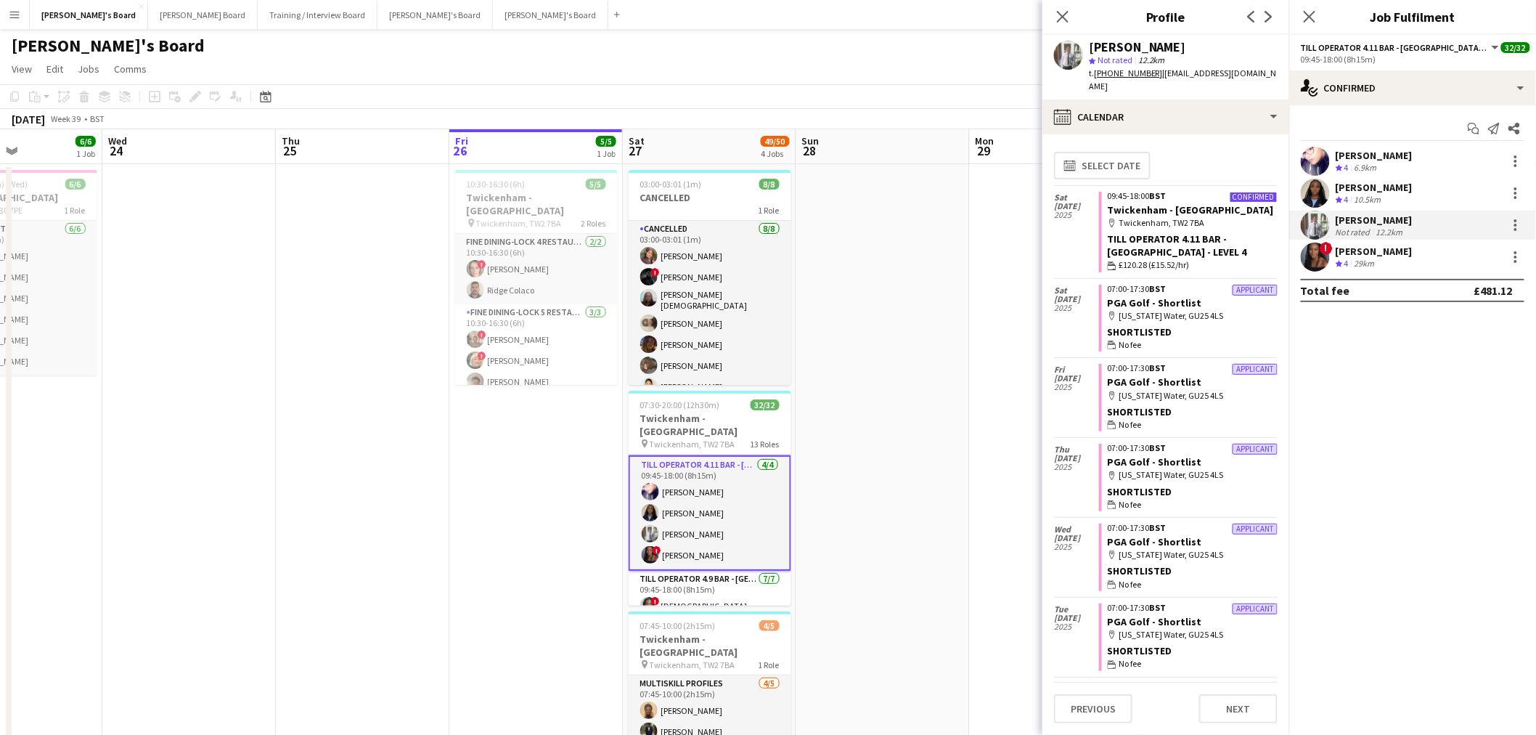
scroll to position [73, 0]
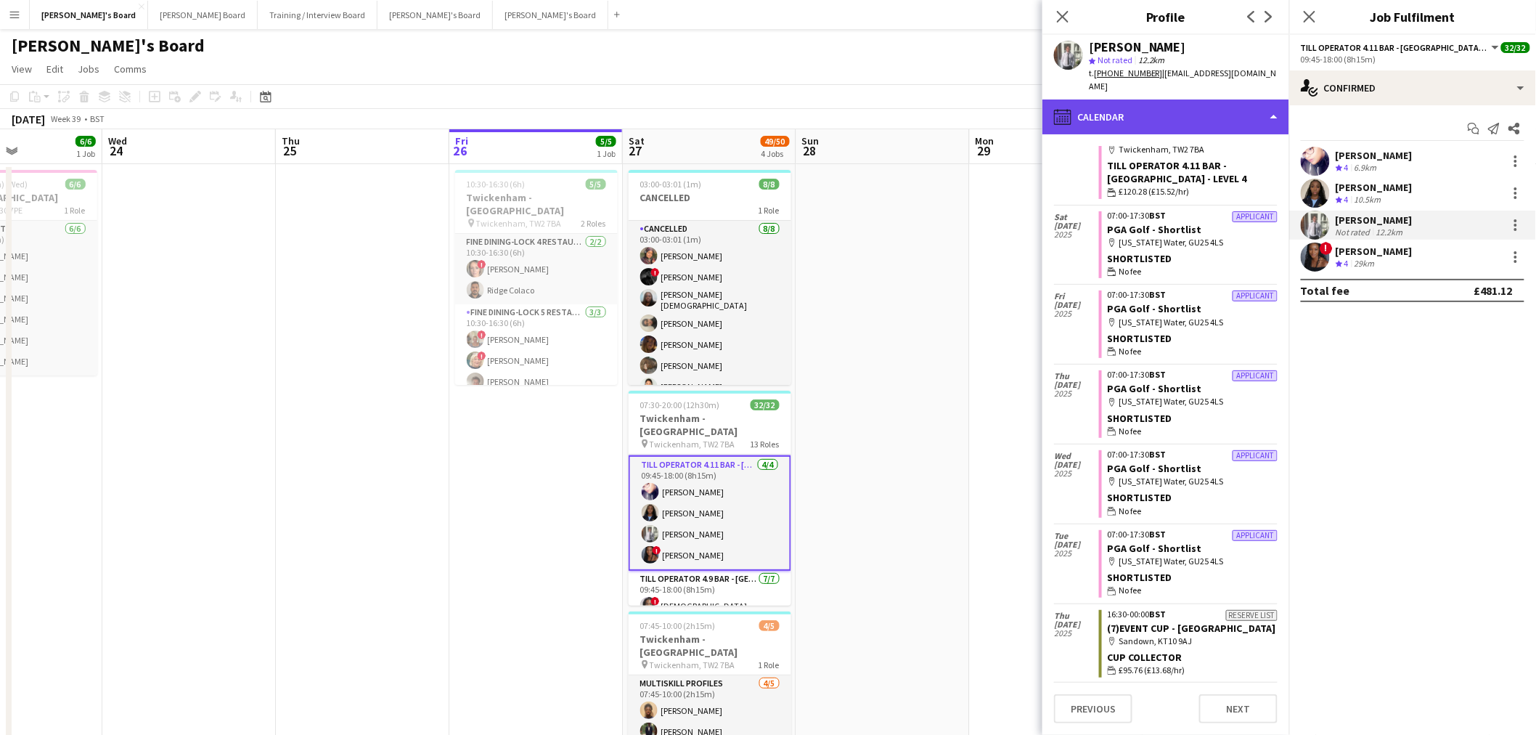
drag, startPoint x: 1143, startPoint y: 92, endPoint x: 1158, endPoint y: 109, distance: 22.1
click at [1143, 99] on div "calendar-full Calendar" at bounding box center [1165, 116] width 247 height 35
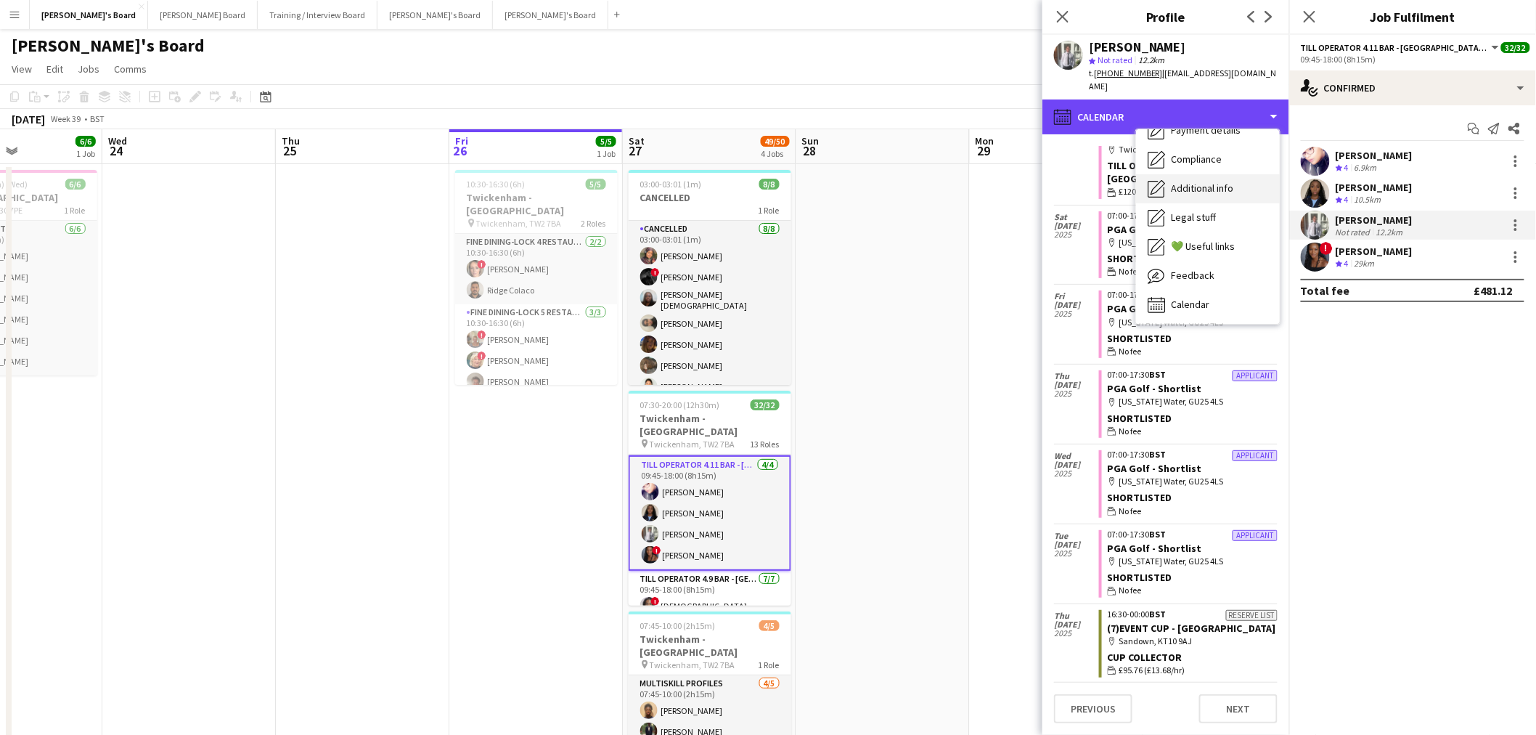
scroll to position [0, 0]
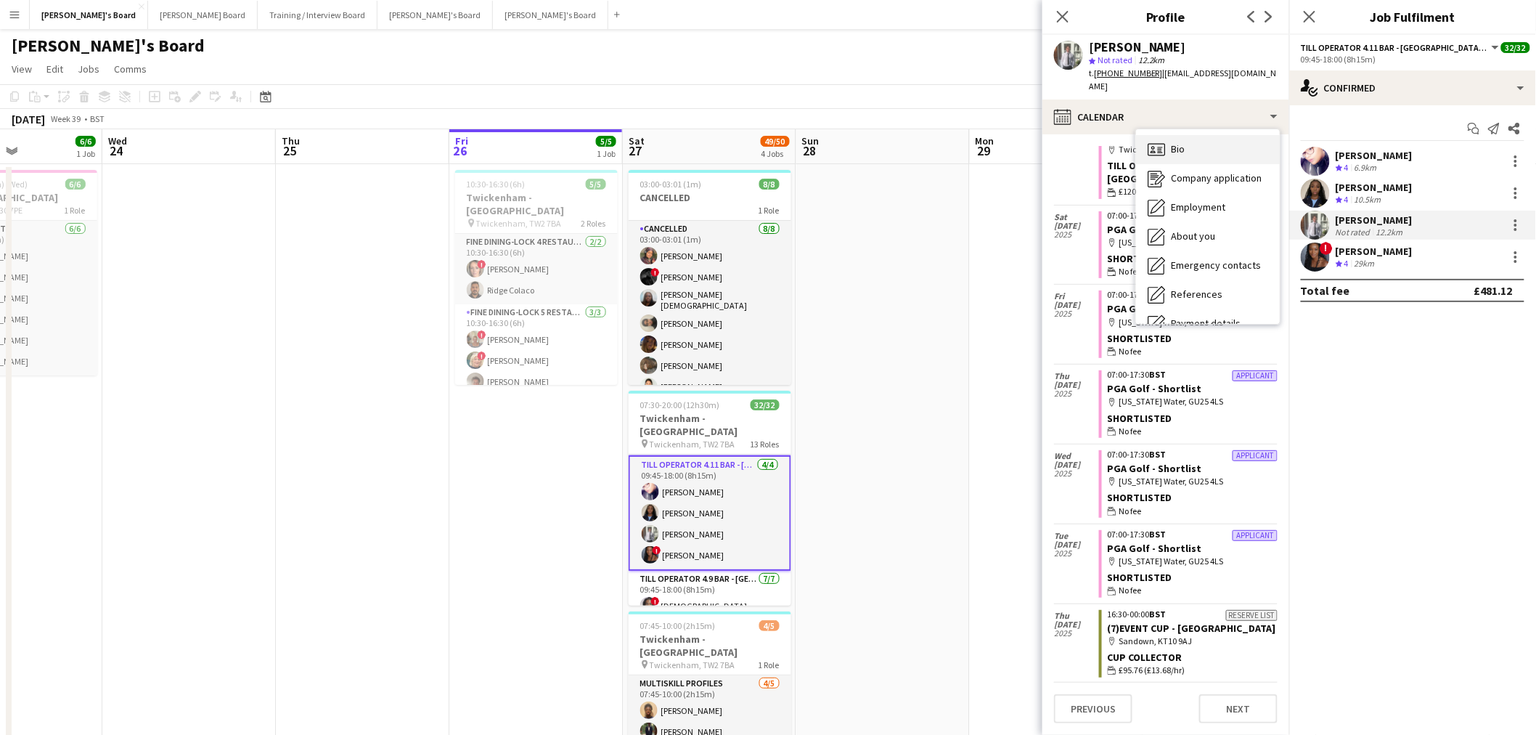
click at [1201, 135] on div "Bio Bio" at bounding box center [1208, 149] width 144 height 29
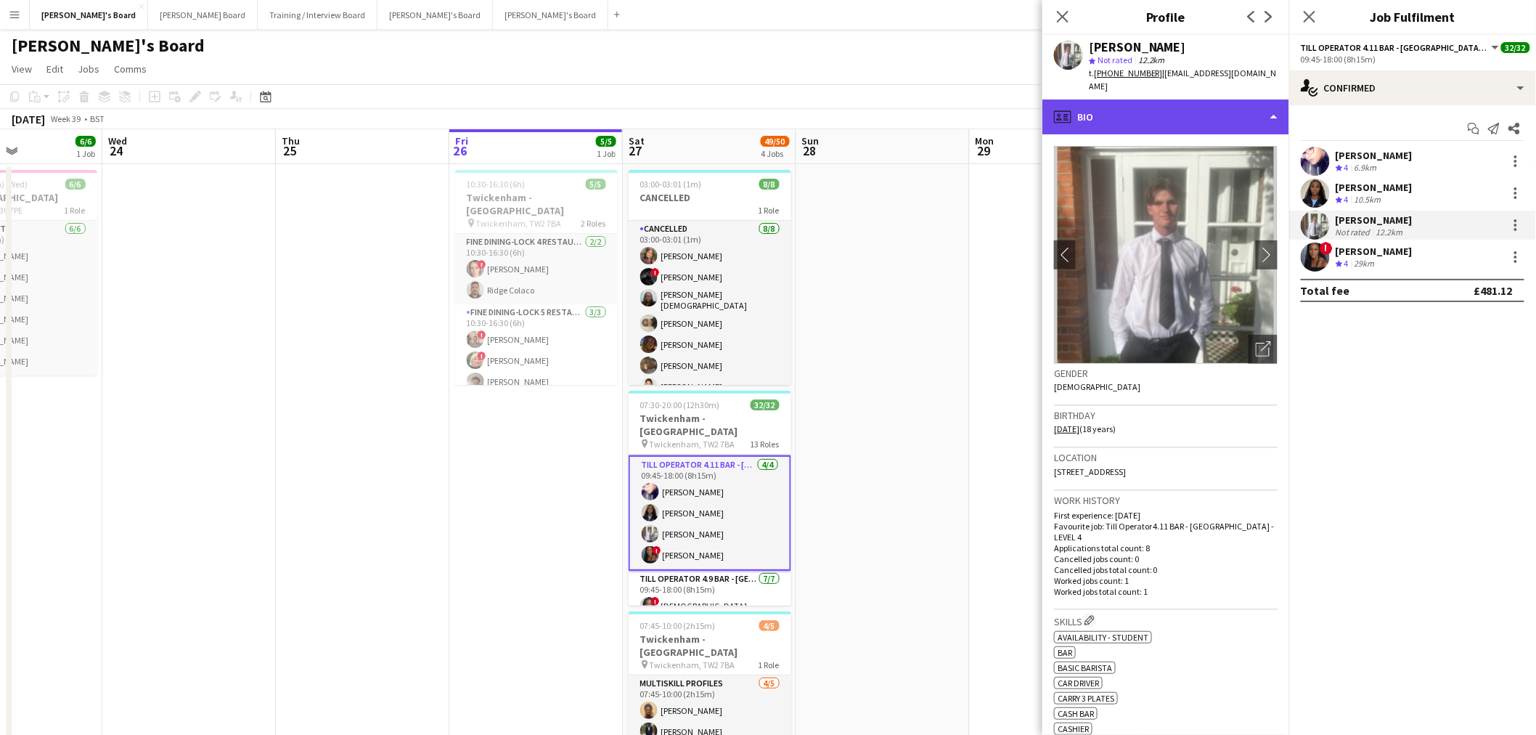
click at [1104, 103] on div "profile Bio" at bounding box center [1165, 116] width 247 height 35
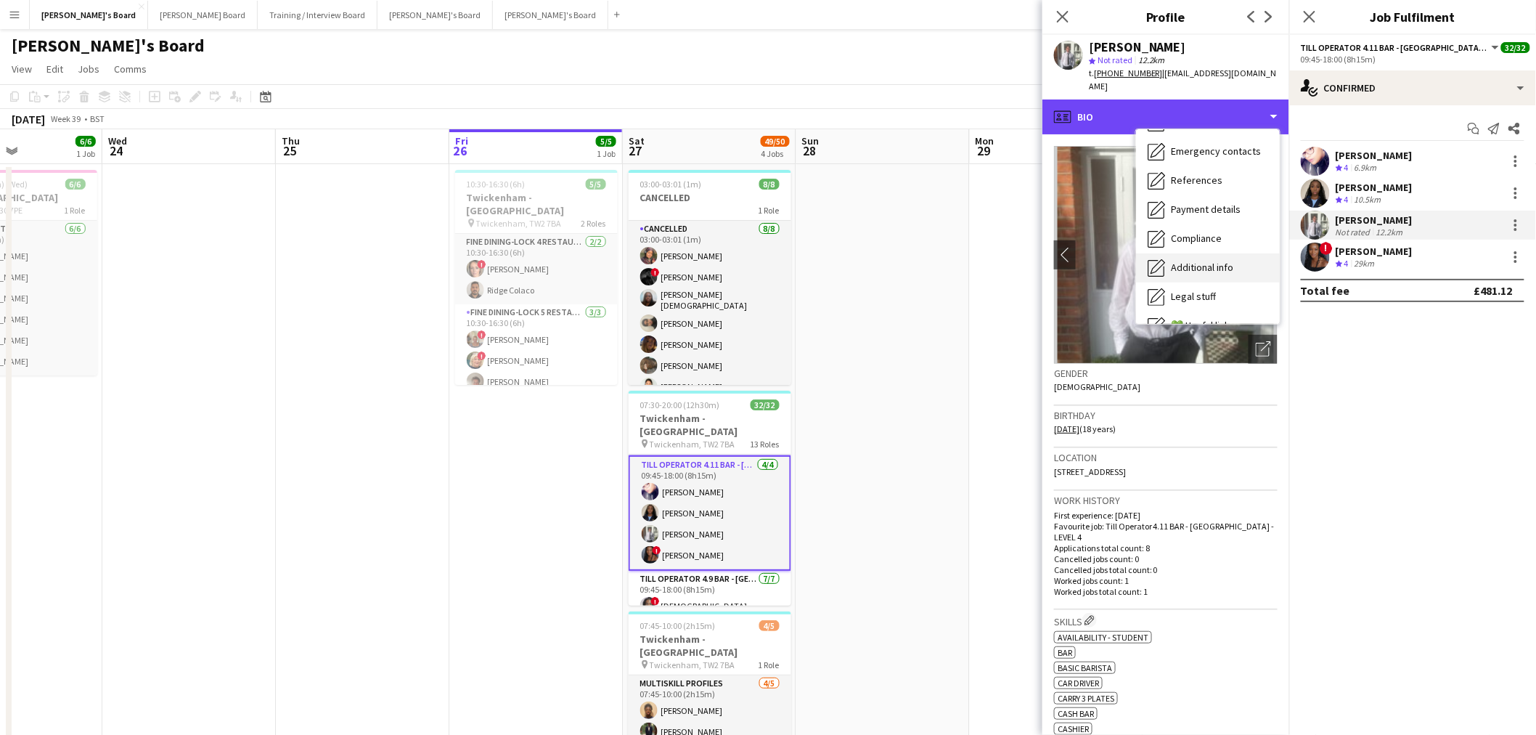
scroll to position [193, 0]
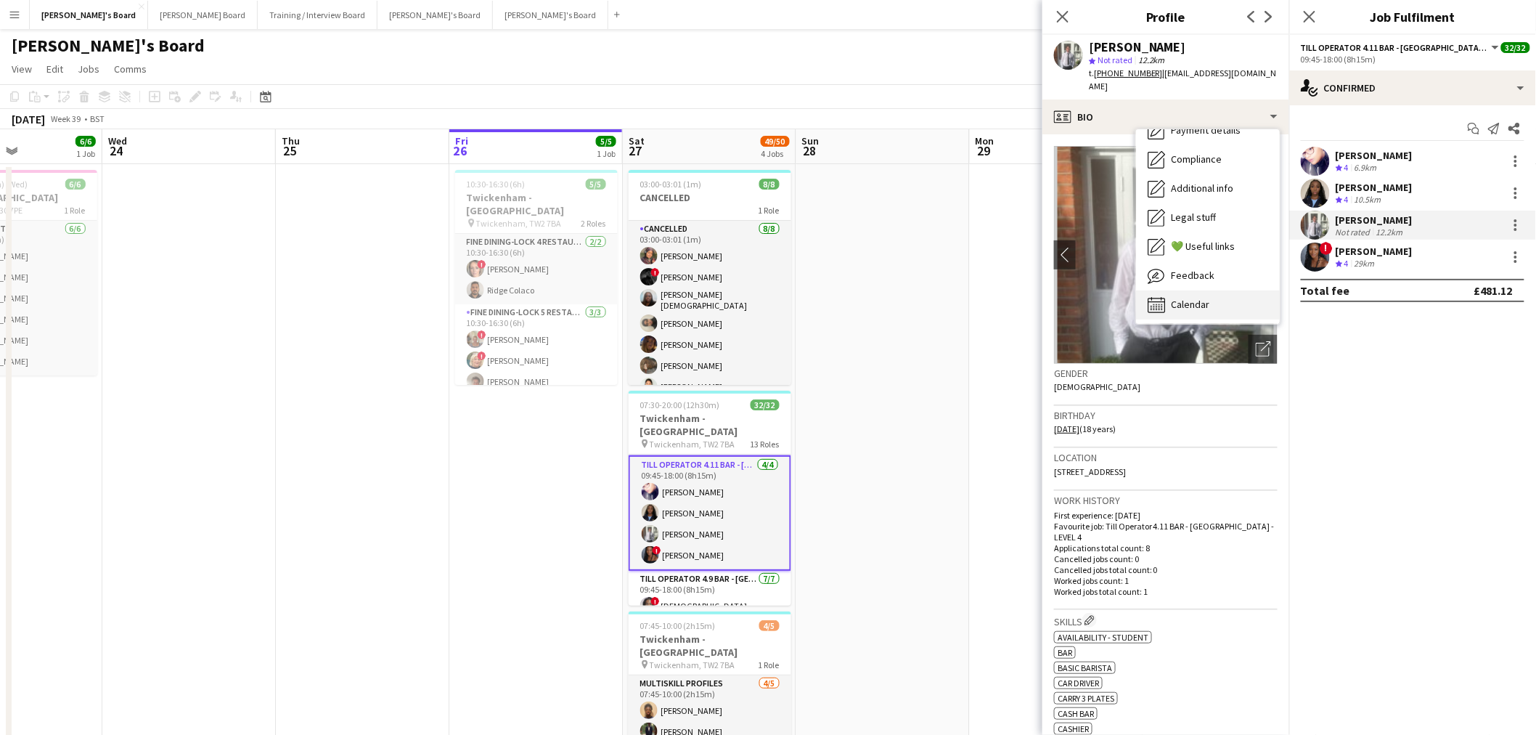
click at [1189, 290] on div "Calendar Calendar" at bounding box center [1208, 304] width 144 height 29
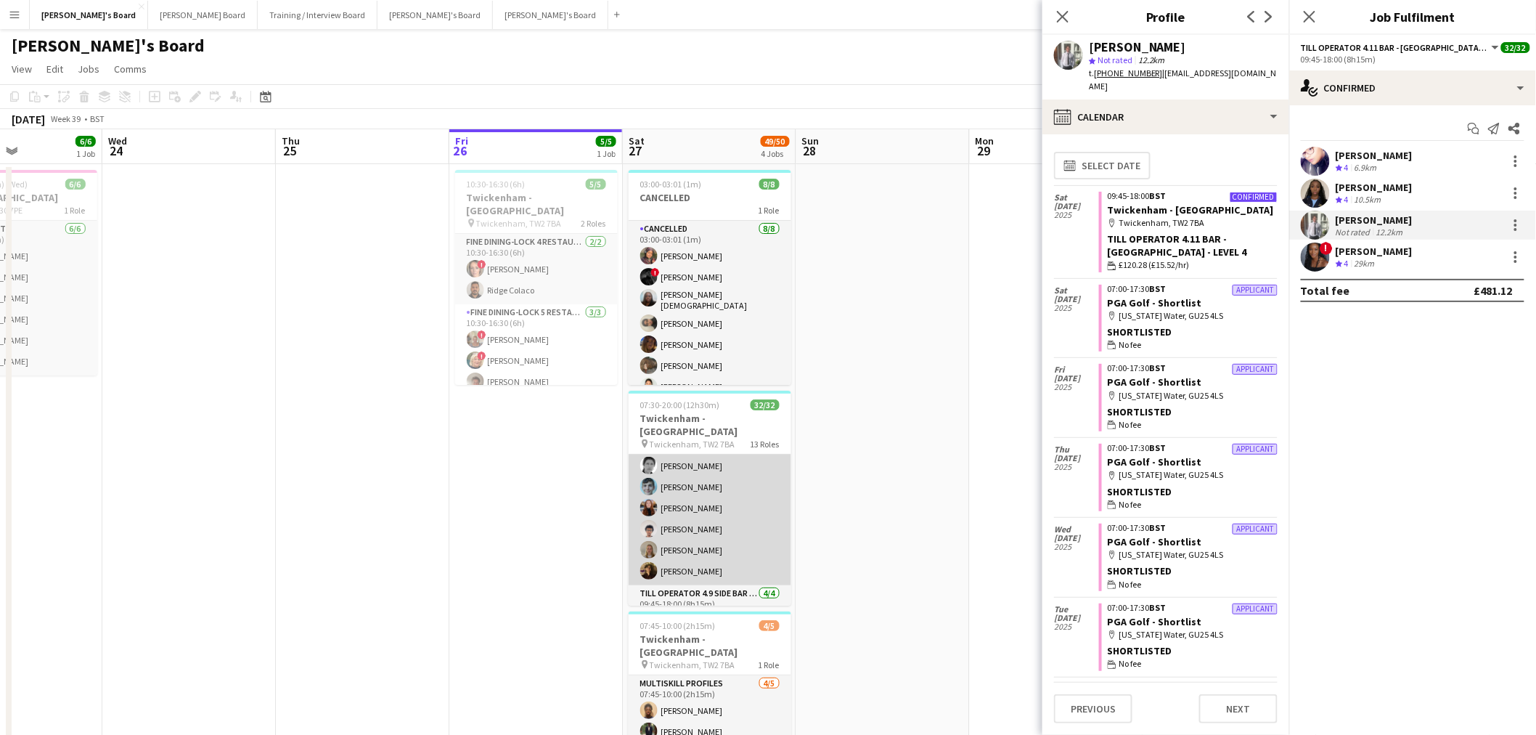
click at [708, 503] on app-card-role "Till Operator 4.9 BAR - [GEOGRAPHIC_DATA] [DATE] 09:45-18:00 (8h15m) ! Mofe Soy…" at bounding box center [710, 497] width 163 height 176
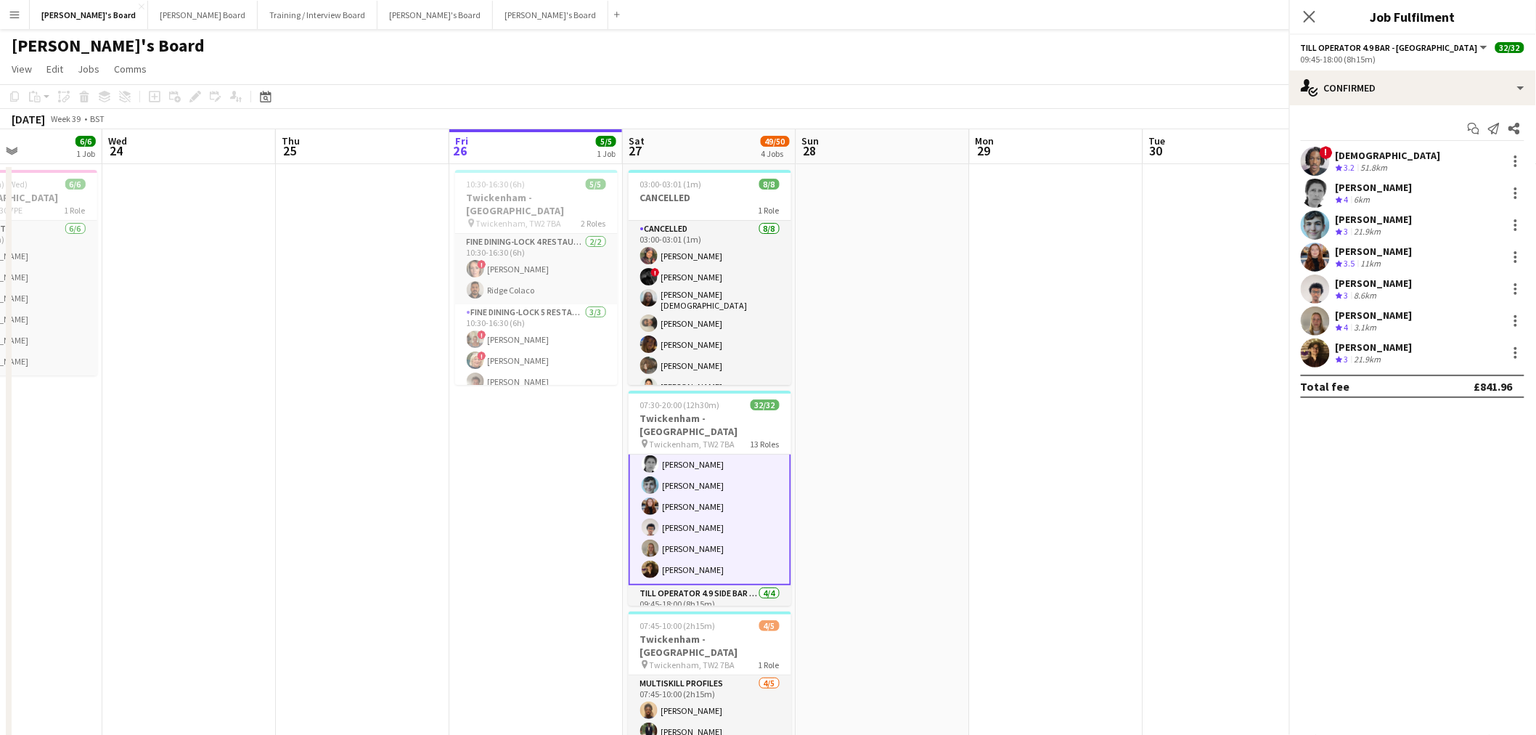
scroll to position [801, 0]
click at [1346, 348] on div "[PERSON_NAME]" at bounding box center [1374, 346] width 77 height 13
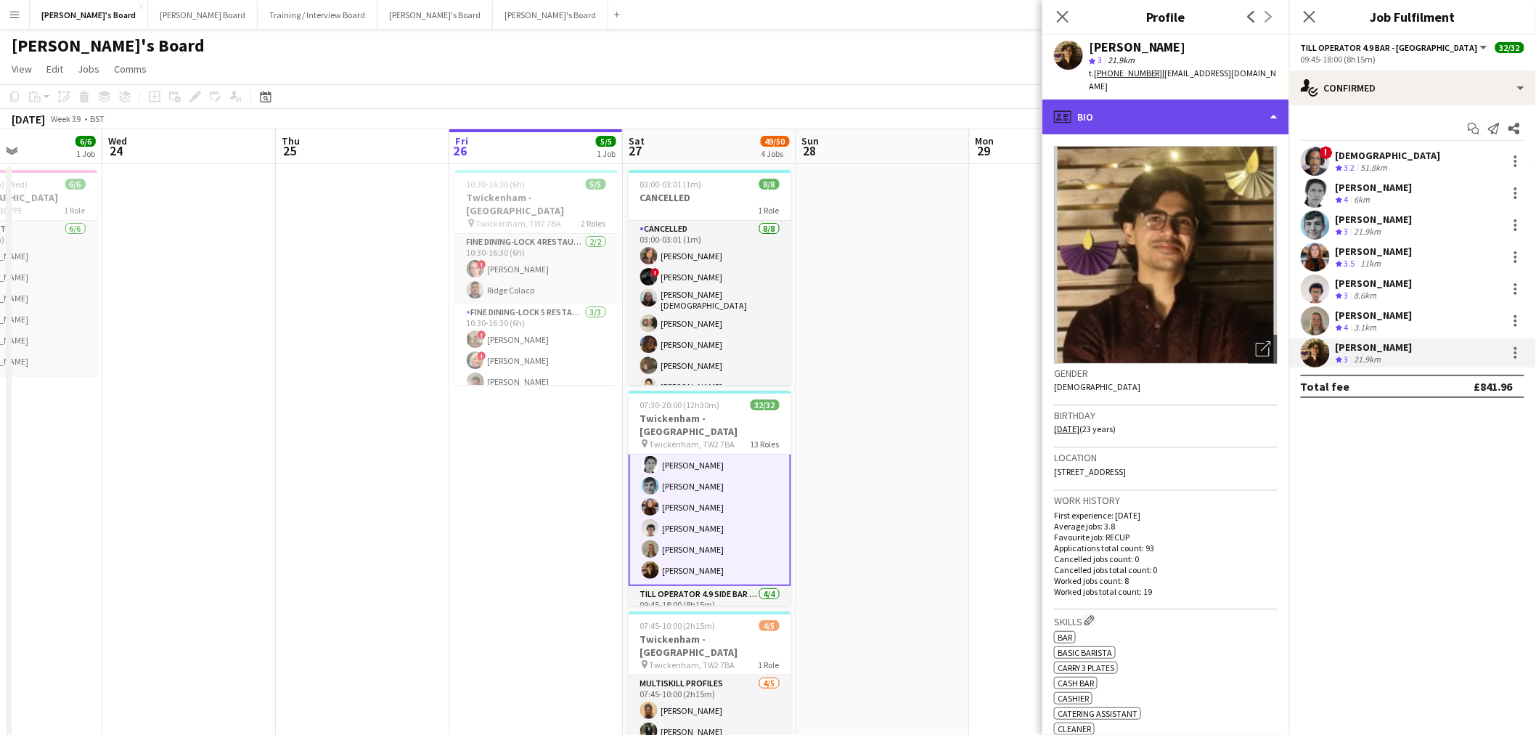
click at [1140, 114] on div "profile Bio" at bounding box center [1165, 116] width 247 height 35
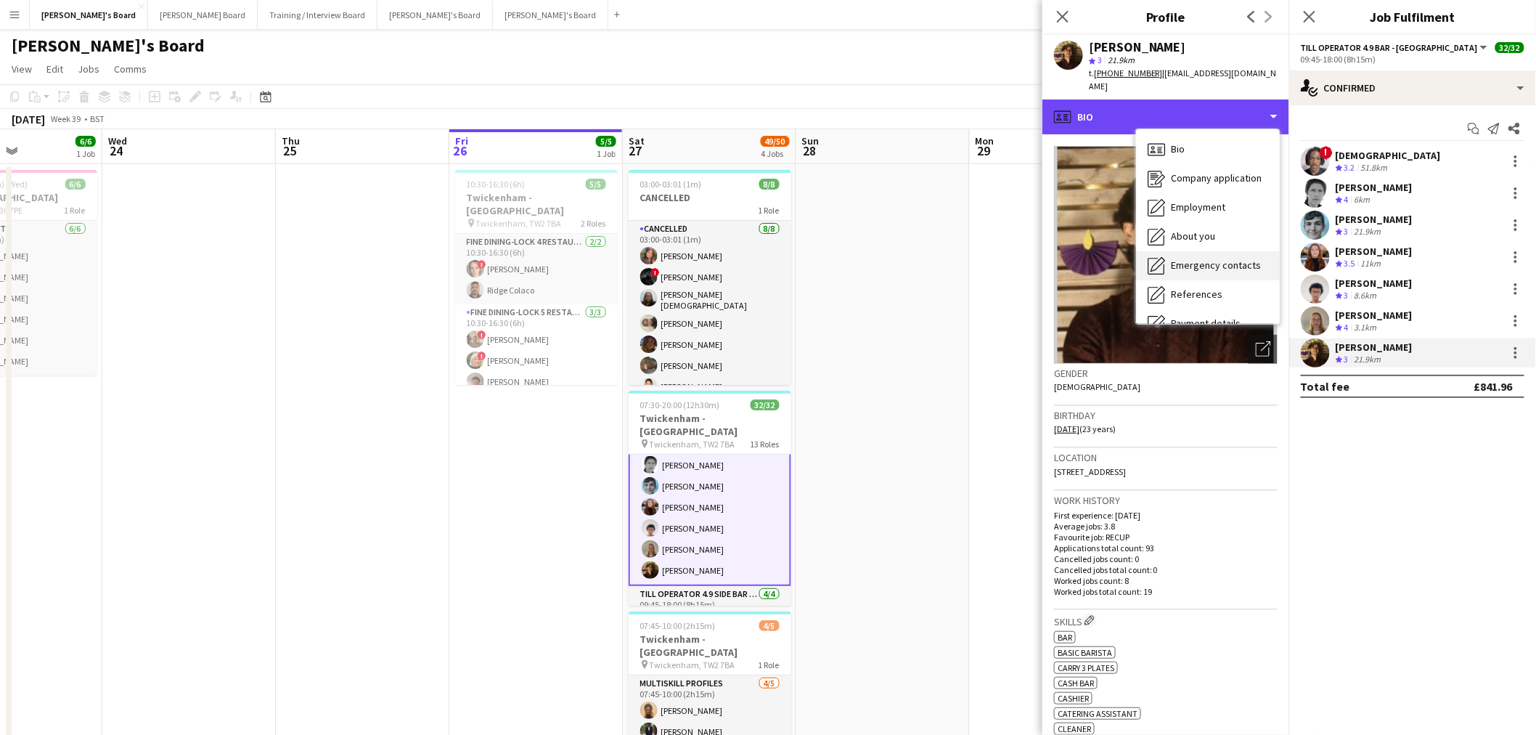
scroll to position [193, 0]
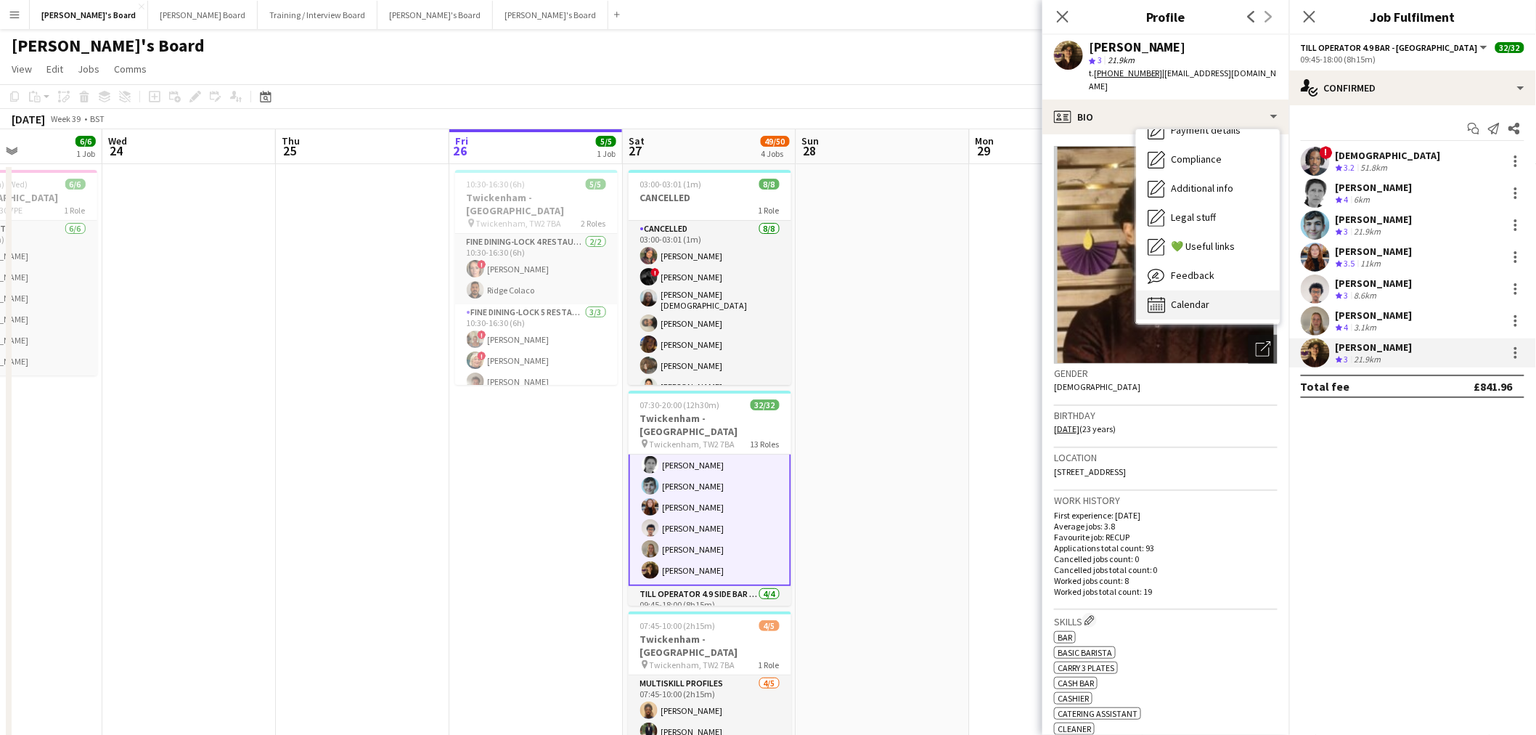
click at [1177, 298] on span "Calendar" at bounding box center [1190, 304] width 38 height 13
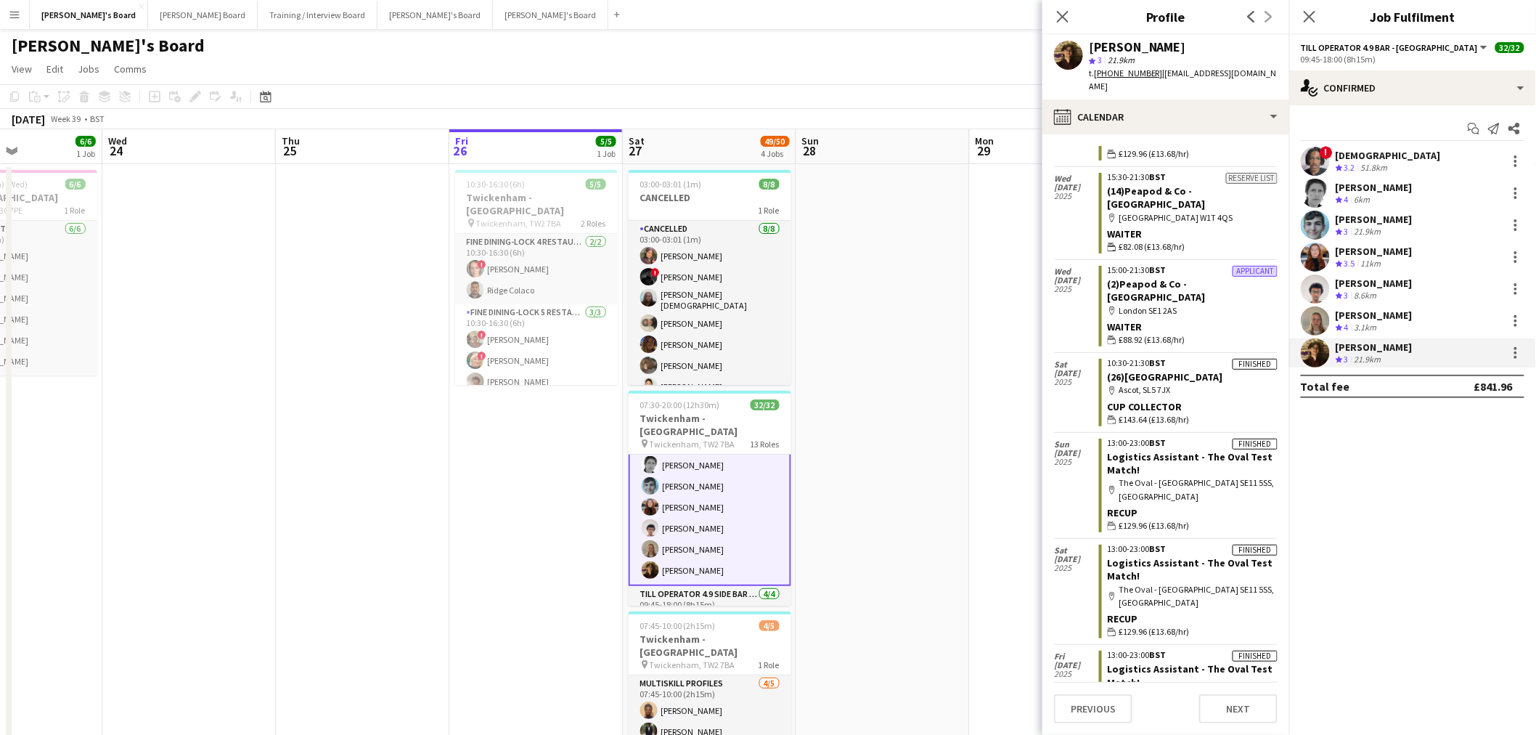
scroll to position [1243, 0]
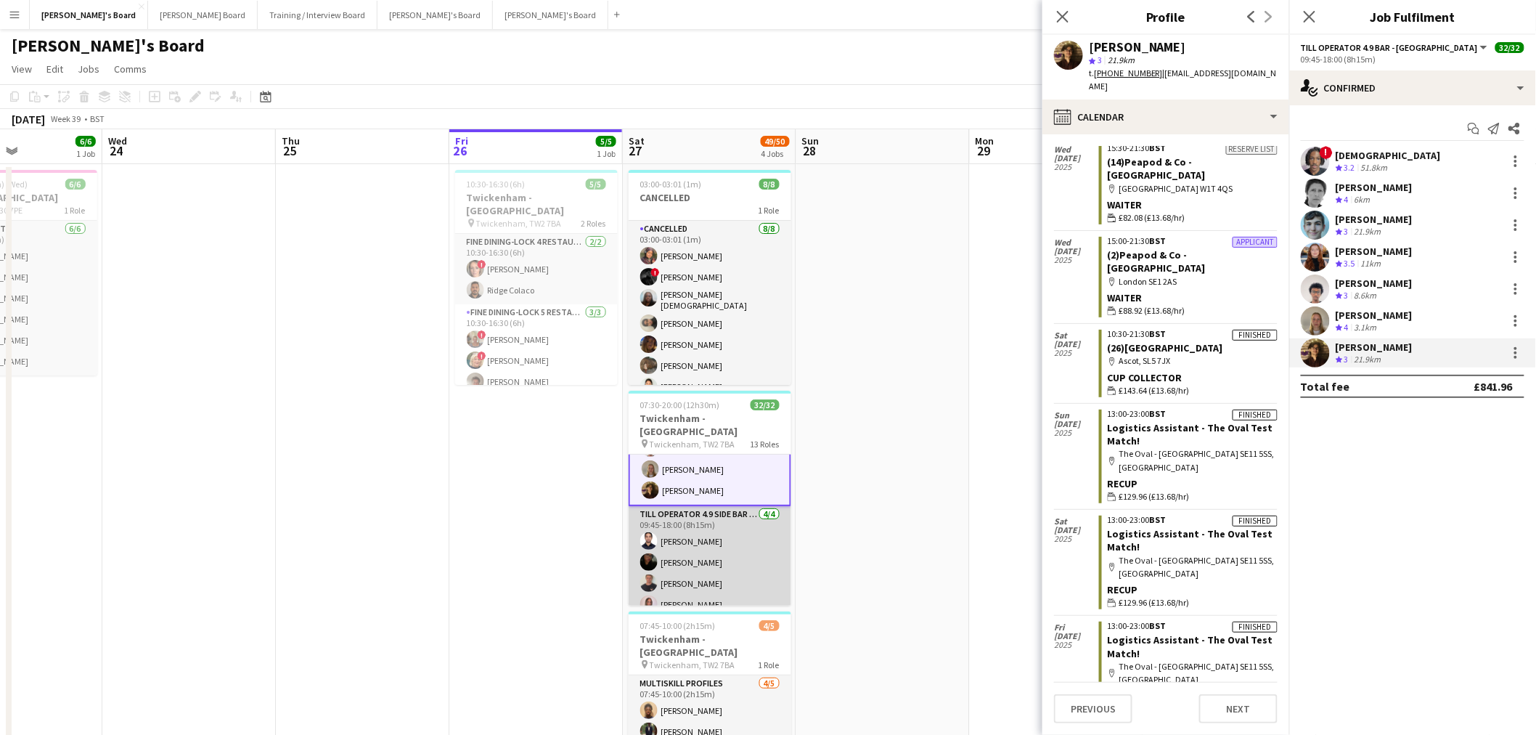
click at [700, 563] on app-card-role "Till Operator 4.9 SIDE BAR - [GEOGRAPHIC_DATA] - LEVEL 4 [DATE] 09:45-18:00 (8h…" at bounding box center [710, 562] width 163 height 113
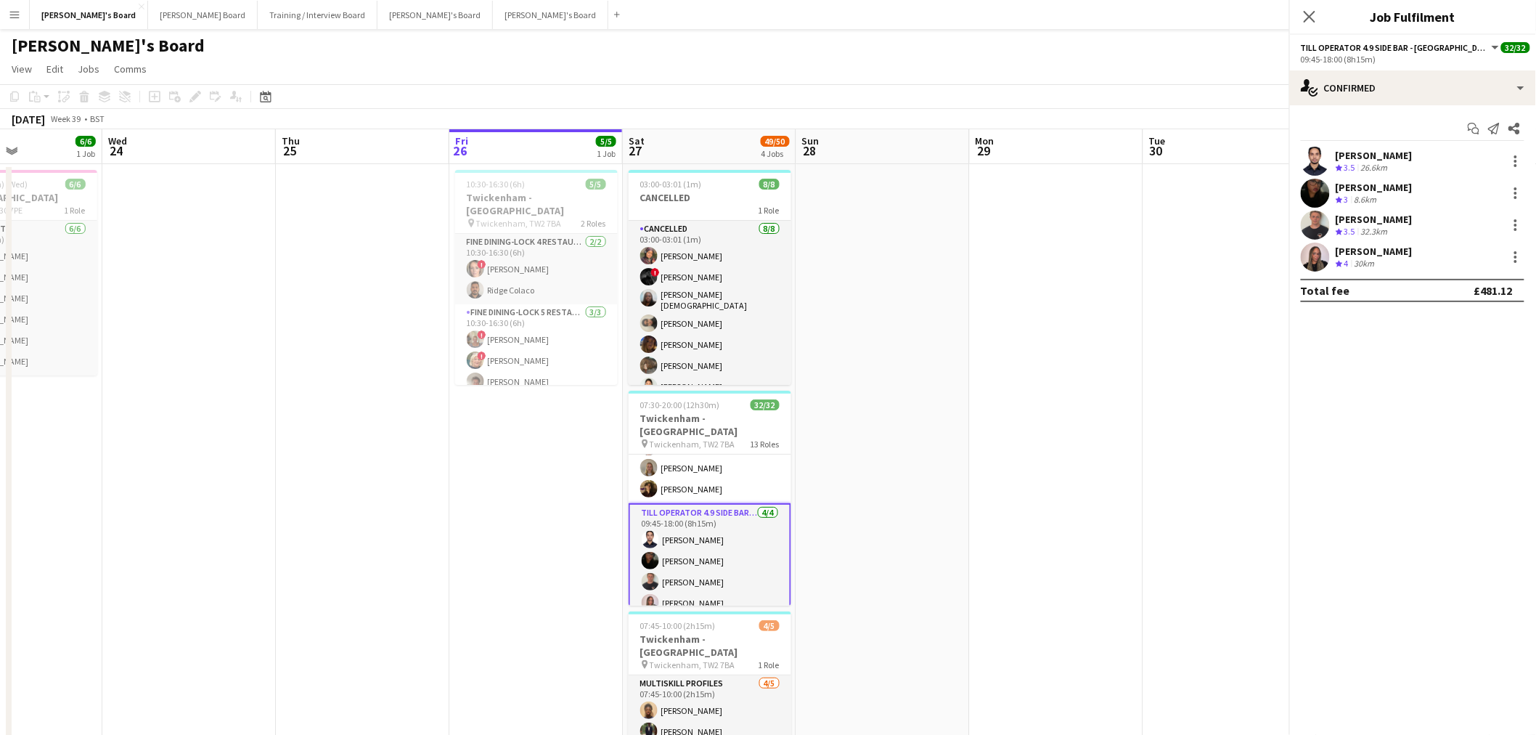
scroll to position [880, 0]
click at [1354, 221] on div "[PERSON_NAME]" at bounding box center [1374, 219] width 77 height 13
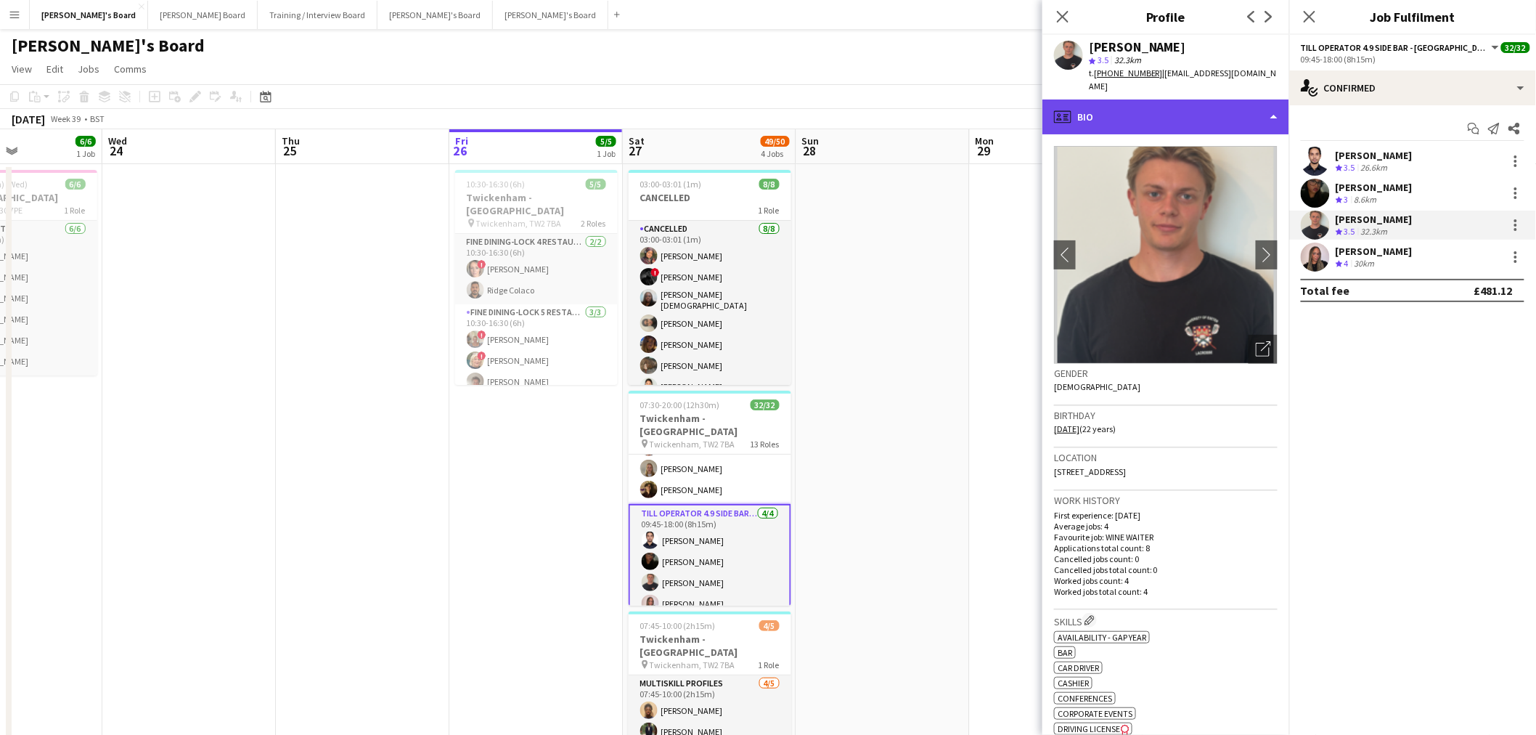
click at [1109, 99] on div "profile Bio" at bounding box center [1165, 116] width 247 height 35
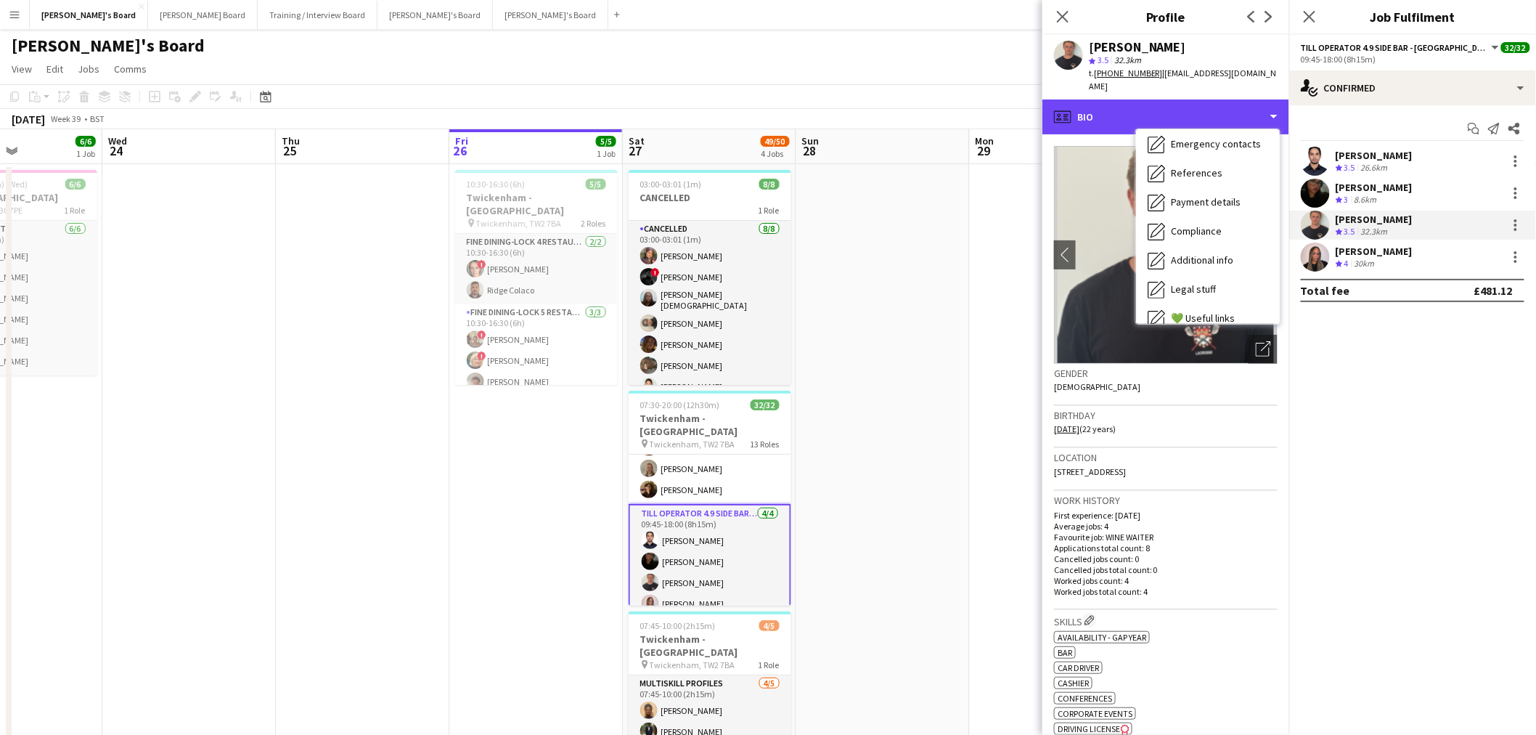
scroll to position [193, 0]
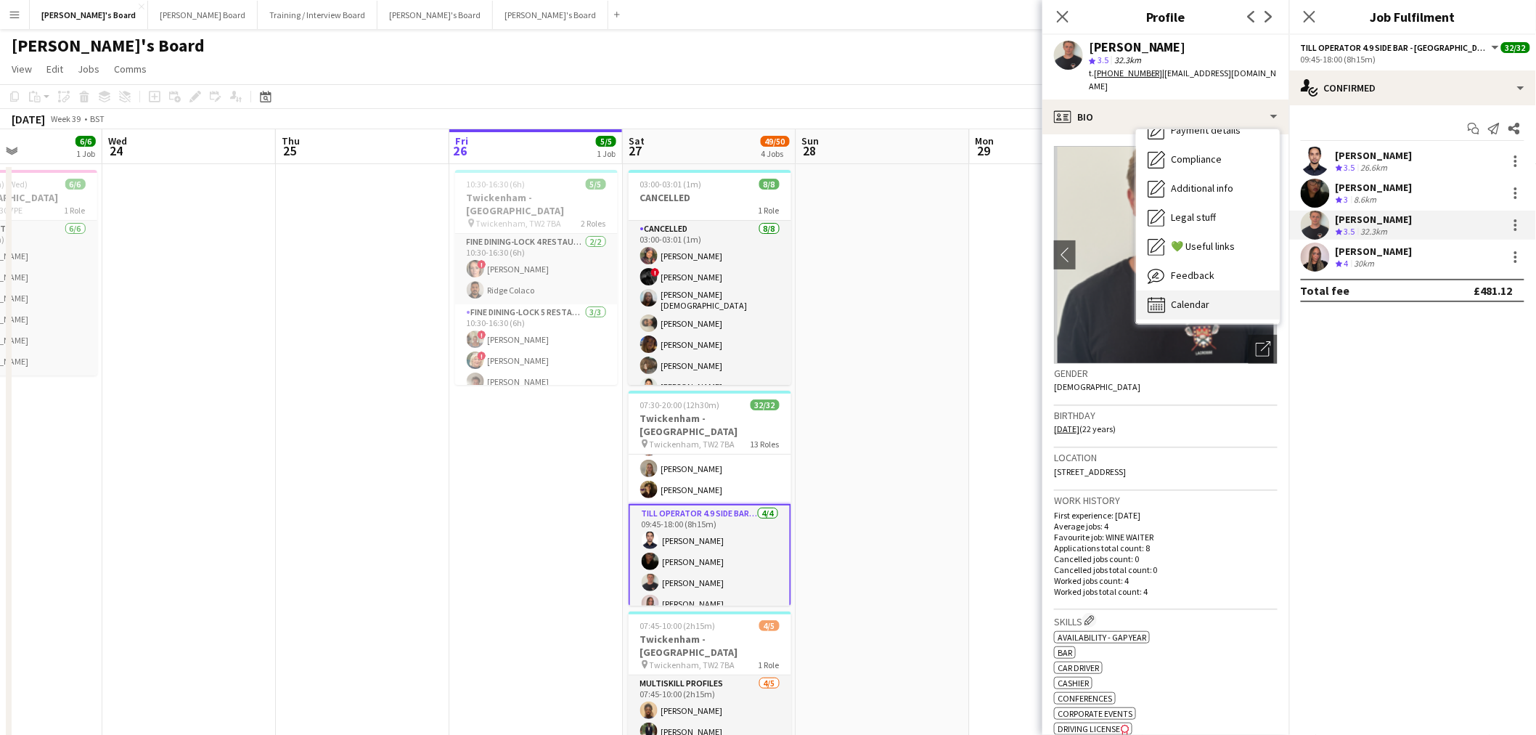
click at [1199, 305] on div "Calendar Calendar" at bounding box center [1208, 304] width 144 height 29
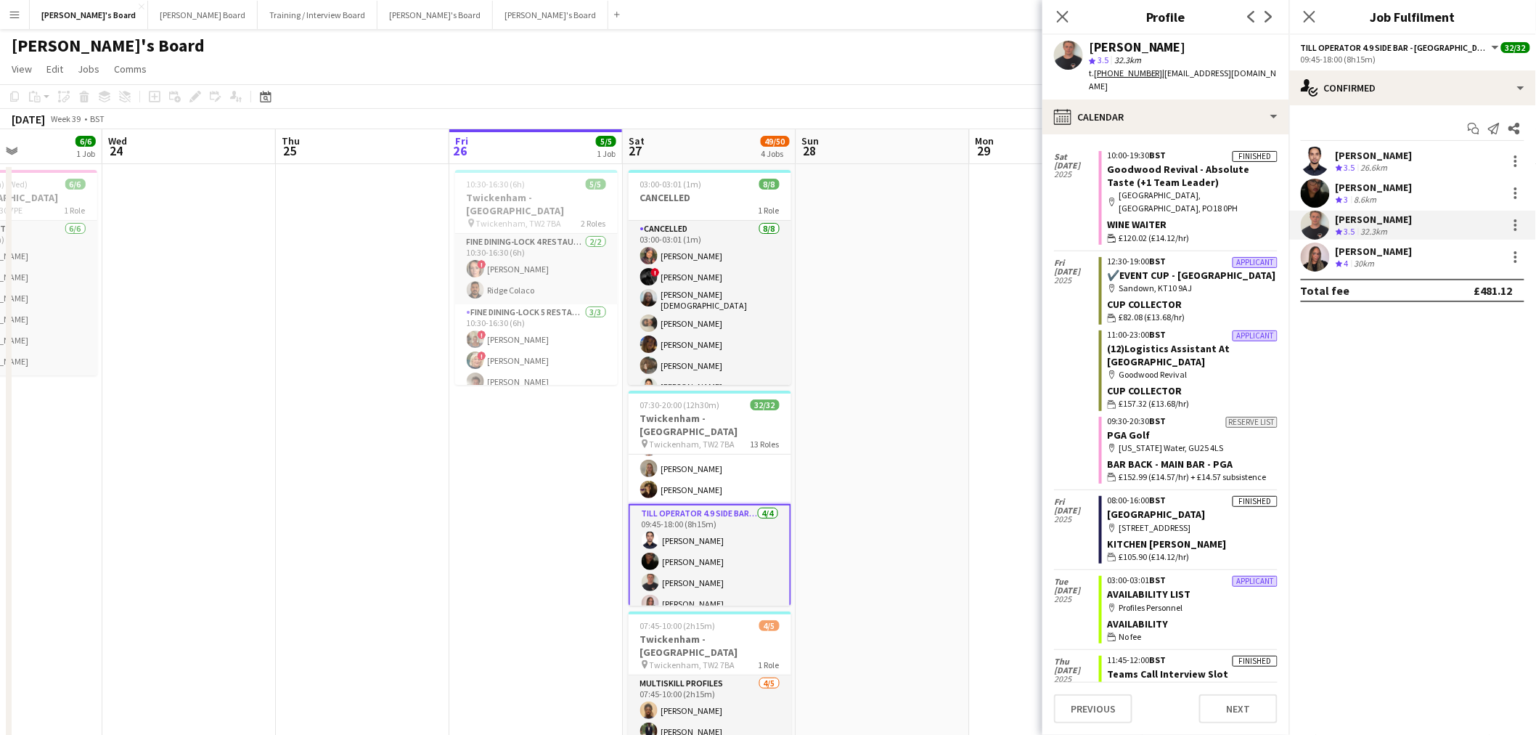
scroll to position [322, 0]
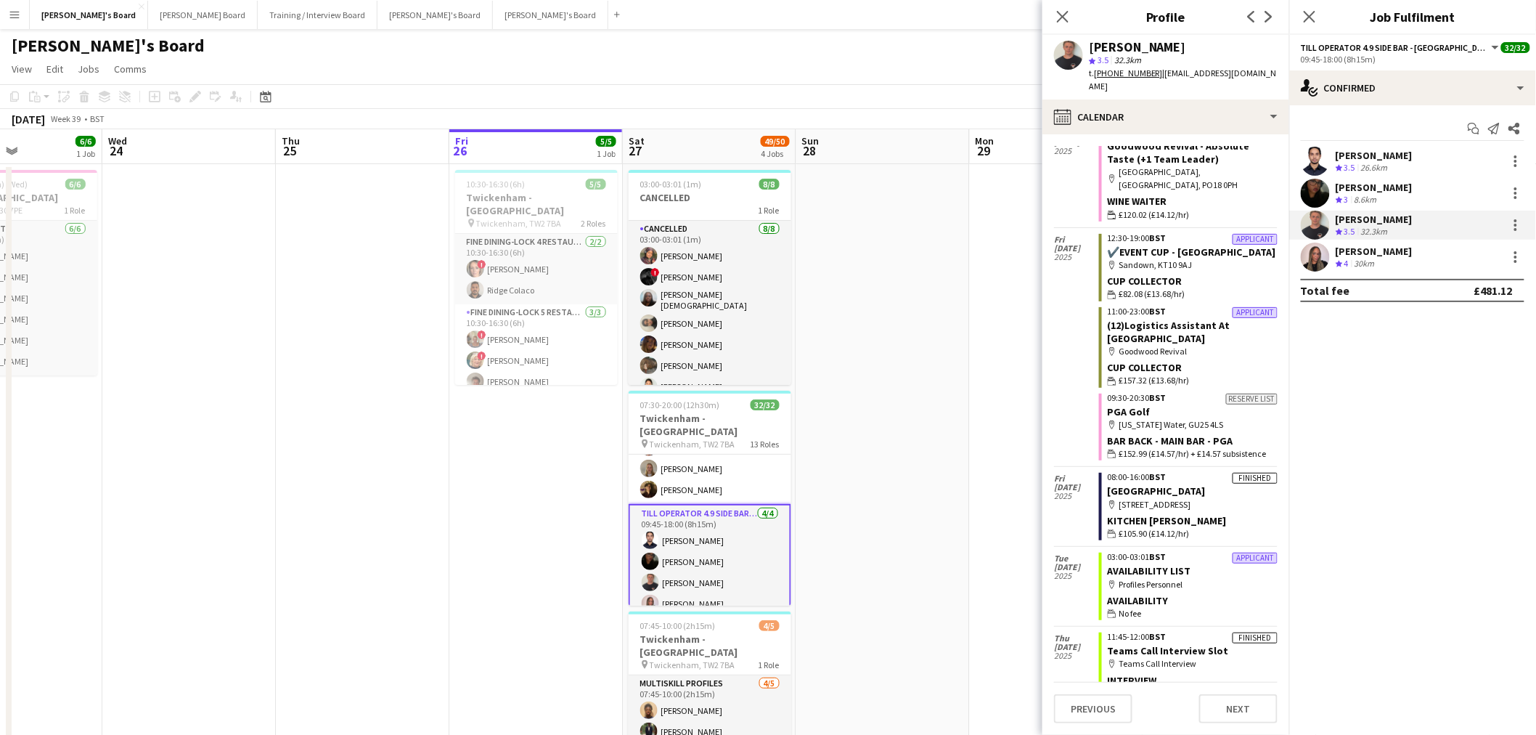
drag, startPoint x: 1137, startPoint y: 490, endPoint x: 1111, endPoint y: 473, distance: 31.4
click at [1111, 473] on app-crew-calendar-job-card "Finished 08:00-16:00 BST [GEOGRAPHIC_DATA] map-marker Woking, GU21 4YH Kitchen …" at bounding box center [1188, 507] width 179 height 68
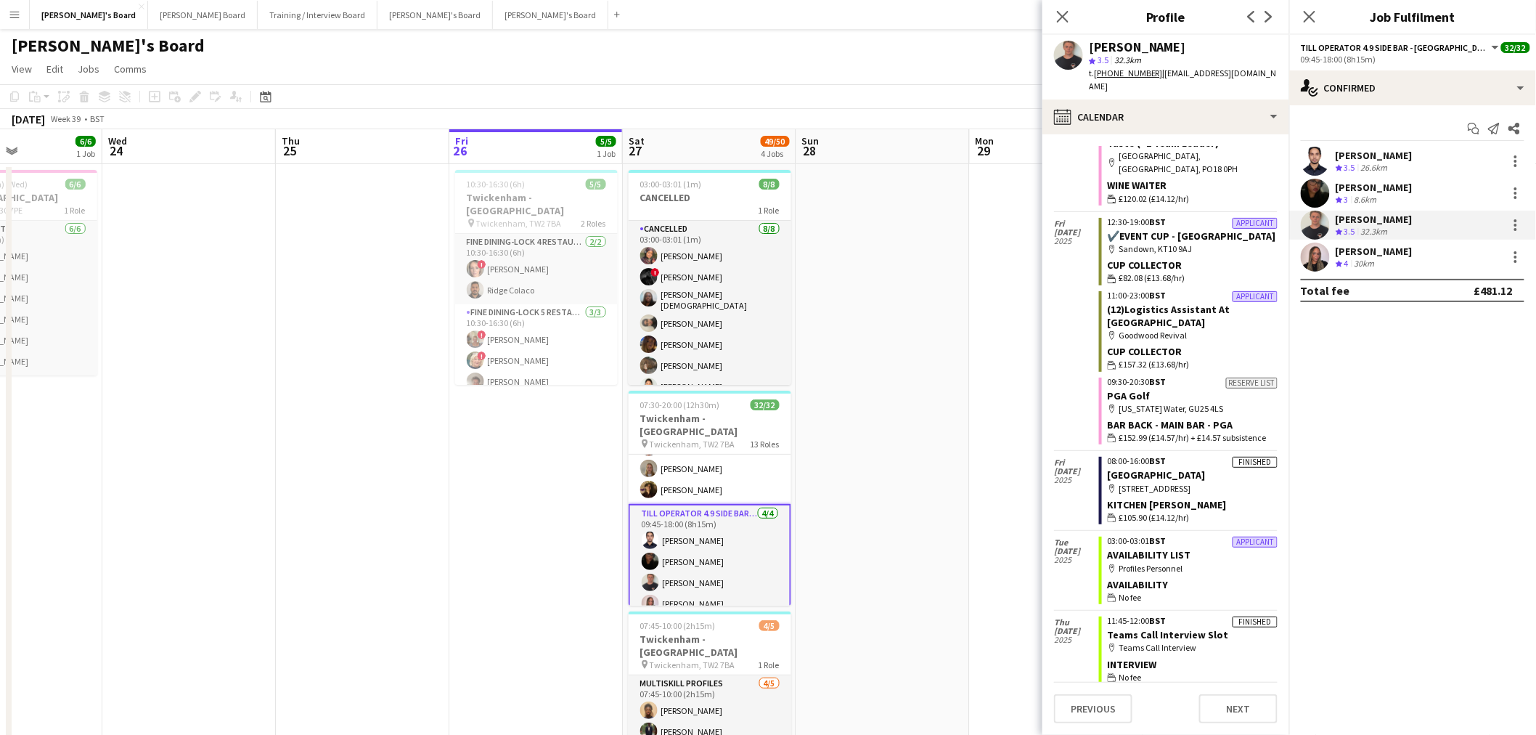
scroll to position [345, 0]
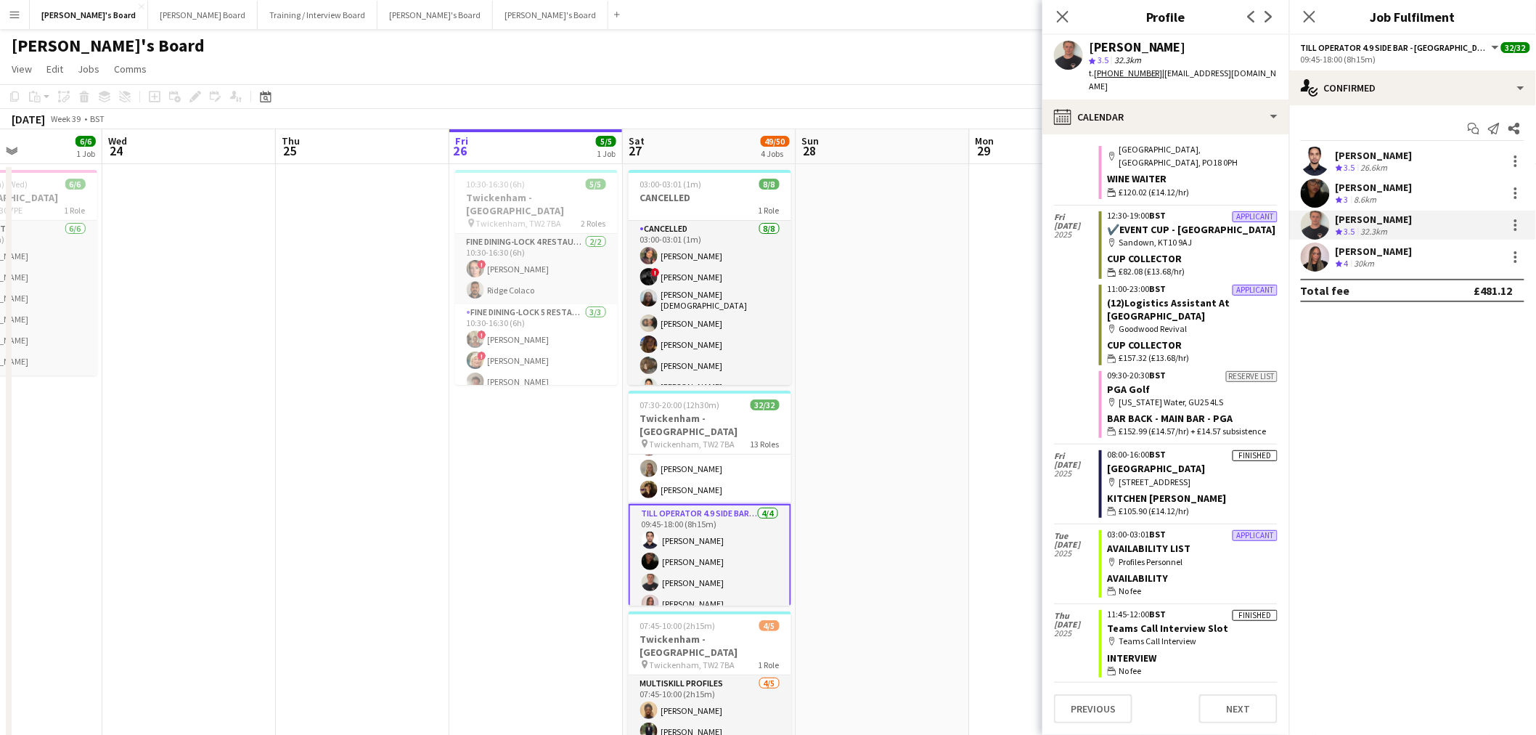
click at [902, 484] on app-date-cell at bounding box center [882, 603] width 173 height 879
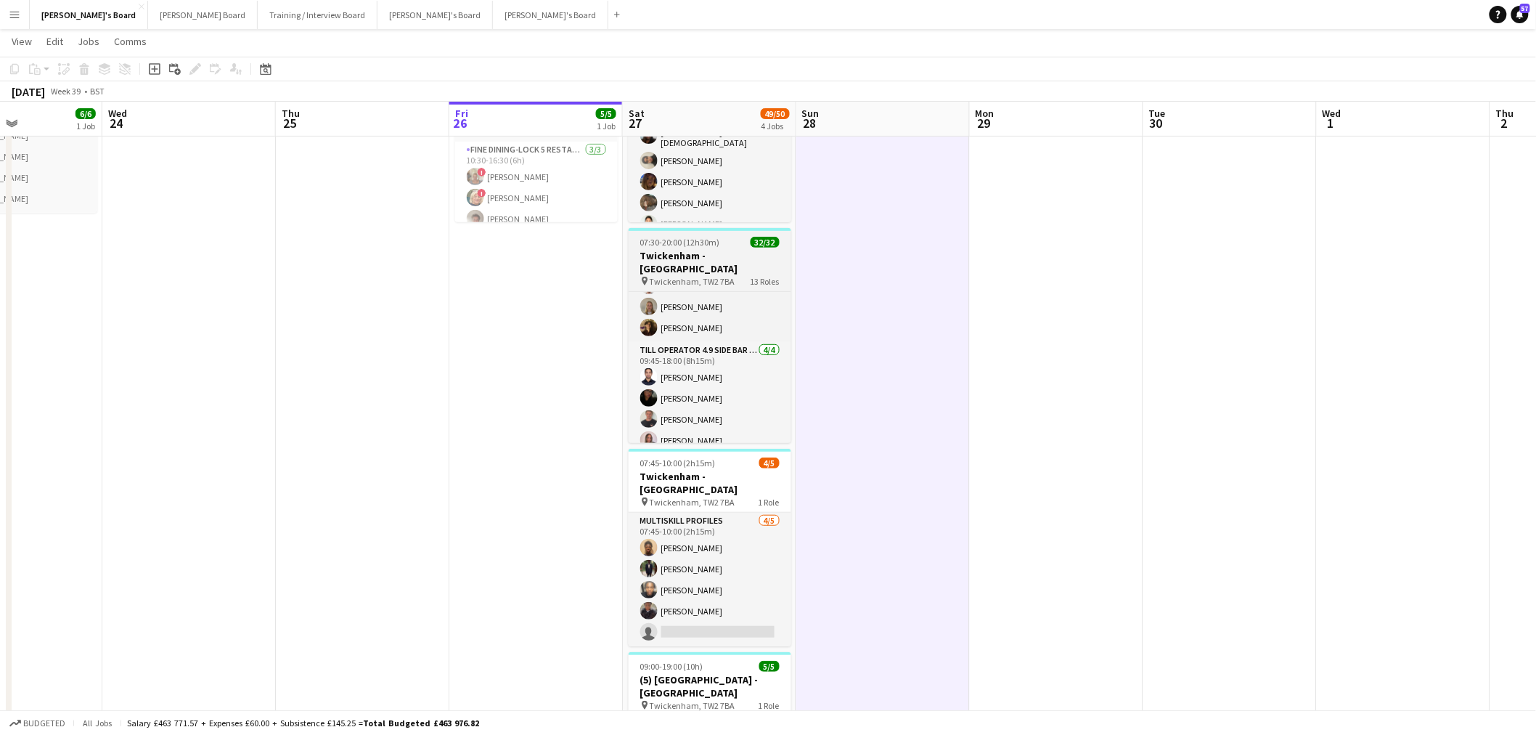
scroll to position [0, 0]
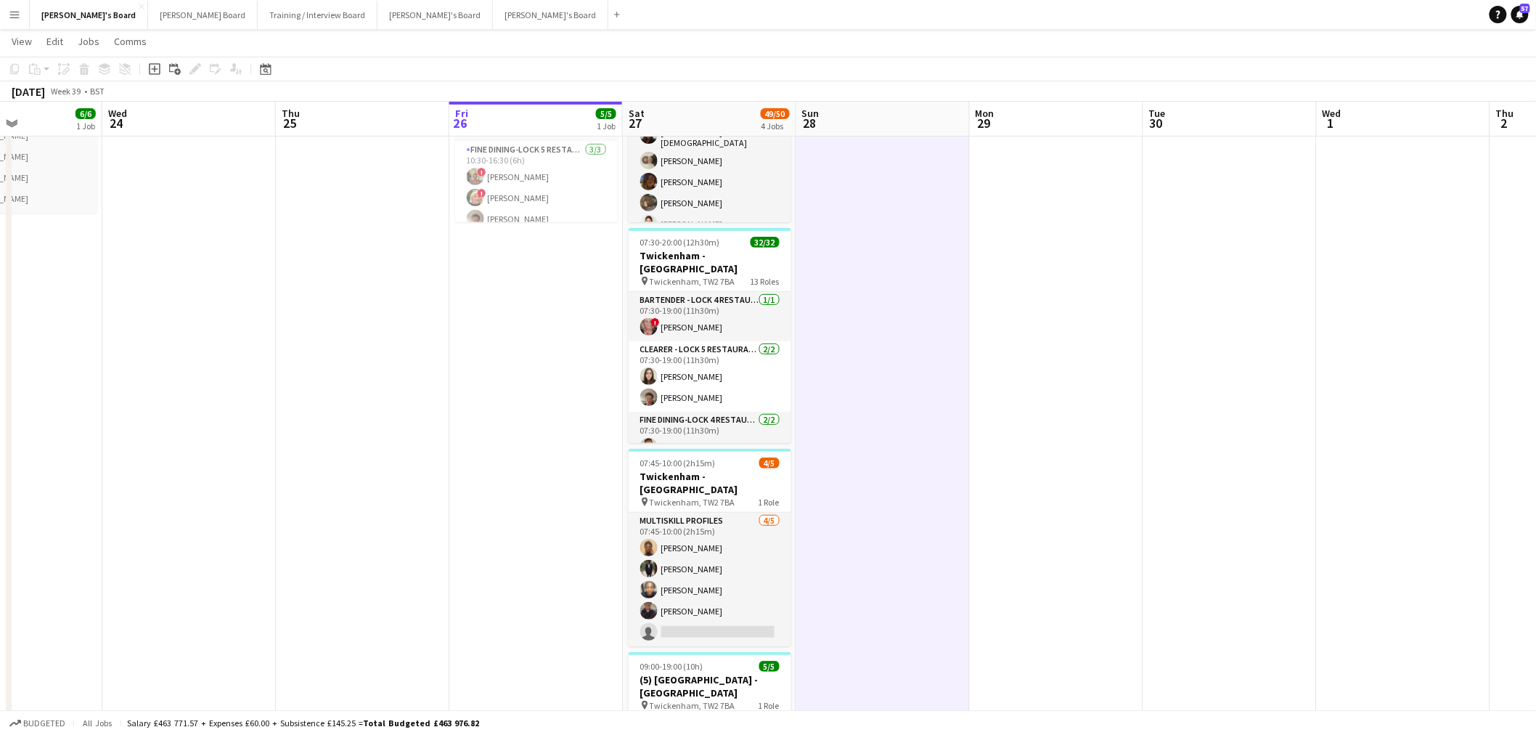
click at [880, 344] on app-date-cell at bounding box center [882, 440] width 173 height 879
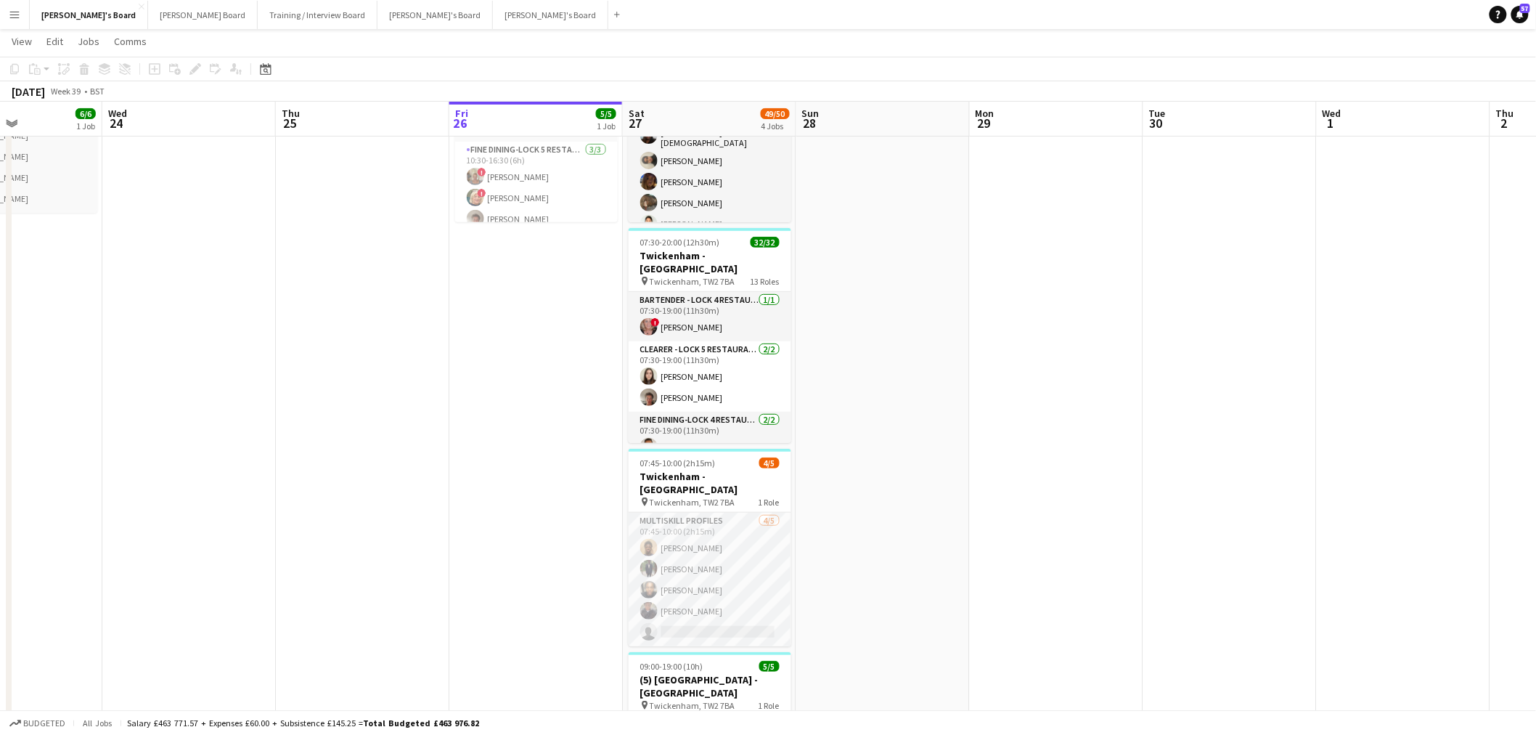
drag, startPoint x: 926, startPoint y: 331, endPoint x: 799, endPoint y: 419, distance: 154.4
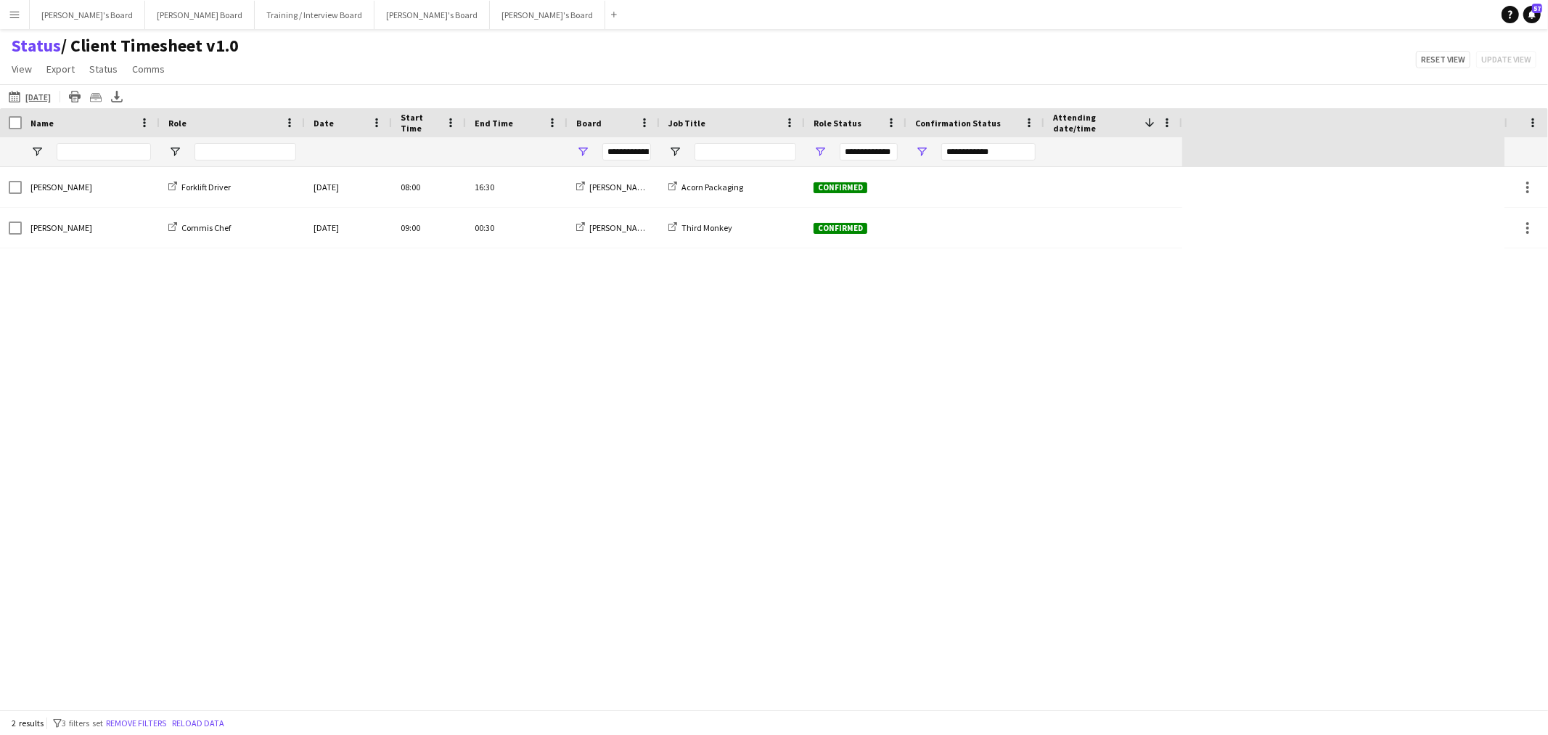
click at [149, 714] on div "2 results filter-1 3 filters set Remove filters Reload data" at bounding box center [774, 722] width 1548 height 25
click at [577, 154] on span "Open Filter Menu" at bounding box center [582, 151] width 13 height 13
drag, startPoint x: 597, startPoint y: 88, endPoint x: 586, endPoint y: 83, distance: 12.0
click at [591, 84] on div "26-09-2025 to 02-10-2025 19-09-2025 Today This Week This Month Yesterday Last W…" at bounding box center [774, 96] width 1548 height 24
click at [13, 95] on app-icon "[DATE] to [DATE]" at bounding box center [17, 97] width 17 height 12
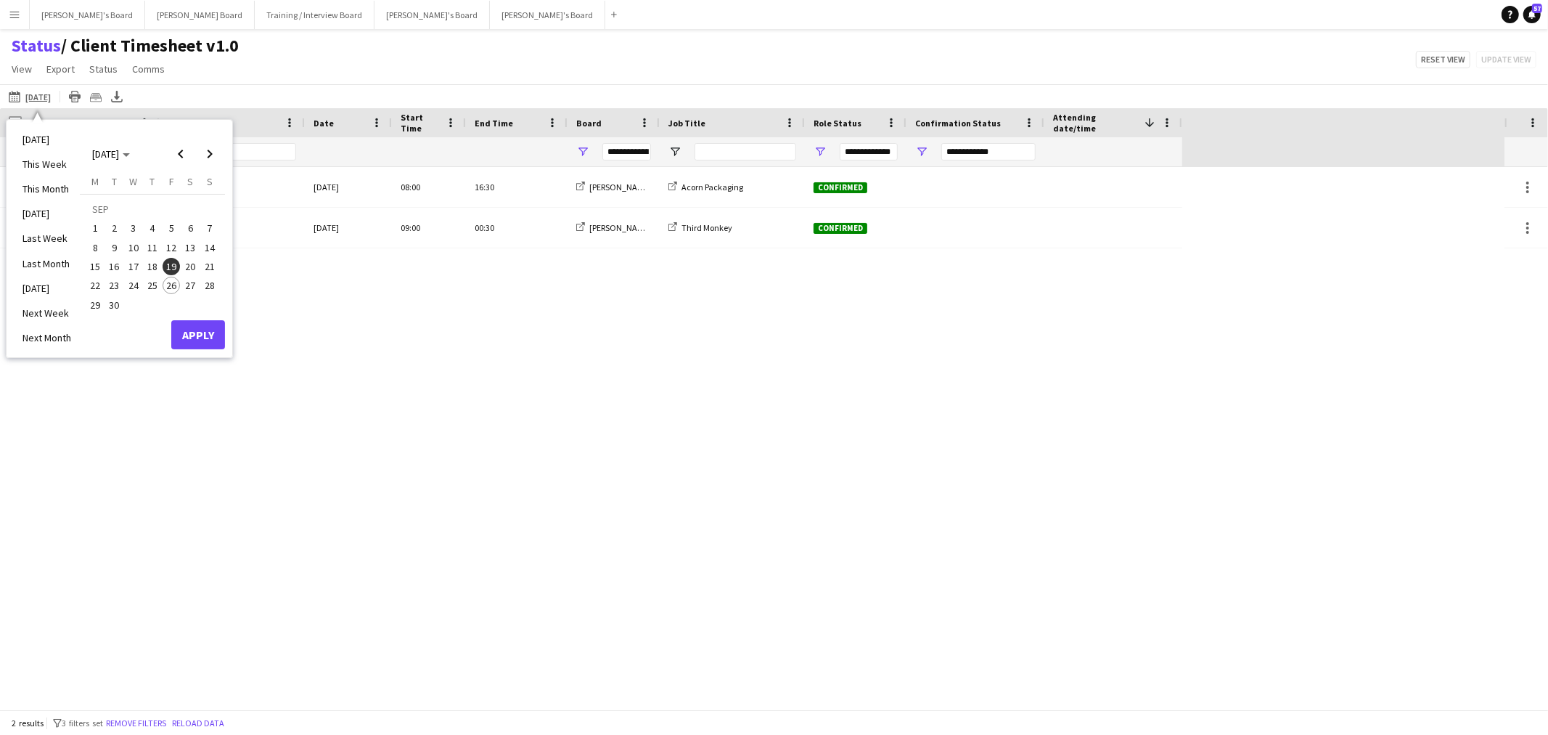
click at [187, 289] on span "27" at bounding box center [190, 285] width 17 height 17
click at [187, 283] on span "27" at bounding box center [190, 285] width 17 height 17
click at [202, 324] on button "Apply" at bounding box center [198, 334] width 54 height 29
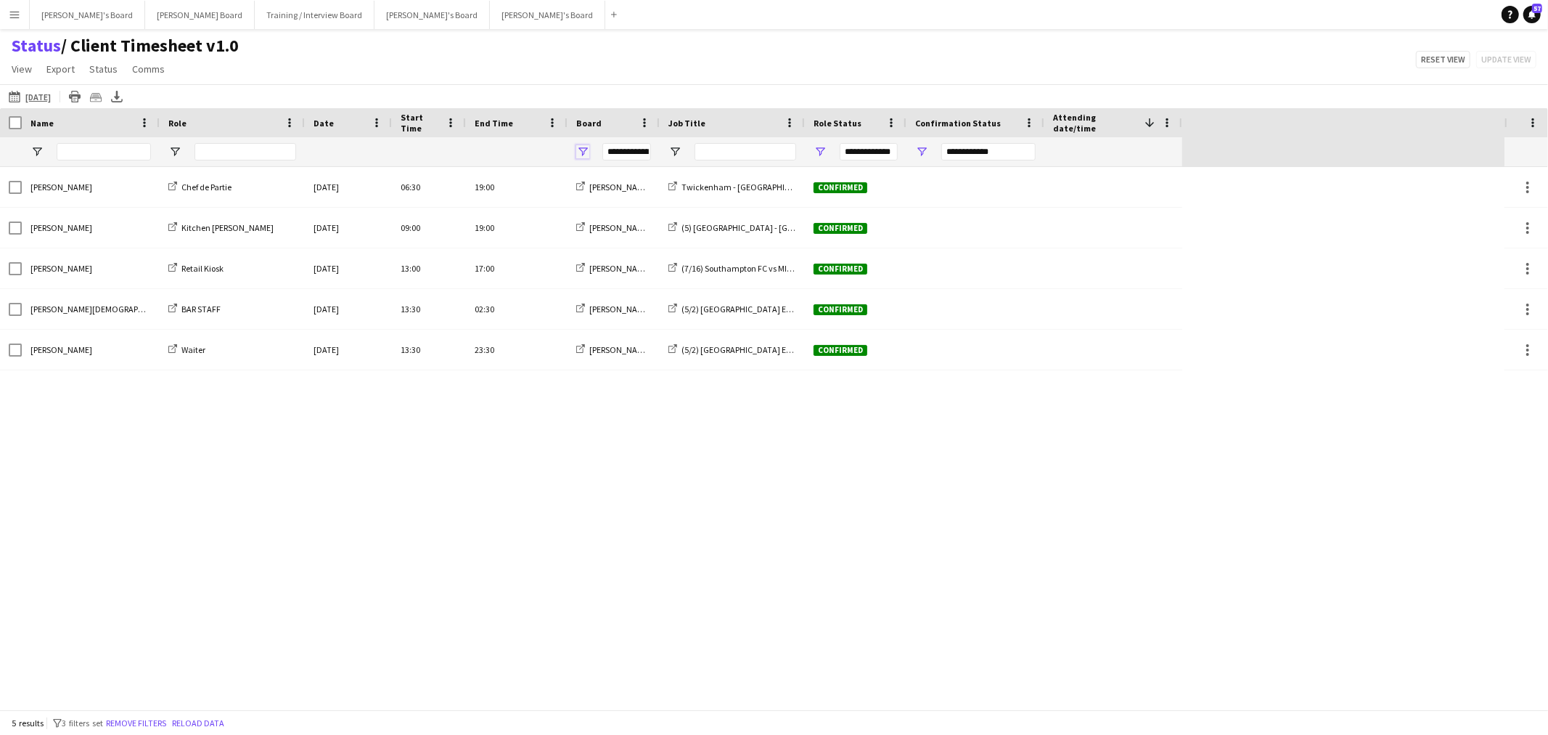
click at [583, 153] on span "Open Filter Menu" at bounding box center [582, 151] width 13 height 13
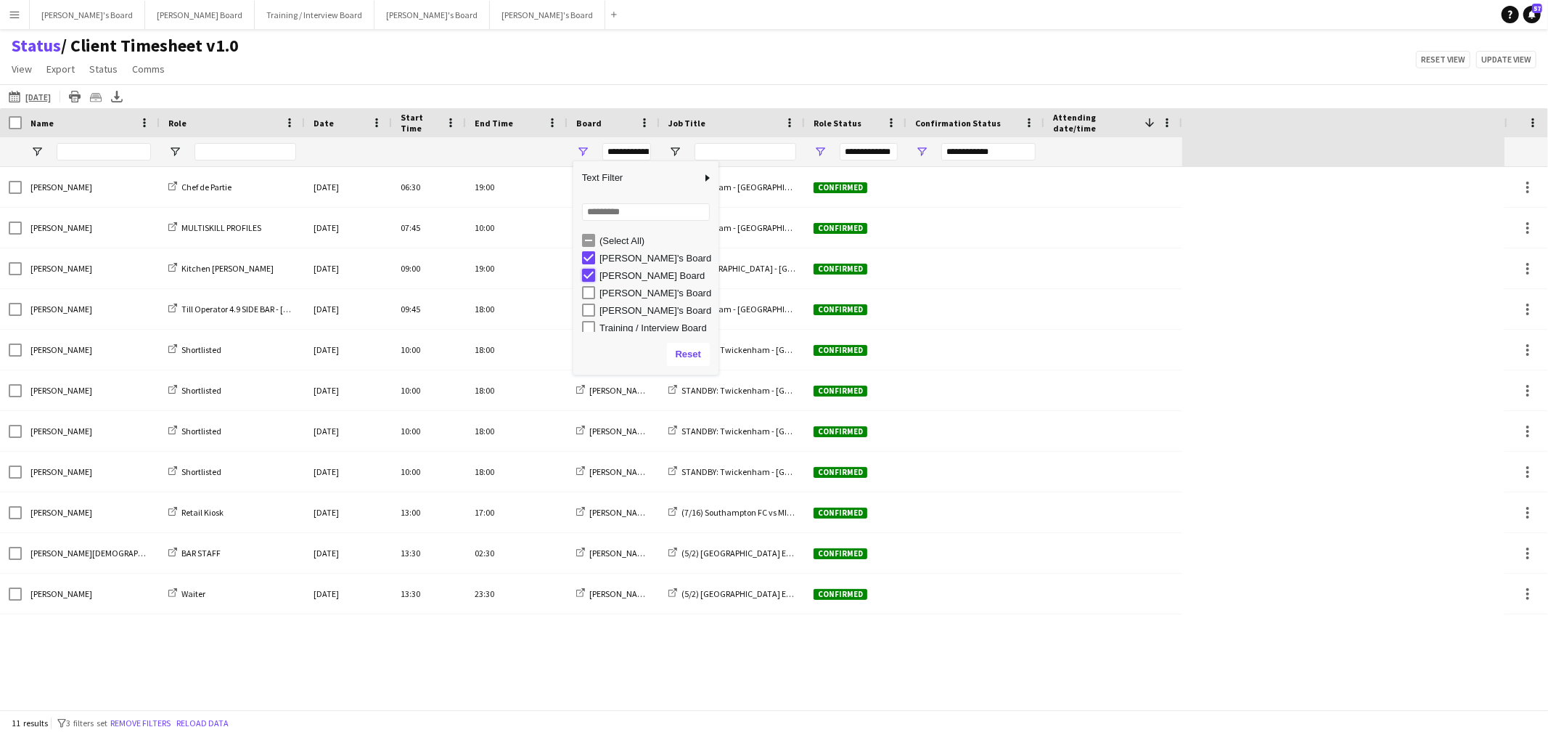
type input "**********"
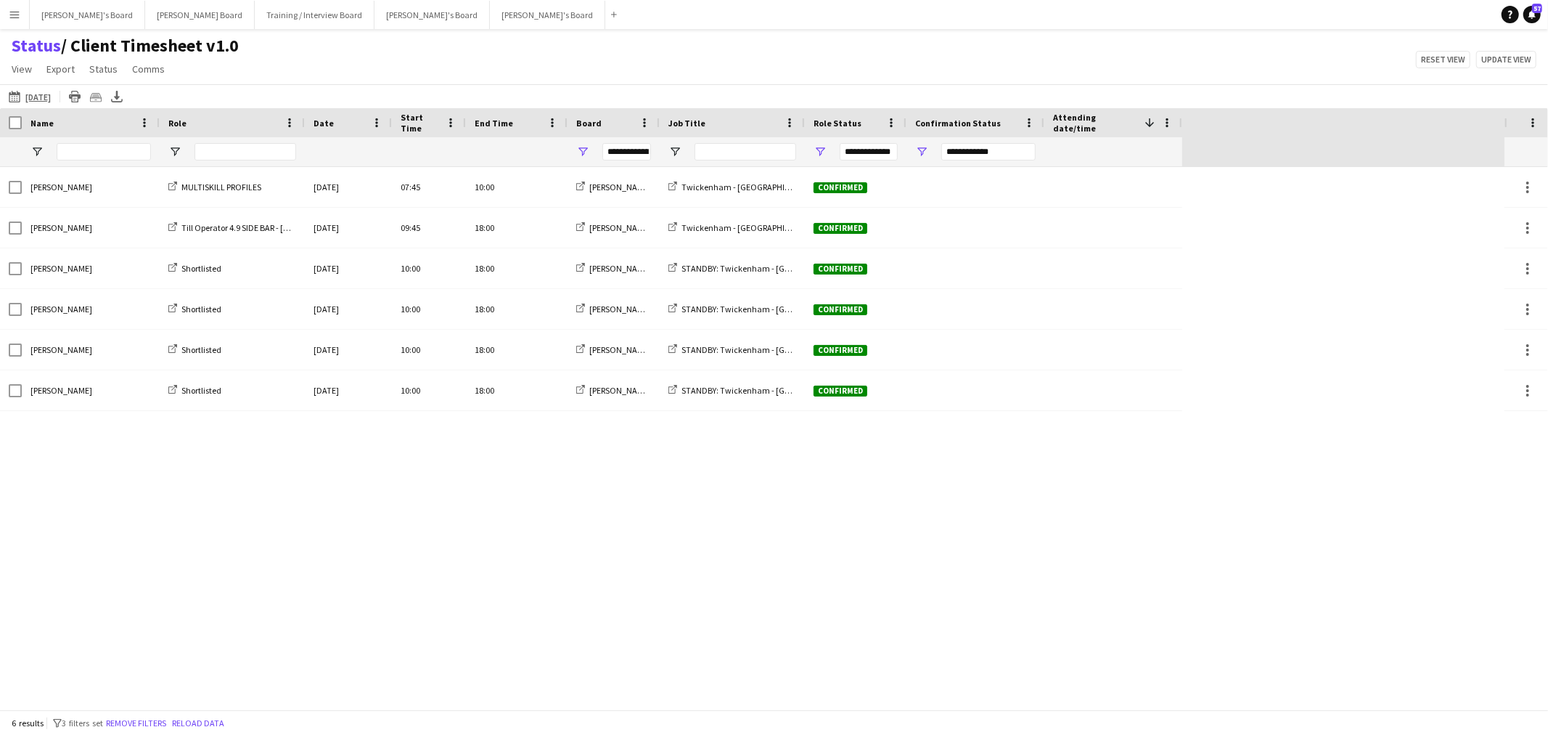
click at [663, 63] on div "Status / Client Timesheet v1.0 View Views Default view Airshow Accreditation Ai…" at bounding box center [774, 59] width 1548 height 49
click at [676, 150] on span "Open Filter Menu" at bounding box center [675, 151] width 13 height 13
drag, startPoint x: 526, startPoint y: 570, endPoint x: 518, endPoint y: 510, distance: 60.2
click at [525, 566] on div "Nigel Kanyangarara MULTISKILL PROFILES Sat, 27 Sep 2025 07:45 10:00 Caitlin's B…" at bounding box center [752, 438] width 1505 height 542
click at [817, 150] on span "Open Filter Menu" at bounding box center [820, 151] width 13 height 13
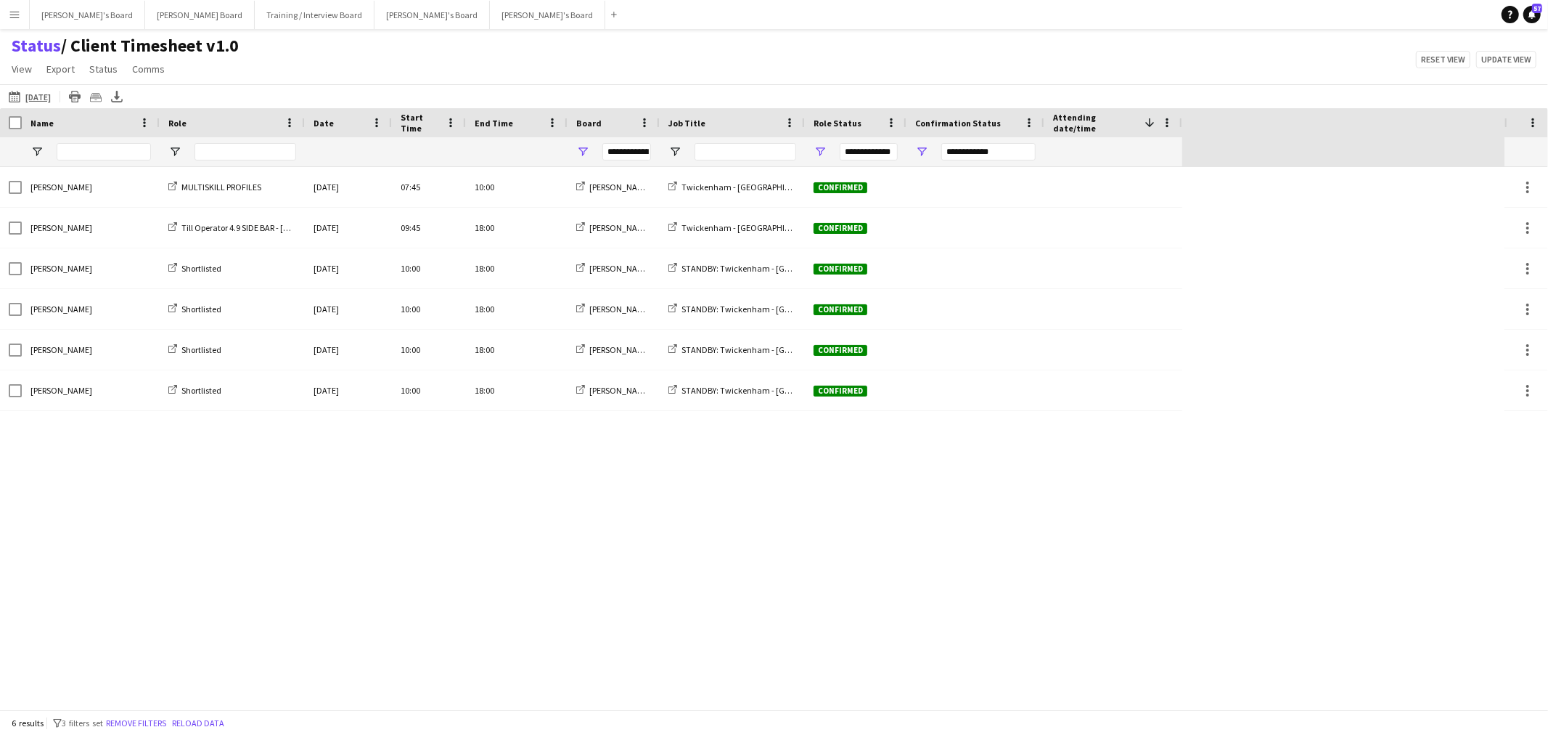
click at [1224, 361] on div "Nigel Kanyangarara MULTISKILL PROFILES Sat, 27 Sep 2025 07:45 10:00 Caitlin's B…" at bounding box center [752, 438] width 1505 height 542
click at [904, 145] on div "**********" at bounding box center [856, 151] width 102 height 29
click at [920, 156] on span "Open Filter Menu" at bounding box center [921, 151] width 13 height 13
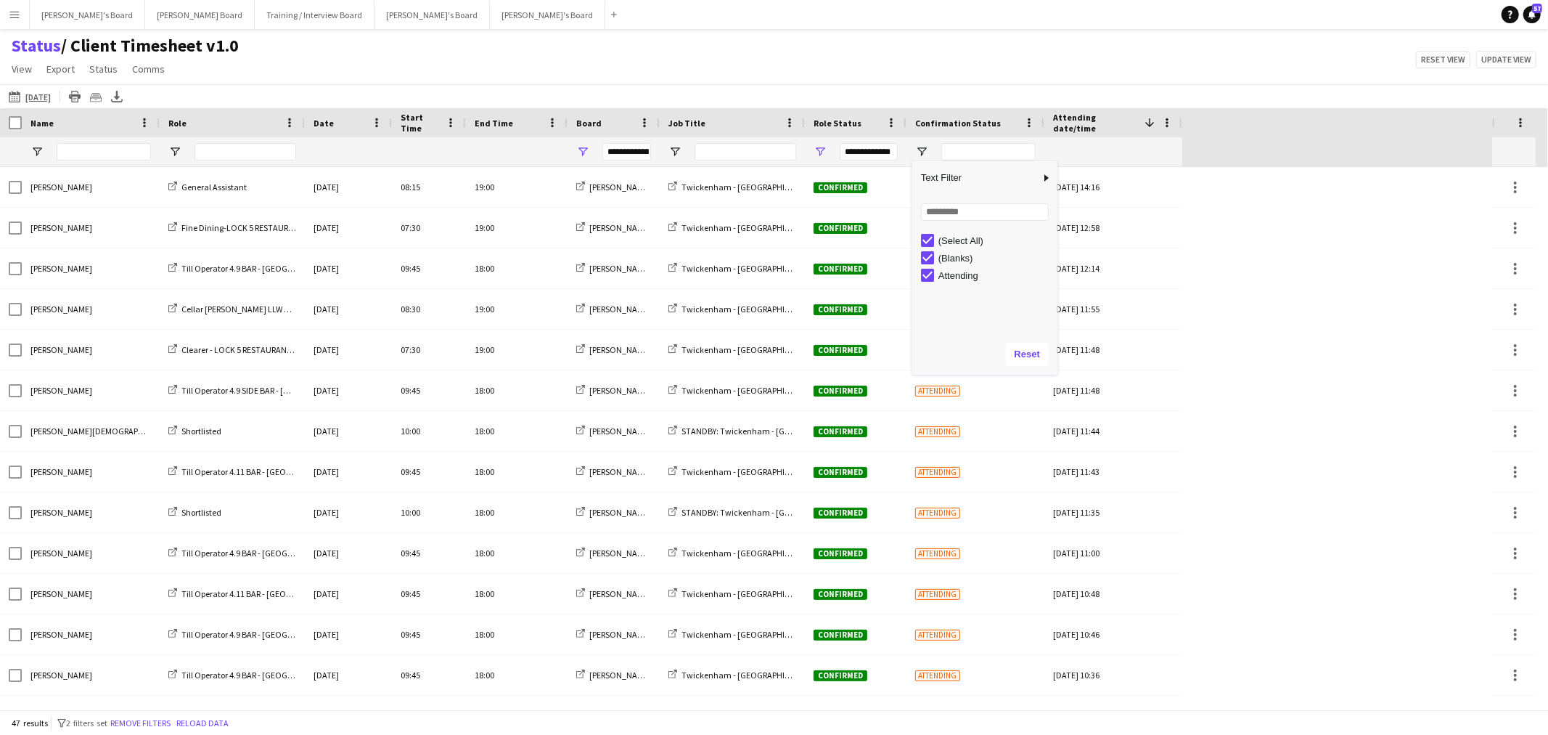
click at [808, 68] on div "Status / Client Timesheet v1.0 View Views Default view Airshow Accreditation Ai…" at bounding box center [774, 59] width 1548 height 49
click at [671, 155] on span "Open Filter Menu" at bounding box center [675, 151] width 13 height 13
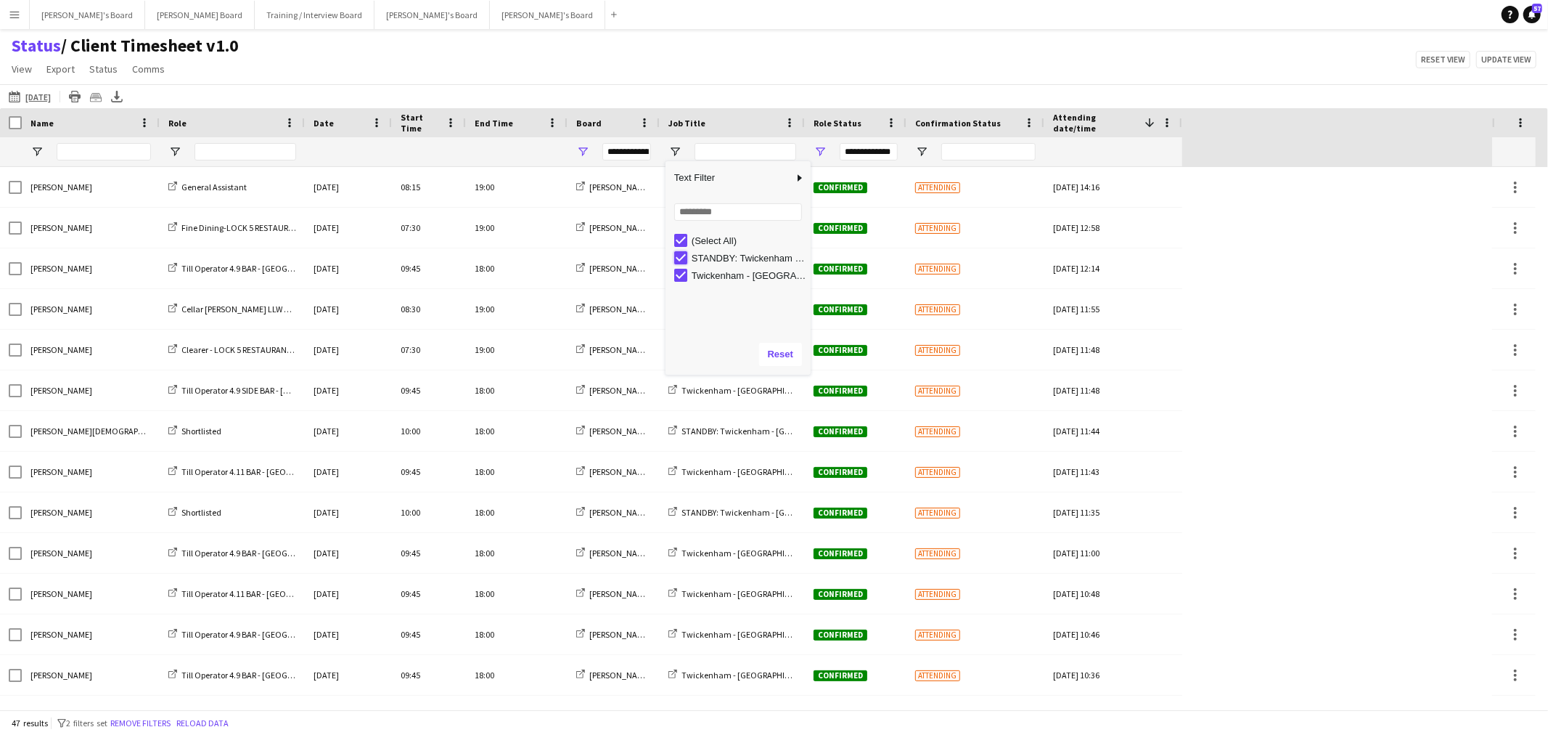
type input "**********"
click at [733, 78] on div "Status / Client Timesheet v1.0 View Views Default view Airshow Accreditation Ai…" at bounding box center [774, 59] width 1548 height 49
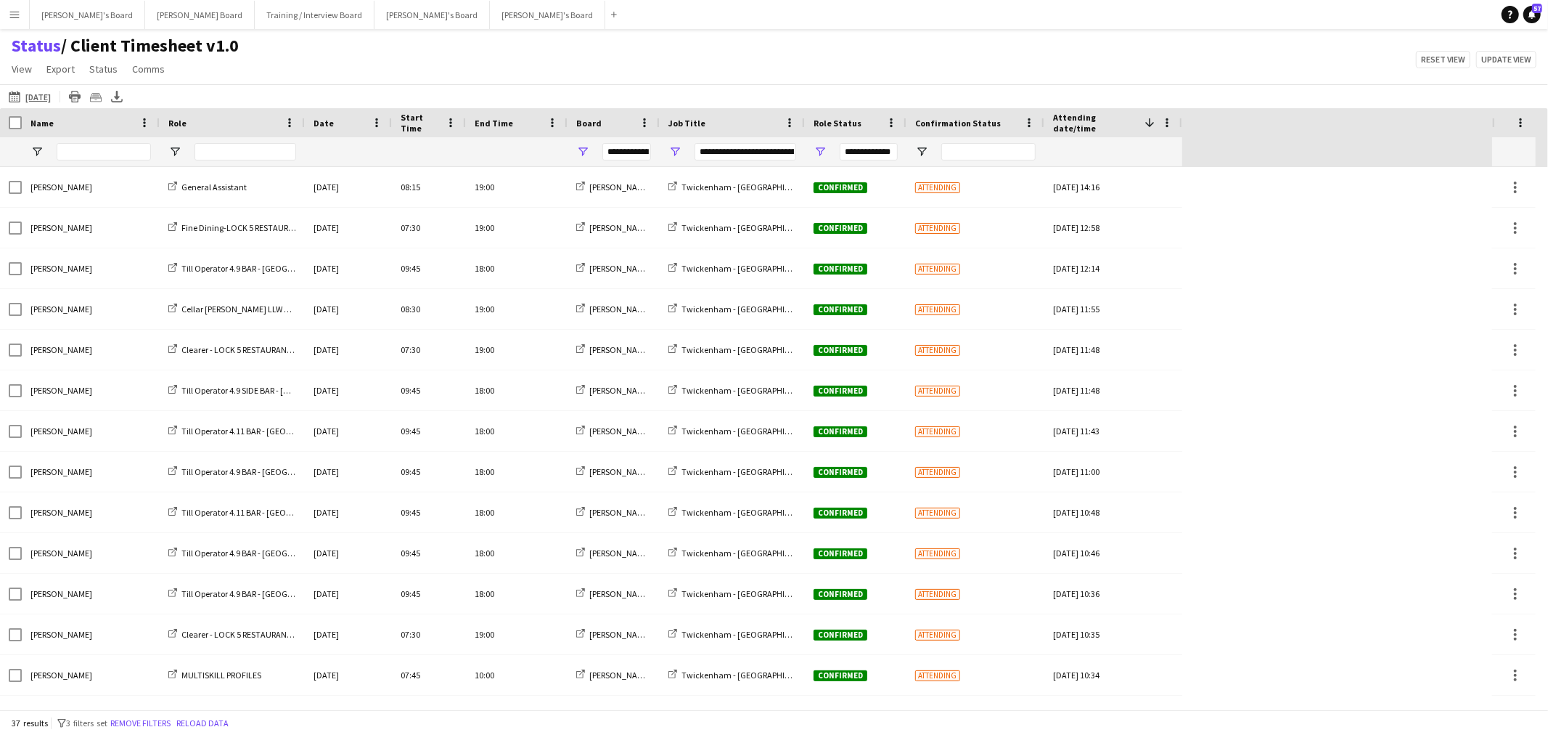
click at [81, 117] on div "Name" at bounding box center [81, 123] width 103 height 22
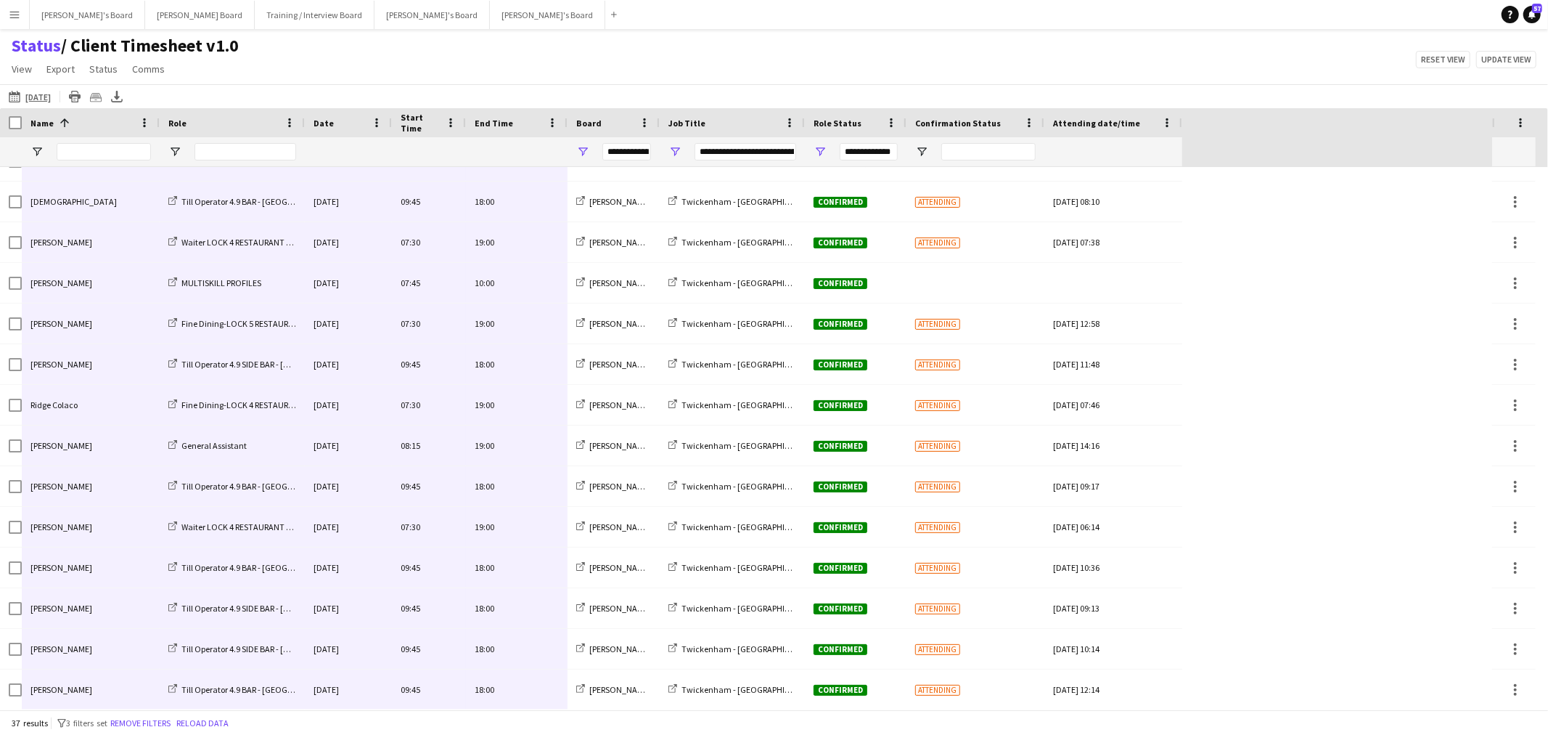
drag, startPoint x: 46, startPoint y: 191, endPoint x: 498, endPoint y: 688, distance: 671.6
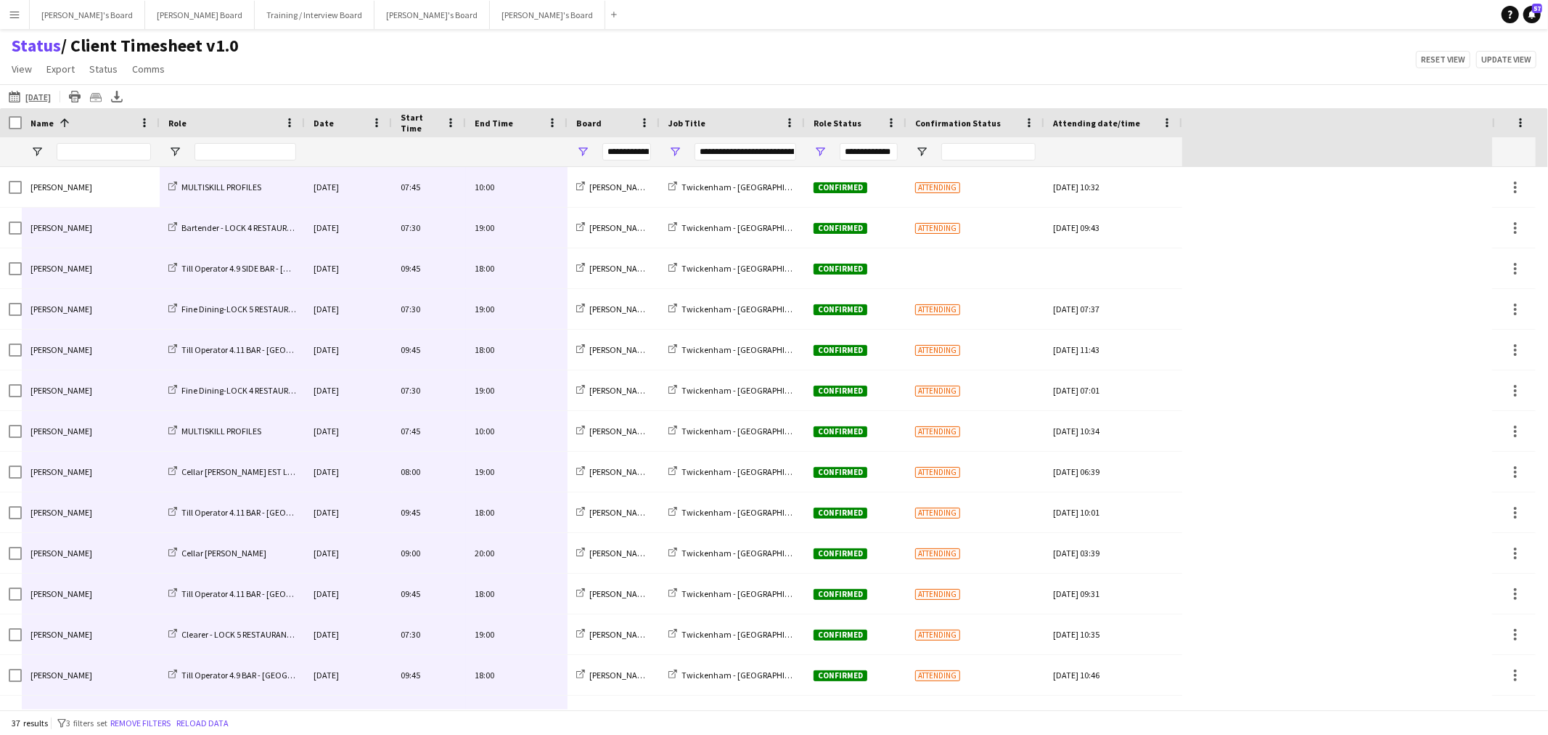
click at [634, 30] on main "Status / Client Timesheet v1.0 View Views Default view Airshow Accreditation Ai…" at bounding box center [774, 372] width 1548 height 686
click at [582, 150] on span "Open Filter Menu" at bounding box center [582, 151] width 13 height 13
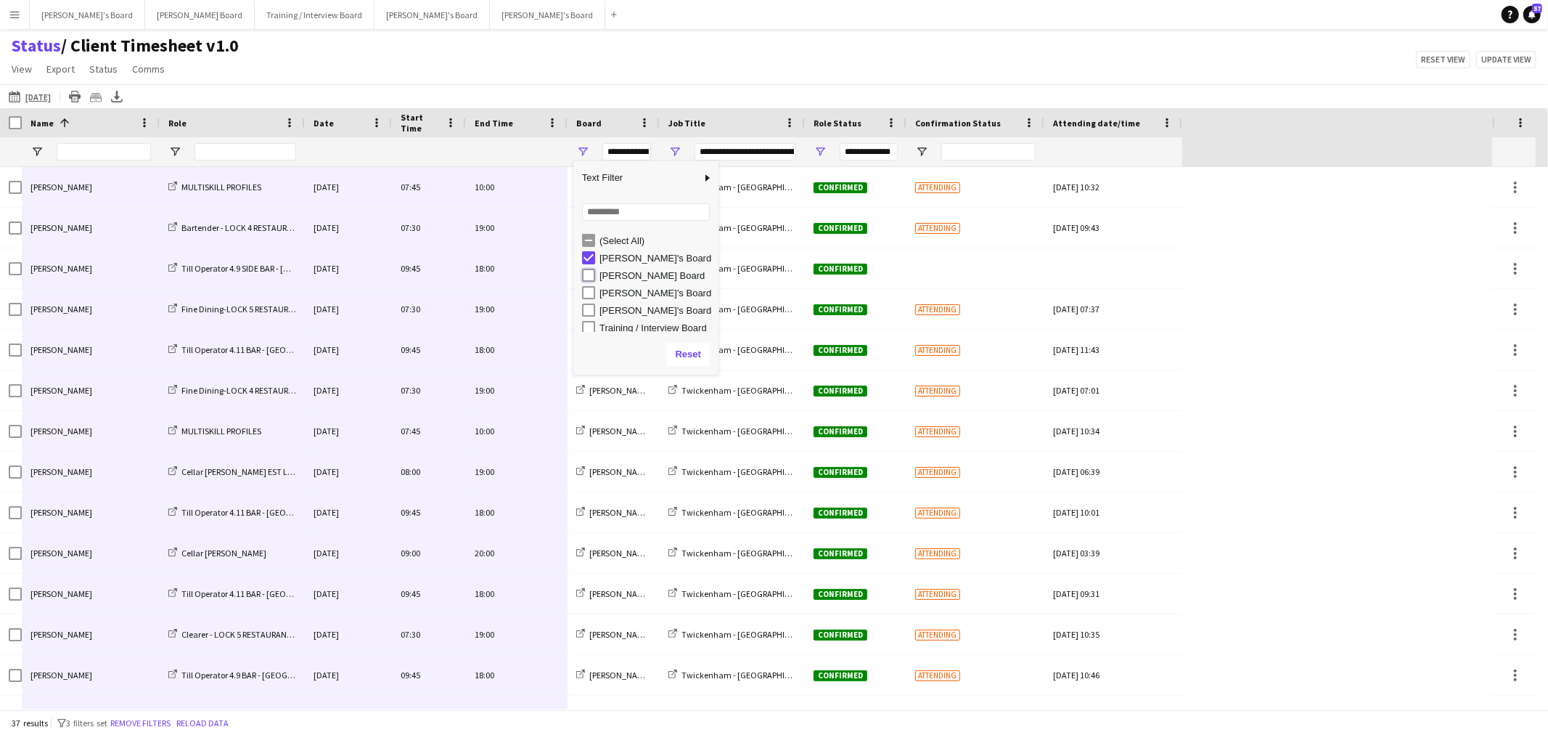
type input "**********"
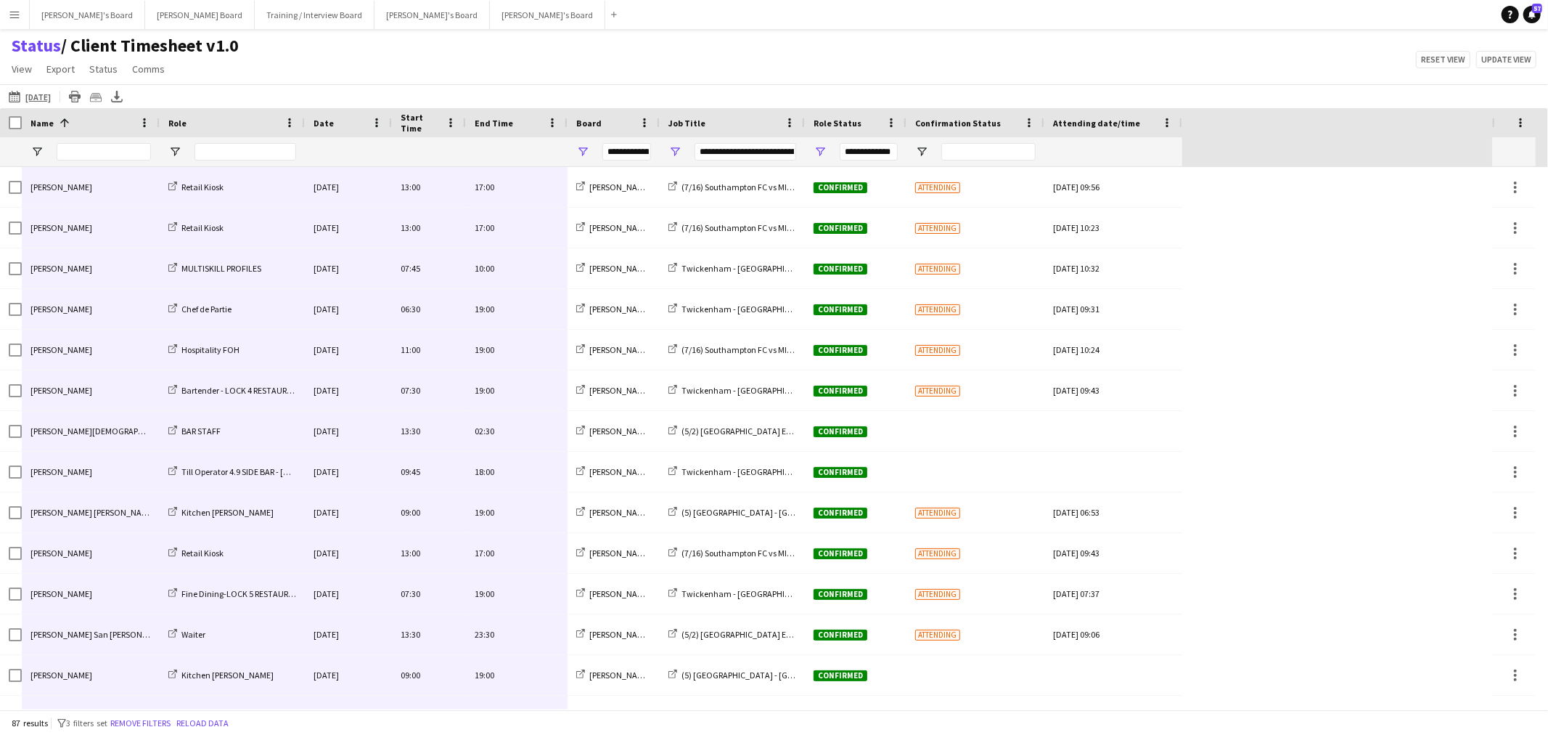
click at [624, 19] on app-navbar "Menu Boards Boards Boards All jobs Status Workforce Workforce My Workforce Recr…" at bounding box center [774, 14] width 1548 height 29
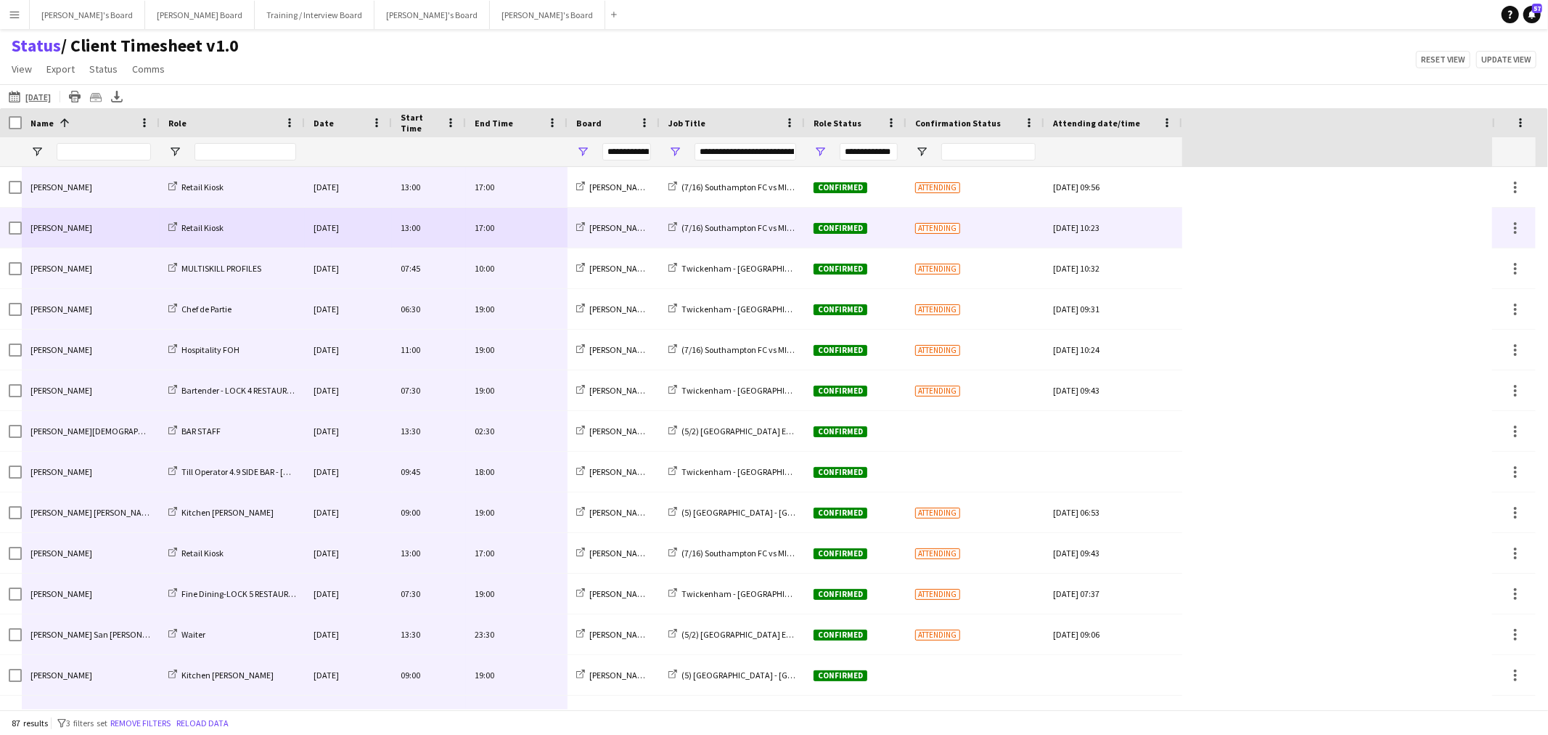
click at [212, 211] on div "Retail Kiosk" at bounding box center [232, 228] width 145 height 40
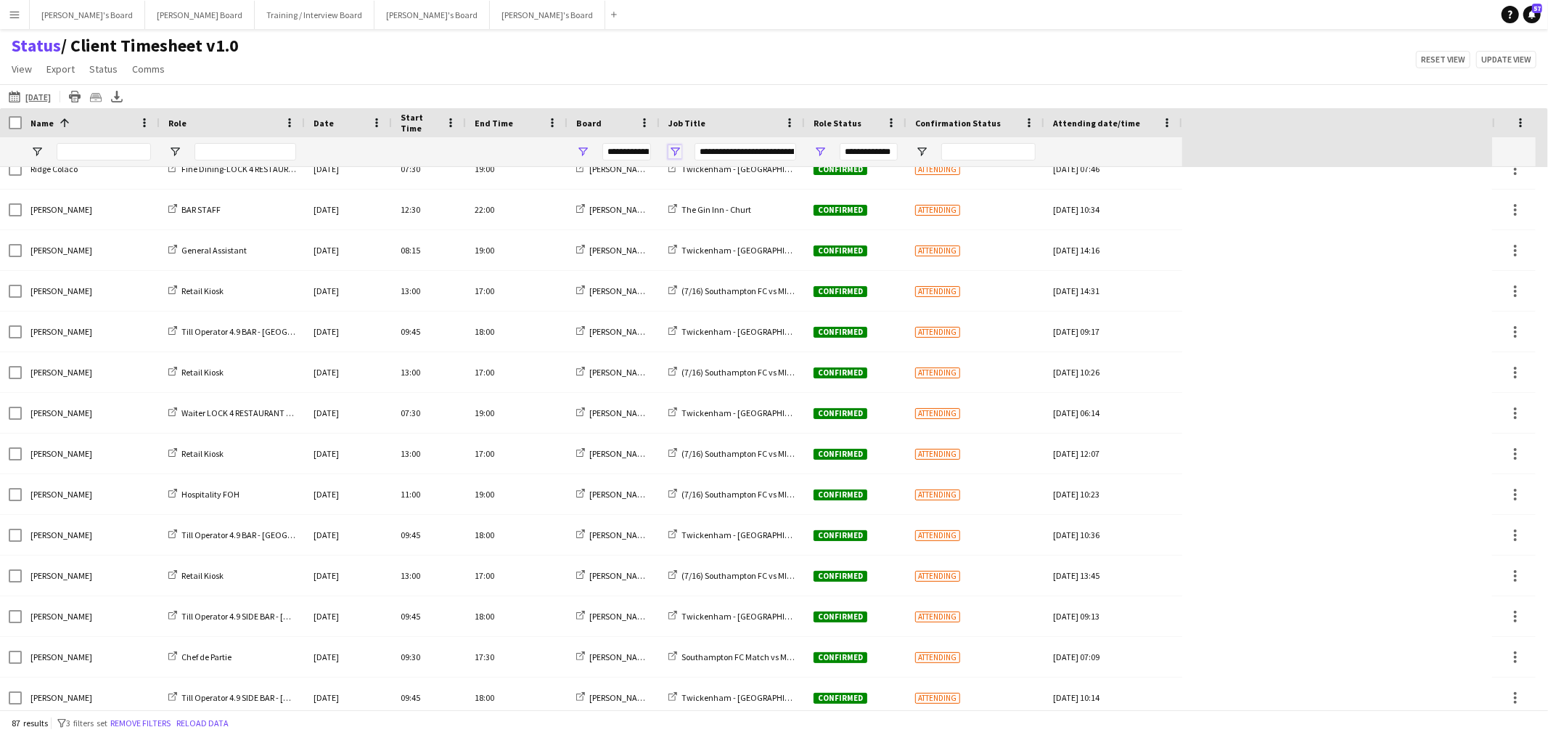
click at [670, 154] on span "Open Filter Menu" at bounding box center [675, 151] width 13 height 13
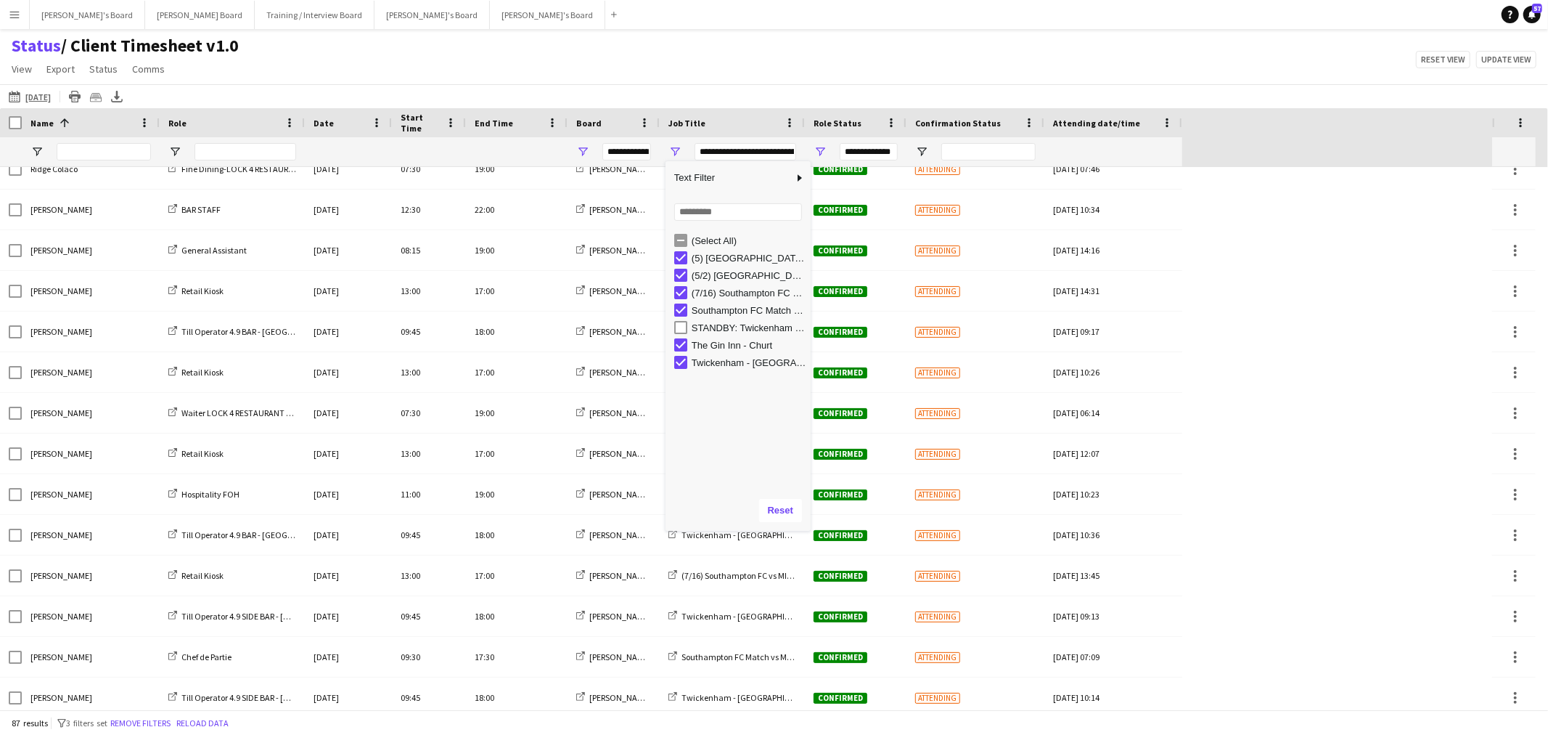
drag, startPoint x: 721, startPoint y: 374, endPoint x: 727, endPoint y: 505, distance: 131.5
click at [721, 527] on div "Column Filter" at bounding box center [738, 529] width 138 height 4
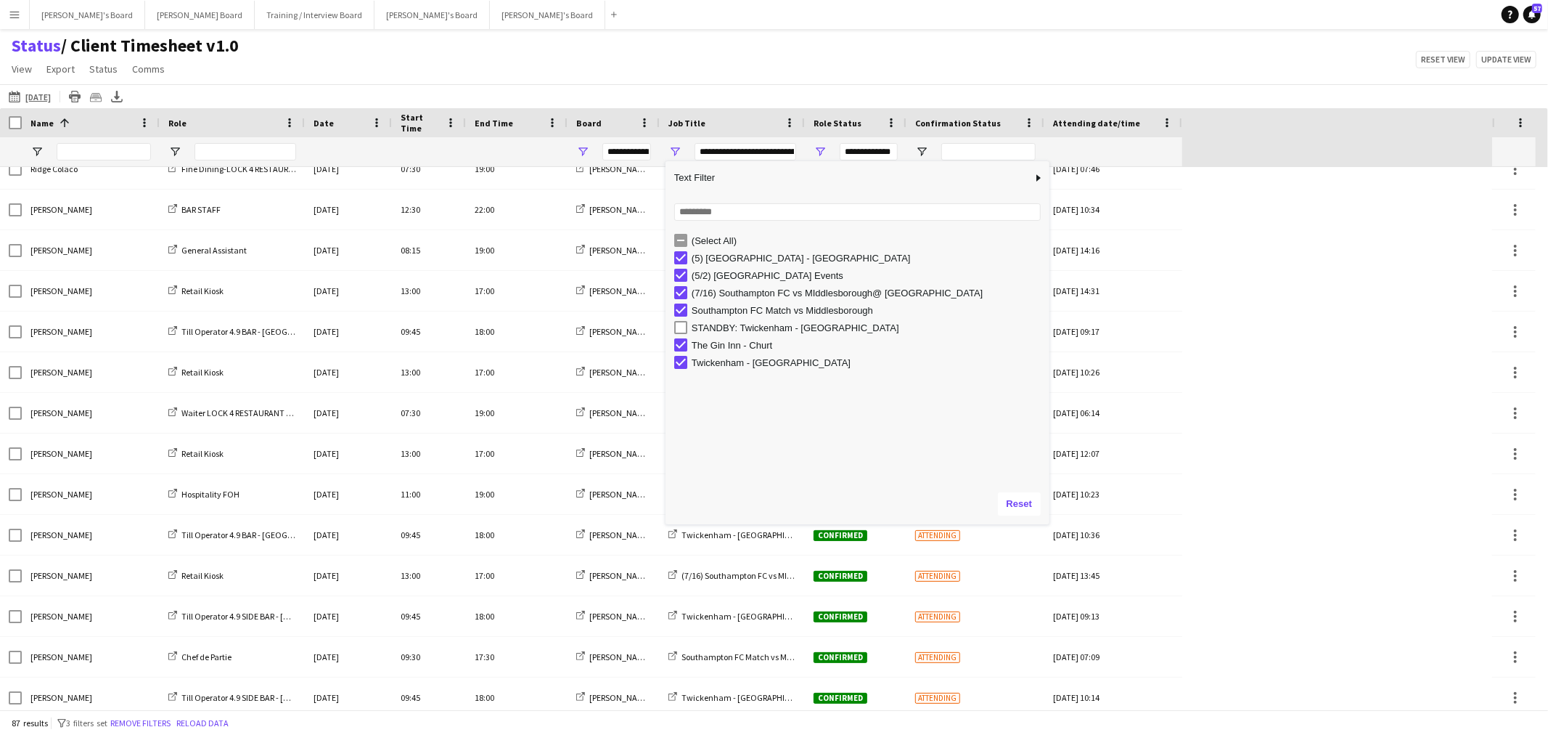
drag, startPoint x: 806, startPoint y: 351, endPoint x: 1048, endPoint y: 382, distance: 243.7
click at [1048, 382] on div "Column Filter" at bounding box center [1048, 343] width 4 height 356
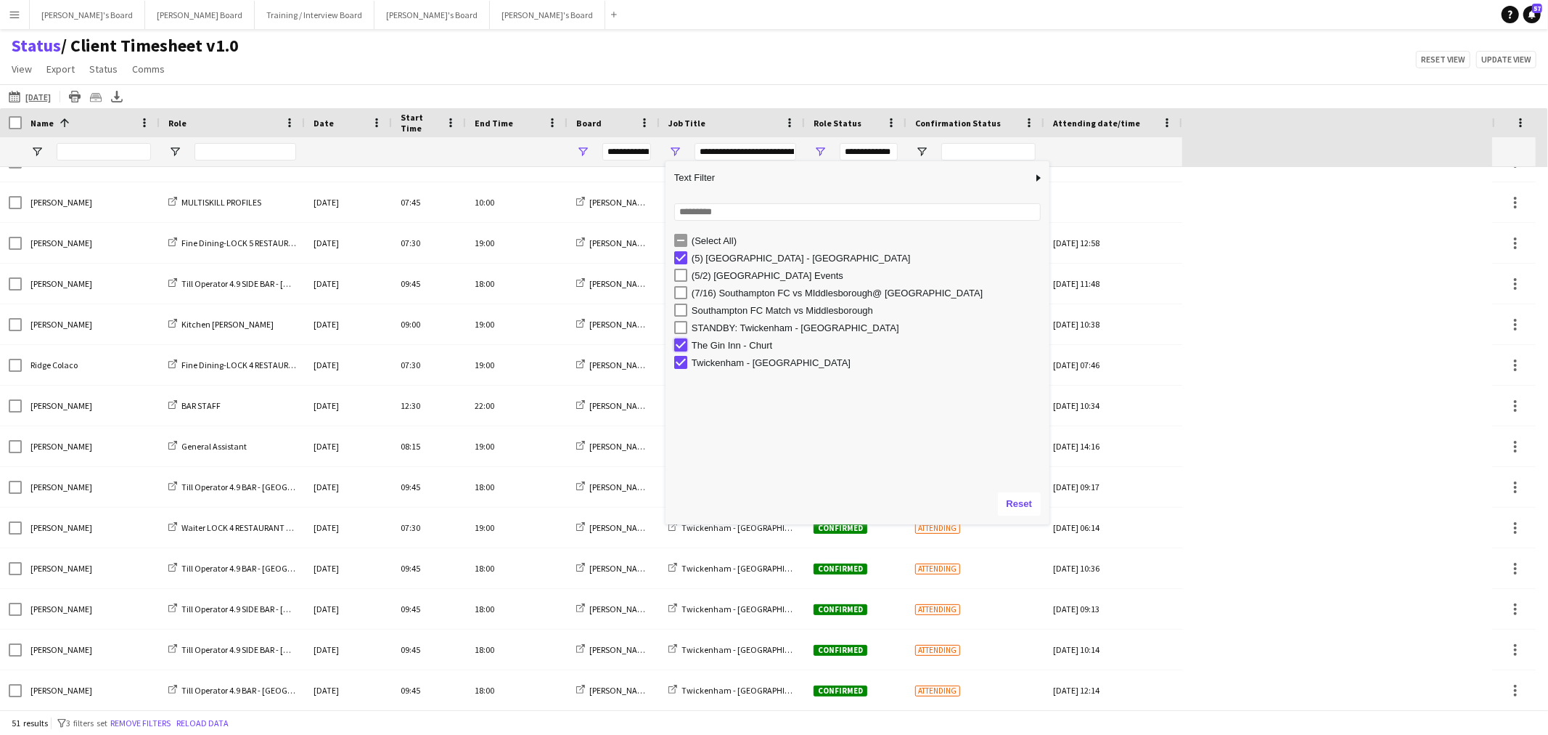
type input "**********"
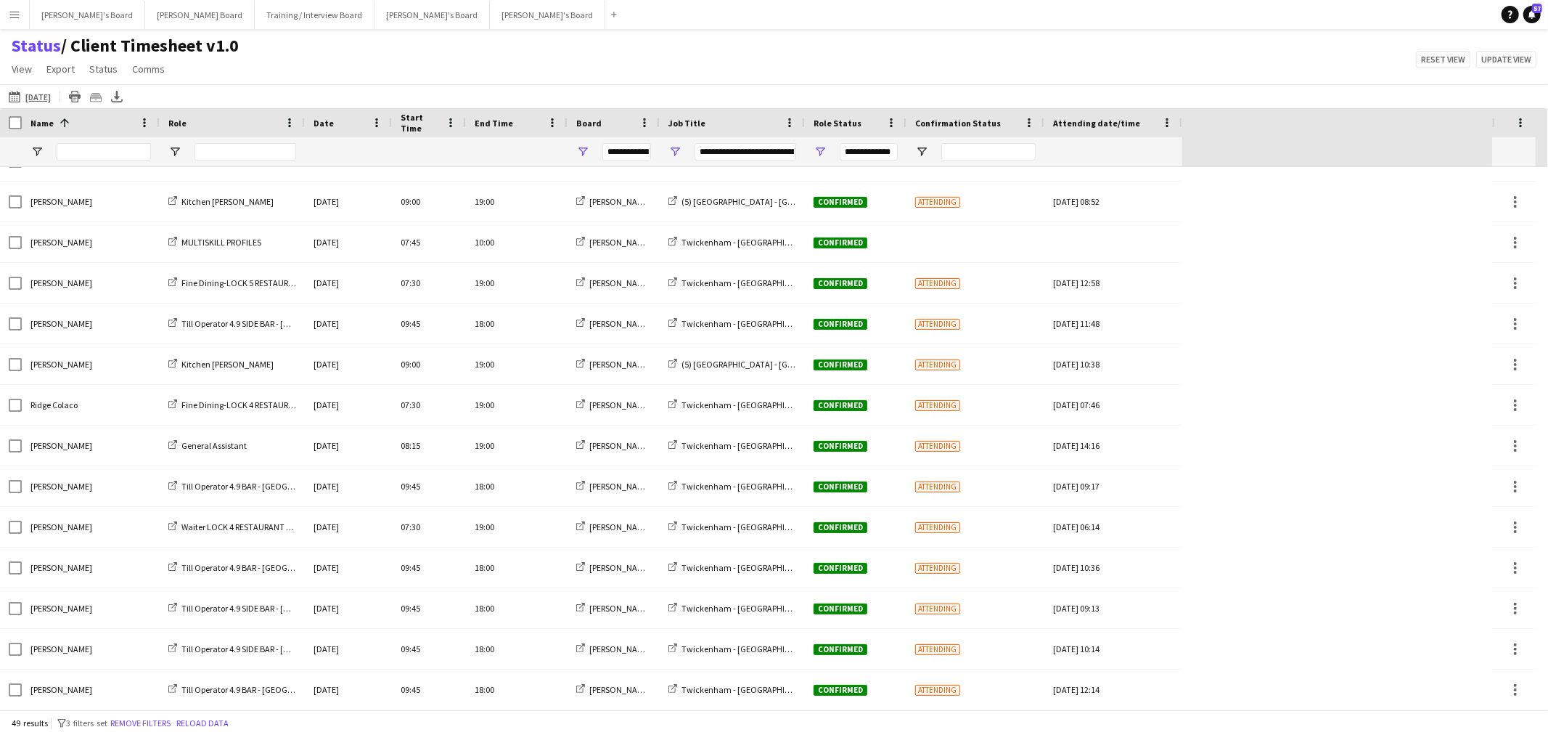
click at [630, 24] on app-navbar "Menu Boards Boards Boards All jobs Status Workforce Workforce My Workforce Recr…" at bounding box center [774, 14] width 1548 height 29
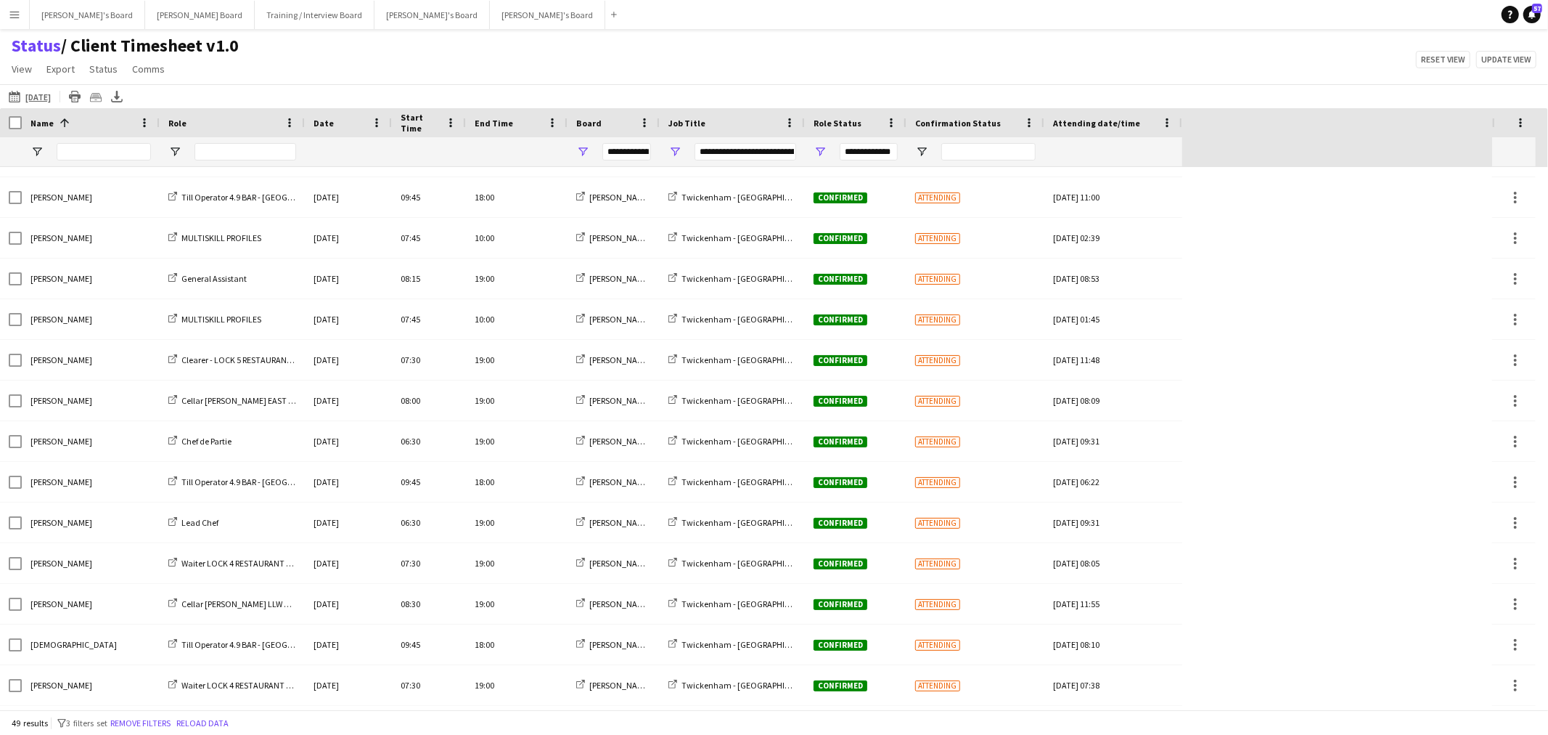
click at [59, 128] on span at bounding box center [64, 122] width 13 height 13
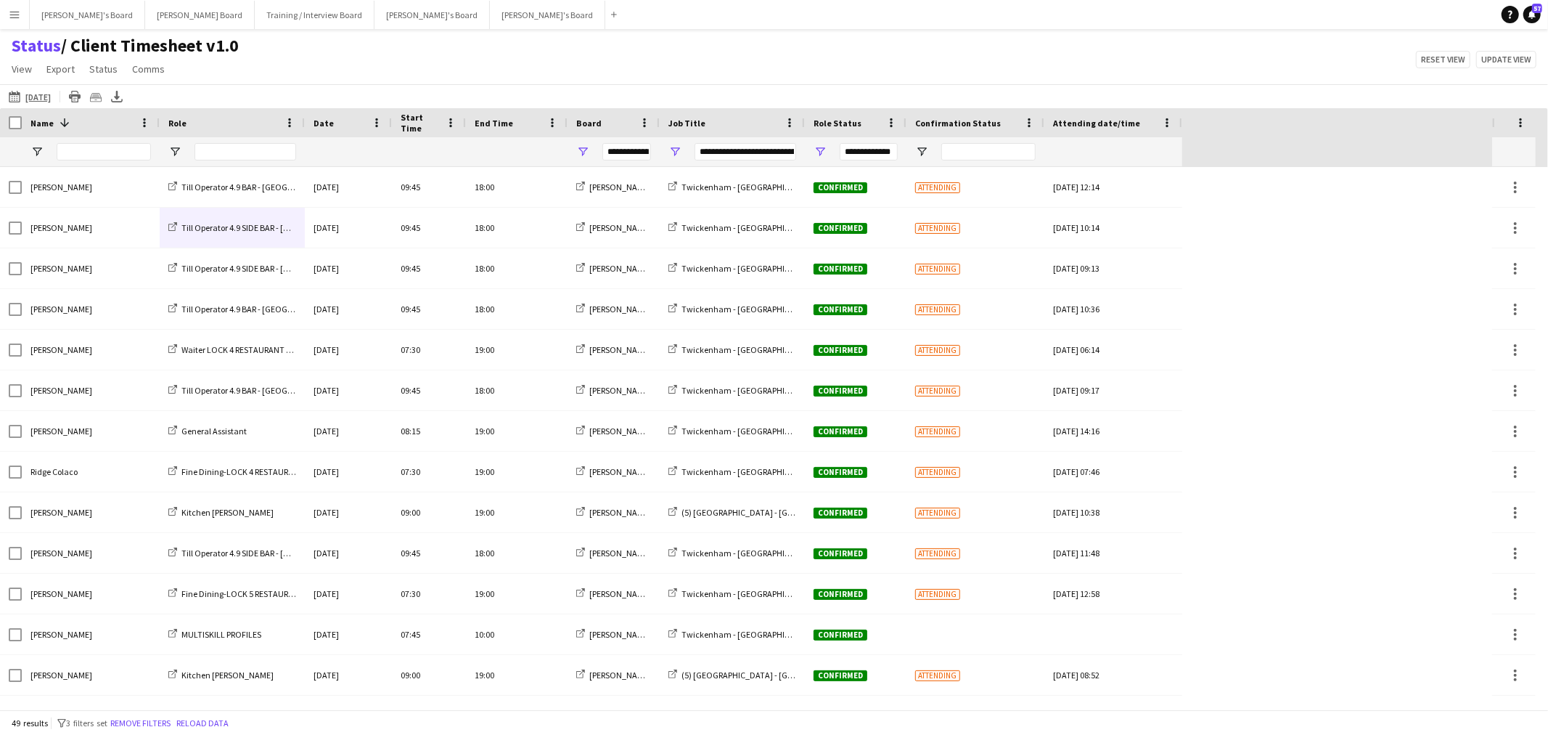
click at [66, 131] on div "Name 1" at bounding box center [81, 123] width 103 height 22
click at [51, 114] on div "Name" at bounding box center [81, 123] width 103 height 22
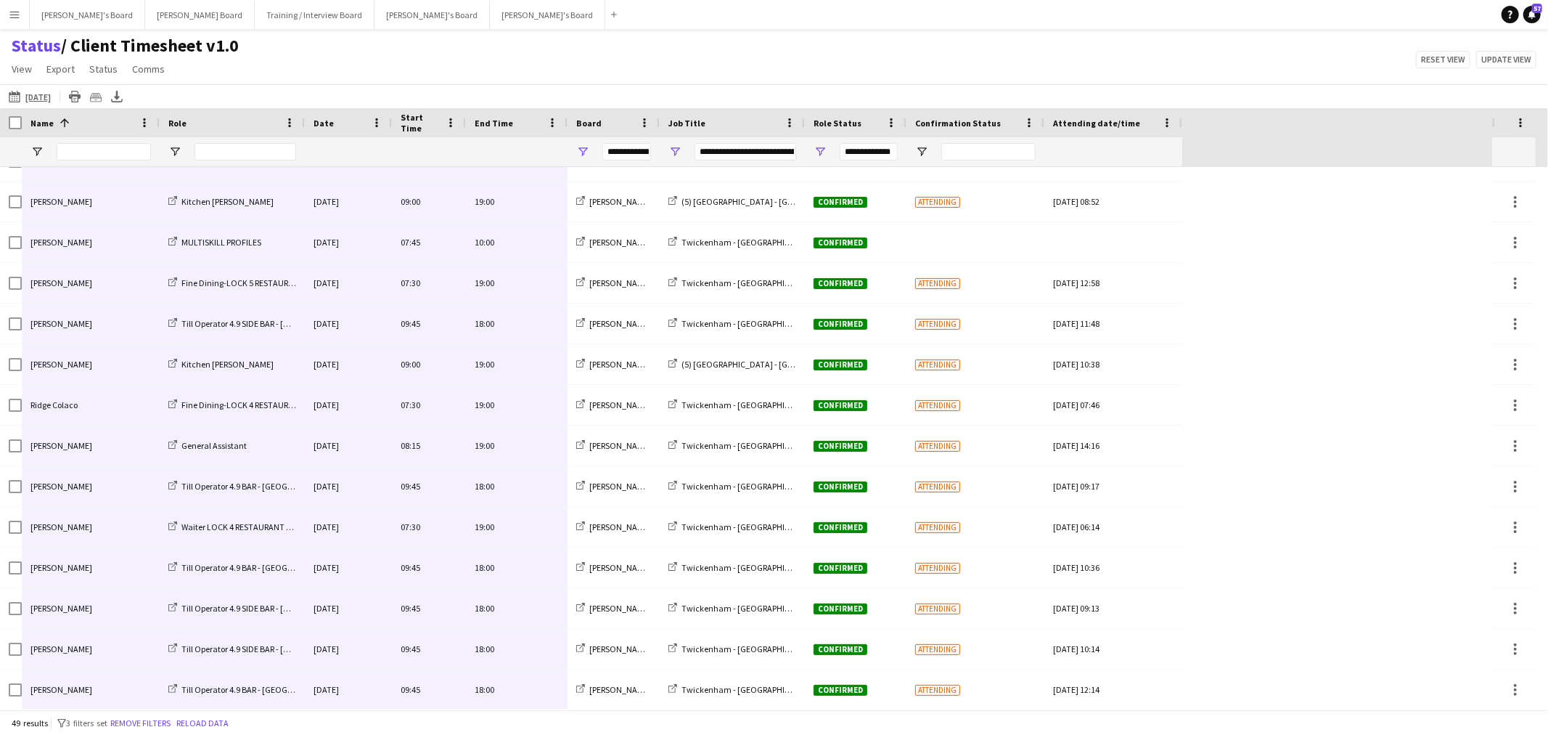
drag, startPoint x: 65, startPoint y: 189, endPoint x: 532, endPoint y: 755, distance: 733.8
click at [532, 734] on html "Menu Boards Boards Boards All jobs Status Workforce Workforce My Workforce Recr…" at bounding box center [774, 367] width 1548 height 735
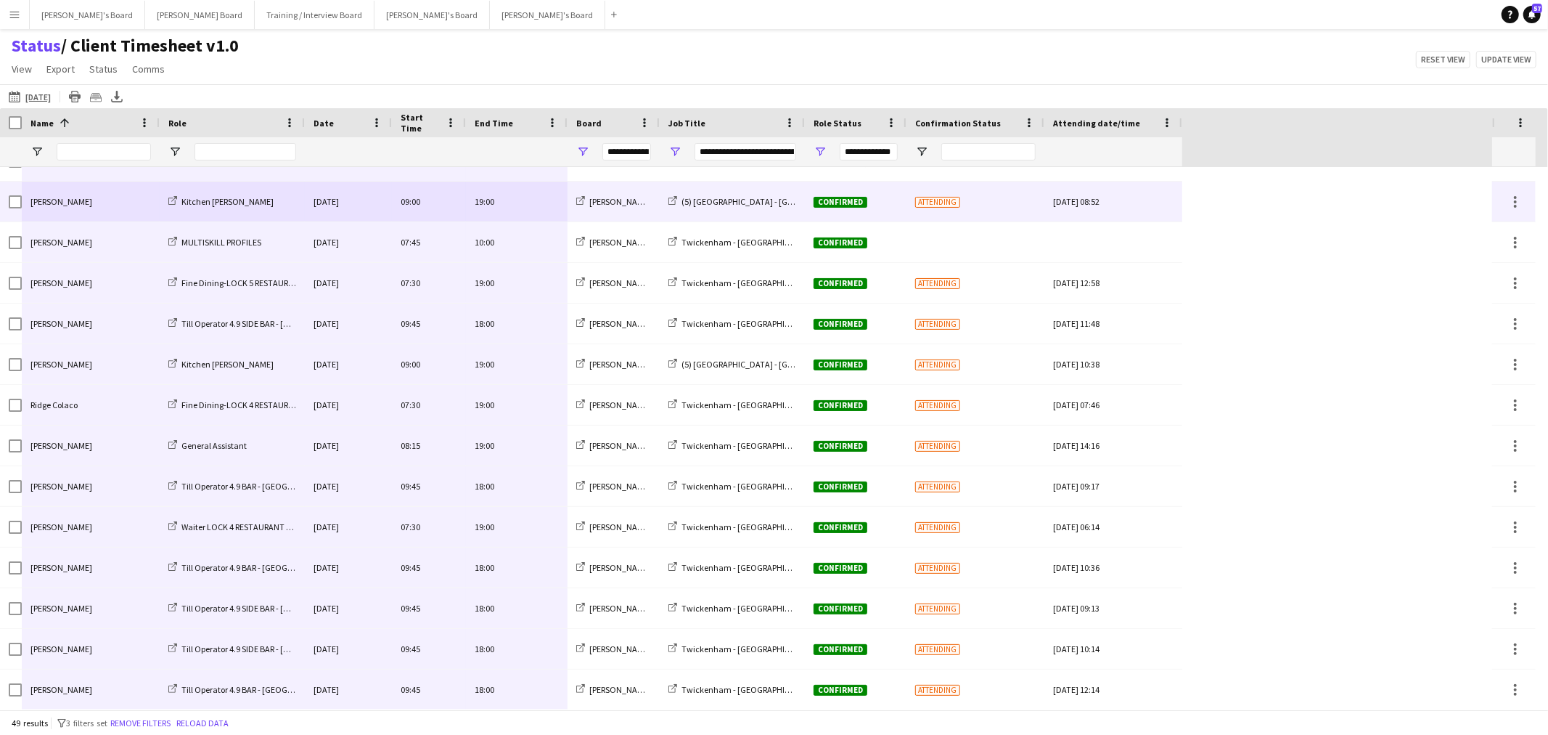
scroll to position [884, 0]
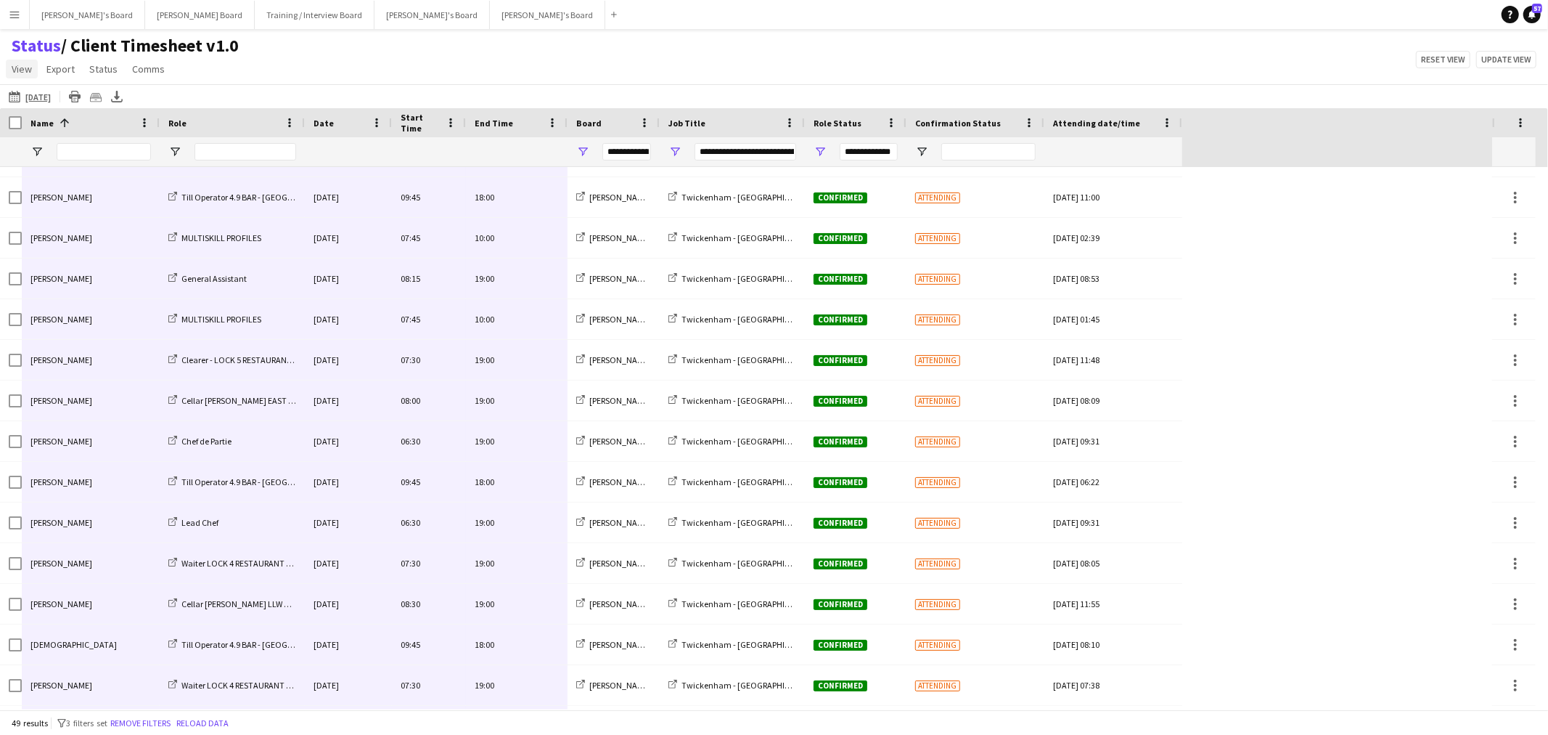
click at [22, 71] on span "View" at bounding box center [22, 68] width 20 height 13
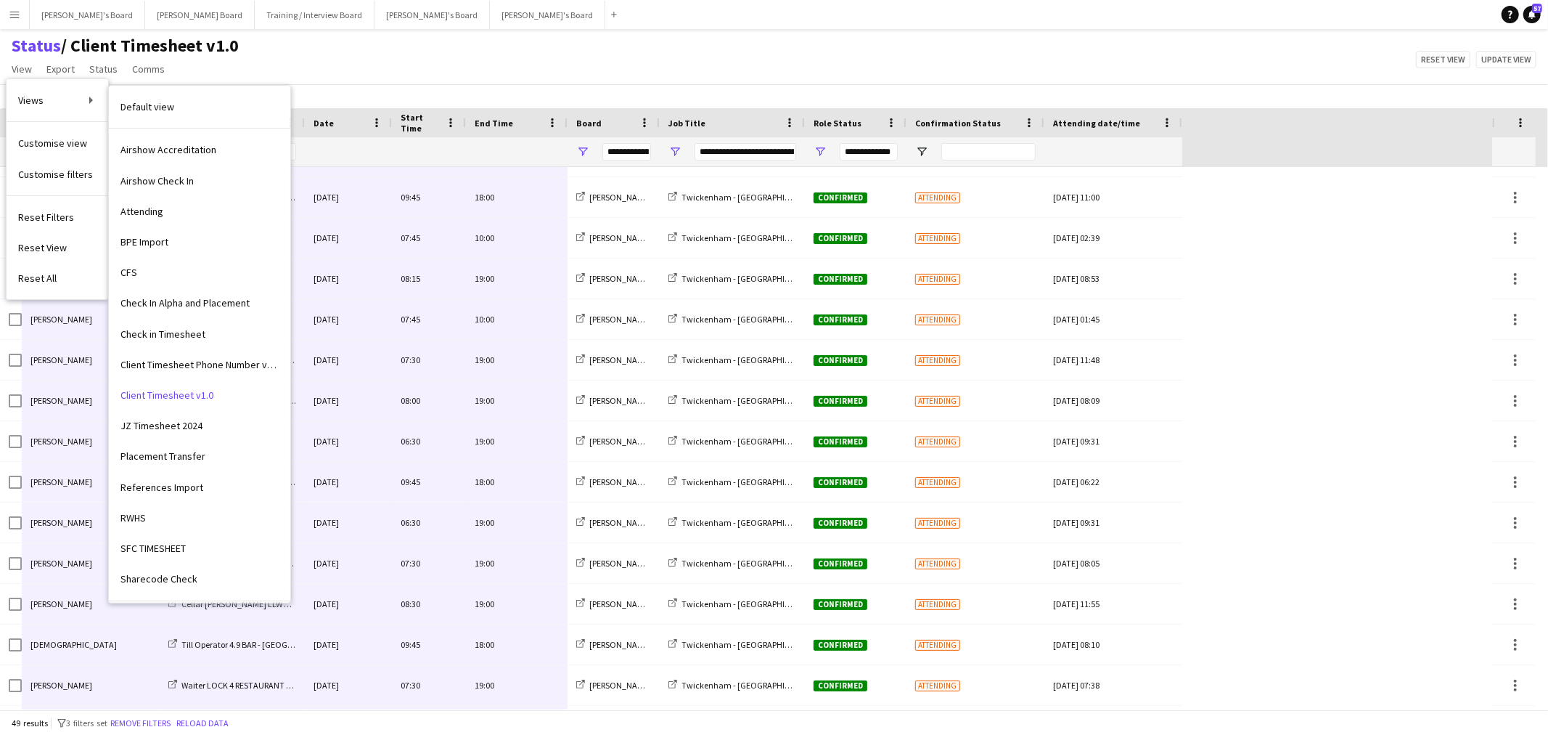
drag, startPoint x: 225, startPoint y: 368, endPoint x: 263, endPoint y: 361, distance: 39.2
click at [226, 367] on span "Client Timesheet Phone Number v1.0" at bounding box center [199, 364] width 158 height 13
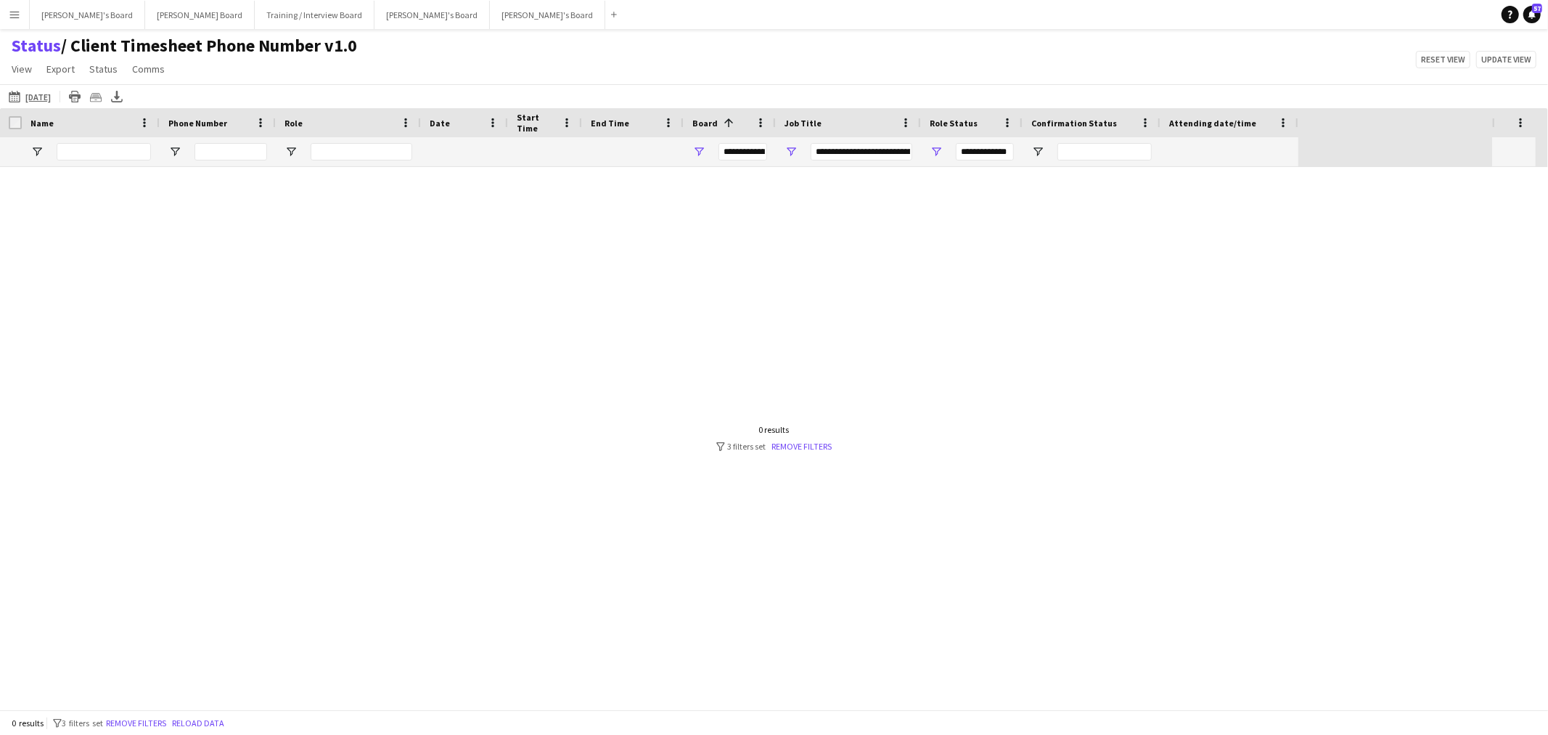
type input "***"
click at [817, 438] on div "0 results filter-1 3 filters set Remove filters" at bounding box center [774, 438] width 116 height 28
click at [820, 441] on link "Remove filters" at bounding box center [802, 446] width 60 height 11
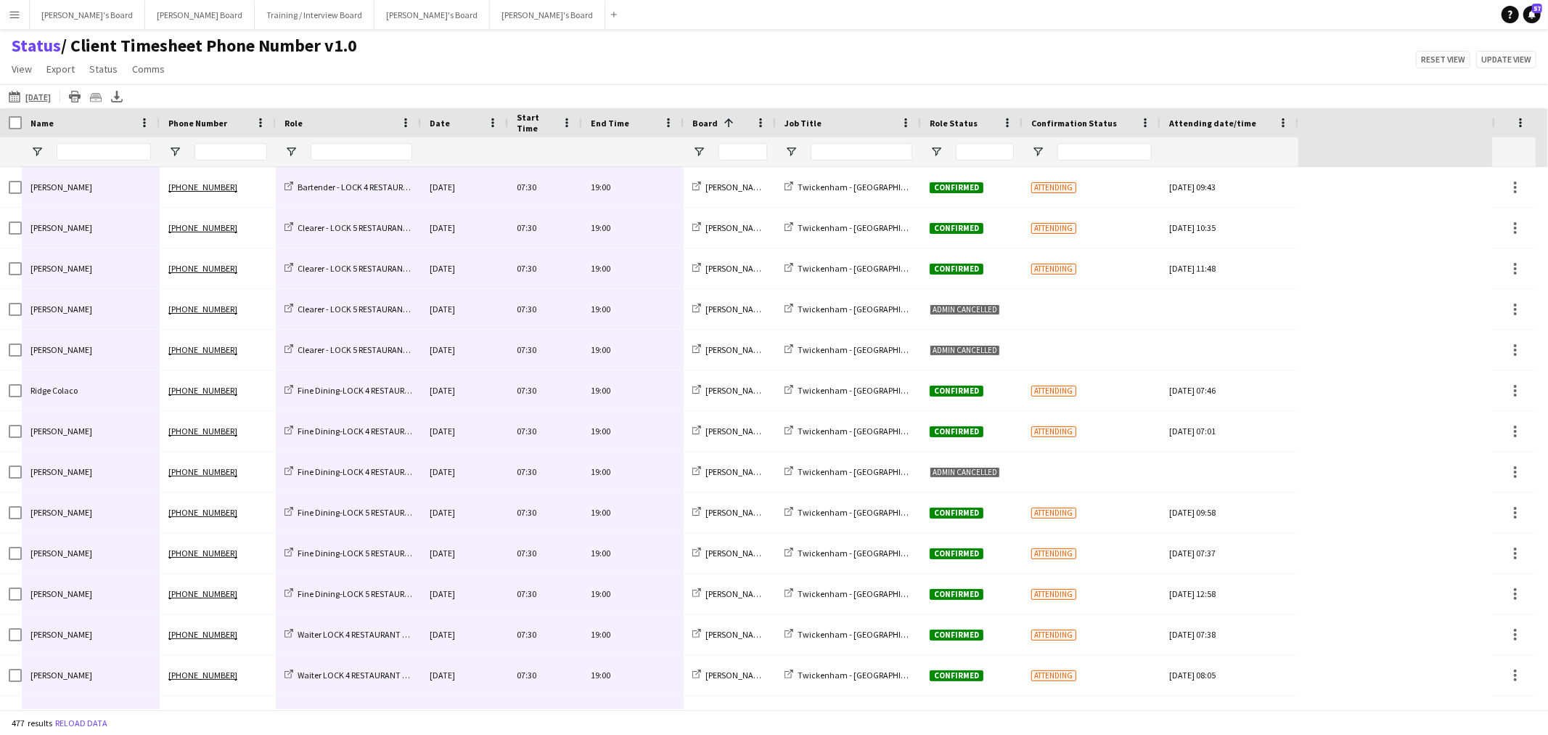
click at [573, 66] on div "Status / Client Timesheet Phone Number v1.0 View Views Default view Airshow Acc…" at bounding box center [774, 59] width 1548 height 49
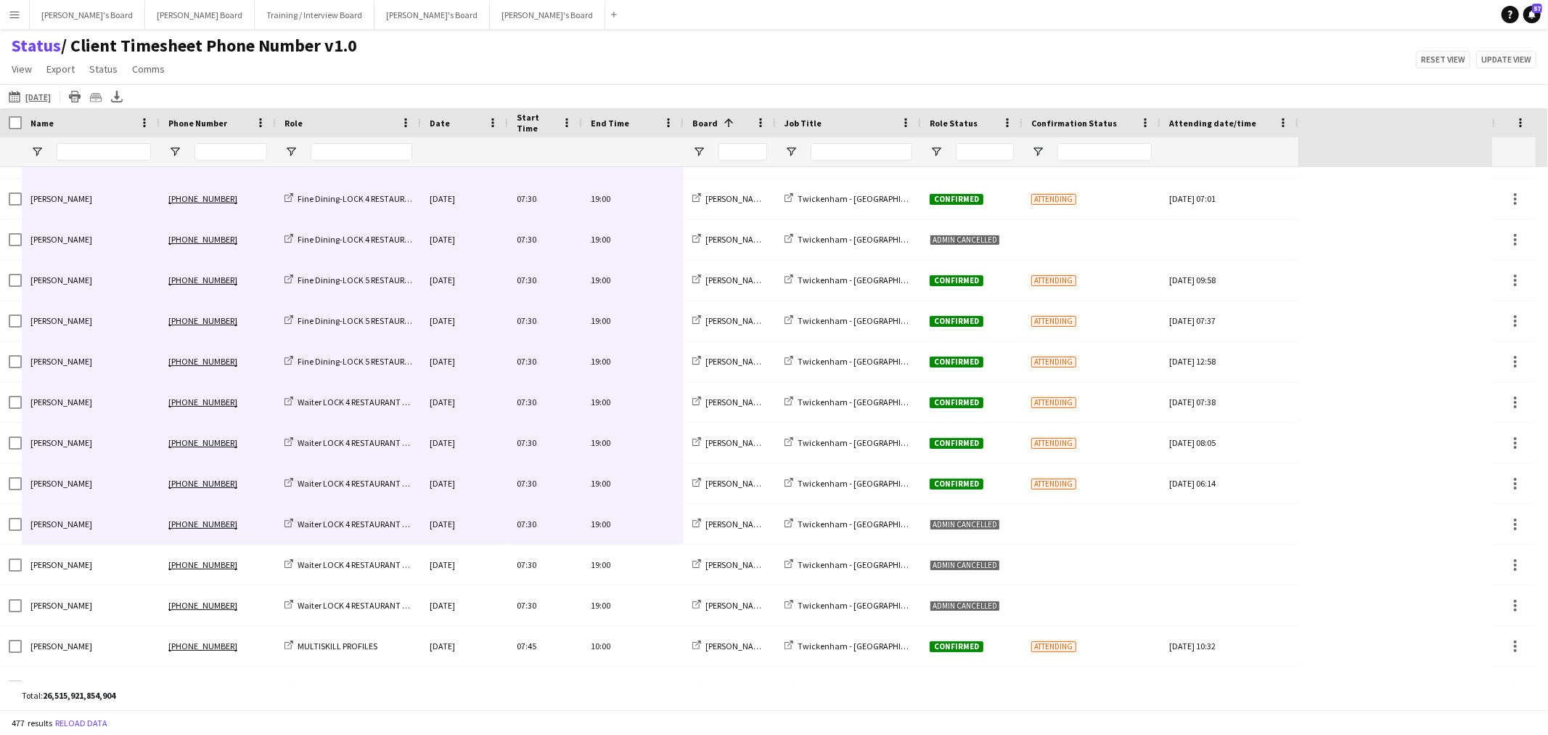
scroll to position [261, 0]
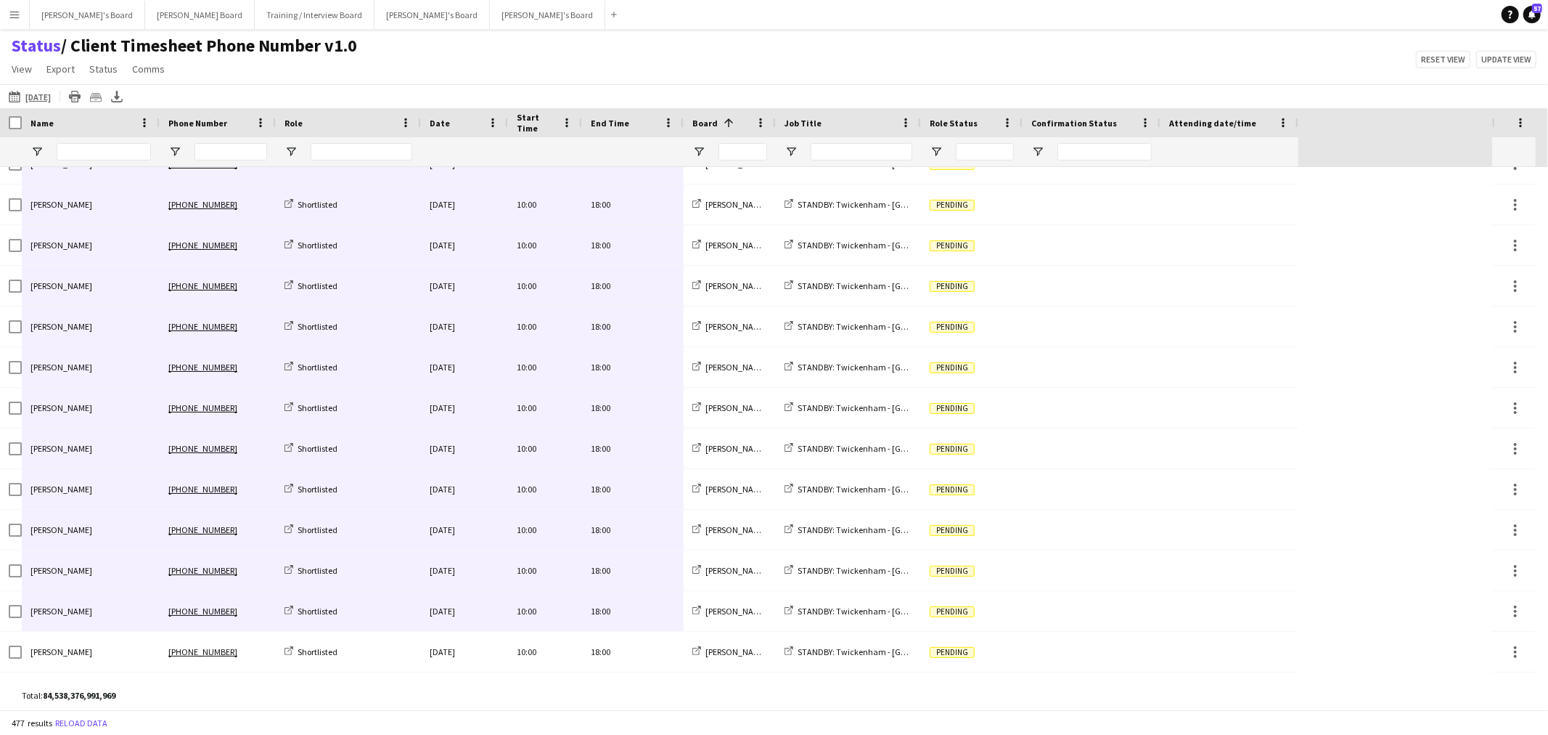
drag, startPoint x: 105, startPoint y: 192, endPoint x: 613, endPoint y: 555, distance: 624.0
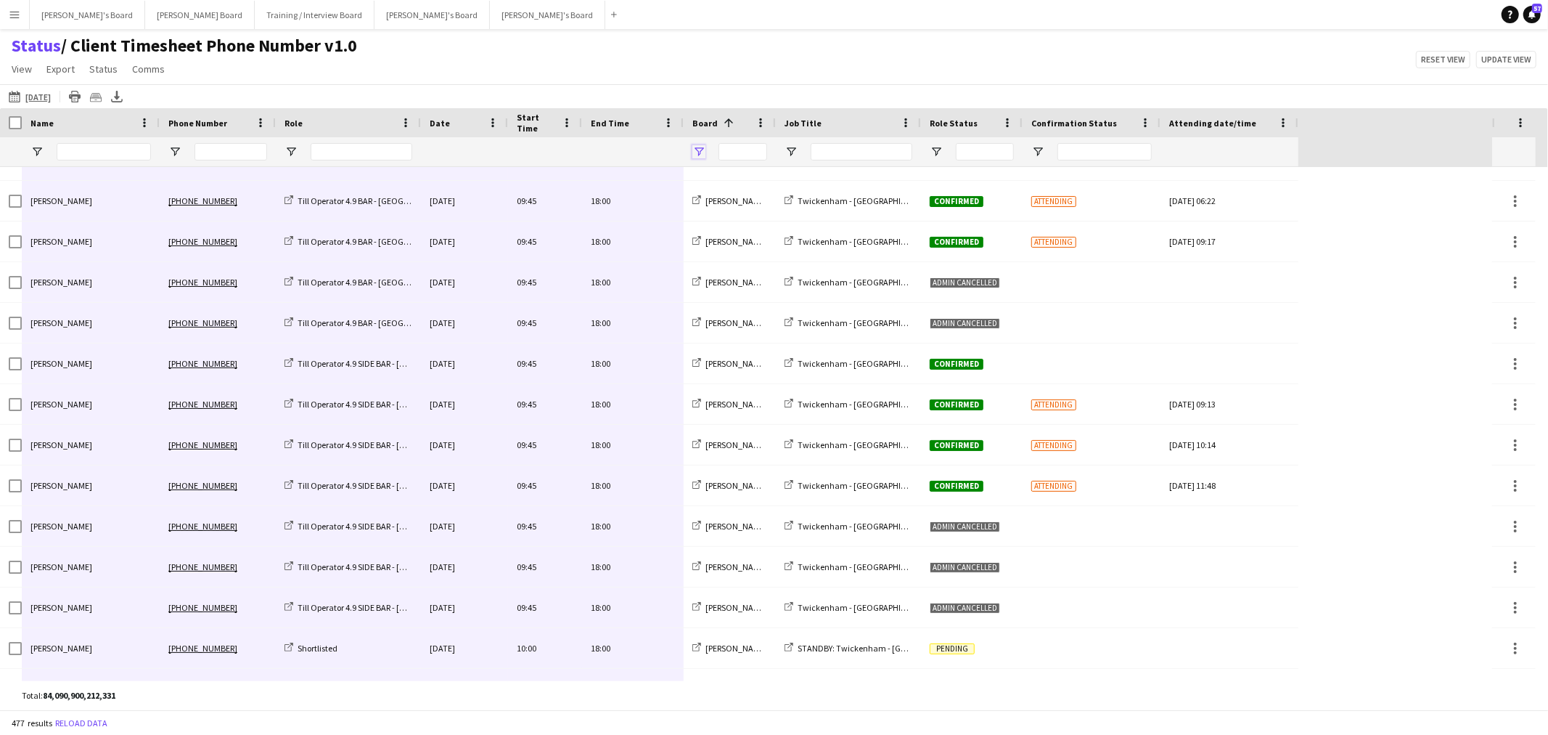
click at [699, 152] on span "Open Filter Menu" at bounding box center [699, 151] width 13 height 13
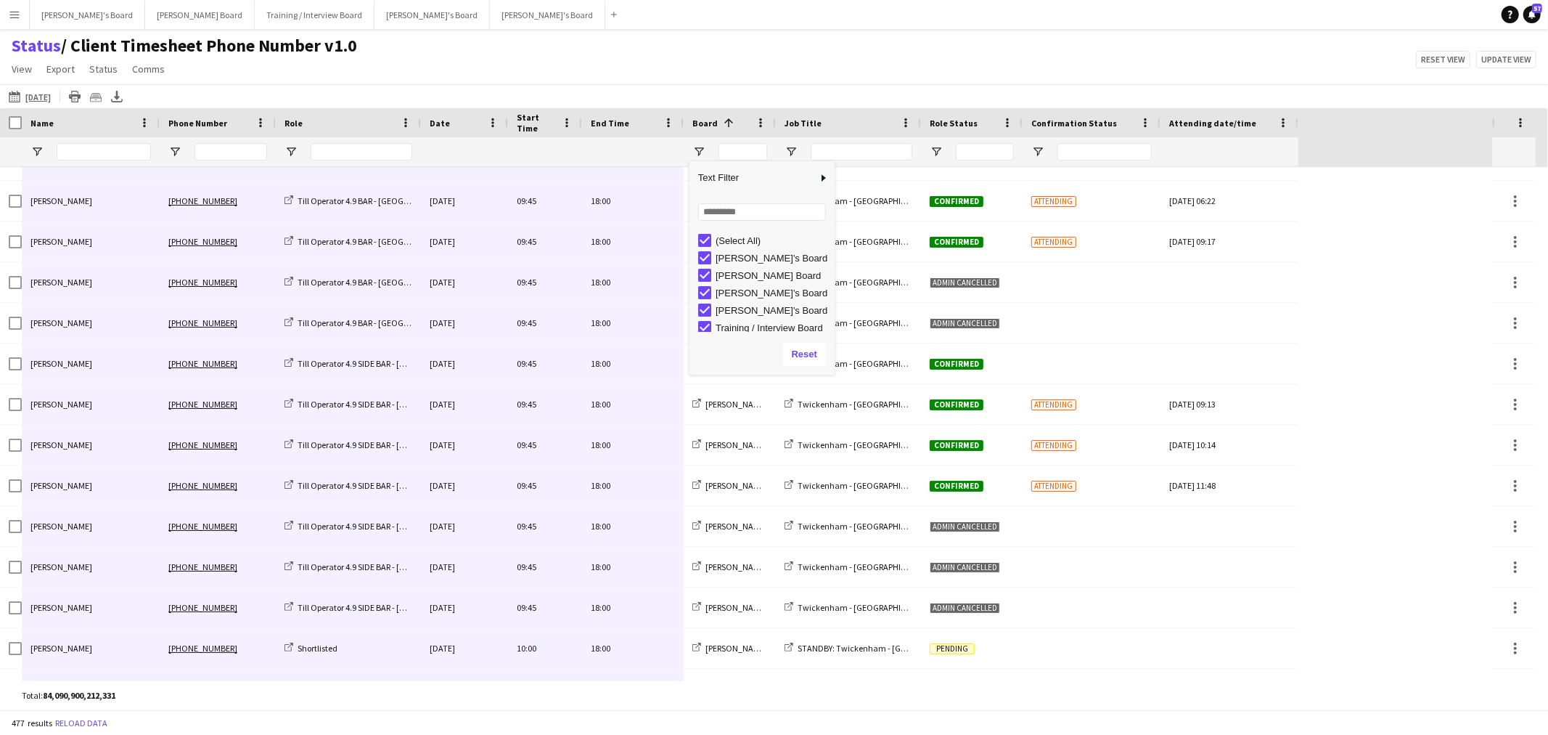
click at [712, 235] on div "(Select All)" at bounding box center [766, 240] width 136 height 17
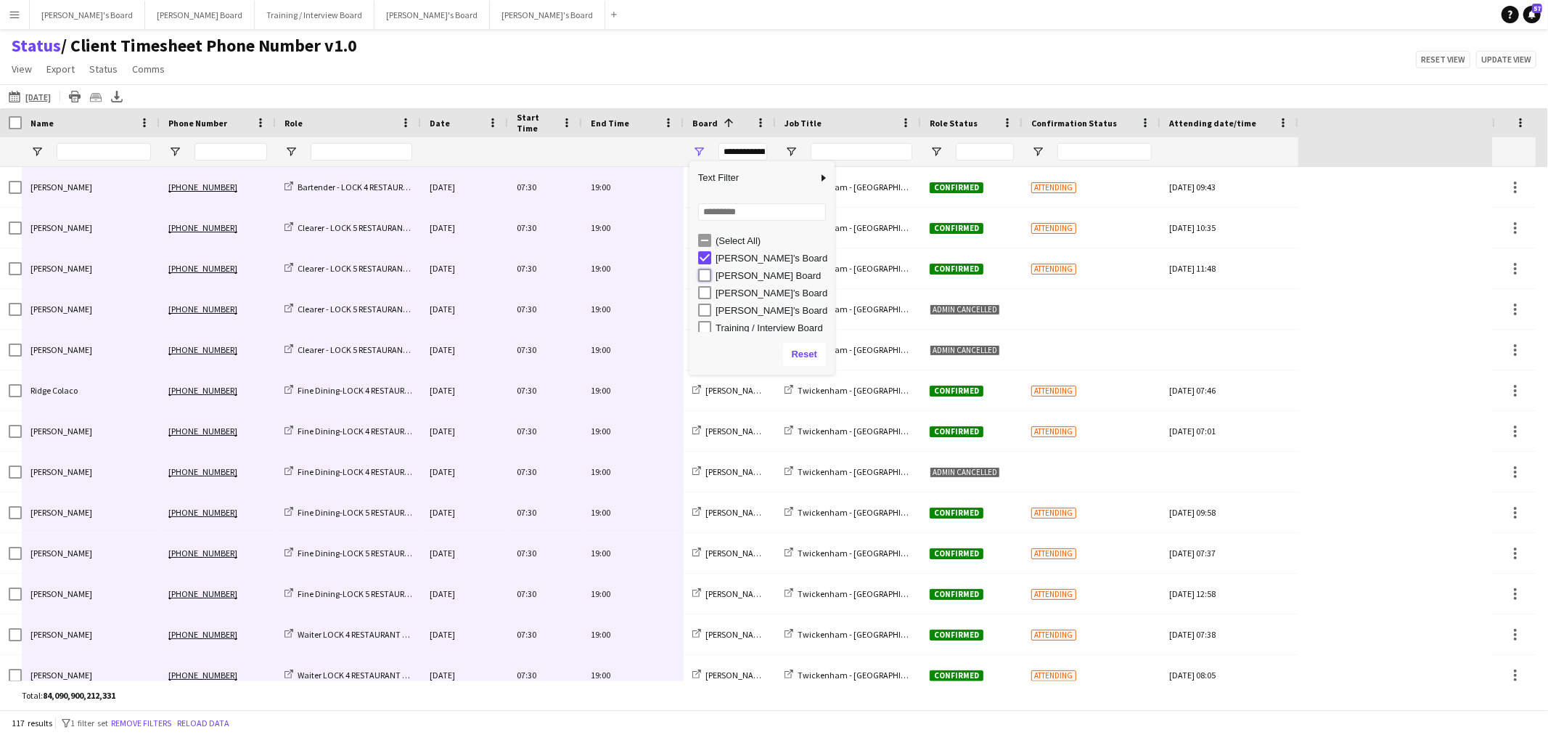
type input "**********"
click at [613, 223] on div "19:00" at bounding box center [633, 228] width 102 height 40
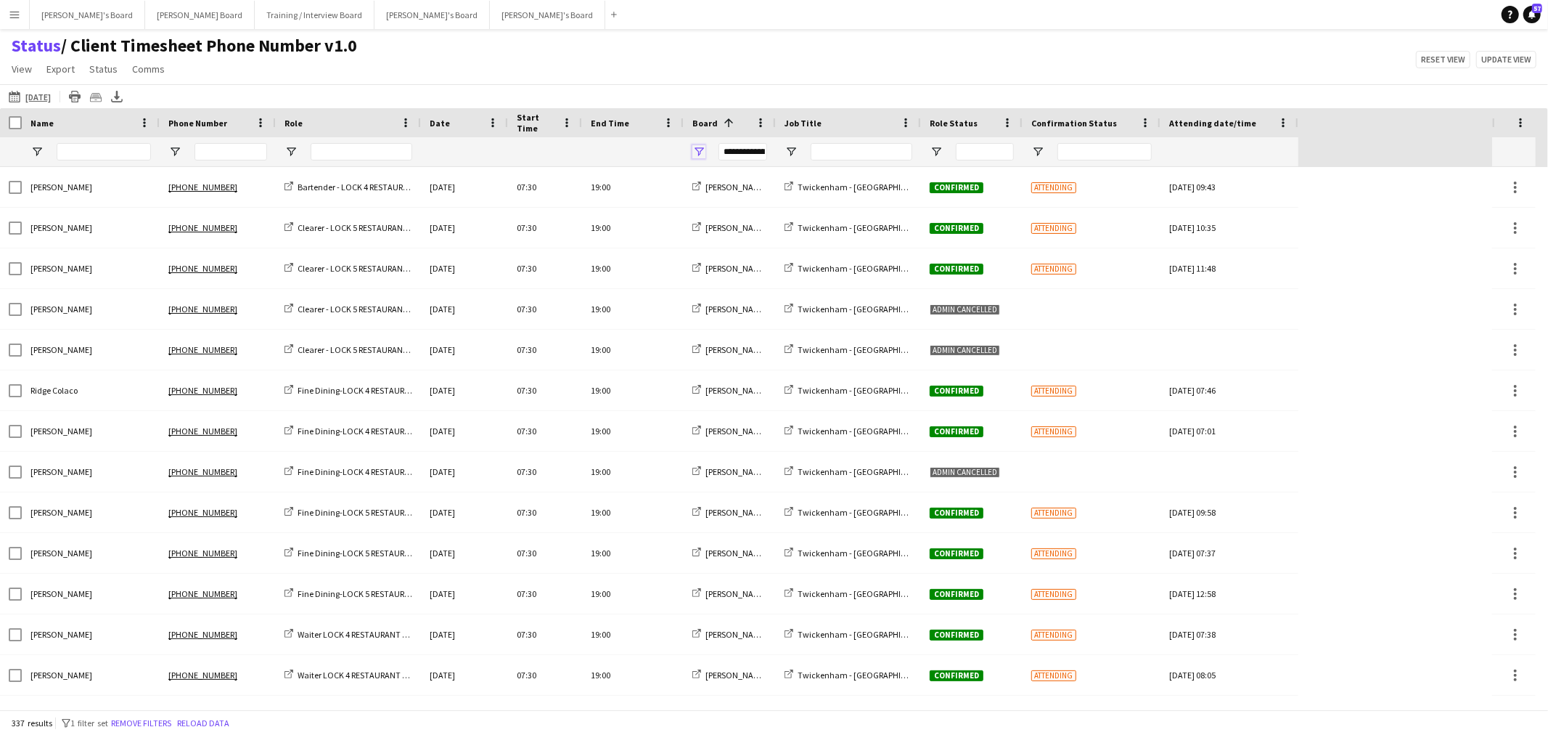
click at [701, 151] on span "Open Filter Menu" at bounding box center [699, 151] width 13 height 13
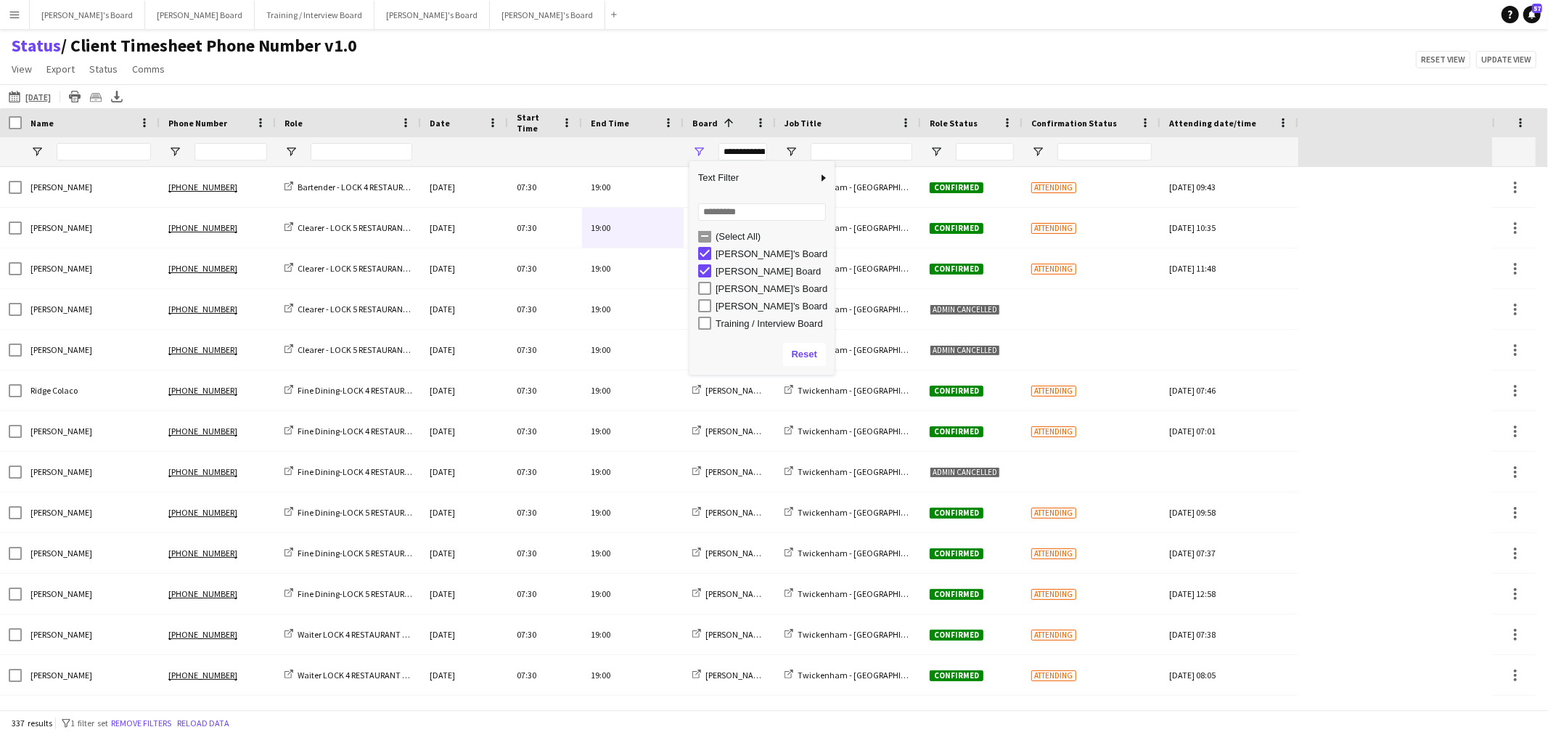
drag, startPoint x: 876, startPoint y: 30, endPoint x: 867, endPoint y: 70, distance: 40.9
click at [875, 30] on div "Menu Boards Boards Boards All jobs Status Workforce Workforce My Workforce Recr…" at bounding box center [774, 367] width 1548 height 735
click at [666, 62] on div "Status / Client Timesheet Phone Number v1.0 View Views Default view Airshow Acc…" at bounding box center [774, 59] width 1548 height 49
click at [792, 158] on span "Open Filter Menu" at bounding box center [791, 151] width 13 height 13
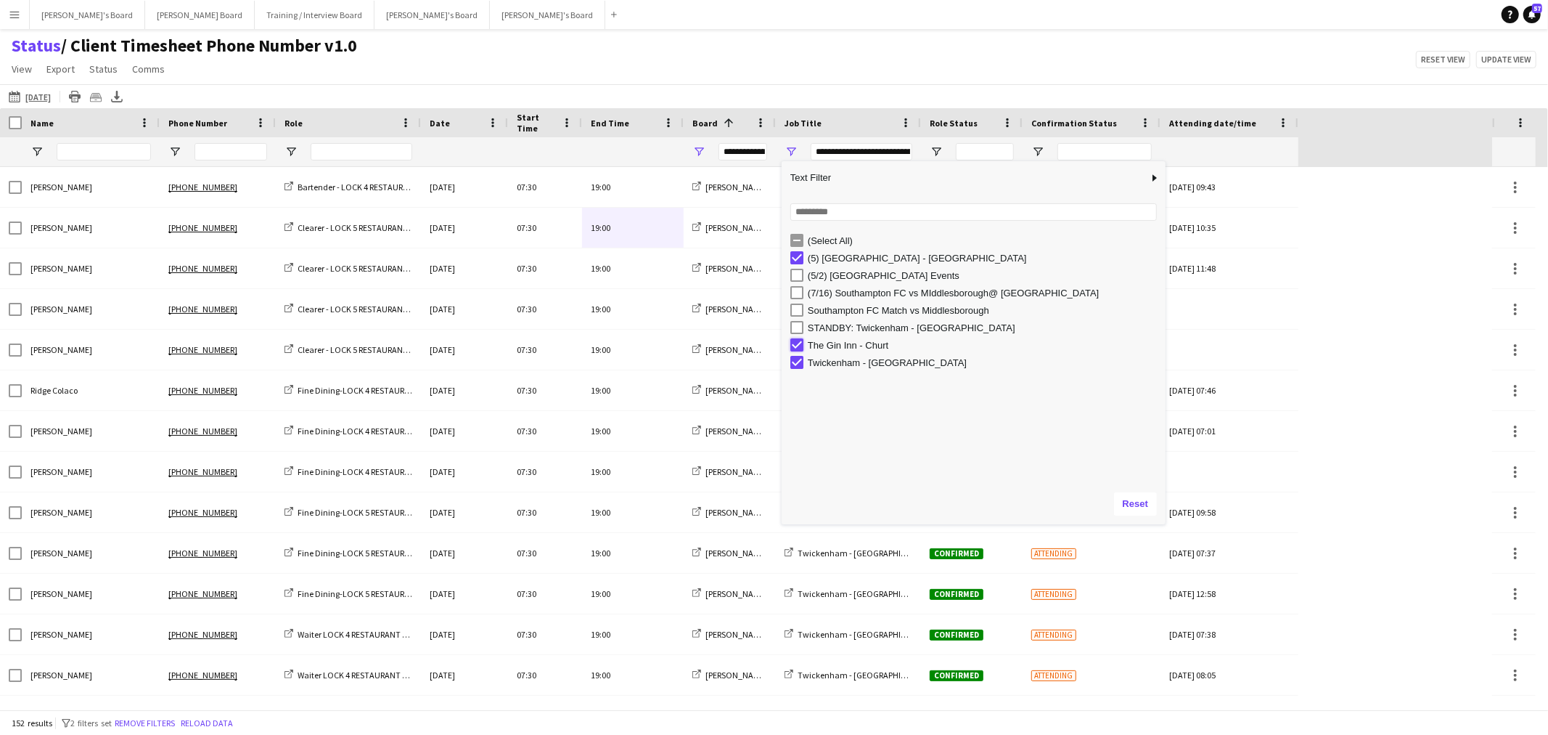
type input "**********"
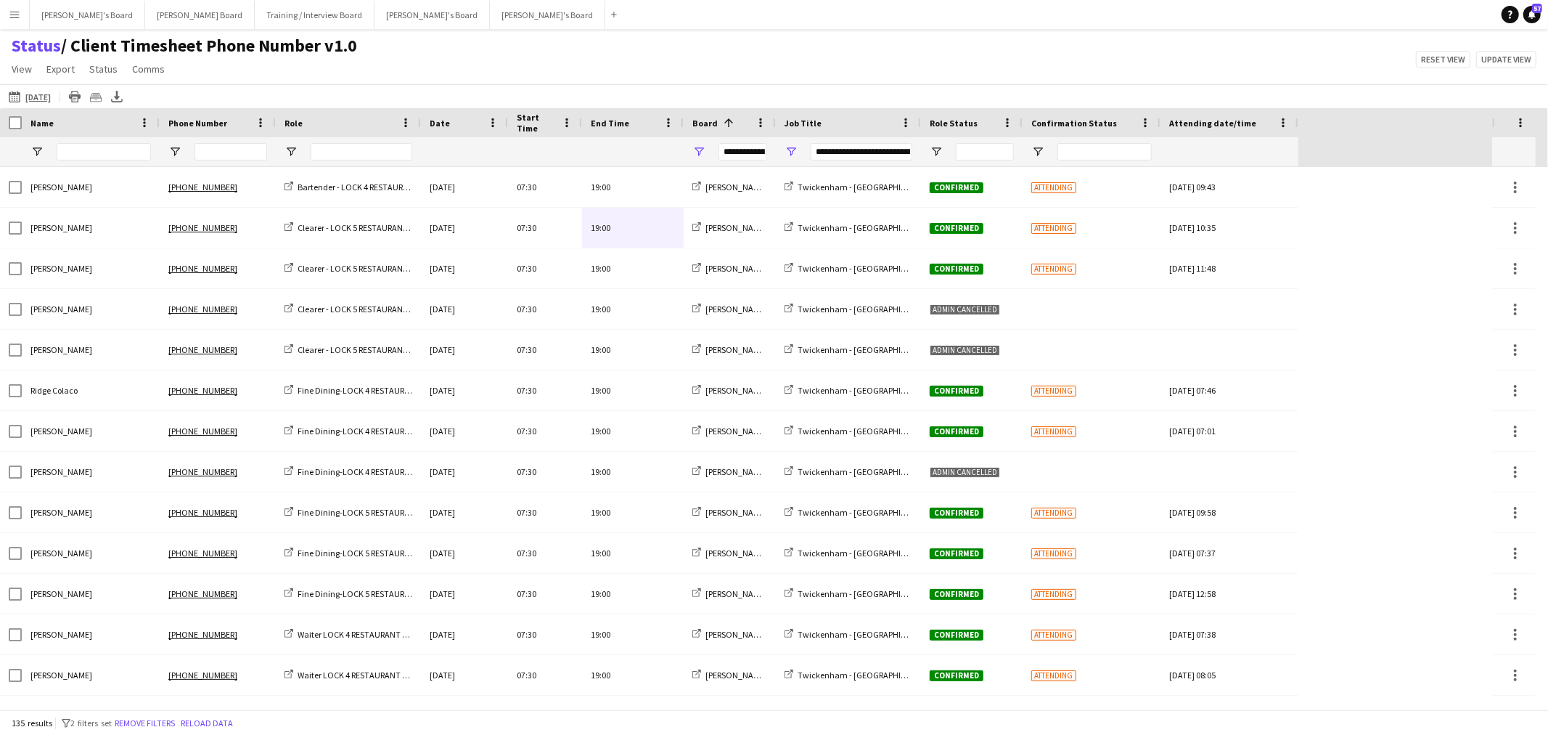
click at [817, 52] on div "Status / Client Timesheet Phone Number v1.0 View Views Default view Airshow Acc…" at bounding box center [774, 59] width 1548 height 49
click at [933, 153] on span "Open Filter Menu" at bounding box center [936, 151] width 13 height 13
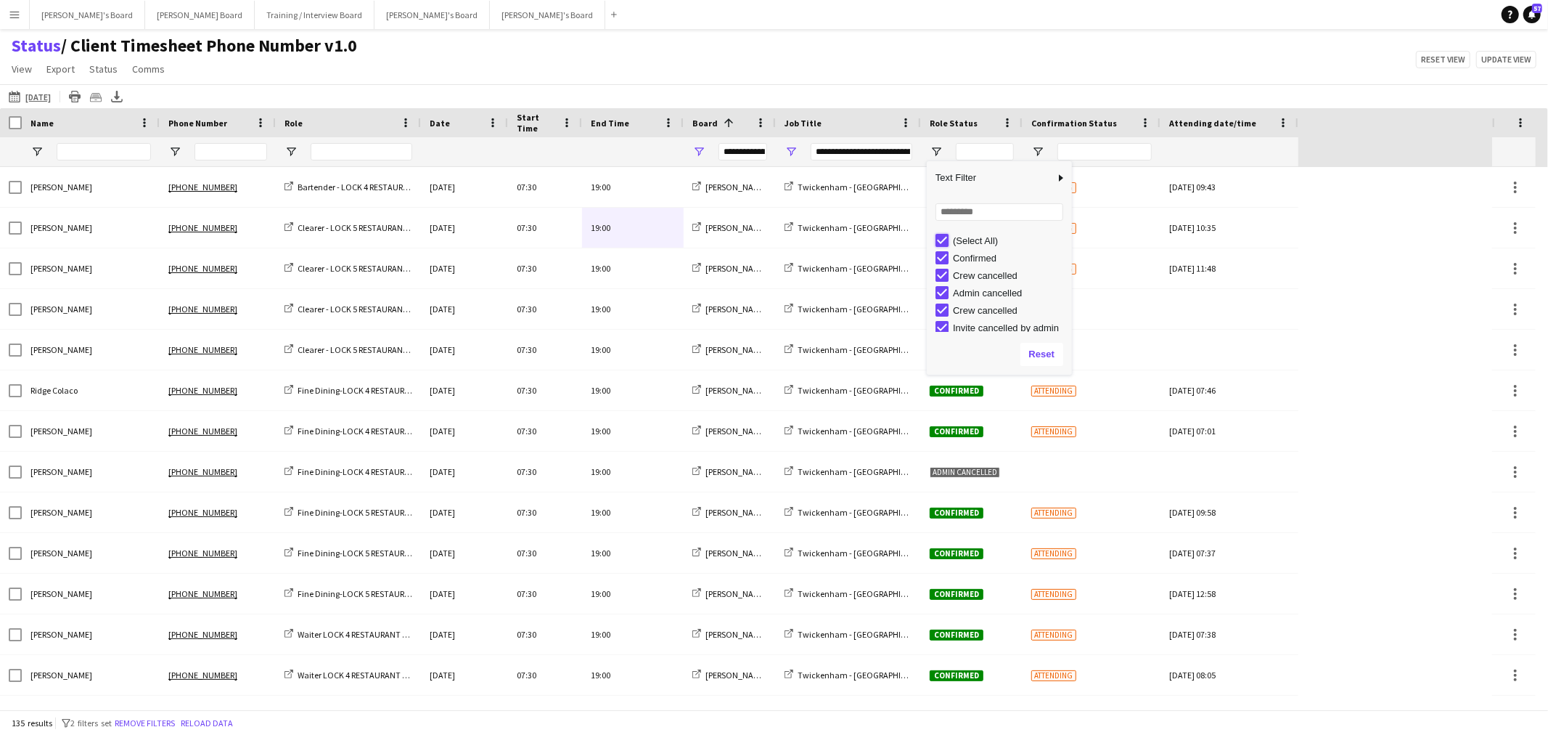
type input "***"
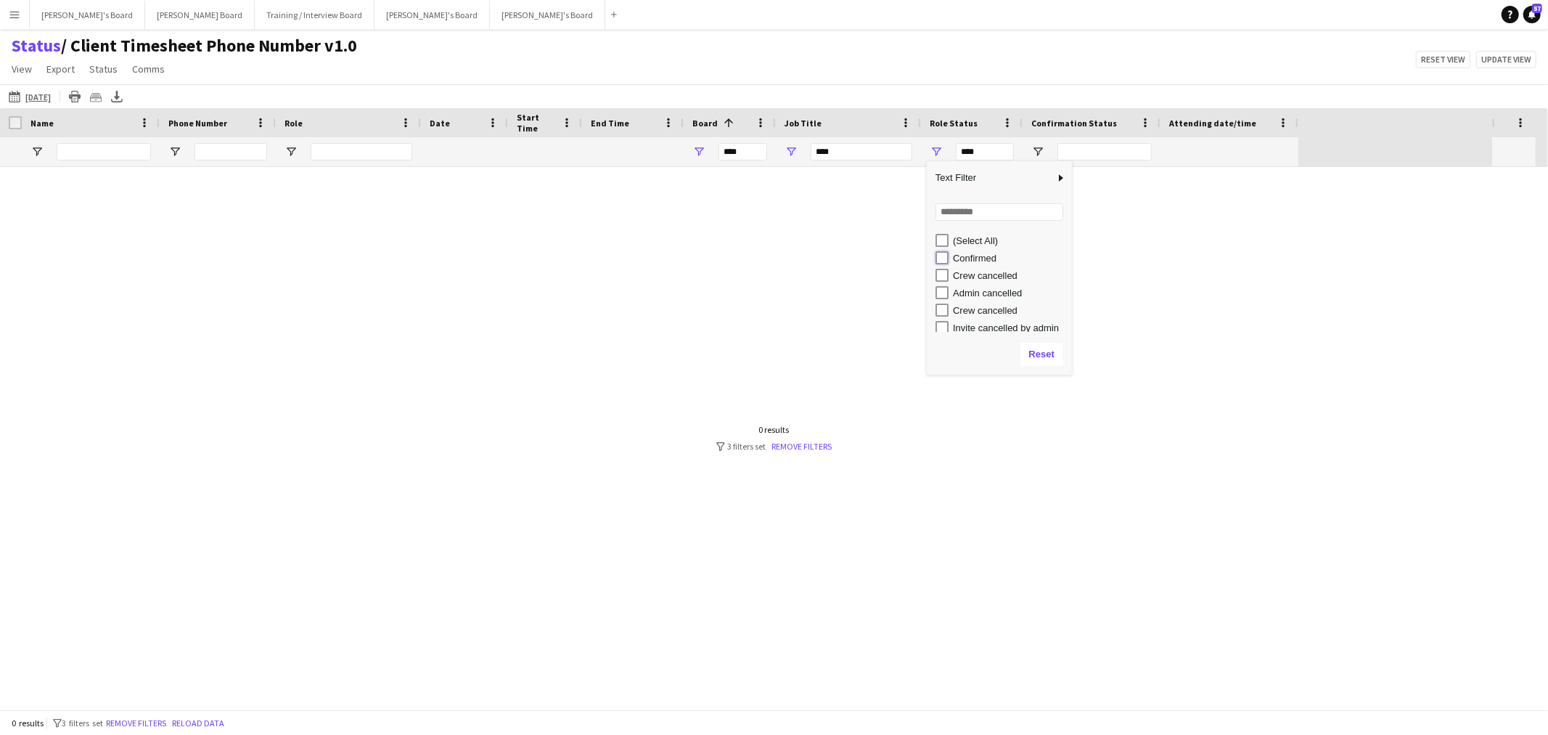
type input "**********"
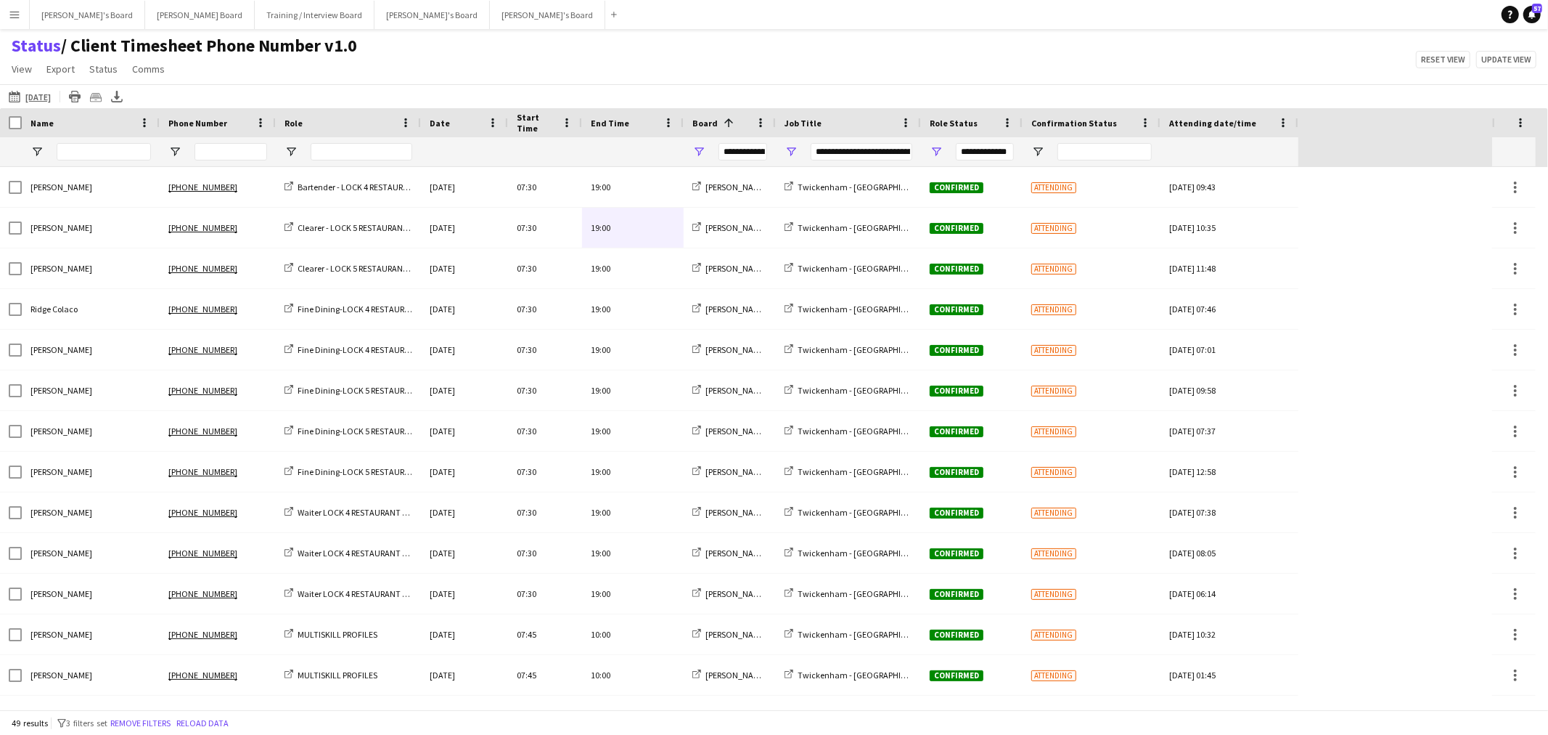
drag, startPoint x: 986, startPoint y: 41, endPoint x: 986, endPoint y: 150, distance: 108.9
click at [986, 44] on div "Status / Client Timesheet Phone Number v1.0 View Views Default view Airshow Acc…" at bounding box center [774, 59] width 1548 height 49
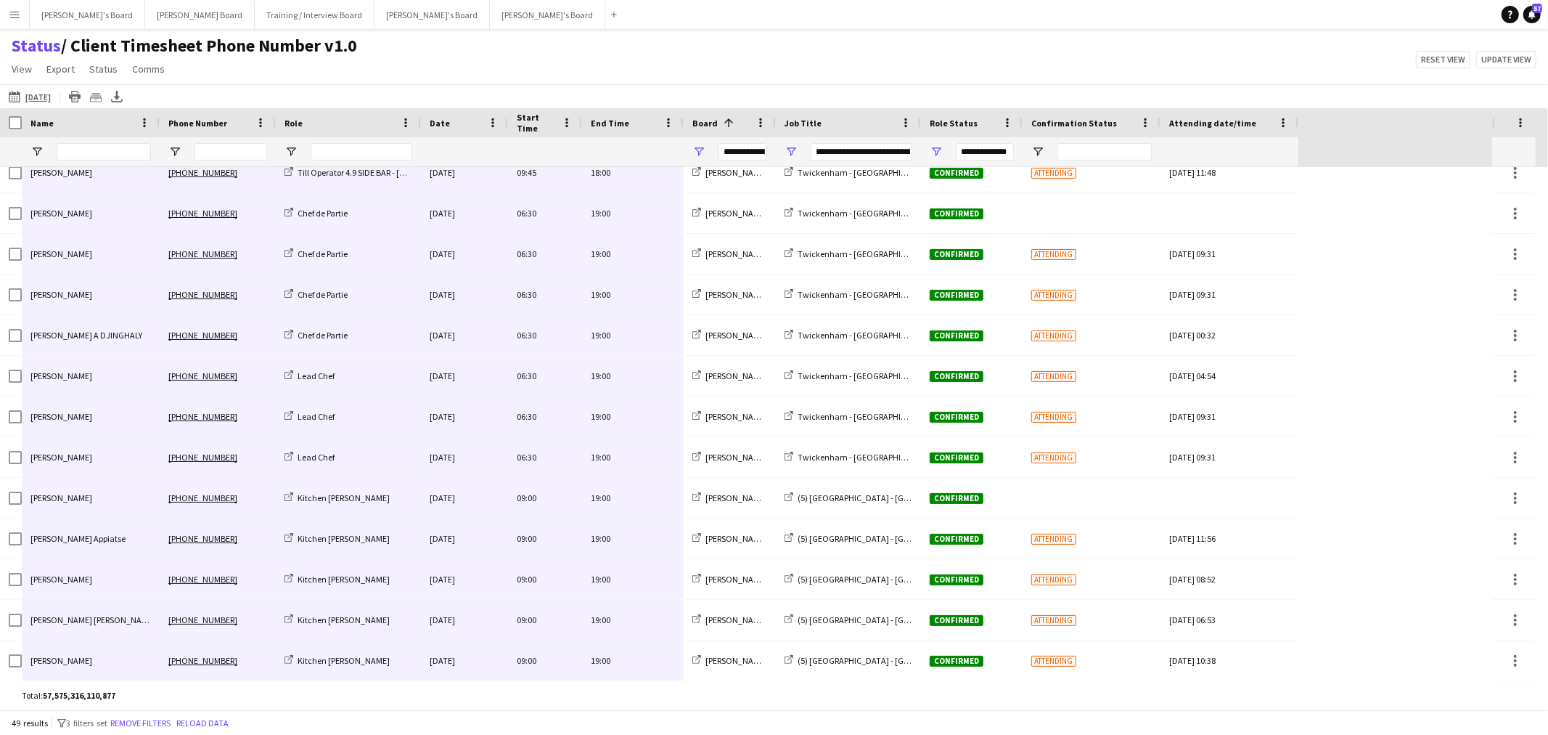
drag, startPoint x: 107, startPoint y: 203, endPoint x: 611, endPoint y: 710, distance: 714.5
click at [611, 710] on main "Status / Client Timesheet Phone Number v1.0 View Views Default view Airshow Acc…" at bounding box center [774, 372] width 1548 height 686
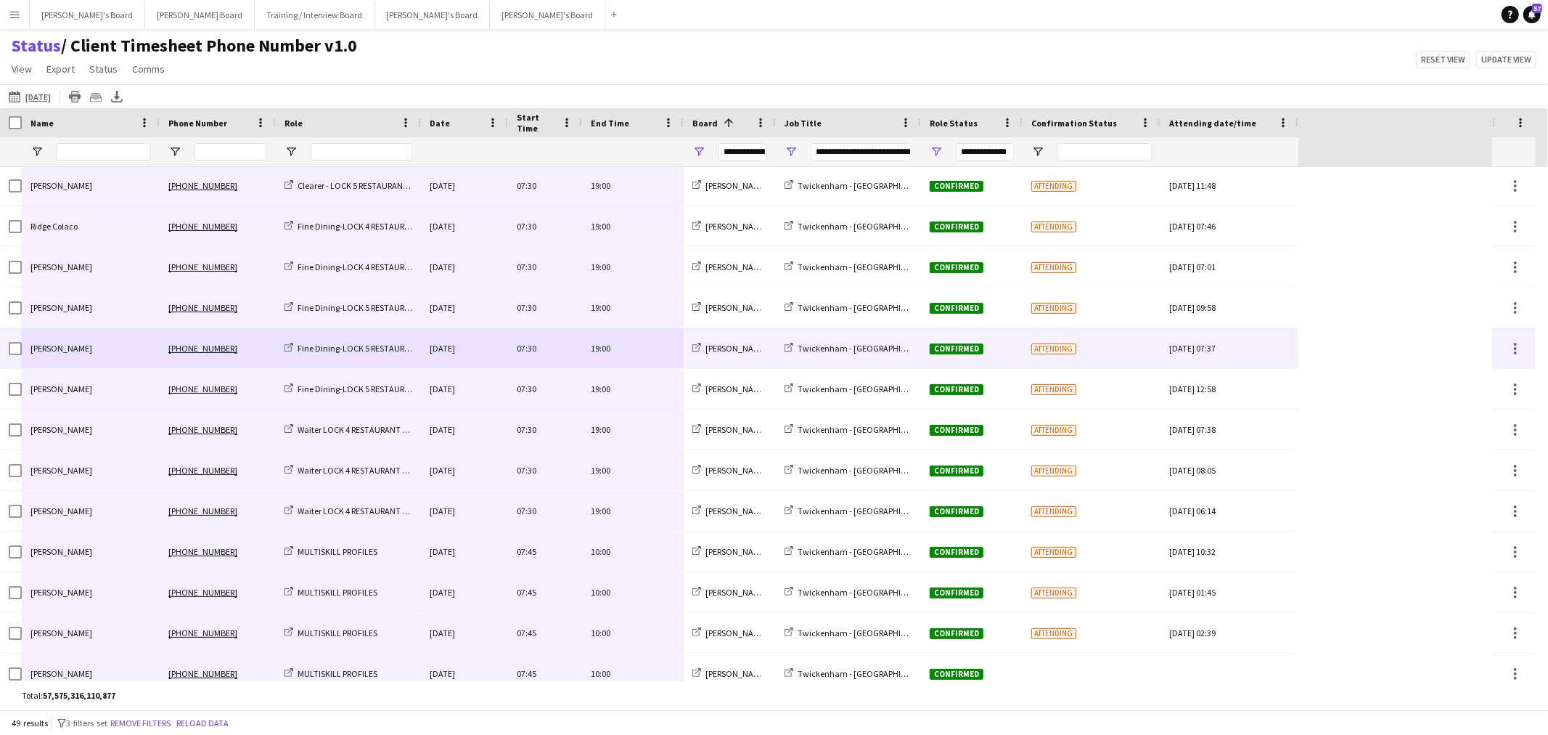
scroll to position [0, 0]
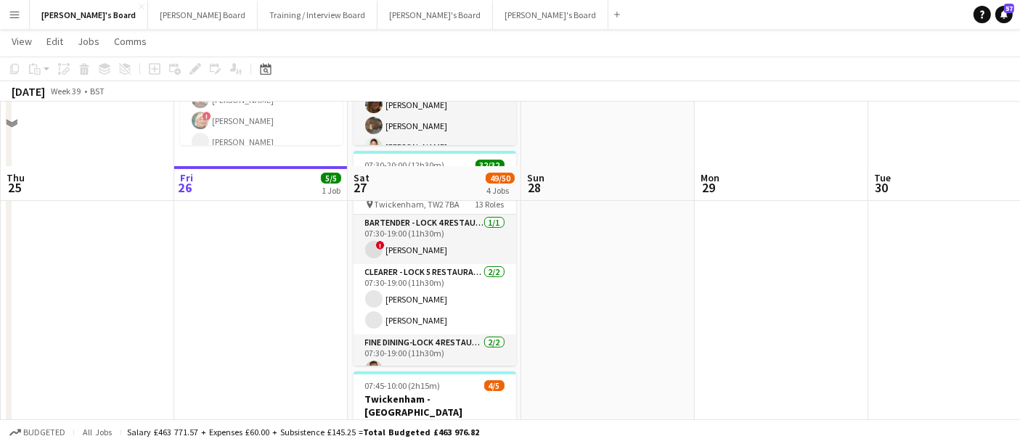
scroll to position [237, 0]
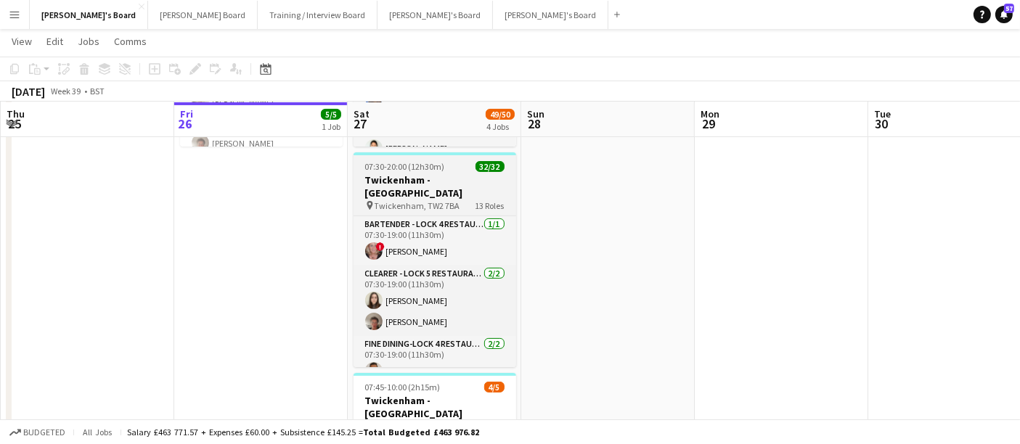
click at [460, 173] on h3 "Twickenham - [GEOGRAPHIC_DATA]" at bounding box center [435, 186] width 163 height 26
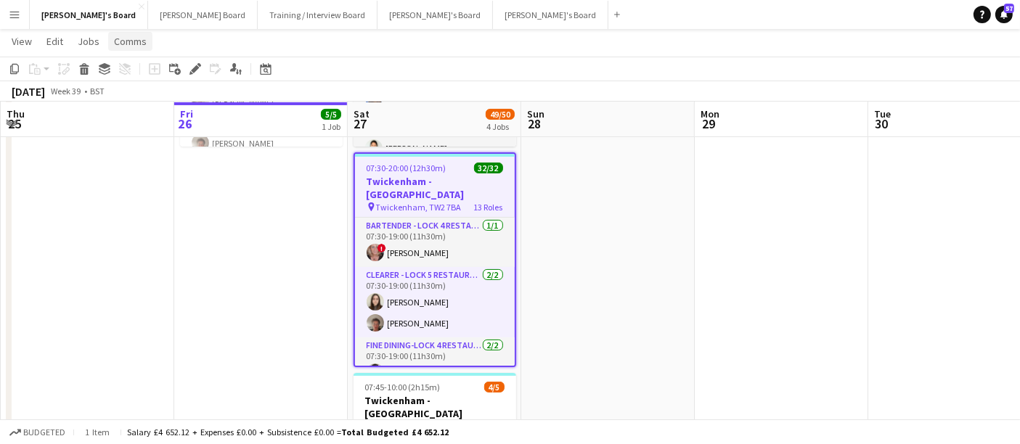
click at [136, 40] on span "Comms" at bounding box center [130, 41] width 33 height 13
click at [176, 71] on span "Notify confirmed crew" at bounding box center [167, 72] width 97 height 13
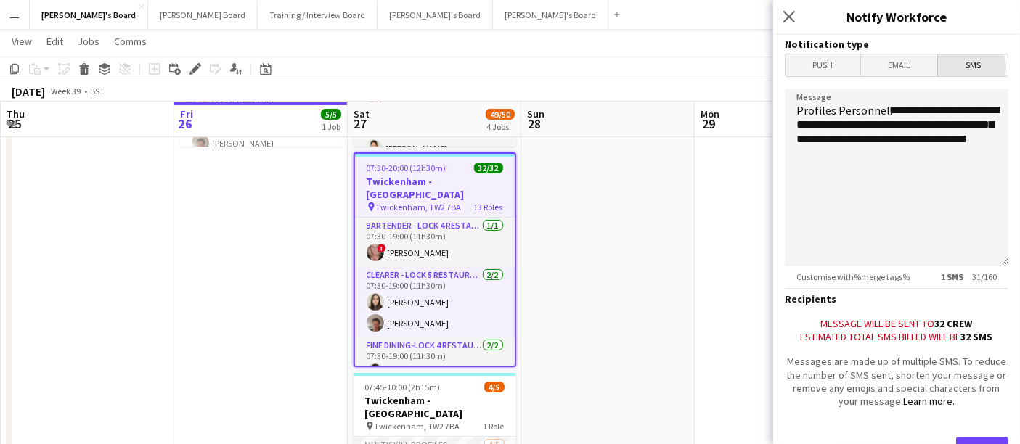
click at [960, 67] on span "SMS" at bounding box center [973, 65] width 70 height 22
drag, startPoint x: 918, startPoint y: 176, endPoint x: 831, endPoint y: 125, distance: 100.8
click at [831, 125] on textarea "**********" at bounding box center [897, 178] width 224 height 178
drag, startPoint x: 880, startPoint y: 152, endPoint x: 732, endPoint y: 92, distance: 159.6
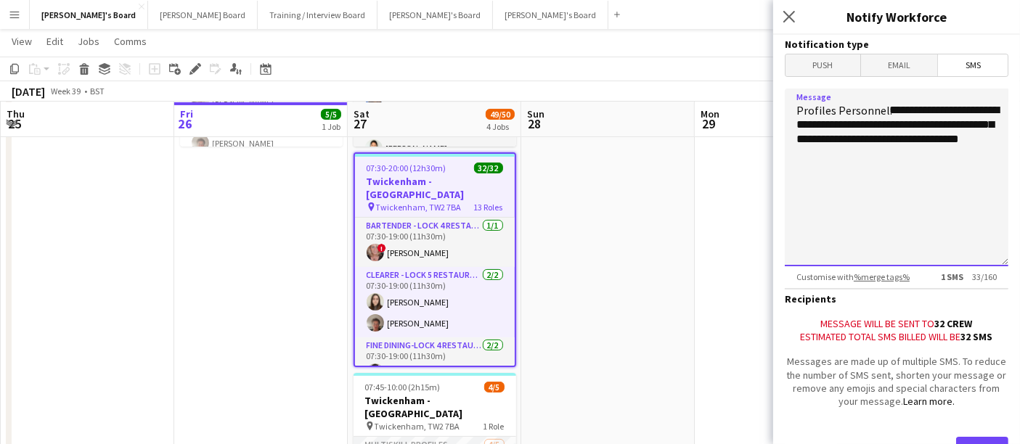
type textarea "**********"
click at [891, 157] on textarea "**********" at bounding box center [897, 178] width 224 height 178
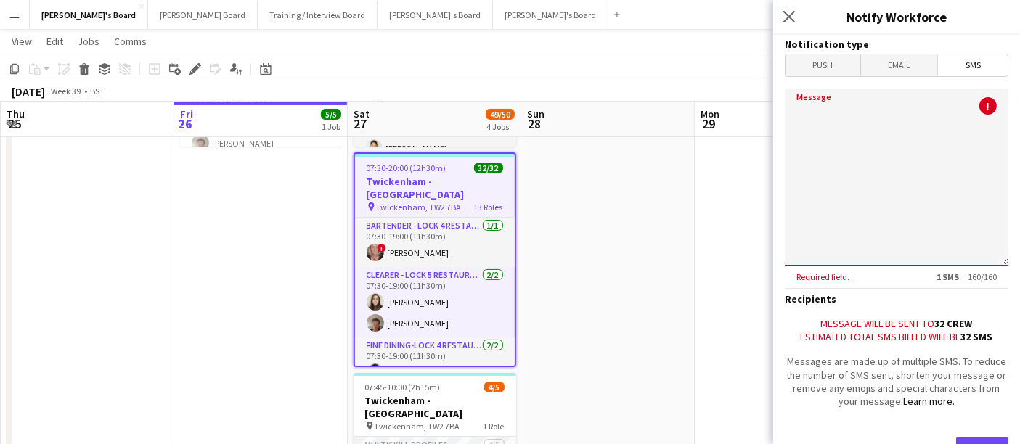
paste textarea "**********"
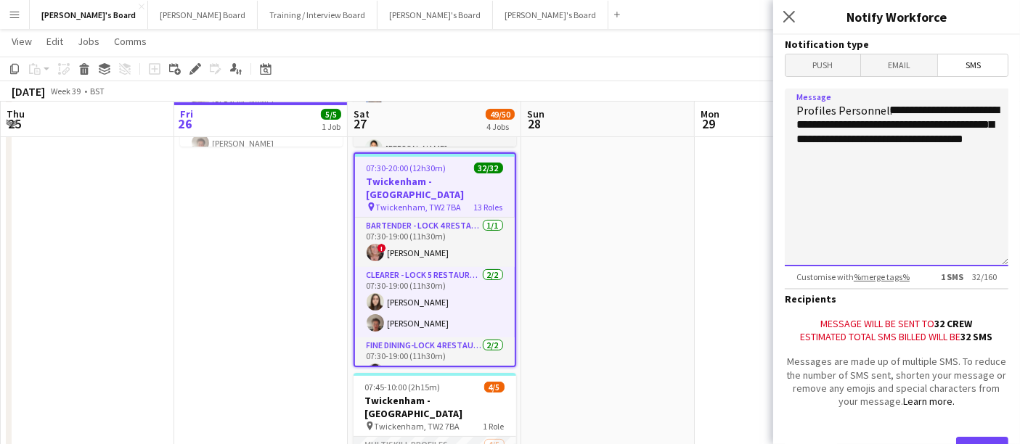
scroll to position [74, 0]
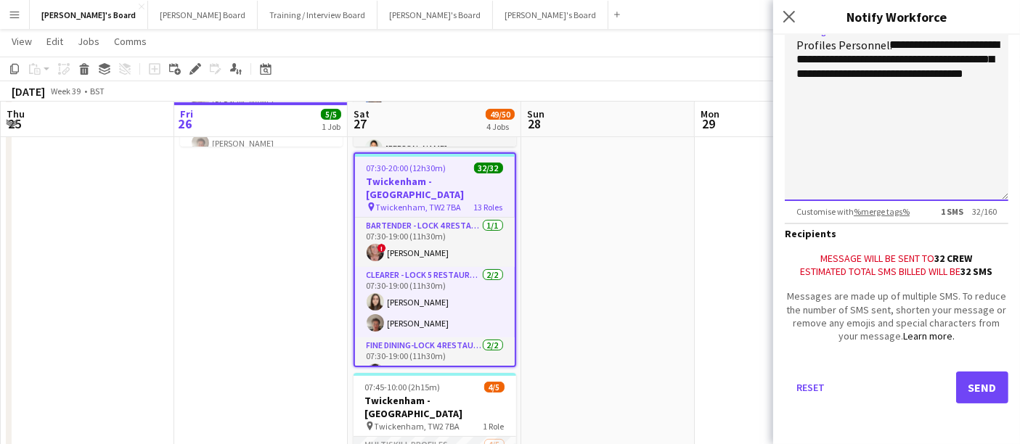
type textarea "**********"
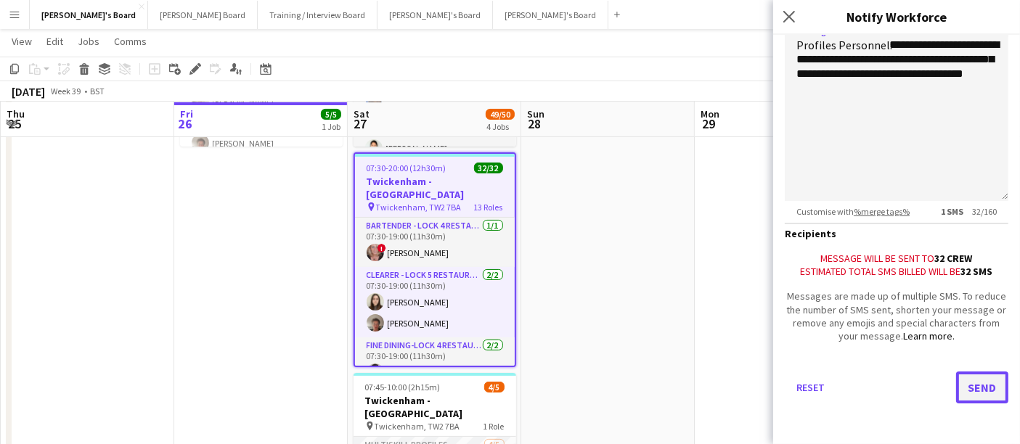
click at [966, 382] on button "Send" at bounding box center [982, 388] width 52 height 32
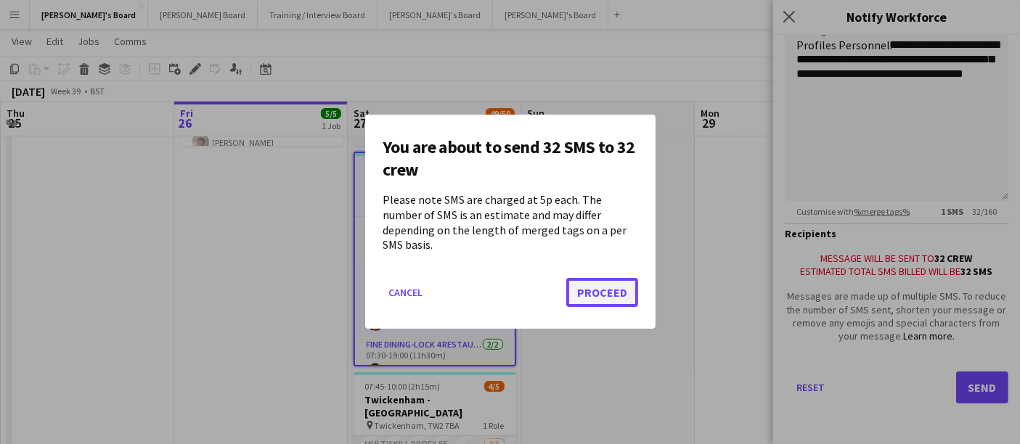
click at [613, 283] on button "Proceed" at bounding box center [602, 293] width 72 height 29
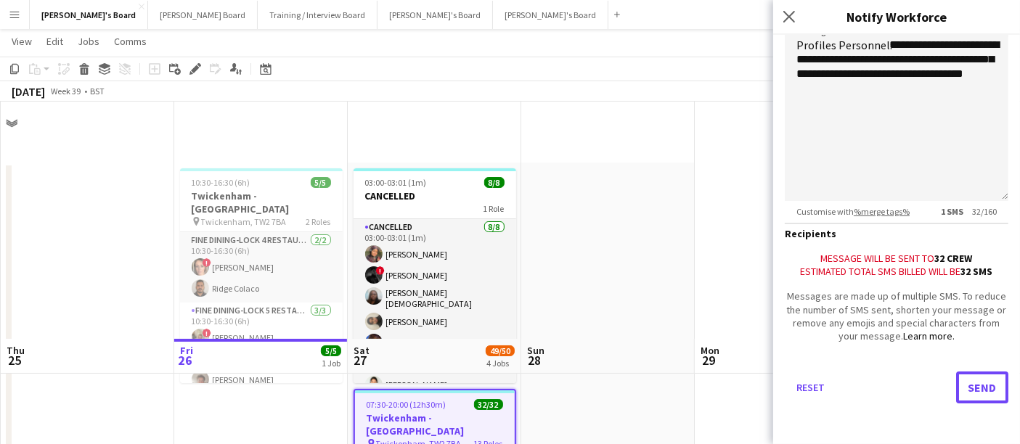
scroll to position [237, 0]
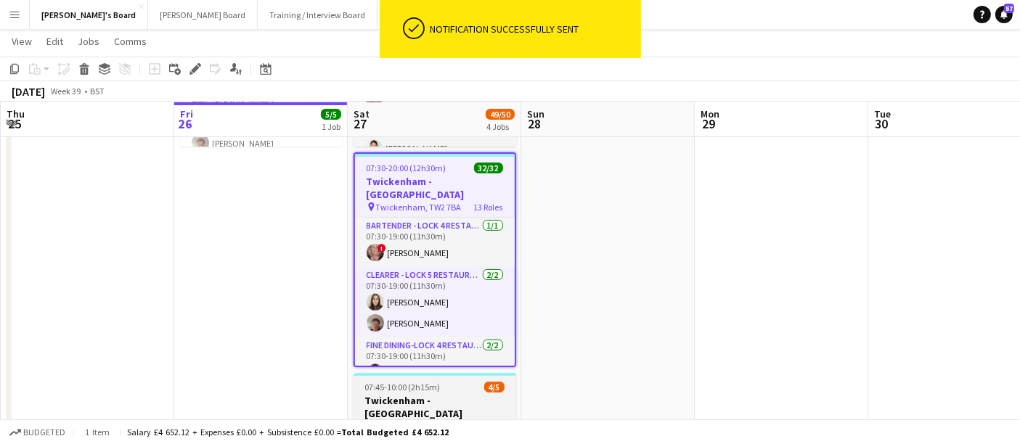
click at [484, 391] on div "4/5" at bounding box center [494, 387] width 20 height 11
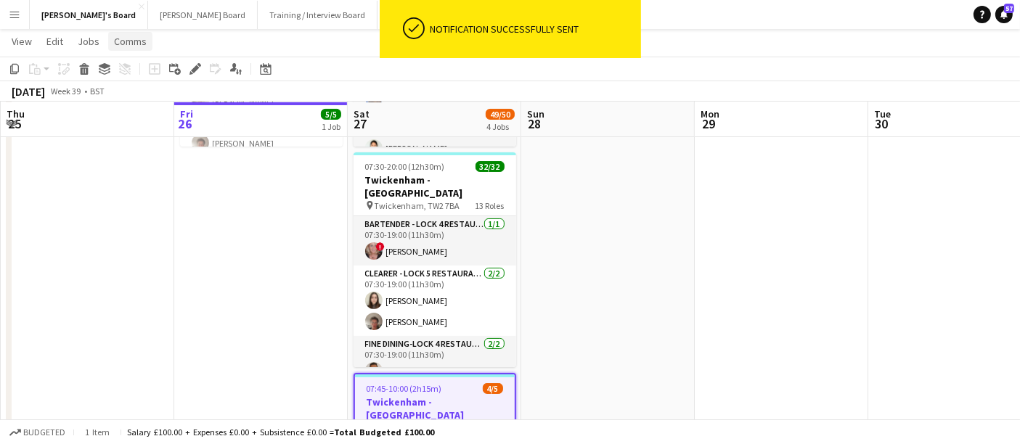
click at [139, 44] on span "Comms" at bounding box center [130, 41] width 33 height 13
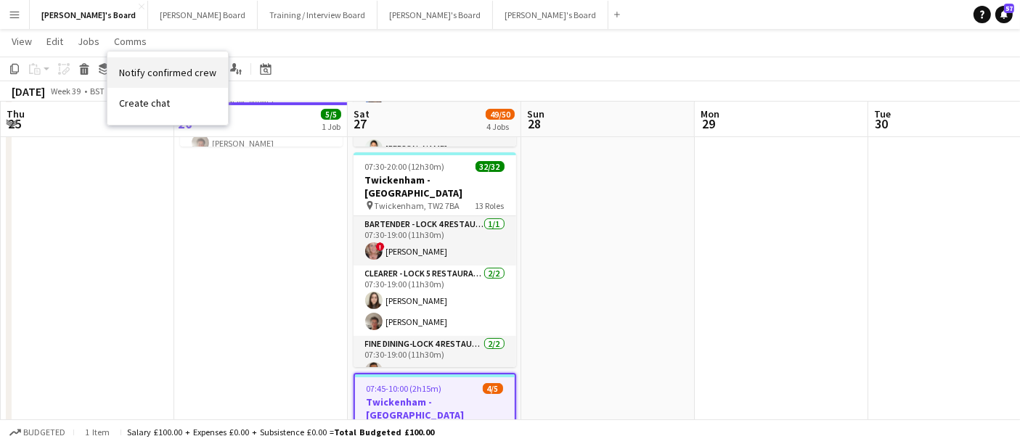
click at [187, 65] on link "Notify confirmed crew" at bounding box center [167, 72] width 120 height 30
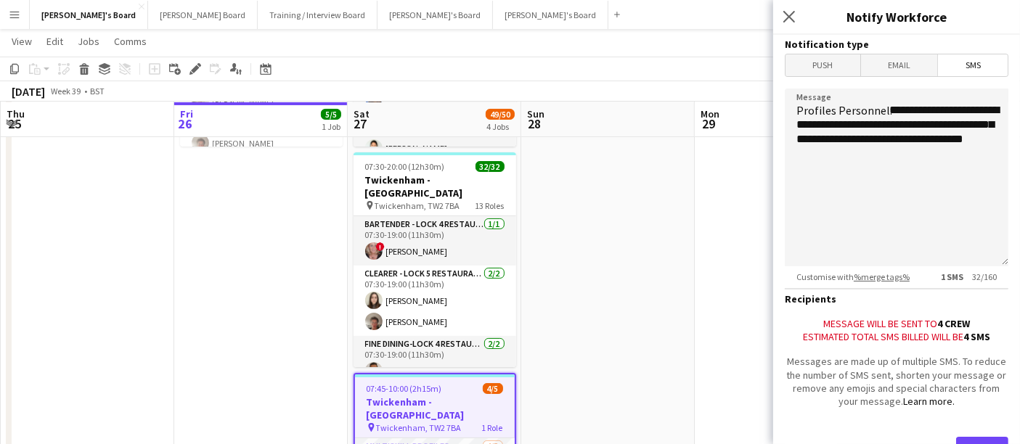
scroll to position [74, 0]
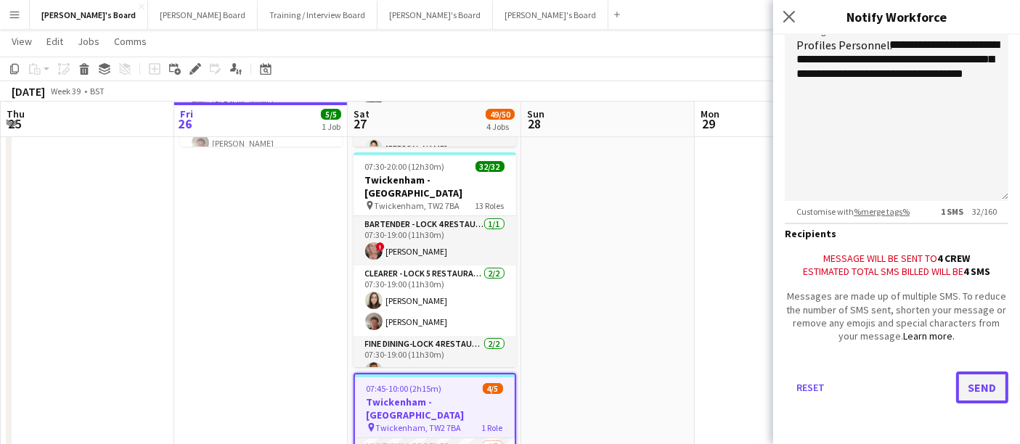
click at [973, 383] on button "Send" at bounding box center [982, 388] width 52 height 32
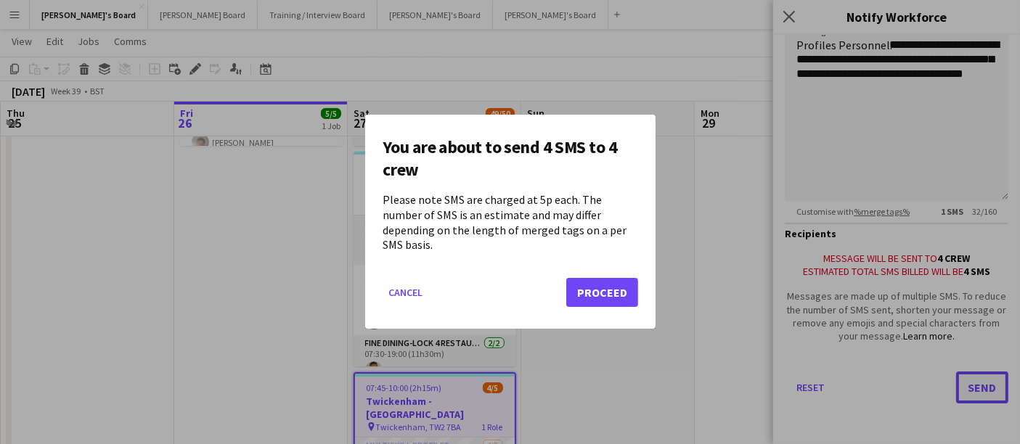
scroll to position [0, 0]
click at [581, 287] on button "Proceed" at bounding box center [602, 293] width 72 height 29
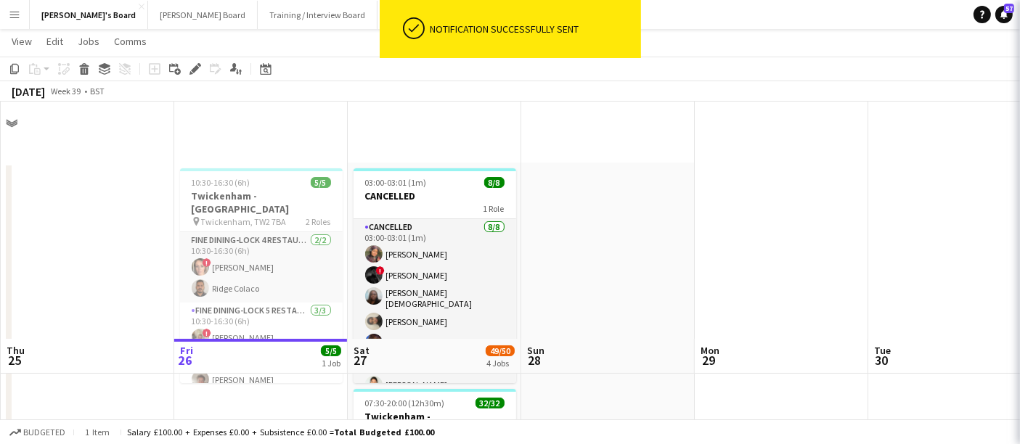
scroll to position [237, 0]
